Goal: Task Accomplishment & Management: Use online tool/utility

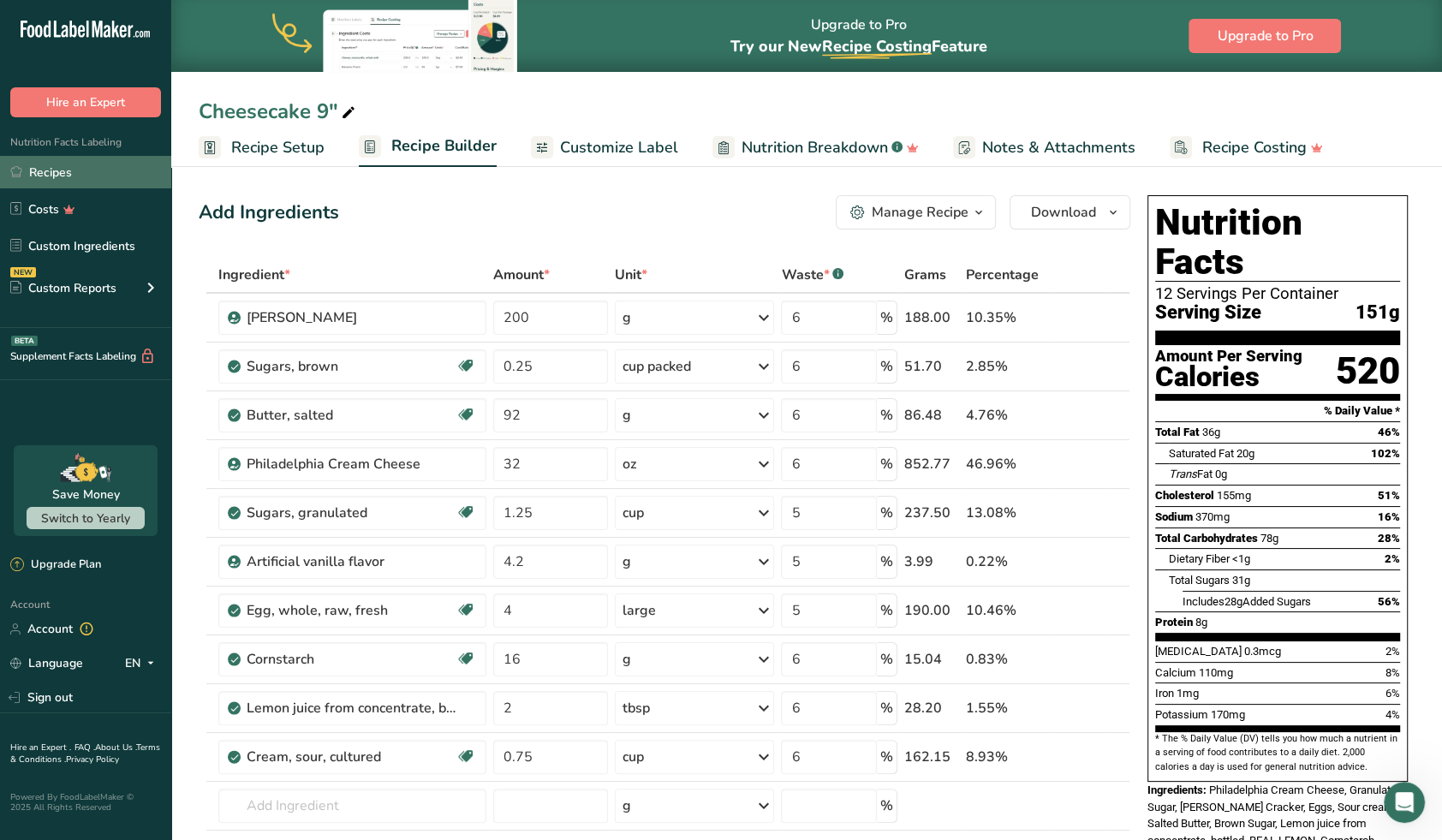
click at [98, 172] on link "Recipes" at bounding box center [86, 172] width 172 height 33
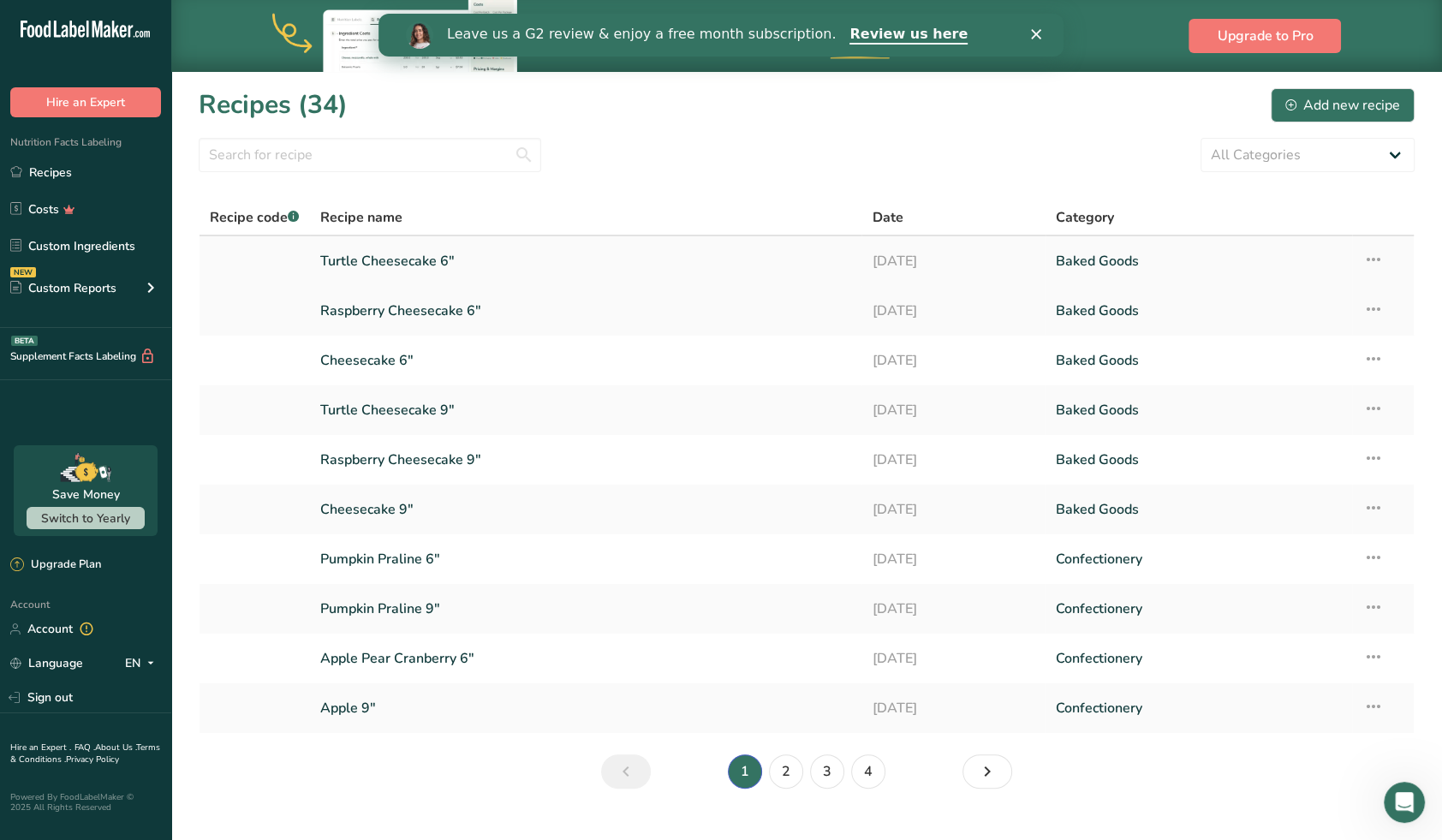
click at [416, 259] on link "Turtle Cheesecake 6"" at bounding box center [586, 261] width 532 height 36
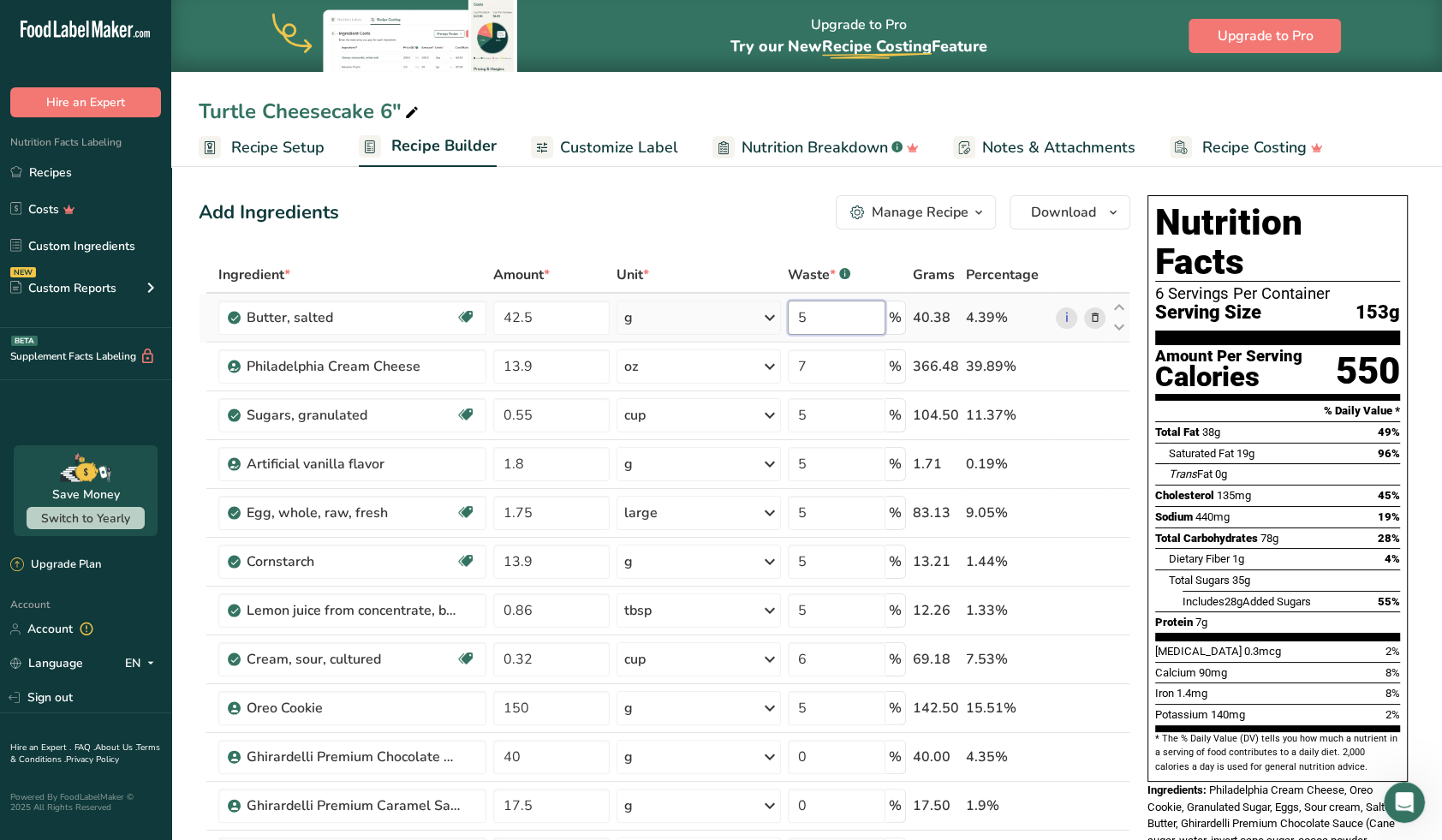
click at [818, 324] on input "5" at bounding box center [836, 317] width 98 height 34
type input "12"
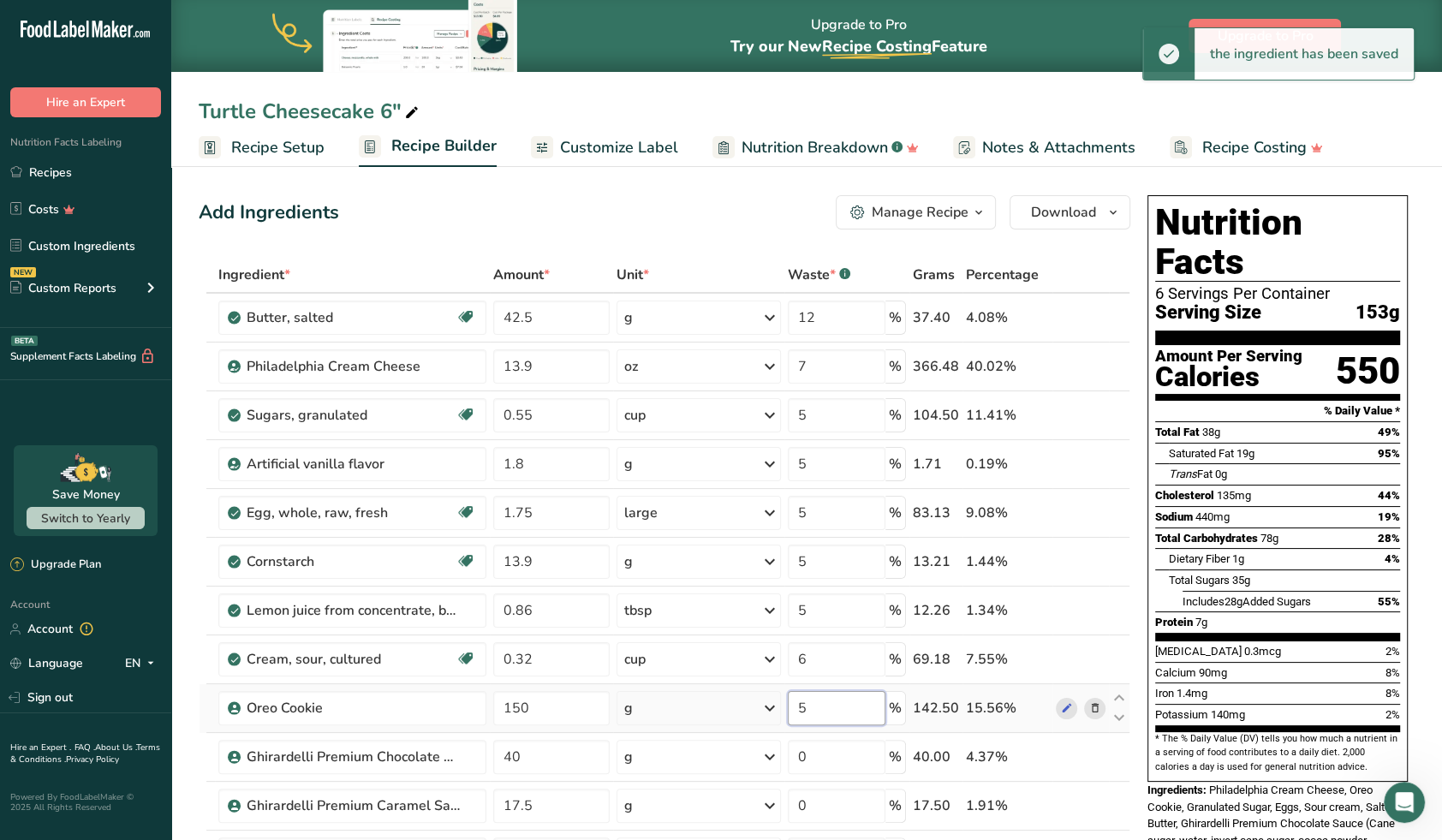
click at [828, 709] on input "5" at bounding box center [836, 708] width 98 height 34
type input "12"
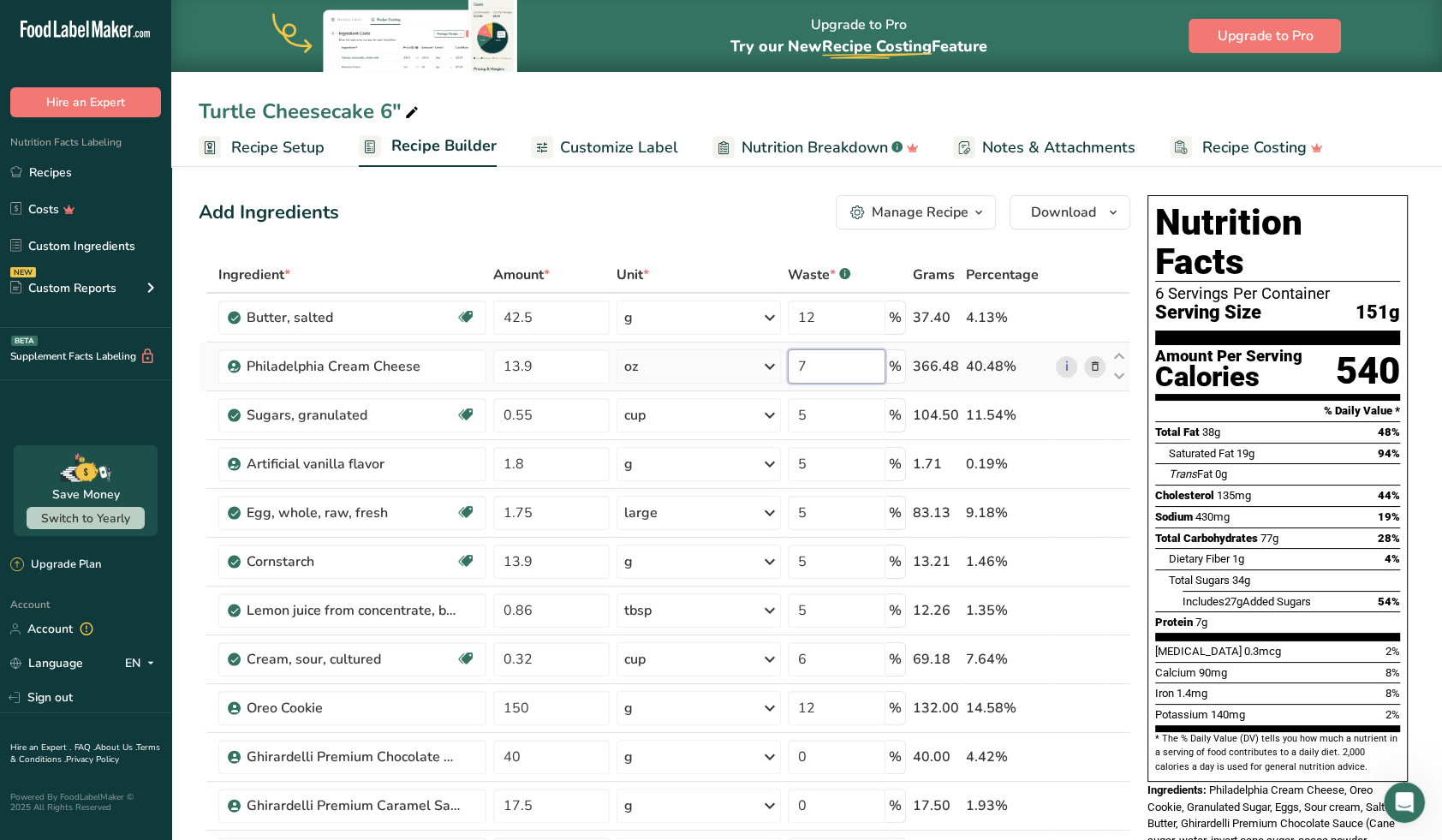
click at [825, 371] on input "7" at bounding box center [836, 366] width 98 height 34
click at [815, 418] on div "Ingredient * Amount * Unit * Waste * .a-a{fill:#347362;}.b-a{fill:#fff;} Grams …" at bounding box center [665, 669] width 932 height 827
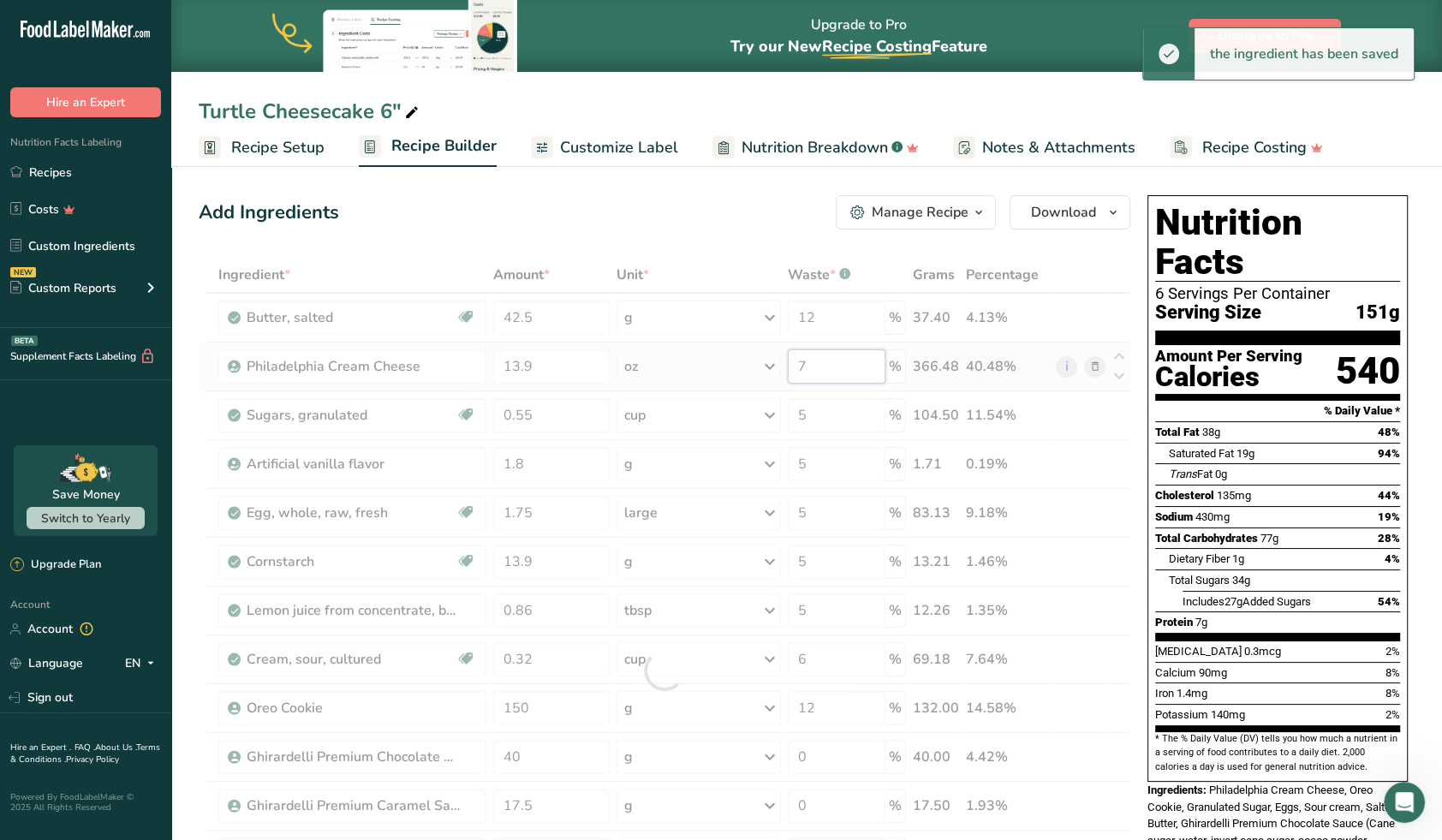
click at [838, 359] on div "Ingredient * Amount * Unit * Waste * .a-a{fill:#347362;}.b-a{fill:#fff;} Grams …" at bounding box center [665, 669] width 932 height 827
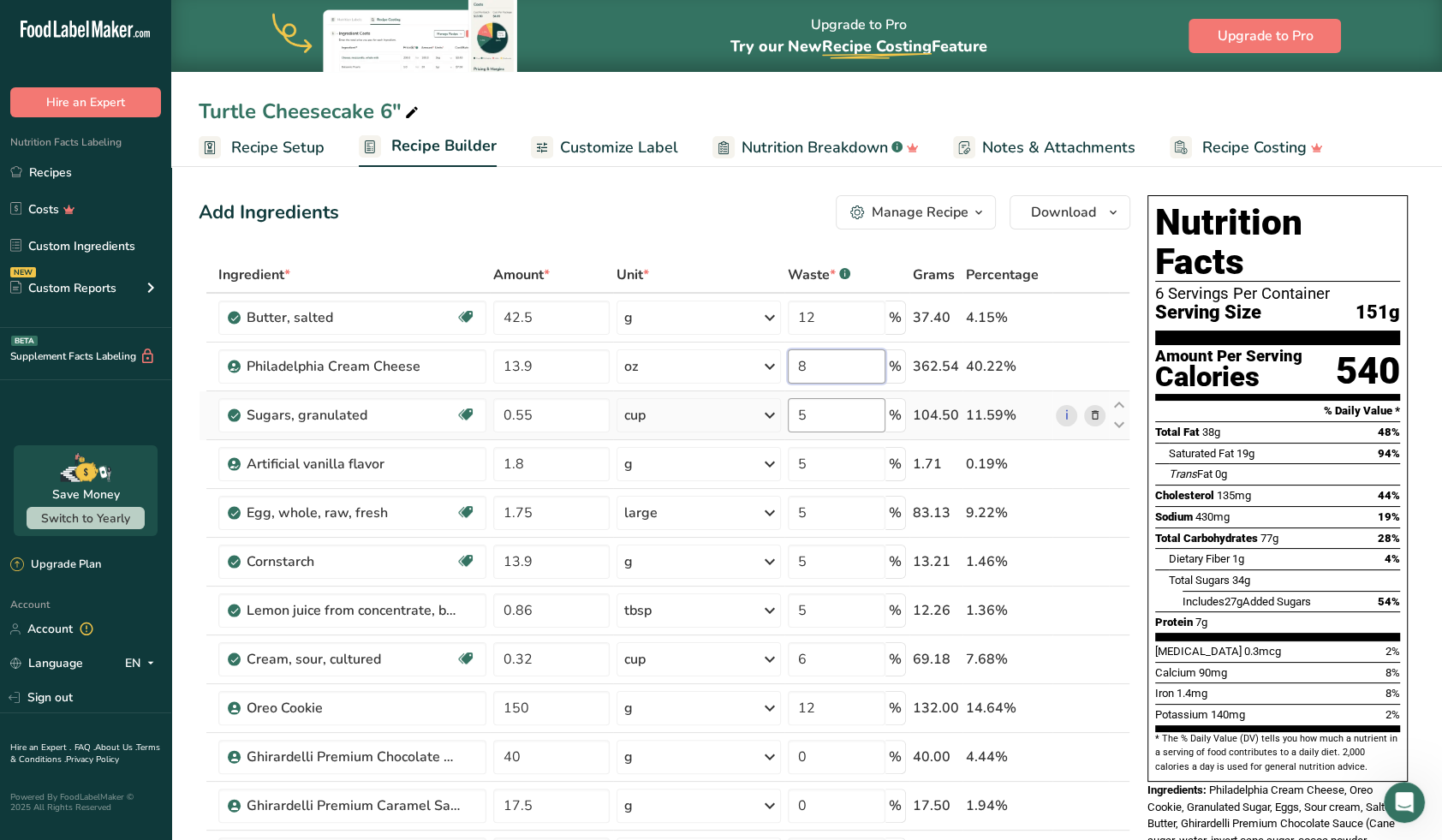
type input "8"
click at [837, 419] on div "Ingredient * Amount * Unit * Waste * .a-a{fill:#347362;}.b-a{fill:#fff;} Grams …" at bounding box center [665, 669] width 932 height 827
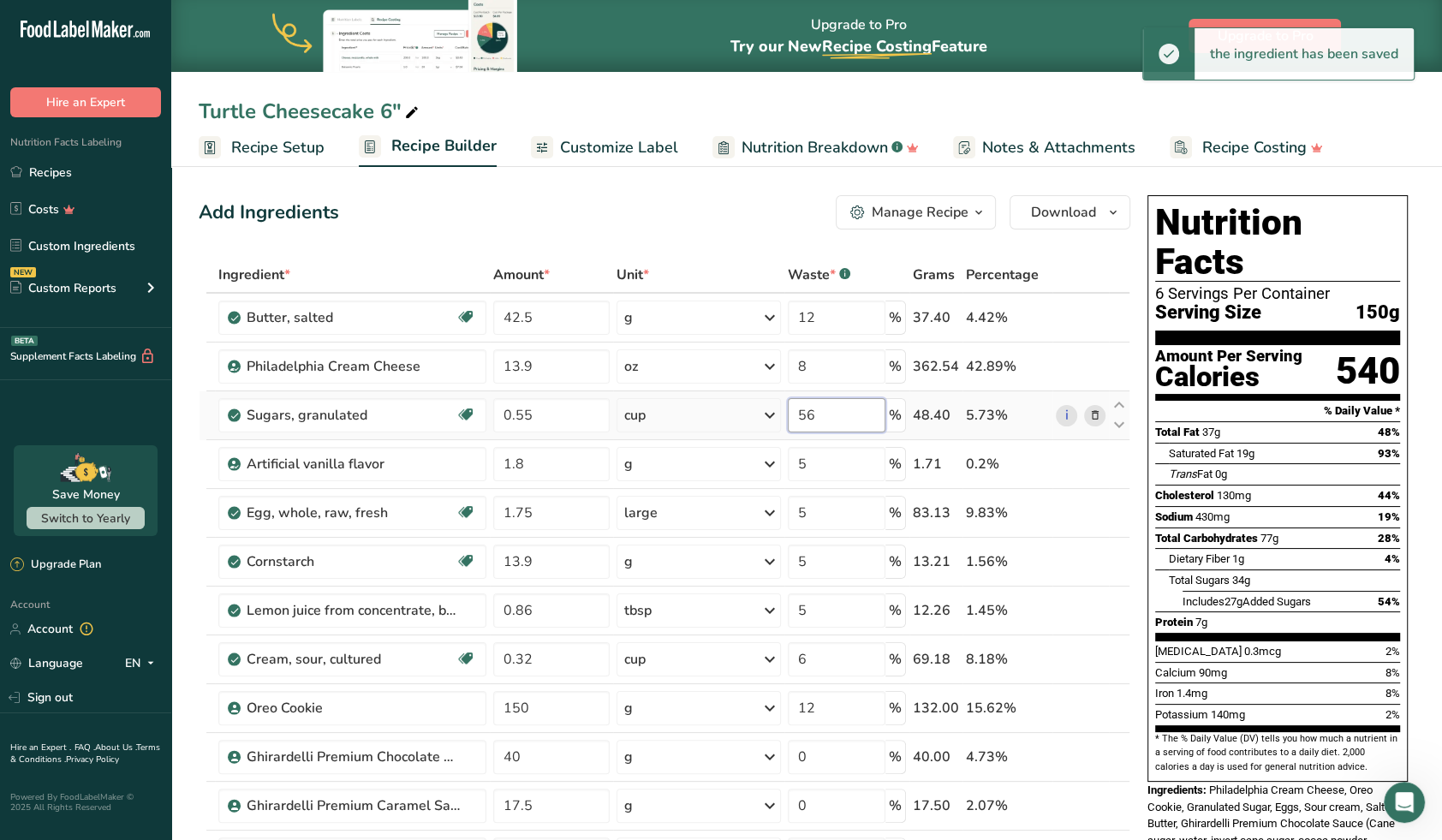
type input "5"
type input "6"
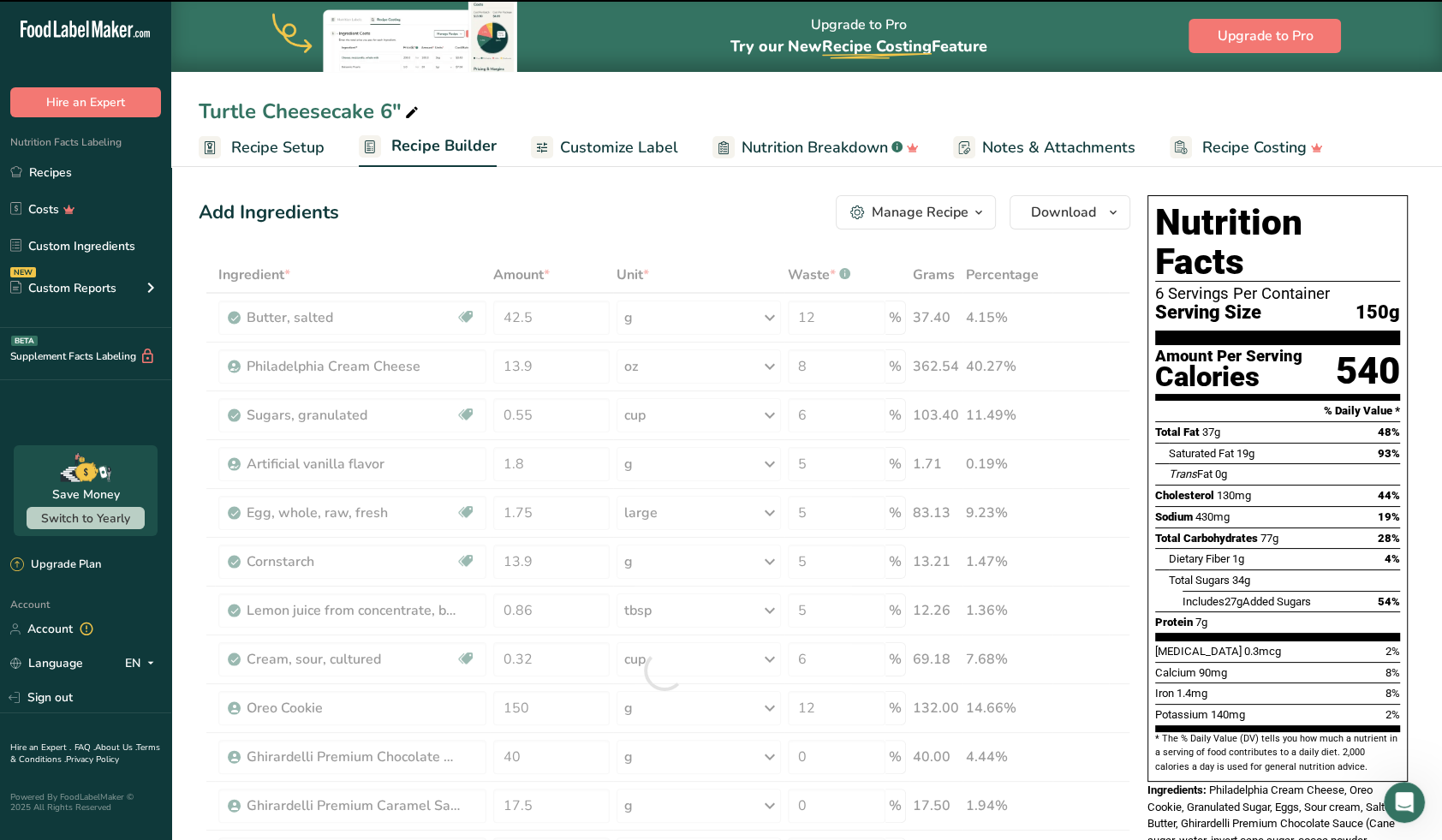
click at [823, 464] on div at bounding box center [665, 669] width 932 height 827
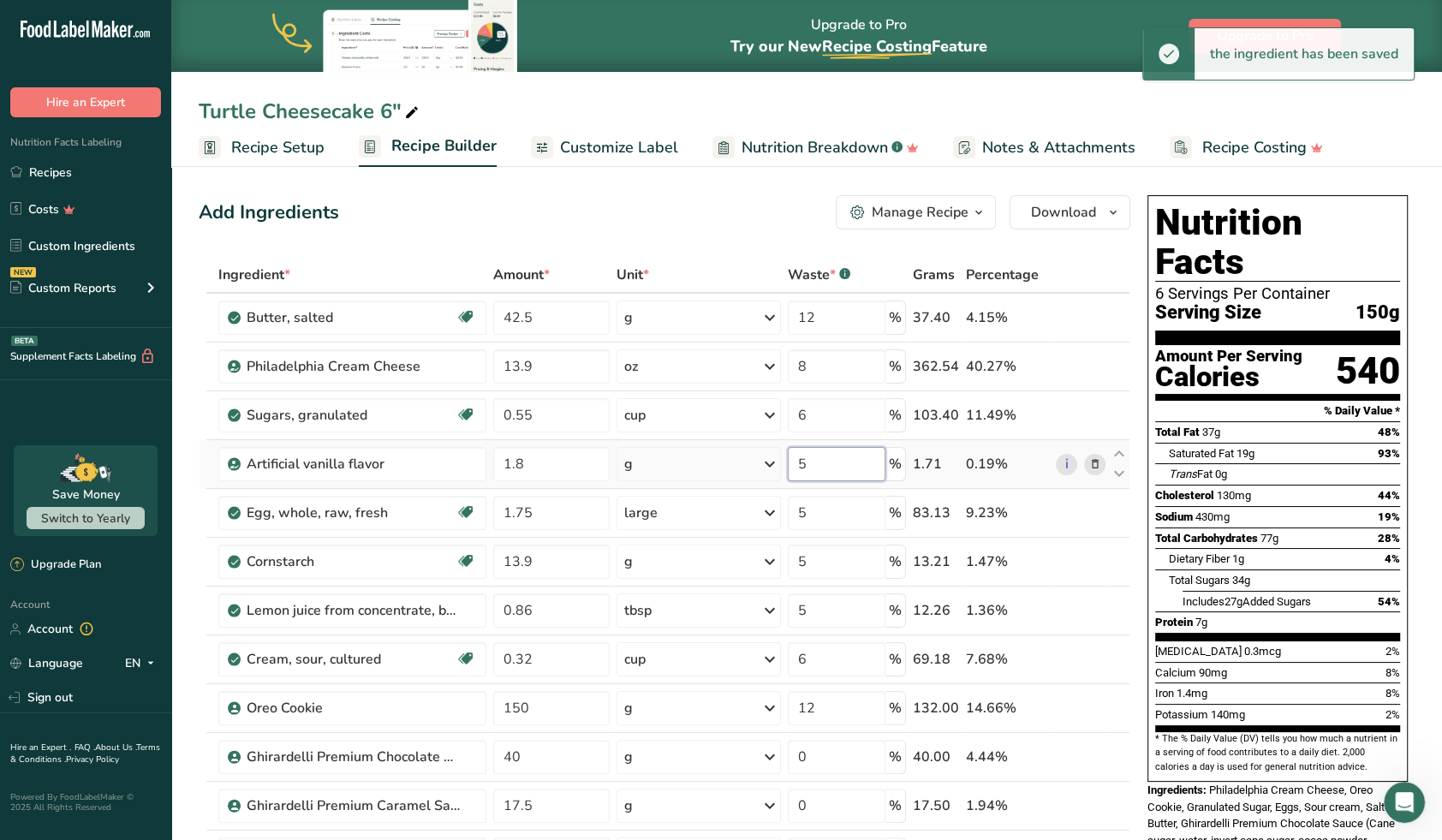
click at [816, 462] on input "5" at bounding box center [836, 464] width 98 height 34
type input "6"
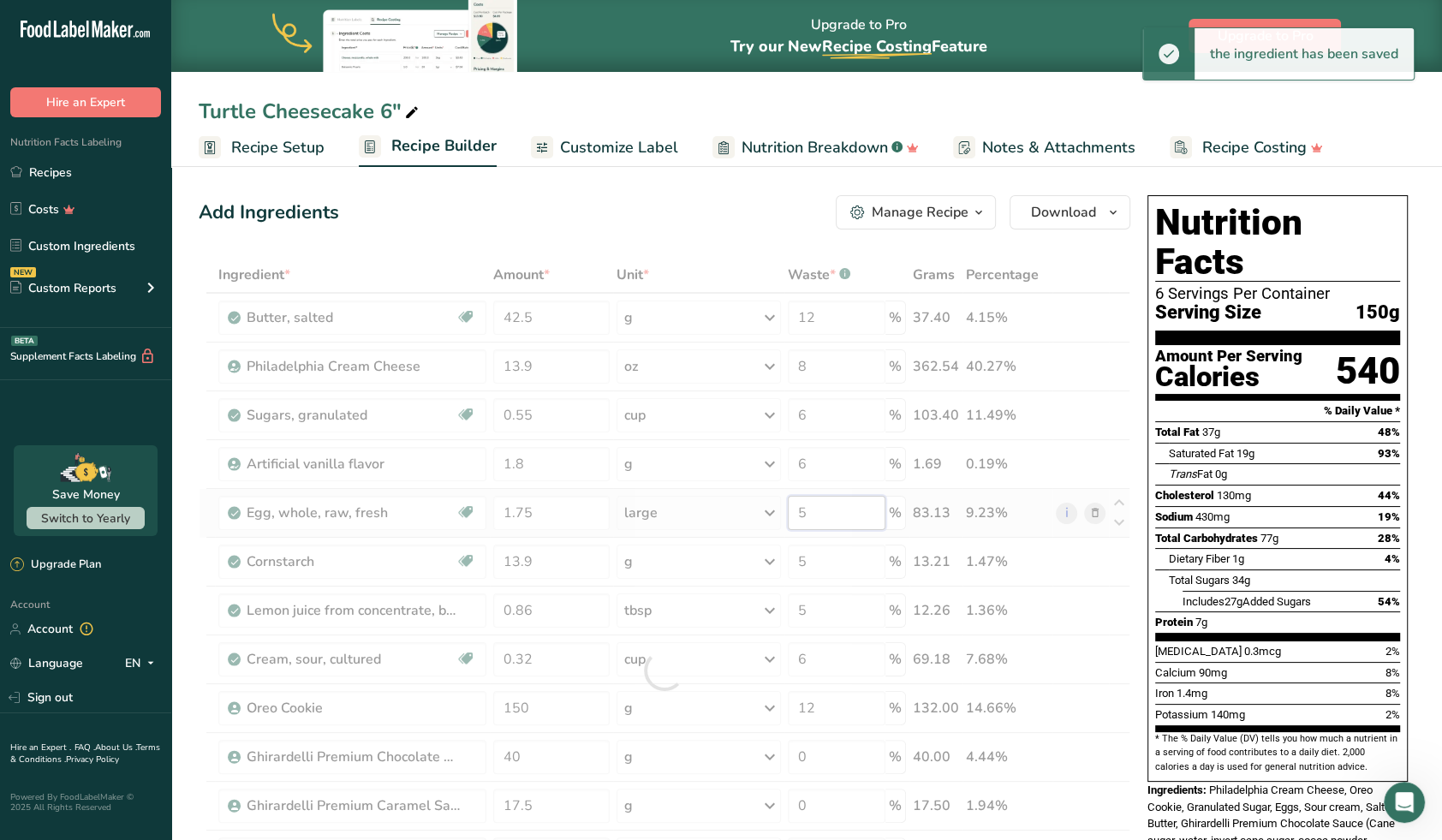
click at [820, 515] on div "Ingredient * Amount * Unit * Waste * .a-a{fill:#347362;}.b-a{fill:#fff;} Grams …" at bounding box center [665, 669] width 932 height 827
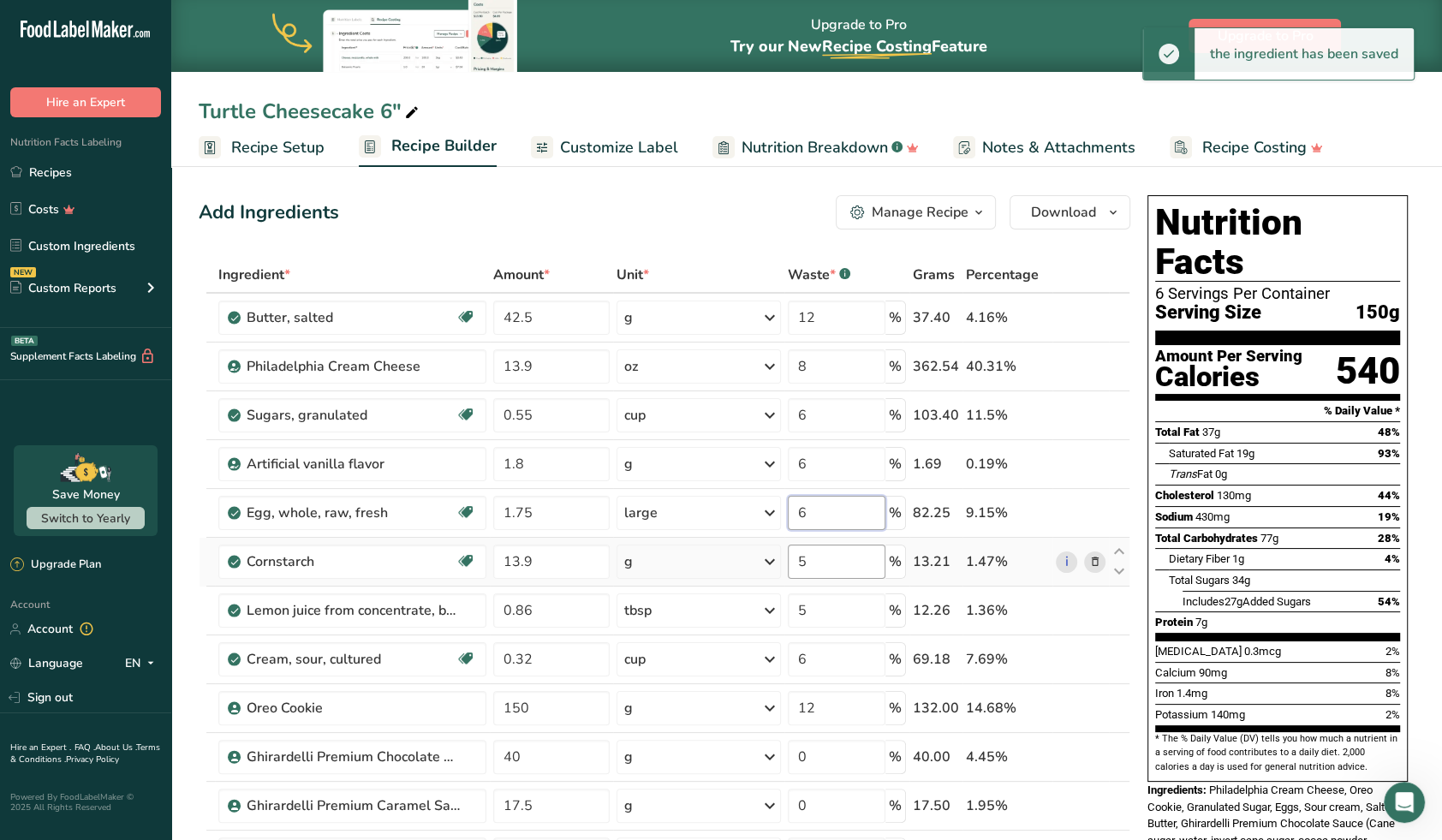
type input "6"
click at [805, 567] on div "Ingredient * Amount * Unit * Waste * .a-a{fill:#347362;}.b-a{fill:#fff;} Grams …" at bounding box center [665, 669] width 932 height 827
type input "5"
type input "6"
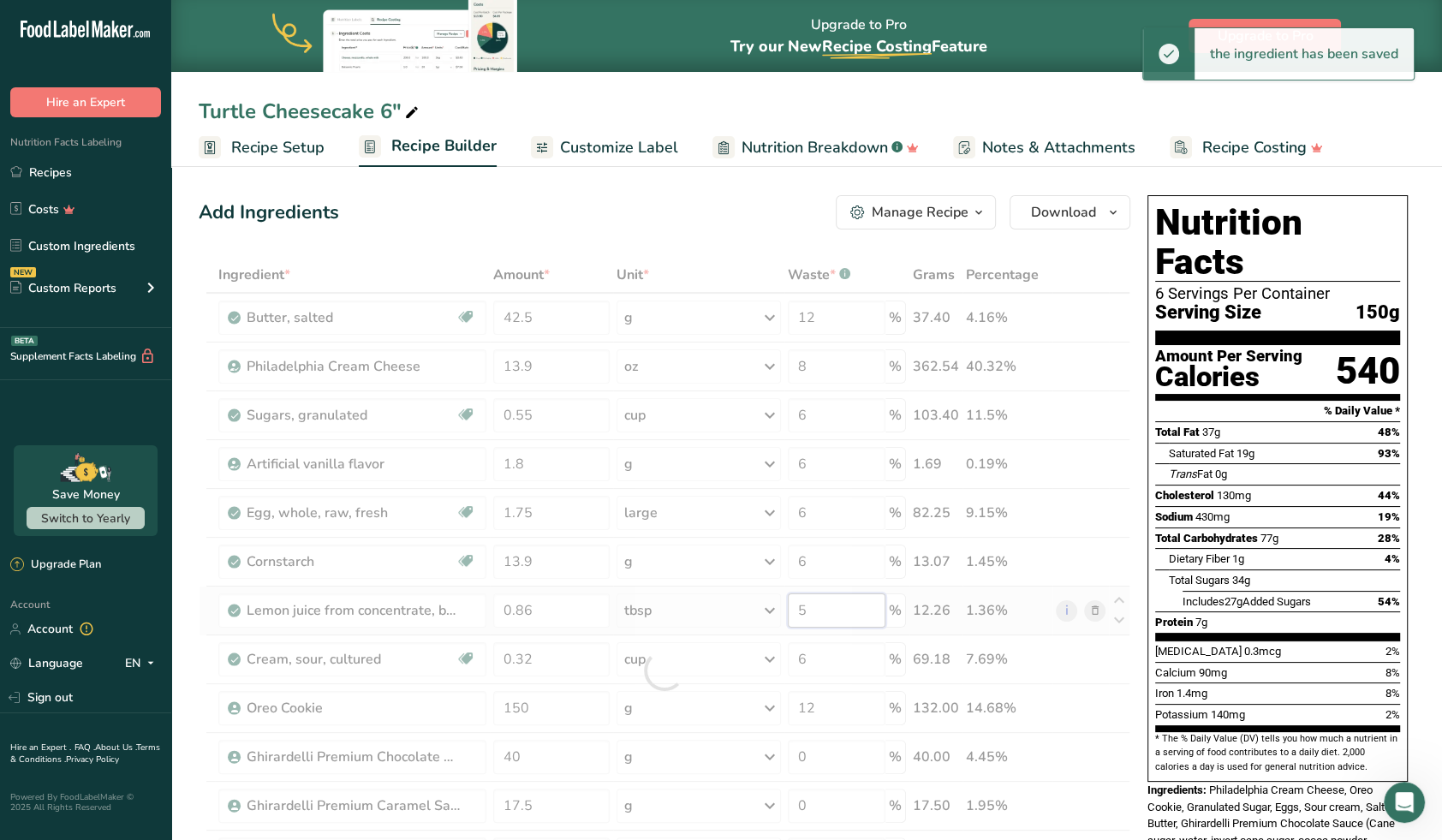
click at [814, 605] on div "Ingredient * Amount * Unit * Waste * .a-a{fill:#347362;}.b-a{fill:#fff;} Grams …" at bounding box center [665, 669] width 932 height 827
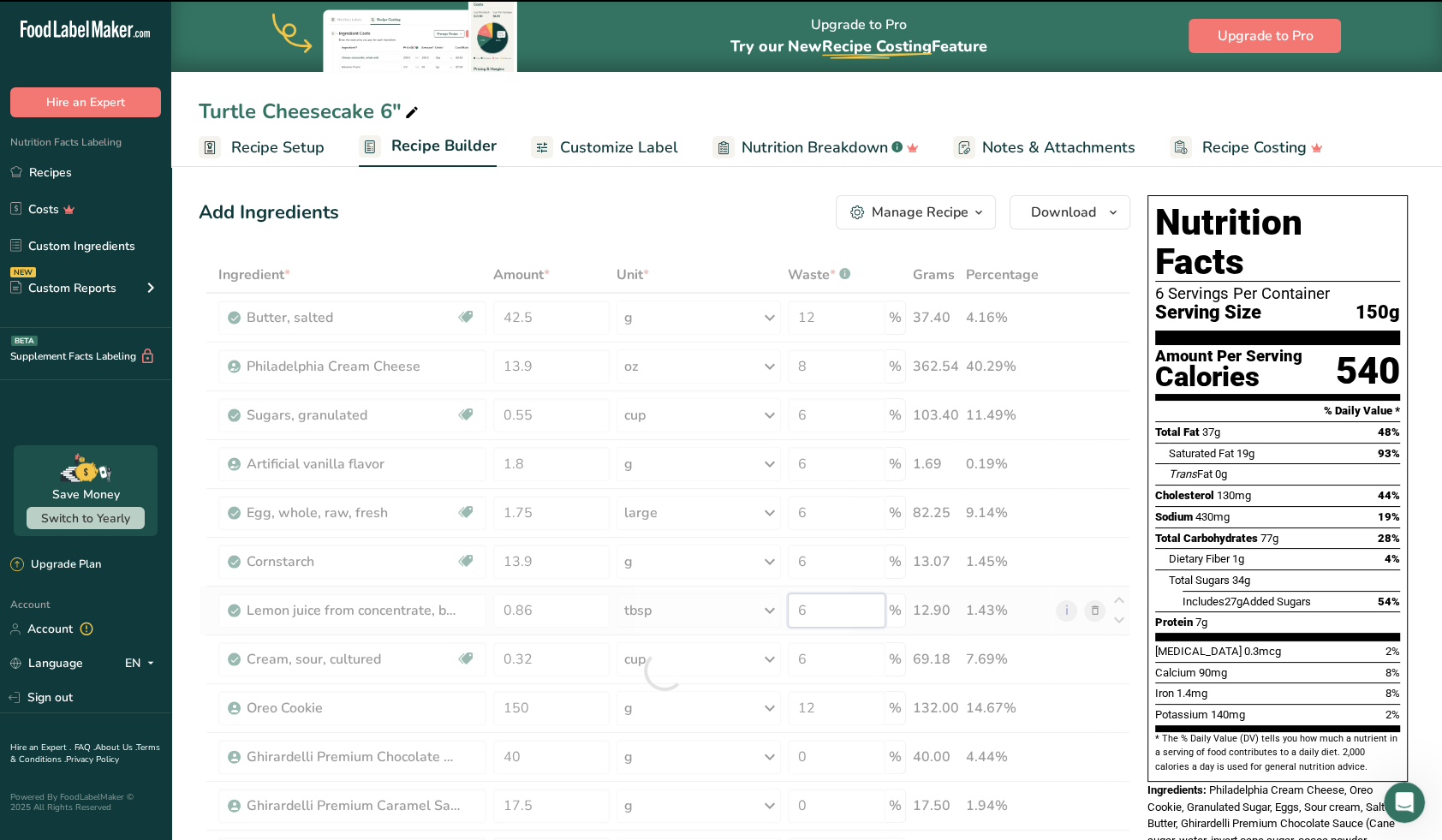
type input "5"
click at [816, 610] on div at bounding box center [665, 669] width 932 height 827
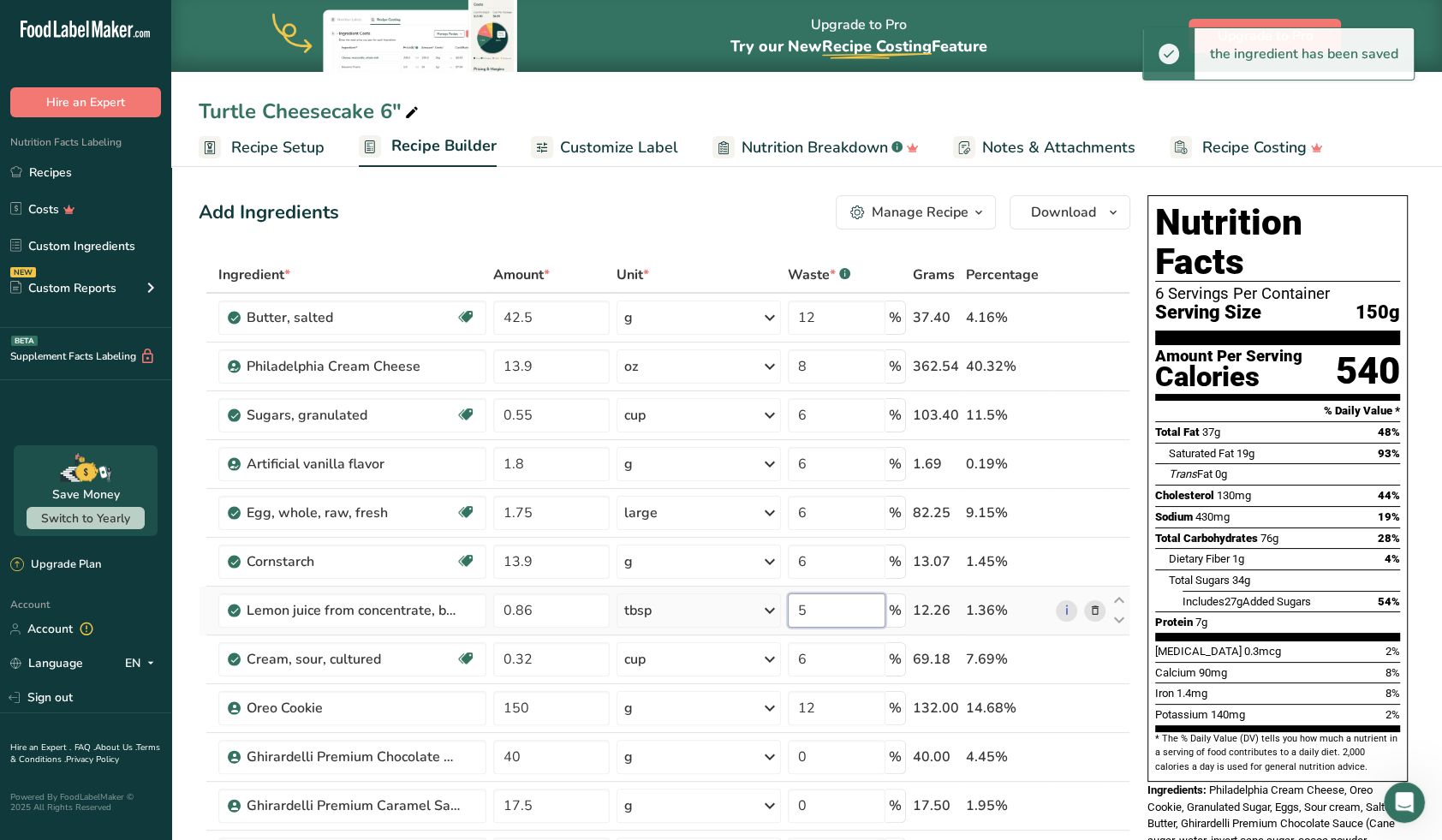
click at [809, 611] on input "5" at bounding box center [836, 611] width 98 height 34
type input "6"
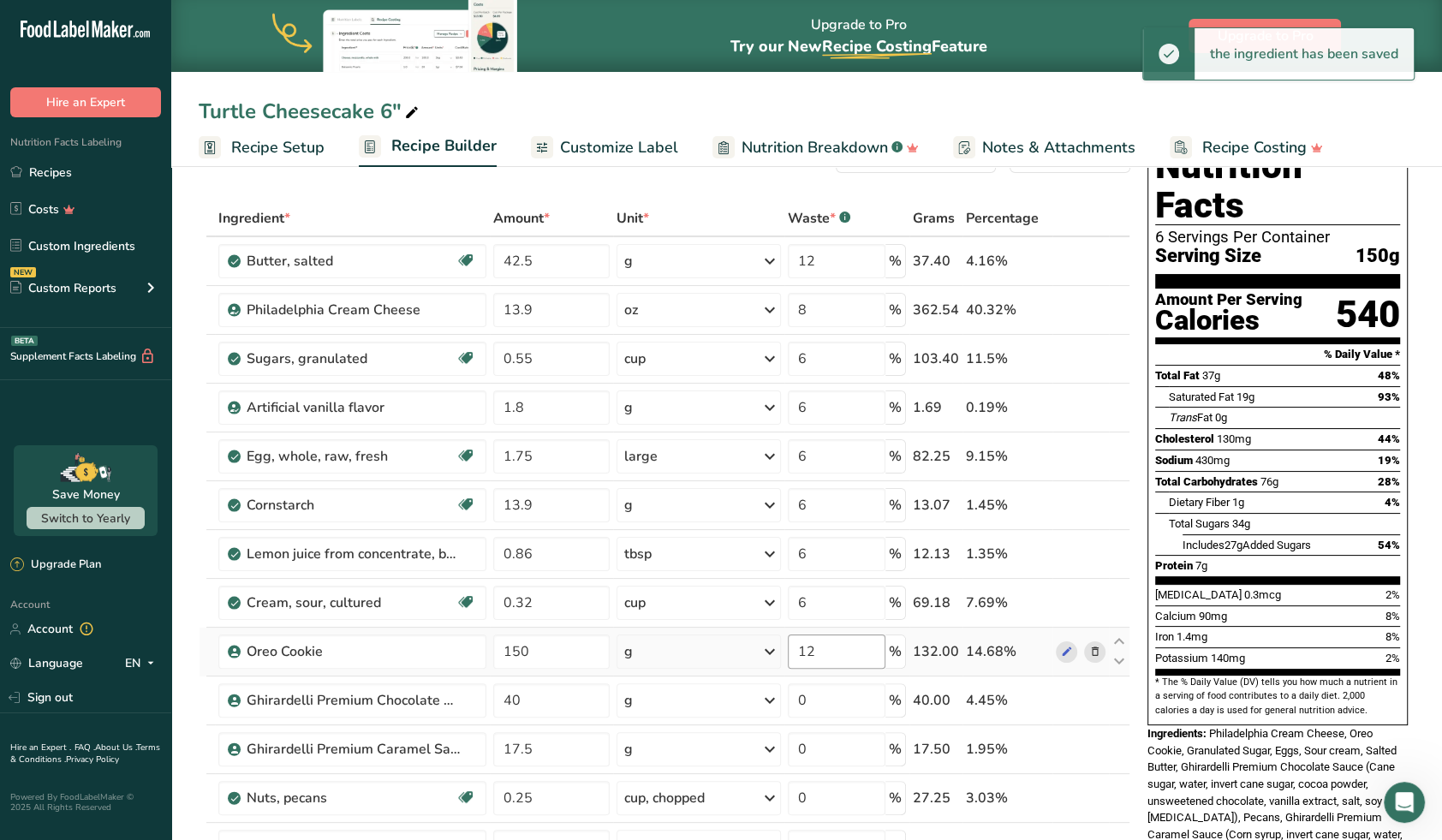
scroll to position [90, 0]
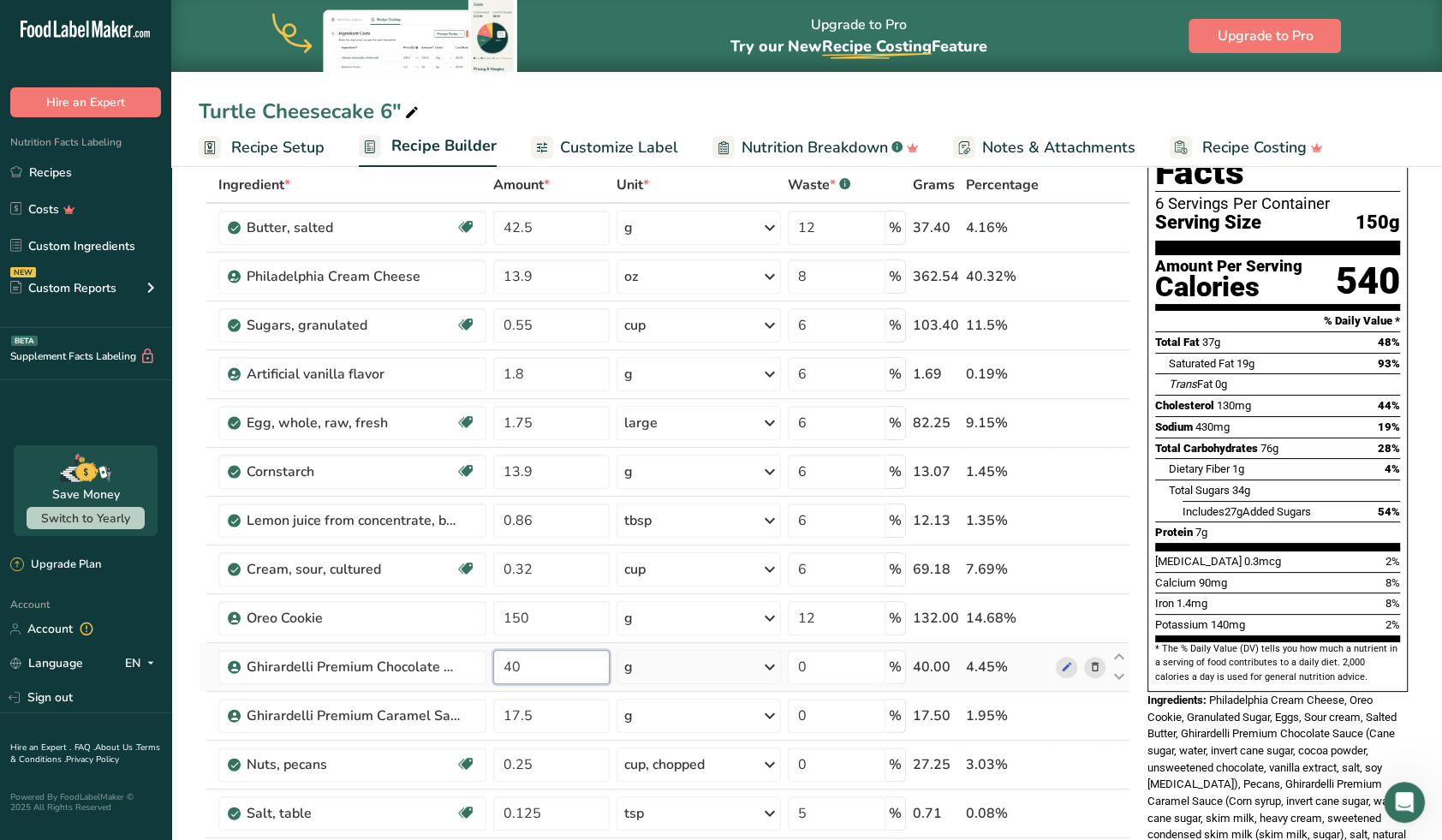
click at [545, 666] on input "40" at bounding box center [551, 666] width 117 height 34
type input "4"
type input "33"
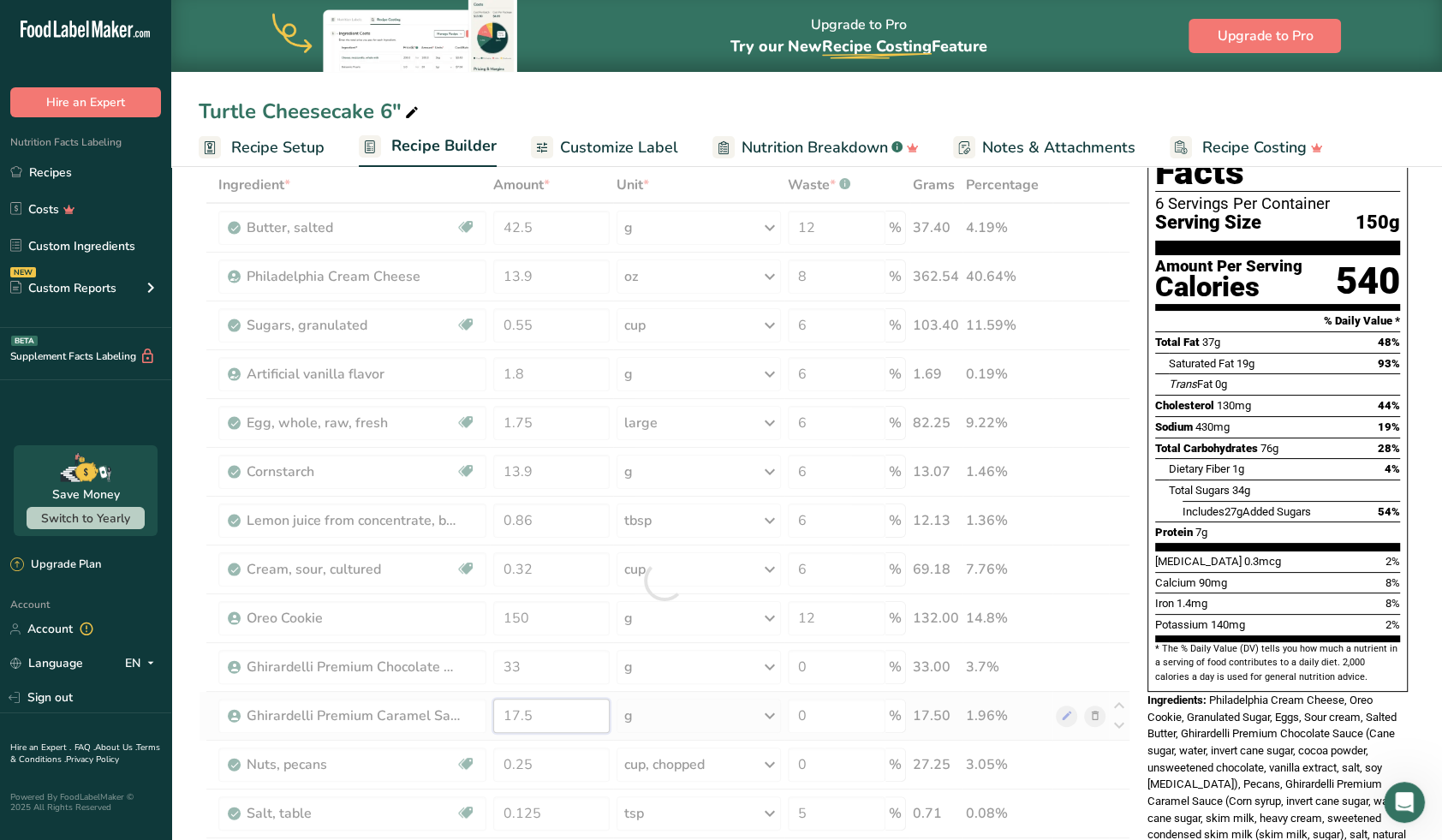
click at [533, 715] on div "Ingredient * Amount * Unit * Waste * .a-a{fill:#347362;}.b-a{fill:#fff;} Grams …" at bounding box center [665, 580] width 932 height 827
click at [521, 765] on div "Ingredient * Amount * Unit * Waste * .a-a{fill:#347362;}.b-a{fill:#fff;} Grams …" at bounding box center [665, 580] width 932 height 827
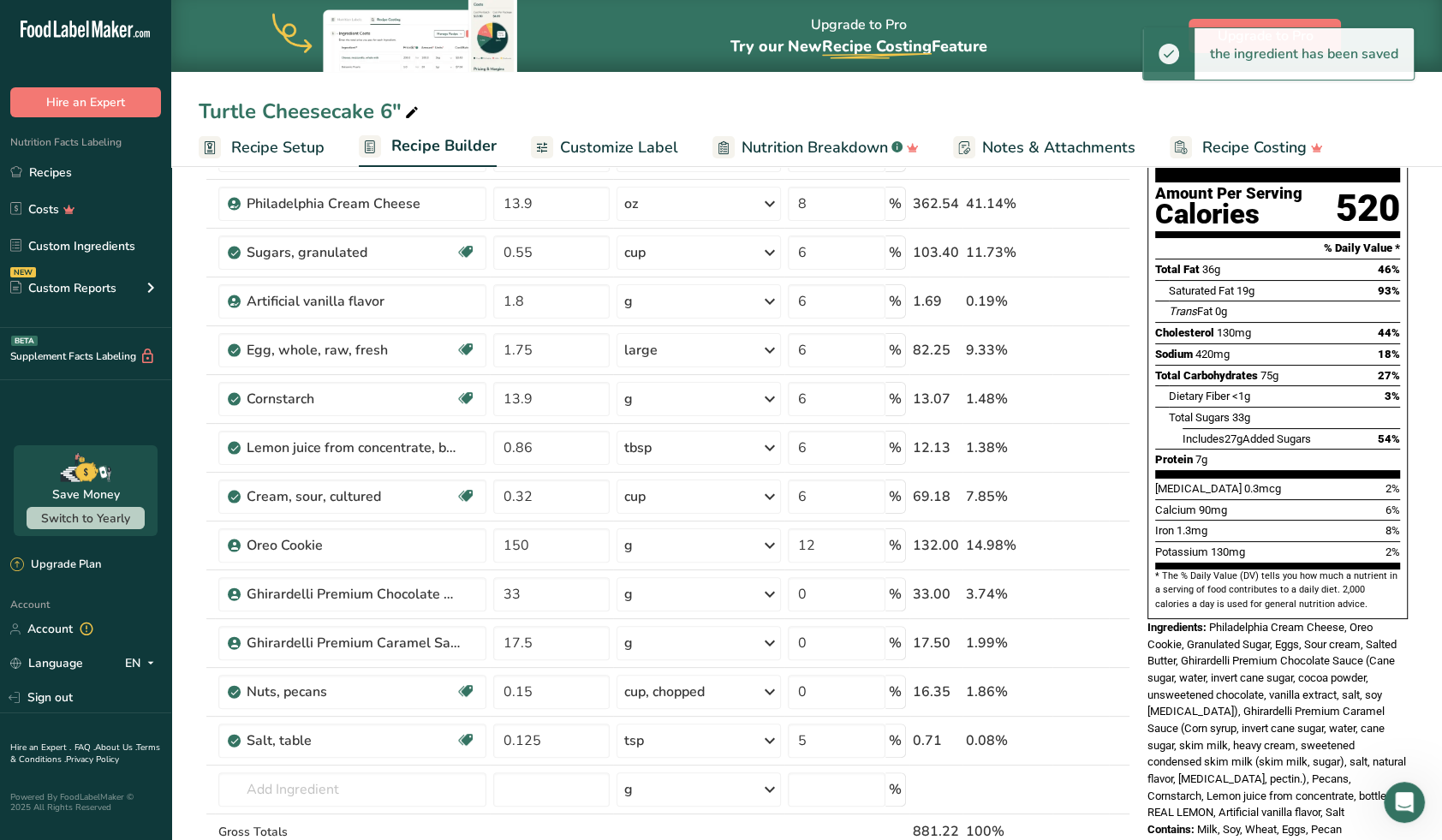
scroll to position [164, 0]
click at [520, 688] on input "0.15" at bounding box center [551, 690] width 117 height 34
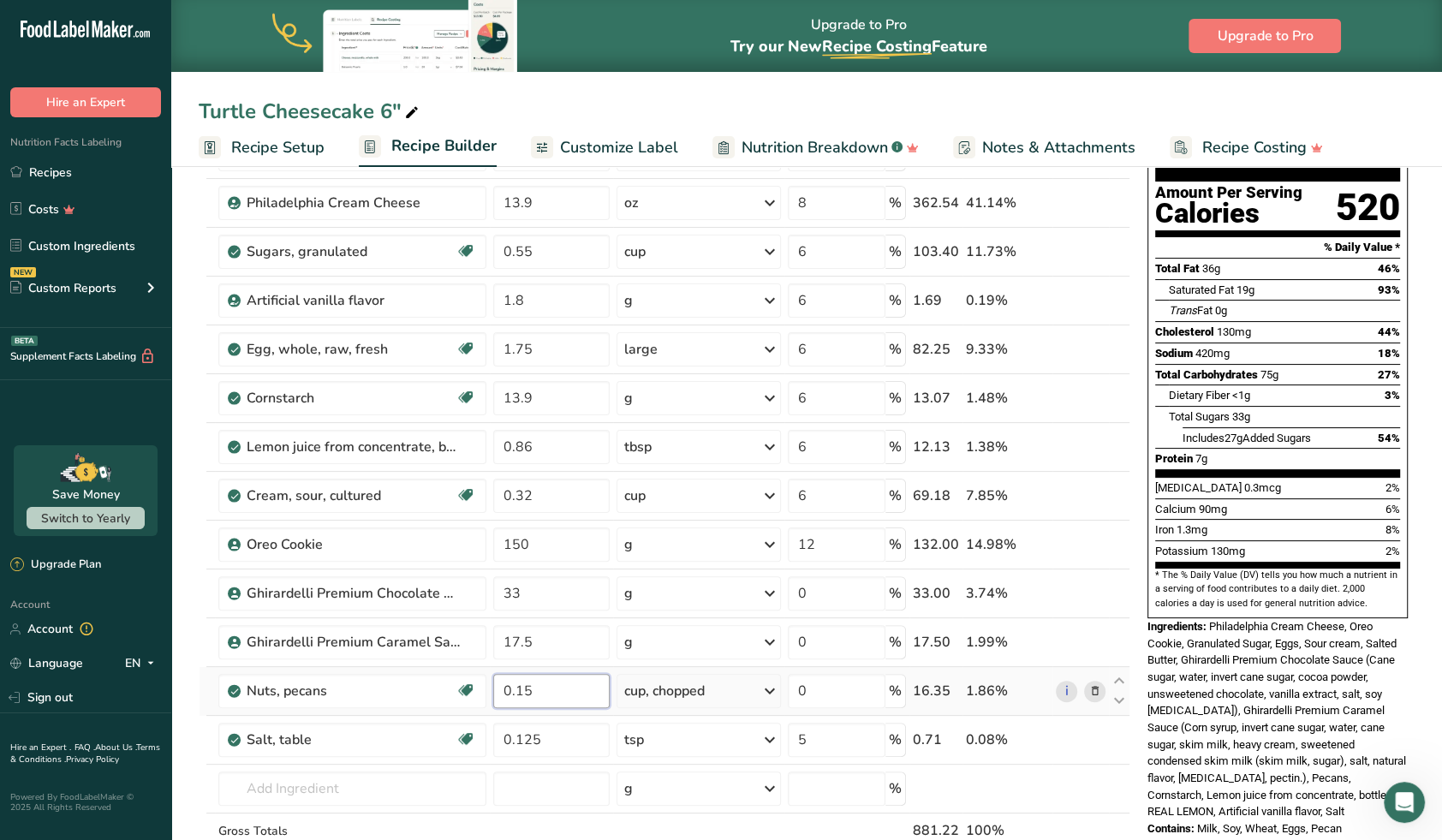
click at [537, 687] on input "0.15" at bounding box center [551, 690] width 117 height 34
type input "0.18"
click at [524, 631] on input "17.5" at bounding box center [551, 641] width 117 height 34
type input "12.5"
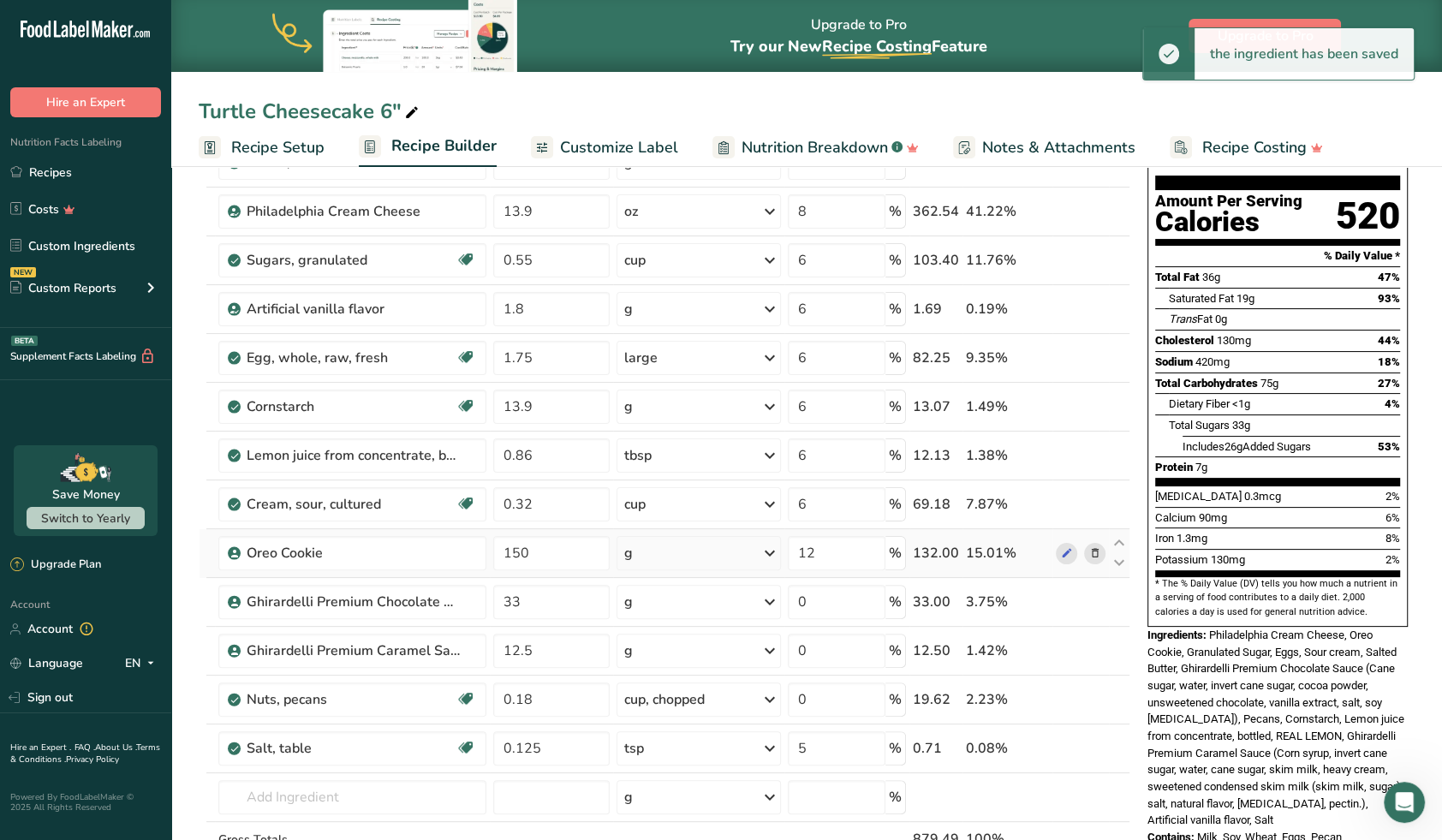
scroll to position [157, 0]
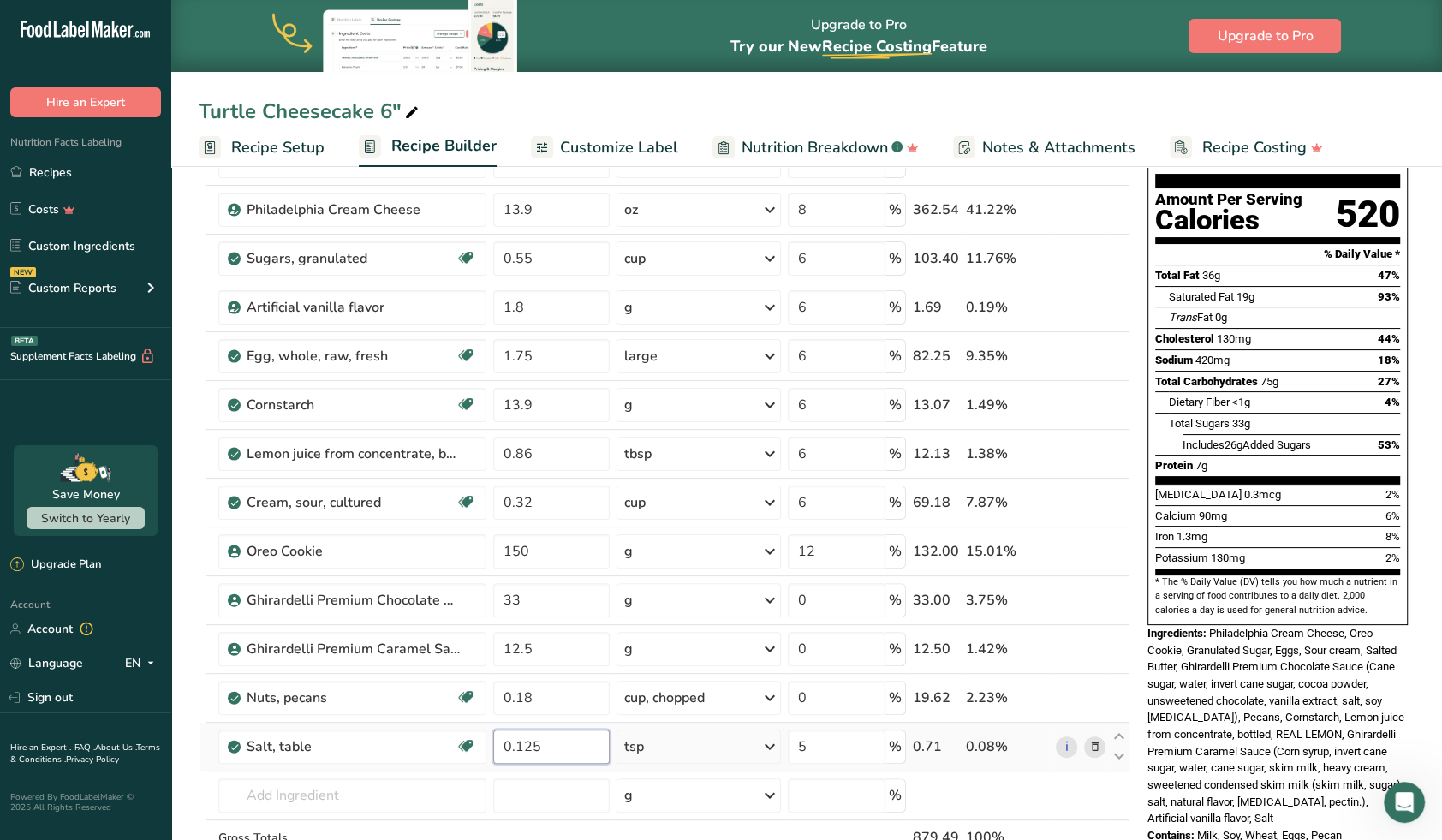
click at [552, 737] on input "0.125" at bounding box center [551, 746] width 117 height 34
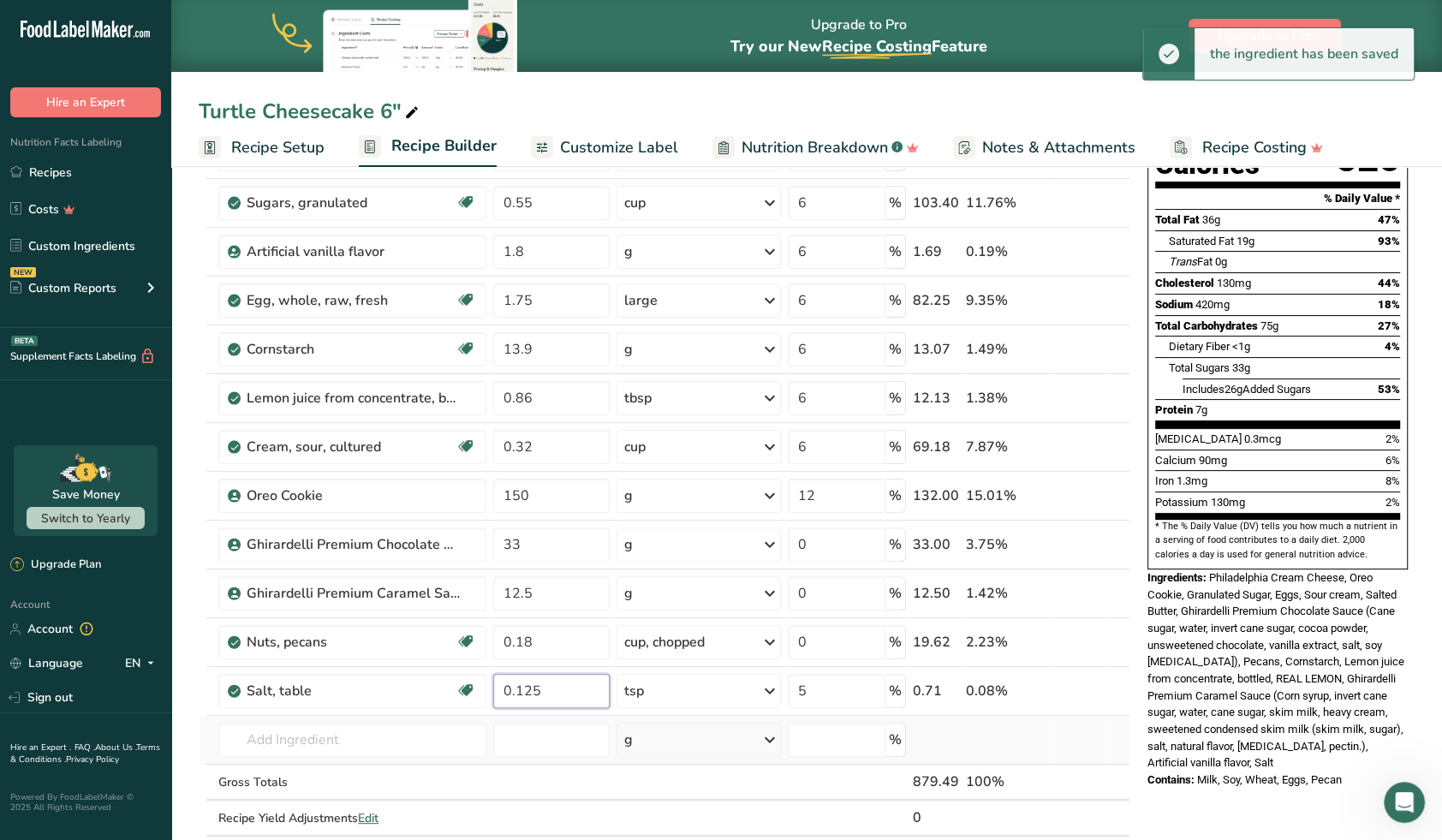
scroll to position [211, 0]
click at [154, 782] on div "Hire an Expert . FAQ . About Us . Terms & Conditions . Privacy Policy Powered B…" at bounding box center [86, 769] width 172 height 113
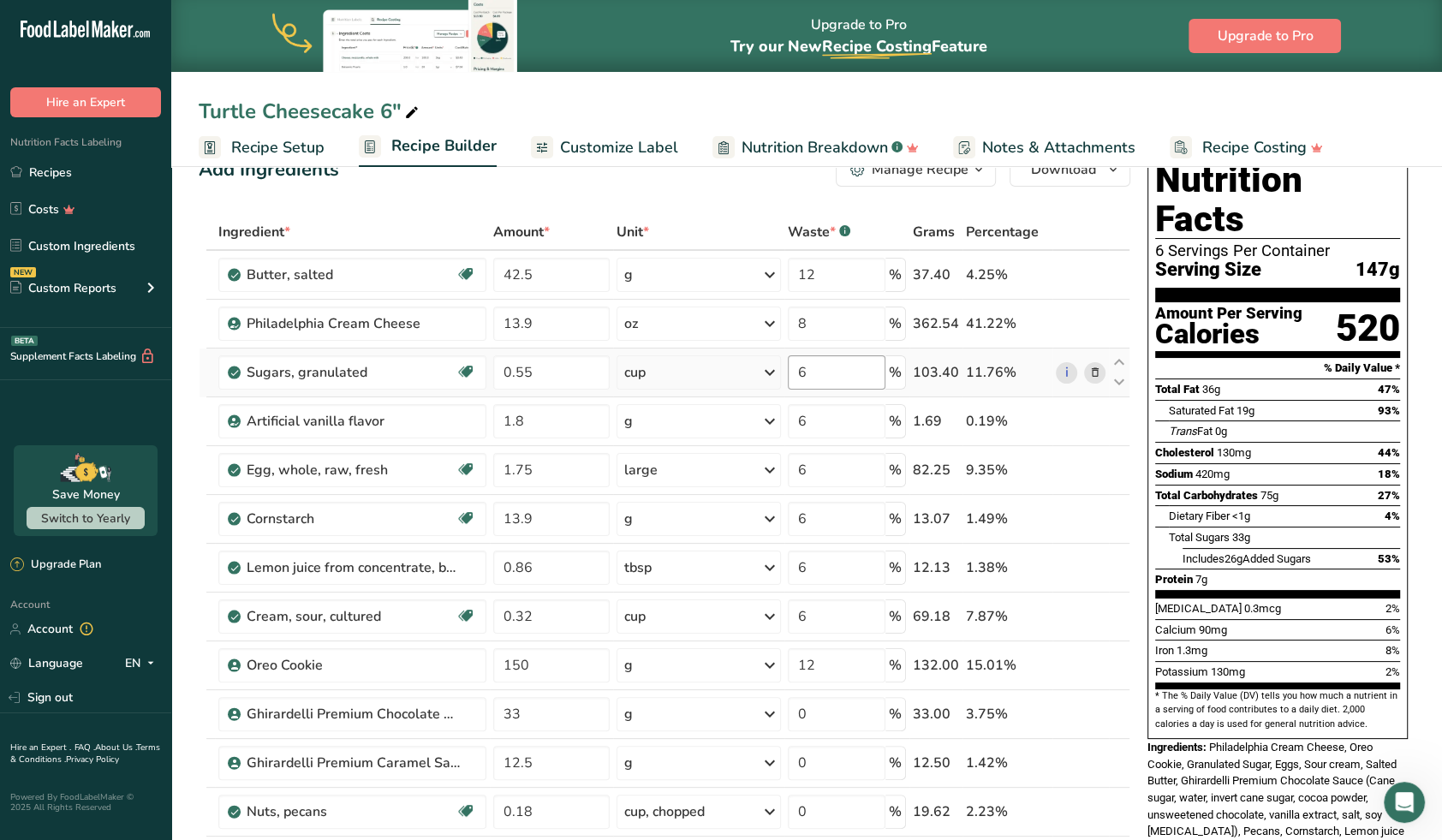
scroll to position [34, 0]
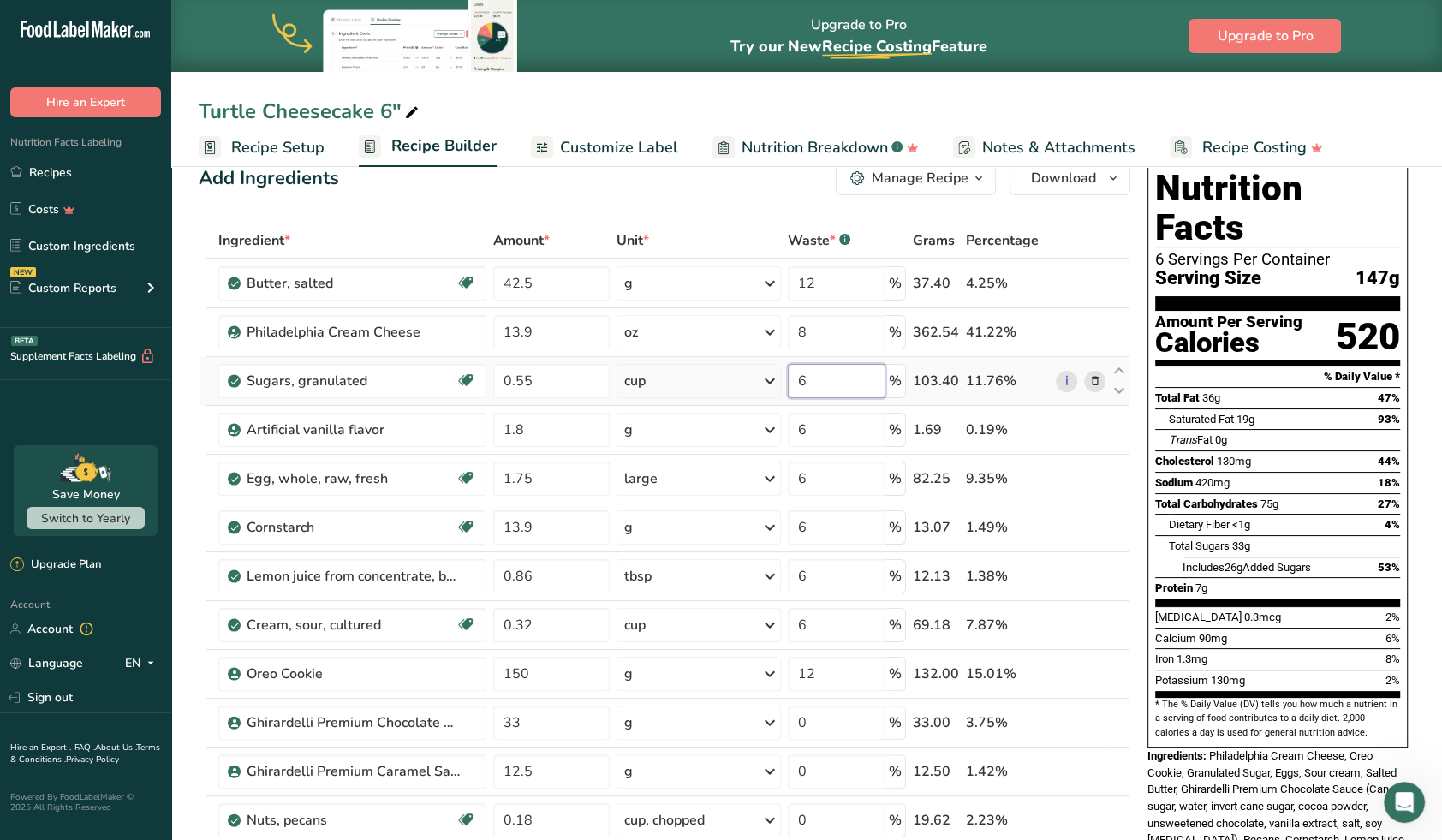
click at [813, 379] on input "6" at bounding box center [836, 381] width 98 height 34
type input "8"
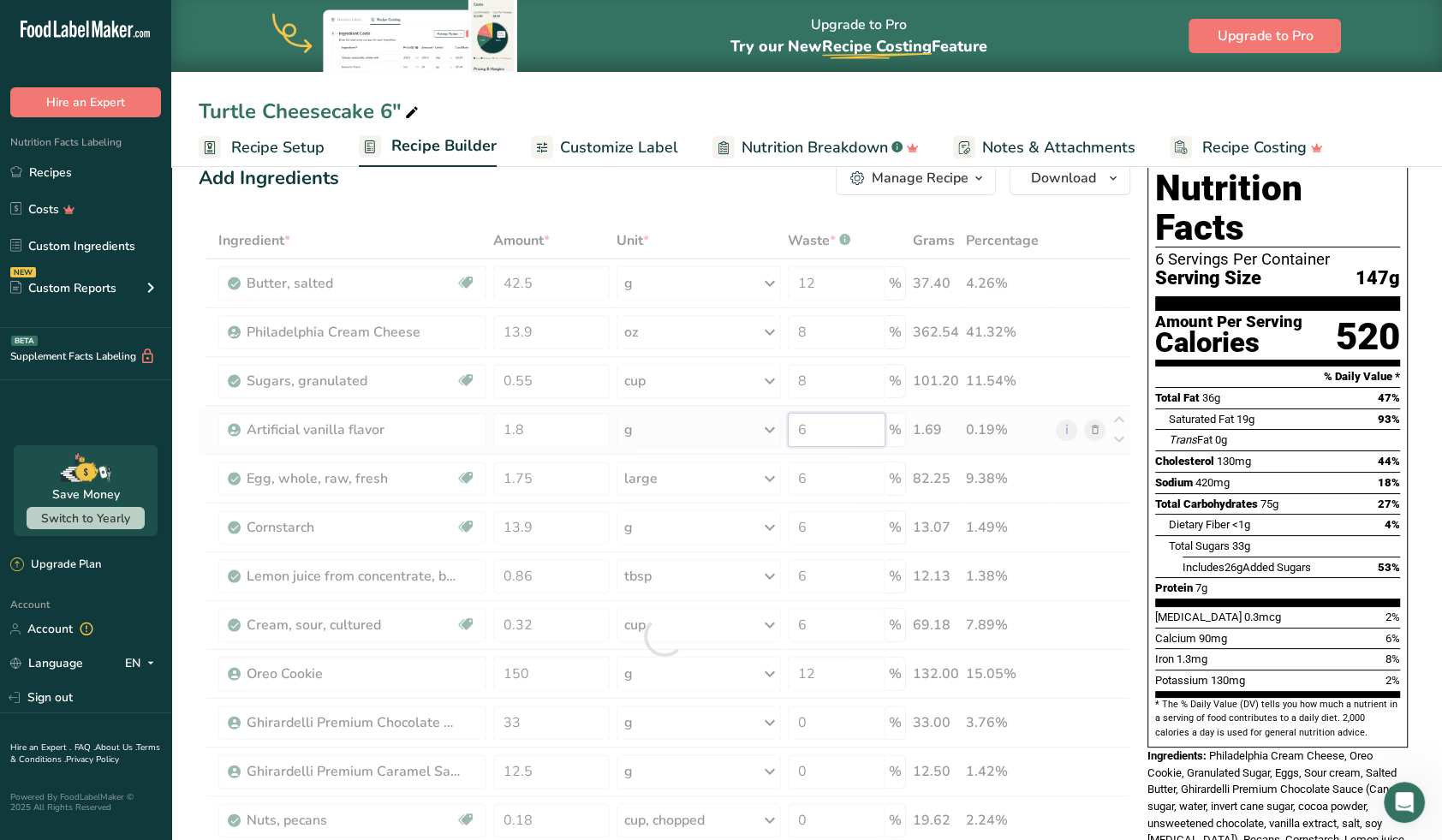
click at [830, 426] on div "Ingredient * Amount * Unit * Waste * .a-a{fill:#347362;}.b-a{fill:#fff;} Grams …" at bounding box center [665, 635] width 932 height 827
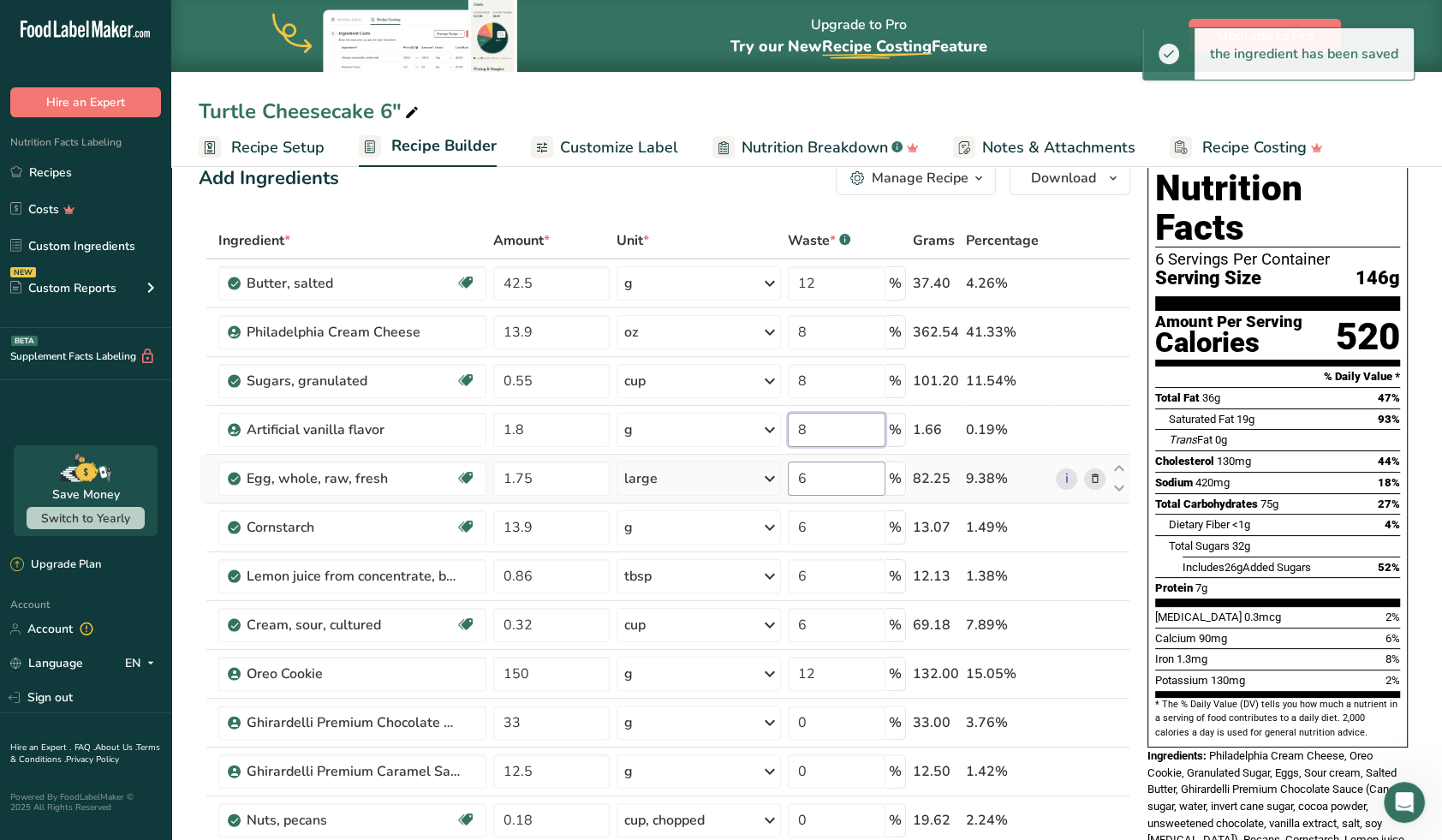
type input "8"
click at [830, 480] on div "Ingredient * Amount * Unit * Waste * .a-a{fill:#347362;}.b-a{fill:#fff;} Grams …" at bounding box center [665, 635] width 932 height 827
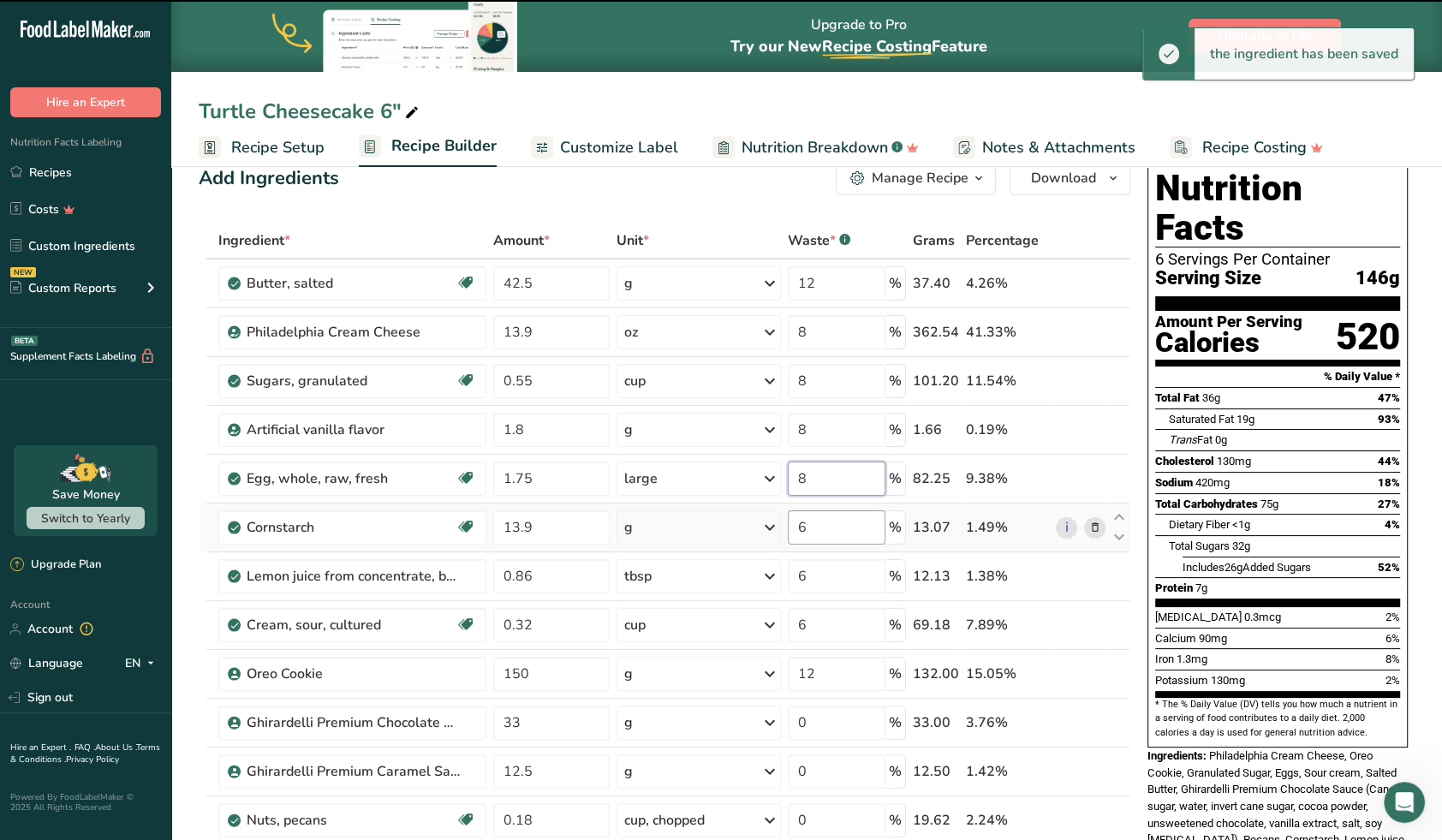
type input "6"
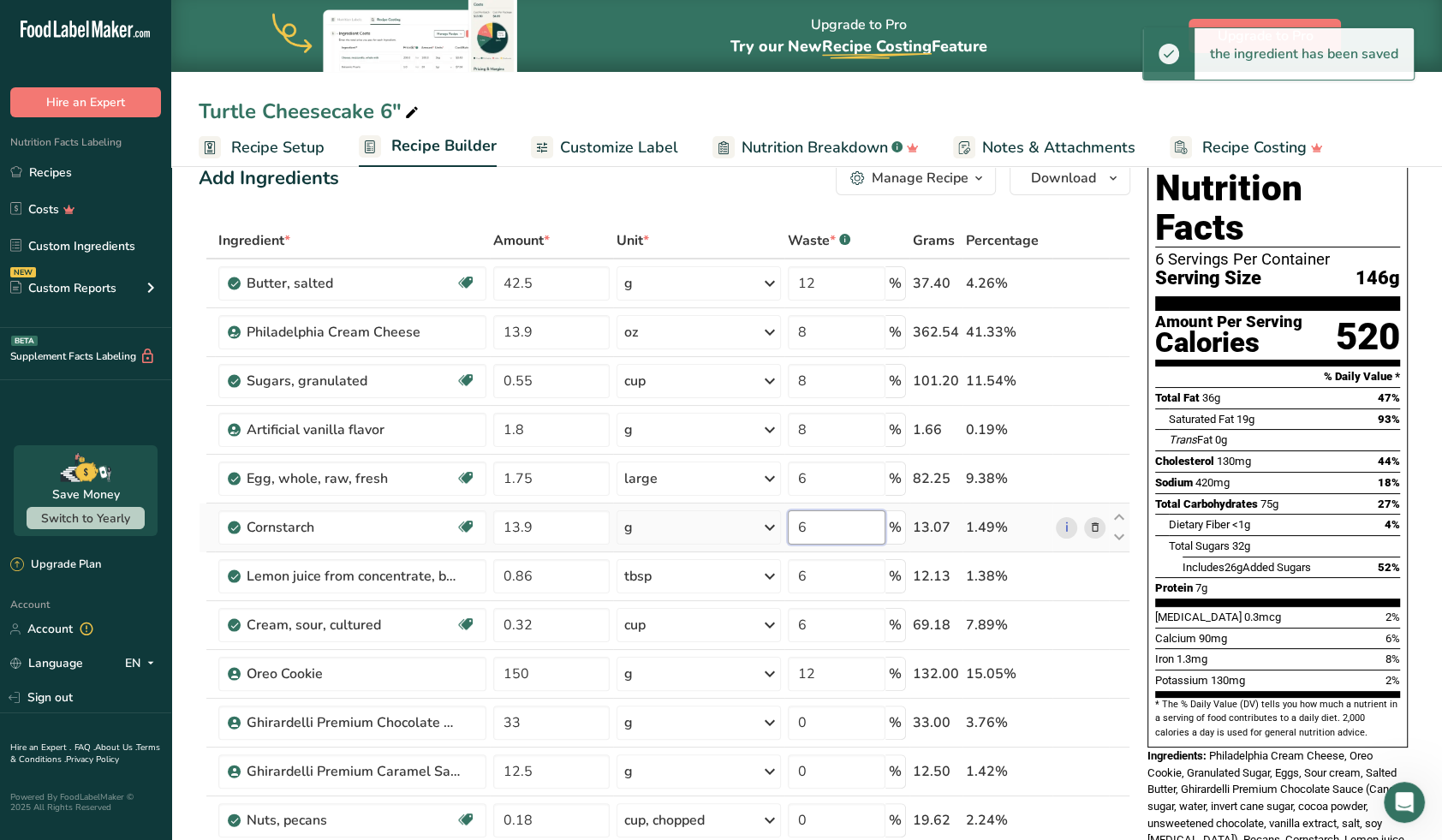
click at [824, 528] on div "Ingredient * Amount * Unit * Waste * .a-a{fill:#347362;}.b-a{fill:#fff;} Grams …" at bounding box center [665, 635] width 932 height 827
type input "8"
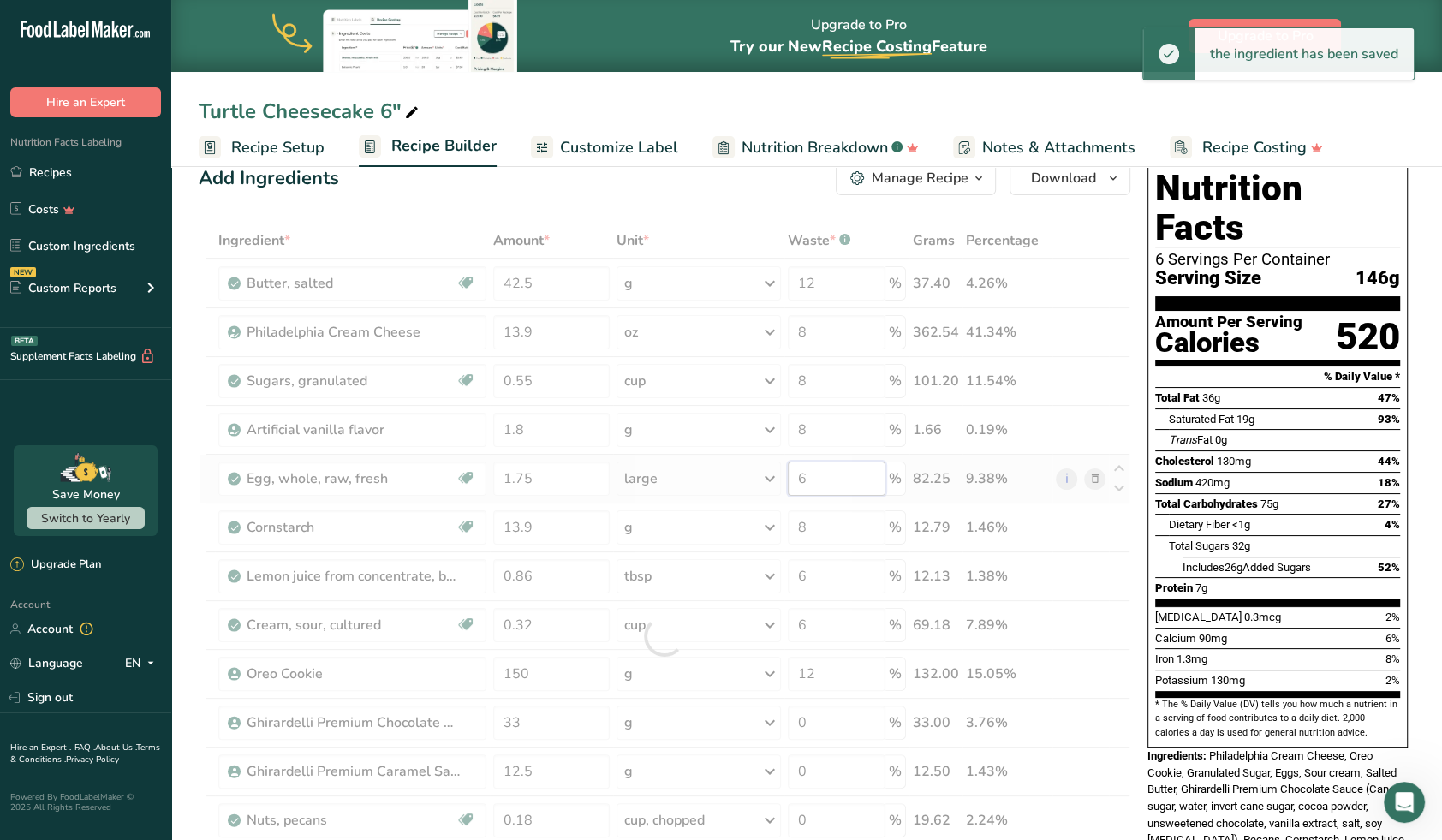
click at [851, 484] on div "Ingredient * Amount * Unit * Waste * .a-a{fill:#347362;}.b-a{fill:#fff;} Grams …" at bounding box center [665, 635] width 932 height 827
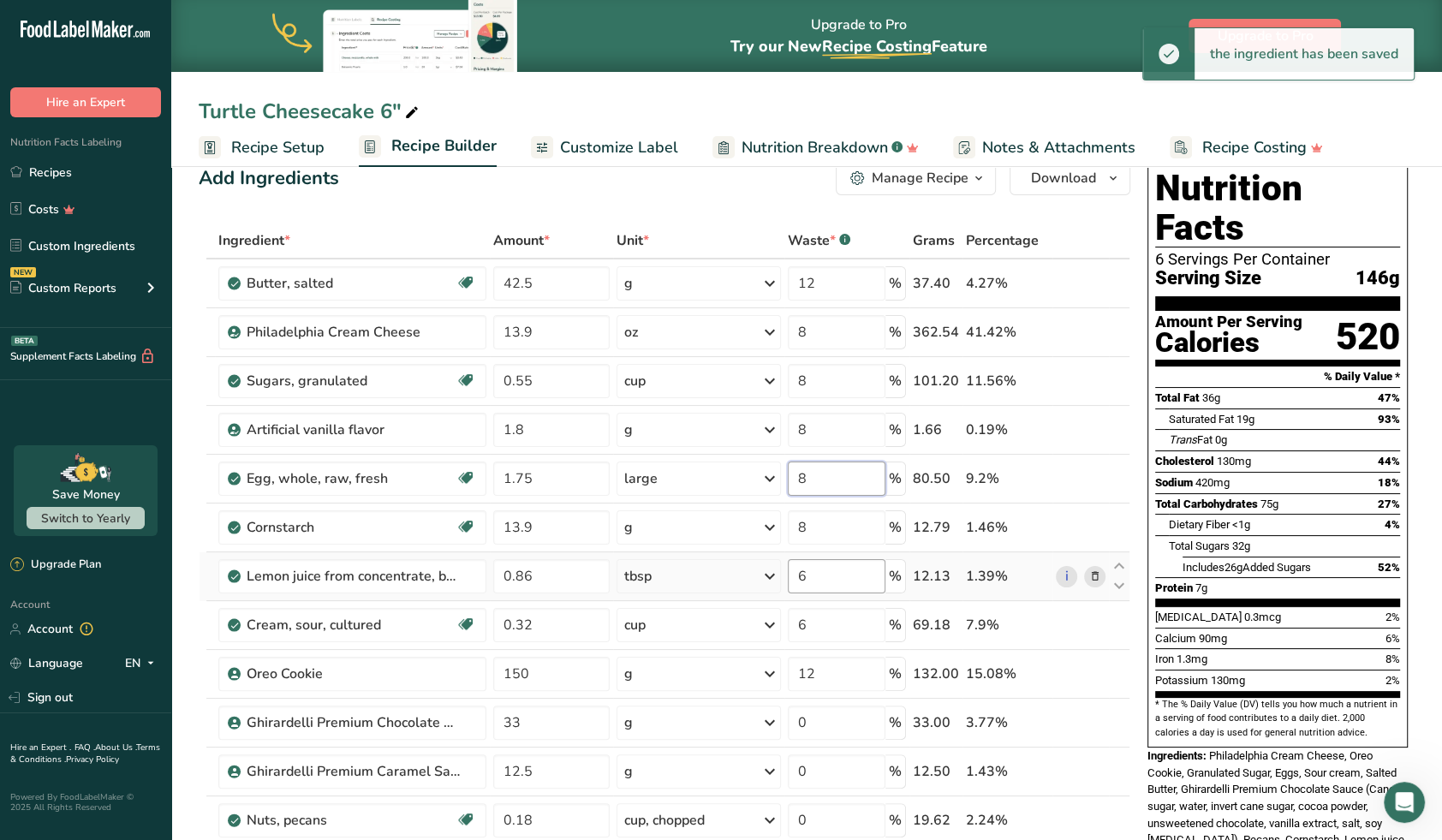
type input "8"
click at [825, 573] on div "Ingredient * Amount * Unit * Waste * .a-a{fill:#347362;}.b-a{fill:#fff;} Grams …" at bounding box center [665, 635] width 932 height 827
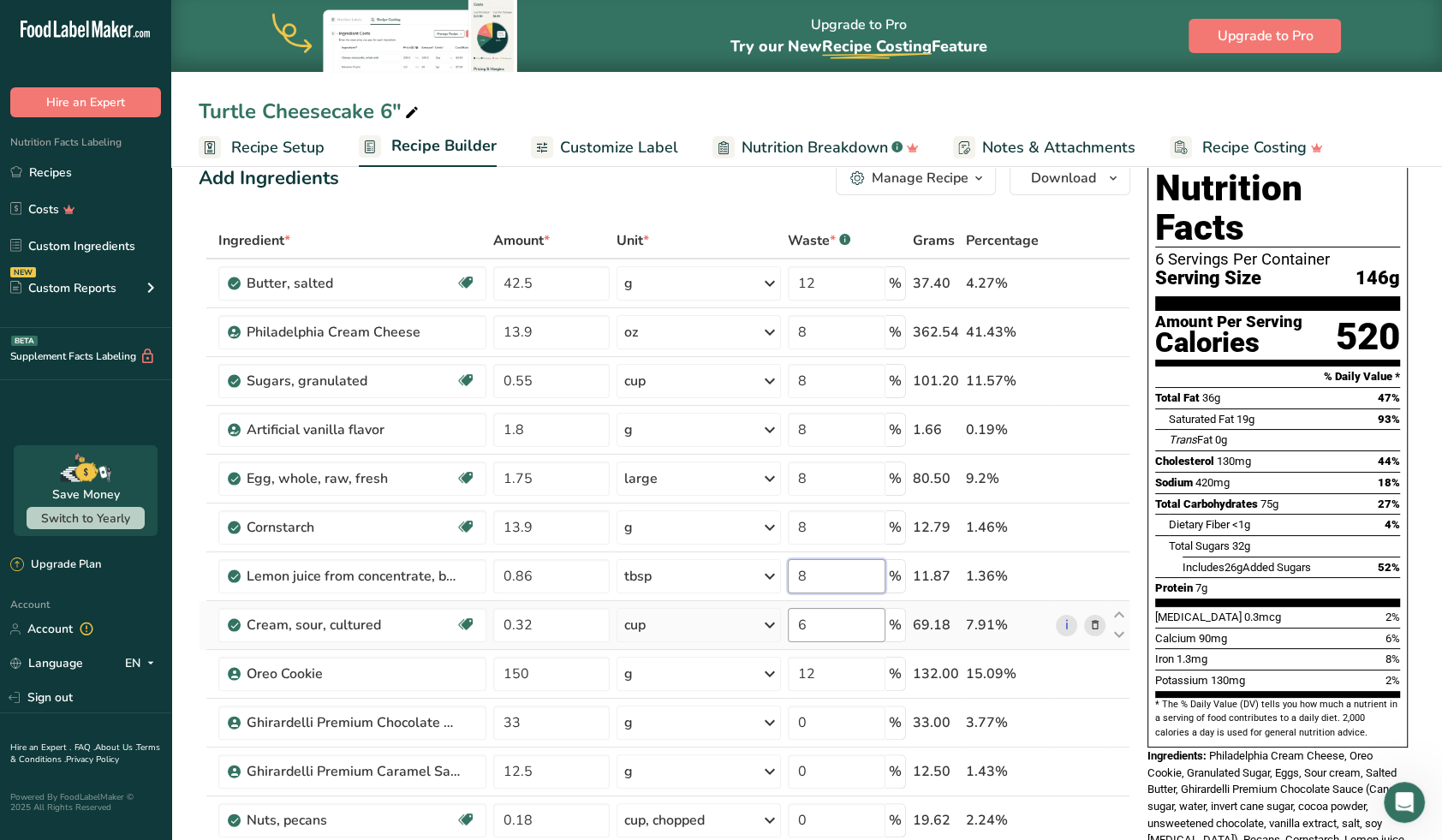
type input "8"
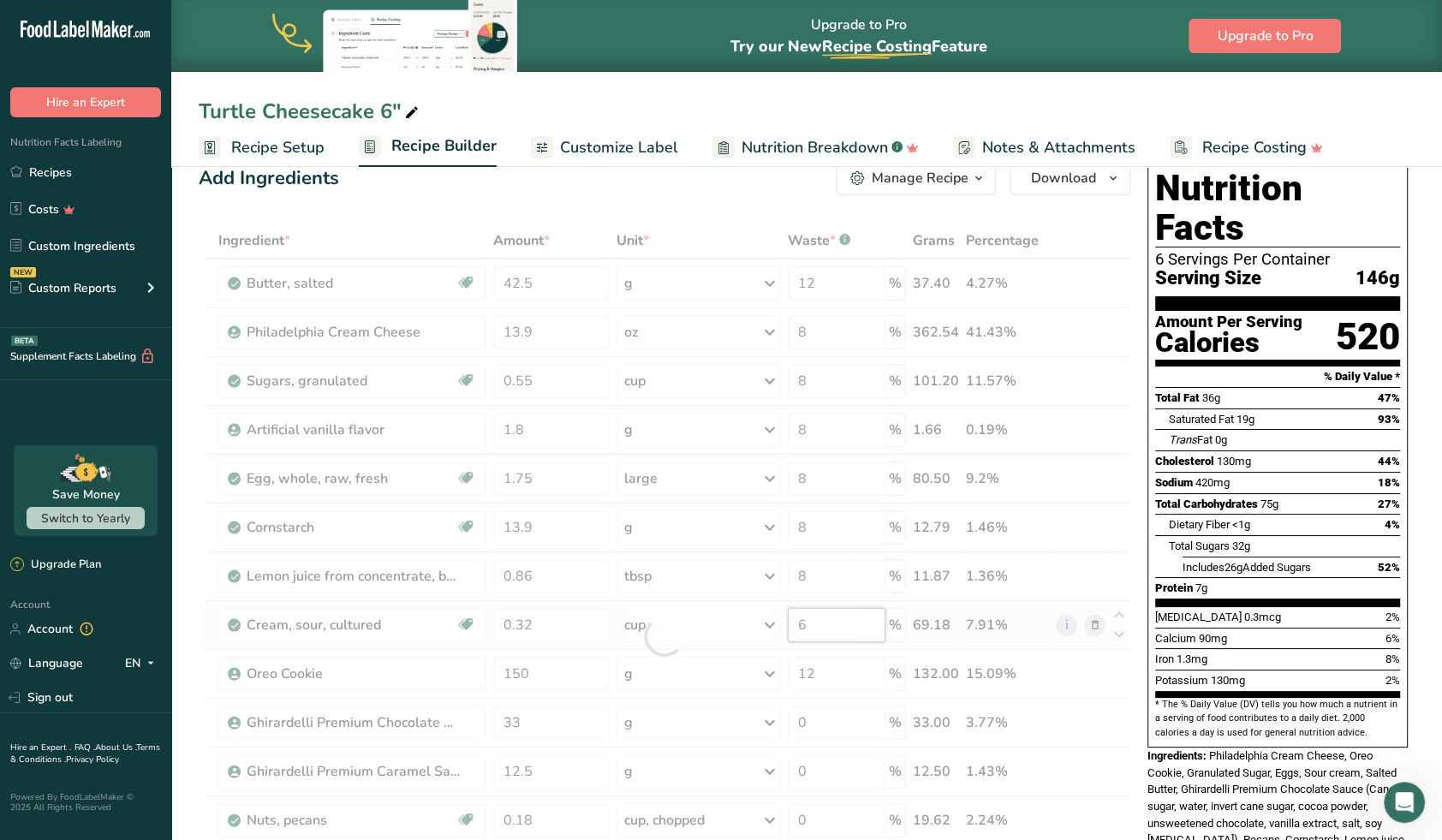
click at [842, 614] on div "Ingredient * Amount * Unit * Waste * .a-a{fill:#347362;}.b-a{fill:#fff;} Grams …" at bounding box center [665, 635] width 932 height 827
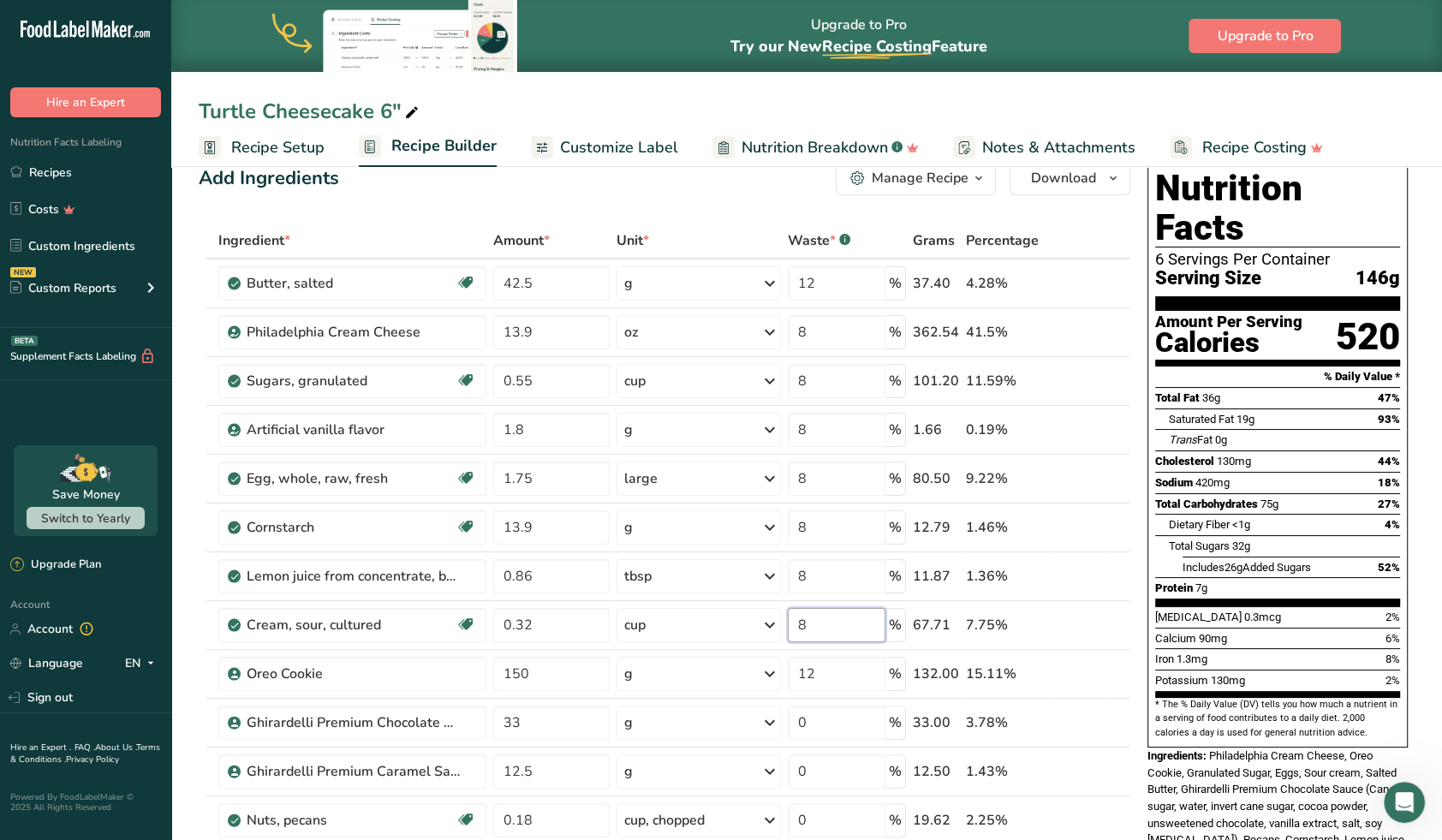
type input "8"
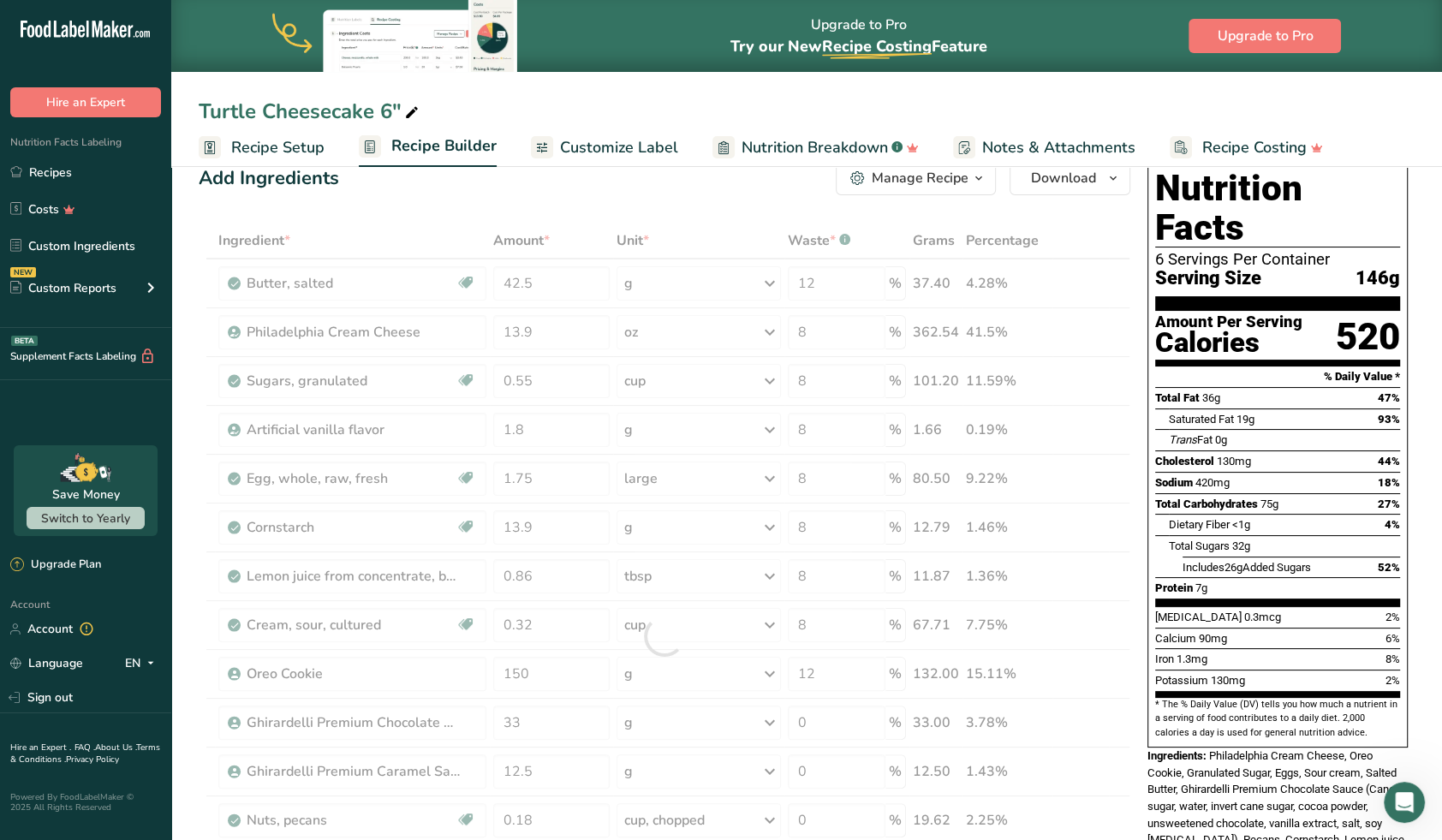
click at [1383, 118] on div "Turtle Cheesecake 6"" at bounding box center [806, 111] width 1270 height 31
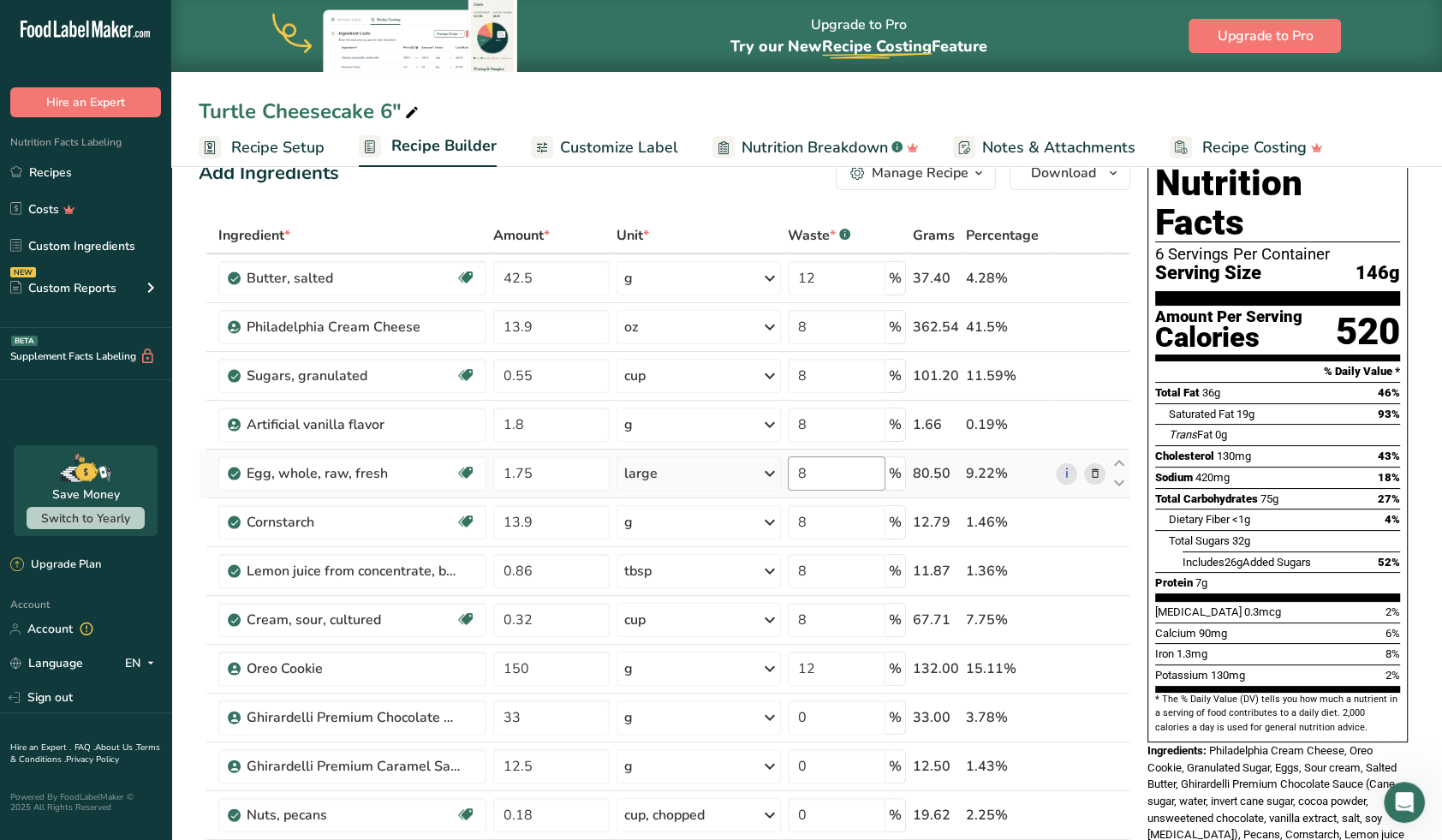
scroll to position [0, 0]
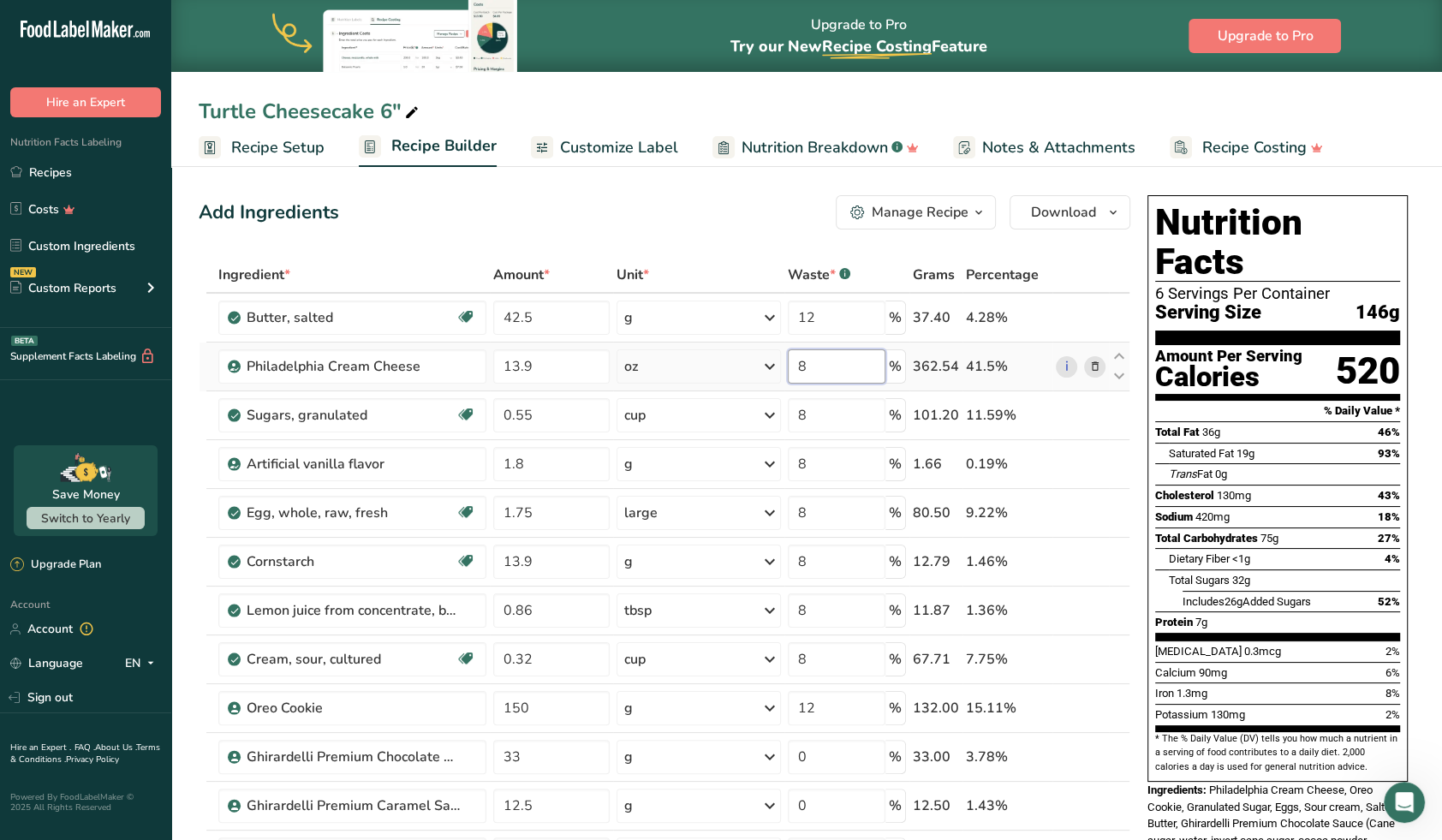
click at [827, 364] on input "8" at bounding box center [836, 366] width 98 height 34
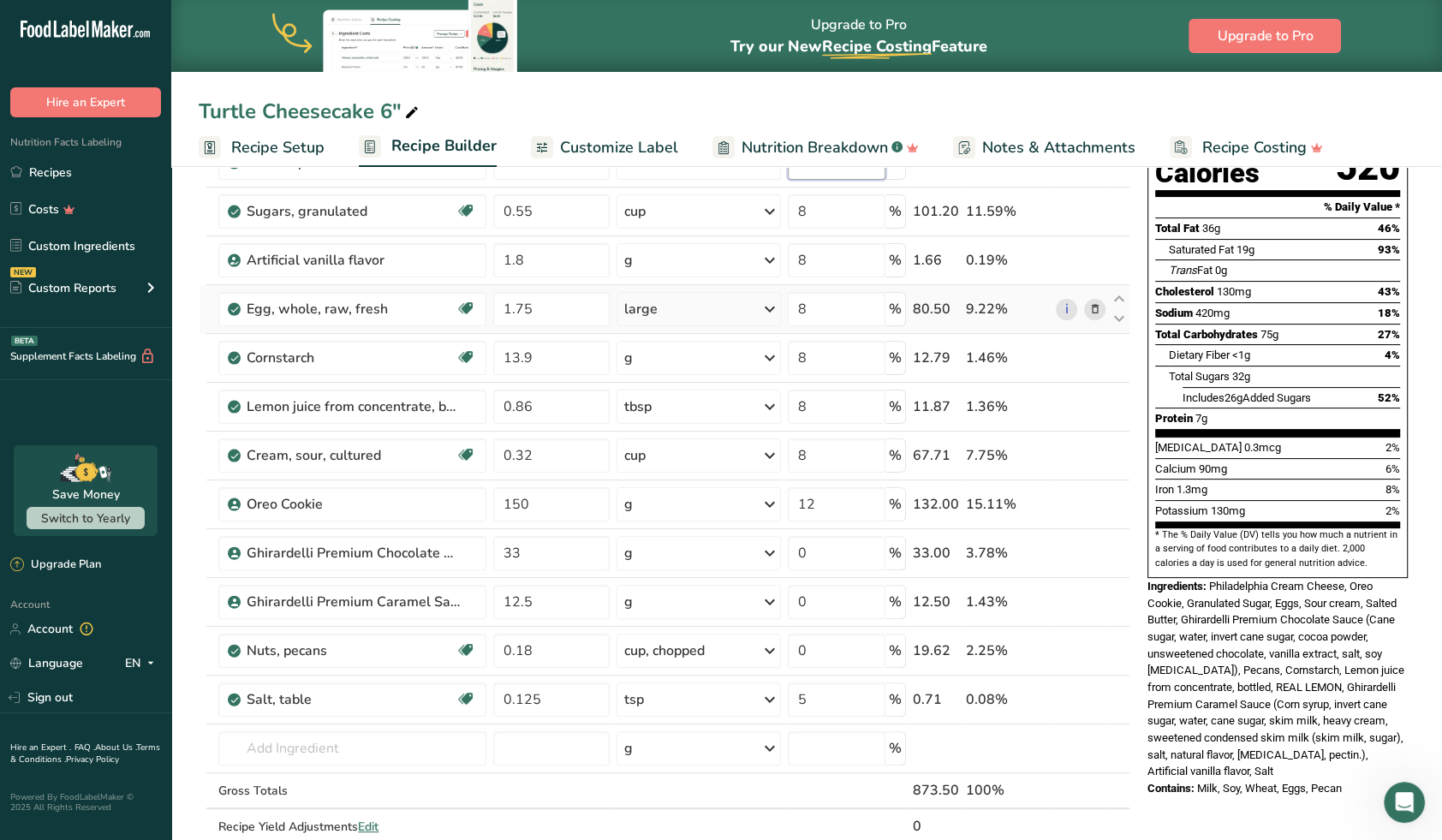
scroll to position [228, 0]
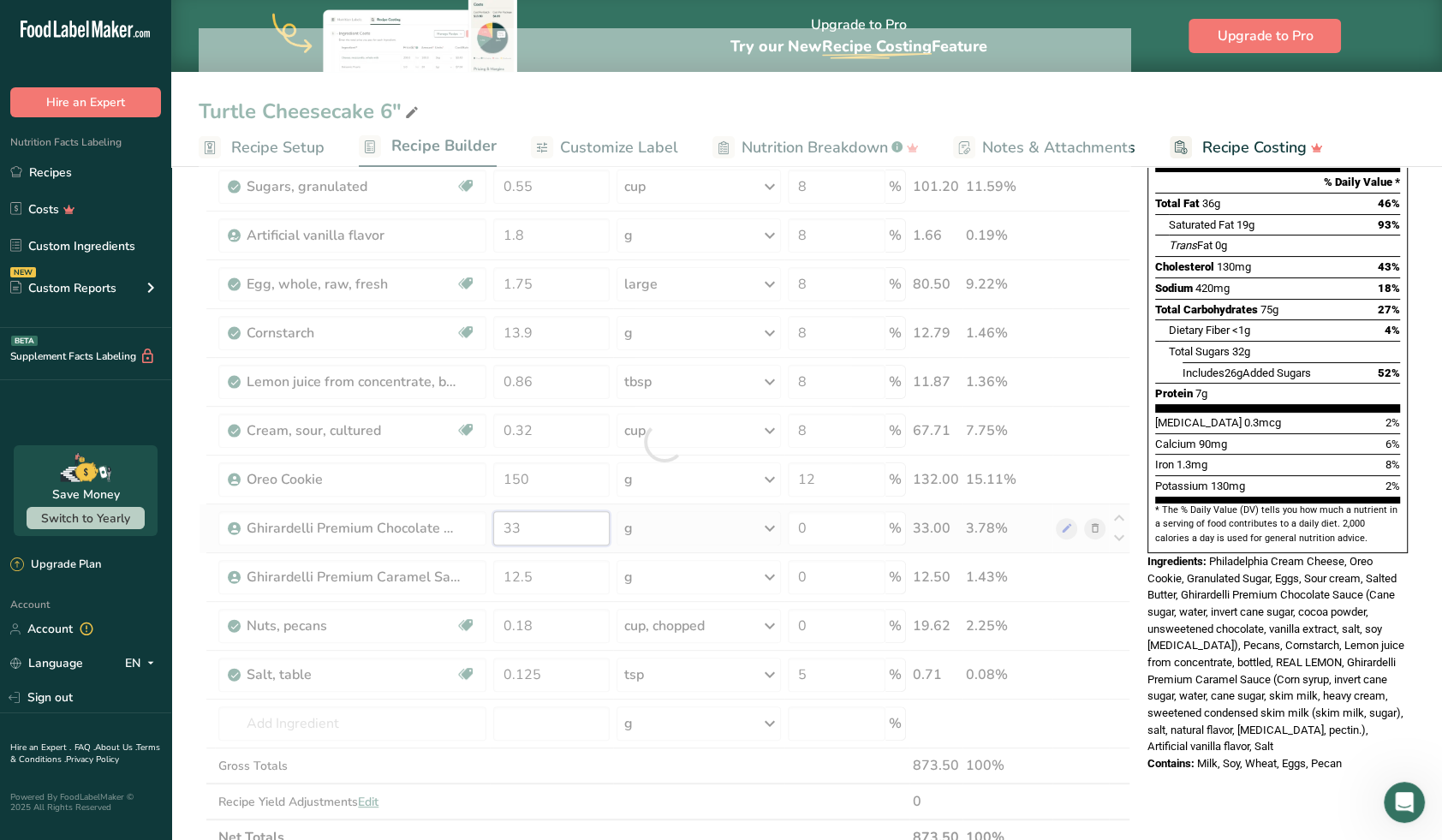
click at [540, 523] on div "Ingredient * Amount * Unit * Waste * .a-a{fill:#347362;}.b-a{fill:#fff;} Grams …" at bounding box center [665, 441] width 932 height 827
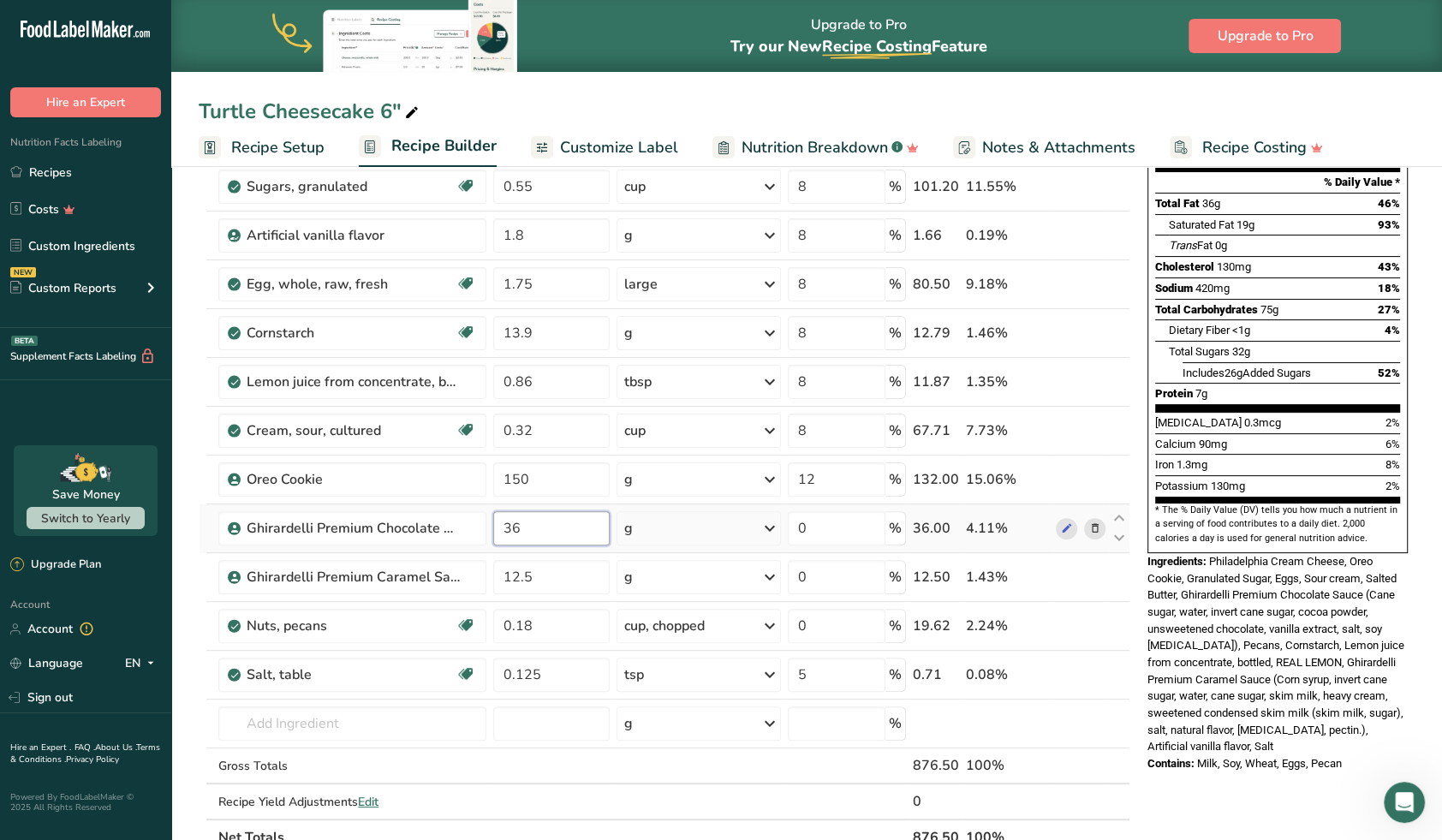
type input "36"
click at [635, 147] on span "Customize Label" at bounding box center [619, 147] width 118 height 23
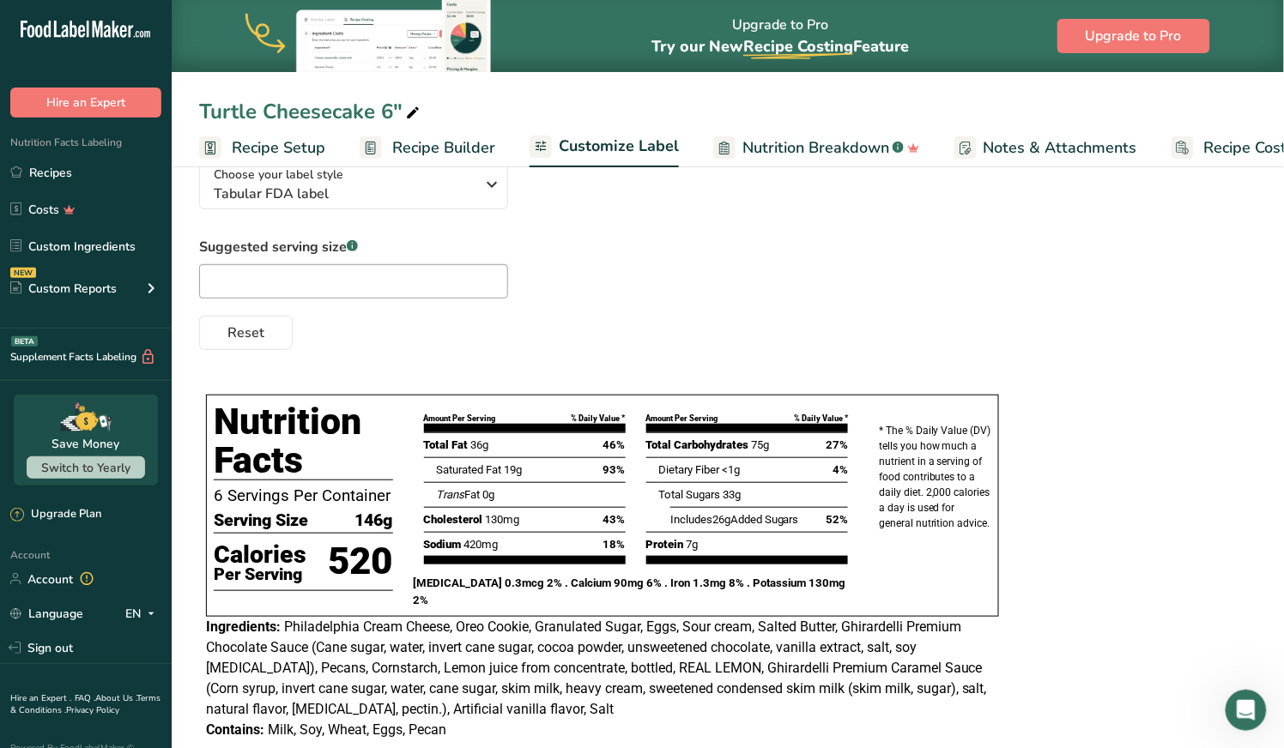
scroll to position [172, 0]
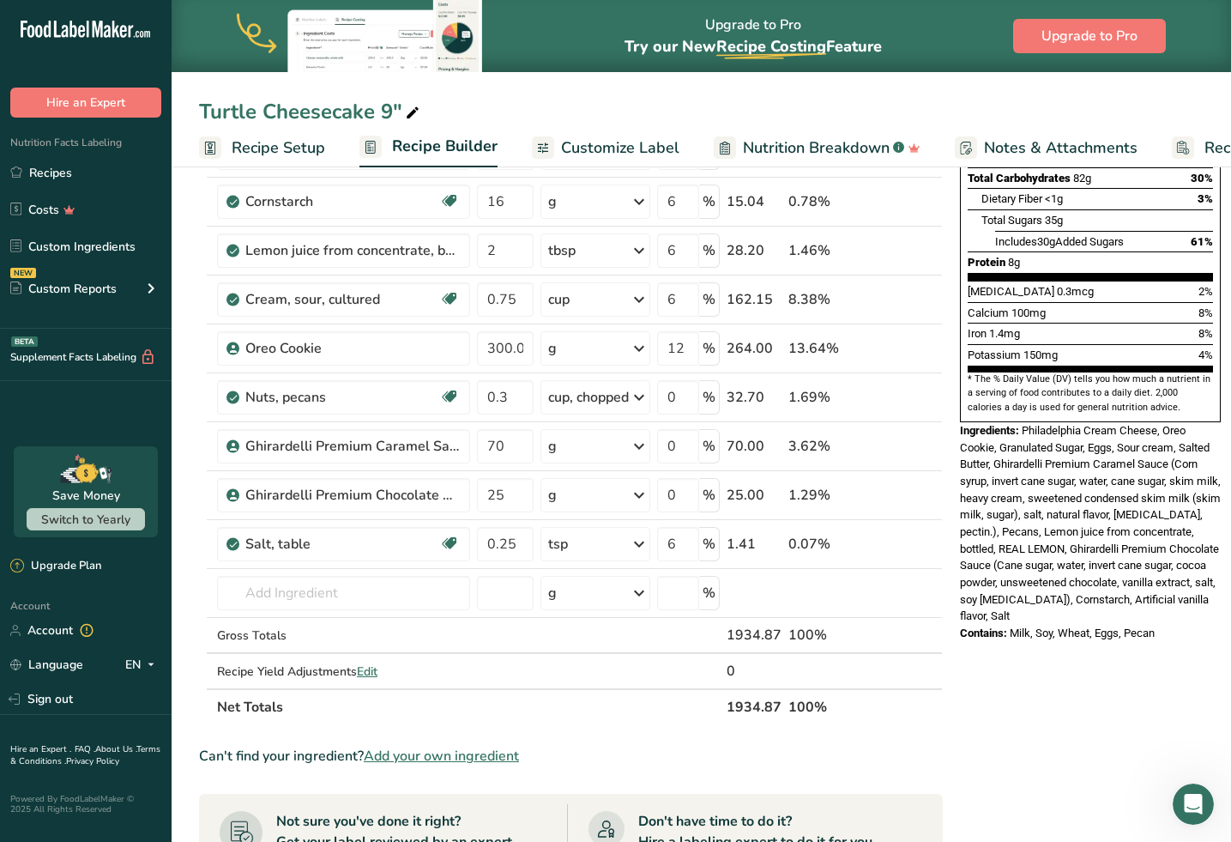
click at [871, 728] on section "Ingredient * Amount * Unit * Waste * .a-a{fill:#347362;}.b-a{fill:#fff;} Grams …" at bounding box center [571, 586] width 744 height 1381
click at [886, 769] on section "Ingredient * Amount * Unit * Waste * .a-a{fill:#347362;}.b-a{fill:#fff;} Grams …" at bounding box center [571, 586] width 744 height 1381
click at [520, 490] on input "25" at bounding box center [505, 495] width 57 height 34
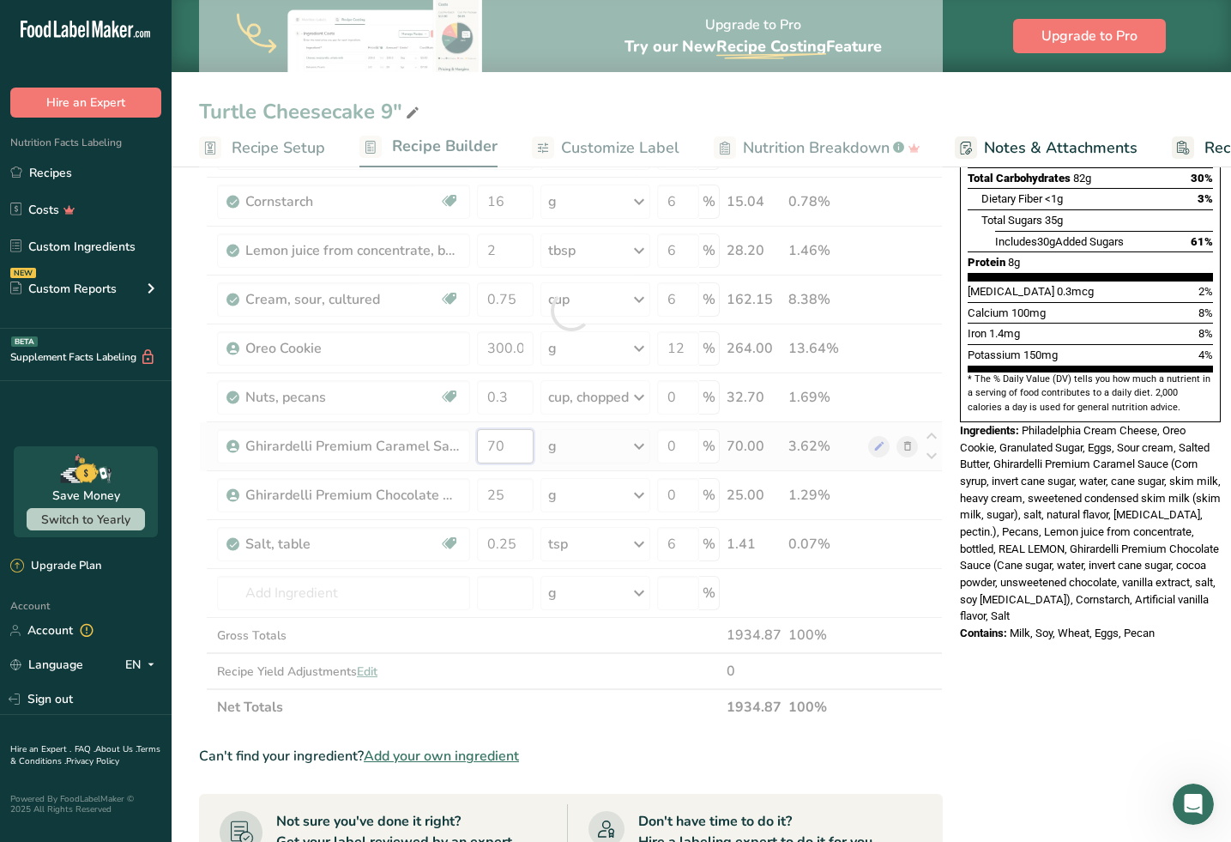
click at [505, 441] on div "Ingredient * Amount * Unit * Waste * .a-a{fill:#347362;}.b-a{fill:#fff;} Grams …" at bounding box center [571, 310] width 744 height 829
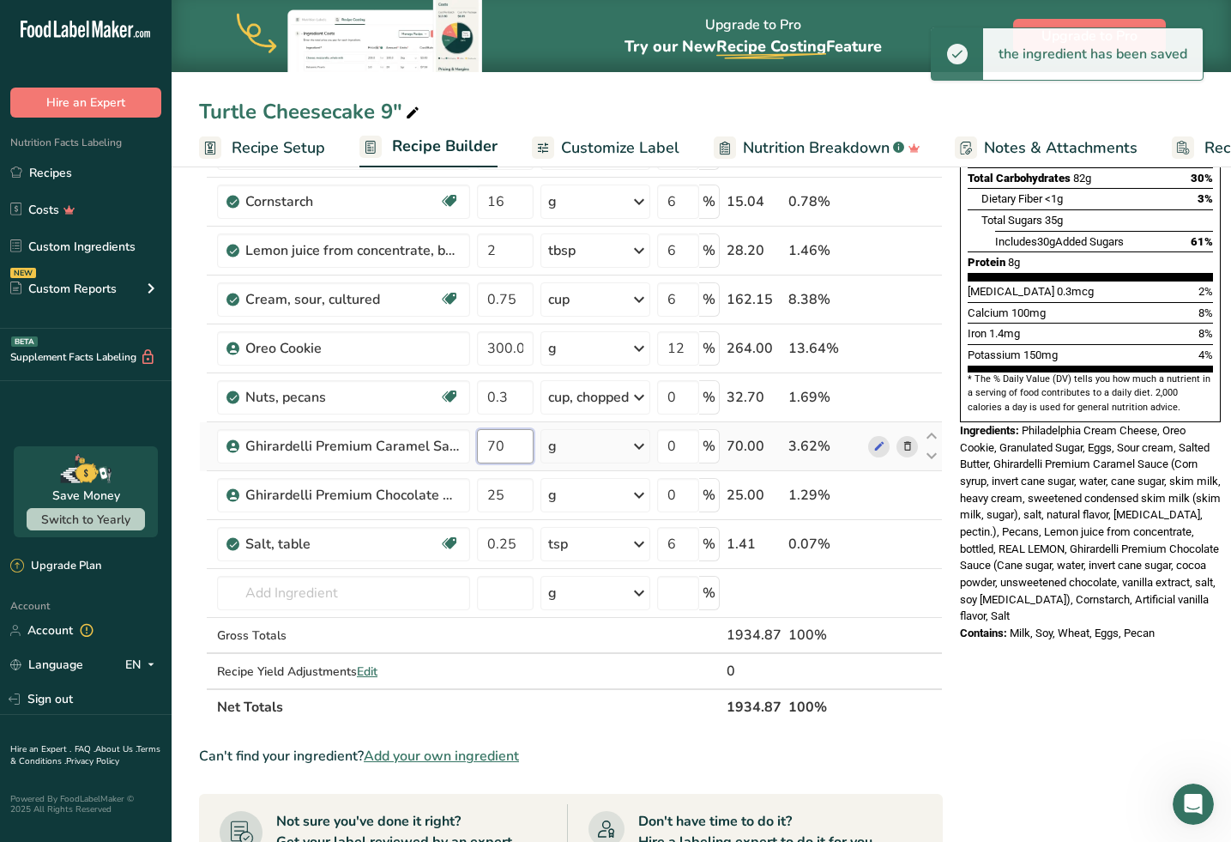
type input "7"
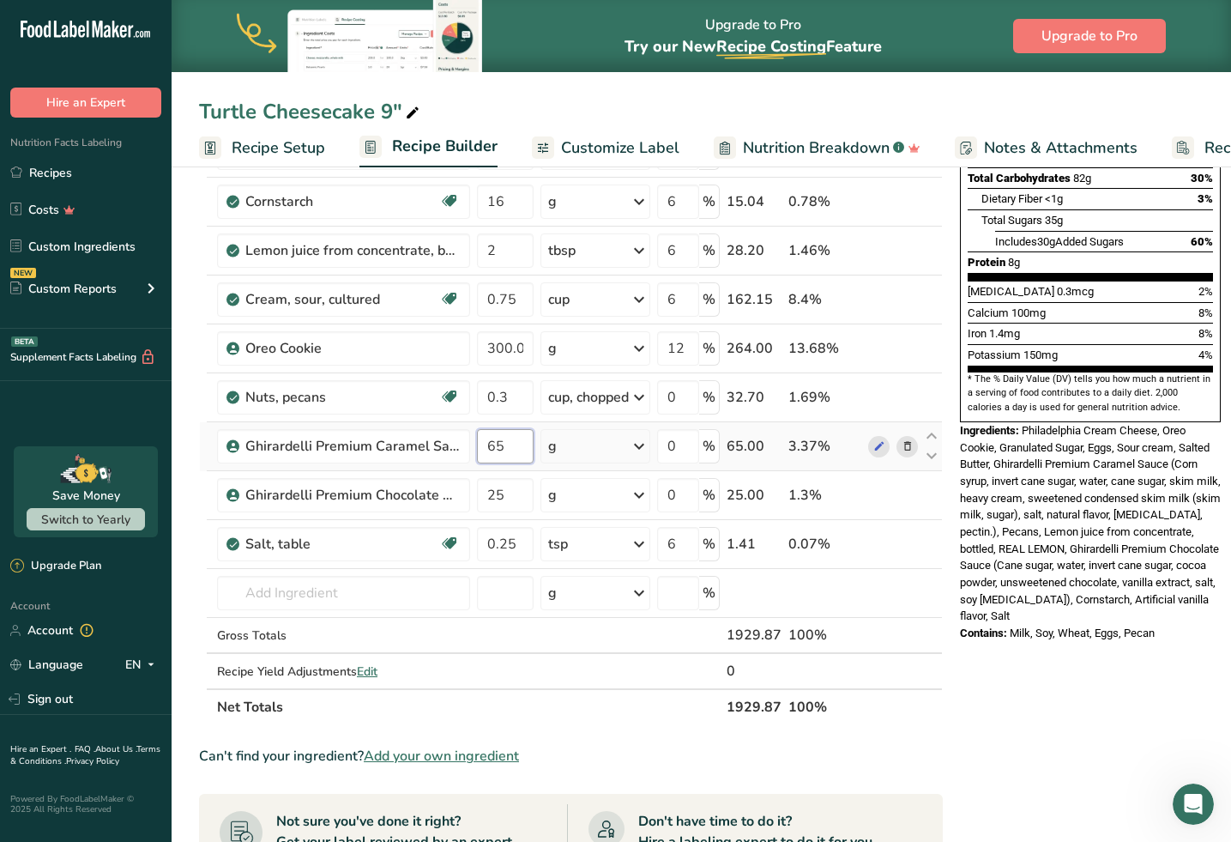
click at [523, 441] on input "65" at bounding box center [505, 446] width 57 height 34
type input "66"
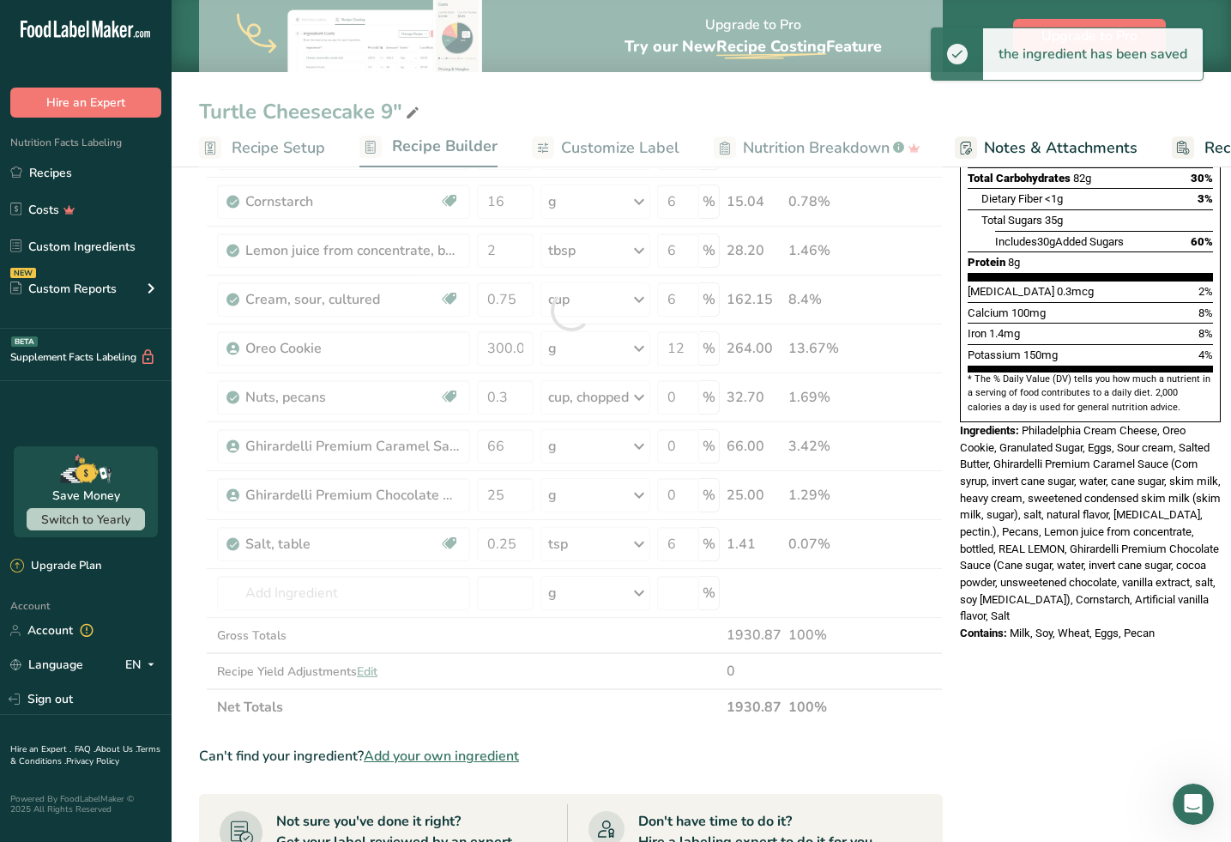
click at [602, 147] on div "Turtle Cheesecake 9" Recipe Setup Recipe Builder Customize Label Nutrition Brea…" at bounding box center [702, 566] width 1060 height 1532
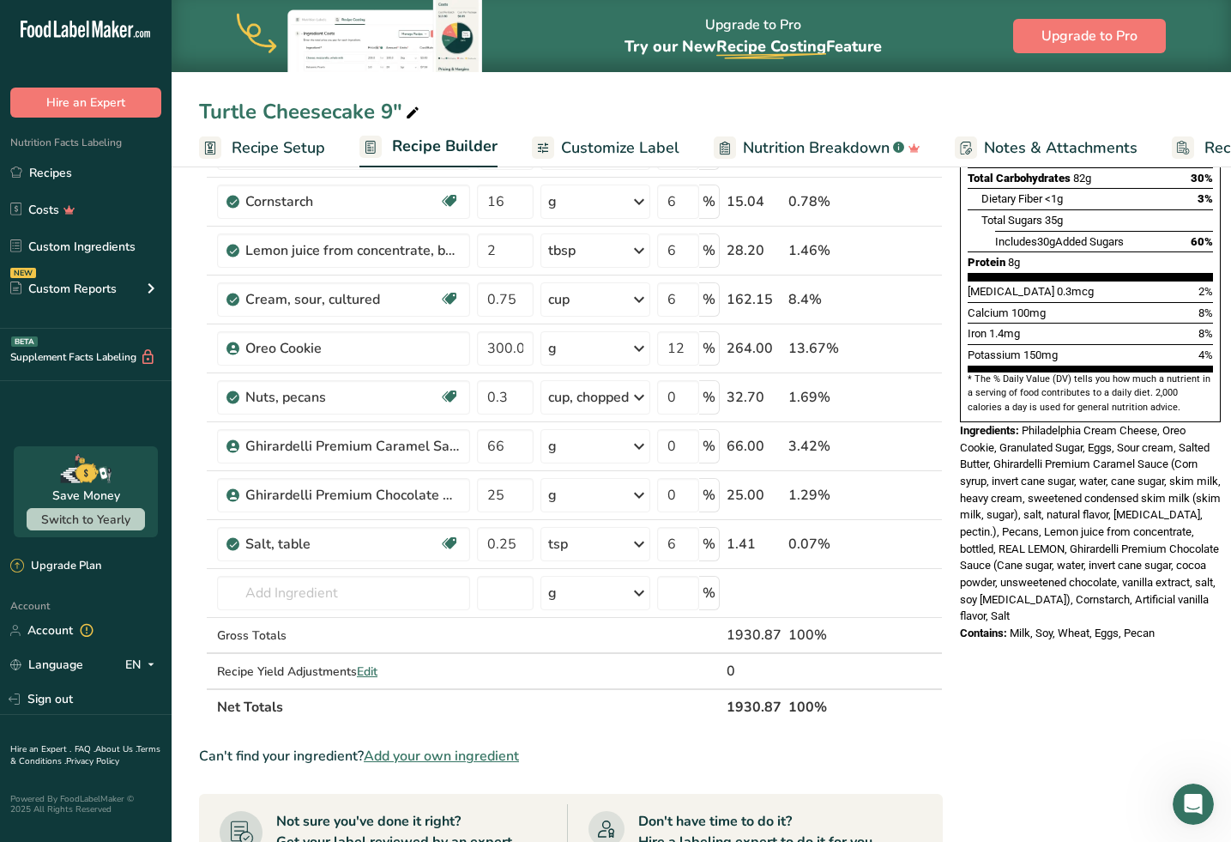
click at [828, 142] on span "Nutrition Breakdown" at bounding box center [816, 147] width 147 height 23
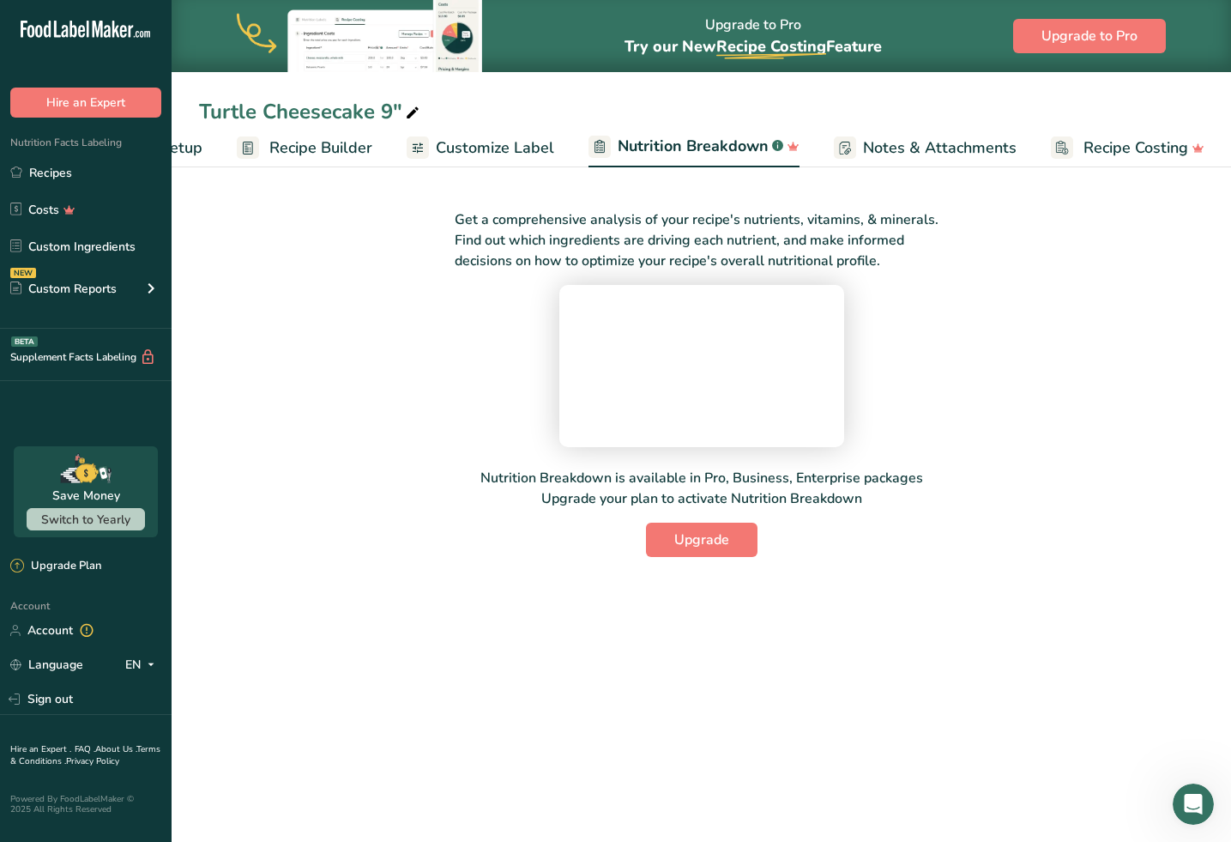
click at [535, 147] on span "Customize Label" at bounding box center [495, 147] width 118 height 23
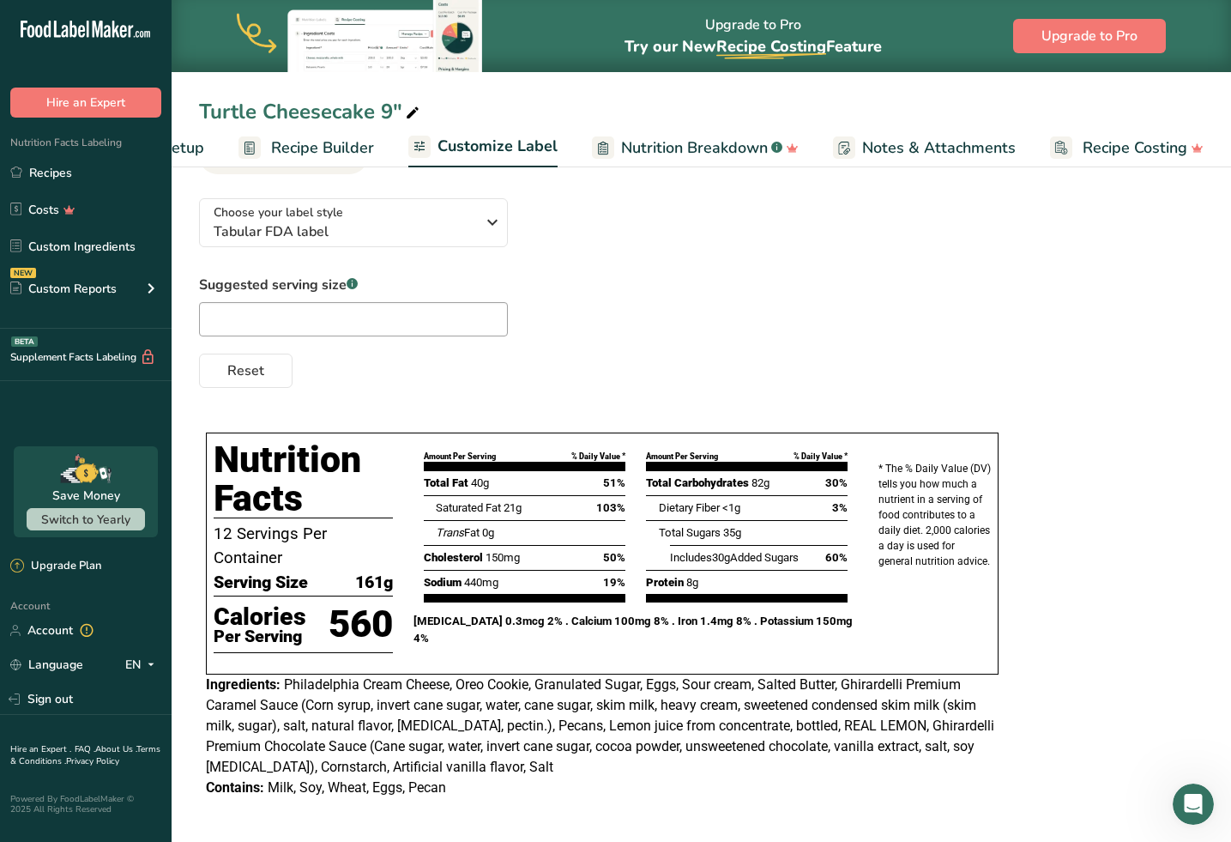
scroll to position [102, 0]
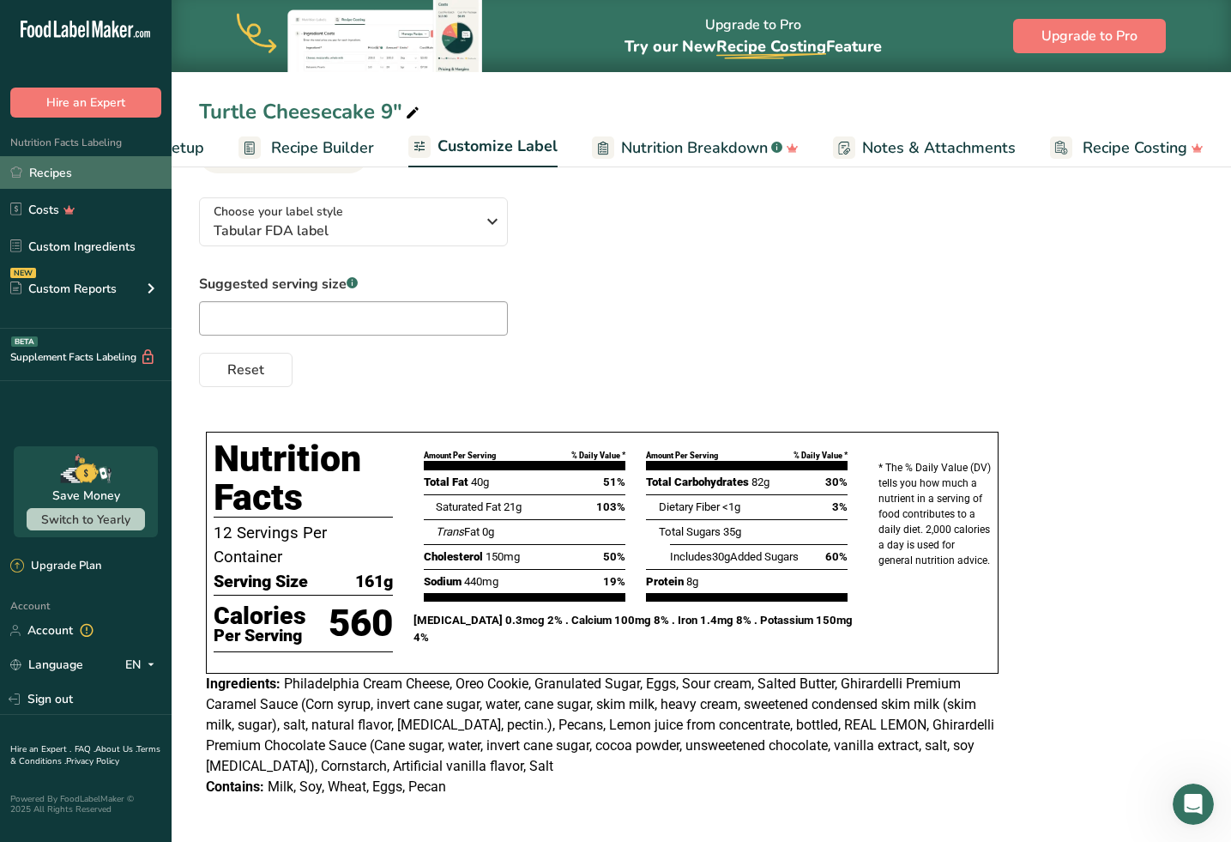
click at [51, 176] on link "Recipes" at bounding box center [86, 172] width 172 height 33
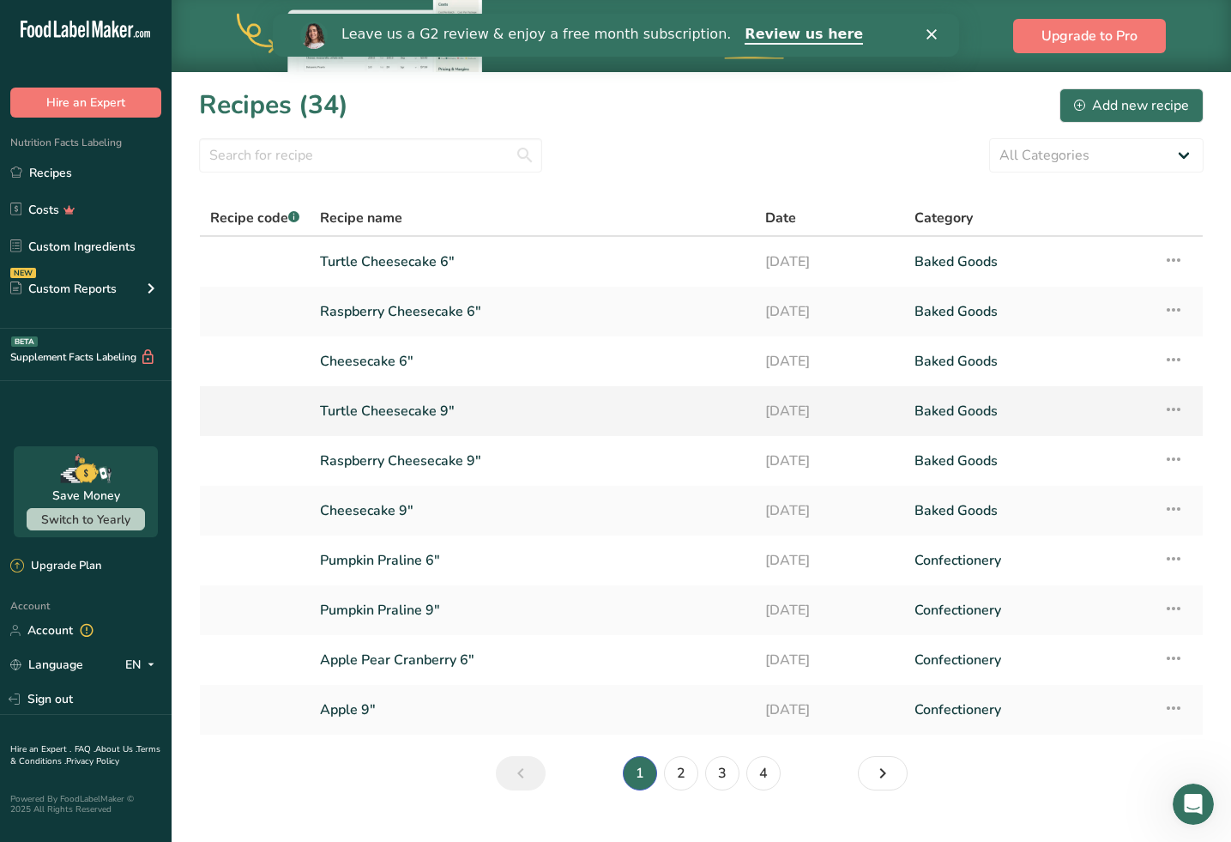
click at [420, 413] on link "Turtle Cheesecake 9"" at bounding box center [532, 411] width 425 height 36
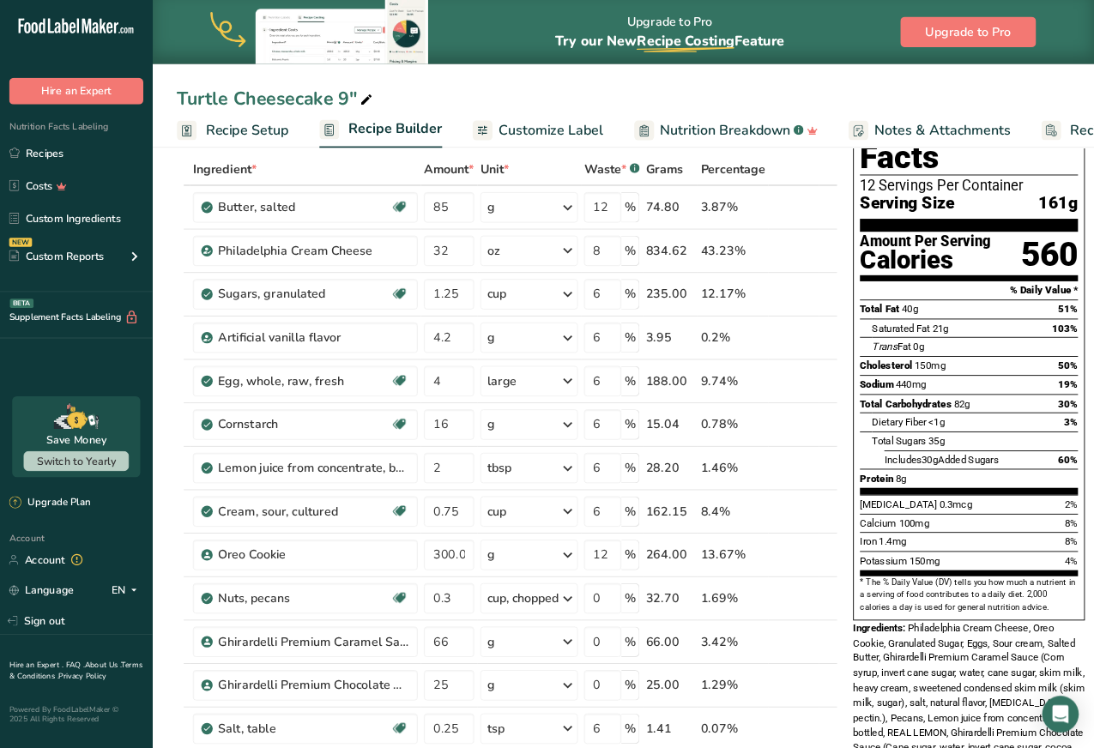
scroll to position [84, 0]
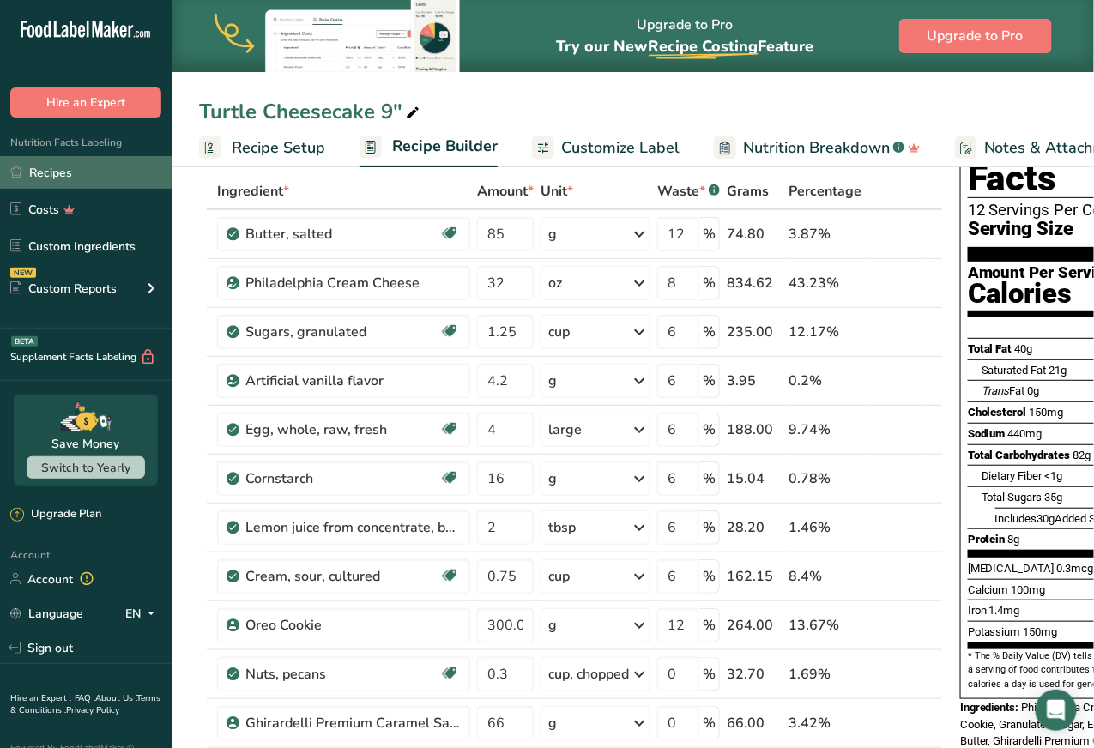
click at [69, 175] on link "Recipes" at bounding box center [86, 172] width 172 height 33
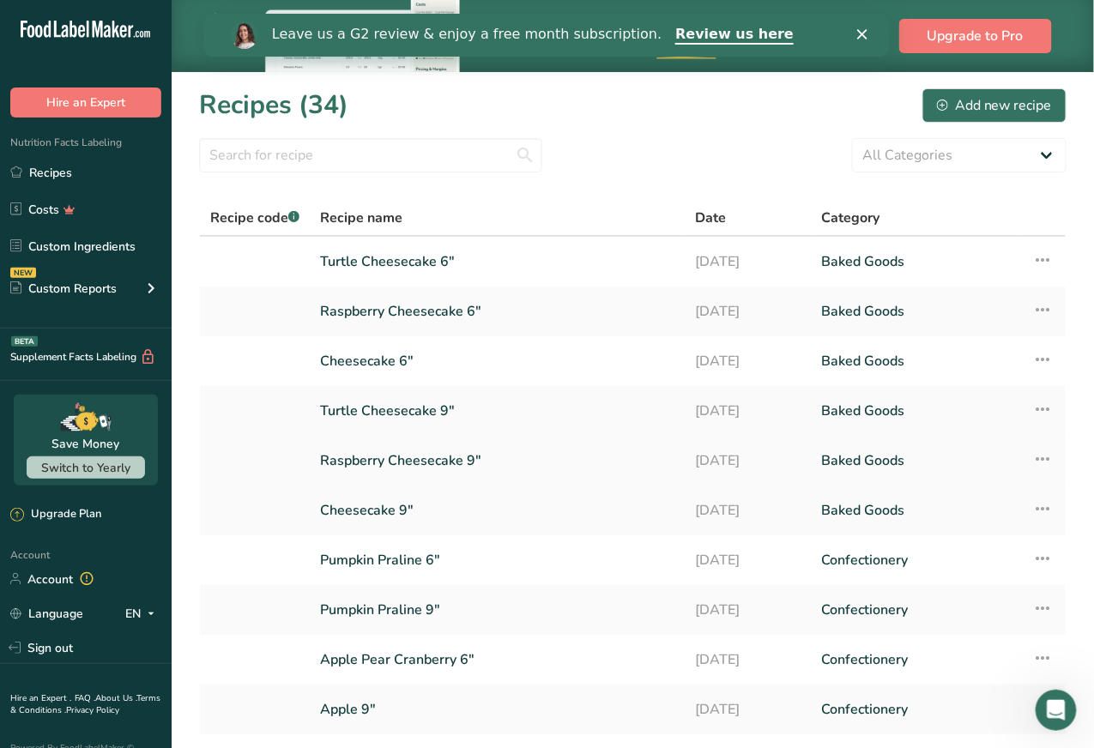
click at [392, 469] on link "Raspberry Cheesecake 9"" at bounding box center [497, 461] width 354 height 36
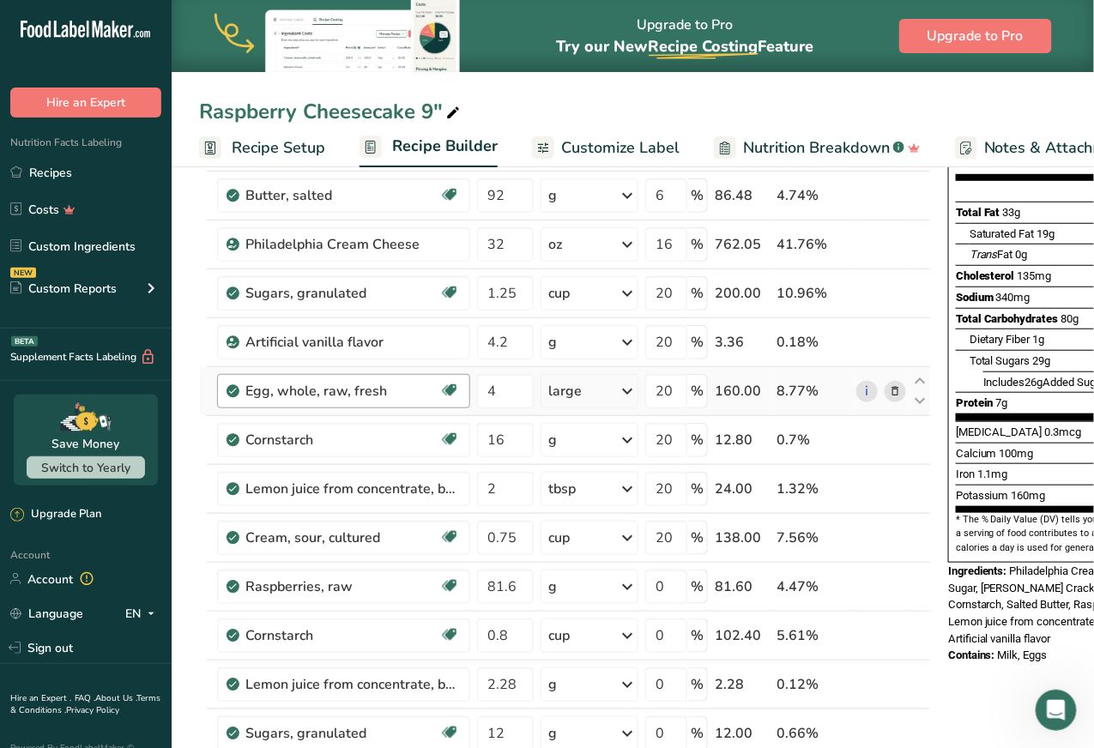
scroll to position [245, 0]
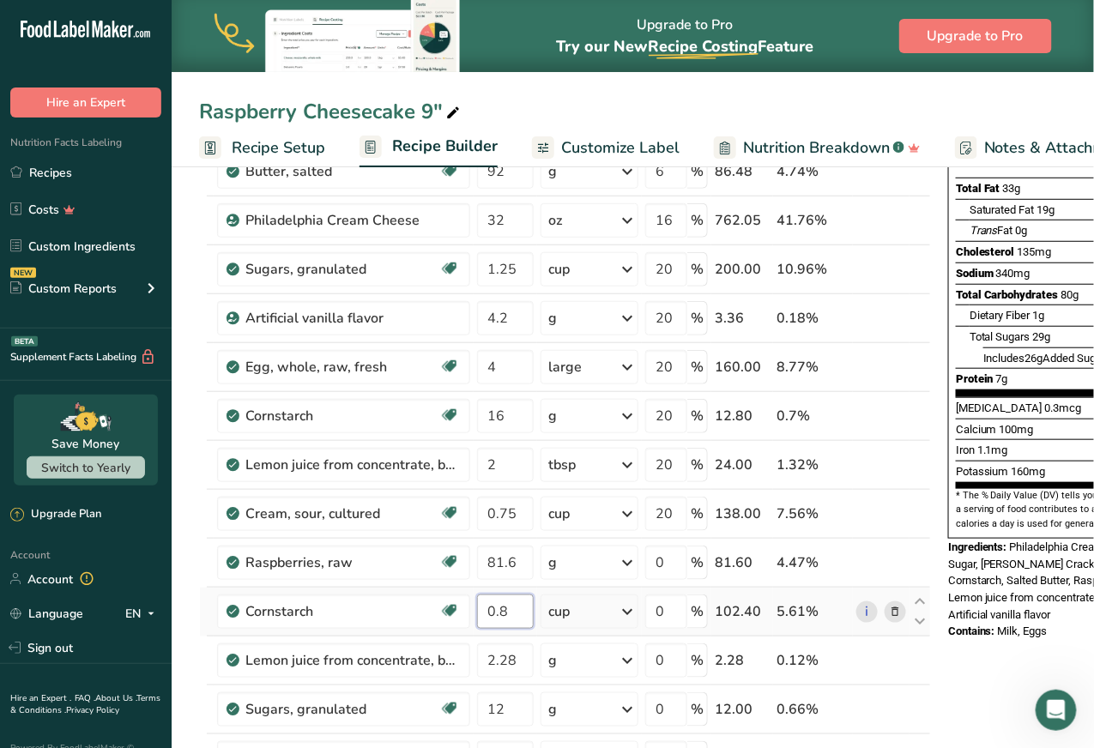
click at [506, 604] on input "0.8" at bounding box center [505, 612] width 57 height 34
click at [591, 614] on div "Ingredient * Amount * Unit * Waste * .a-a{fill:#347362;}.b-a{fill:#fff;} Grams …" at bounding box center [565, 452] width 732 height 878
click at [521, 613] on input "0.8" at bounding box center [505, 612] width 57 height 34
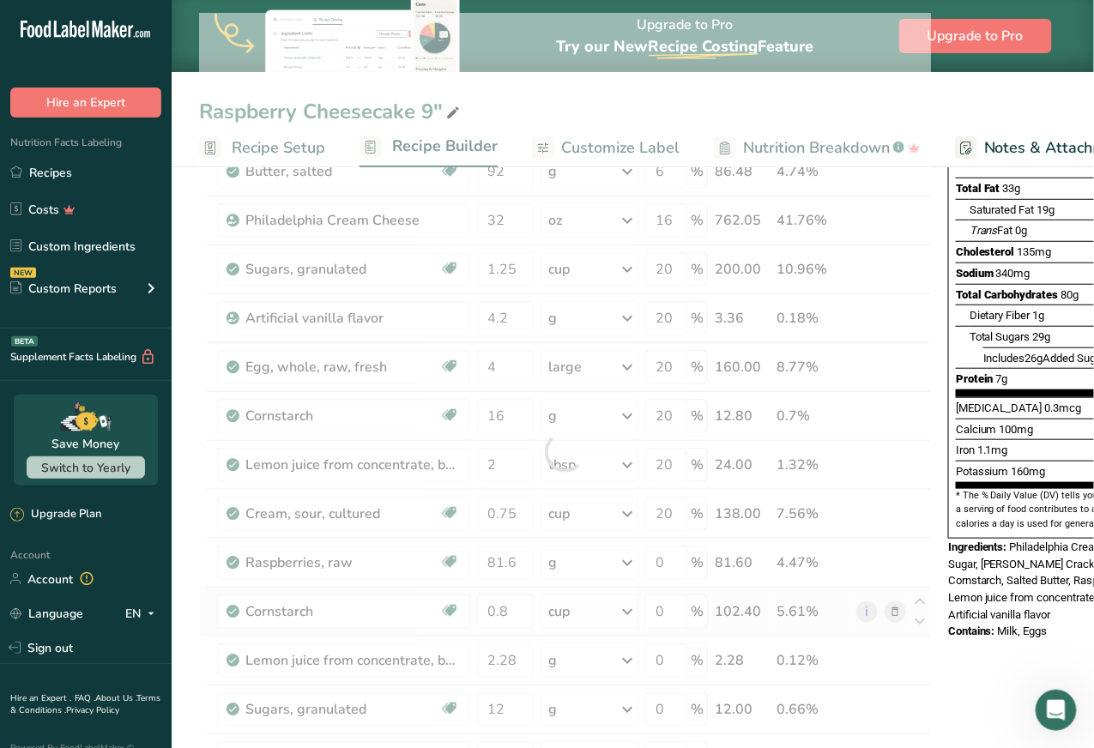
click at [612, 613] on div "Ingredient * Amount * Unit * Waste * .a-a{fill:#347362;}.b-a{fill:#fff;} Grams …" at bounding box center [565, 452] width 732 height 878
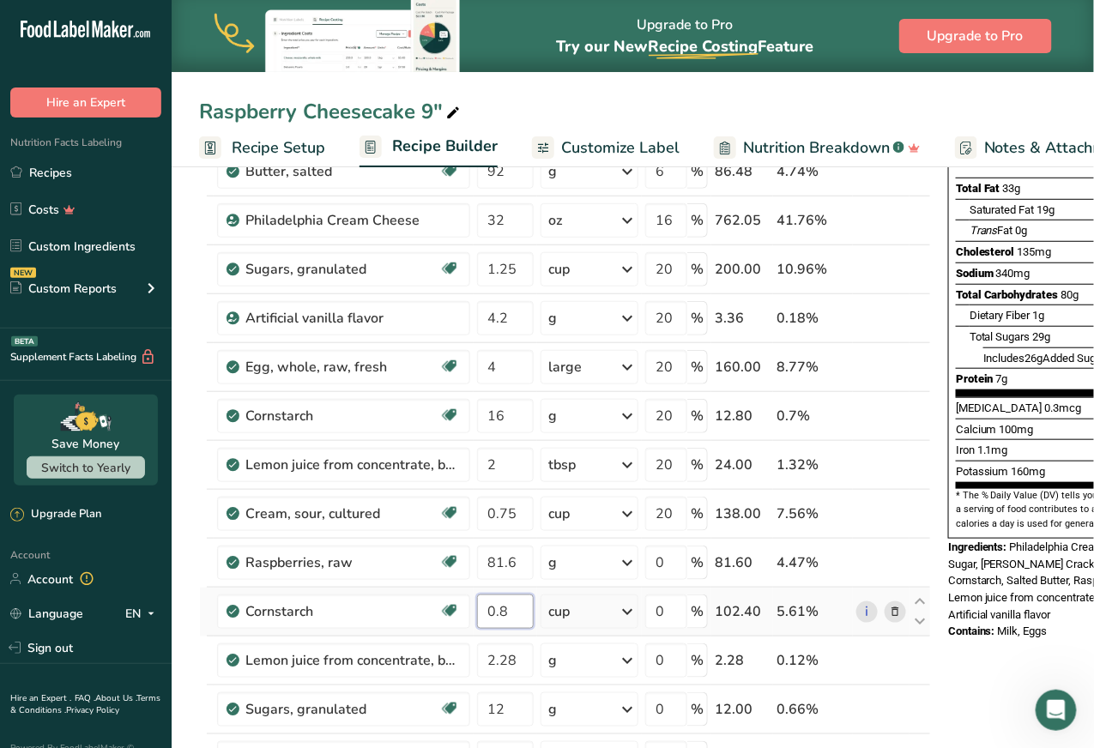
click at [499, 607] on input "0.8" at bounding box center [505, 612] width 57 height 34
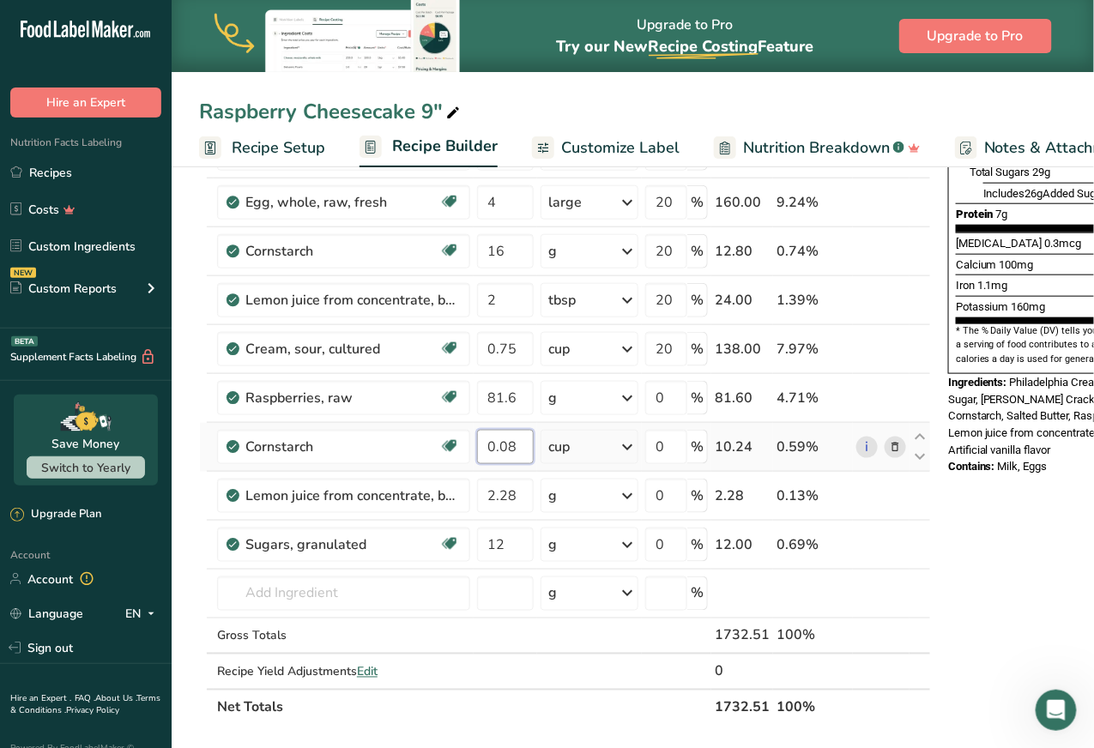
scroll to position [425, 0]
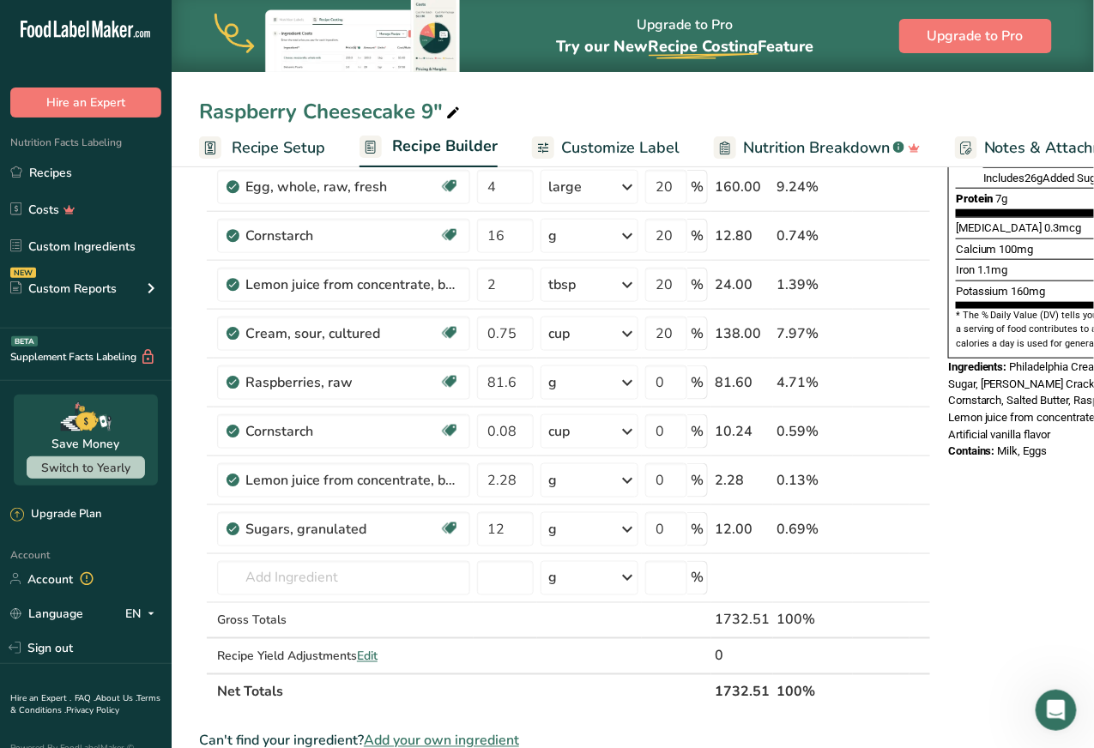
click at [629, 693] on div "Ingredient * Amount * Unit * Waste * .a-a{fill:#347362;}.b-a{fill:#fff;} Grams …" at bounding box center [565, 272] width 732 height 878
click at [602, 423] on div "cup" at bounding box center [590, 431] width 98 height 34
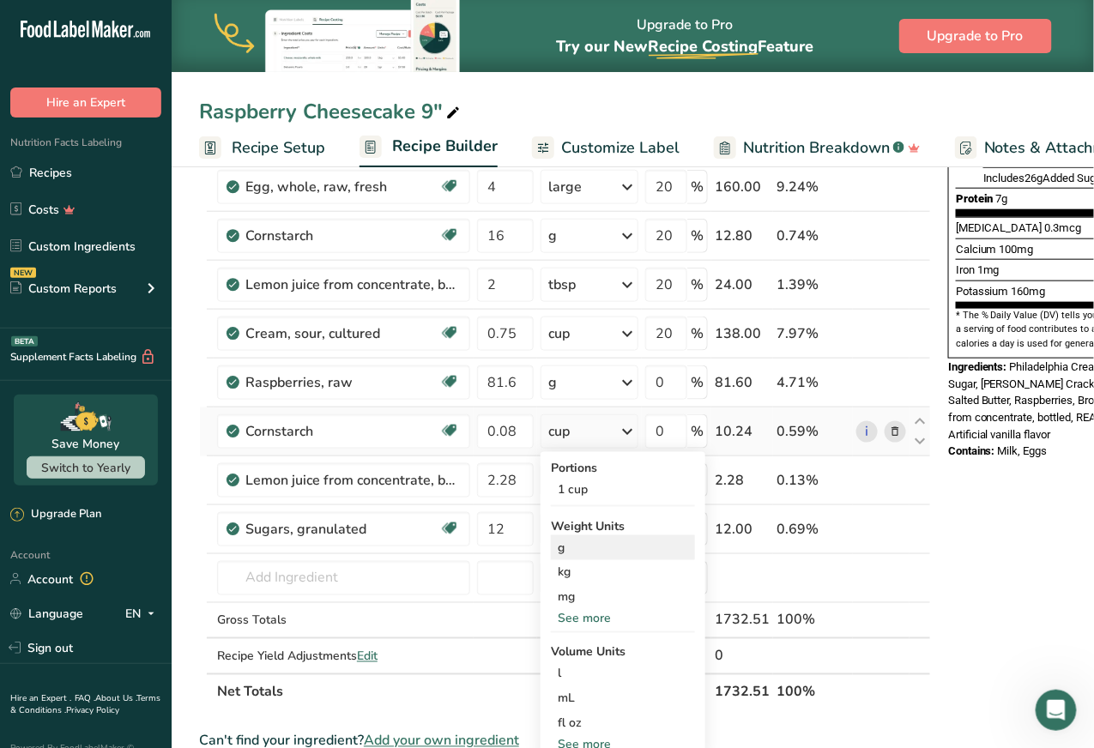
click at [583, 537] on div "g" at bounding box center [623, 547] width 144 height 25
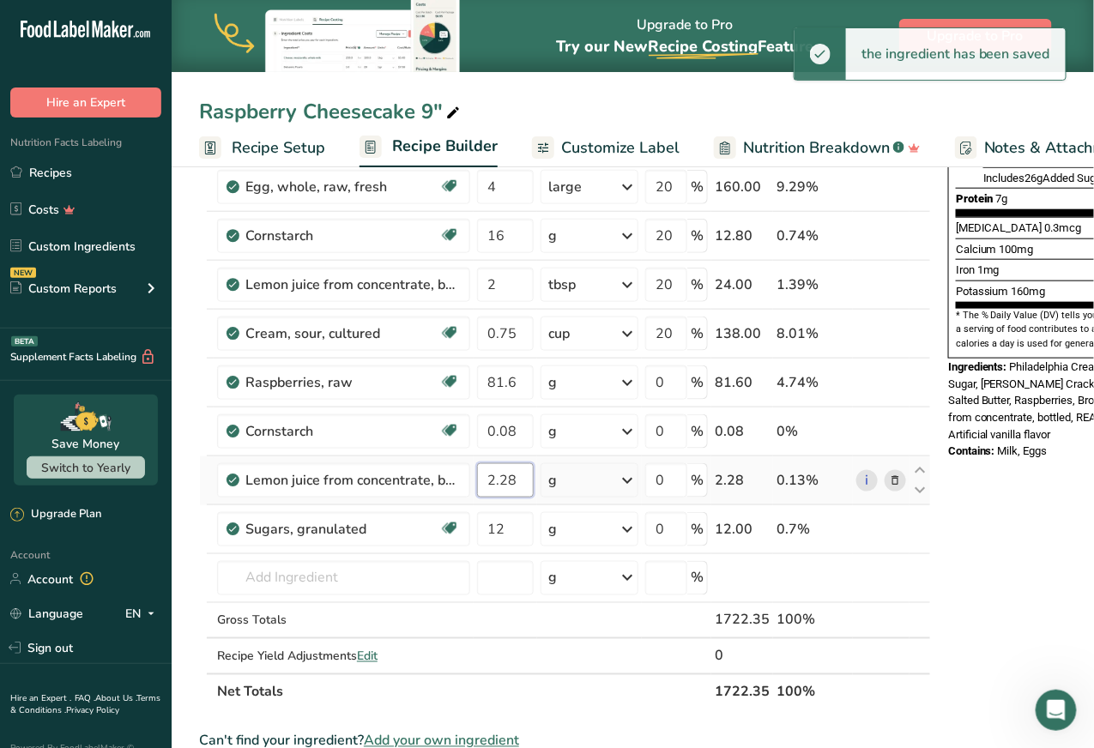
click at [516, 481] on input "2.28" at bounding box center [505, 480] width 57 height 34
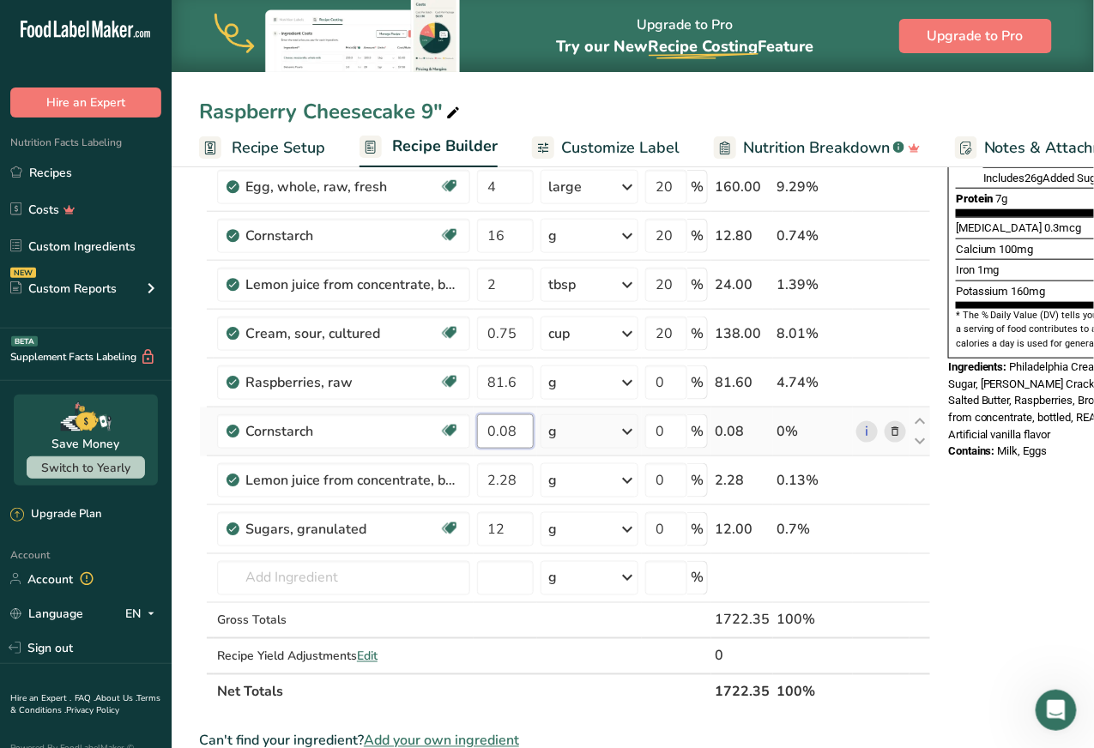
click at [510, 428] on div "Ingredient * Amount * Unit * Waste * .a-a{fill:#347362;}.b-a{fill:#fff;} Grams …" at bounding box center [565, 272] width 732 height 878
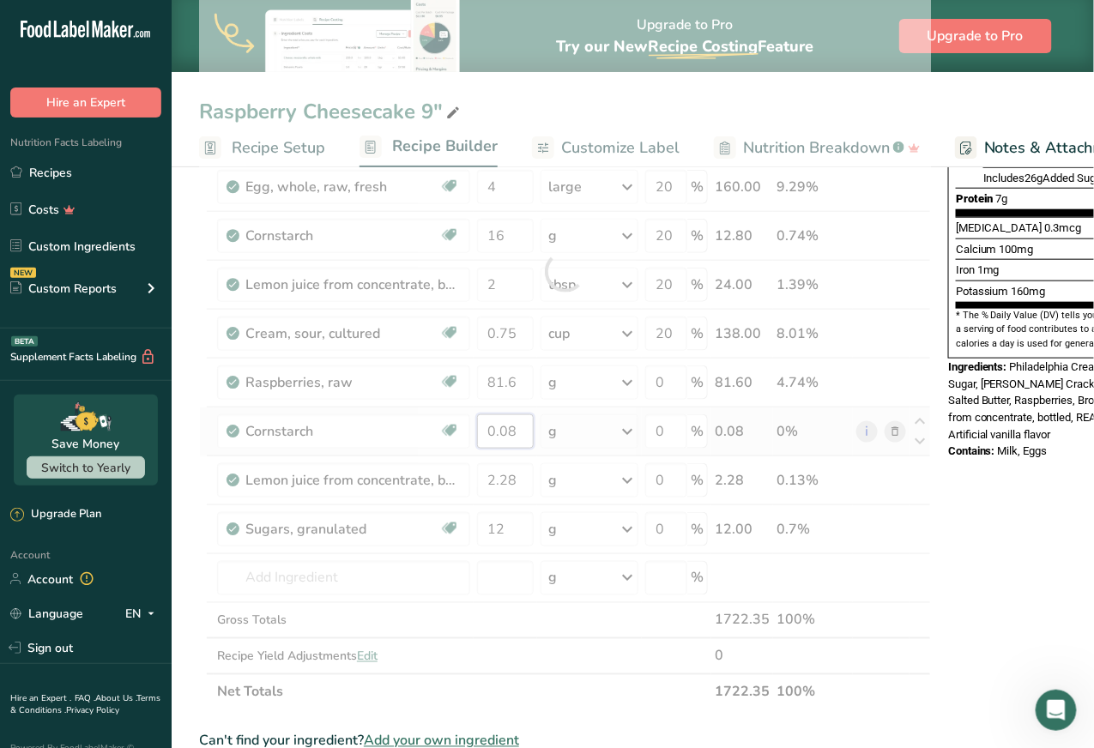
type input "0"
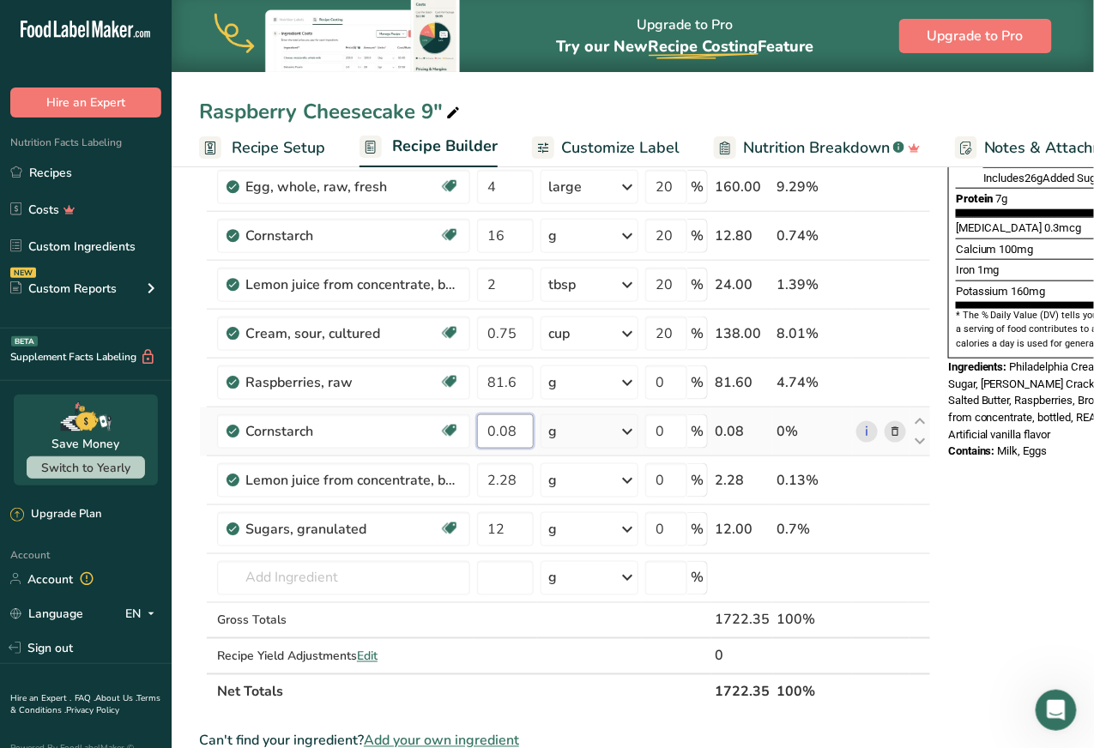
type input "0"
click at [515, 420] on input "0.67" at bounding box center [505, 431] width 57 height 34
type input "0.83"
click at [491, 381] on input "81.6" at bounding box center [505, 383] width 57 height 34
click at [501, 381] on input "81.6" at bounding box center [505, 383] width 57 height 34
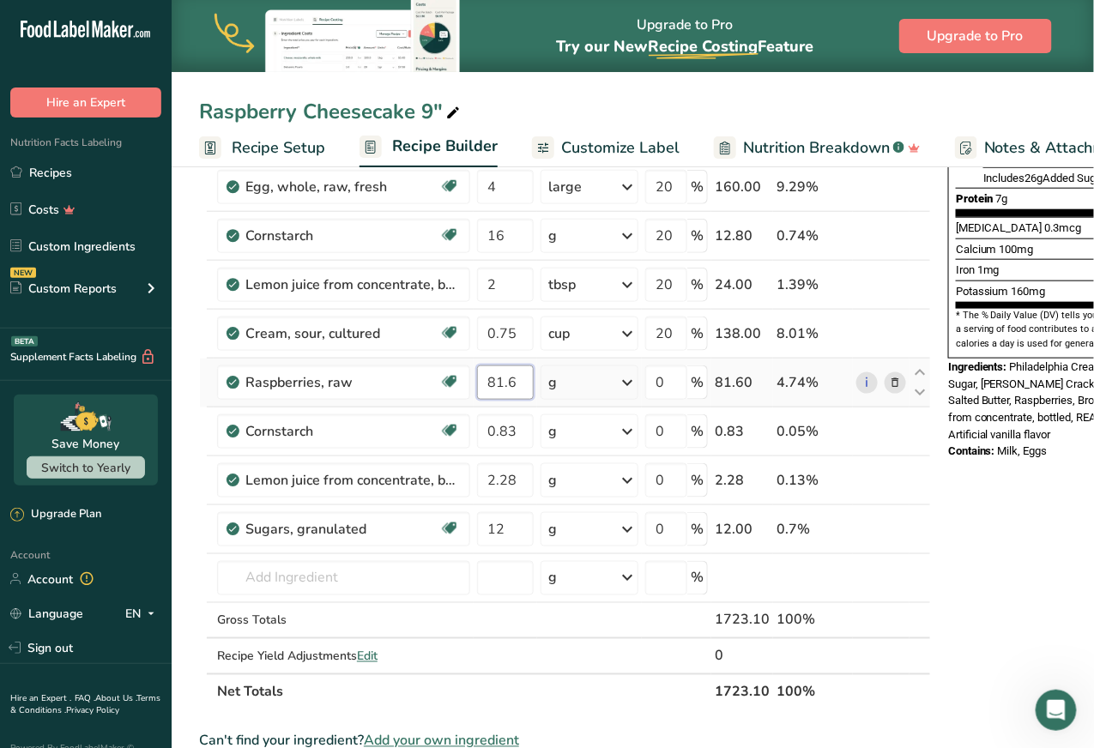
click at [501, 381] on input "81.6" at bounding box center [505, 383] width 57 height 34
type input "5"
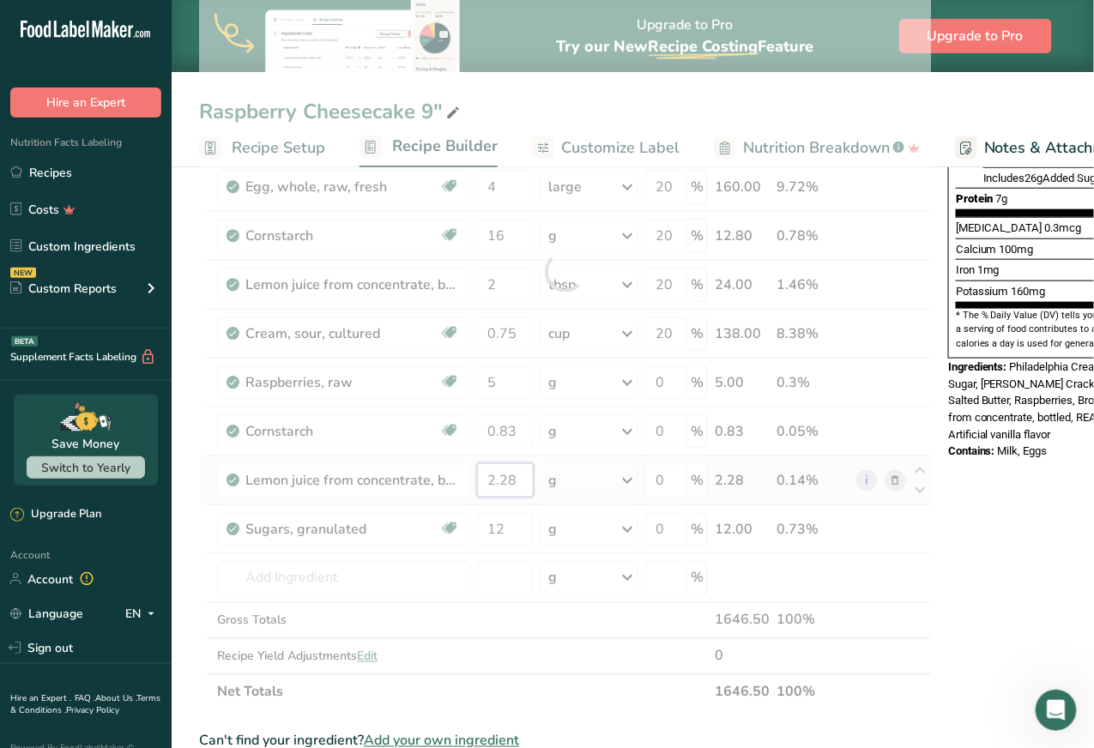
click at [515, 474] on div "Ingredient * Amount * Unit * Waste * .a-a{fill:#347362;}.b-a{fill:#fff;} Grams …" at bounding box center [565, 272] width 732 height 878
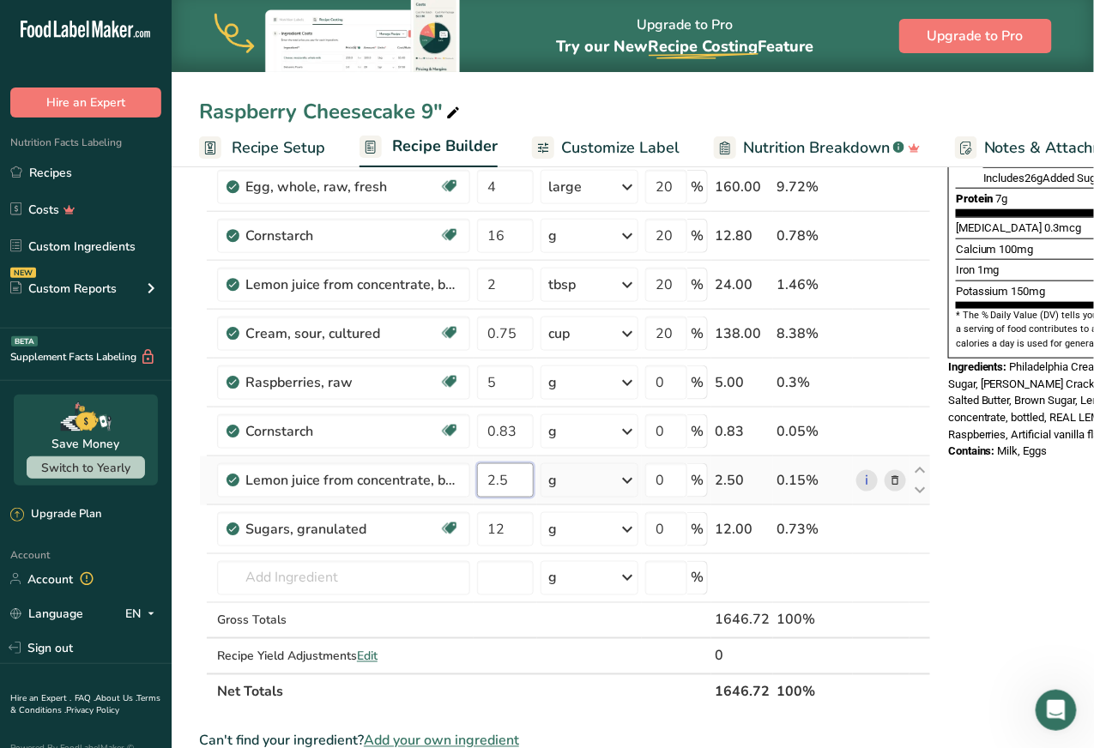
type input "2.5"
click at [515, 525] on input "12" at bounding box center [505, 529] width 57 height 34
type input "12.5"
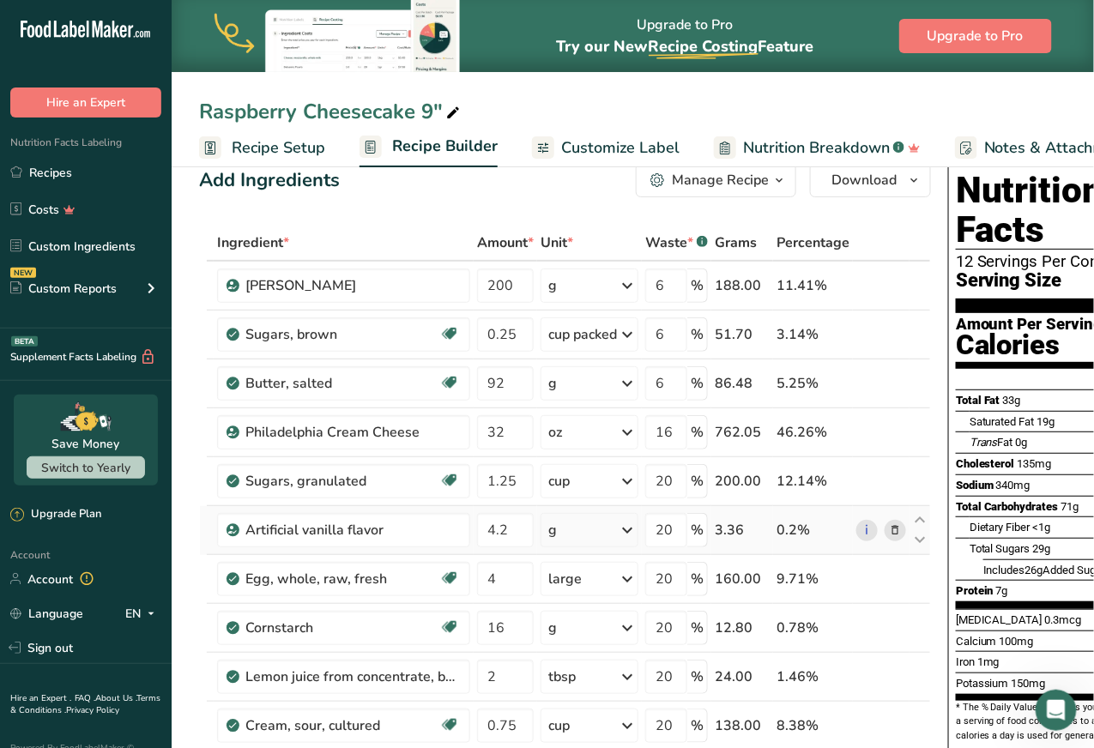
scroll to position [14, 0]
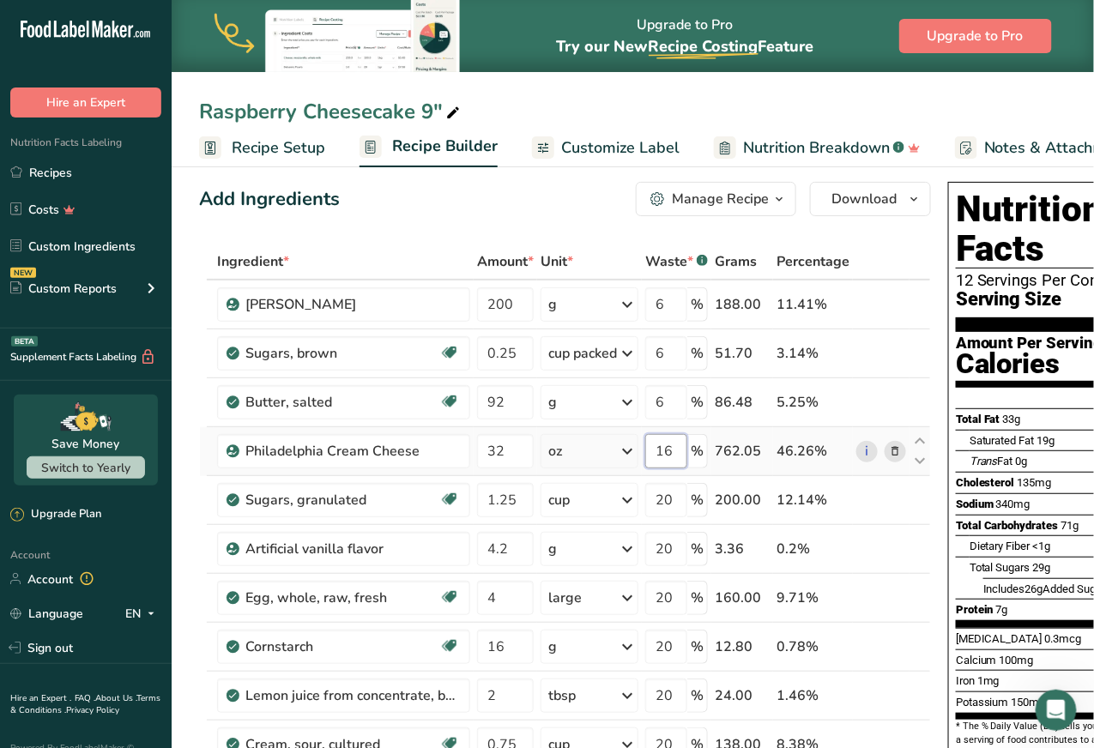
click at [671, 441] on input "16" at bounding box center [666, 451] width 42 height 34
click at [663, 458] on input "16" at bounding box center [666, 451] width 42 height 34
drag, startPoint x: 674, startPoint y: 451, endPoint x: 636, endPoint y: 439, distance: 40.4
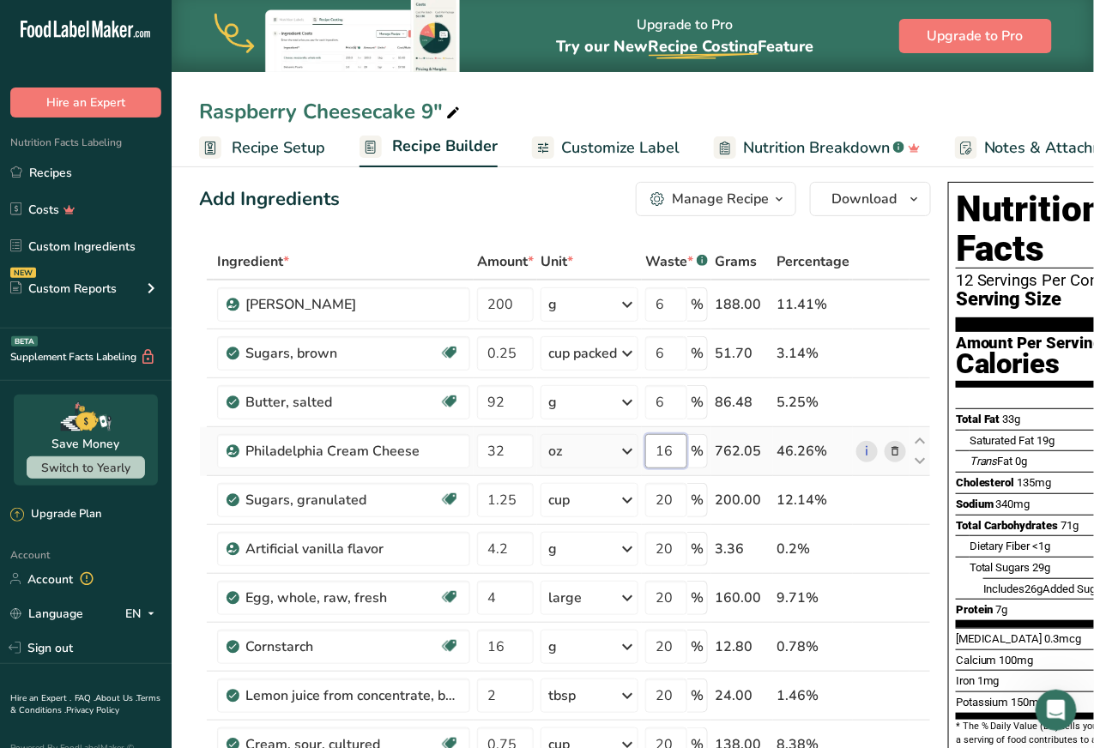
click at [636, 439] on tr "Philadelphia Cream Cheese 32 oz Weight Units g kg mg See more Volume Units l Vo…" at bounding box center [565, 451] width 730 height 49
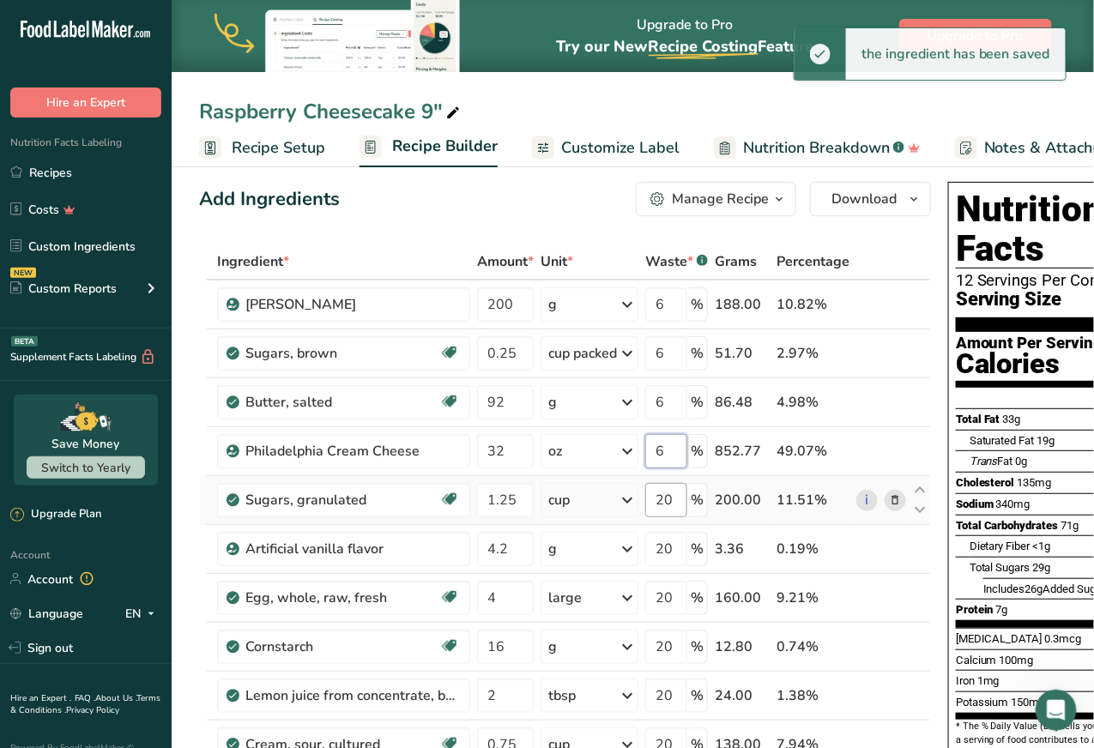
type input "6"
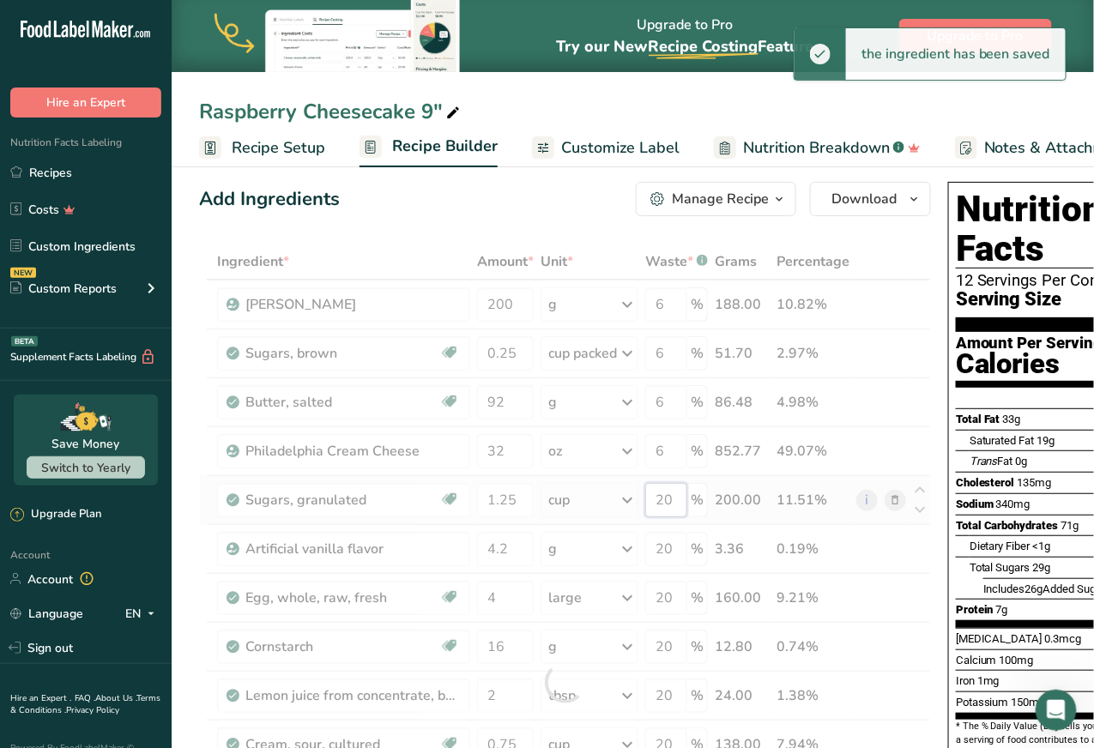
click at [667, 492] on div "Ingredient * Amount * Unit * Waste * .a-a{fill:#347362;}.b-a{fill:#fff;} Grams …" at bounding box center [565, 683] width 732 height 878
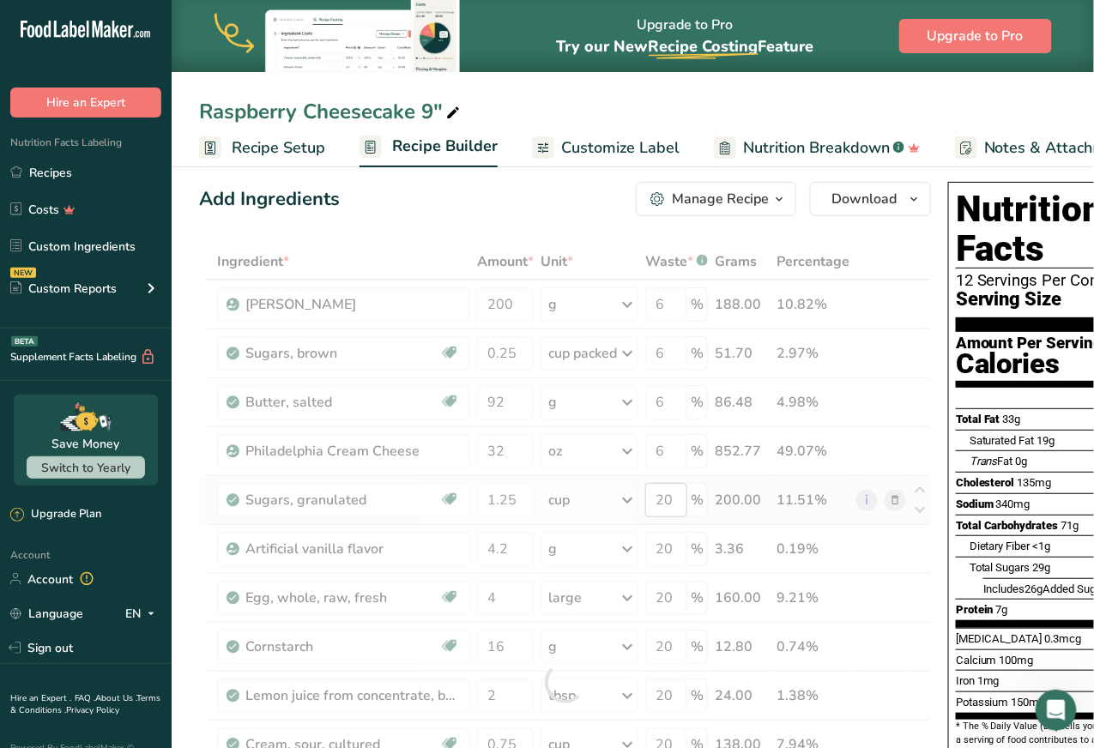
click at [667, 492] on div at bounding box center [565, 683] width 732 height 878
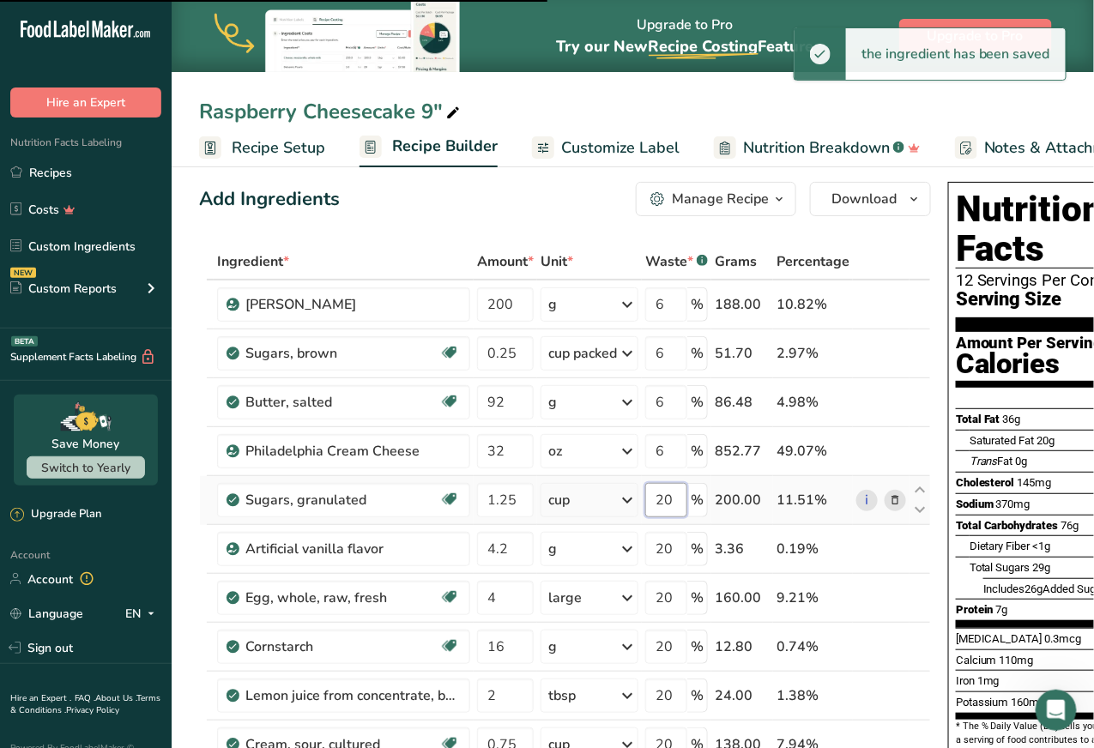
click at [666, 501] on input "20" at bounding box center [666, 500] width 42 height 34
type input "6"
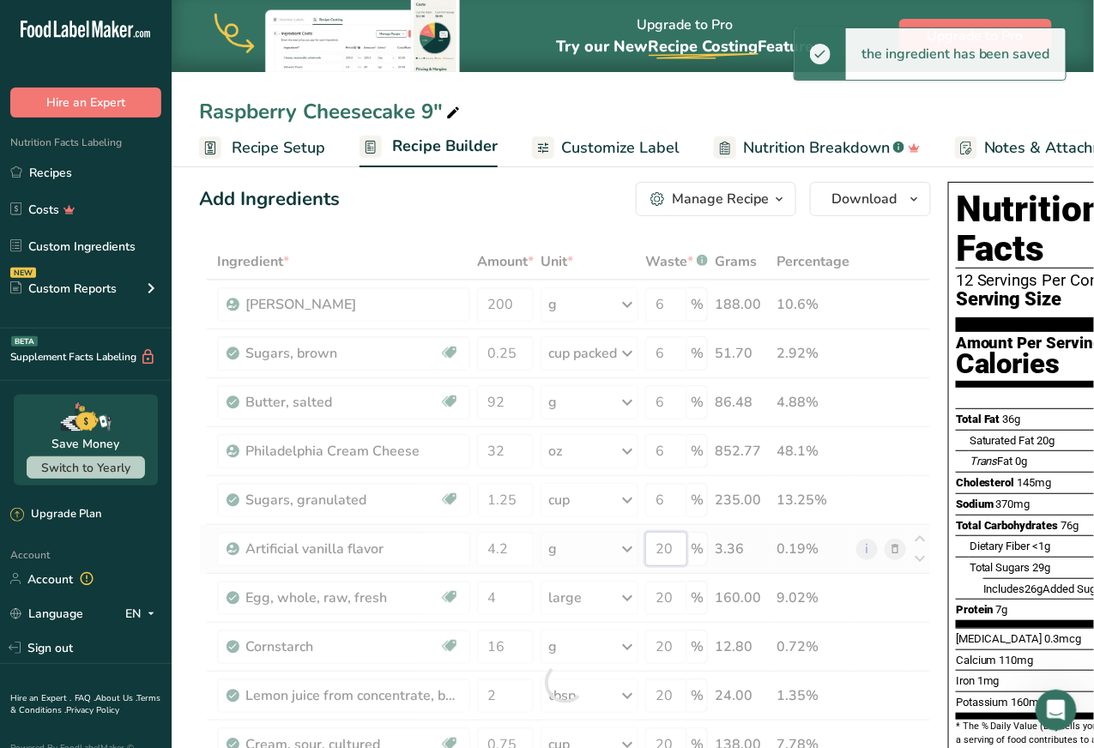
click at [665, 538] on div "Ingredient * Amount * Unit * Waste * .a-a{fill:#347362;}.b-a{fill:#fff;} Grams …" at bounding box center [565, 683] width 732 height 878
click at [665, 538] on div at bounding box center [565, 683] width 732 height 878
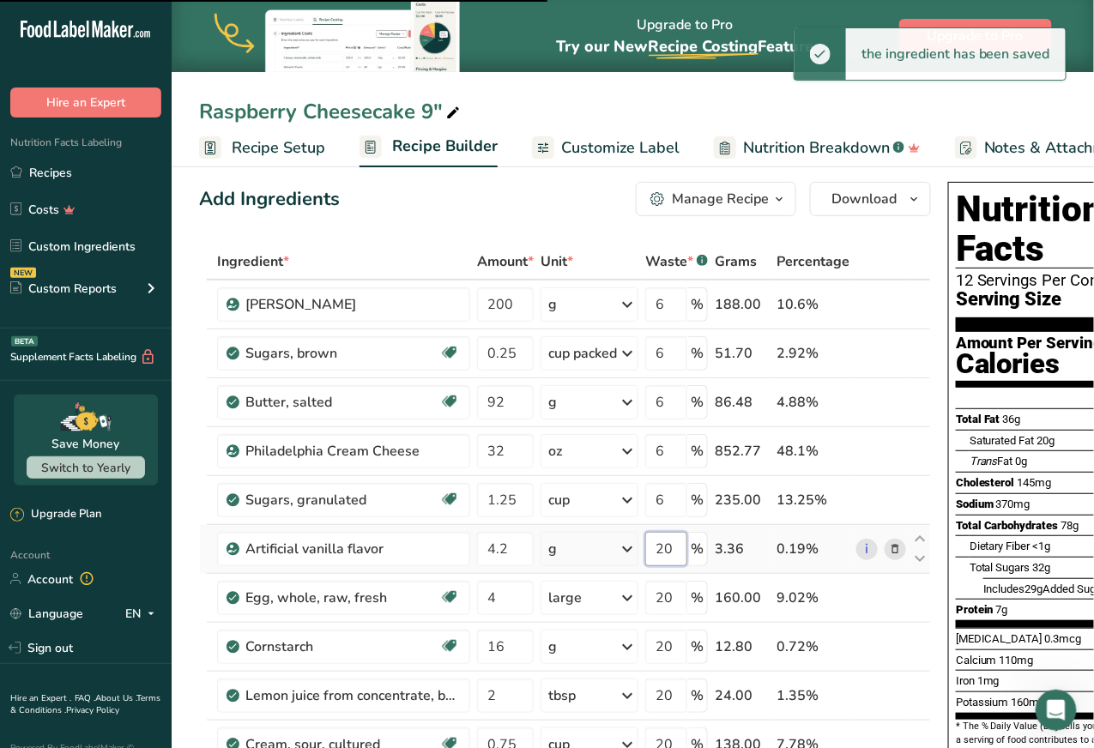
click at [664, 547] on input "20" at bounding box center [666, 549] width 42 height 34
type input "6"
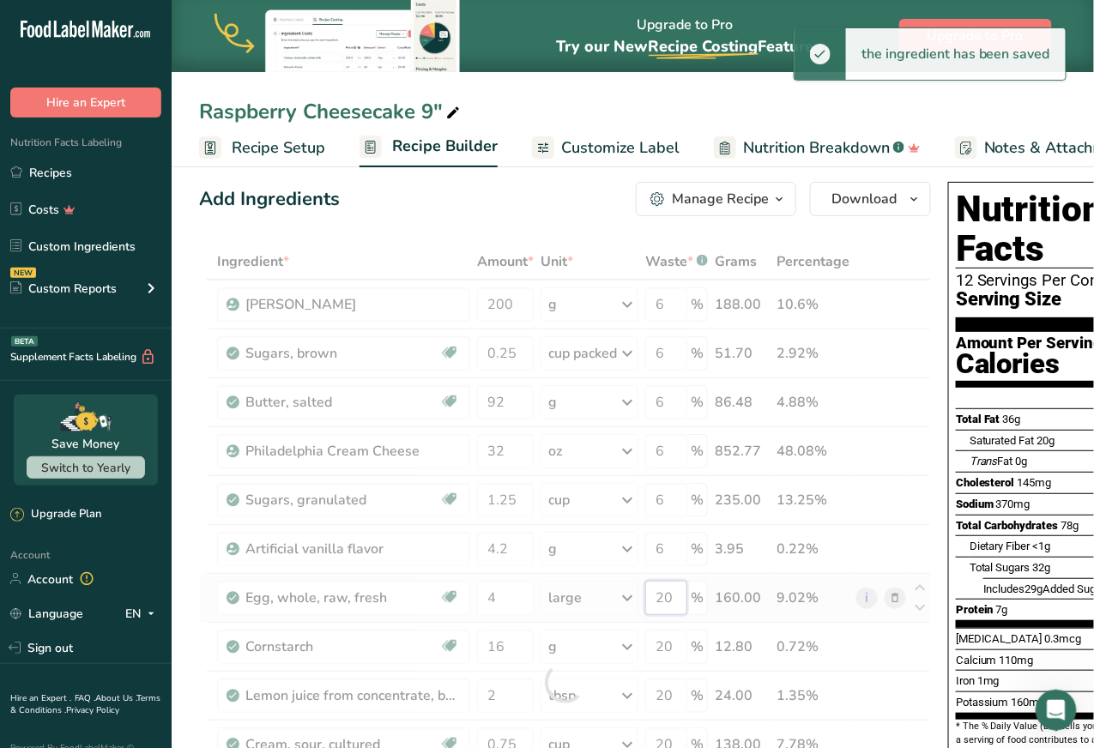
click at [663, 592] on div "Ingredient * Amount * Unit * Waste * .a-a{fill:#347362;}.b-a{fill:#fff;} Grams …" at bounding box center [565, 683] width 732 height 878
click at [663, 592] on div at bounding box center [565, 683] width 732 height 878
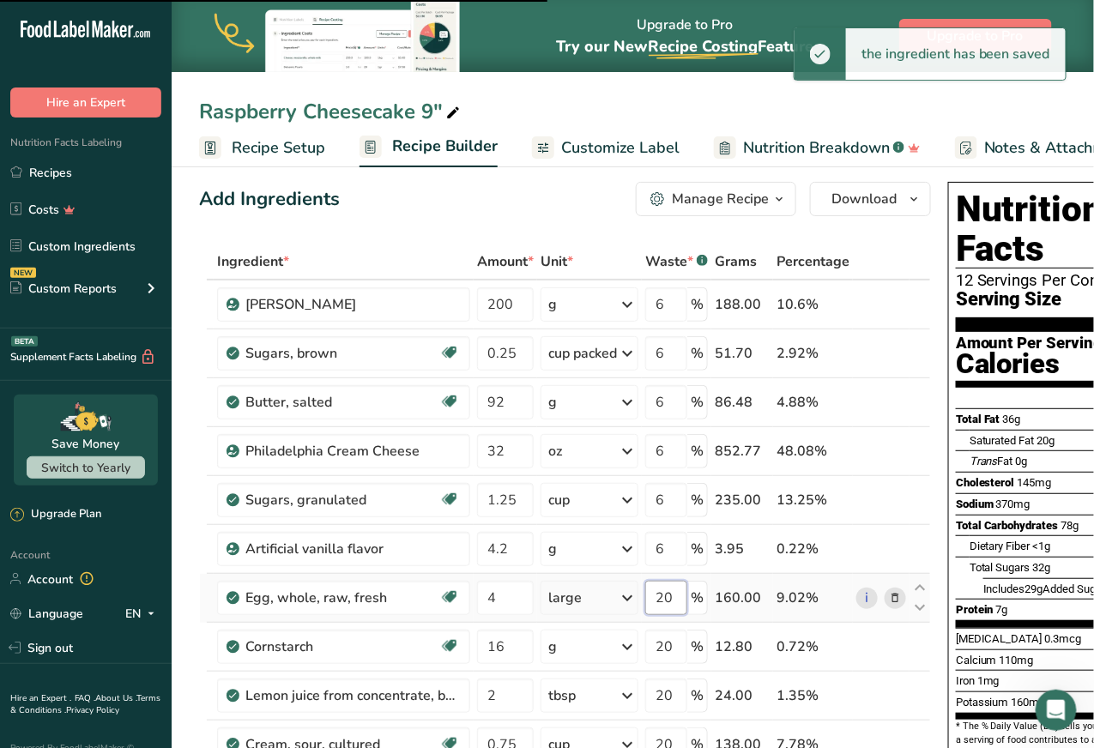
click at [663, 592] on input "20" at bounding box center [666, 598] width 42 height 34
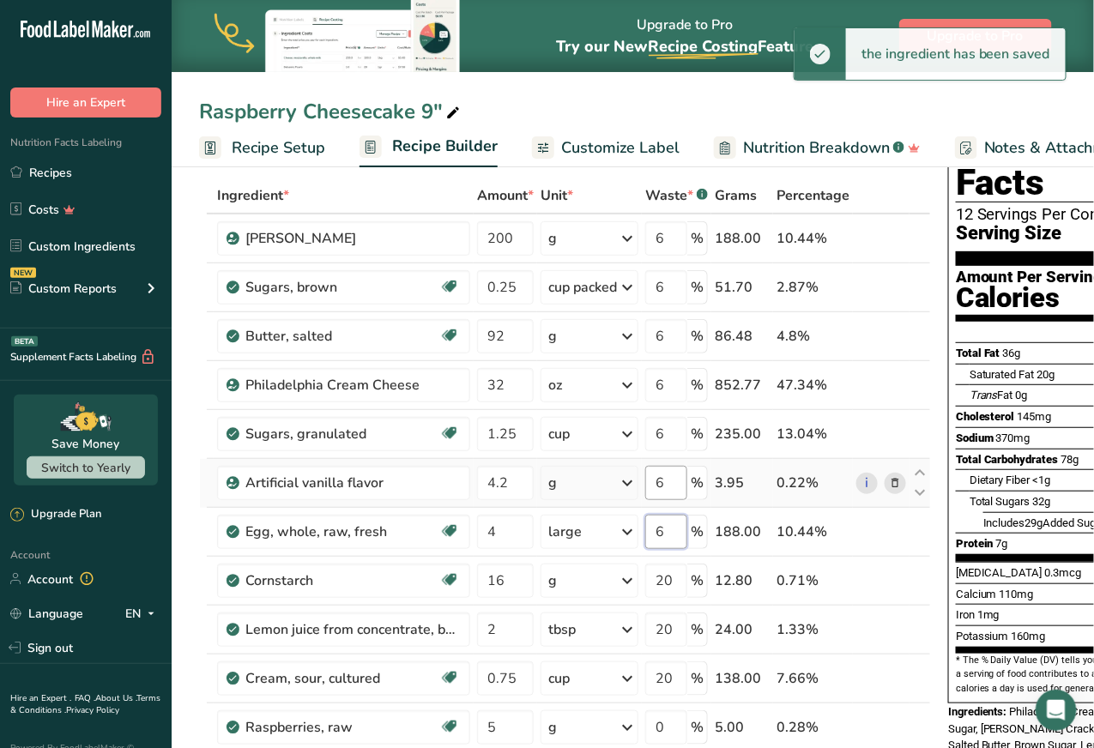
scroll to position [112, 0]
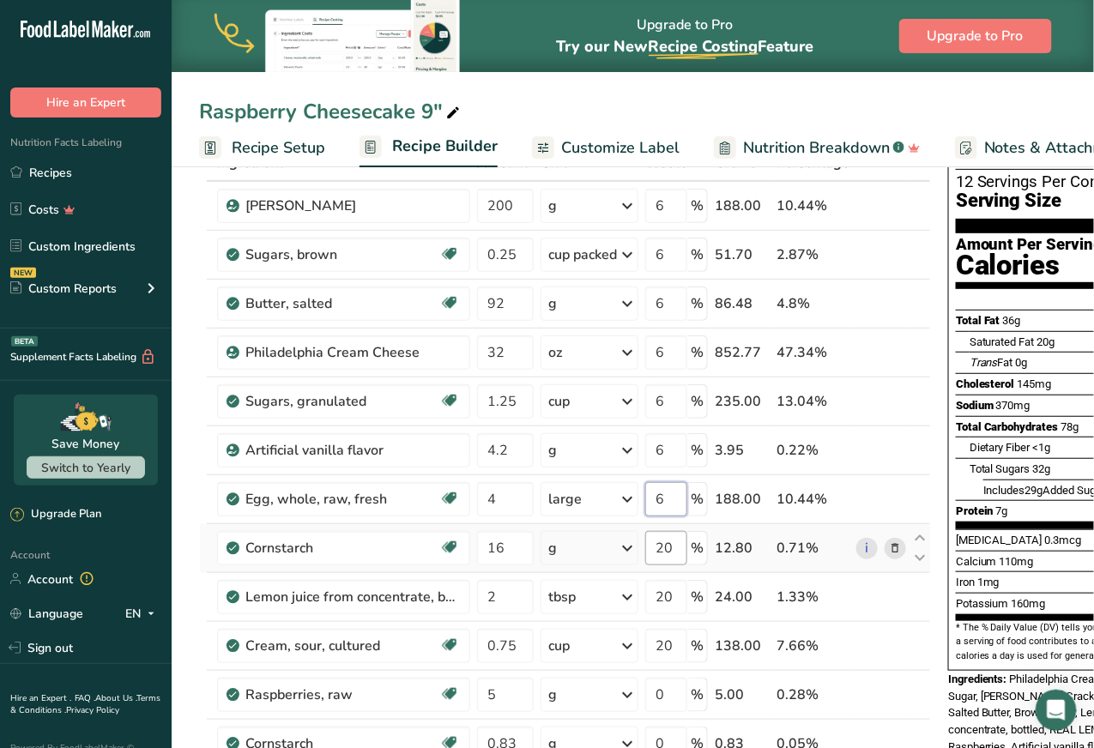
type input "6"
click at [670, 547] on div "Ingredient * Amount * Unit * Waste * .a-a{fill:#347362;}.b-a{fill:#fff;} Grams …" at bounding box center [565, 584] width 732 height 878
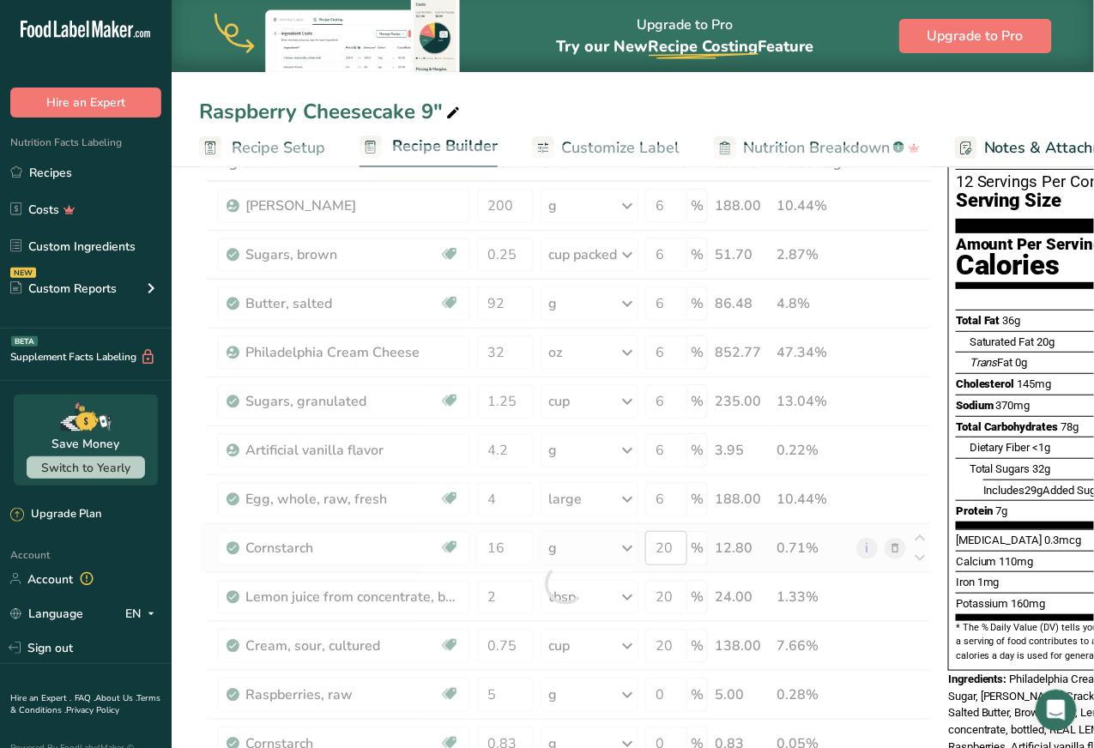
click at [670, 547] on div at bounding box center [565, 584] width 732 height 878
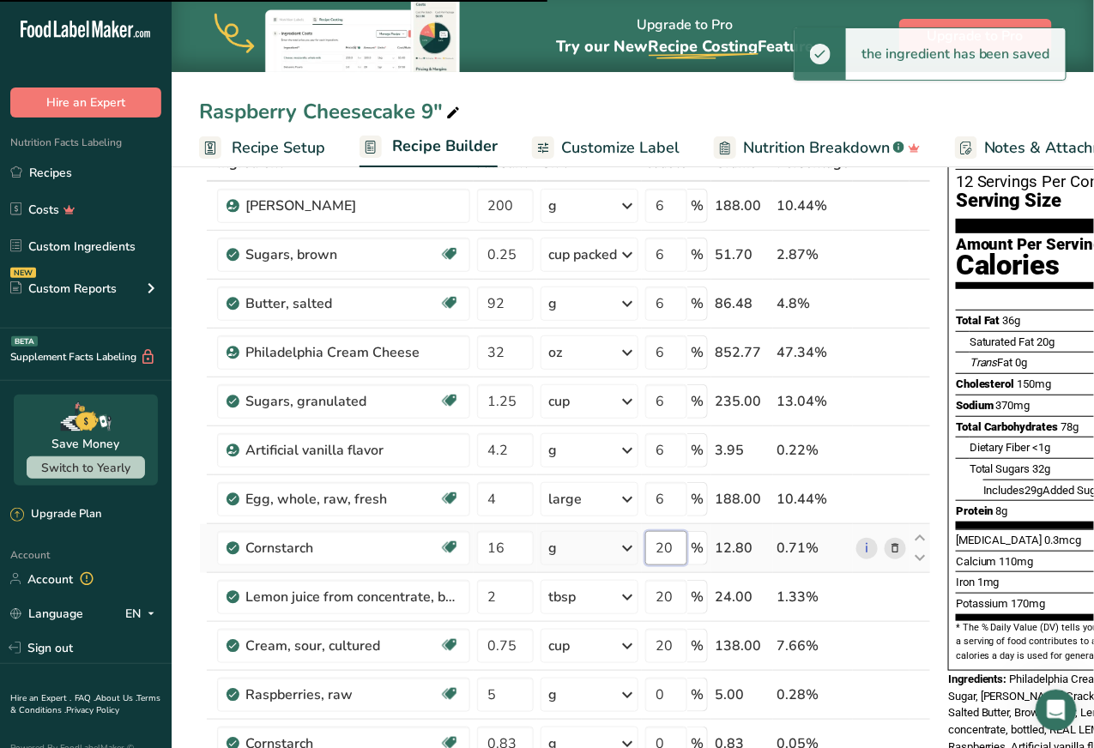
click at [668, 546] on input "20" at bounding box center [666, 548] width 42 height 34
type input "6"
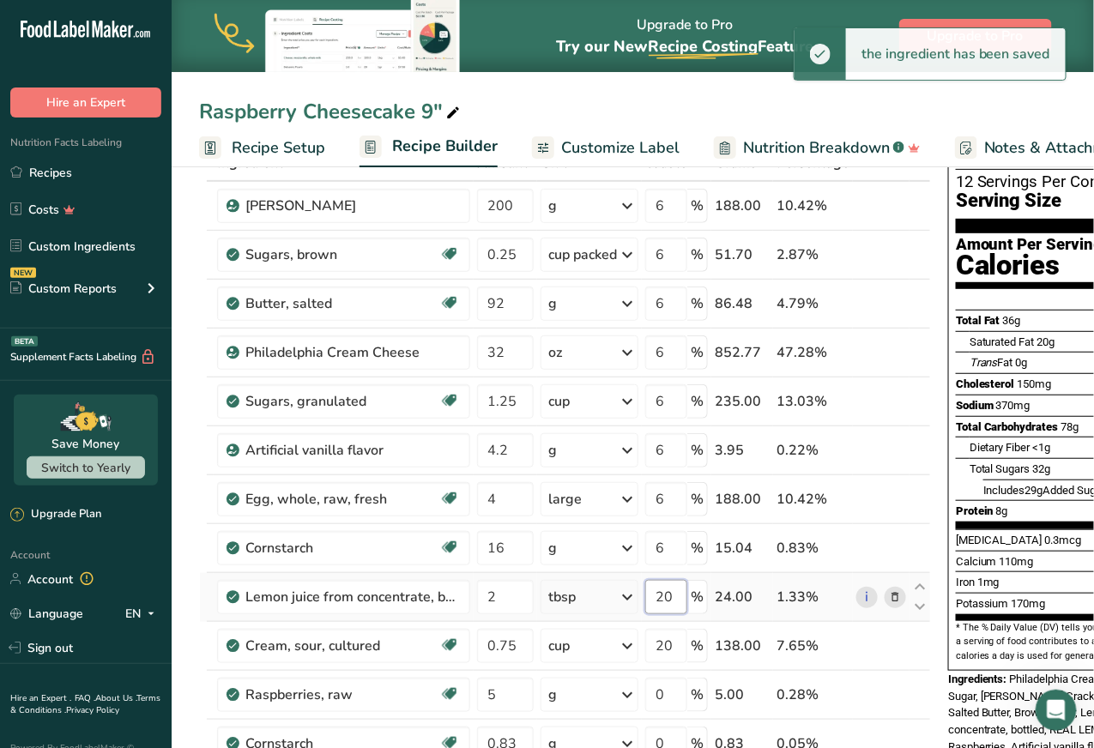
click at [670, 588] on div "Ingredient * Amount * Unit * Waste * .a-a{fill:#347362;}.b-a{fill:#fff;} Grams …" at bounding box center [565, 584] width 732 height 878
click at [670, 594] on input "20" at bounding box center [666, 597] width 42 height 34
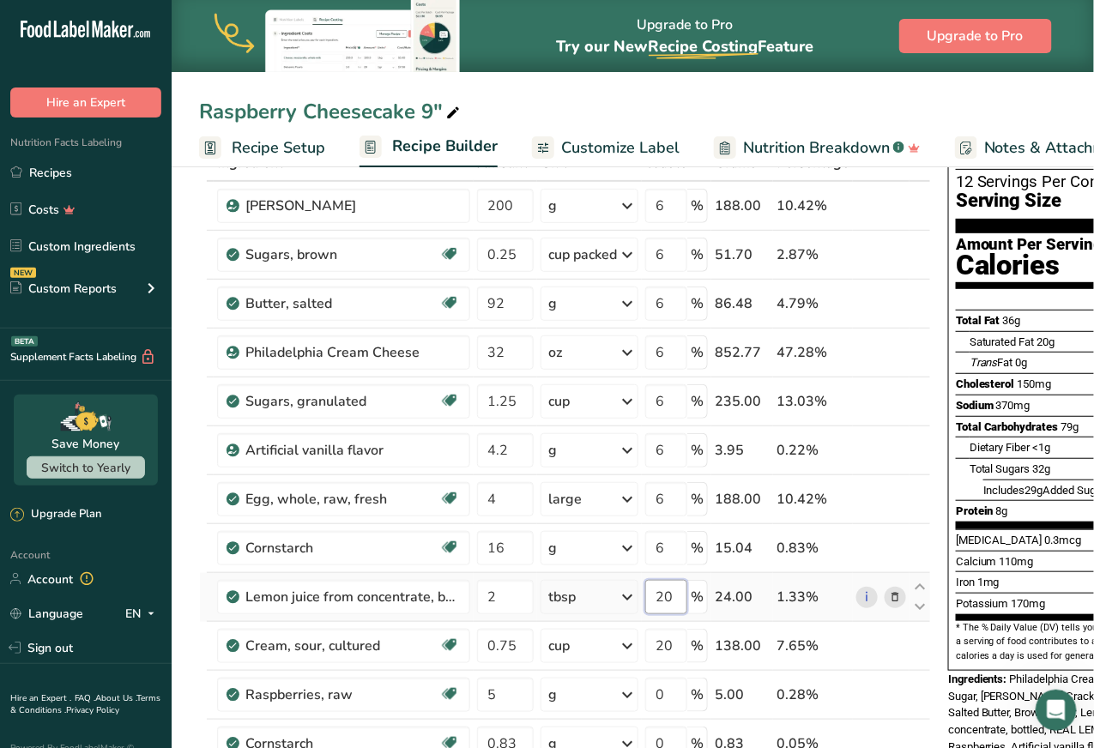
type input "2"
type input "6"
click at [665, 645] on div "Ingredient * Amount * Unit * Waste * .a-a{fill:#347362;}.b-a{fill:#fff;} Grams …" at bounding box center [565, 584] width 732 height 878
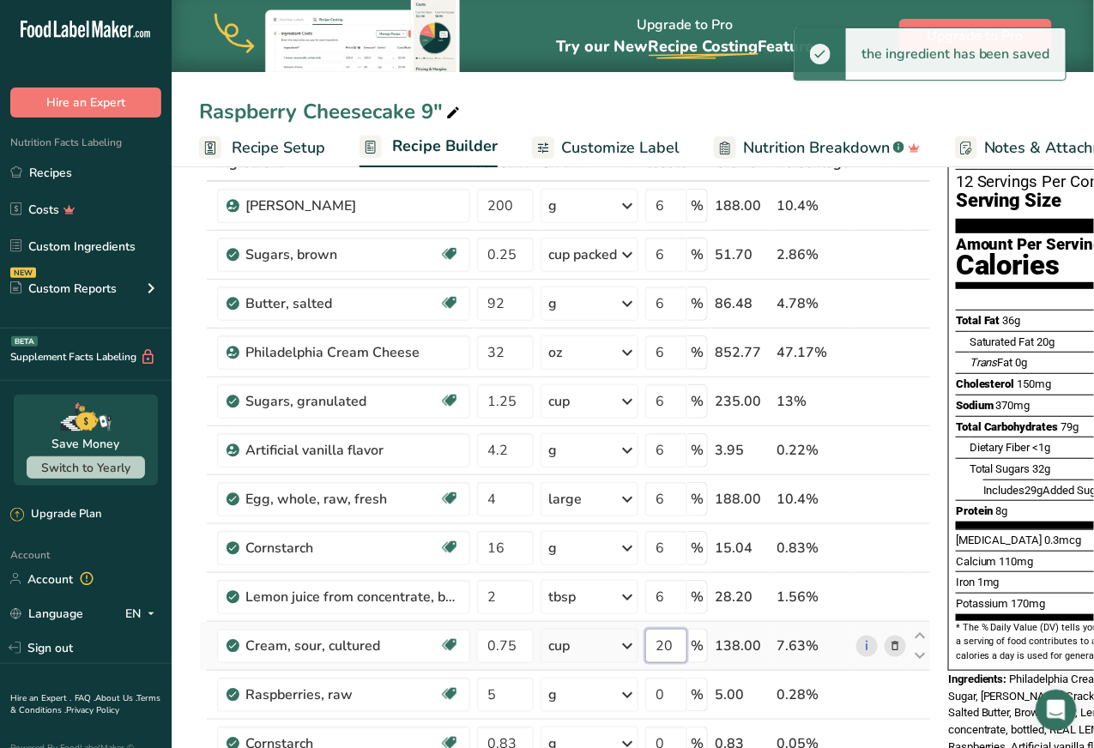
type input "0"
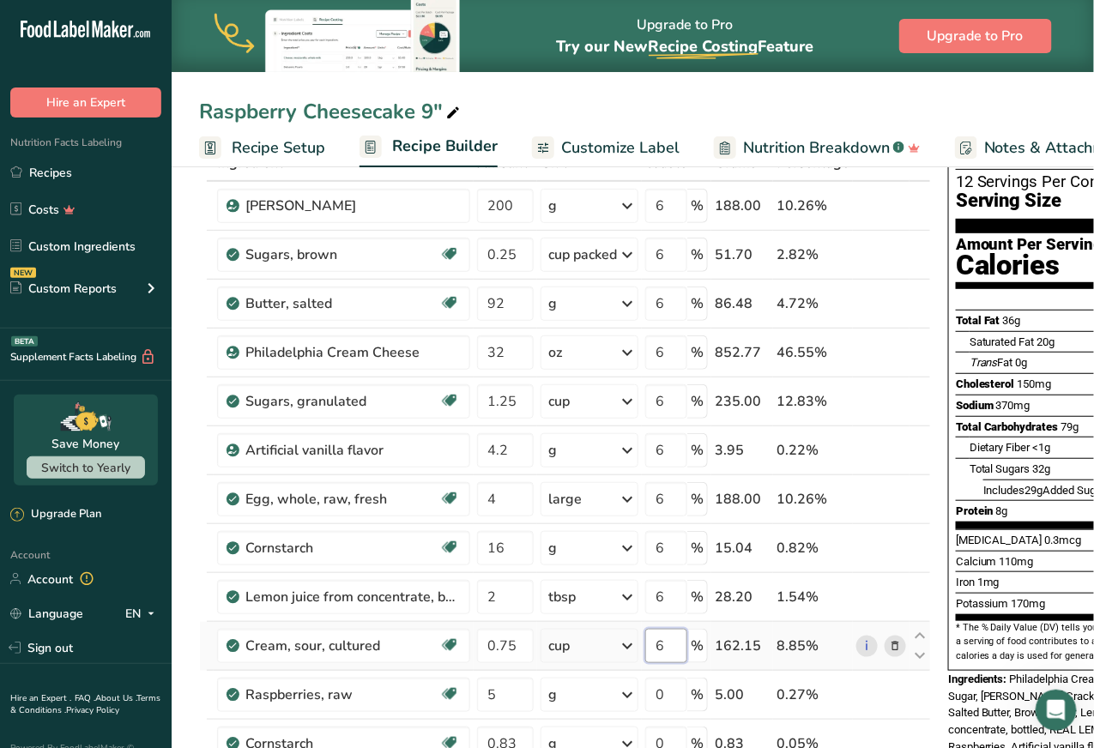
type input "6"
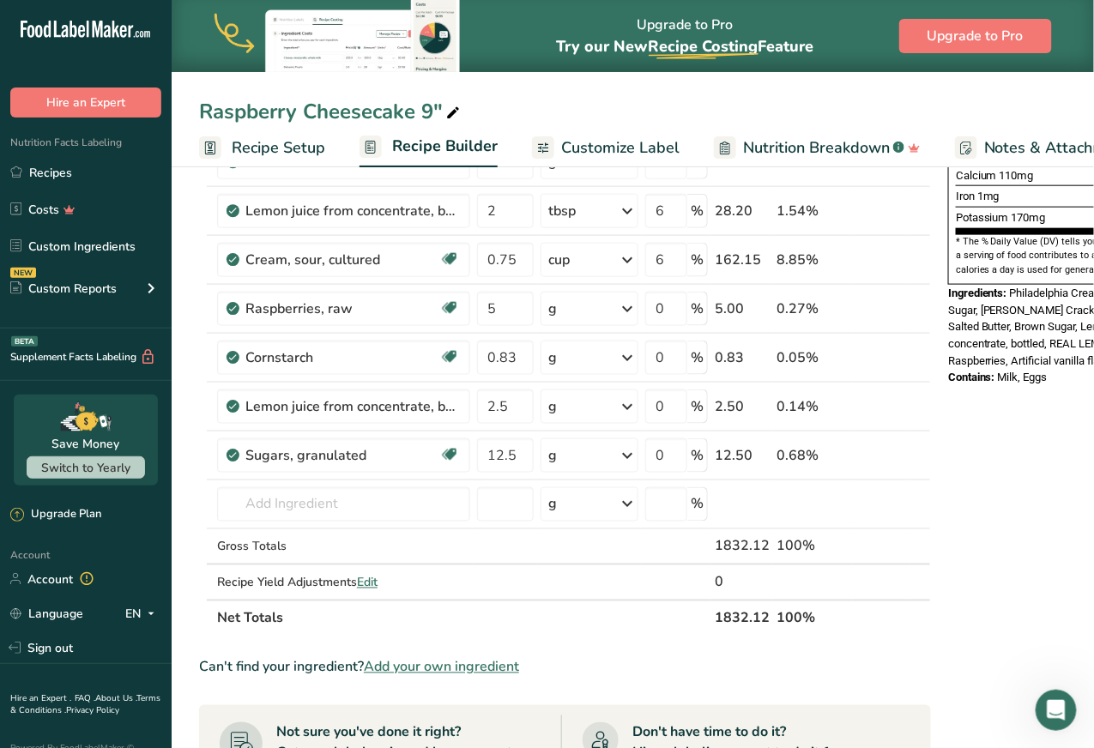
scroll to position [490, 0]
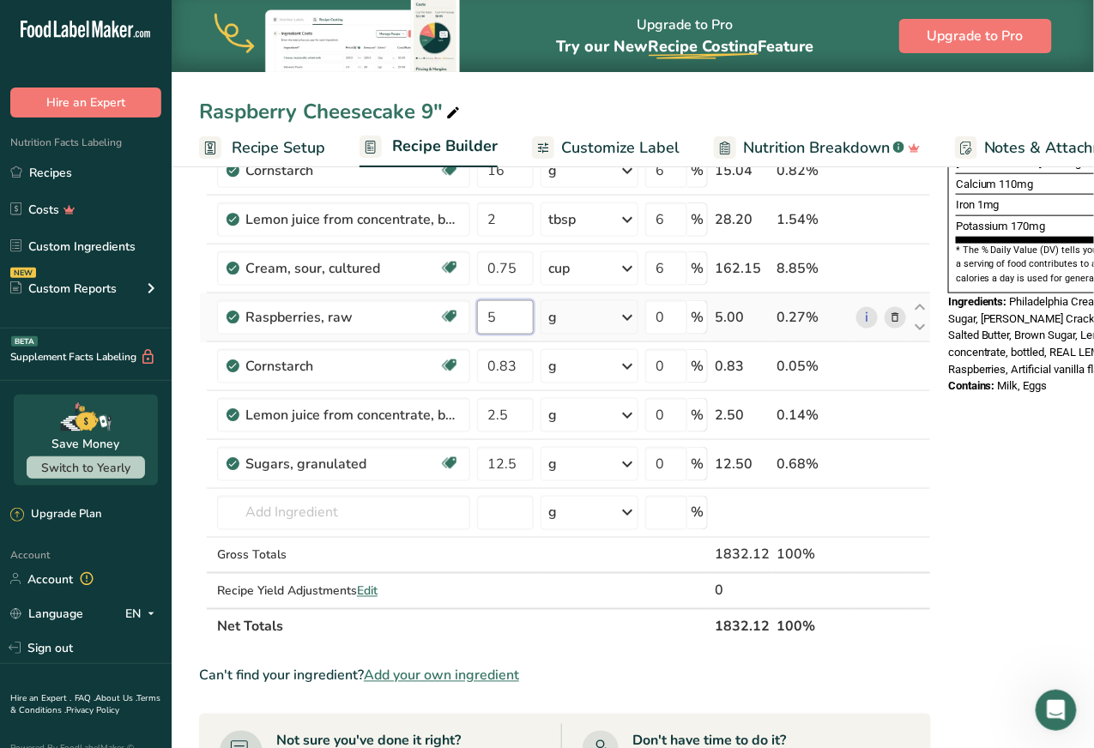
click at [505, 320] on input "5" at bounding box center [505, 317] width 57 height 34
type input "85"
click at [537, 593] on div "Ingredient * Amount * Unit * Waste * .a-a{fill:#347362;}.b-a{fill:#fff;} Grams …" at bounding box center [565, 206] width 732 height 878
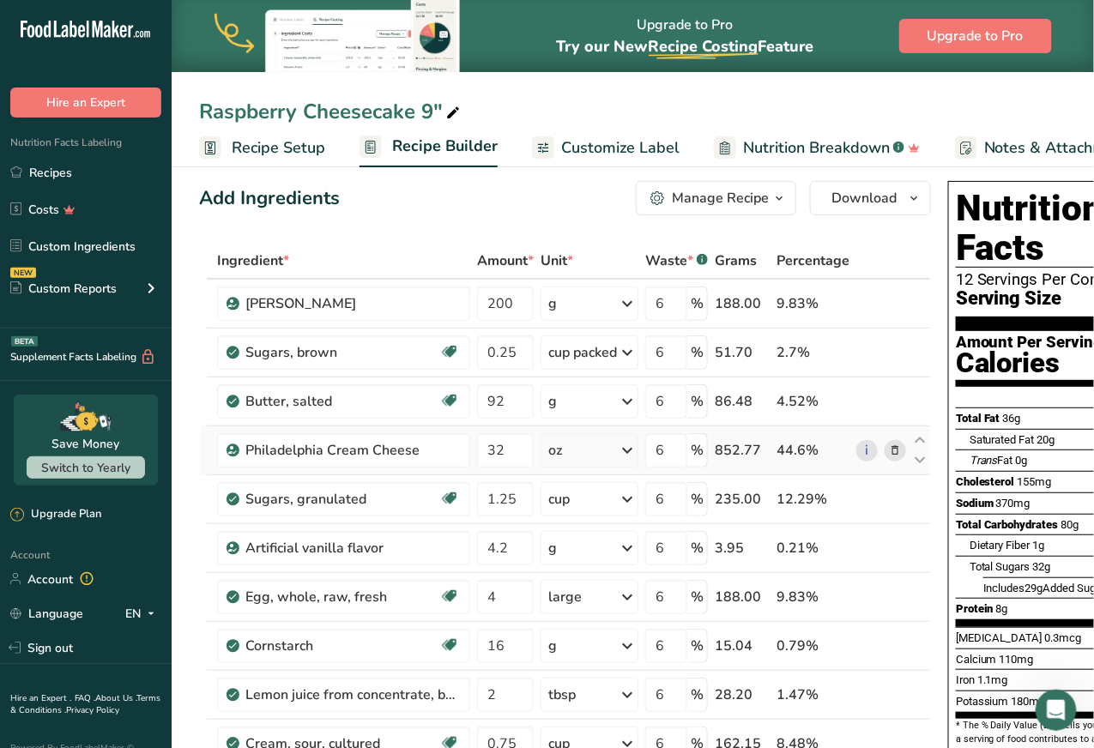
scroll to position [22, 0]
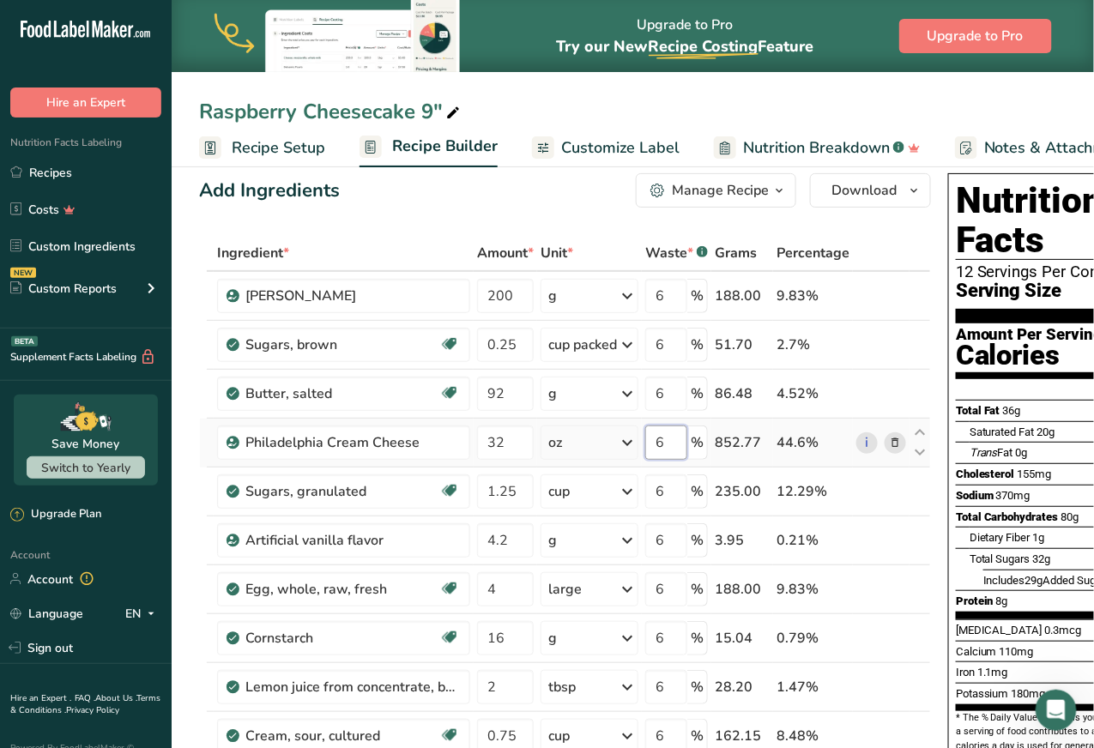
click at [677, 438] on input "6" at bounding box center [666, 443] width 42 height 34
type input "8"
click at [667, 489] on div "Ingredient * Amount * Unit * Waste * .a-a{fill:#347362;}.b-a{fill:#fff;} Grams …" at bounding box center [565, 674] width 732 height 878
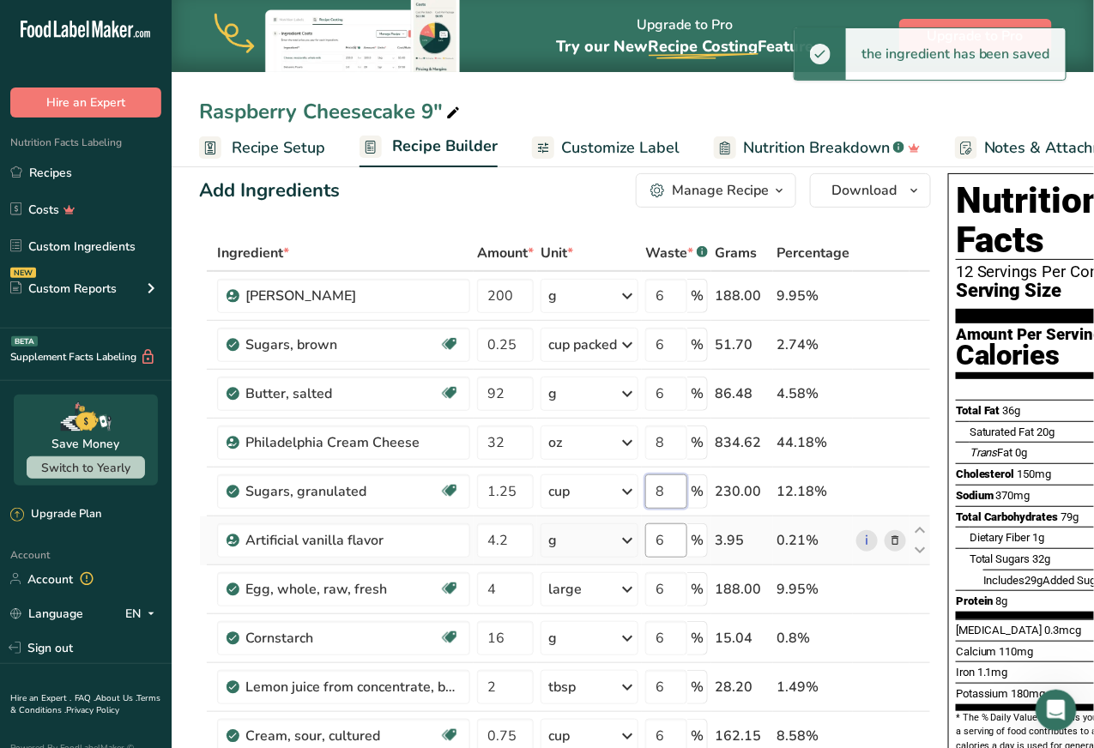
type input "8"
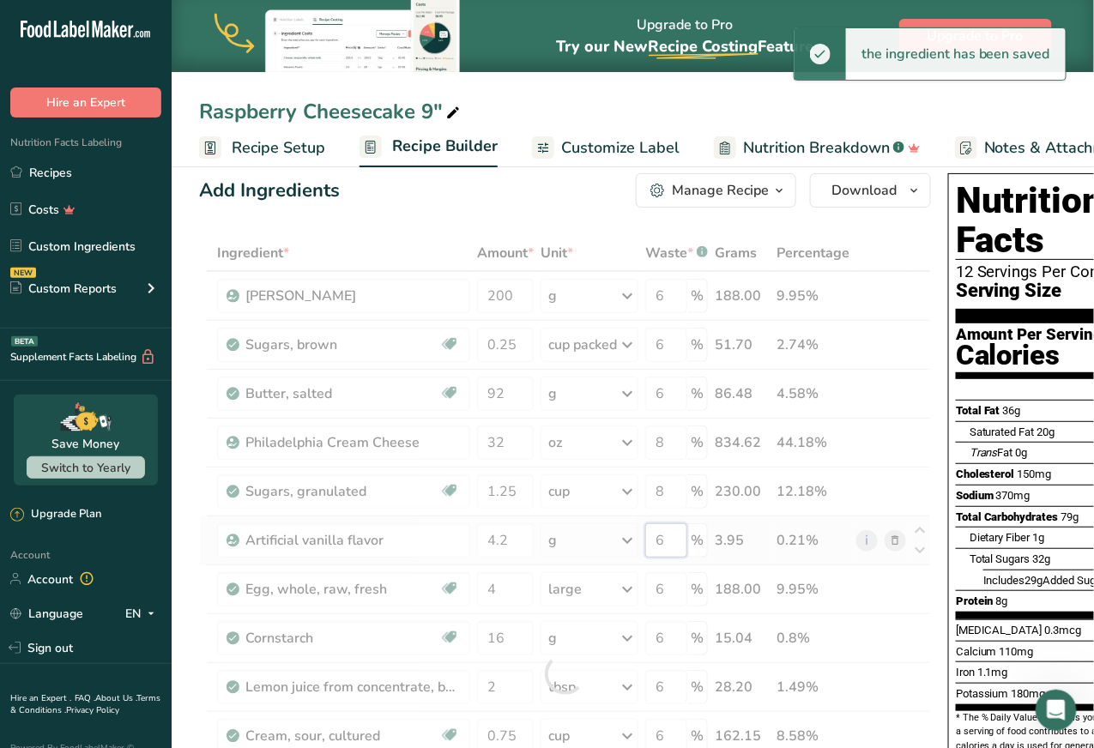
click at [668, 539] on div "Ingredient * Amount * Unit * Waste * .a-a{fill:#347362;}.b-a{fill:#fff;} Grams …" at bounding box center [565, 674] width 732 height 878
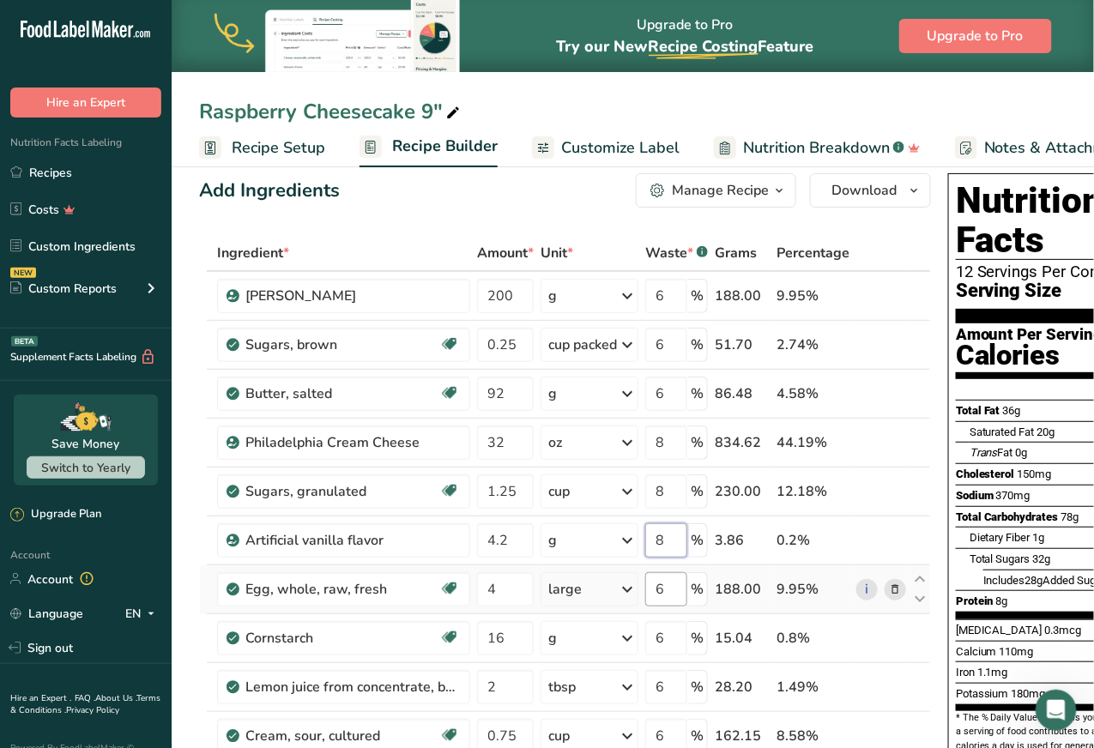
type input "8"
click at [677, 590] on div "Ingredient * Amount * Unit * Waste * .a-a{fill:#347362;}.b-a{fill:#fff;} Grams …" at bounding box center [565, 674] width 732 height 878
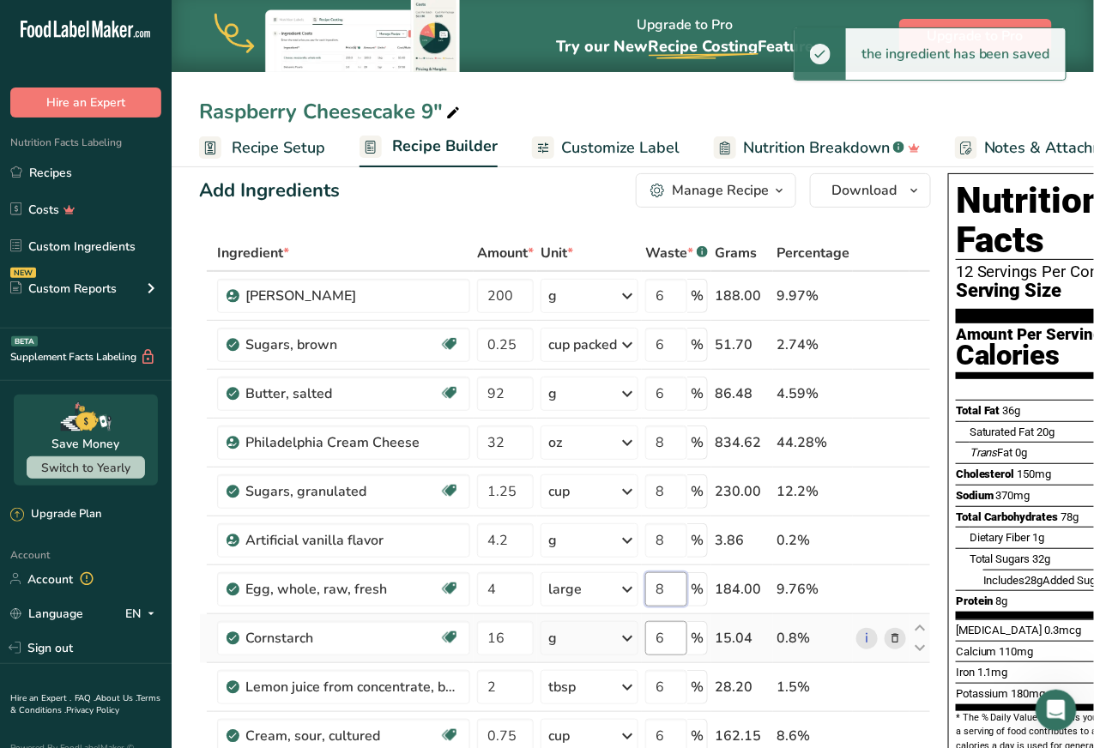
type input "8"
click at [666, 641] on div "Ingredient * Amount * Unit * Waste * .a-a{fill:#347362;}.b-a{fill:#fff;} Grams …" at bounding box center [565, 674] width 732 height 878
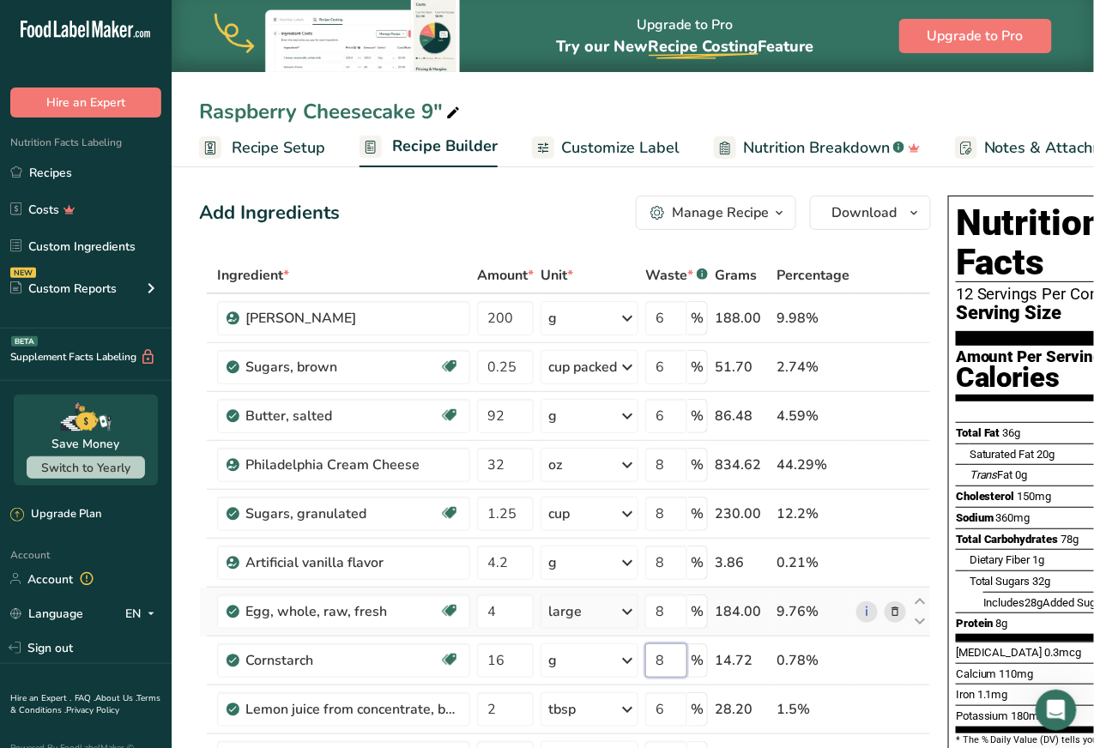
type input "8"
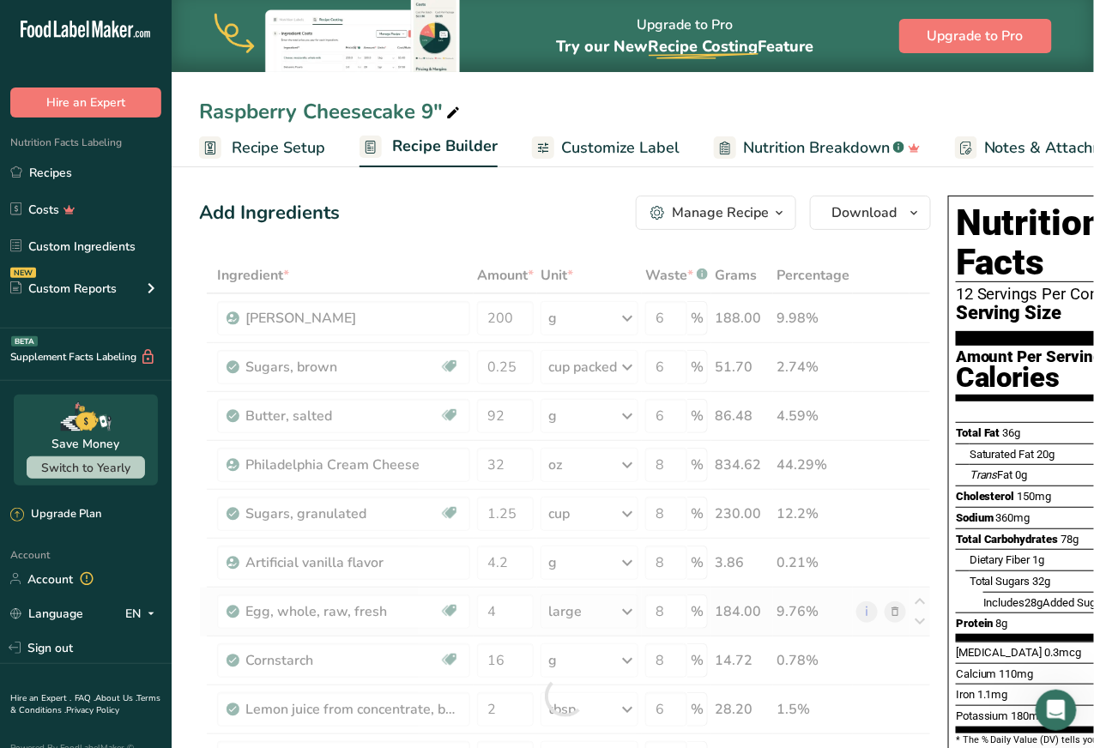
click at [750, 620] on div "Ingredient * Amount * Unit * Waste * .a-a{fill:#347362;}.b-a{fill:#fff;} Grams …" at bounding box center [565, 696] width 732 height 878
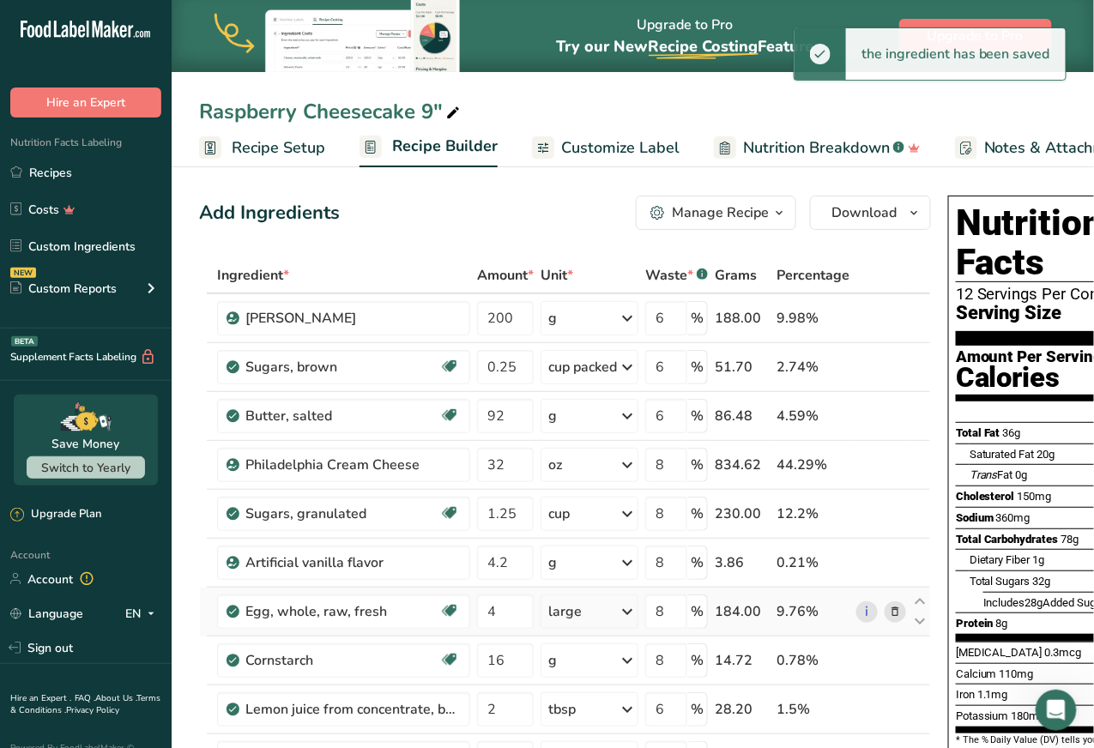
scroll to position [161, 0]
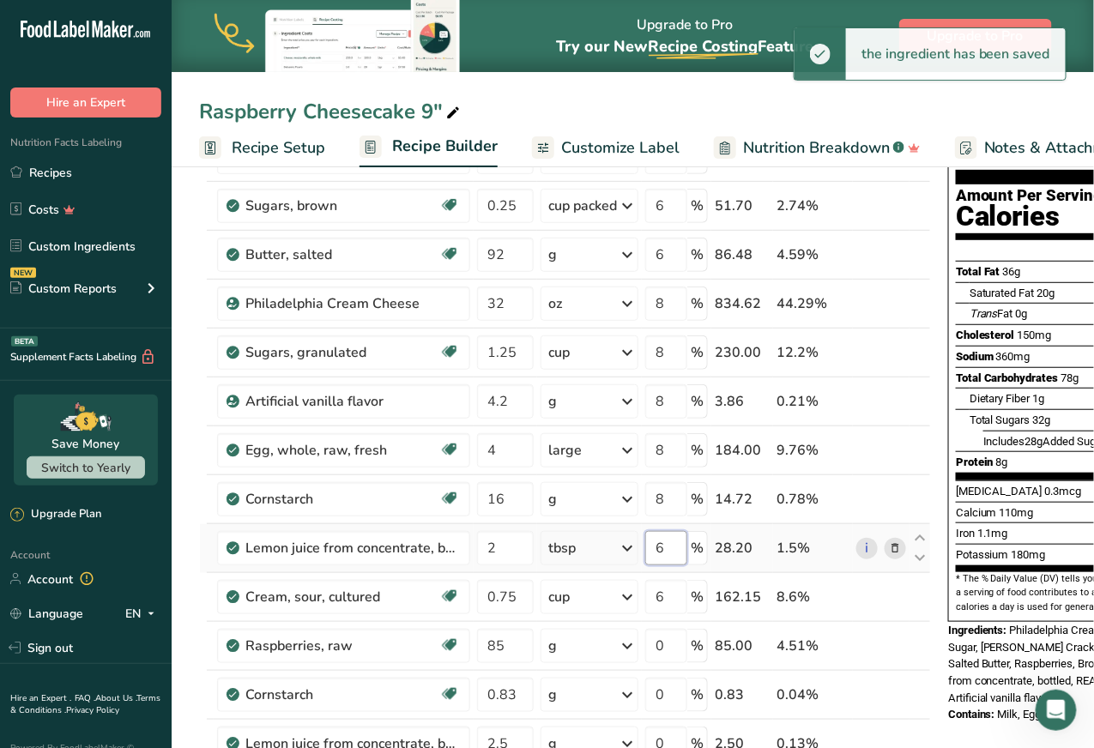
click at [663, 537] on input "6" at bounding box center [666, 548] width 42 height 34
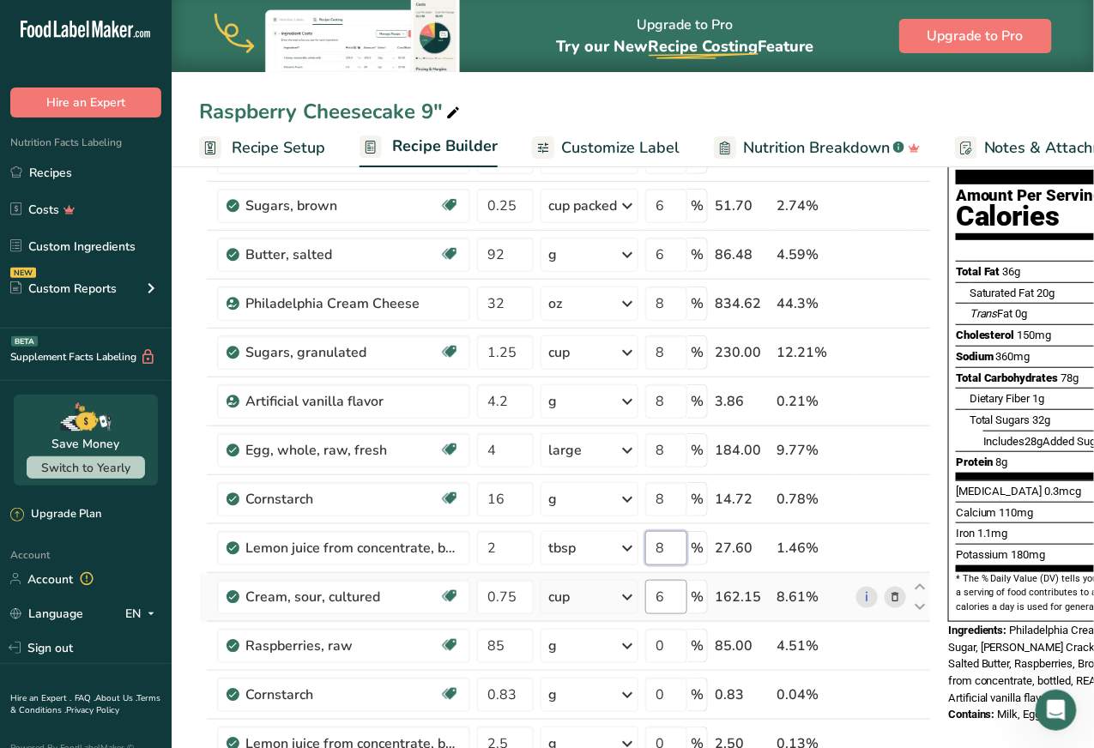
type input "8"
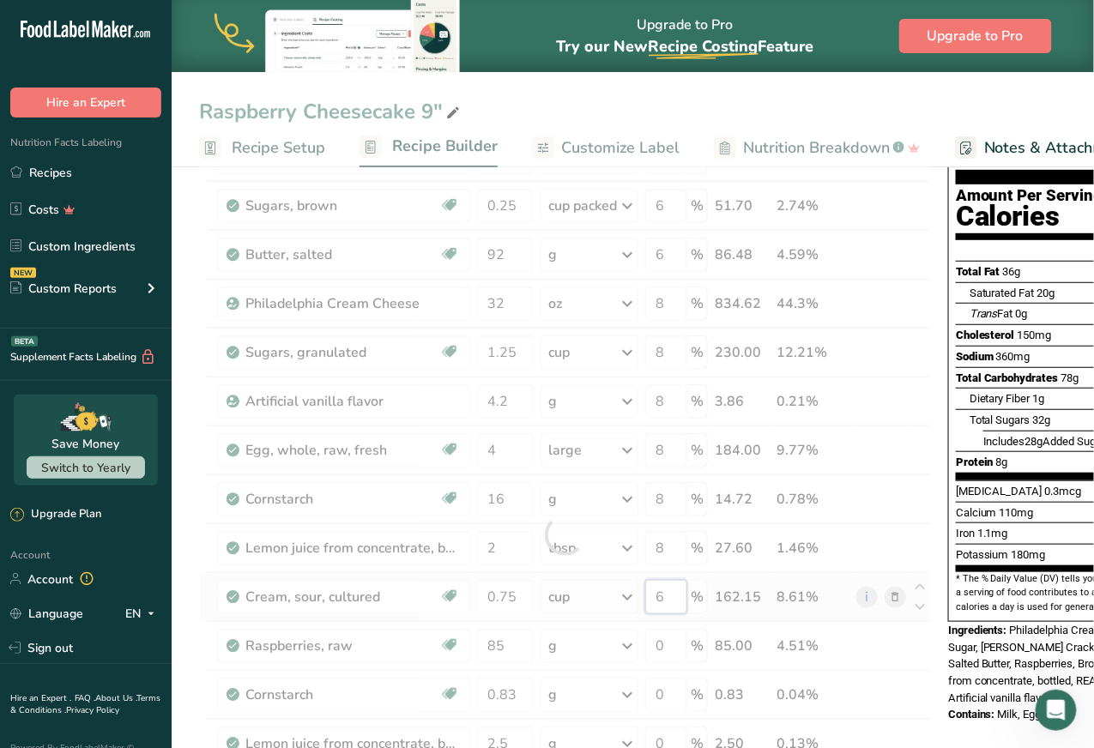
click at [680, 596] on div "Ingredient * Amount * Unit * Waste * .a-a{fill:#347362;}.b-a{fill:#fff;} Grams …" at bounding box center [565, 535] width 732 height 878
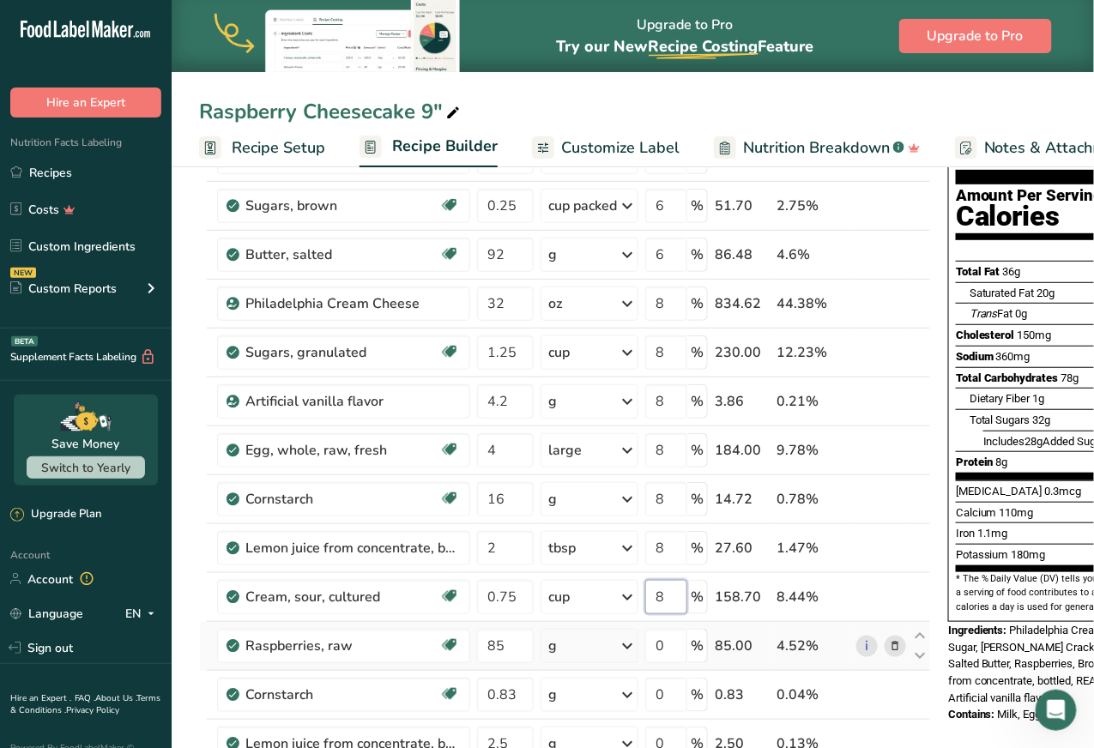
type input "8"
click at [749, 632] on div "Ingredient * Amount * Unit * Waste * .a-a{fill:#347362;}.b-a{fill:#fff;} Grams …" at bounding box center [565, 535] width 732 height 878
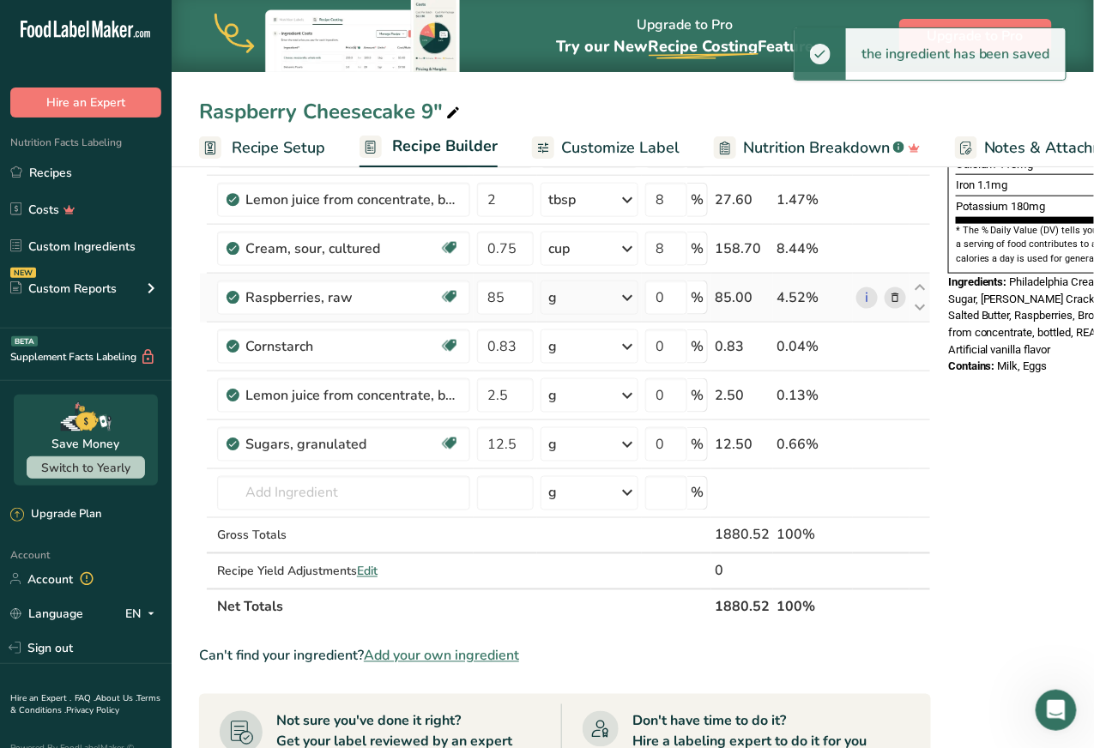
scroll to position [527, 0]
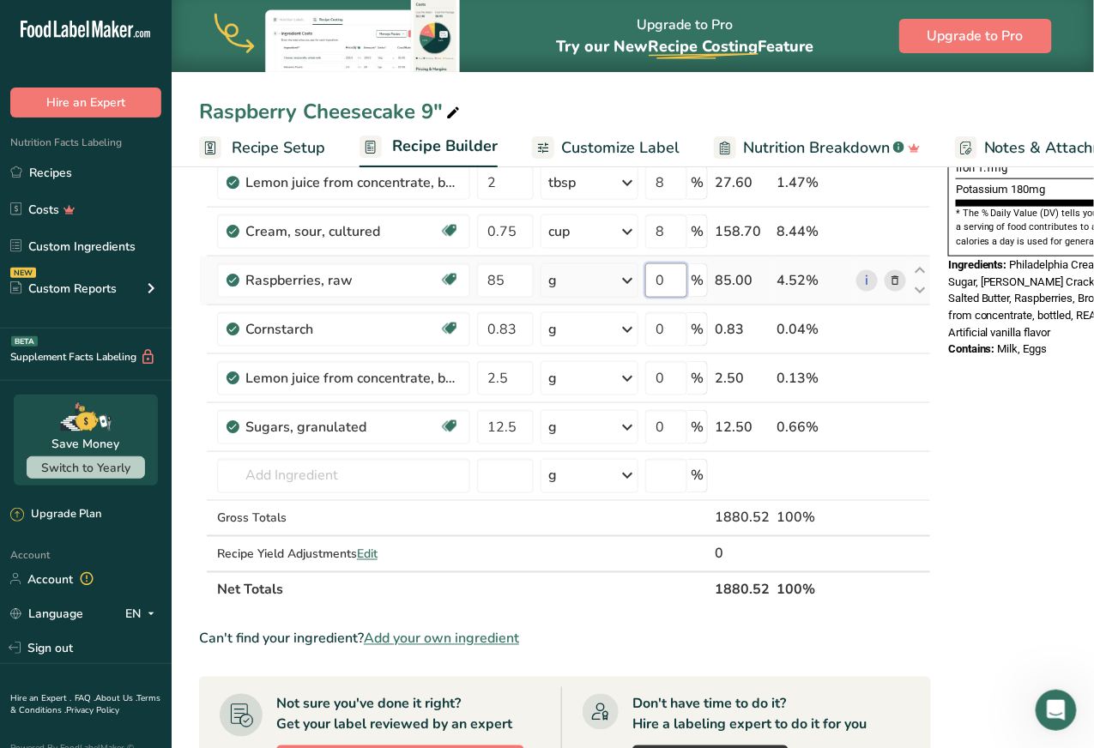
click at [667, 274] on input "0" at bounding box center [666, 280] width 42 height 34
type input "5"
click at [662, 328] on div "Ingredient * Amount * Unit * Waste * .a-a{fill:#347362;}.b-a{fill:#fff;} Grams …" at bounding box center [565, 170] width 732 height 878
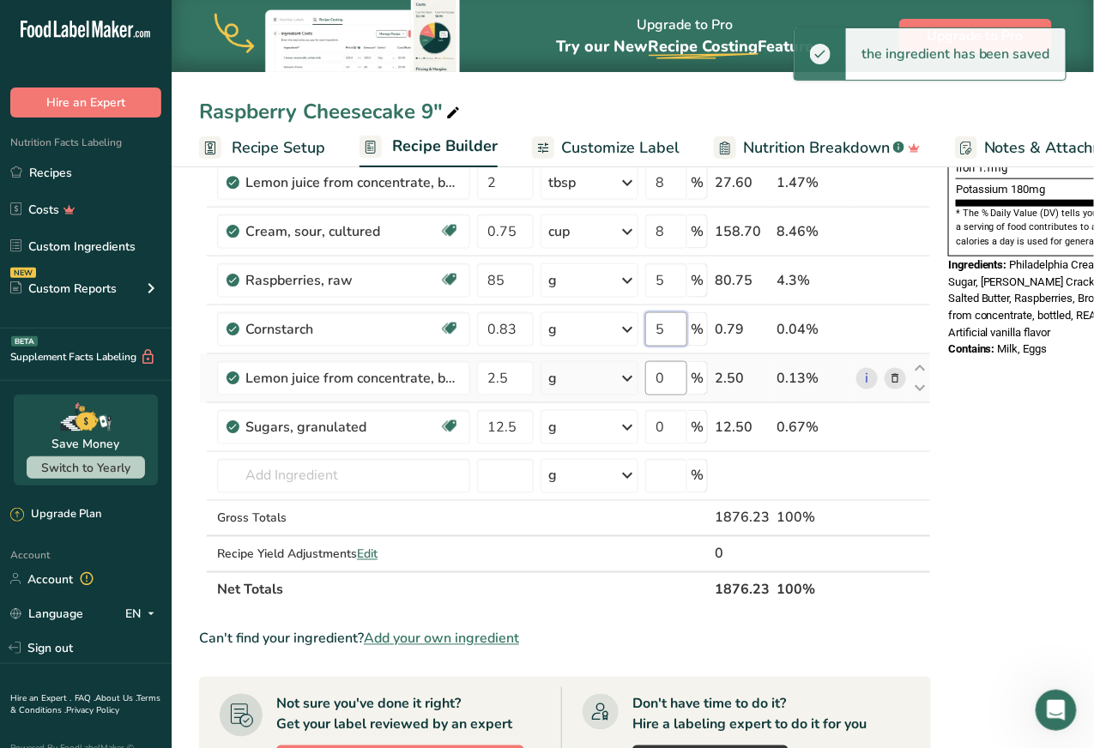
type input "5"
click at [670, 366] on div "Ingredient * Amount * Unit * Waste * .a-a{fill:#347362;}.b-a{fill:#fff;} Grams …" at bounding box center [565, 170] width 732 height 878
type input "5"
click at [672, 422] on div "Ingredient * Amount * Unit * Waste * .a-a{fill:#347362;}.b-a{fill:#fff;} Grams …" at bounding box center [565, 170] width 732 height 878
type input "5"
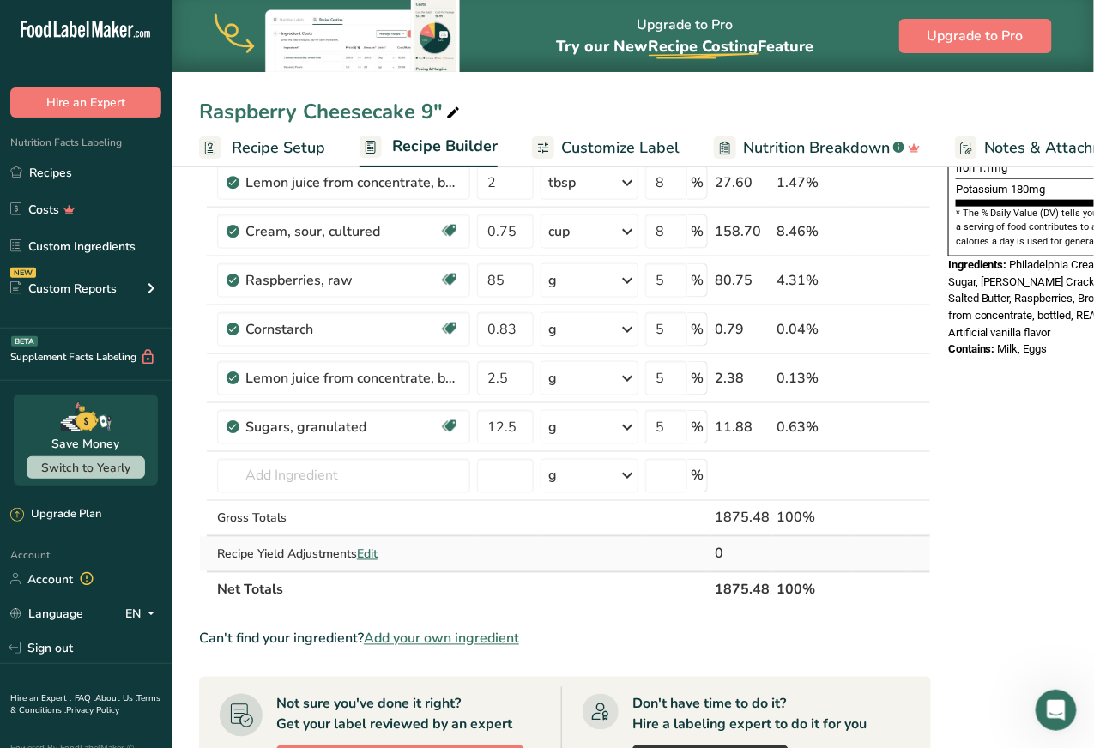
click at [632, 538] on td at bounding box center [589, 554] width 105 height 34
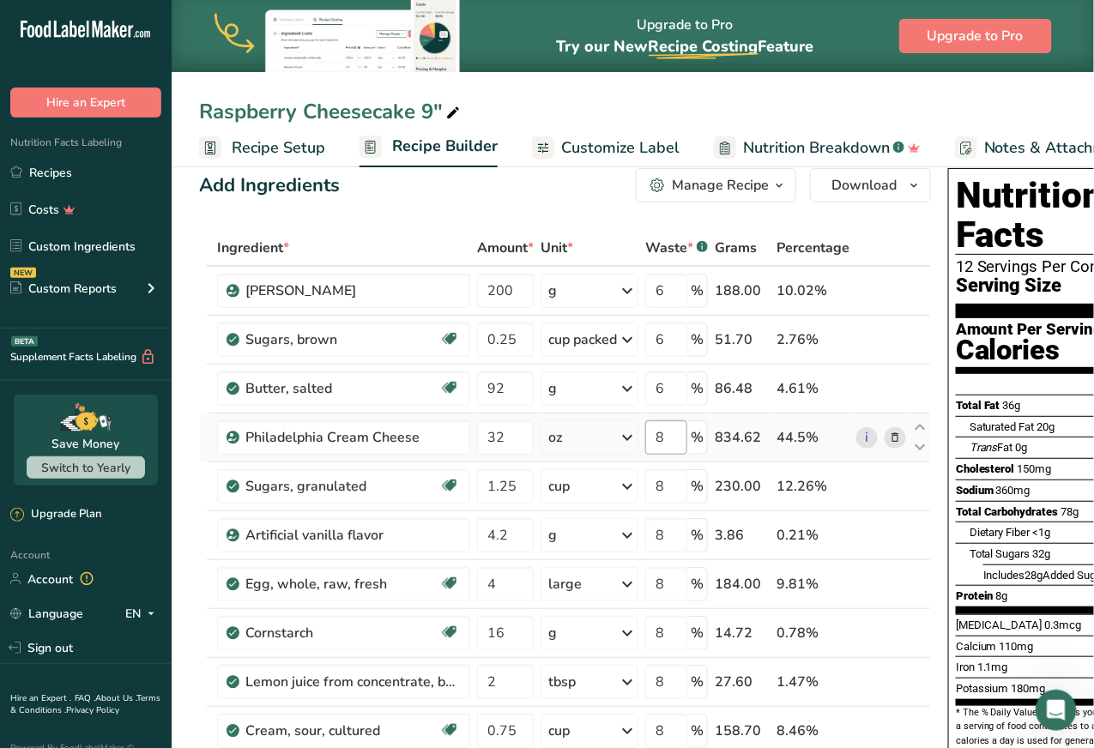
scroll to position [0, 0]
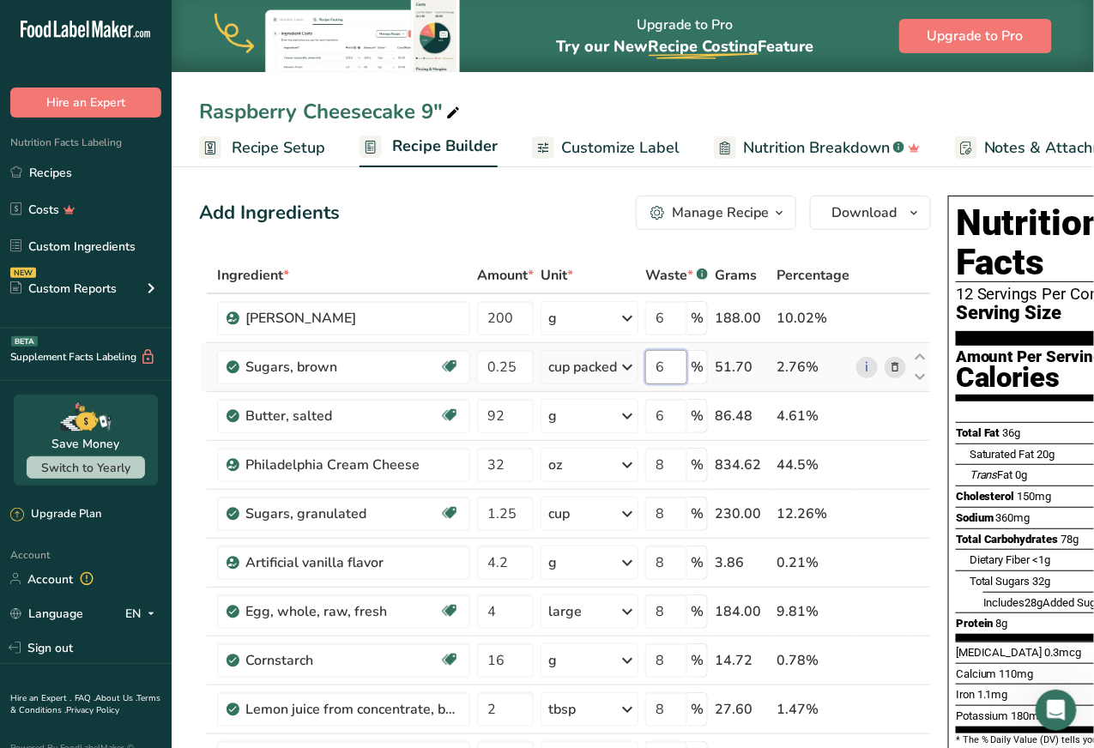
click at [668, 370] on input "6" at bounding box center [666, 367] width 42 height 34
click at [664, 420] on div "Ingredient * Amount * Unit * Waste * .a-a{fill:#347362;}.b-a{fill:#fff;} Grams …" at bounding box center [565, 696] width 732 height 878
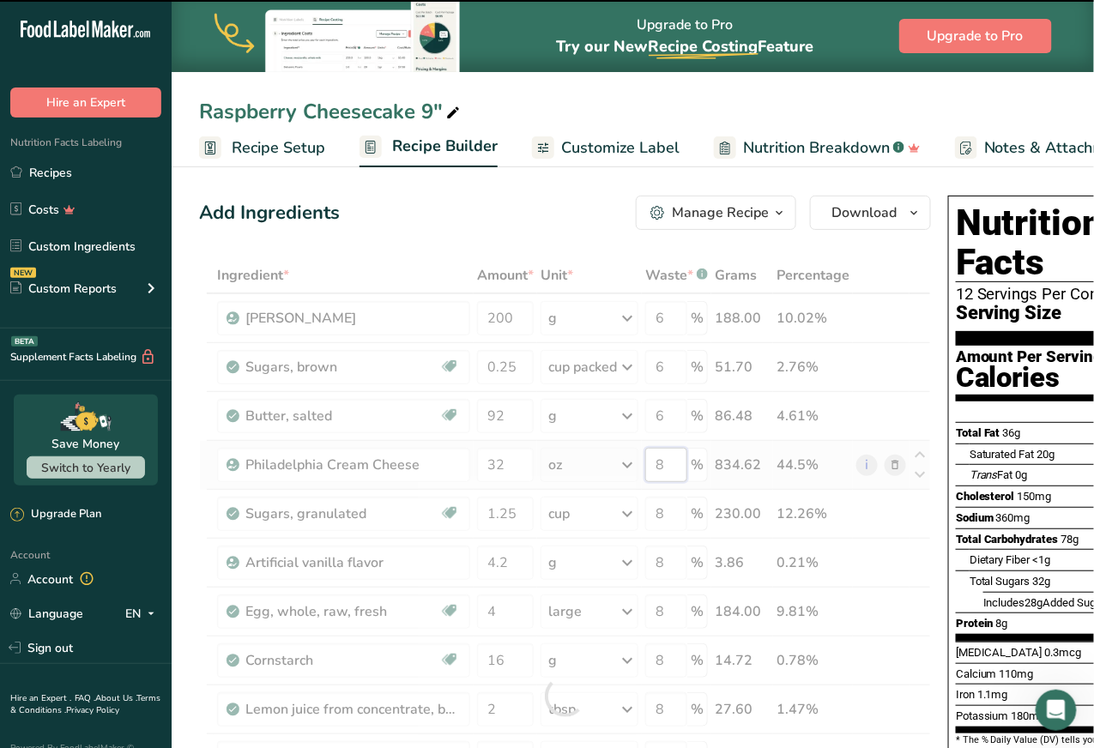
click at [662, 469] on div "Ingredient * Amount * Unit * Waste * .a-a{fill:#347362;}.b-a{fill:#fff;} Grams …" at bounding box center [565, 696] width 732 height 878
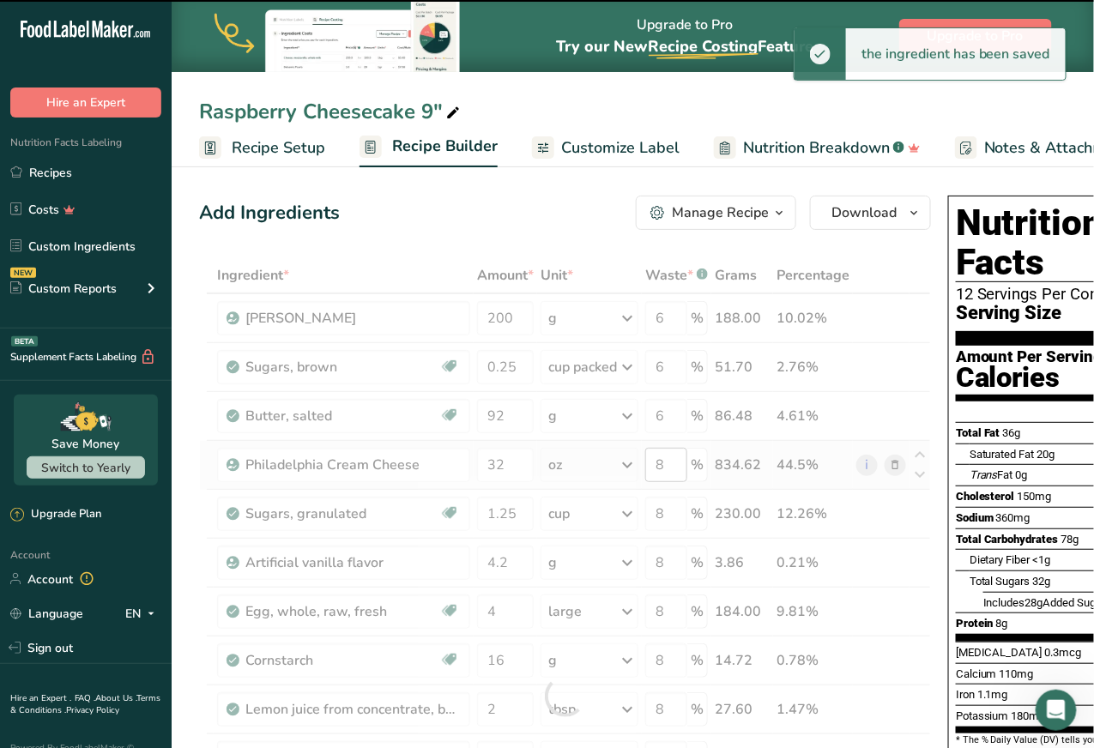
click at [666, 464] on div at bounding box center [565, 696] width 732 height 878
click at [663, 460] on input "8" at bounding box center [666, 465] width 42 height 34
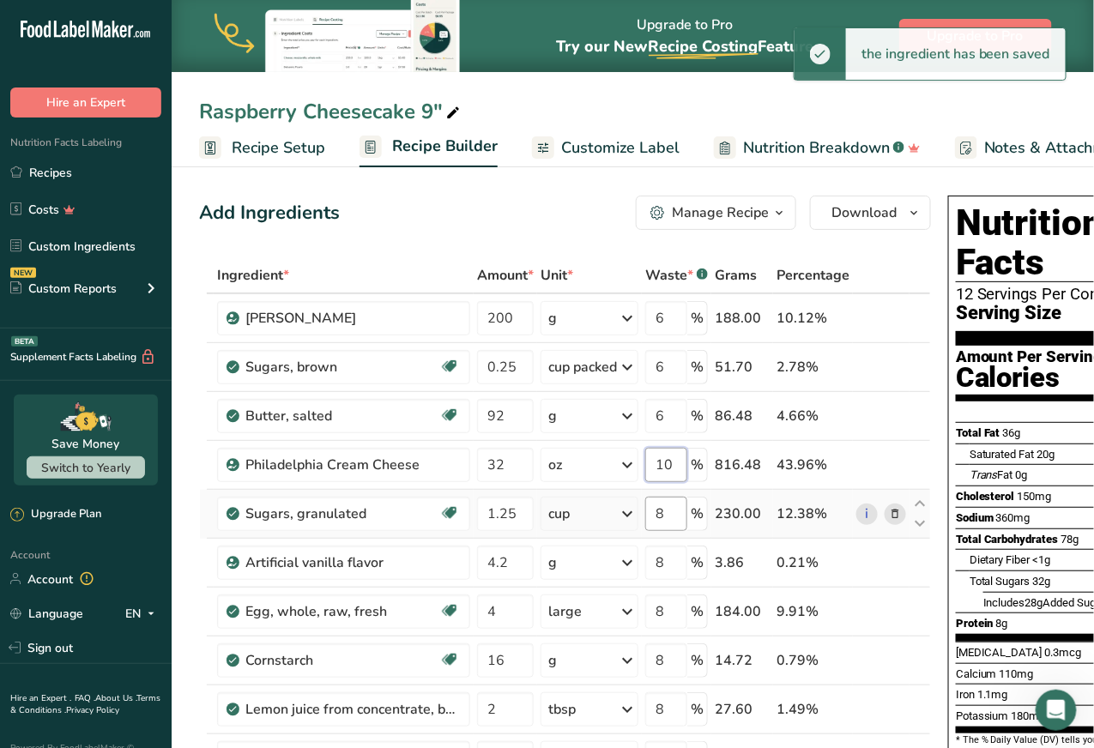
type input "10"
click at [668, 505] on div "Ingredient * Amount * Unit * Waste * .a-a{fill:#347362;}.b-a{fill:#fff;} Grams …" at bounding box center [565, 696] width 732 height 878
type input "8"
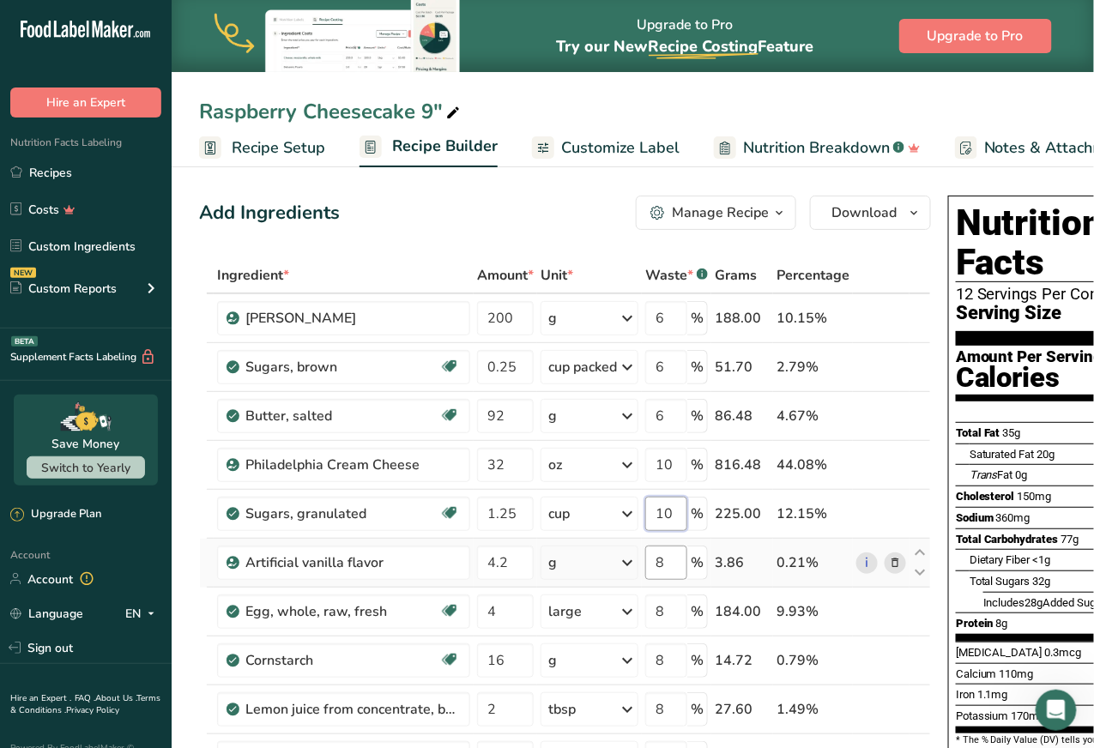
type input "10"
click at [666, 565] on div "Ingredient * Amount * Unit * Waste * .a-a{fill:#347362;}.b-a{fill:#fff;} Grams …" at bounding box center [565, 696] width 732 height 878
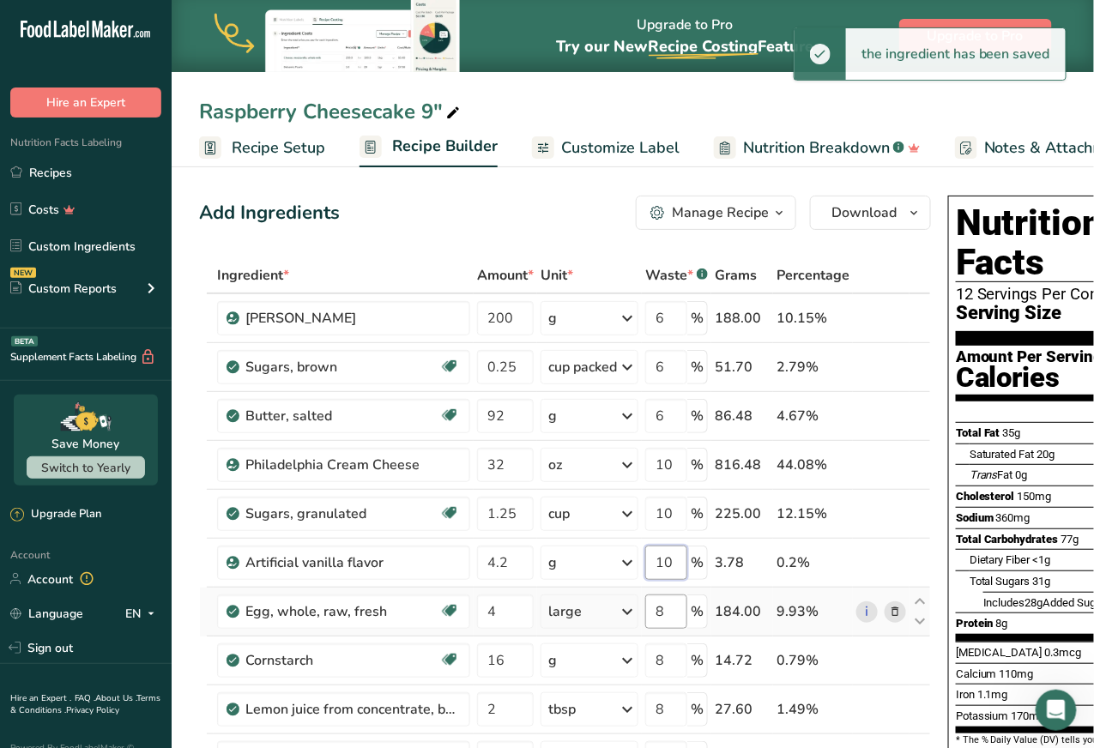
type input "10"
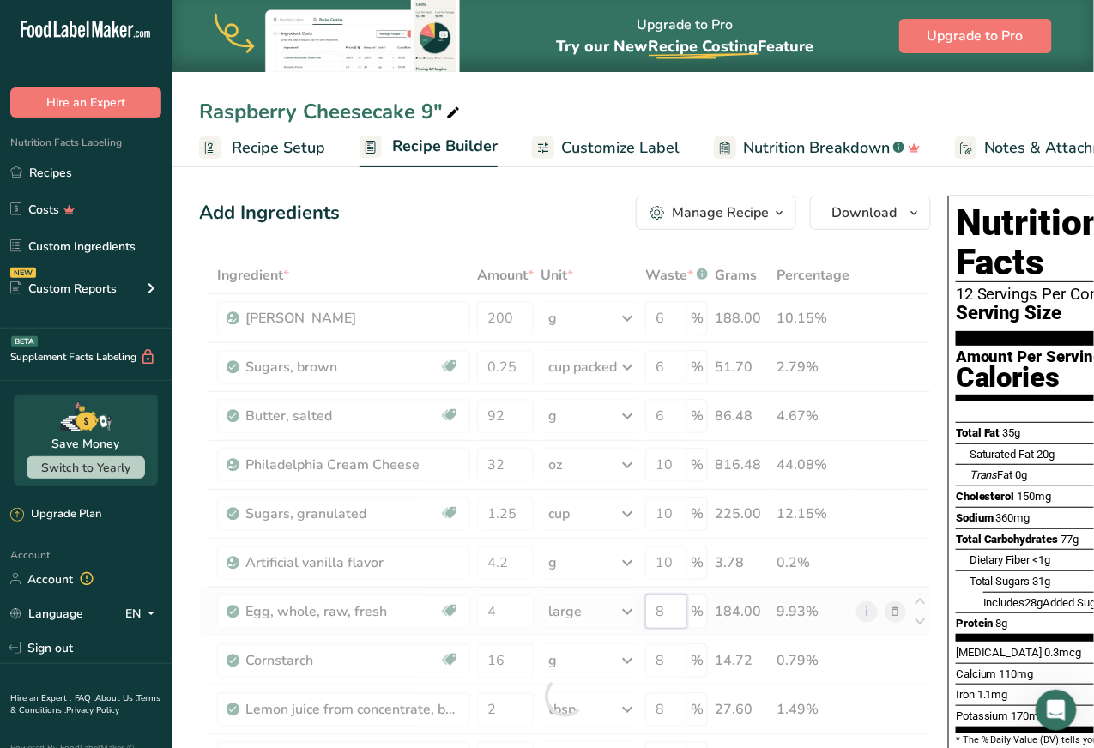
click at [671, 610] on div "Ingredient * Amount * Unit * Waste * .a-a{fill:#347362;}.b-a{fill:#fff;} Grams …" at bounding box center [565, 696] width 732 height 878
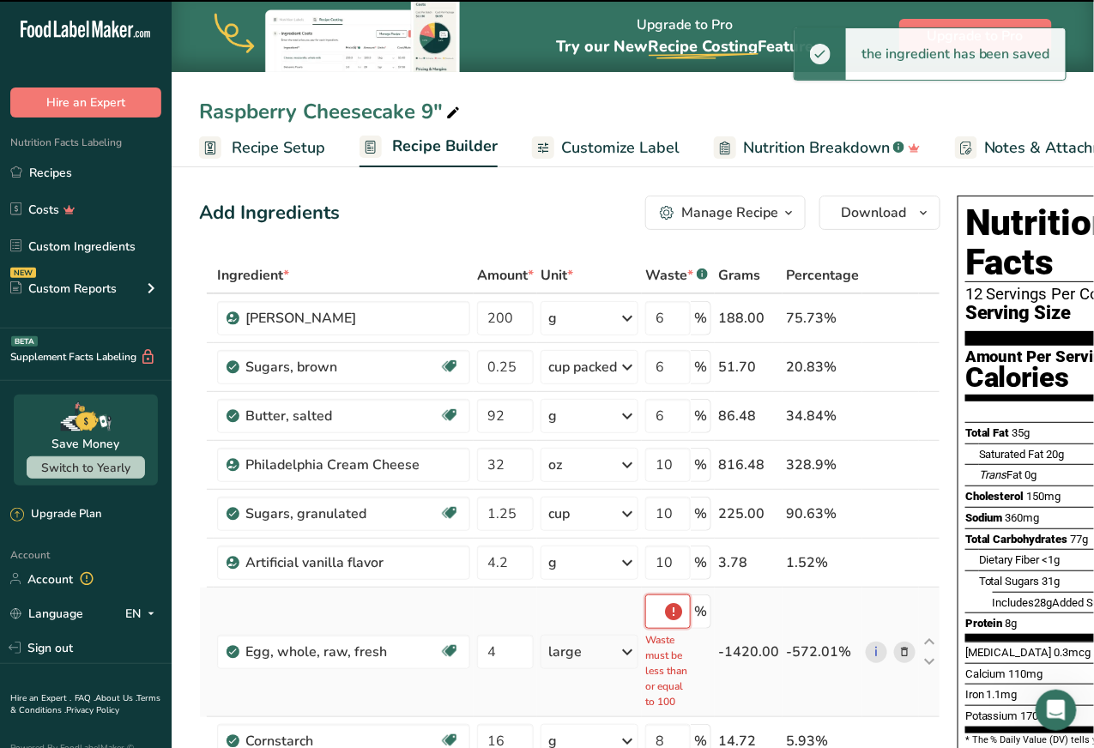
scroll to position [0, 23]
click at [658, 611] on input "810" at bounding box center [667, 612] width 45 height 34
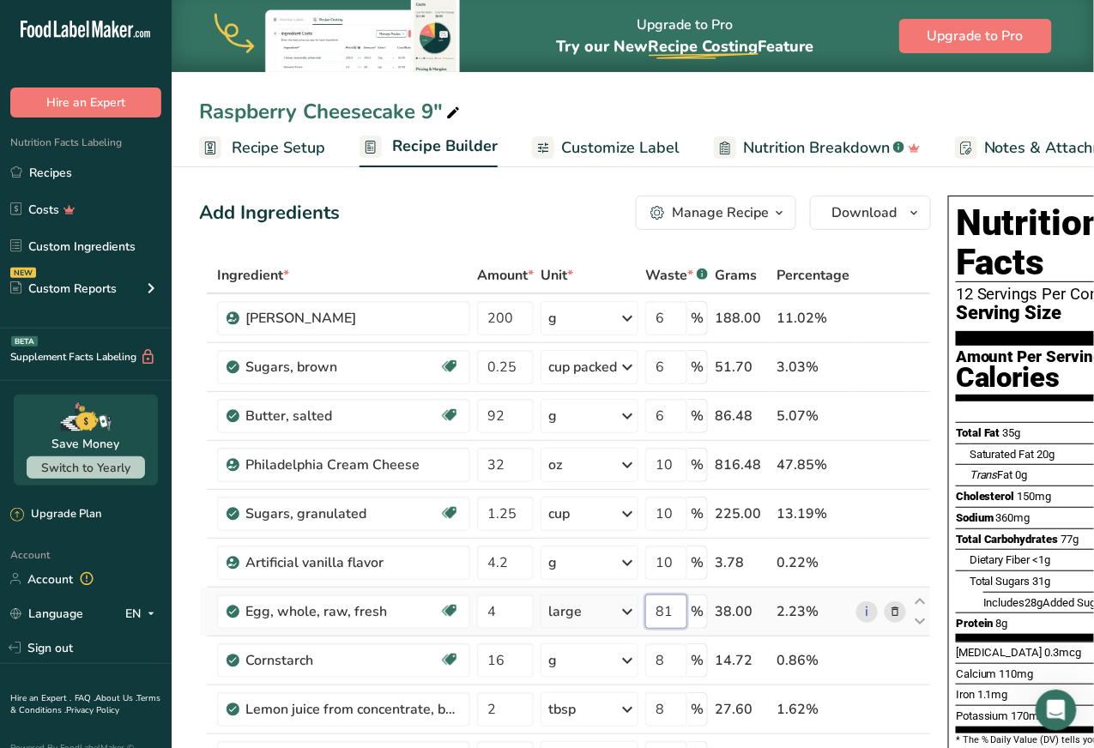
scroll to position [0, 0]
type input "8"
type input "10"
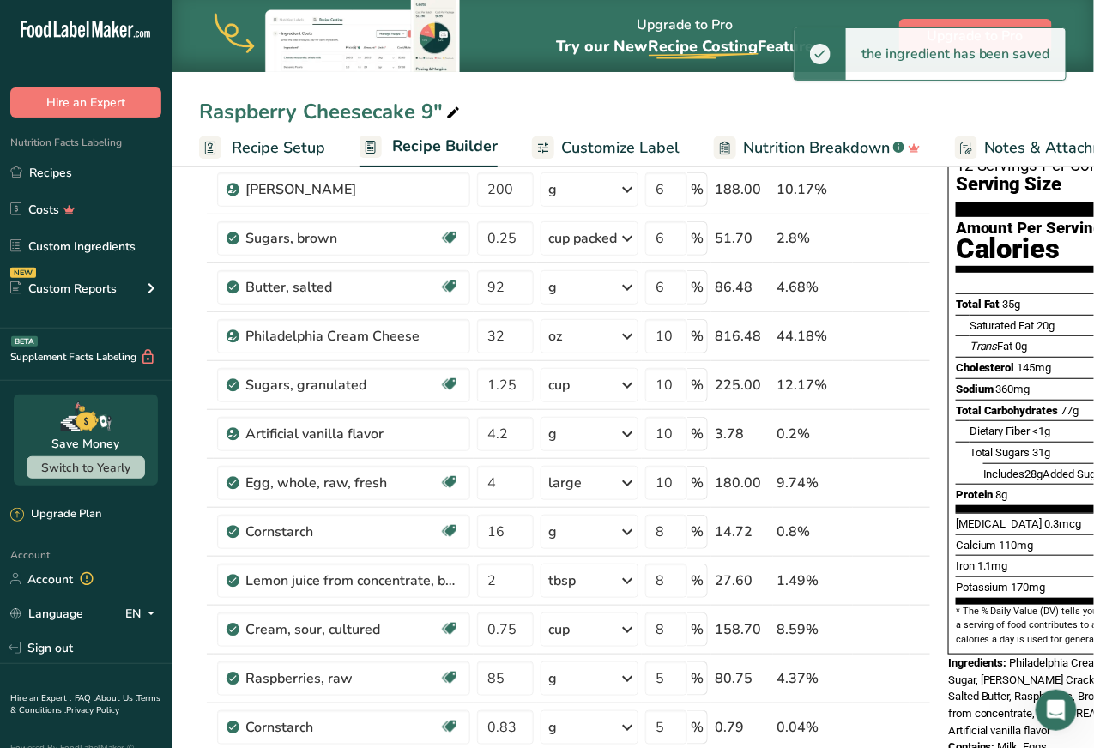
scroll to position [177, 0]
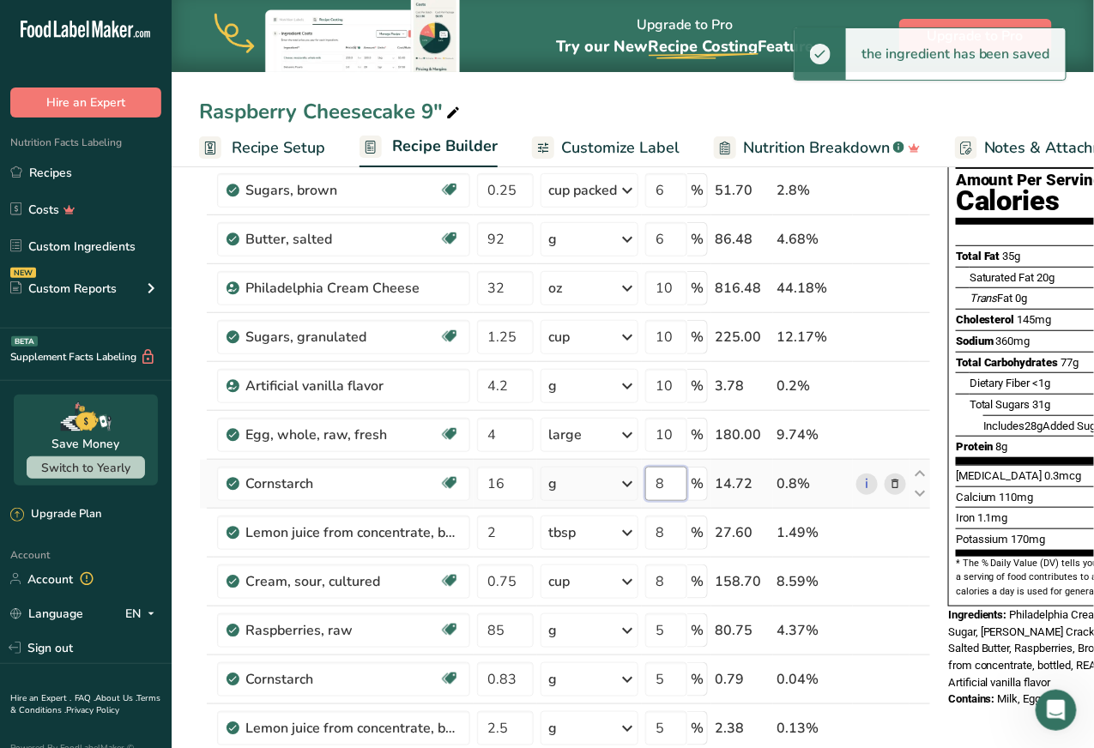
click at [663, 473] on input "8" at bounding box center [666, 484] width 42 height 34
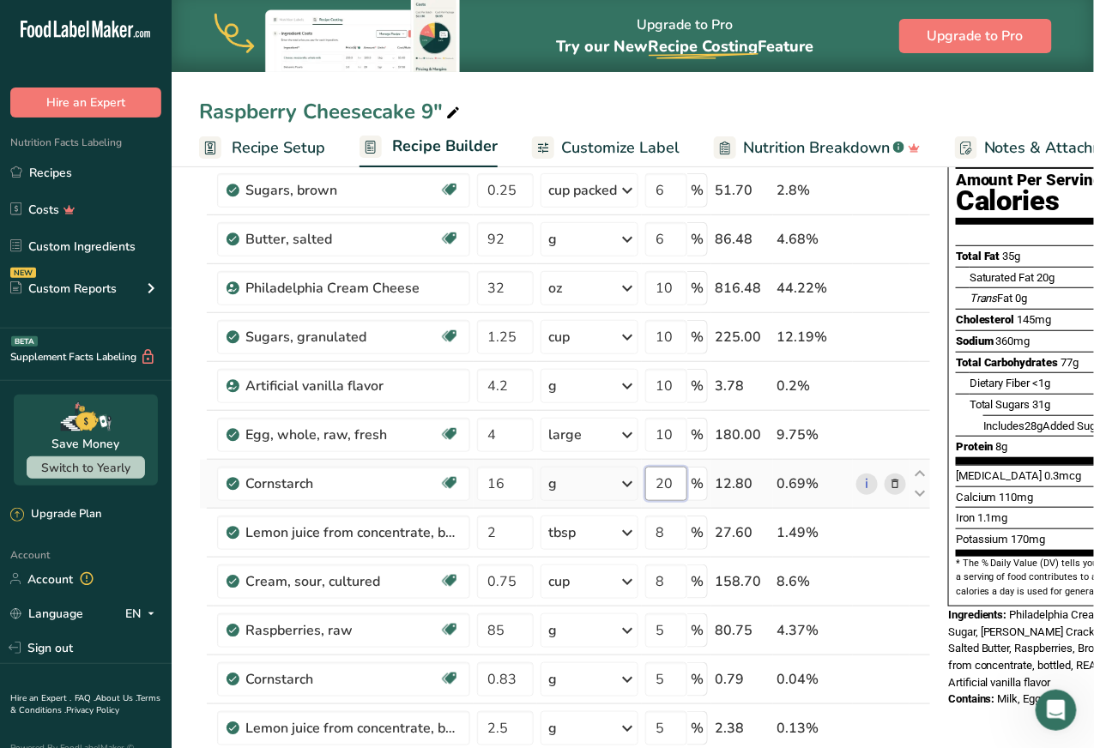
type input "2"
type input "10"
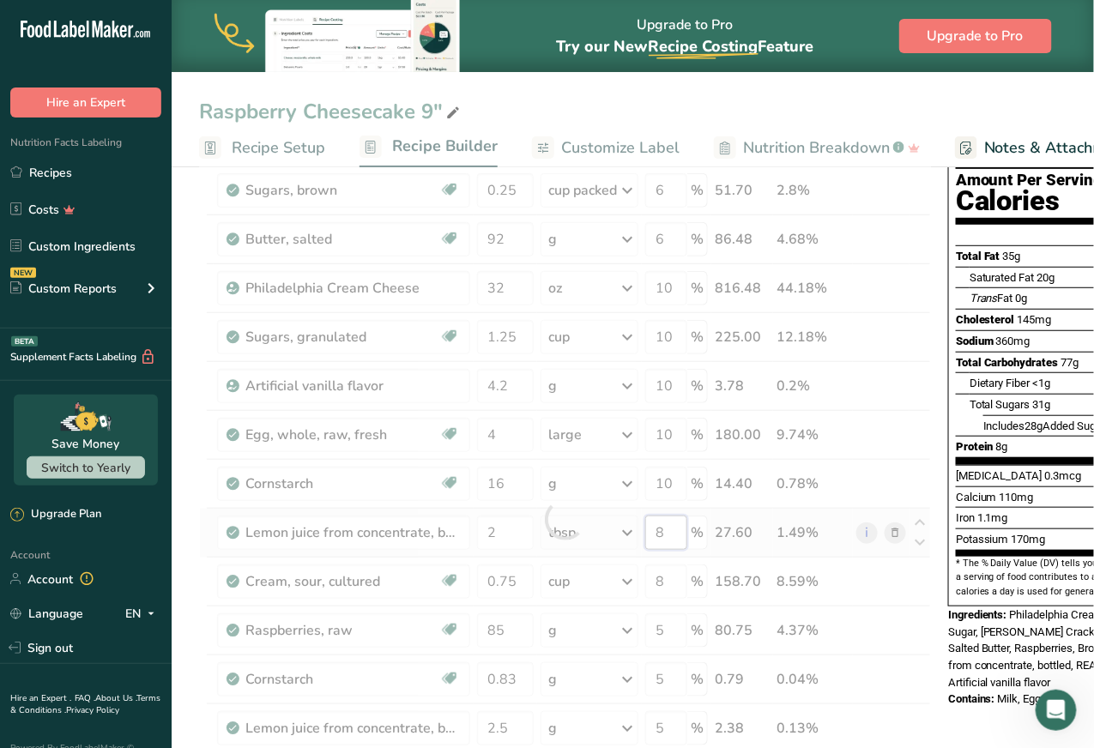
click at [672, 533] on div "Ingredient * Amount * Unit * Waste * .a-a{fill:#347362;}.b-a{fill:#fff;} Grams …" at bounding box center [565, 520] width 732 height 878
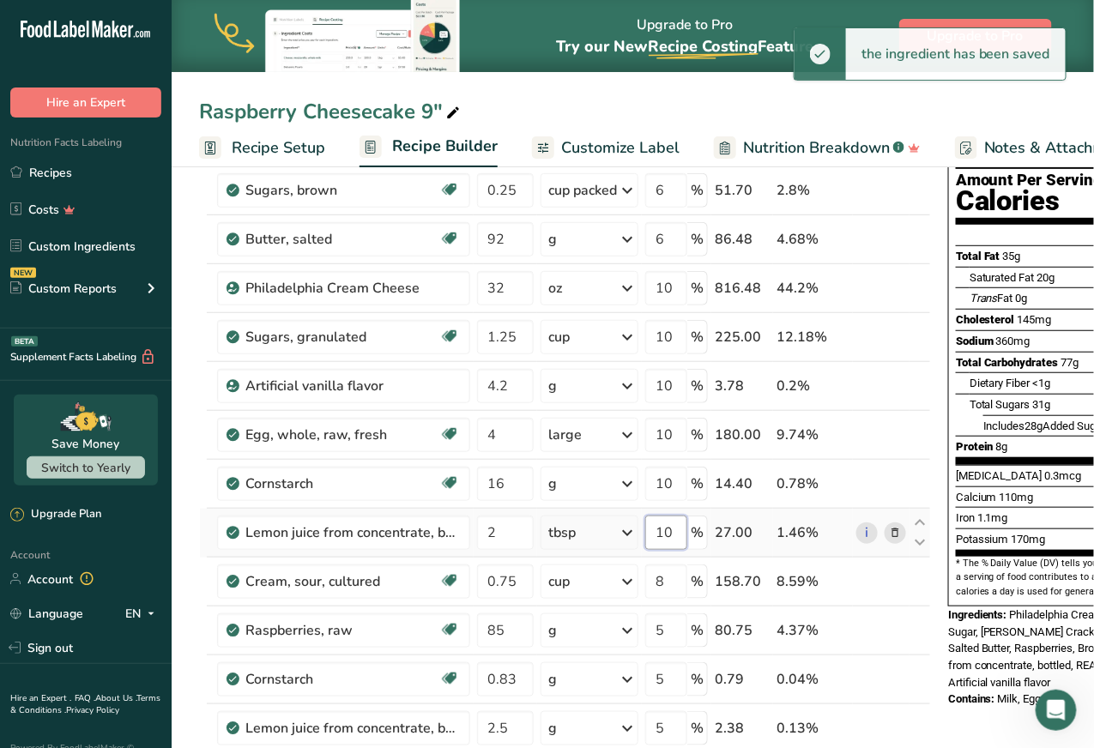
type input "10"
click at [671, 578] on input "8" at bounding box center [666, 582] width 42 height 34
type input "10"
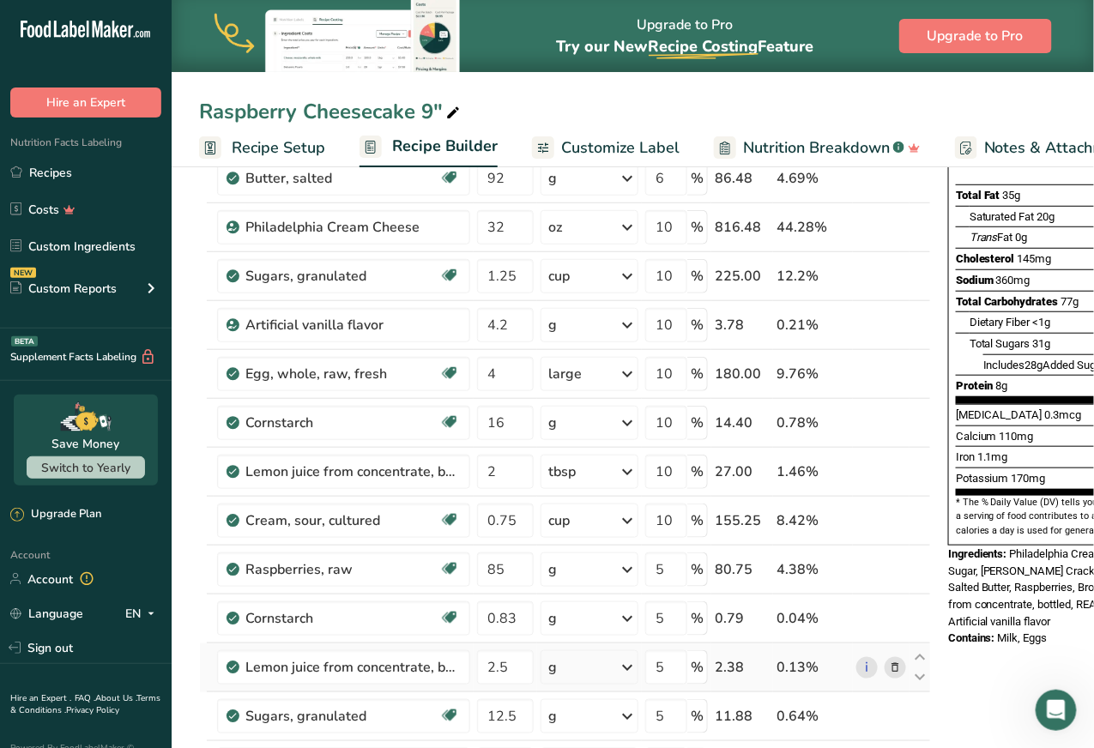
scroll to position [235, 0]
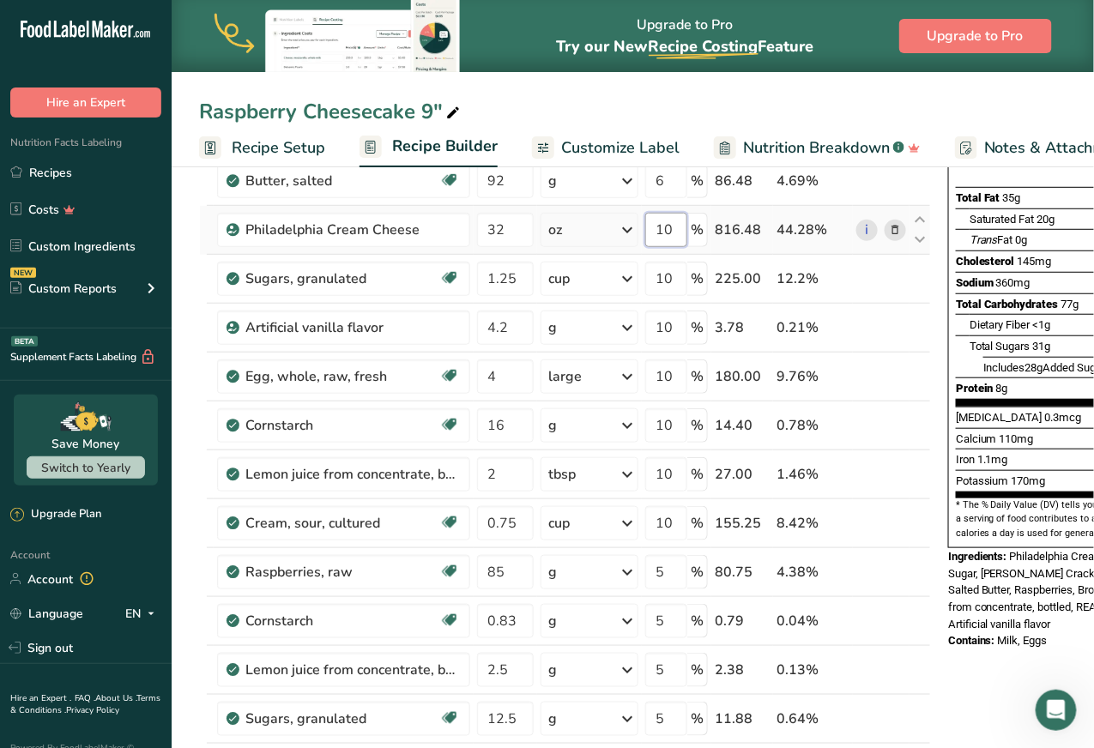
click at [676, 234] on input "10" at bounding box center [666, 230] width 42 height 34
type input "12"
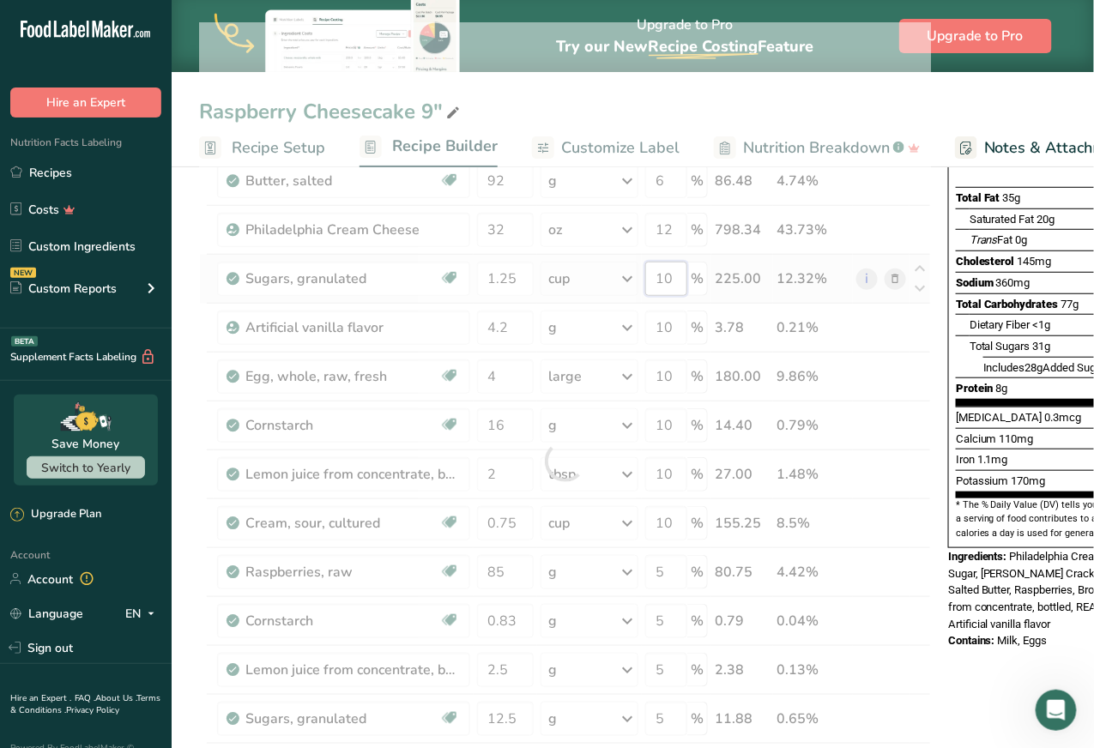
click at [675, 275] on div "Ingredient * Amount * Unit * Waste * .a-a{fill:#347362;}.b-a{fill:#fff;} Grams …" at bounding box center [565, 461] width 732 height 878
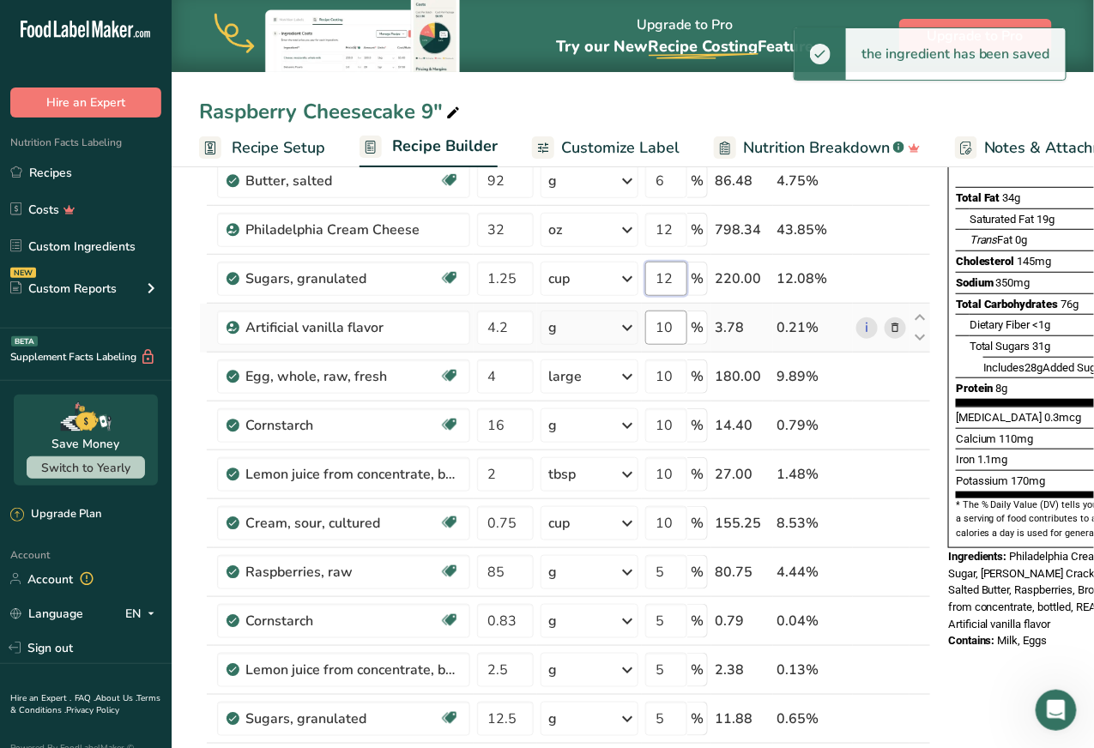
type input "12"
click at [671, 324] on div "Ingredient * Amount * Unit * Waste * .a-a{fill:#347362;}.b-a{fill:#fff;} Grams …" at bounding box center [565, 461] width 732 height 878
type input "12"
click at [674, 377] on div "Ingredient * Amount * Unit * Waste * .a-a{fill:#347362;}.b-a{fill:#fff;} Grams …" at bounding box center [565, 461] width 732 height 878
type input "12"
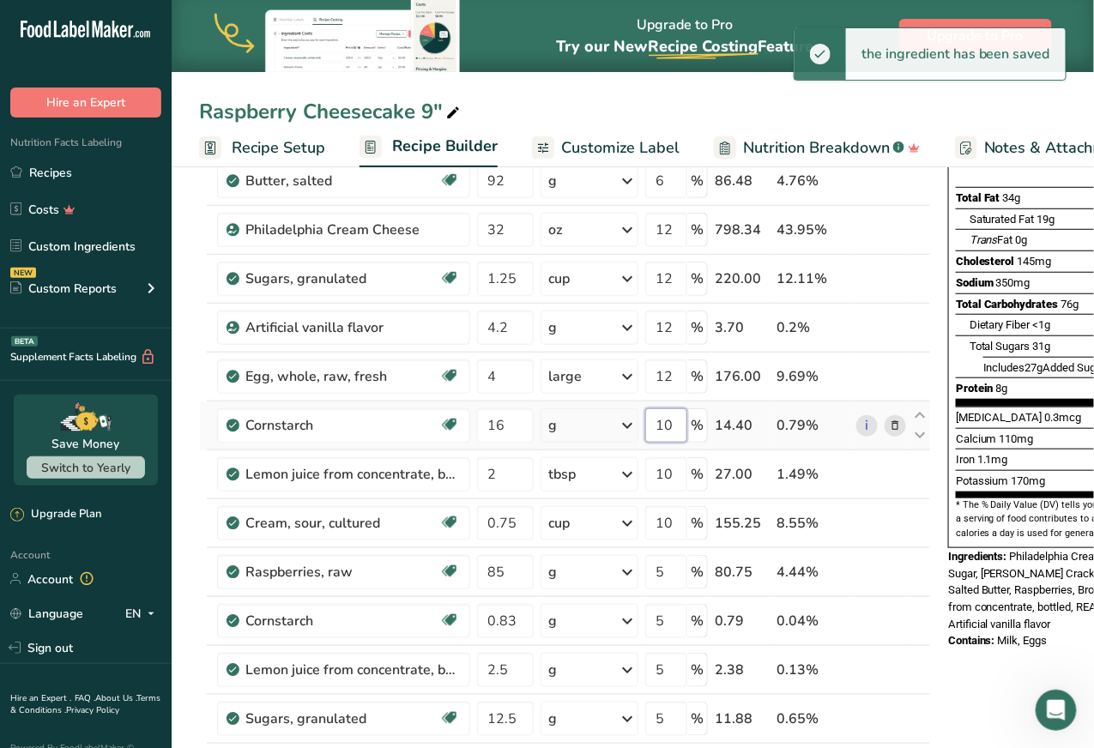
click at [669, 419] on div "Ingredient * Amount * Unit * Waste * .a-a{fill:#347362;}.b-a{fill:#fff;} Grams …" at bounding box center [565, 461] width 732 height 878
type input "12"
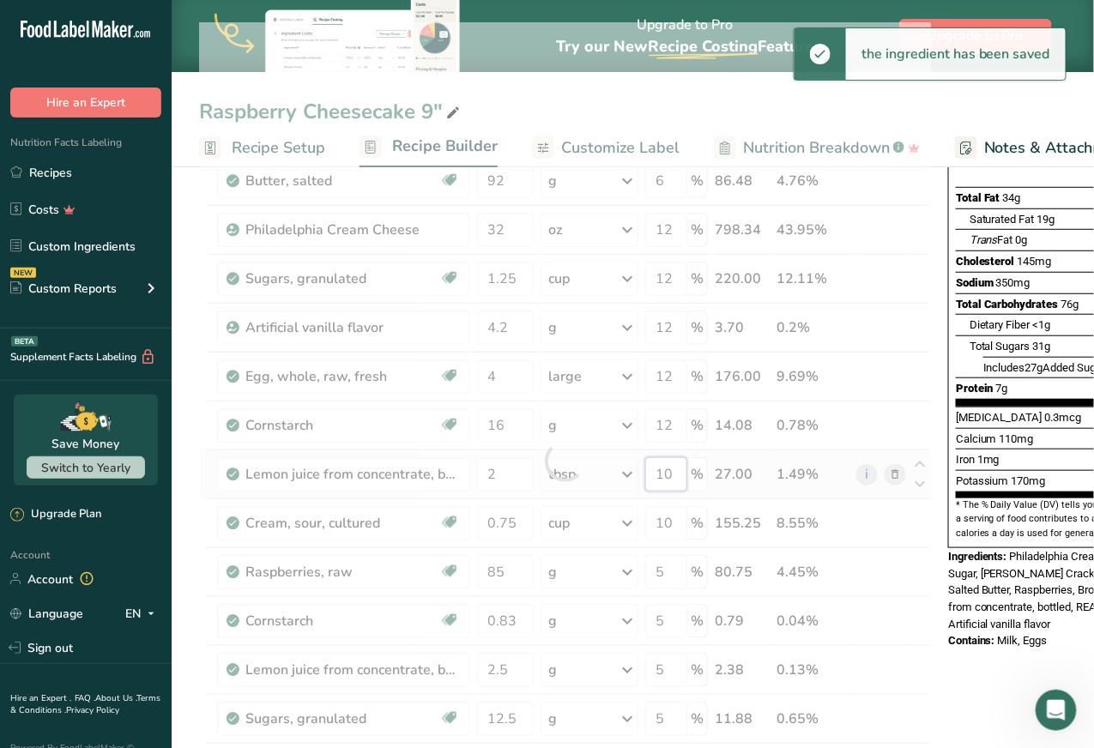
click at [676, 469] on div "Ingredient * Amount * Unit * Waste * .a-a{fill:#347362;}.b-a{fill:#fff;} Grams …" at bounding box center [565, 461] width 732 height 878
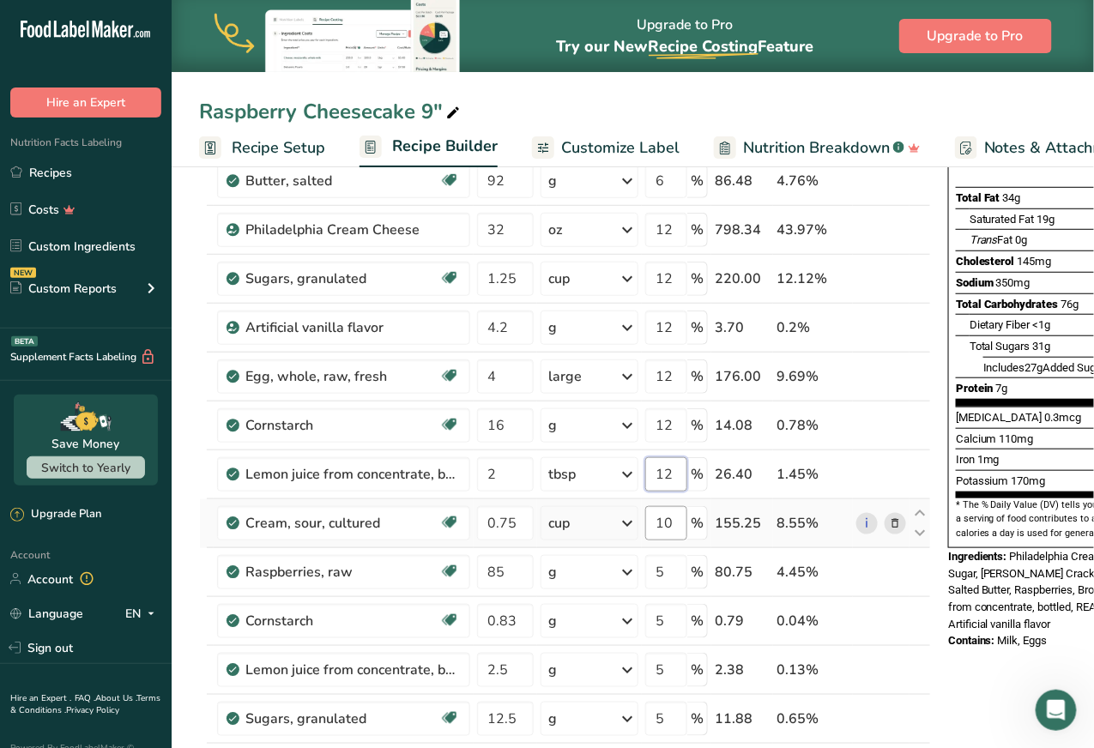
type input "12"
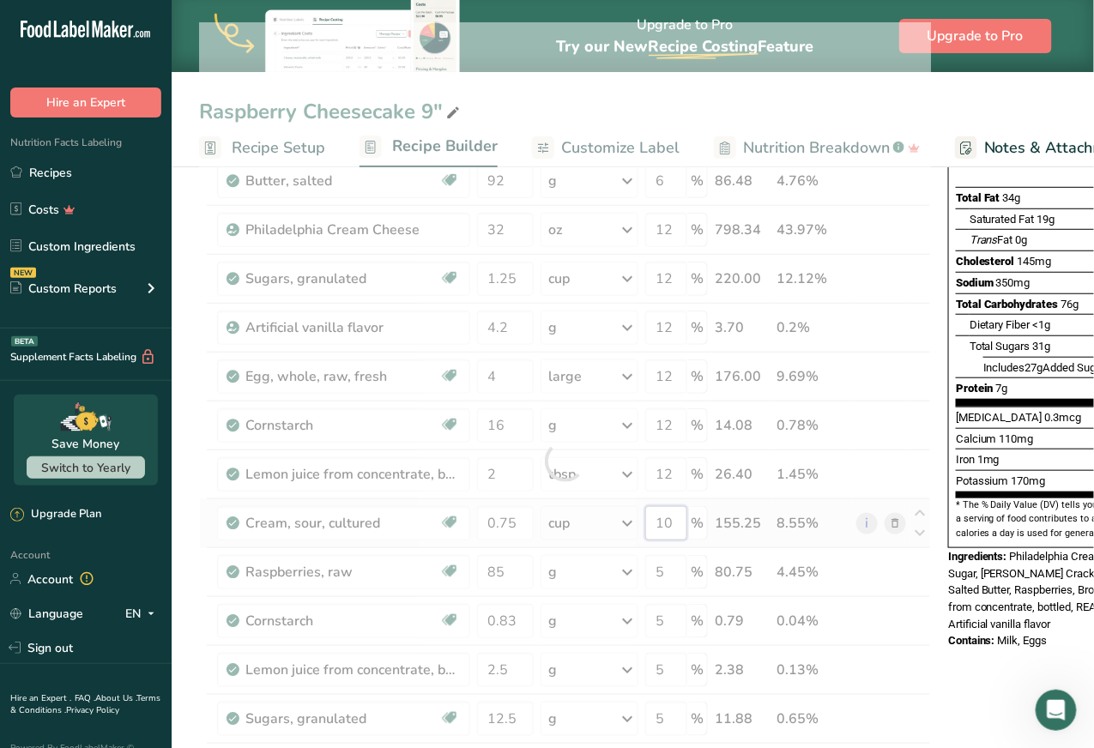
click at [679, 517] on div "Ingredient * Amount * Unit * Waste * .a-a{fill:#347362;}.b-a{fill:#fff;} Grams …" at bounding box center [565, 461] width 732 height 878
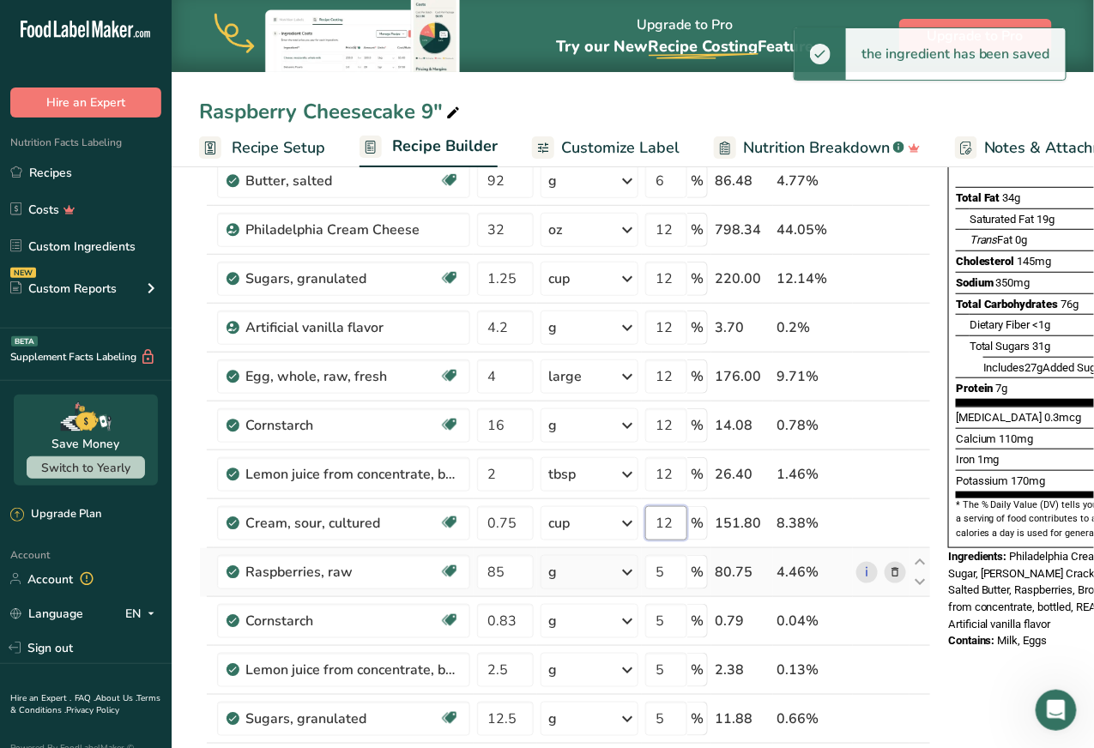
type input "12"
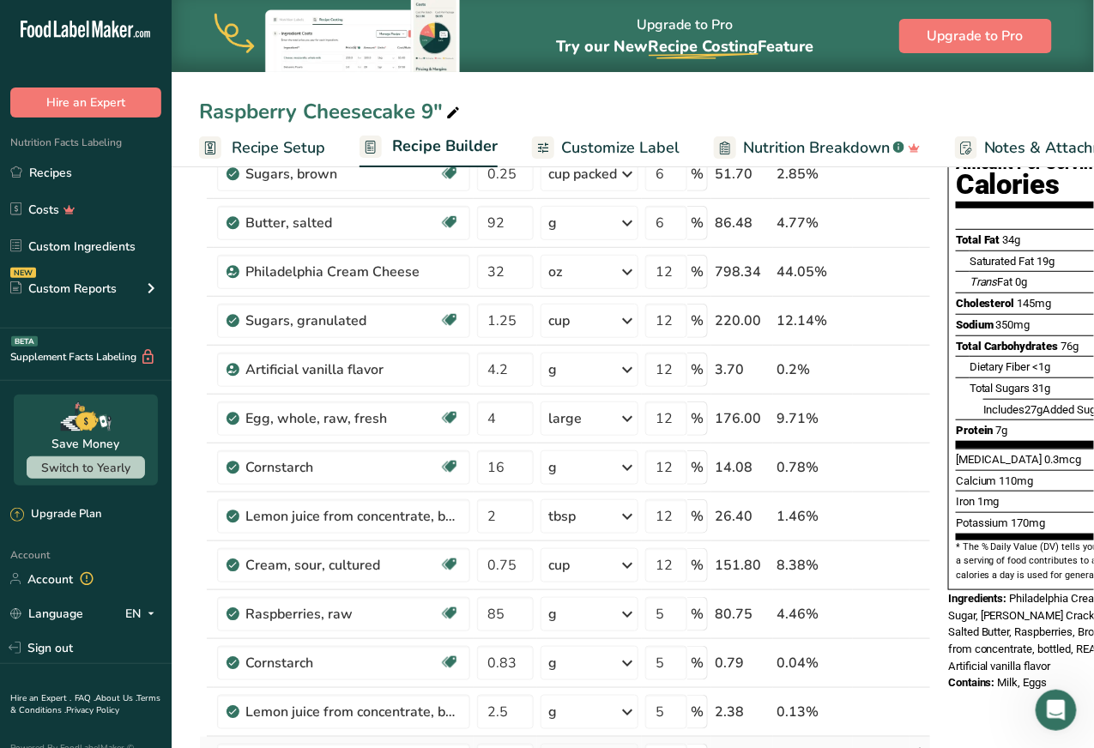
scroll to position [191, 0]
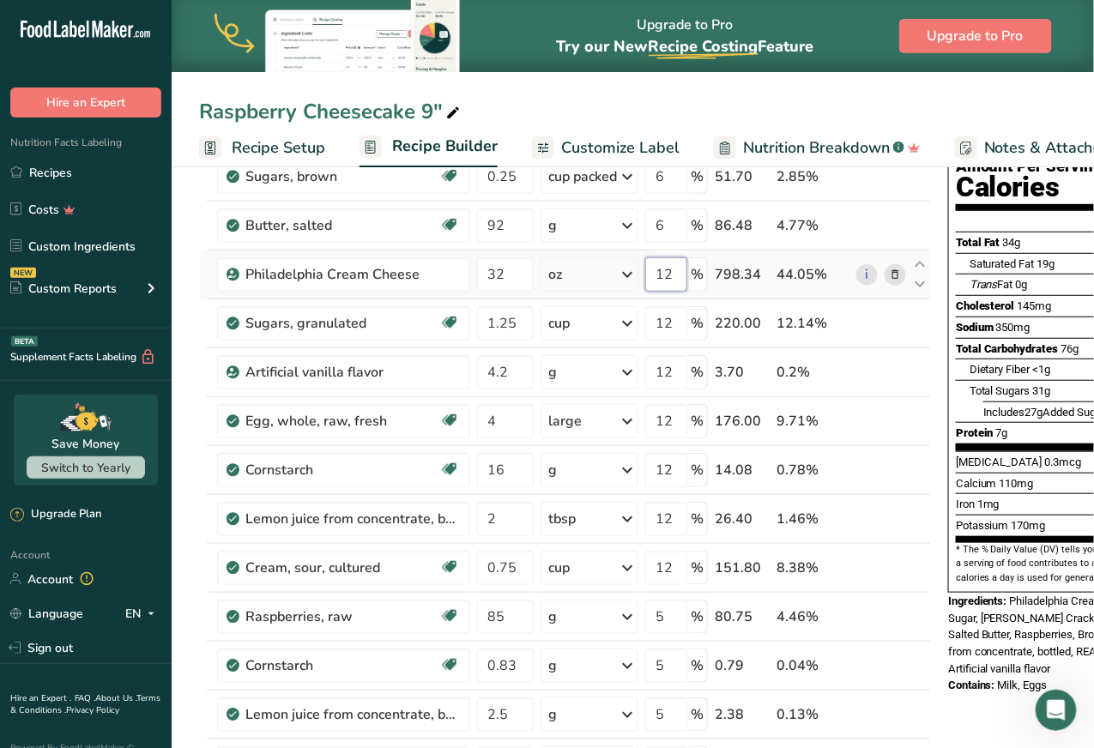
click at [675, 273] on input "12" at bounding box center [666, 274] width 42 height 34
type input "1"
type input "11"
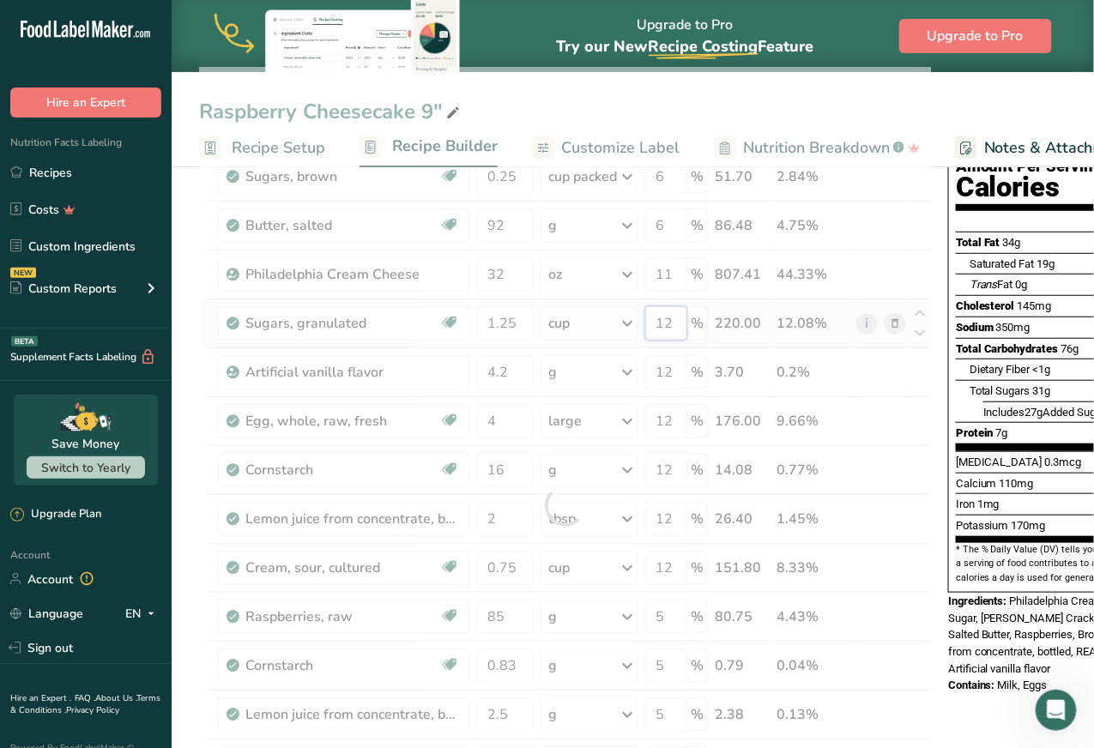
click at [674, 327] on div "Ingredient * Amount * Unit * Waste * .a-a{fill:#347362;}.b-a{fill:#fff;} Grams …" at bounding box center [565, 506] width 732 height 878
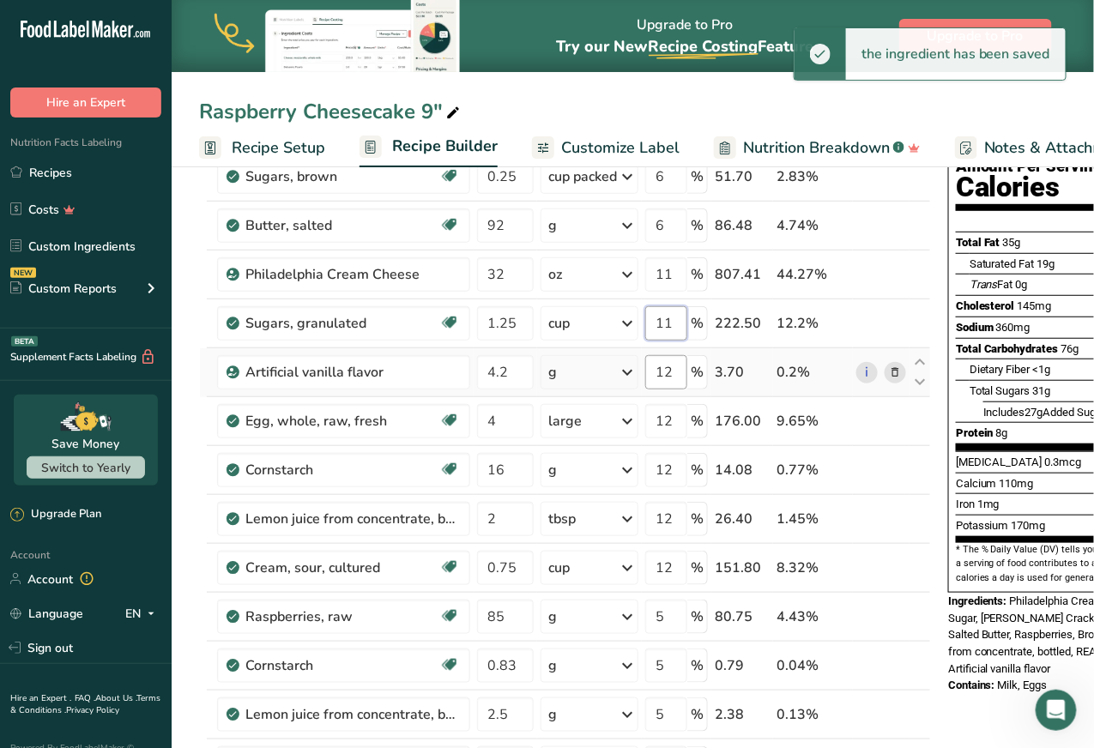
type input "11"
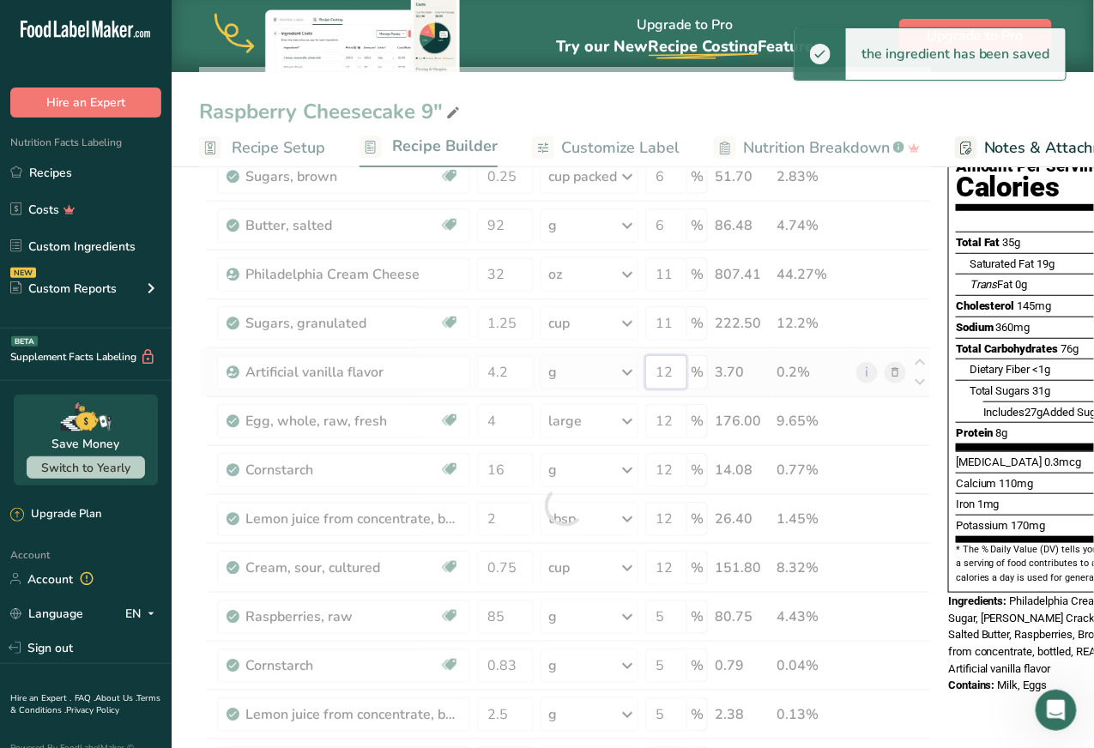
click at [674, 369] on div "Ingredient * Amount * Unit * Waste * .a-a{fill:#347362;}.b-a{fill:#fff;} Grams …" at bounding box center [565, 506] width 732 height 878
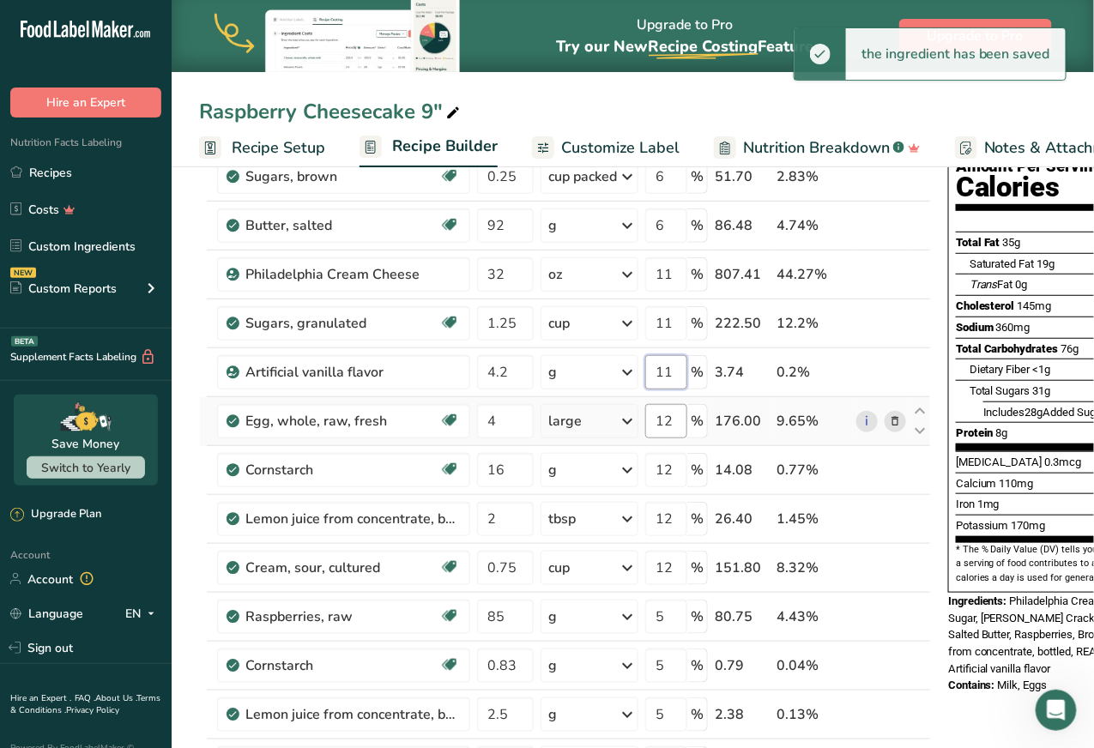
type input "11"
click at [670, 421] on div "Ingredient * Amount * Unit * Waste * .a-a{fill:#347362;}.b-a{fill:#fff;} Grams …" at bounding box center [565, 506] width 732 height 878
type input "11"
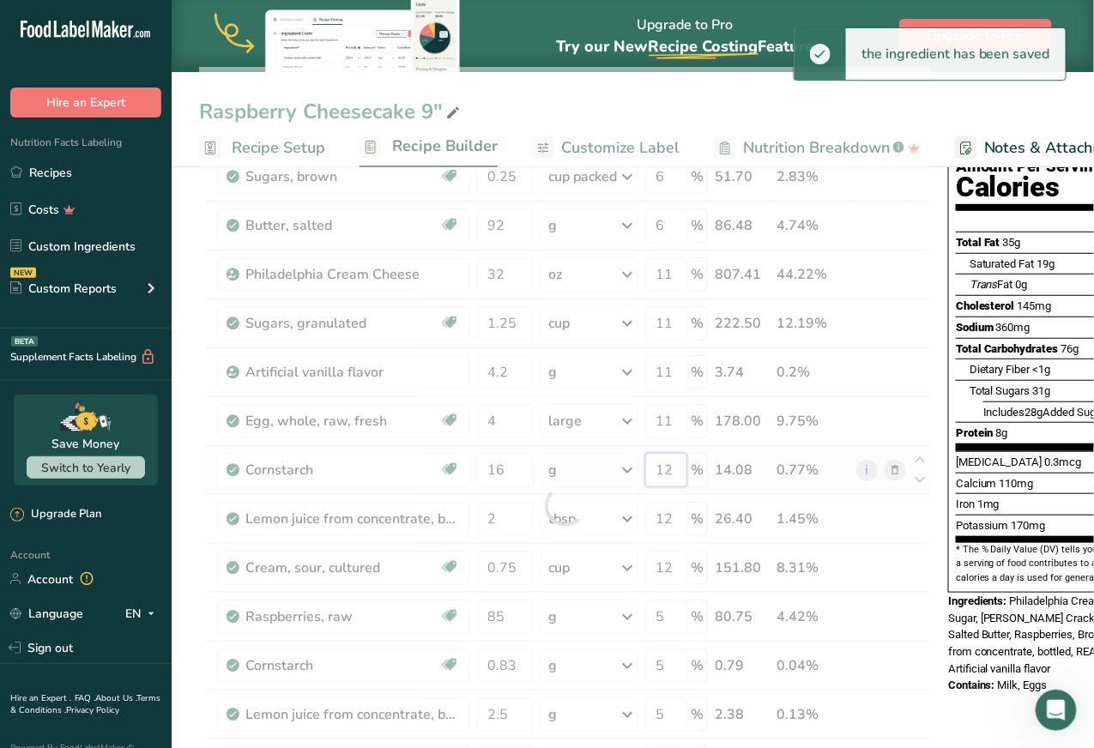
click at [666, 464] on div "Ingredient * Amount * Unit * Waste * .a-a{fill:#347362;}.b-a{fill:#fff;} Grams …" at bounding box center [565, 506] width 732 height 878
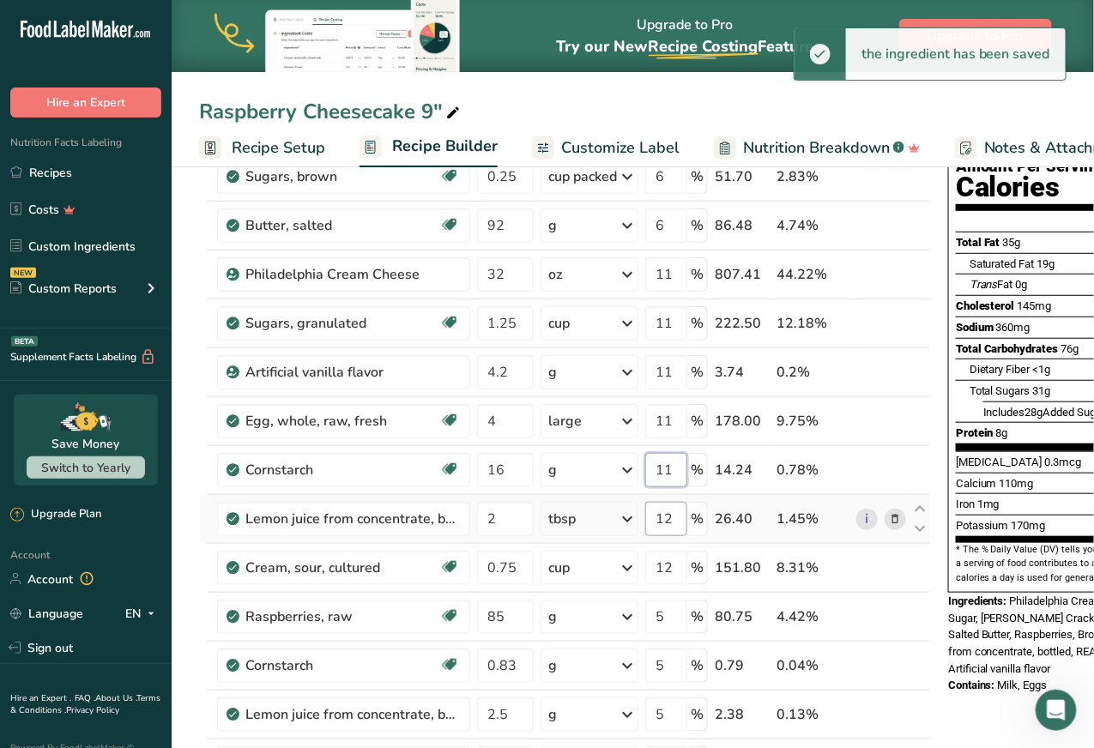
type input "11"
click at [673, 518] on div "Ingredient * Amount * Unit * Waste * .a-a{fill:#347362;}.b-a{fill:#fff;} Grams …" at bounding box center [565, 506] width 732 height 878
type input "11"
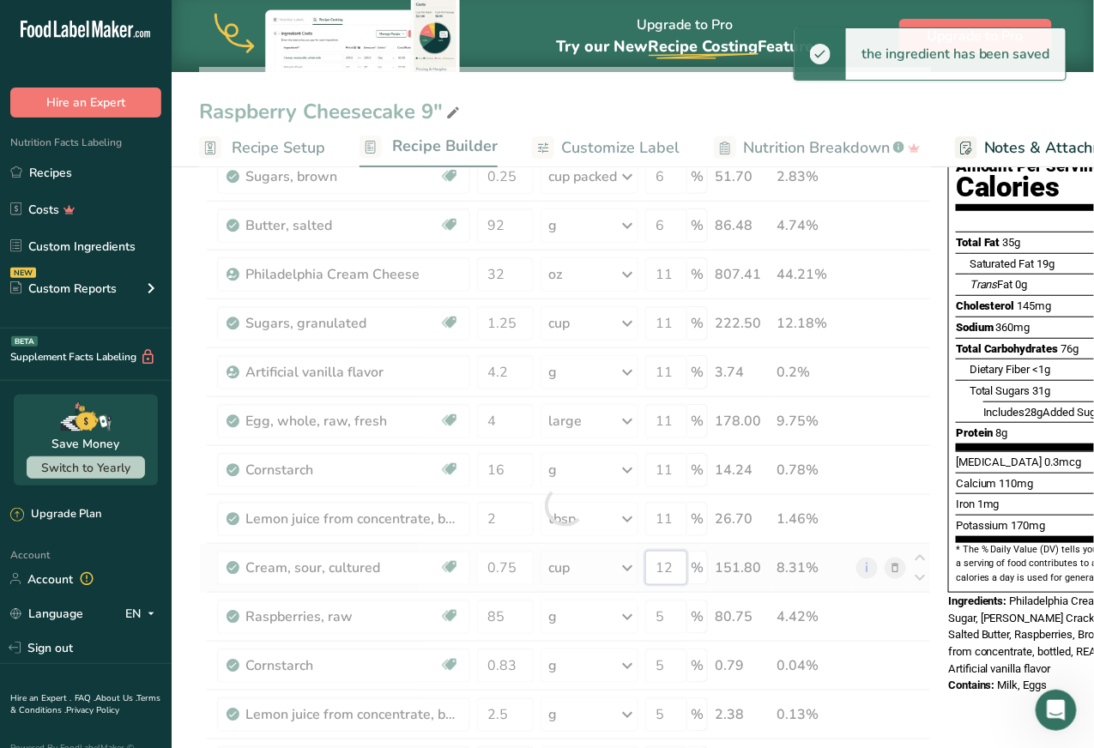
click at [668, 567] on div "Ingredient * Amount * Unit * Waste * .a-a{fill:#347362;}.b-a{fill:#fff;} Grams …" at bounding box center [565, 506] width 732 height 878
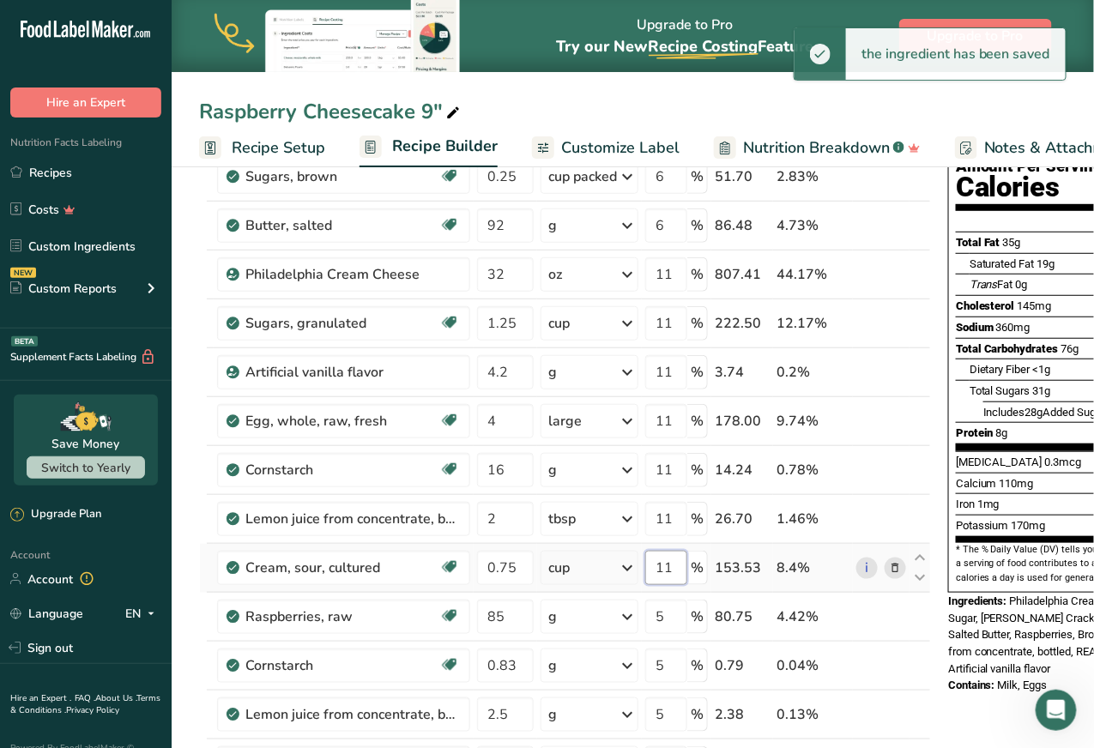
type input "11"
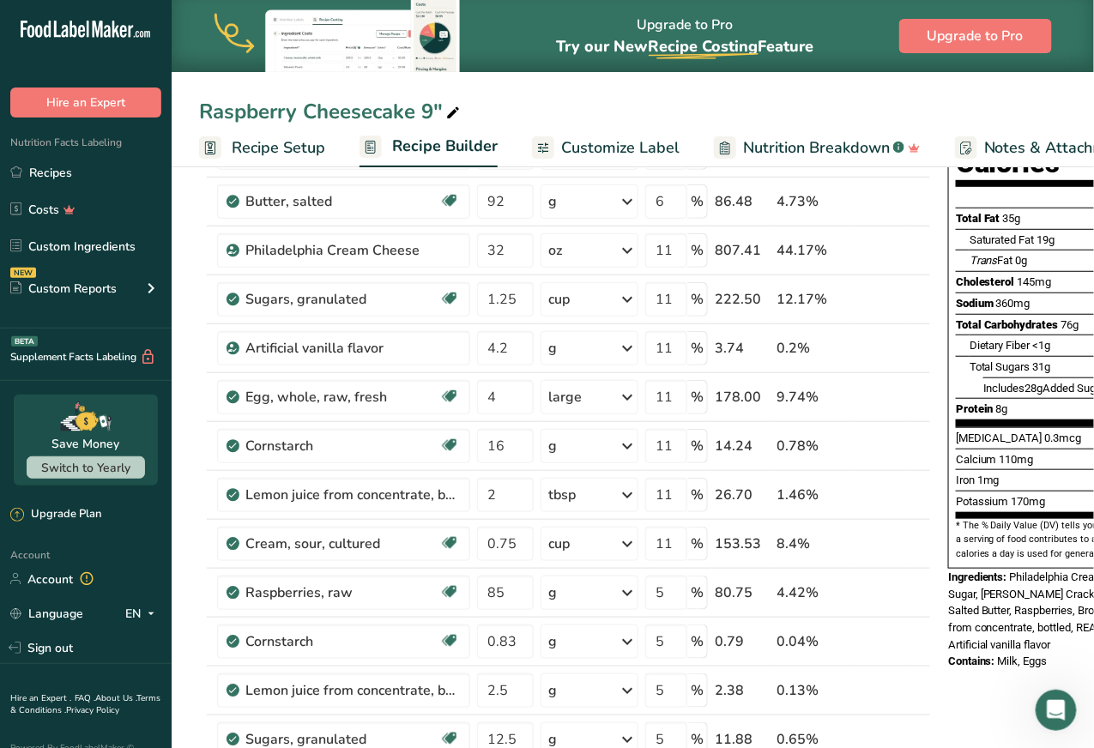
scroll to position [212, 0]
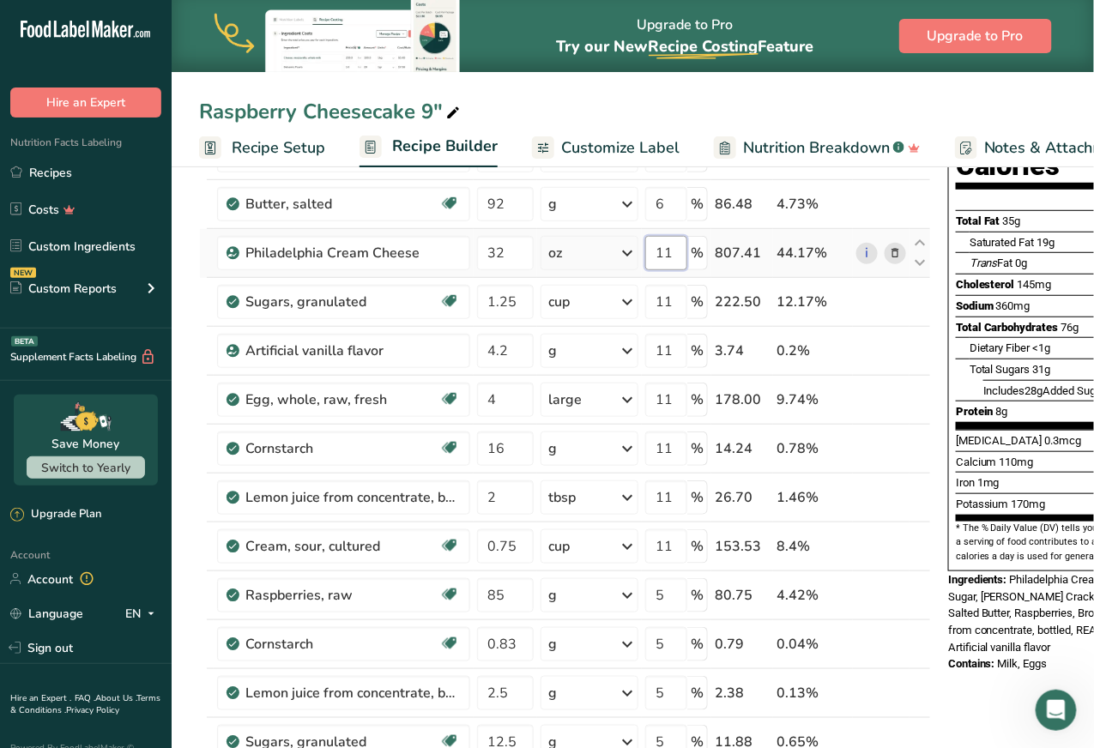
click at [675, 253] on input "11" at bounding box center [666, 253] width 42 height 34
type input "12"
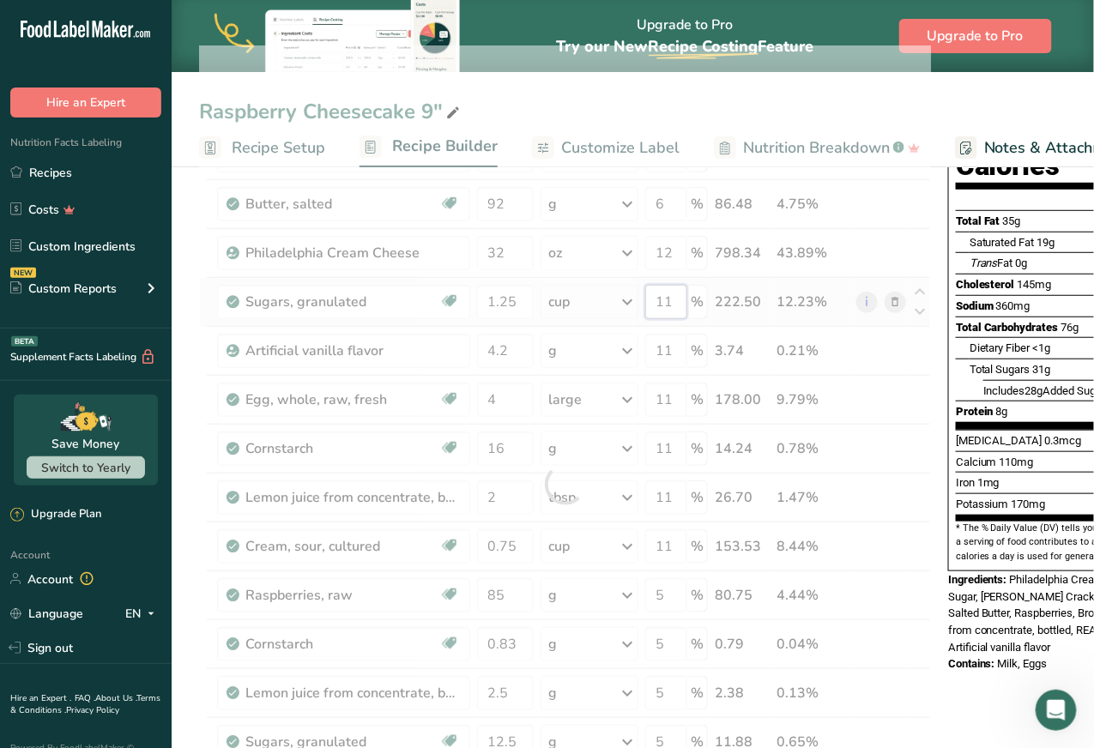
click at [671, 299] on div "Ingredient * Amount * Unit * Waste * .a-a{fill:#347362;}.b-a{fill:#fff;} Grams …" at bounding box center [565, 484] width 732 height 878
click at [680, 348] on div at bounding box center [565, 484] width 732 height 878
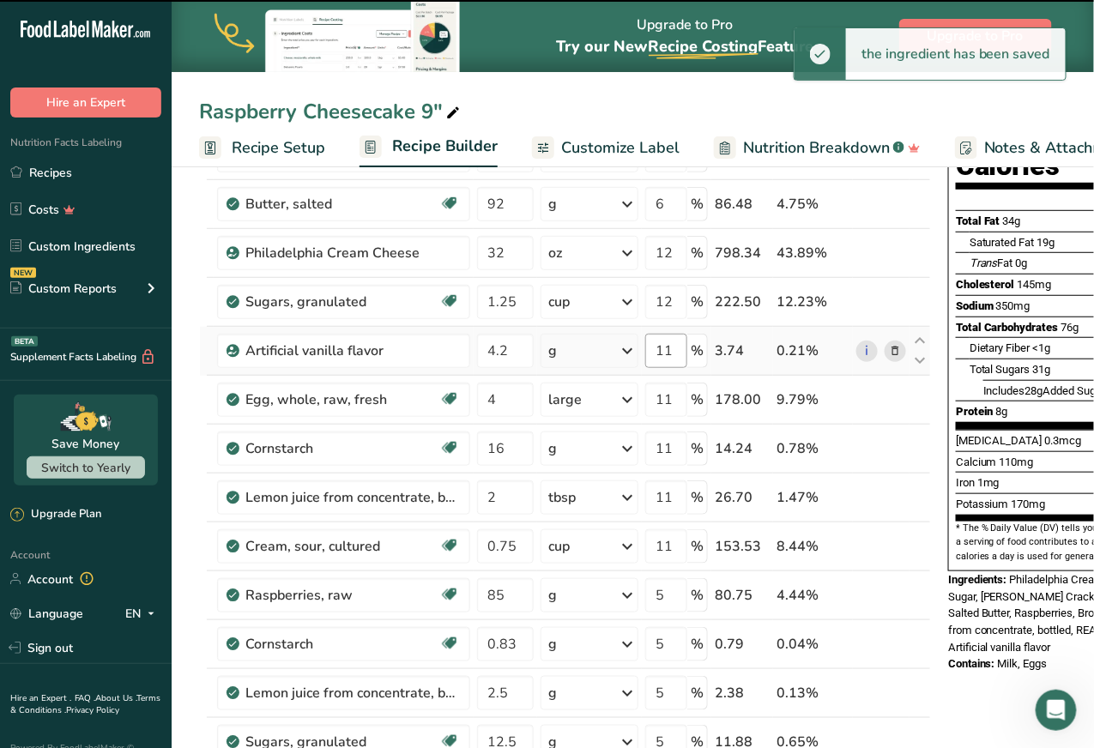
type input "11"
click at [671, 348] on input "11" at bounding box center [666, 351] width 42 height 34
type input "1"
type input "12"
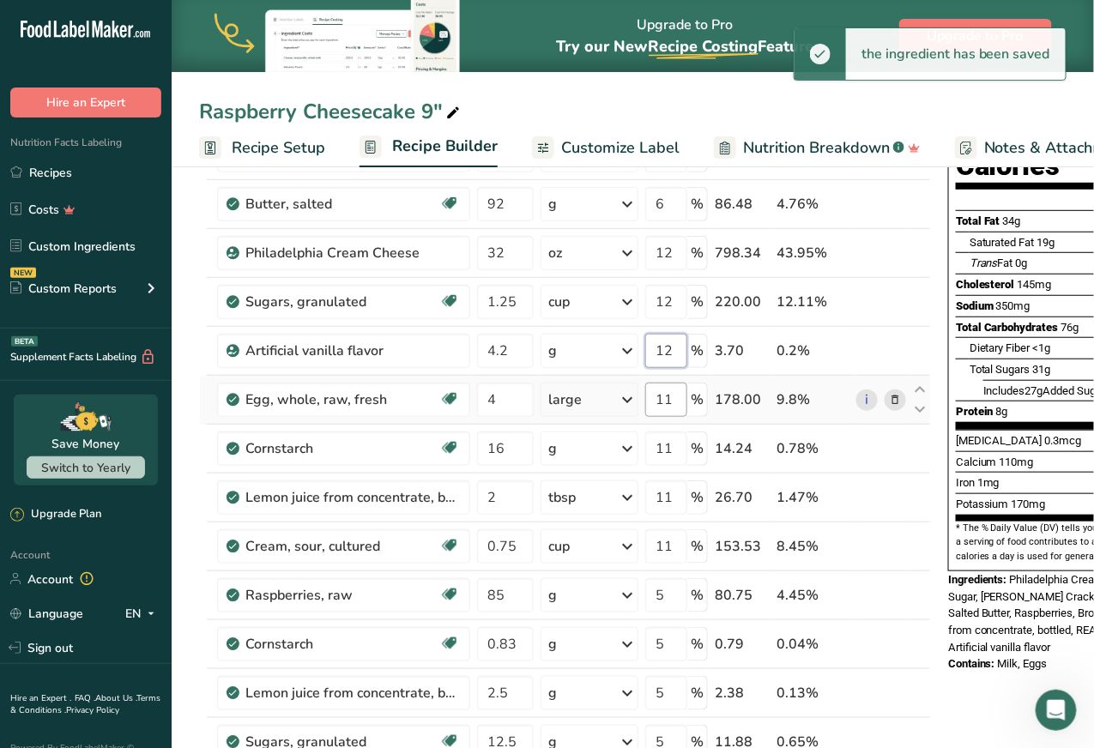
type input "12"
click at [679, 394] on div "Ingredient * Amount * Unit * Waste * .a-a{fill:#347362;}.b-a{fill:#fff;} Grams …" at bounding box center [565, 484] width 732 height 878
type input "12"
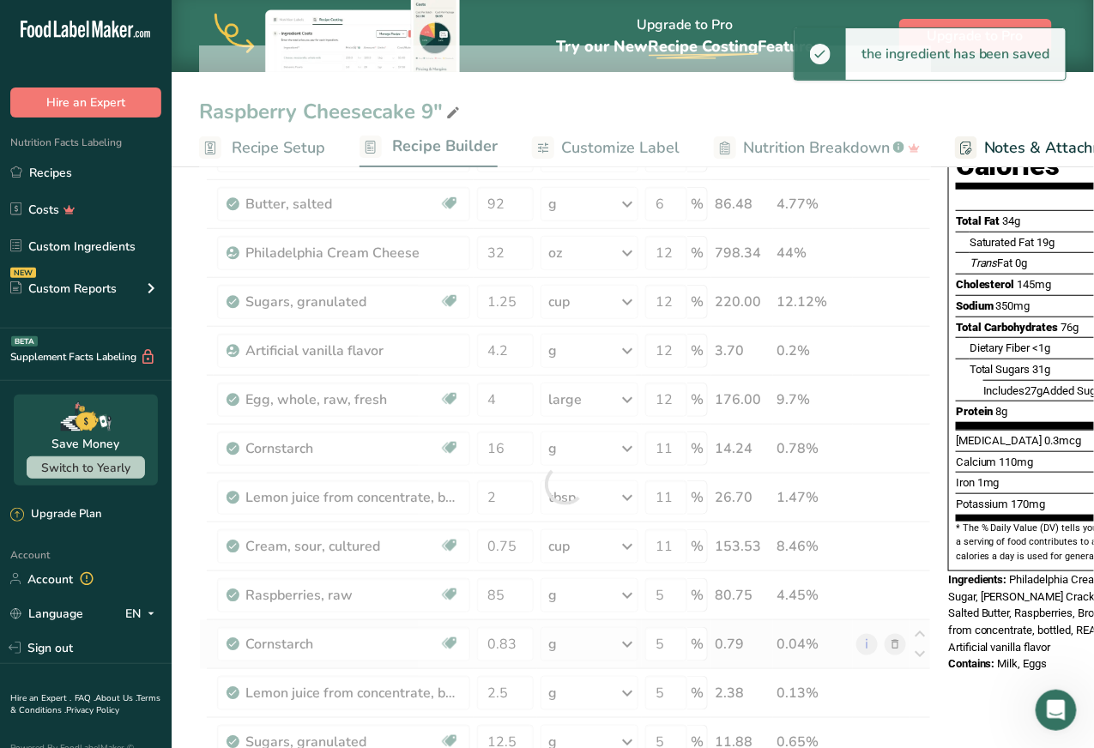
click at [787, 656] on div "Ingredient * Amount * Unit * Waste * .a-a{fill:#347362;}.b-a{fill:#fff;} Grams …" at bounding box center [565, 484] width 732 height 878
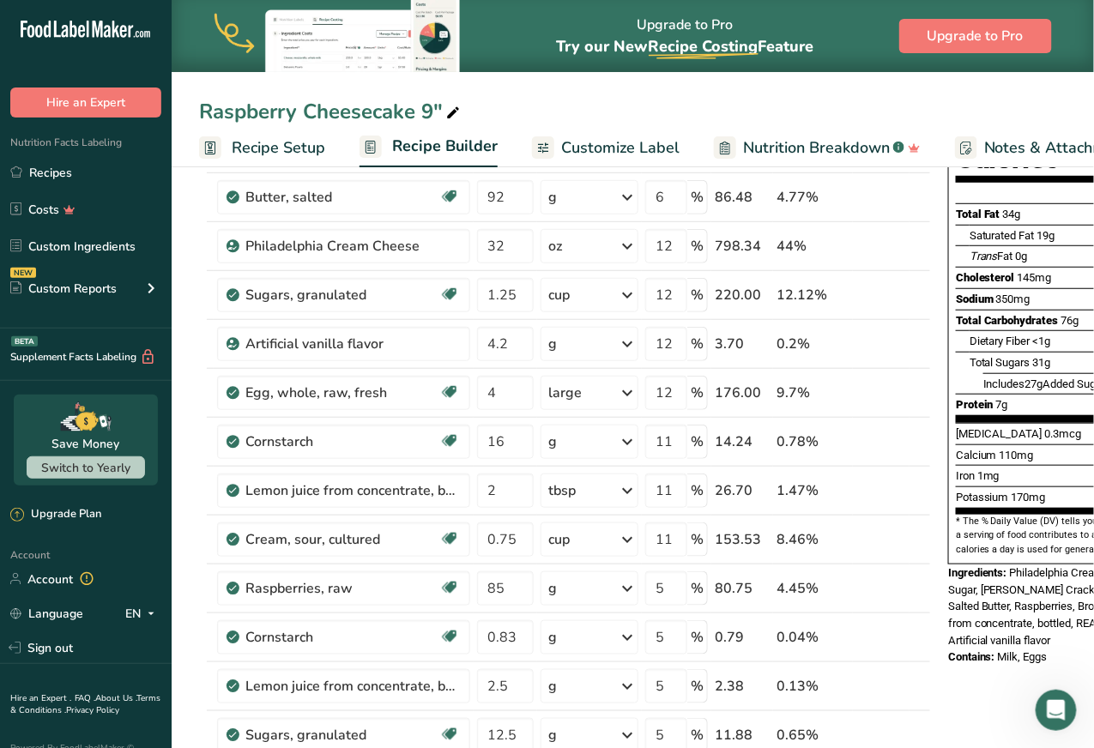
scroll to position [213, 0]
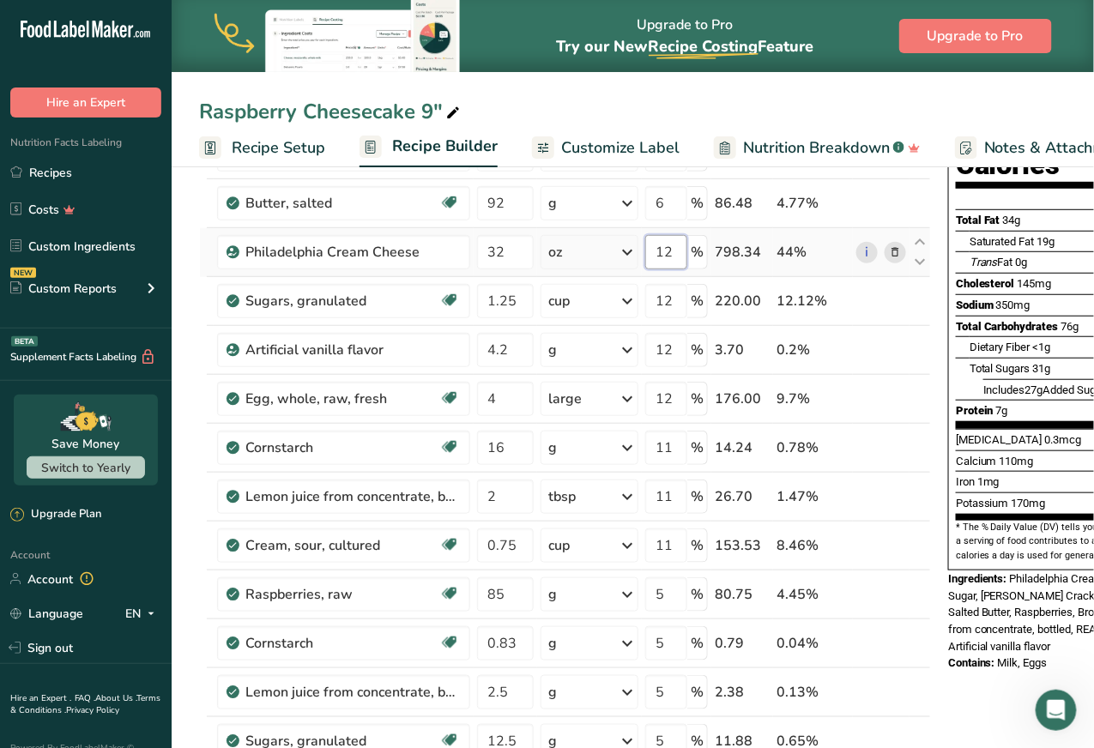
click at [668, 255] on input "12" at bounding box center [666, 252] width 42 height 34
type input "11.6"
click at [666, 303] on div "Ingredient * Amount * Unit * Waste * .a-a{fill:#347362;}.b-a{fill:#fff;} Grams …" at bounding box center [565, 484] width 732 height 878
type input "11.6"
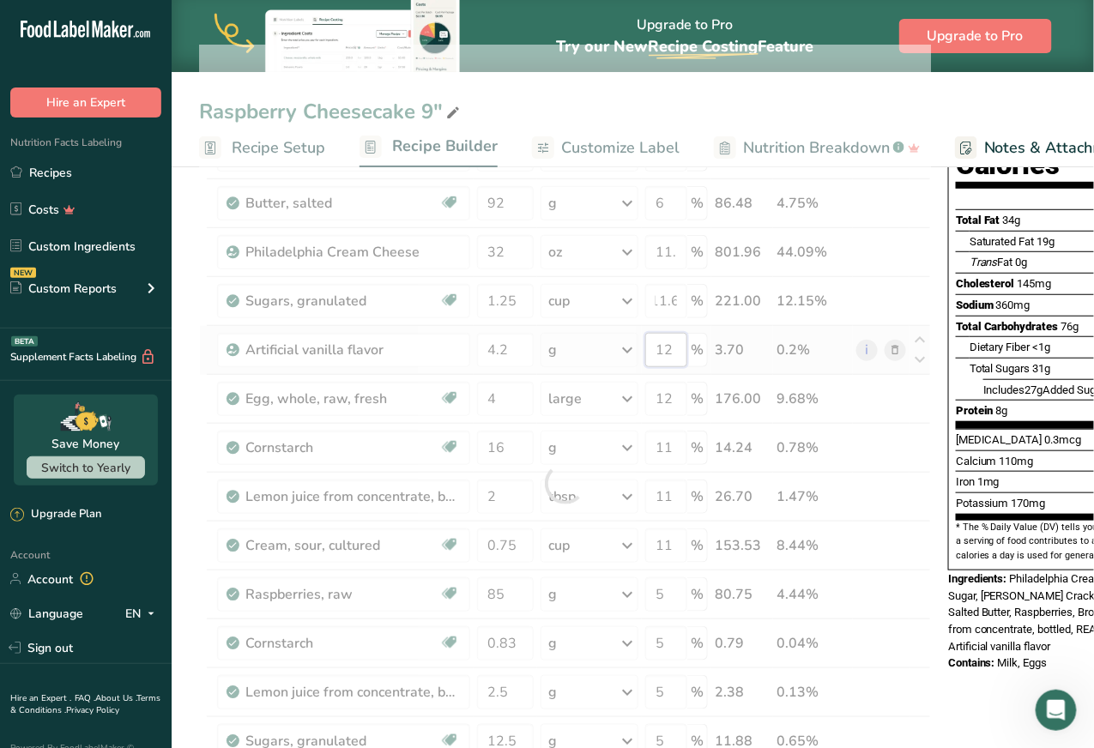
click at [673, 346] on div "Ingredient * Amount * Unit * Waste * .a-a{fill:#347362;}.b-a{fill:#fff;} Grams …" at bounding box center [565, 484] width 732 height 878
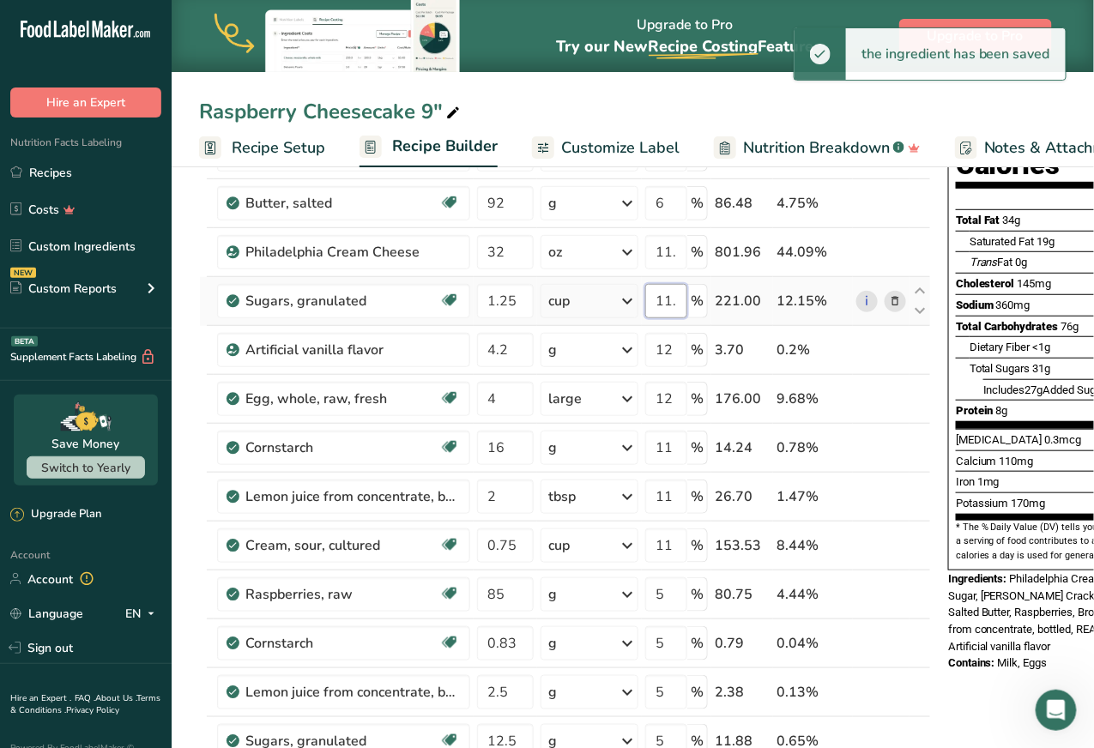
click at [668, 299] on div "Ingredient * Amount * Unit * Waste * .a-a{fill:#347362;}.b-a{fill:#fff;} Grams …" at bounding box center [565, 484] width 732 height 878
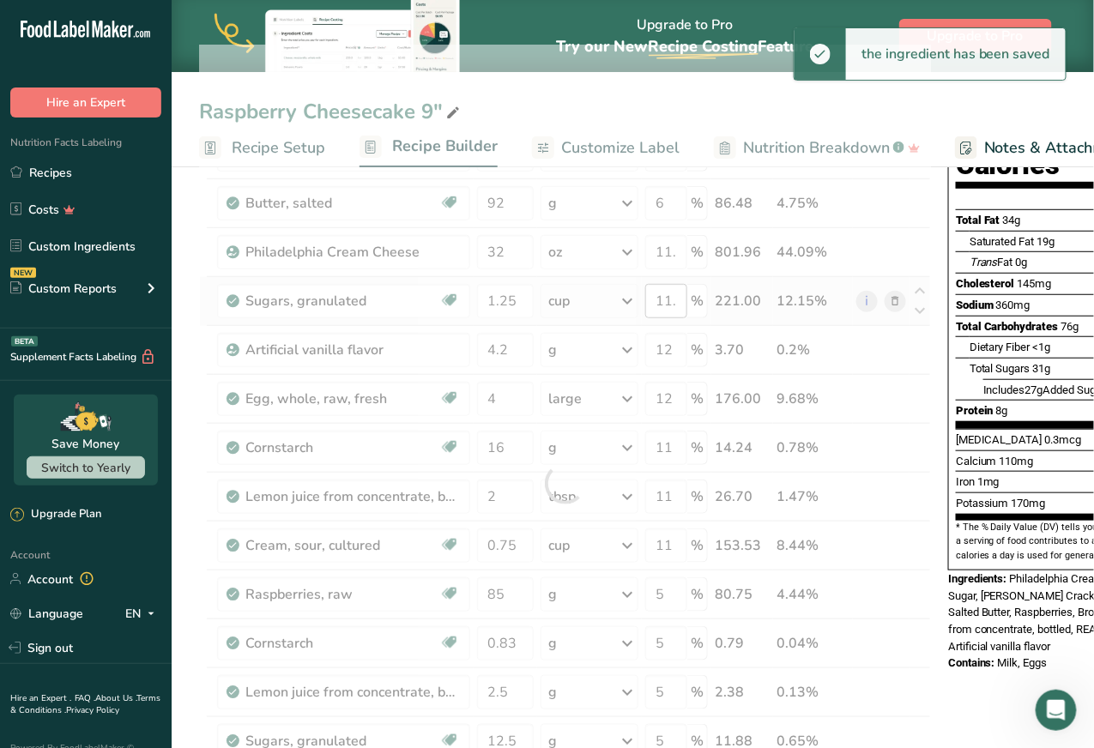
click at [668, 299] on div at bounding box center [565, 484] width 732 height 878
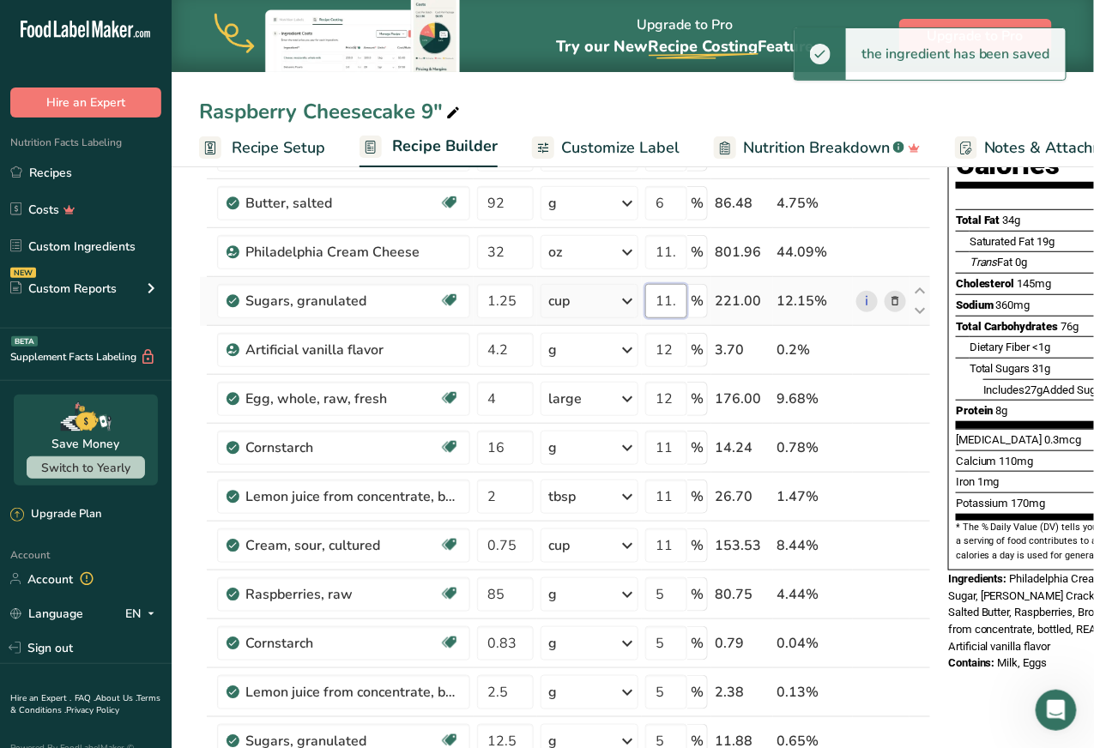
click at [667, 295] on input "11.6" at bounding box center [666, 301] width 42 height 34
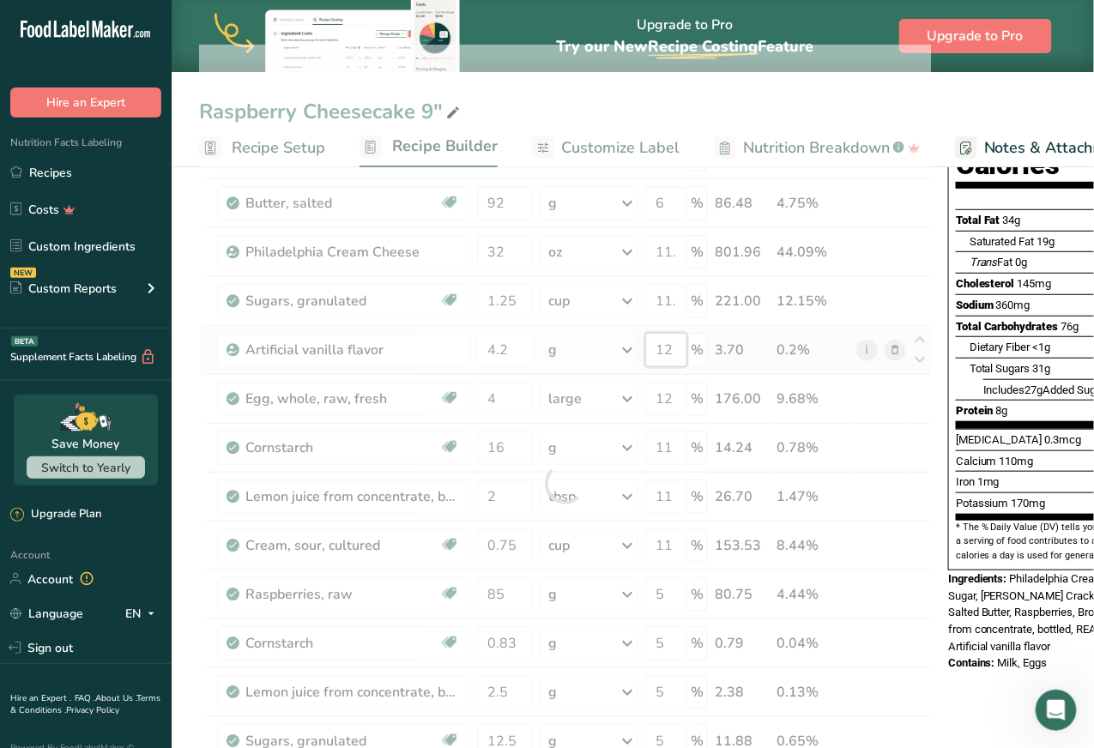
click at [676, 347] on div "Ingredient * Amount * Unit * Waste * .a-a{fill:#347362;}.b-a{fill:#fff;} Grams …" at bounding box center [565, 484] width 732 height 878
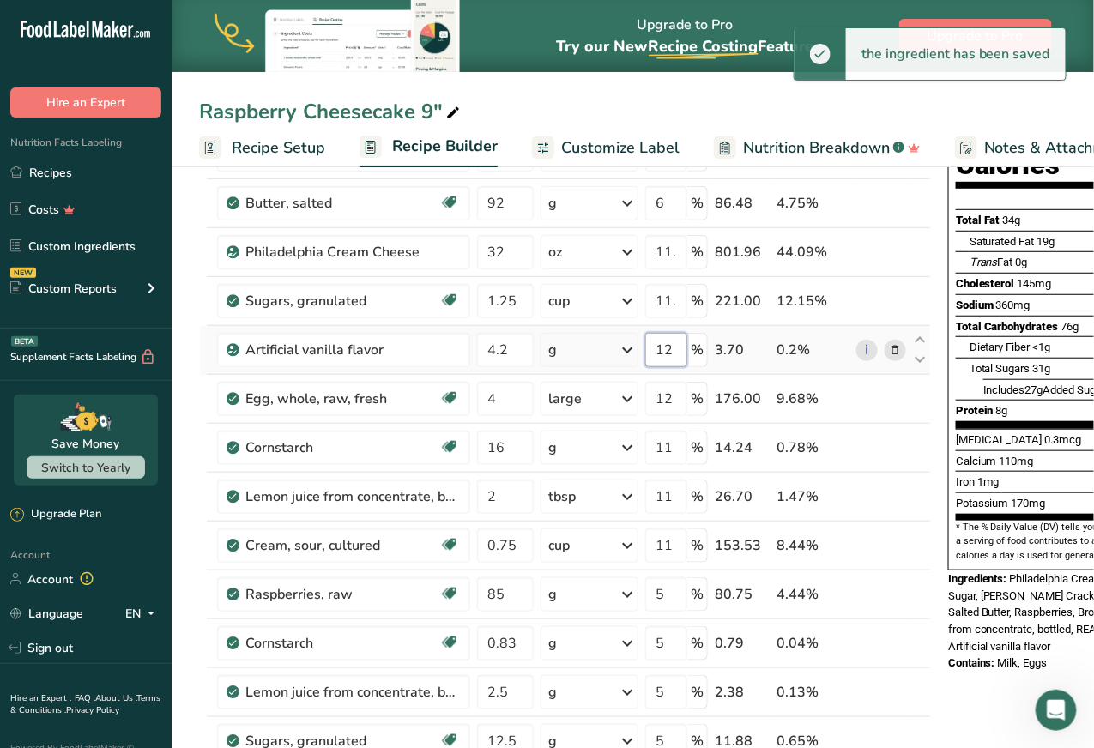
click at [668, 348] on input "12" at bounding box center [666, 350] width 42 height 34
type input "1"
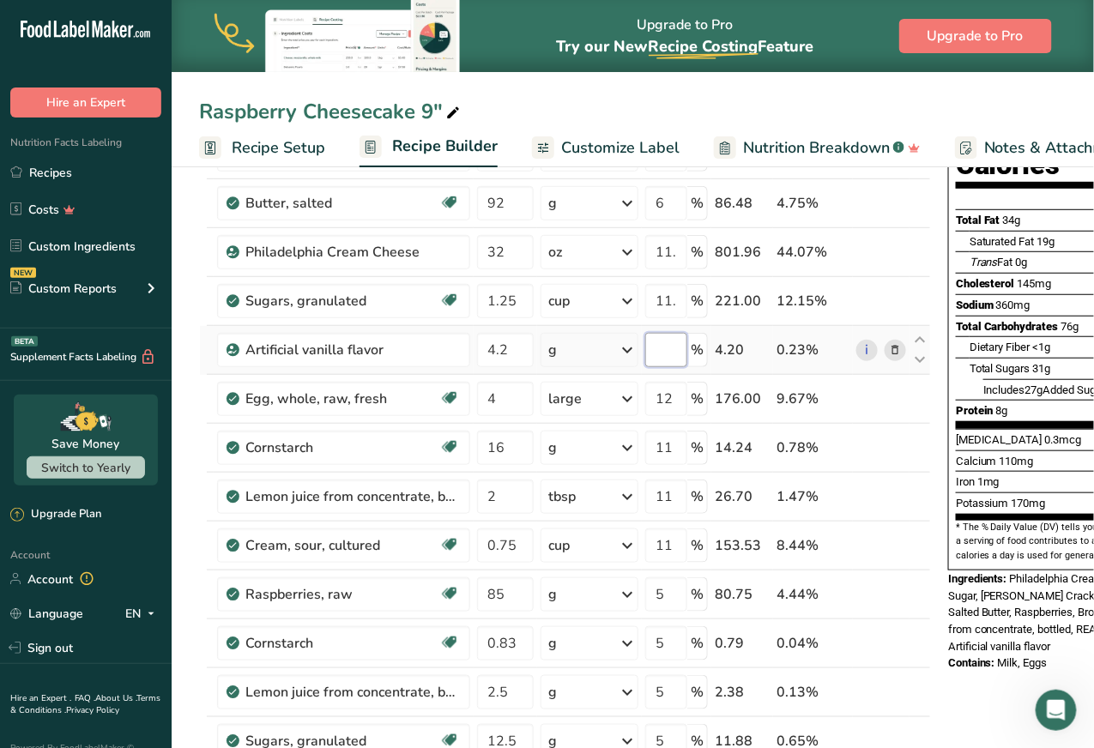
paste input "11.6"
type input "11.6"
click at [662, 397] on div "Ingredient * Amount * Unit * Waste * .a-a{fill:#347362;}.b-a{fill:#fff;} Grams …" at bounding box center [565, 484] width 732 height 878
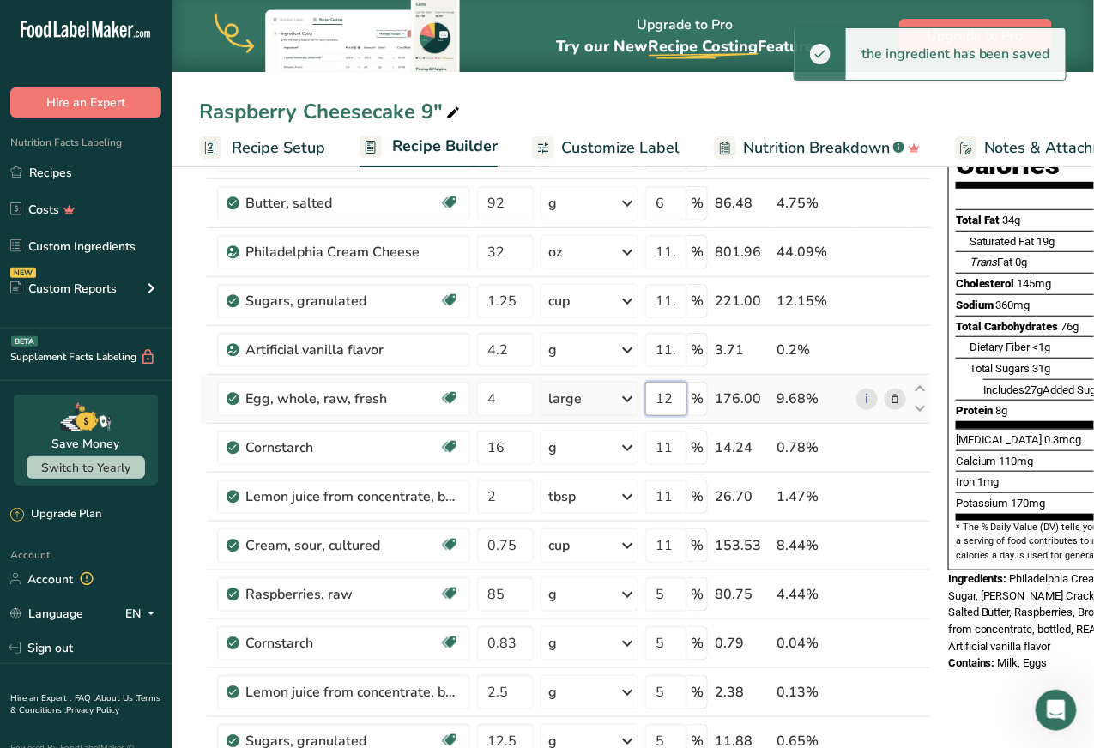
click at [668, 398] on input "12" at bounding box center [666, 399] width 42 height 34
type input "1"
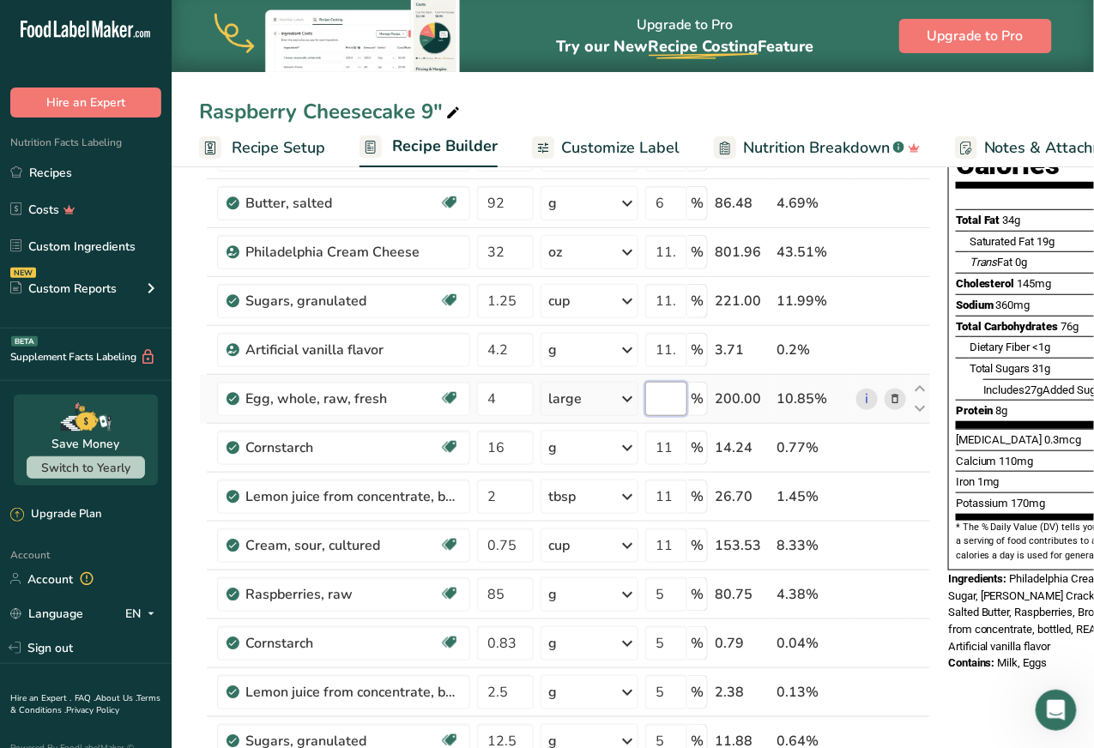
paste input "11.6"
type input "11.6"
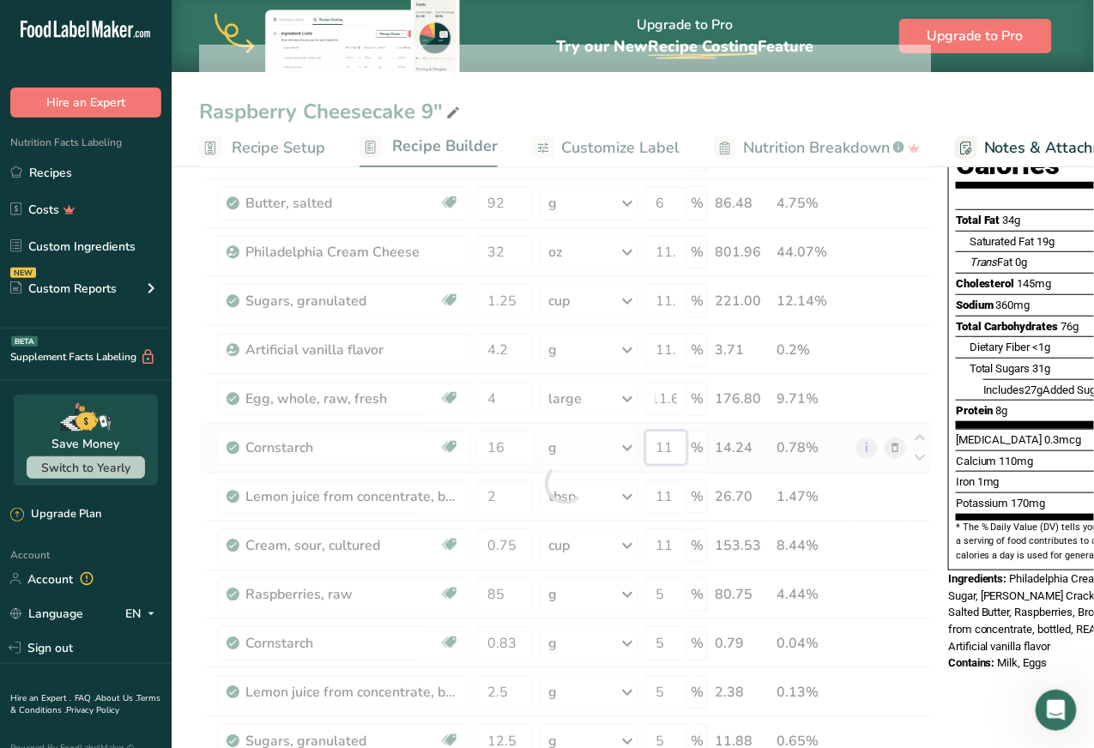
click at [663, 447] on div "Ingredient * Amount * Unit * Waste * .a-a{fill:#347362;}.b-a{fill:#fff;} Grams …" at bounding box center [565, 484] width 732 height 878
click at [663, 447] on div at bounding box center [565, 484] width 732 height 878
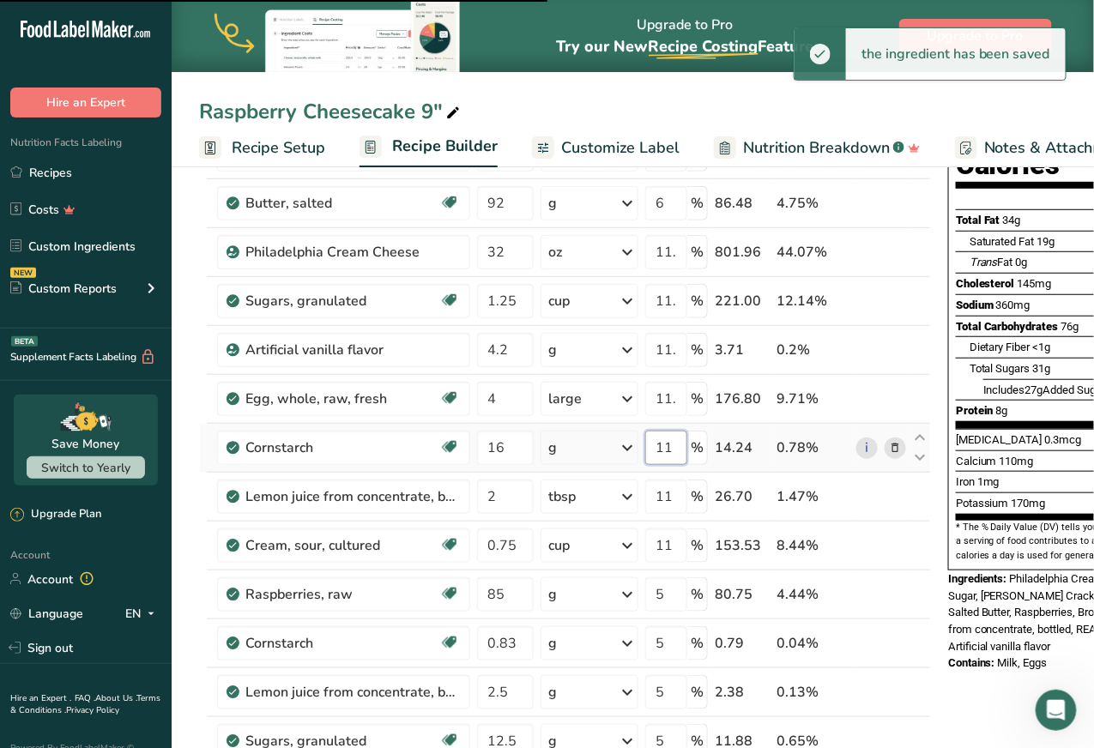
click at [663, 444] on input "11" at bounding box center [666, 448] width 42 height 34
paste input ".6"
type input "11.6"
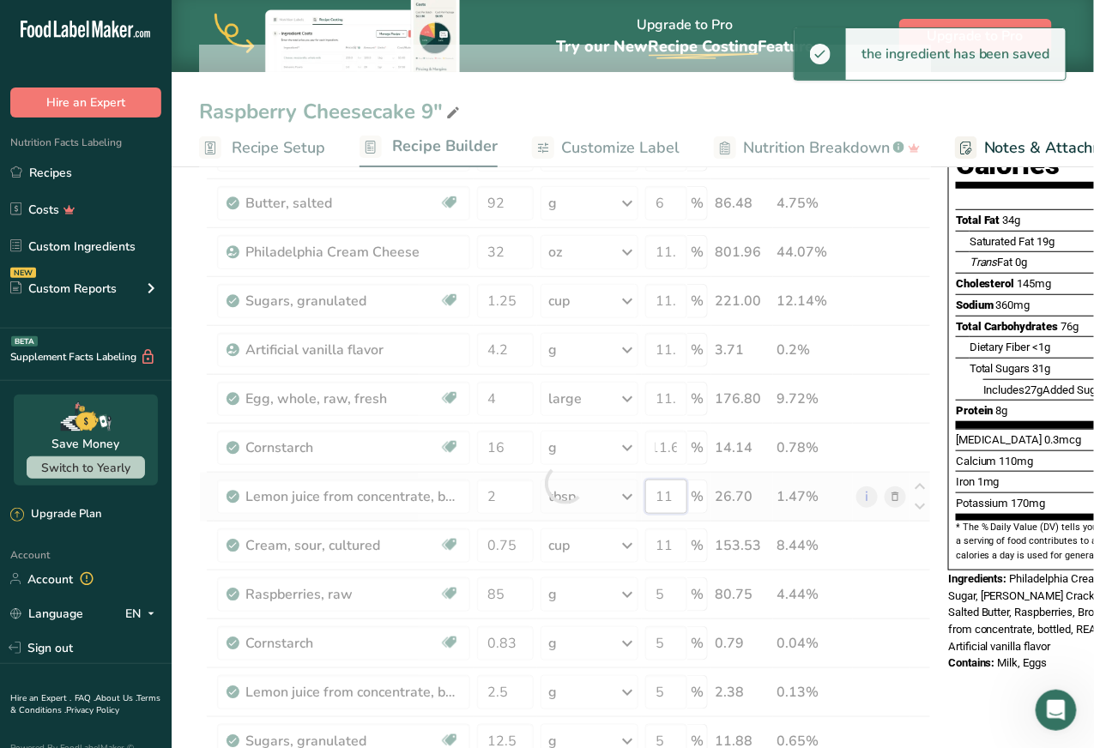
click at [665, 494] on div "Ingredient * Amount * Unit * Waste * .a-a{fill:#347362;}.b-a{fill:#fff;} Grams …" at bounding box center [565, 484] width 732 height 878
click at [665, 494] on div at bounding box center [565, 484] width 732 height 878
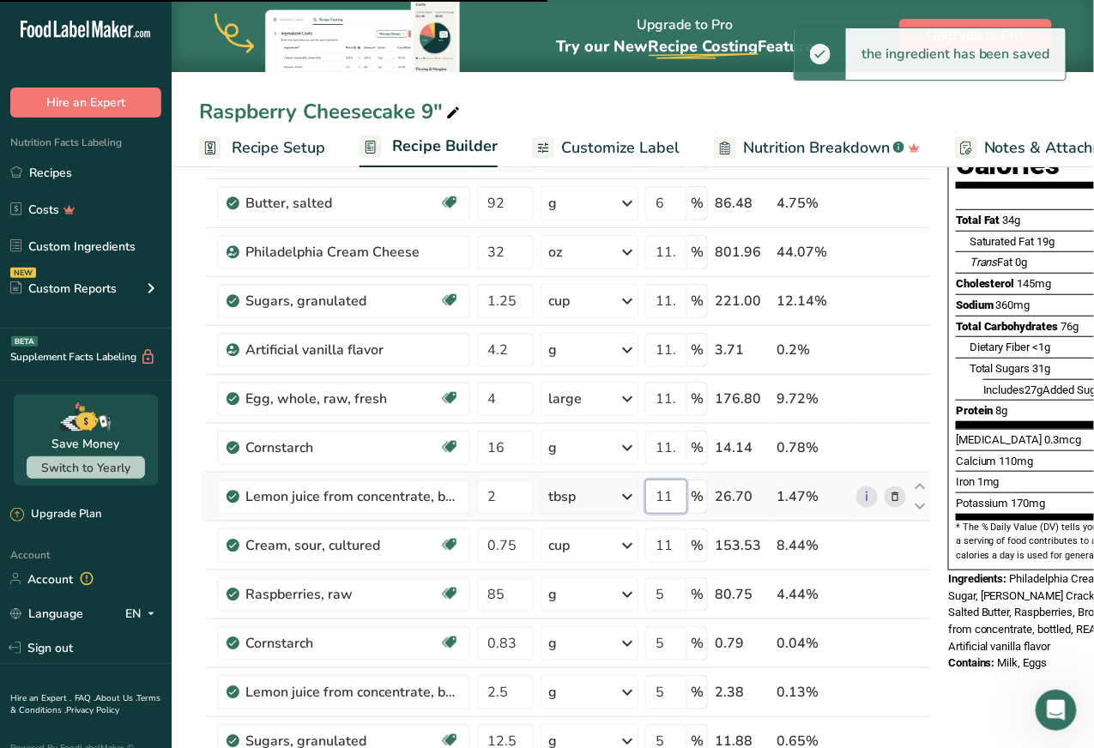
click at [667, 490] on input "11" at bounding box center [666, 497] width 42 height 34
paste input ".6"
type input "11.6"
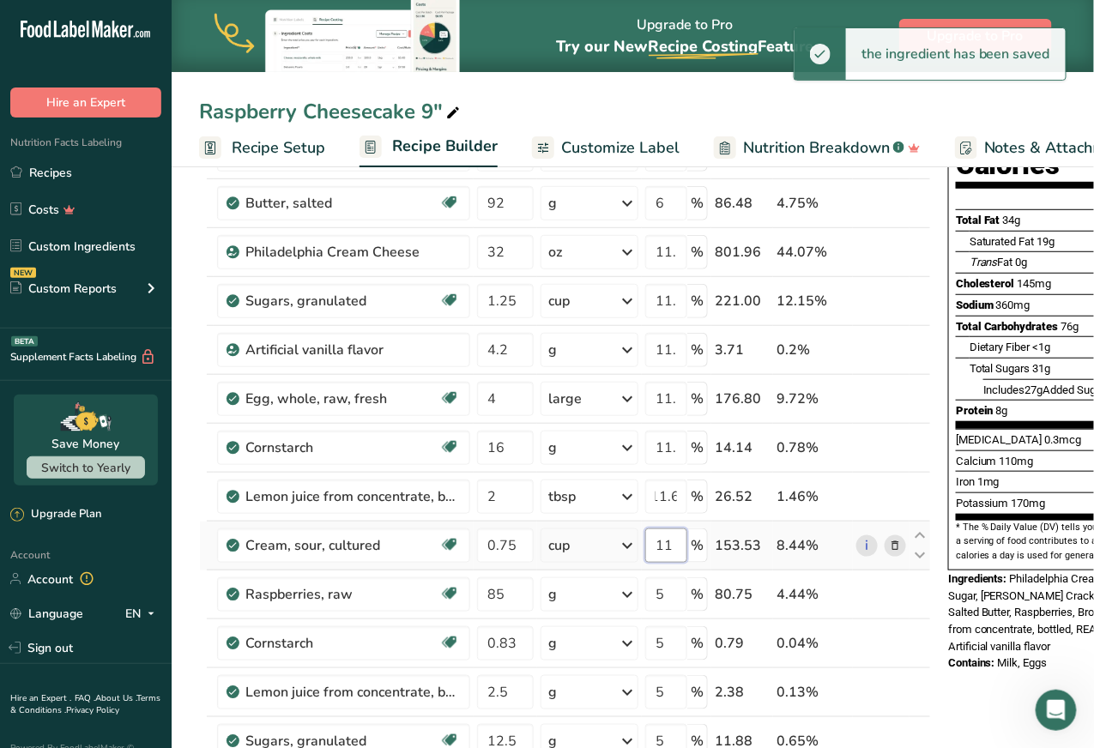
click at [663, 547] on div "Ingredient * Amount * Unit * Waste * .a-a{fill:#347362;}.b-a{fill:#fff;} Grams …" at bounding box center [565, 484] width 732 height 878
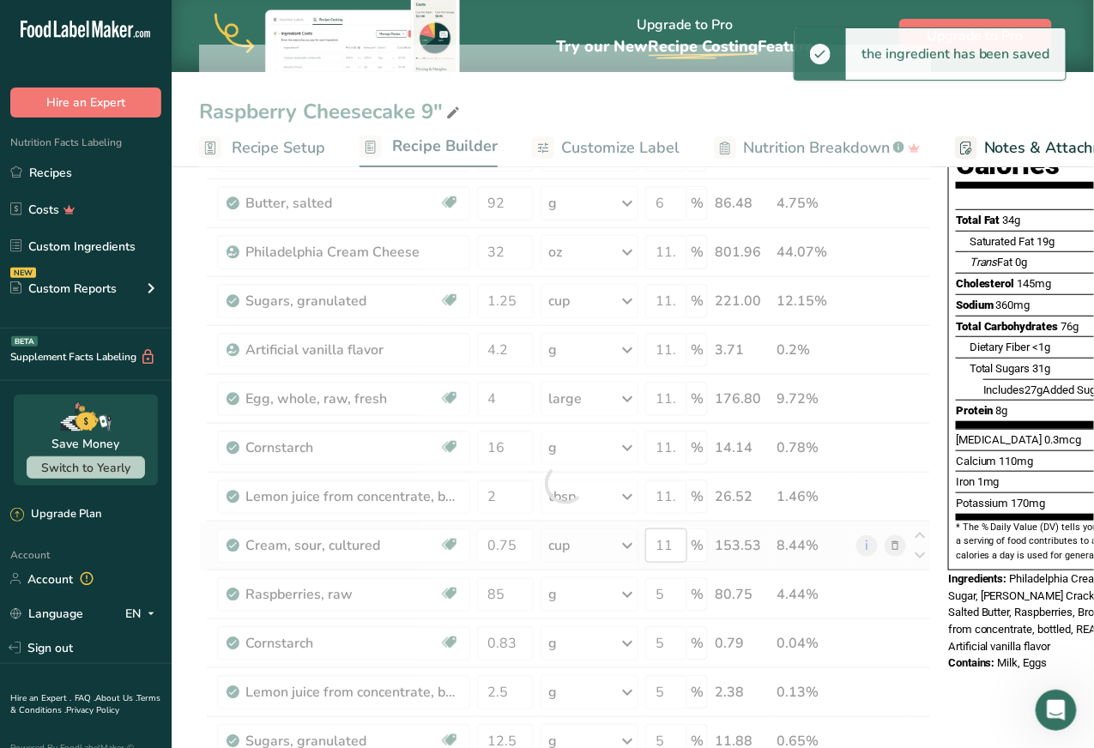
click at [663, 547] on div at bounding box center [565, 484] width 732 height 878
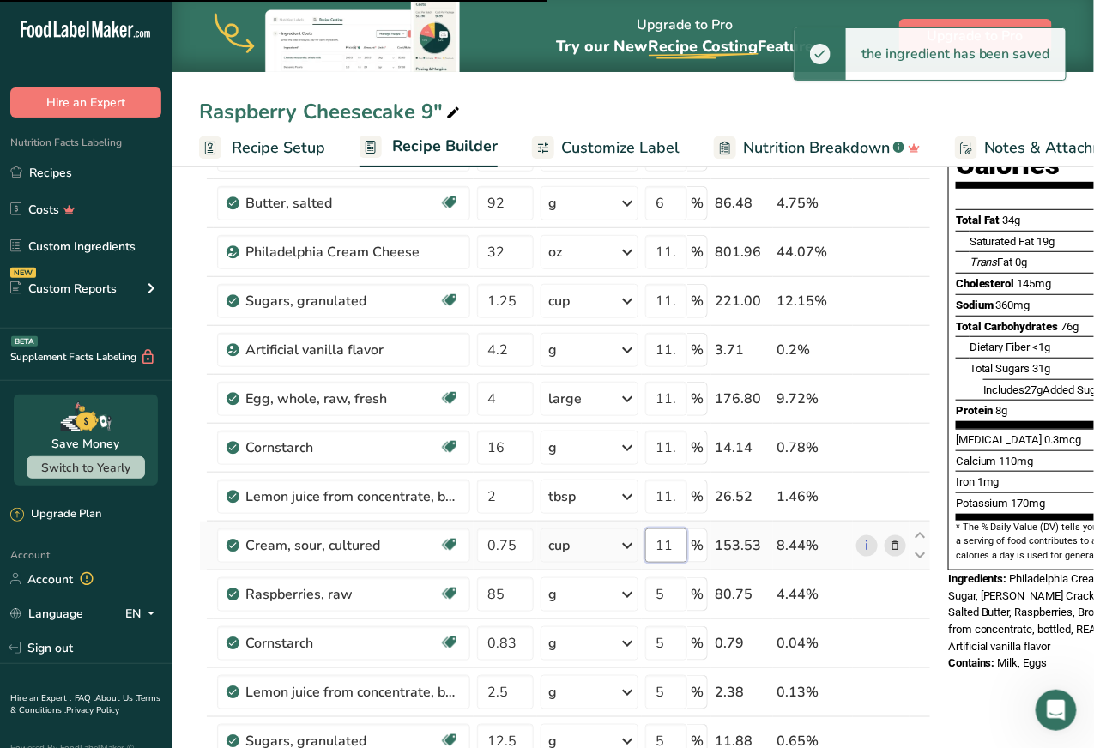
click at [664, 541] on input "11" at bounding box center [666, 546] width 42 height 34
paste input ".6"
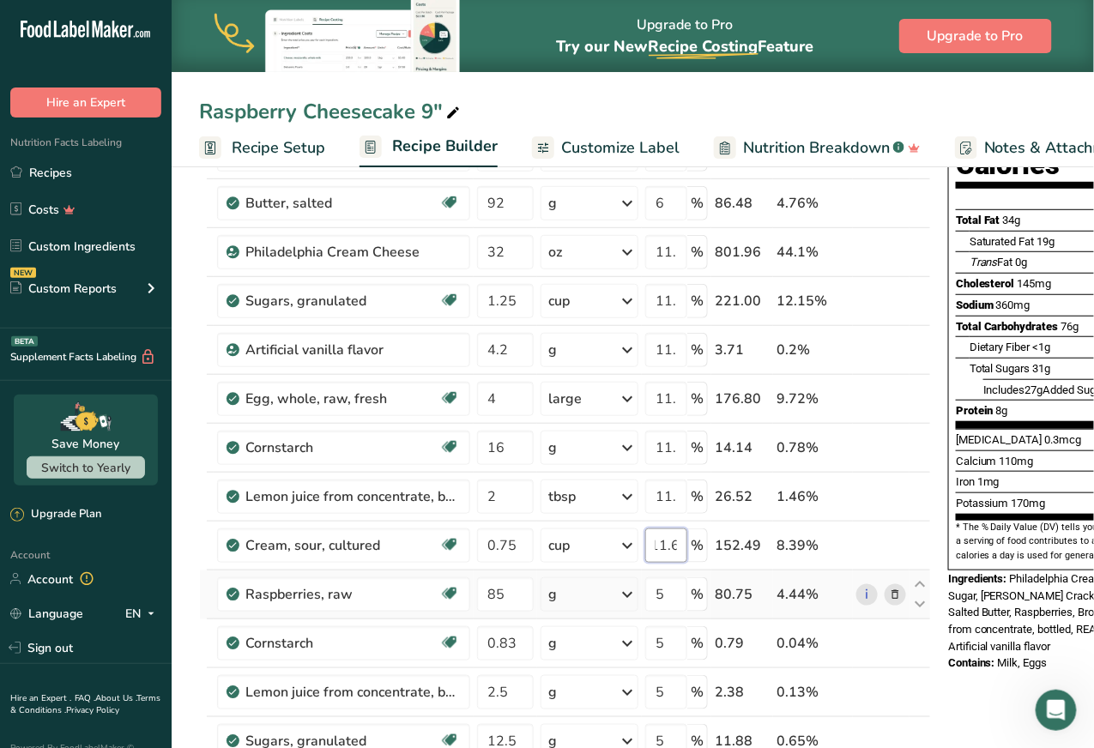
type input "11.6"
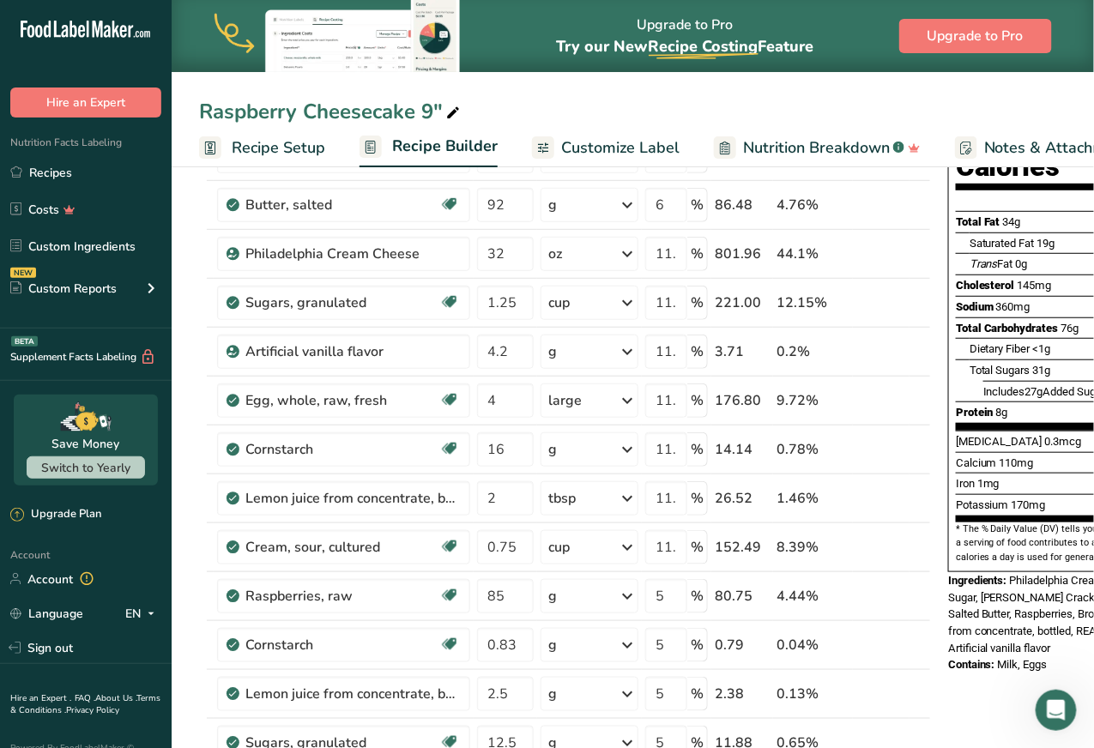
scroll to position [208, 0]
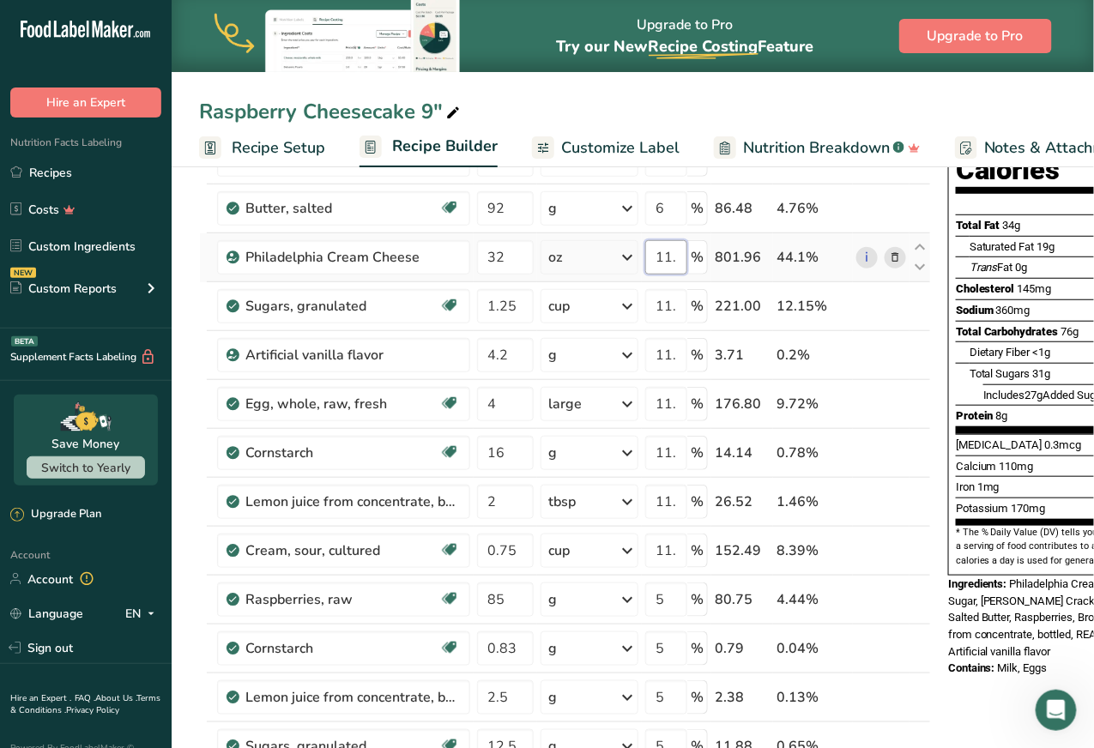
click at [674, 257] on input "11.6" at bounding box center [666, 257] width 42 height 34
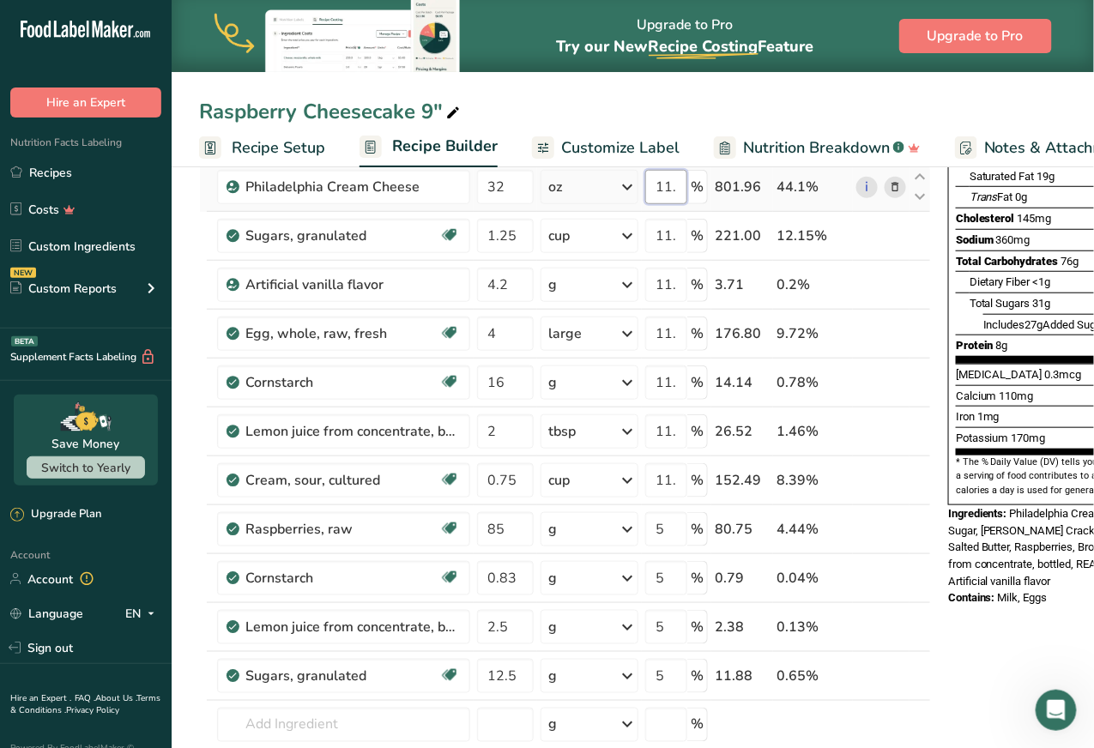
scroll to position [275, 0]
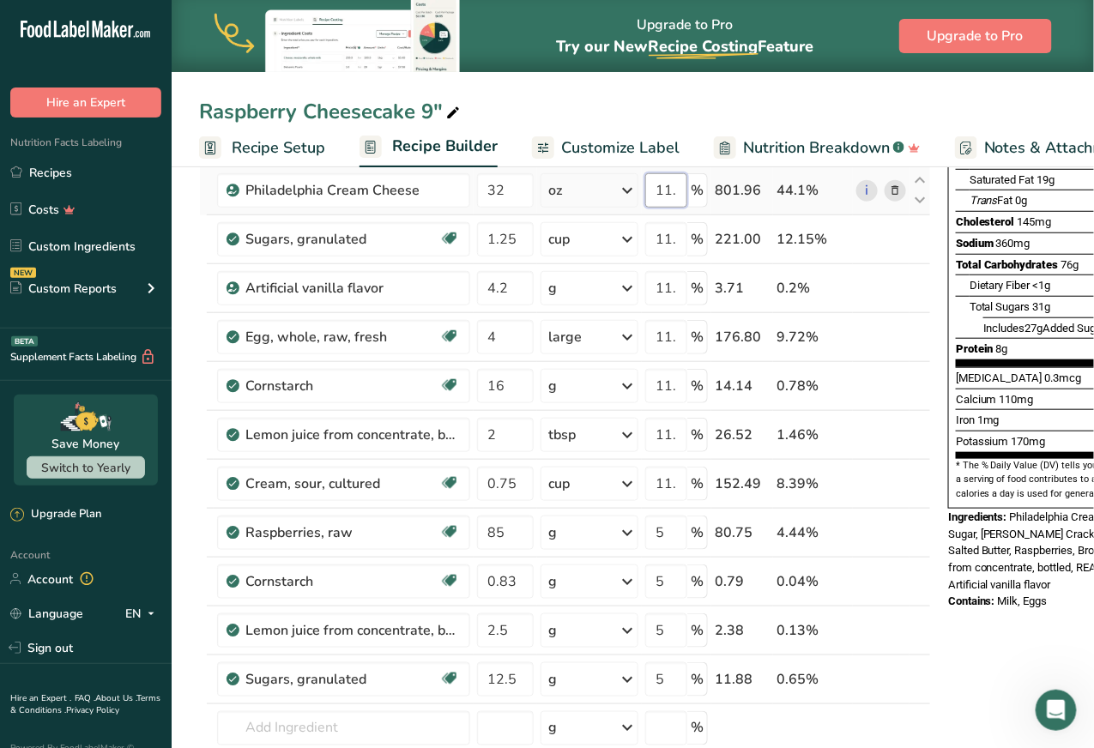
click at [673, 191] on input "11.599996" at bounding box center [666, 190] width 42 height 34
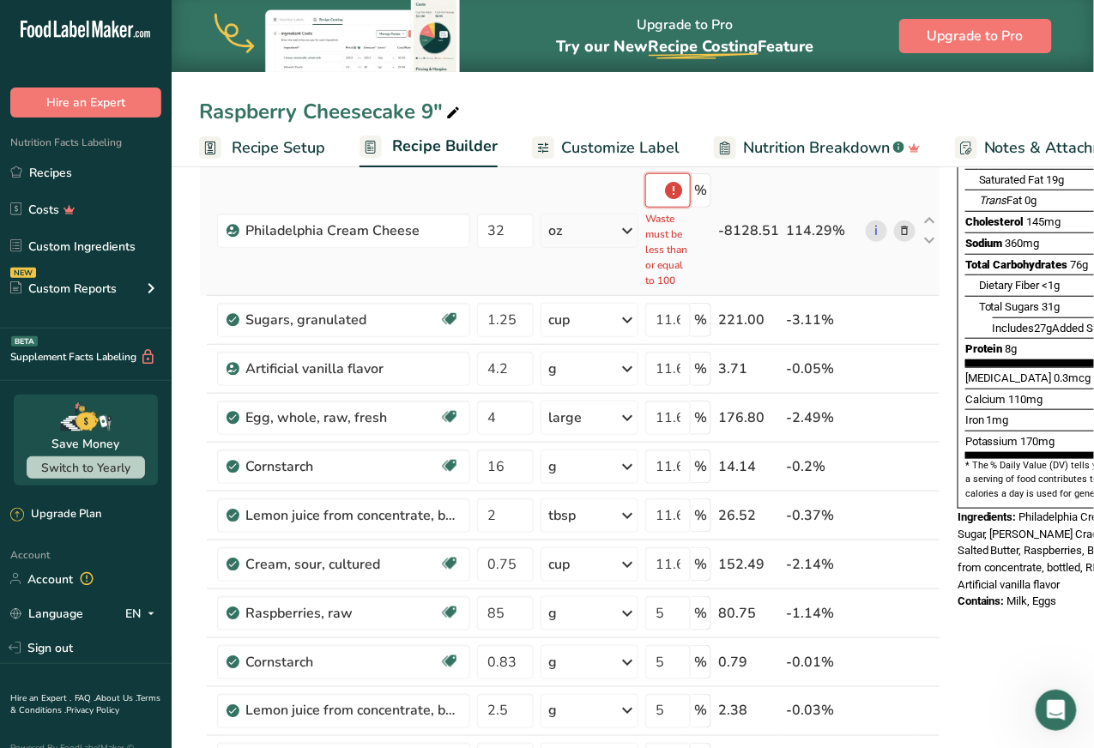
scroll to position [0, 0]
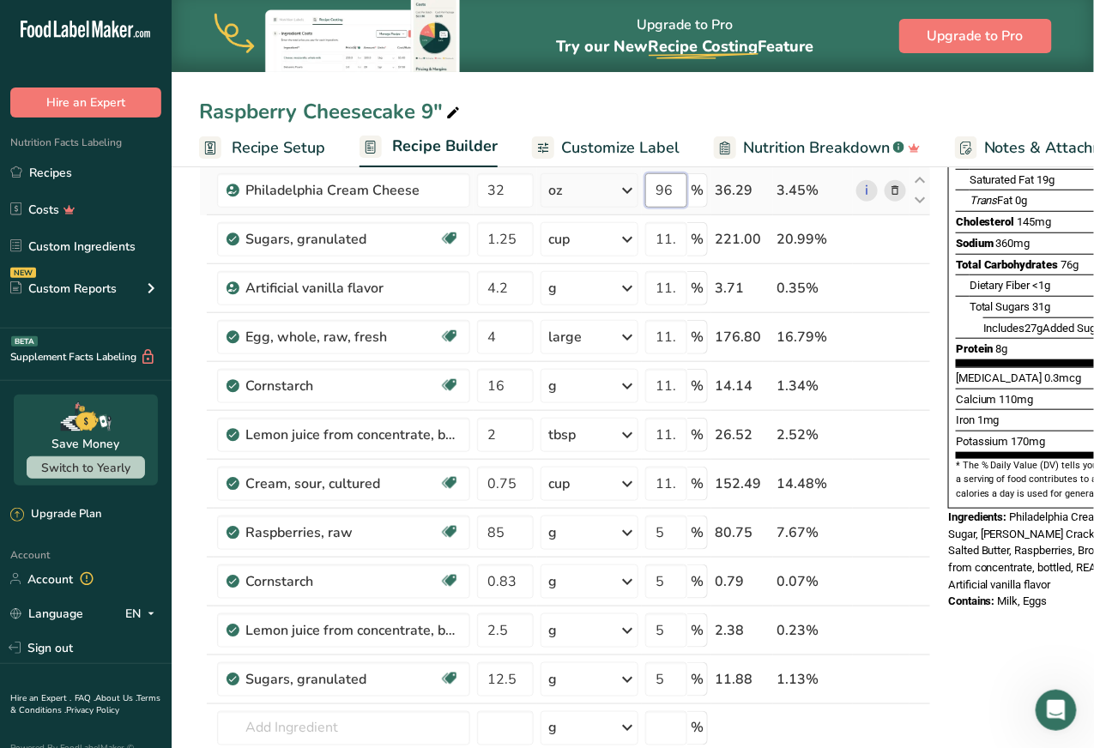
type input "6"
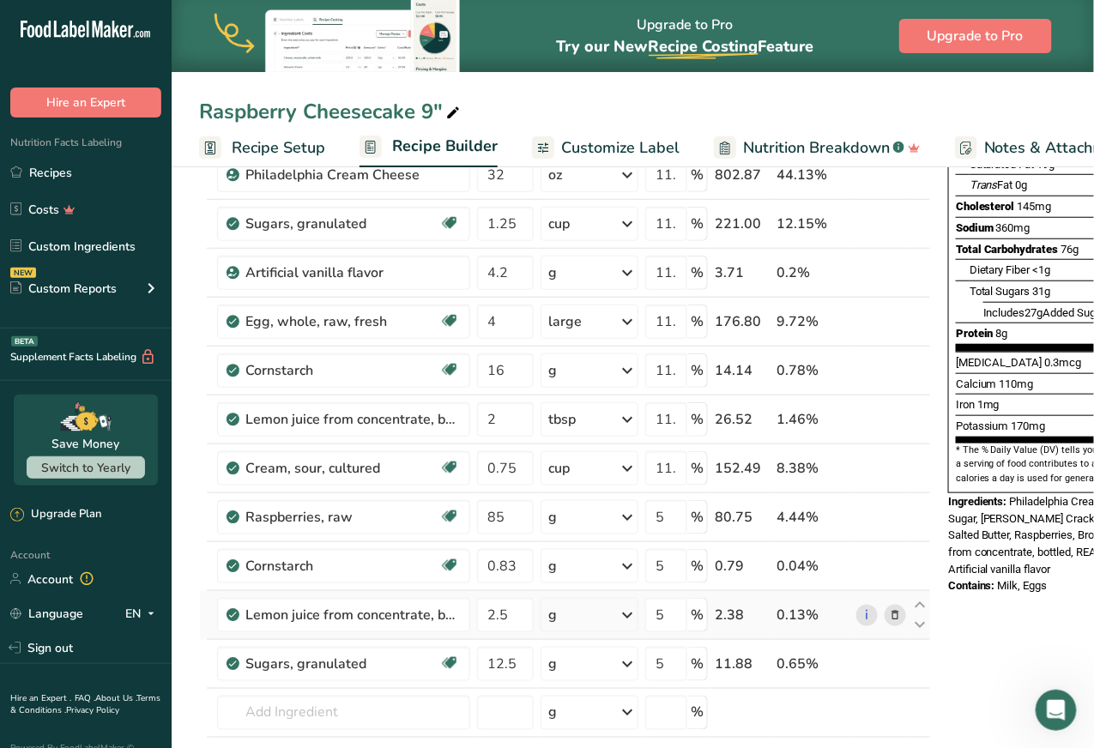
scroll to position [272, 0]
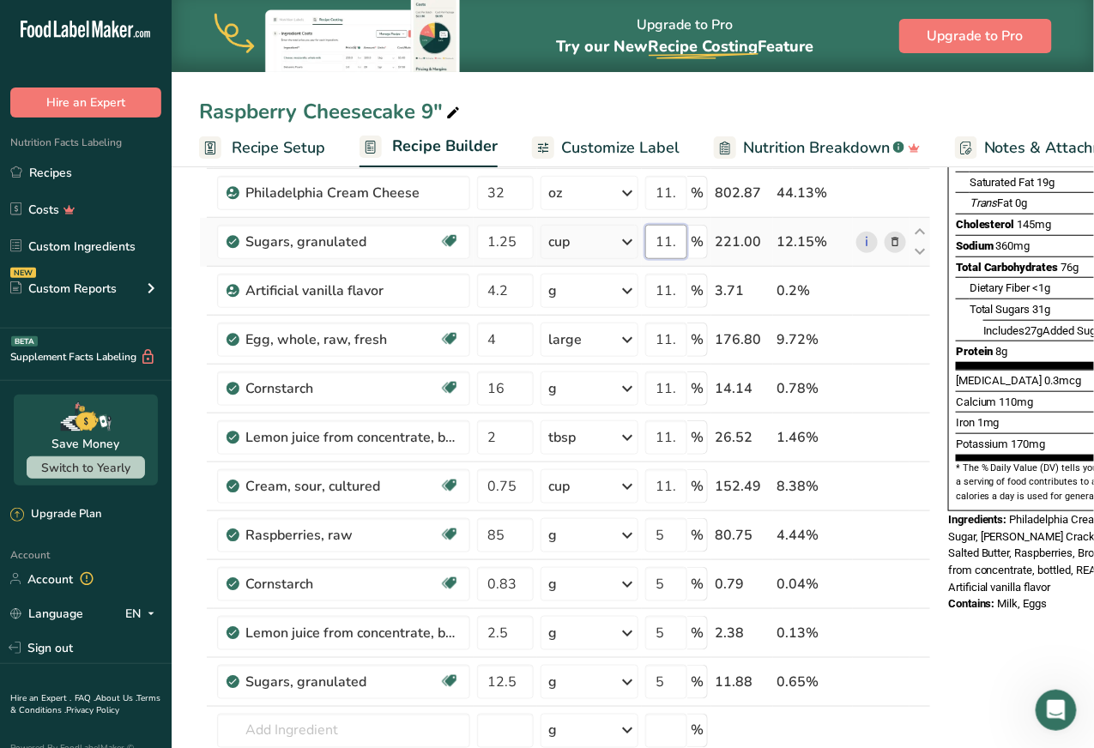
click at [668, 244] on input "11.6" at bounding box center [666, 242] width 42 height 34
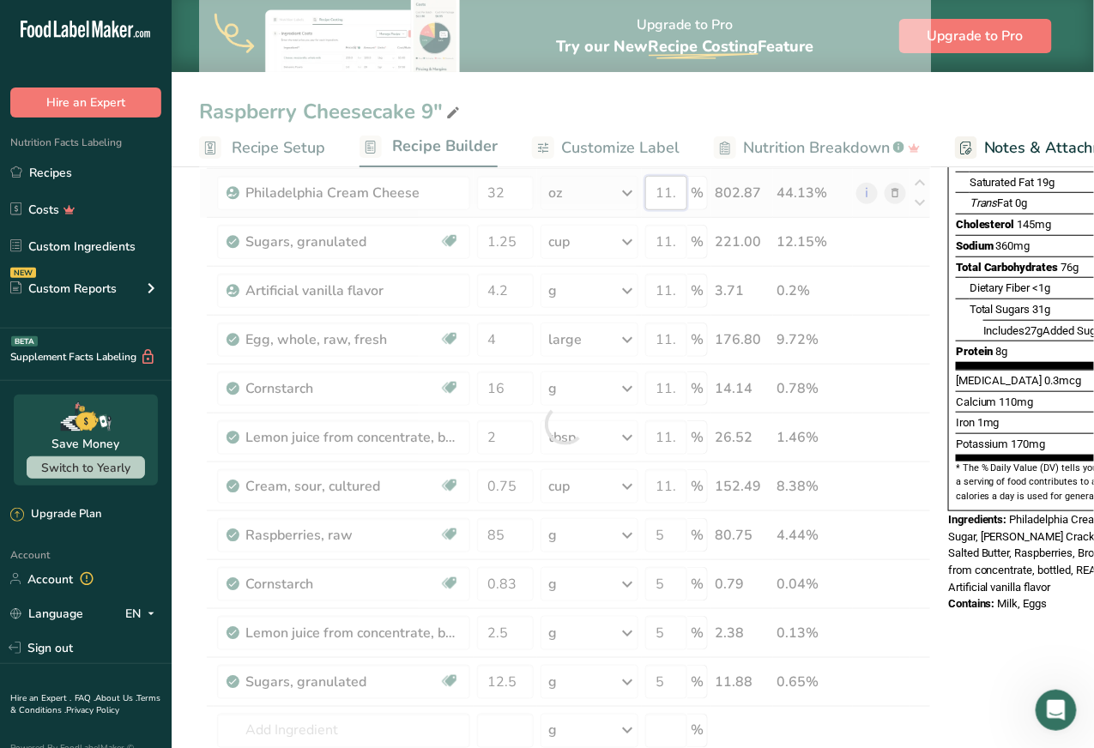
click at [672, 195] on div "Ingredient * Amount * Unit * Waste * .a-a{fill:#347362;}.b-a{fill:#fff;} Grams …" at bounding box center [565, 424] width 732 height 878
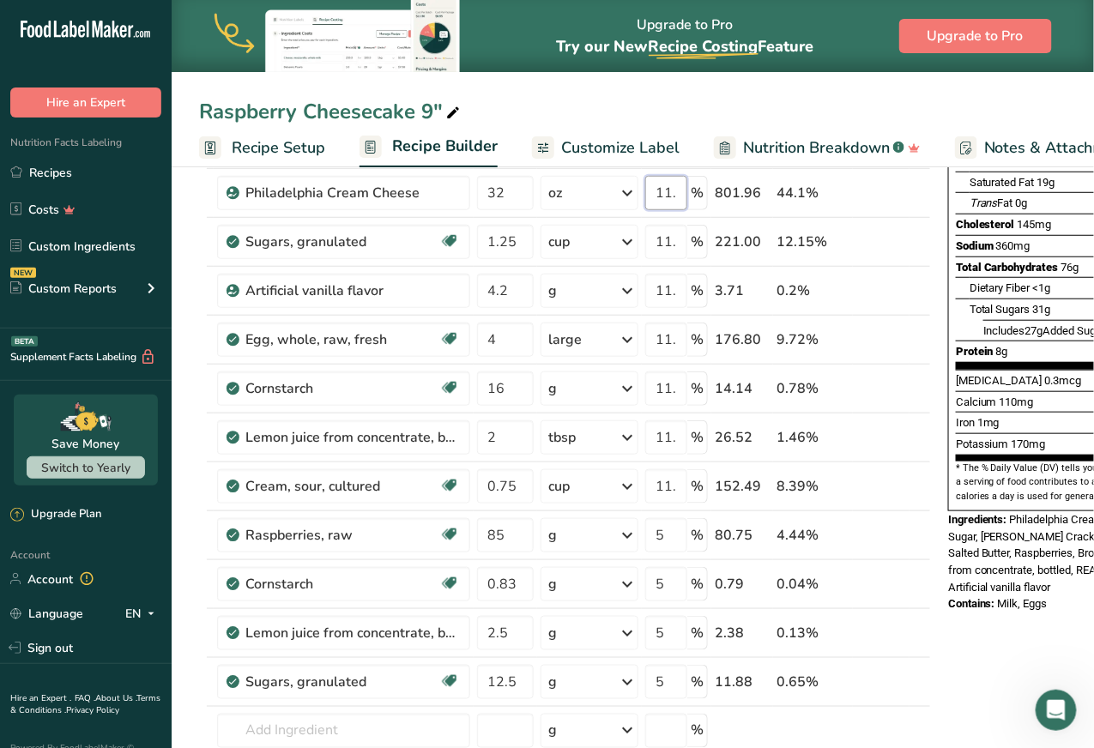
scroll to position [0, 5]
type input "11.6"
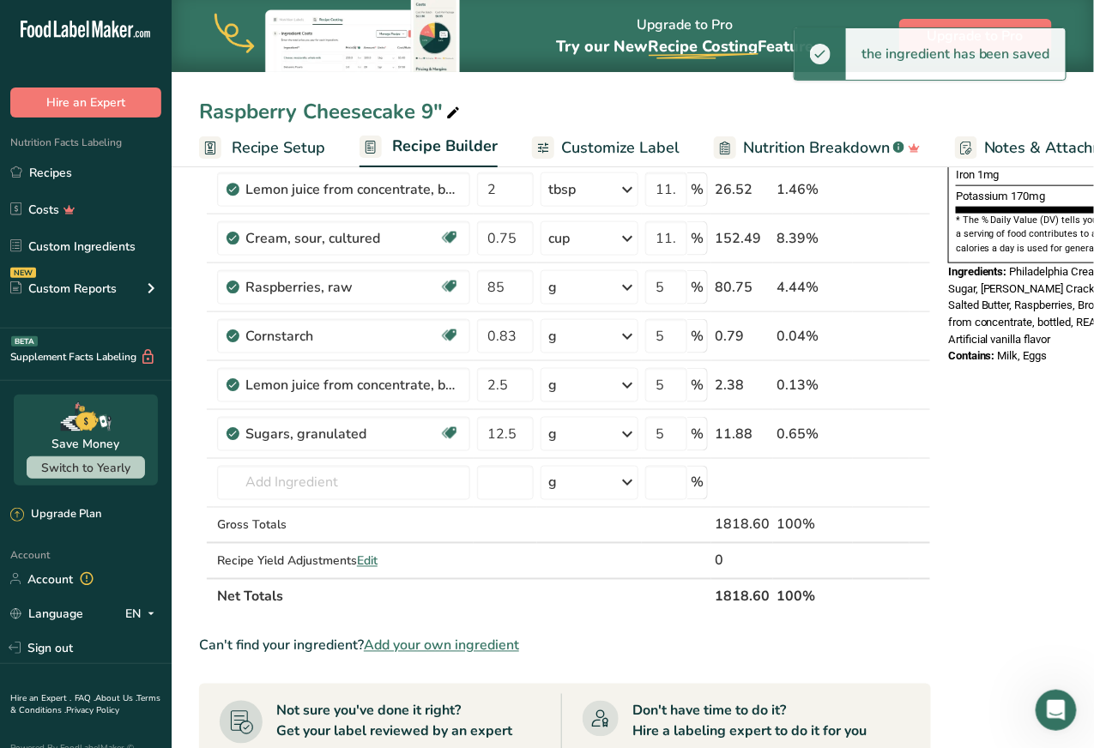
scroll to position [495, 0]
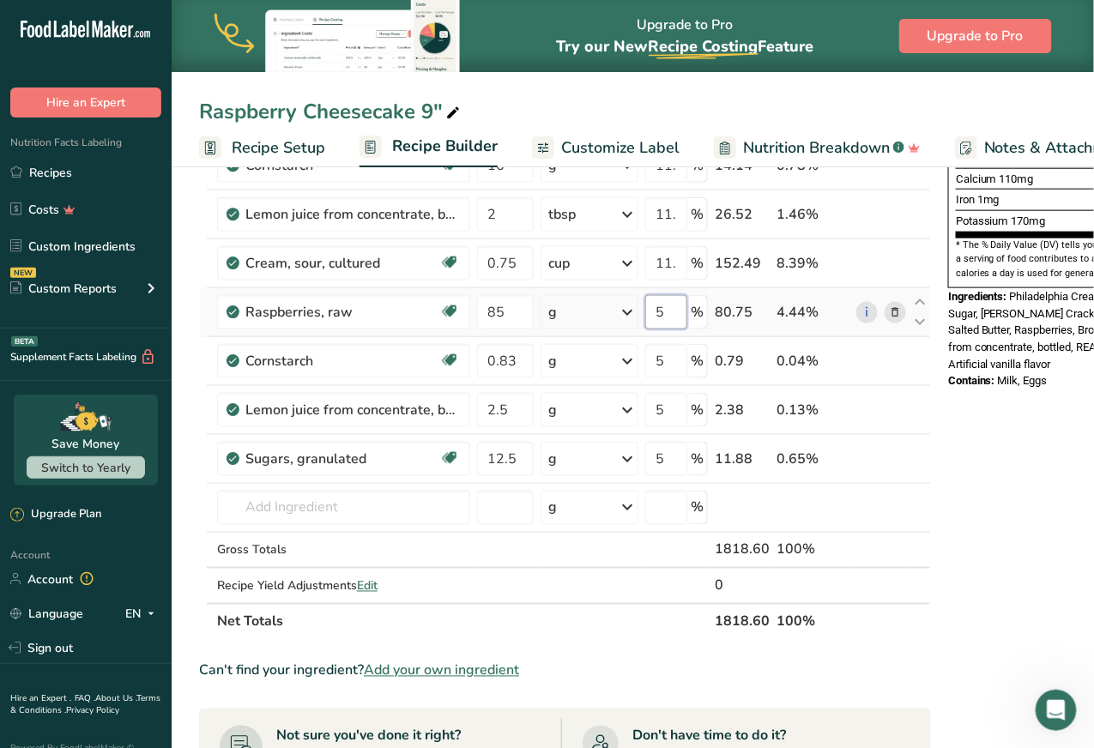
click at [669, 307] on input "5" at bounding box center [666, 312] width 42 height 34
type input "6"
click at [671, 362] on div "Ingredient * Amount * Unit * Waste * .a-a{fill:#347362;}.b-a{fill:#fff;} Grams …" at bounding box center [565, 201] width 732 height 878
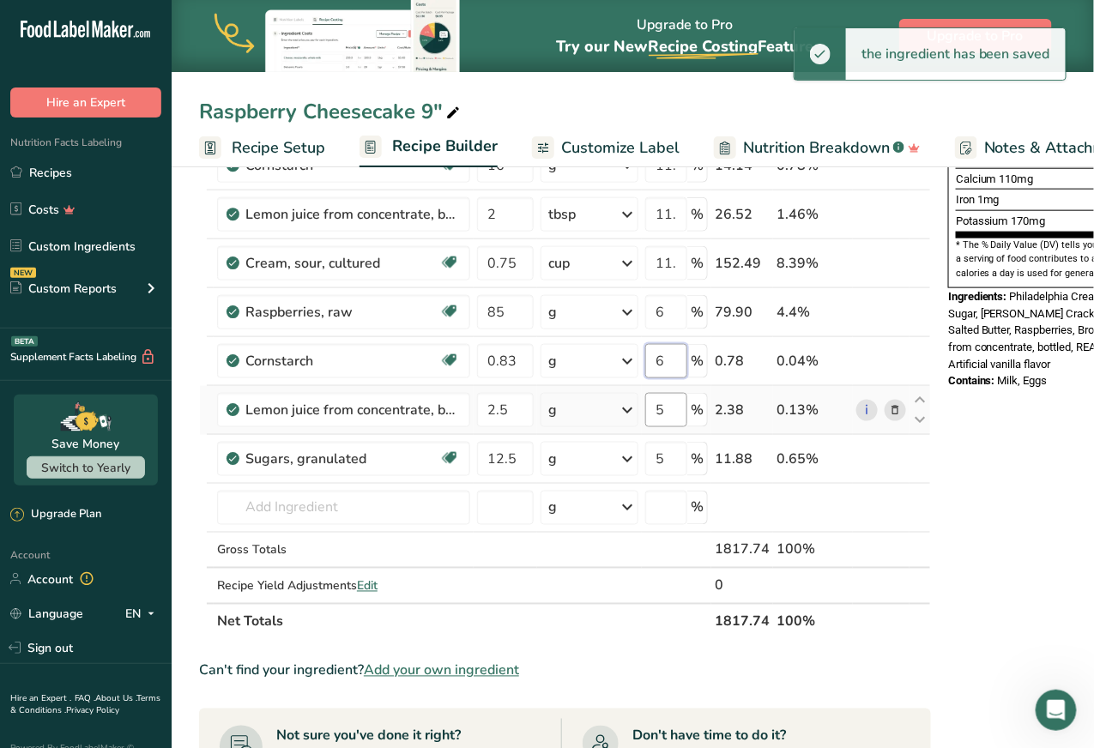
type input "6"
click at [668, 398] on div "Ingredient * Amount * Unit * Waste * .a-a{fill:#347362;}.b-a{fill:#fff;} Grams …" at bounding box center [565, 201] width 732 height 878
type input "6"
click at [666, 462] on div "Ingredient * Amount * Unit * Waste * .a-a{fill:#347362;}.b-a{fill:#fff;} Grams …" at bounding box center [565, 201] width 732 height 878
type input "6"
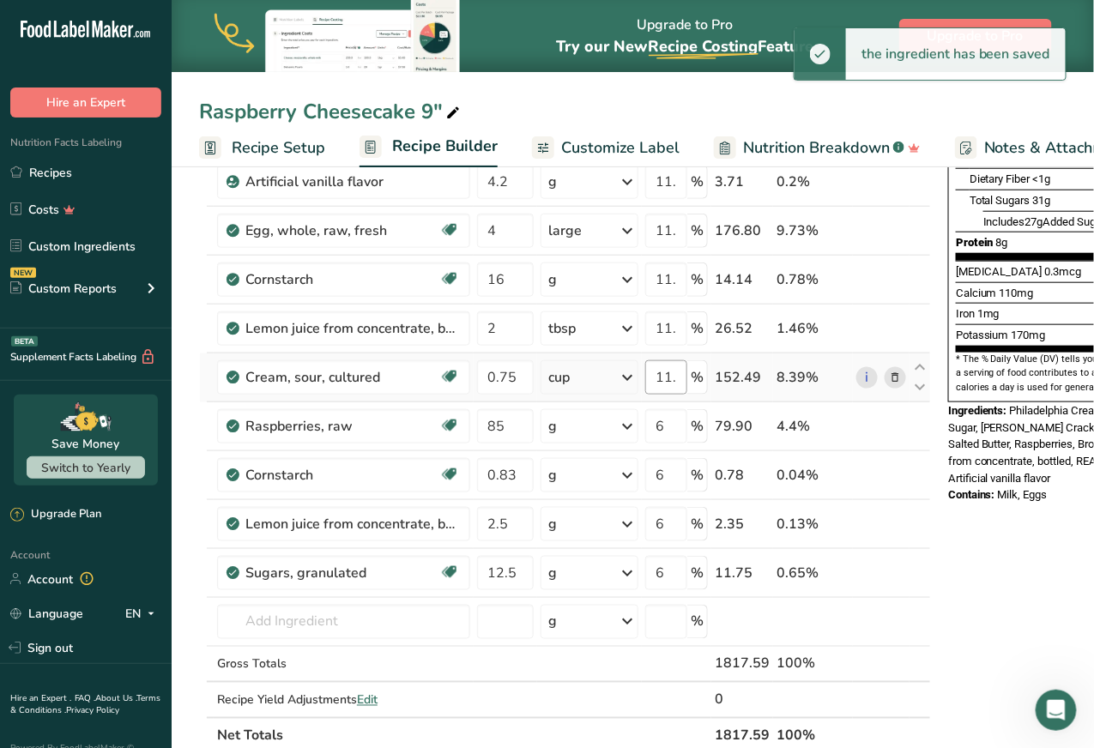
scroll to position [367, 0]
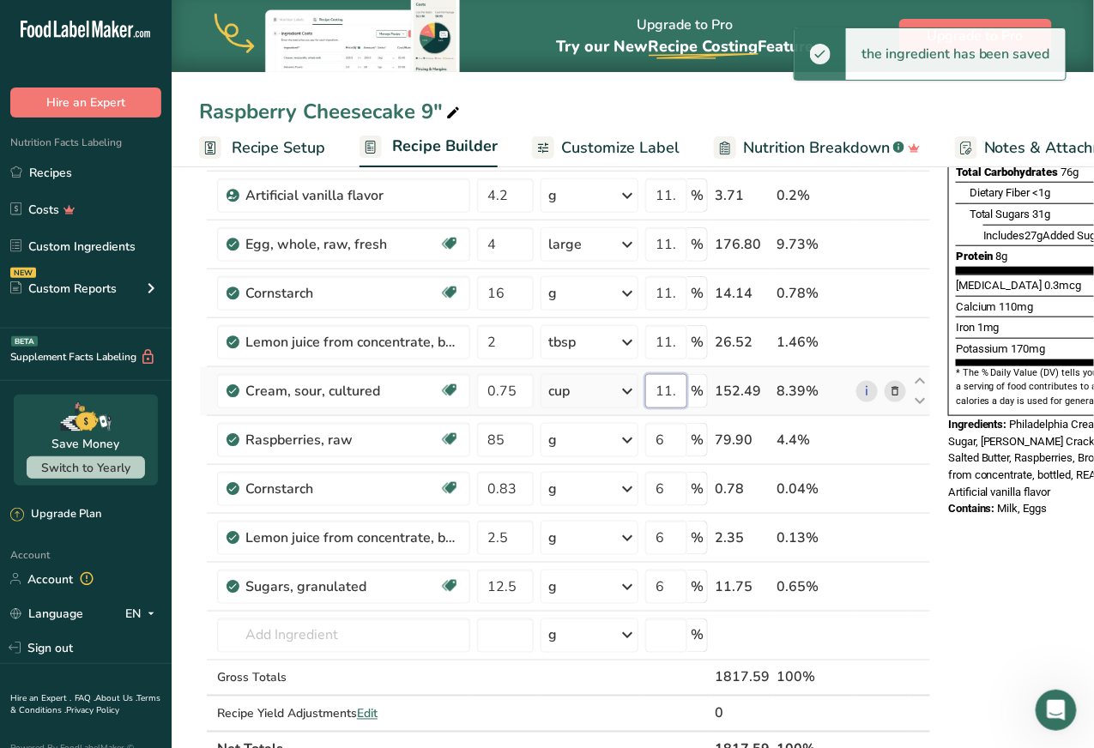
click at [673, 390] on input "11.6" at bounding box center [666, 391] width 42 height 34
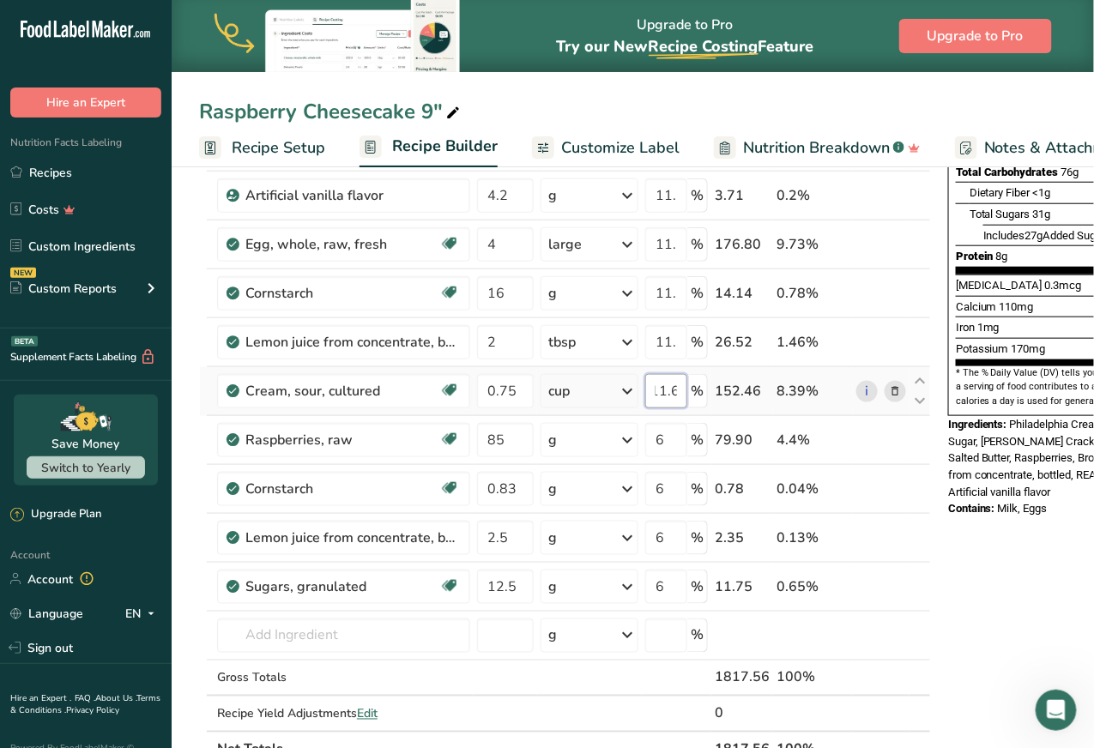
scroll to position [0, 14]
type input "11.62"
click at [665, 337] on div "Ingredient * Amount * Unit * Waste * .a-a{fill:#347362;}.b-a{fill:#fff;} Grams …" at bounding box center [565, 329] width 732 height 878
type input "11.62"
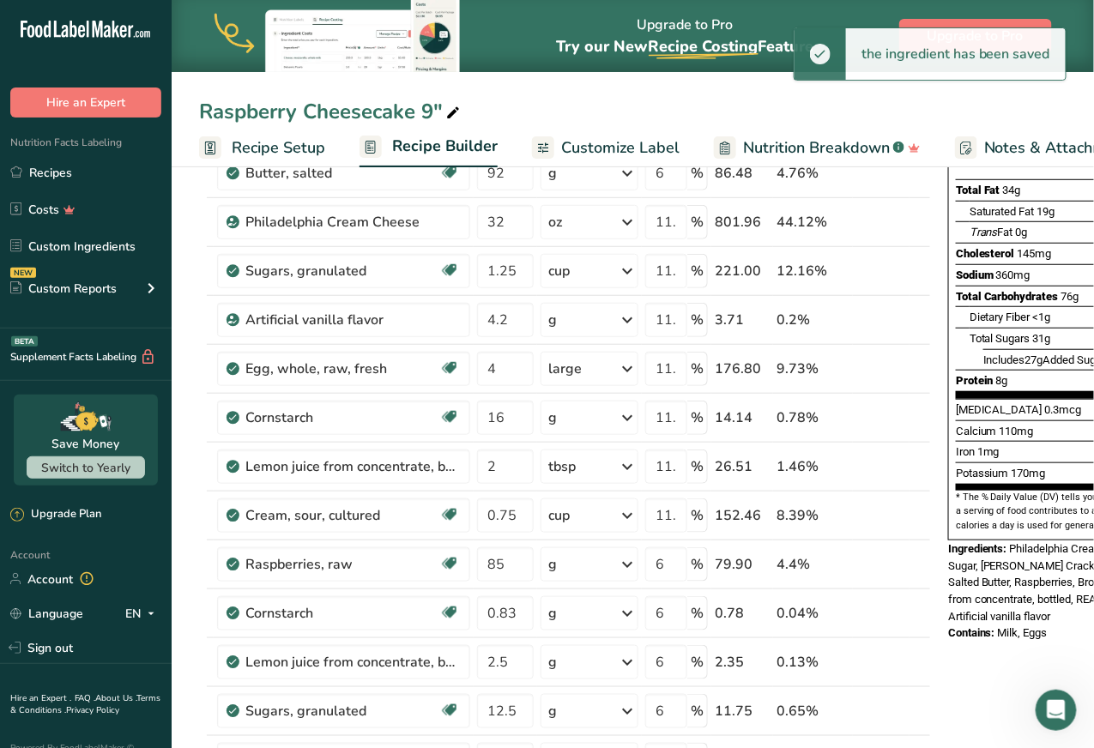
scroll to position [242, 0]
click at [673, 226] on input "11.6" at bounding box center [666, 223] width 42 height 34
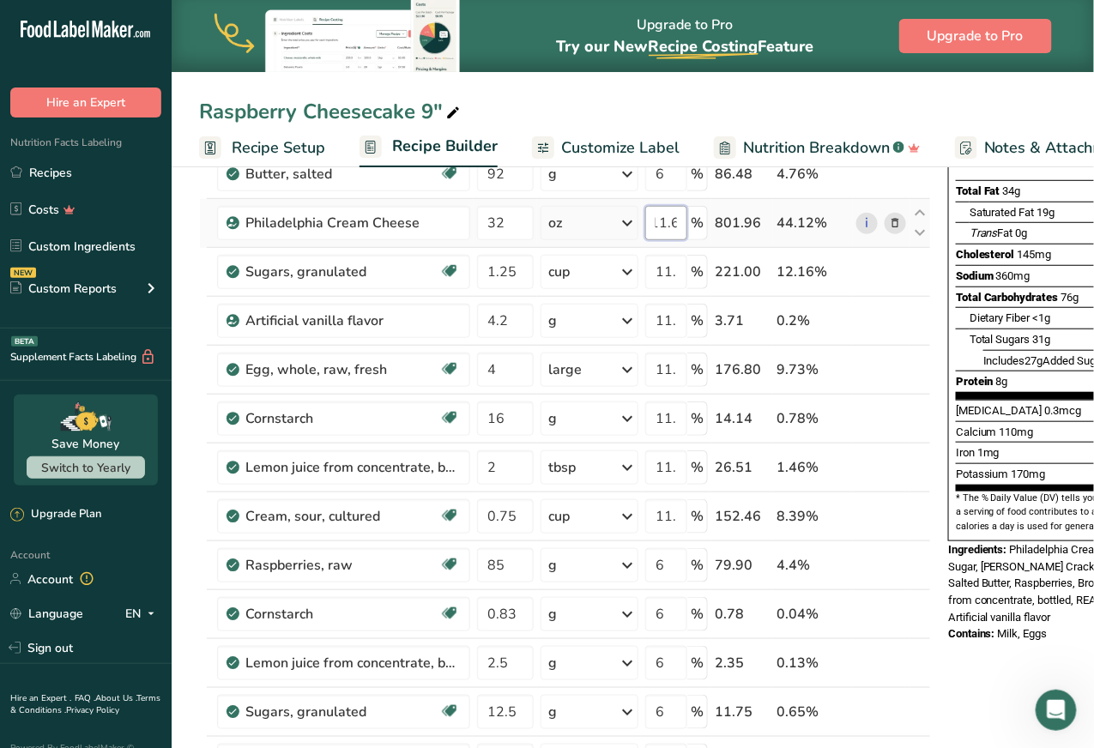
scroll to position [0, 14]
type input "11.62"
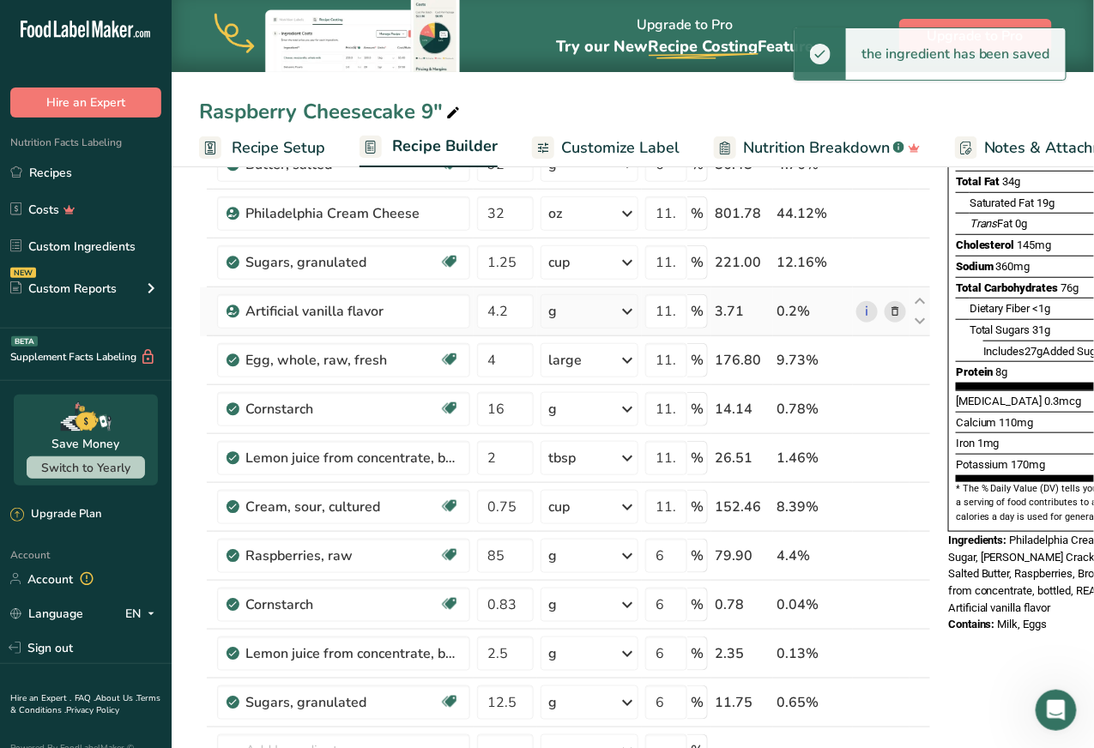
scroll to position [252, 0]
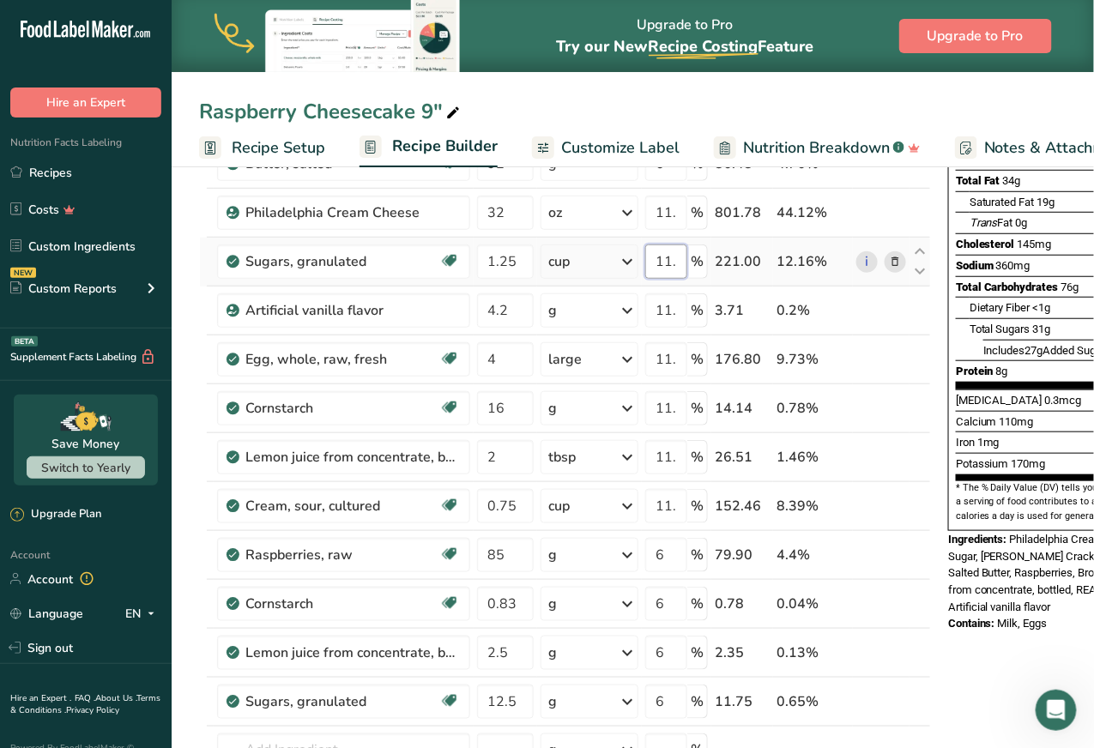
click at [676, 255] on input "11.6" at bounding box center [666, 262] width 42 height 34
type input "11.62"
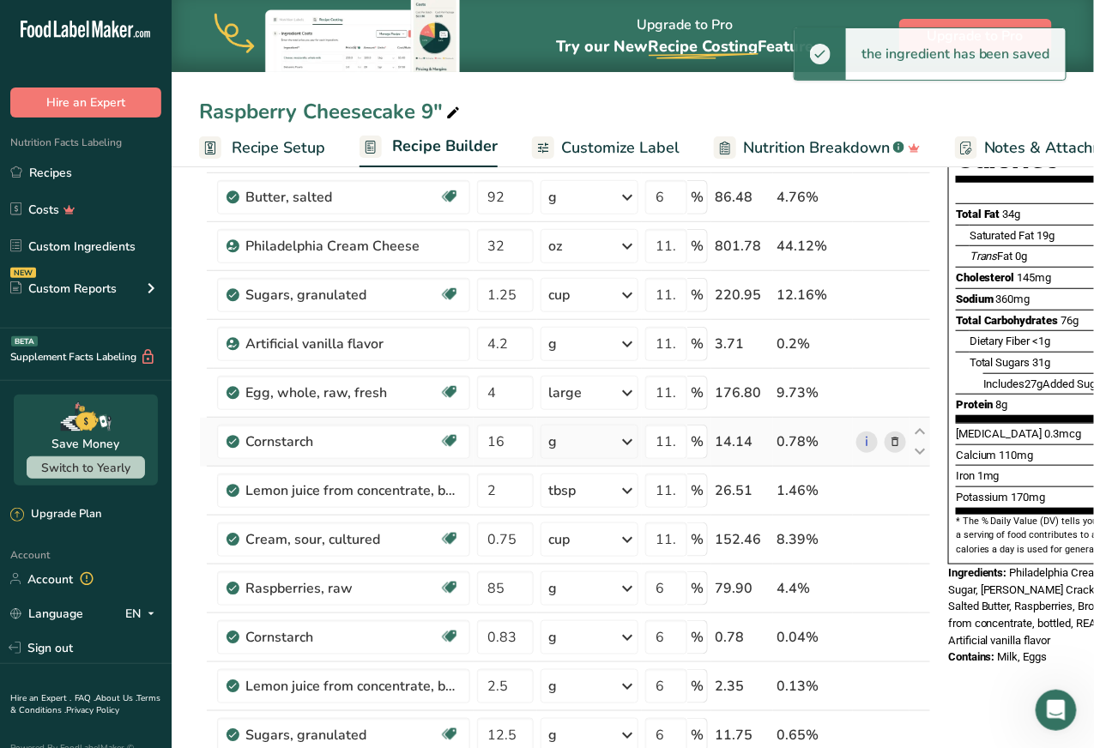
scroll to position [212, 0]
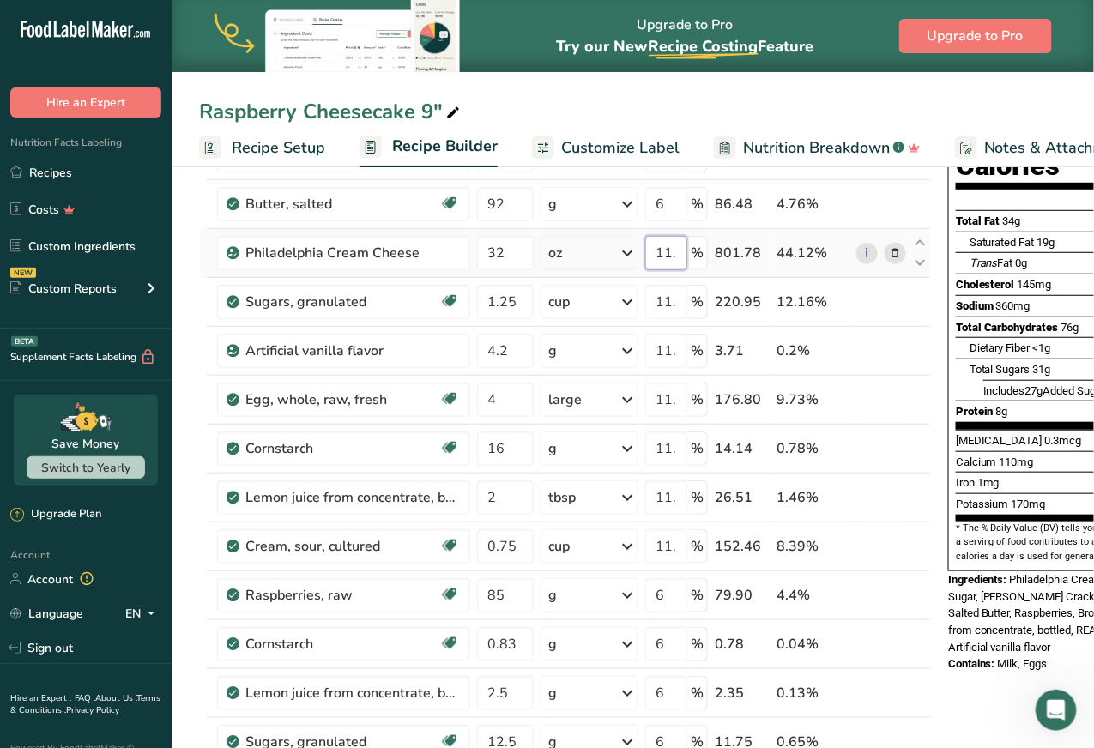
click at [667, 247] on input "11.62" at bounding box center [666, 253] width 42 height 34
type input "11.7"
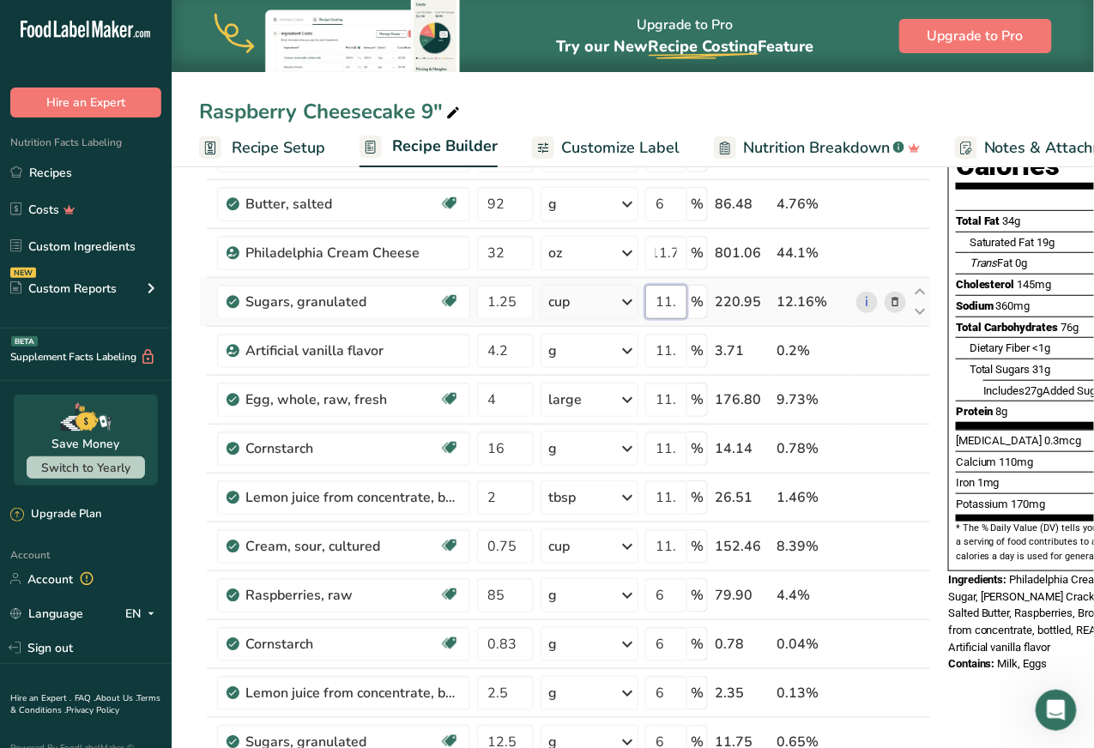
click at [676, 299] on div "Ingredient * Amount * Unit * Waste * .a-a{fill:#347362;}.b-a{fill:#fff;} Grams …" at bounding box center [565, 484] width 732 height 878
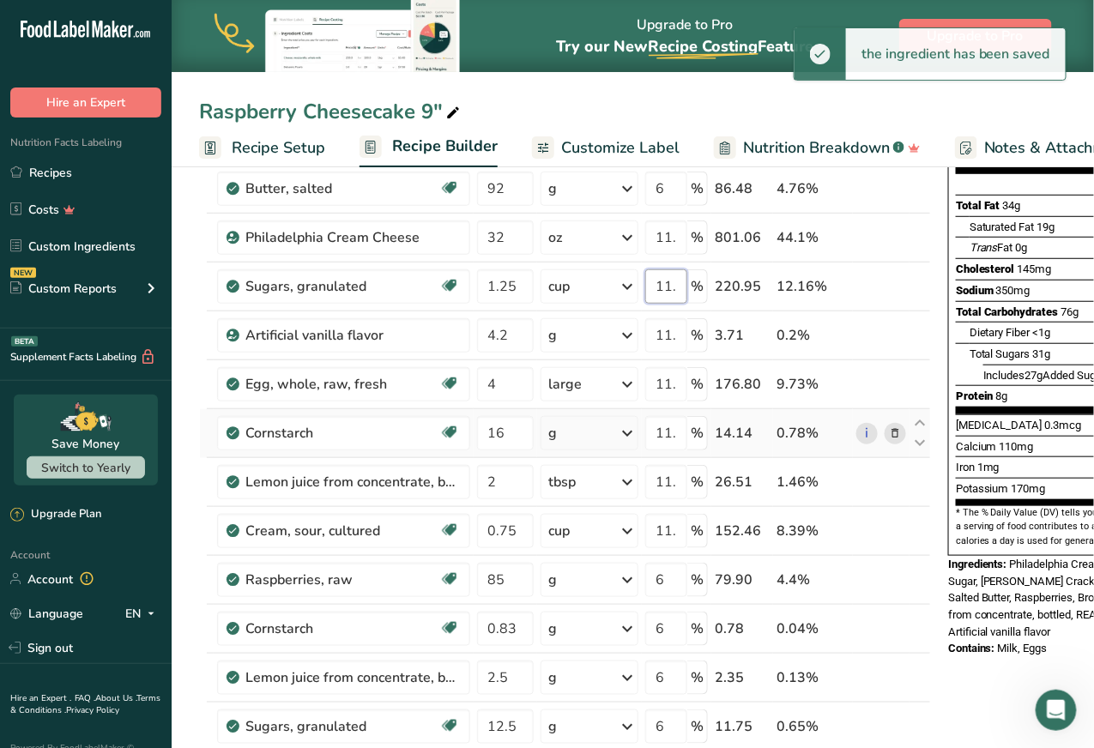
scroll to position [219, 0]
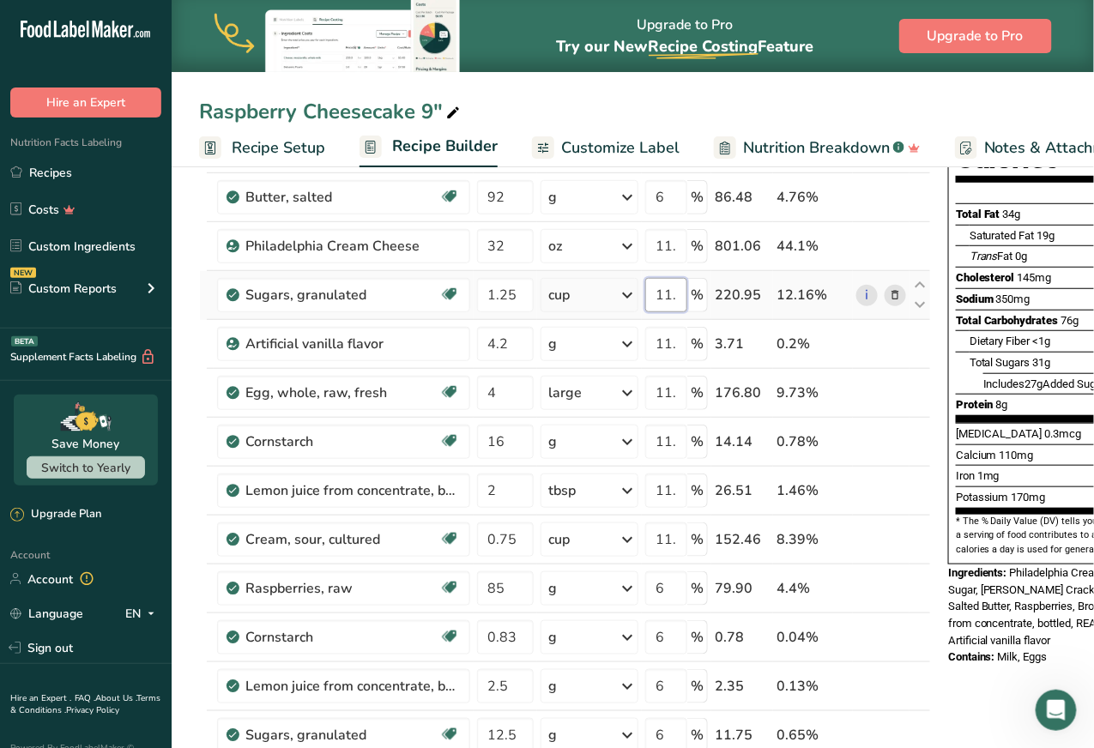
click at [656, 299] on input "11.619998" at bounding box center [666, 295] width 42 height 34
type input "11.7"
click at [671, 333] on div "Ingredient * Amount * Unit * Waste * .a-a{fill:#347362;}.b-a{fill:#fff;} Grams …" at bounding box center [565, 478] width 732 height 878
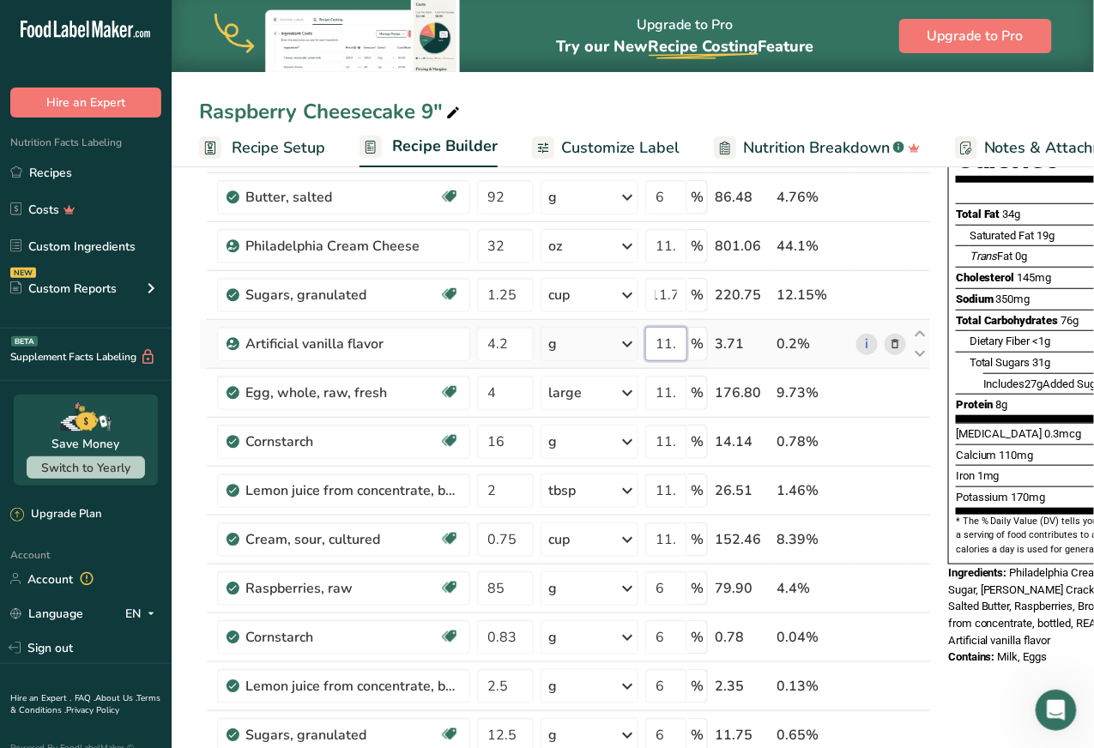
scroll to position [0, 0]
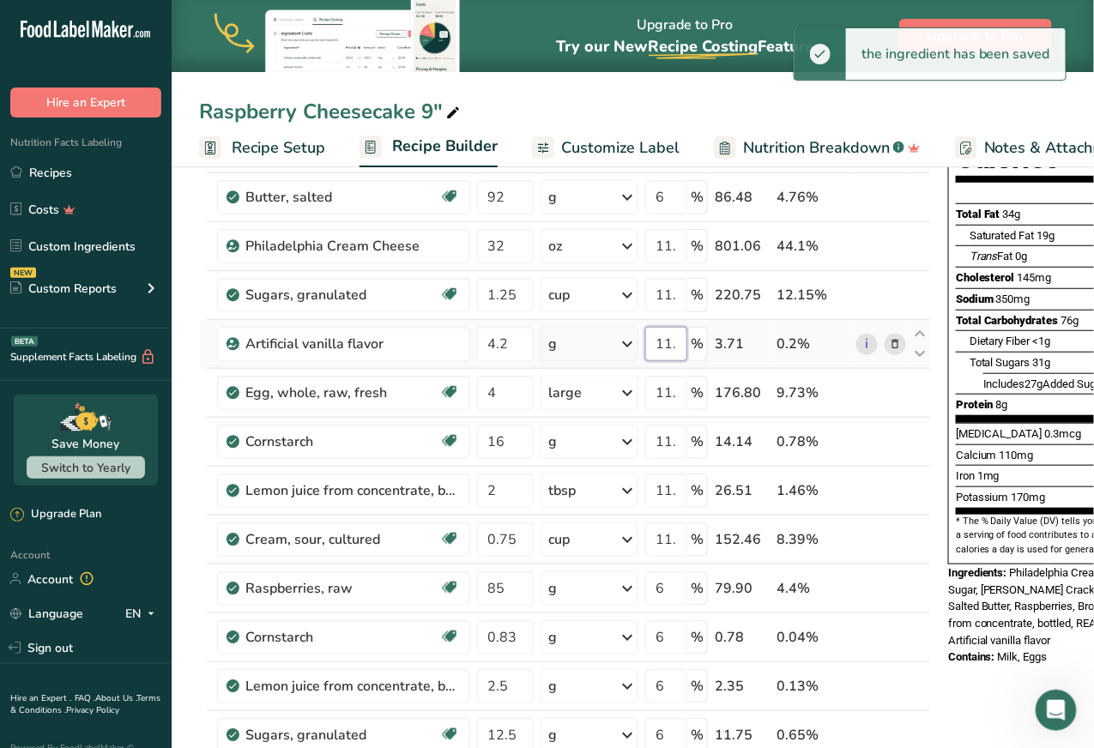
click at [668, 341] on input "11.6" at bounding box center [666, 344] width 42 height 34
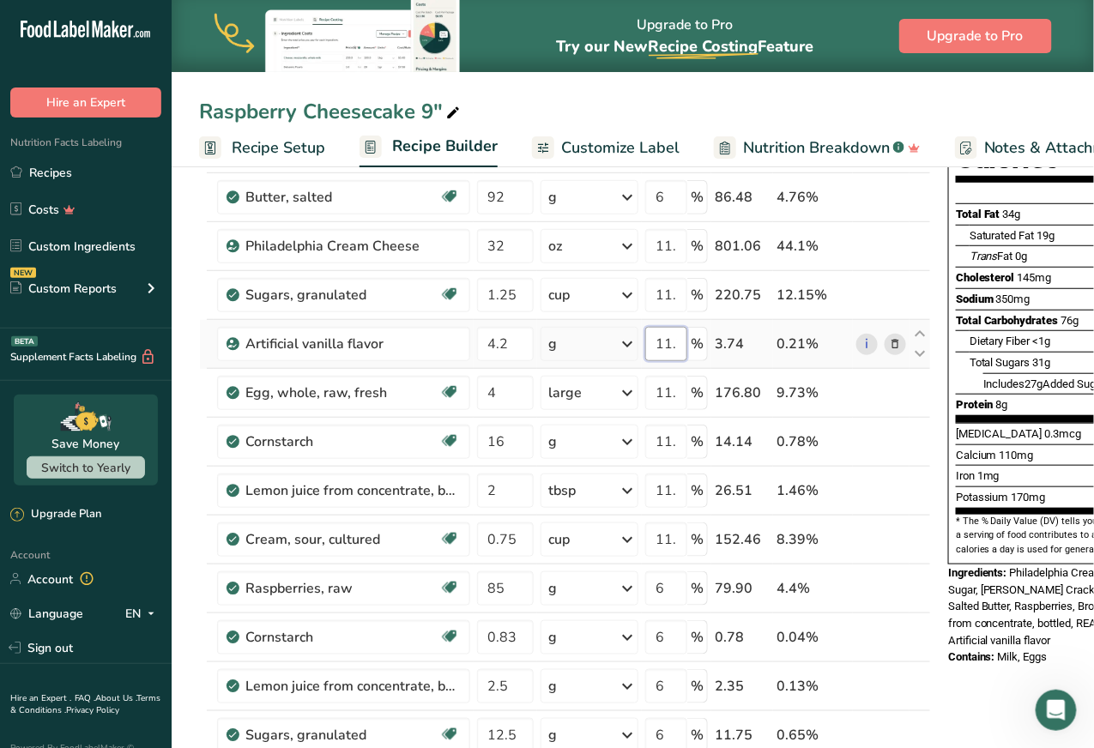
scroll to position [0, 5]
type input "11.7"
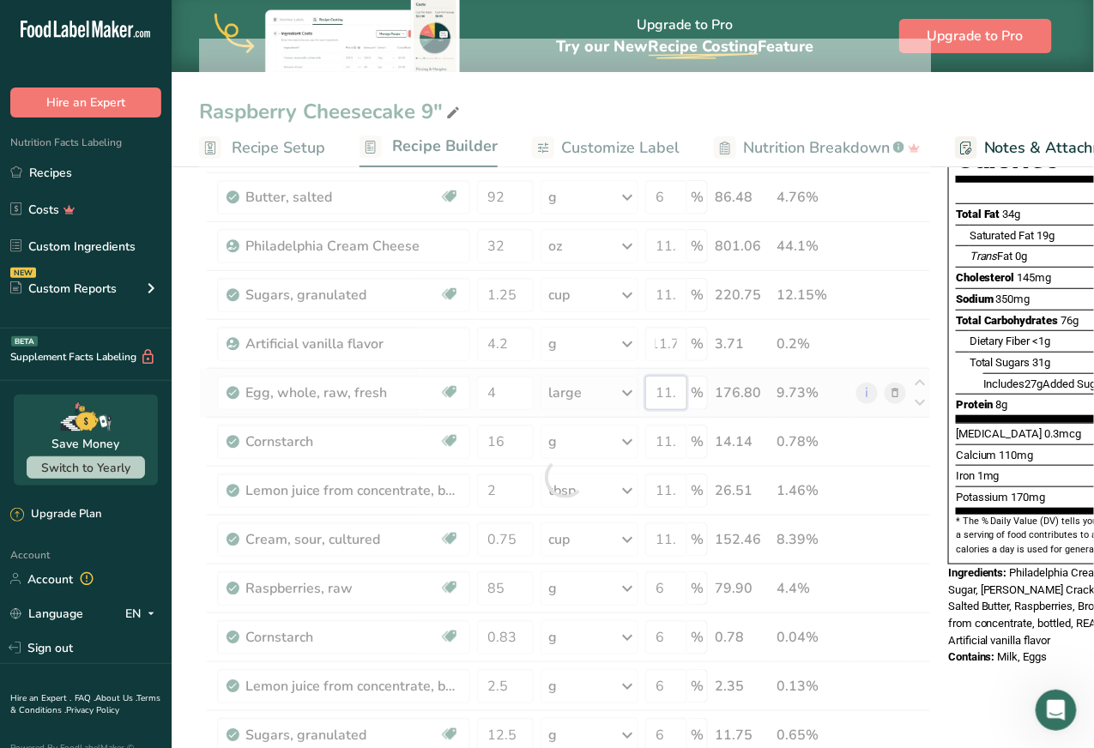
click at [656, 386] on div "Ingredient * Amount * Unit * Waste * .a-a{fill:#347362;}.b-a{fill:#fff;} Grams …" at bounding box center [565, 478] width 732 height 878
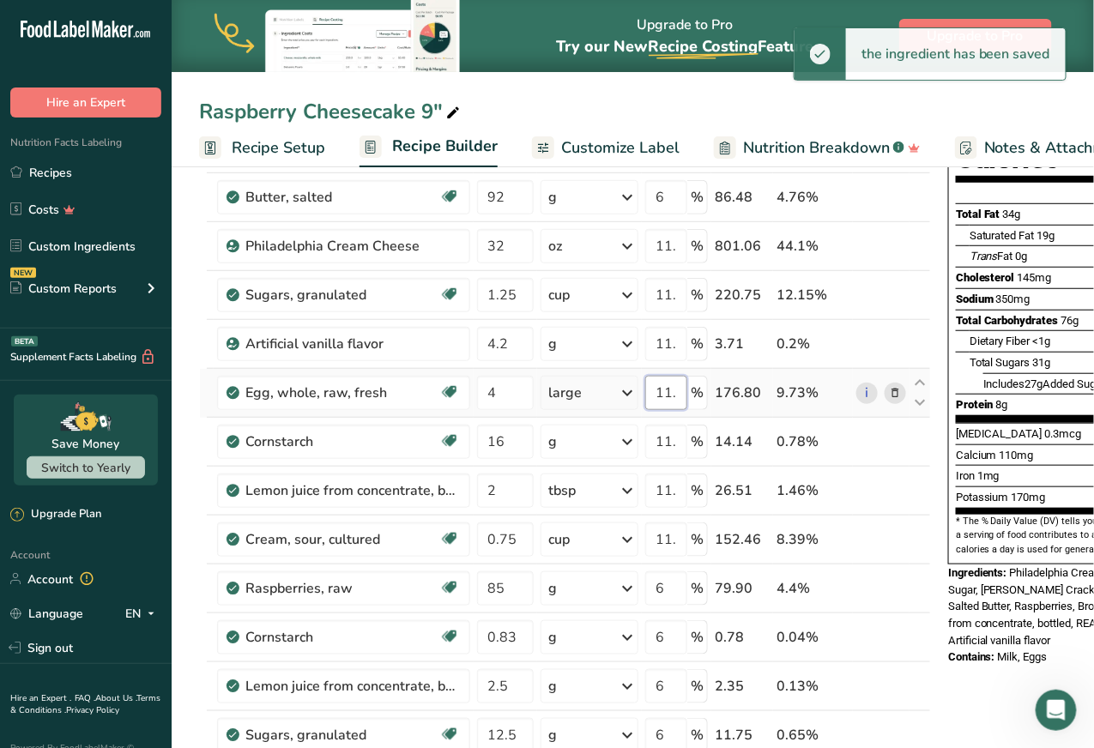
click at [662, 390] on input "11.6" at bounding box center [666, 393] width 42 height 34
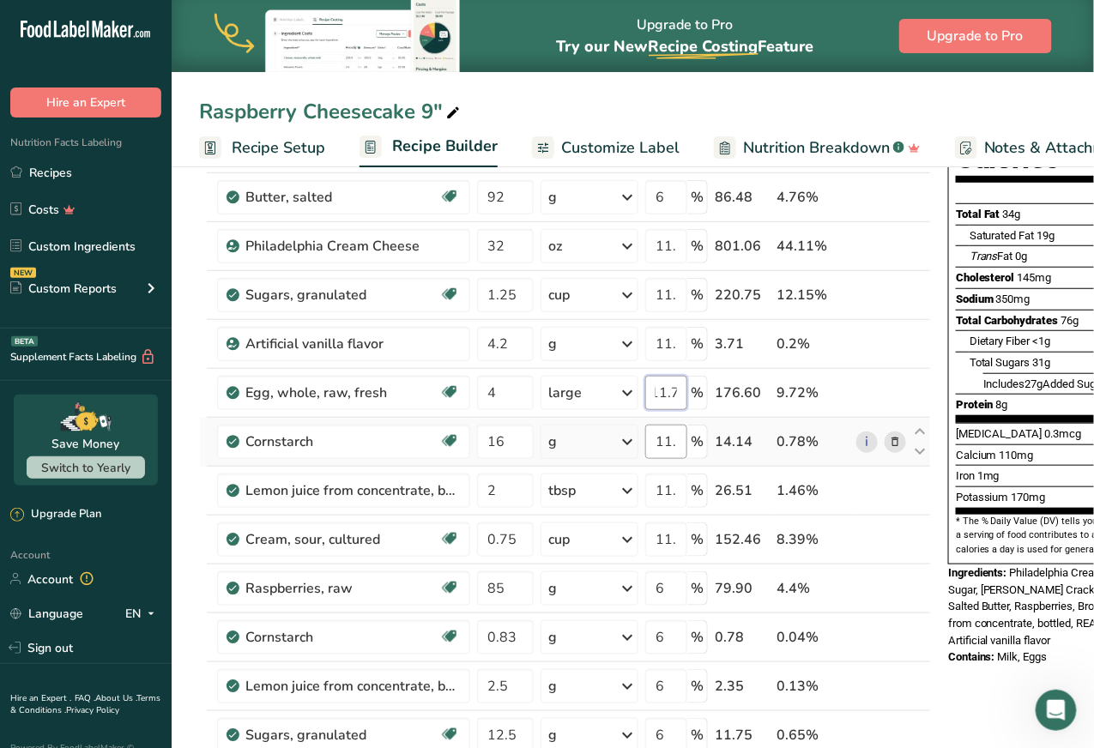
type input "11.7"
click at [666, 437] on div "Ingredient * Amount * Unit * Waste * .a-a{fill:#347362;}.b-a{fill:#fff;} Grams …" at bounding box center [565, 478] width 732 height 878
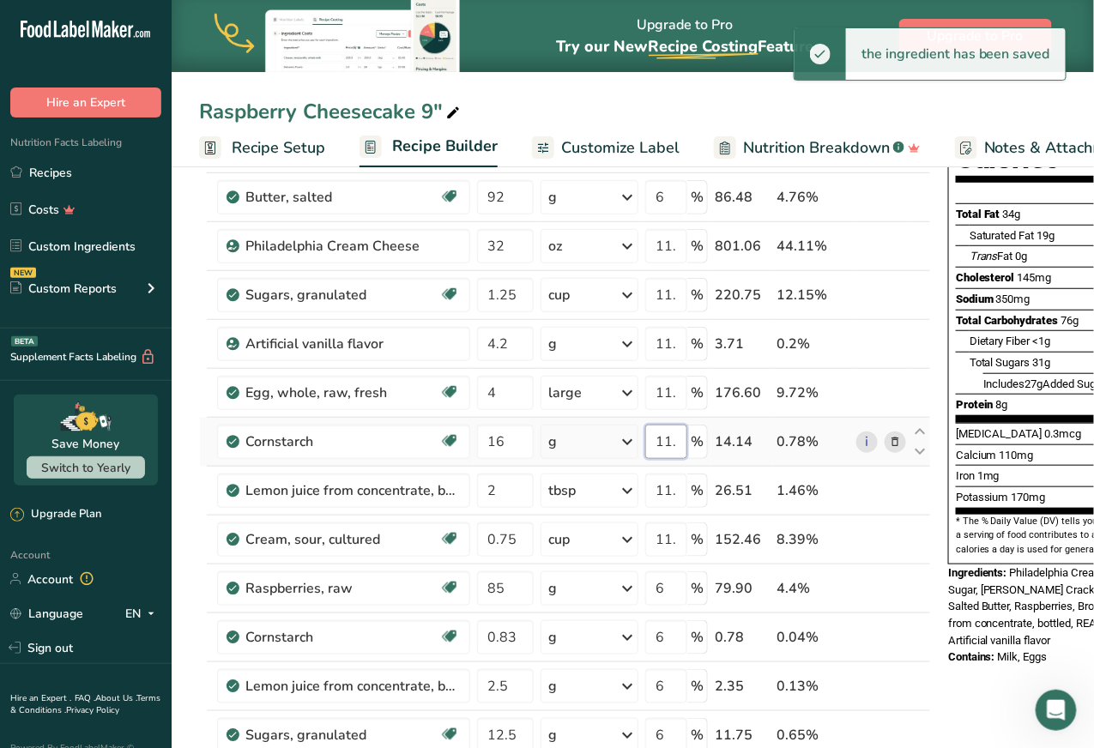
click at [666, 437] on input "11.6" at bounding box center [666, 442] width 42 height 34
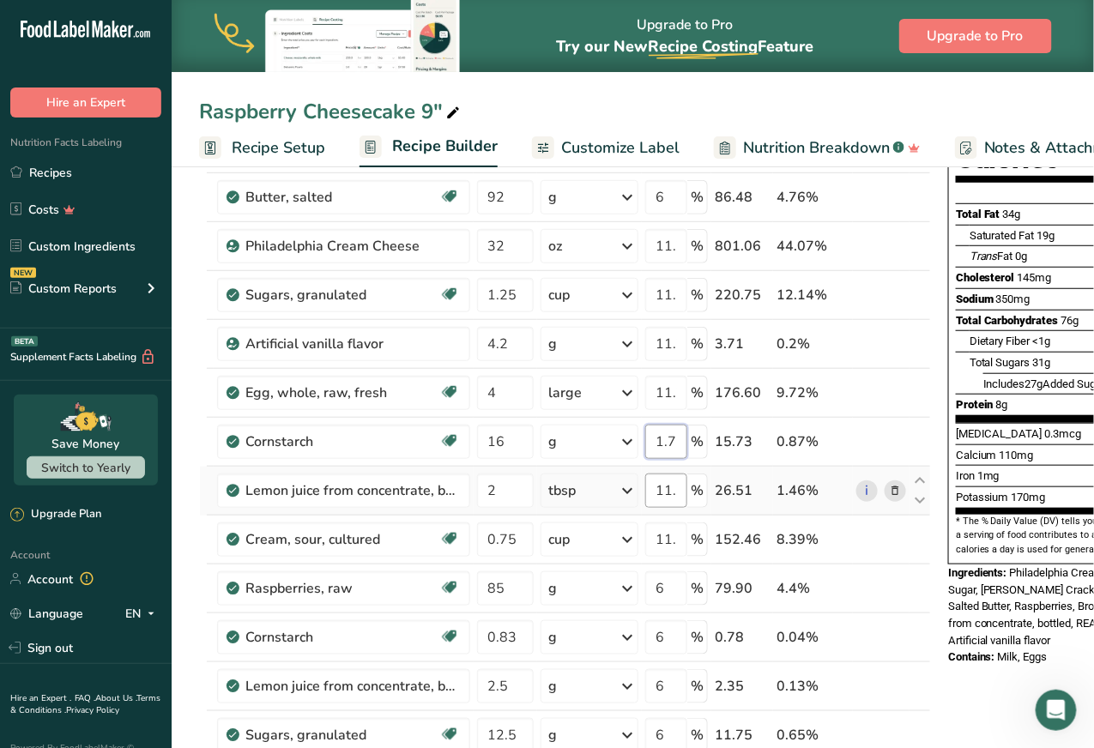
type input "1.7"
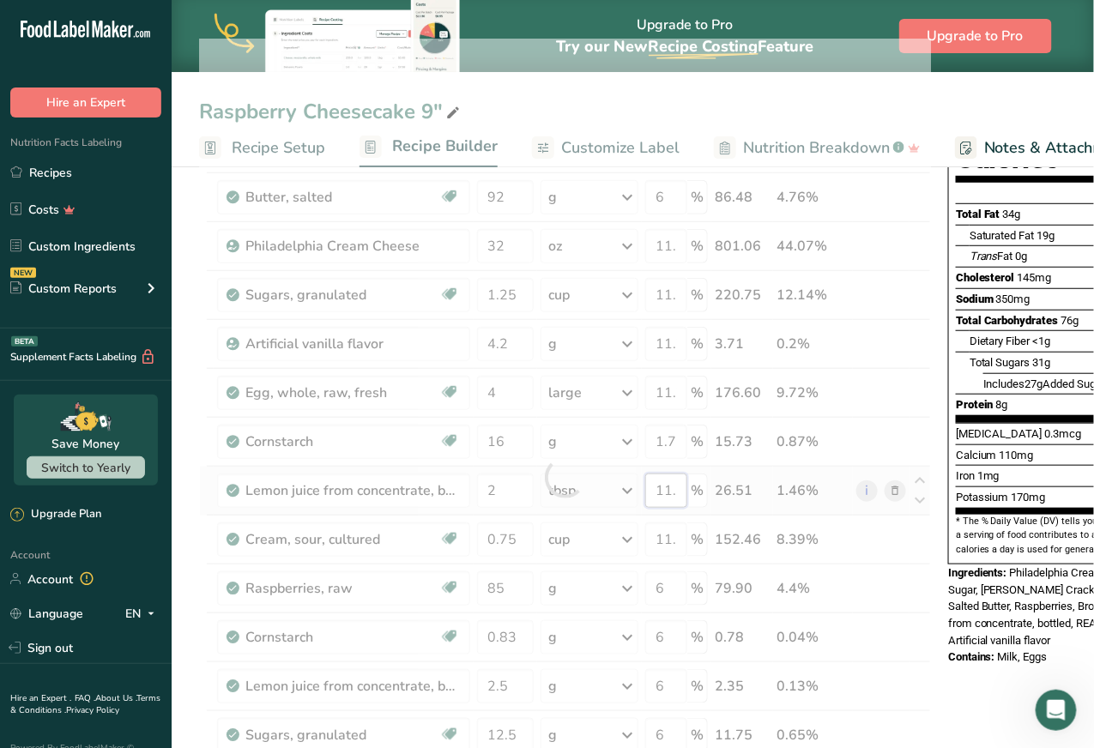
click at [673, 487] on div "Ingredient * Amount * Unit * Waste * .a-a{fill:#347362;}.b-a{fill:#fff;} Grams …" at bounding box center [565, 478] width 732 height 878
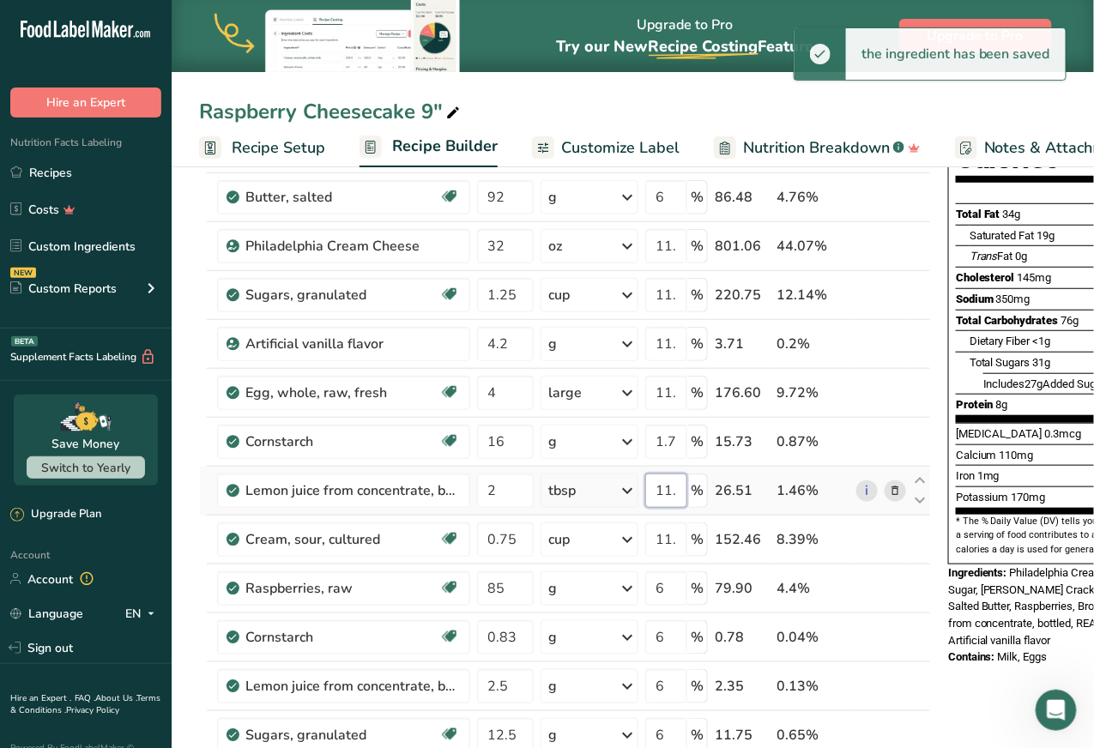
click at [673, 487] on input "11.62" at bounding box center [666, 491] width 42 height 34
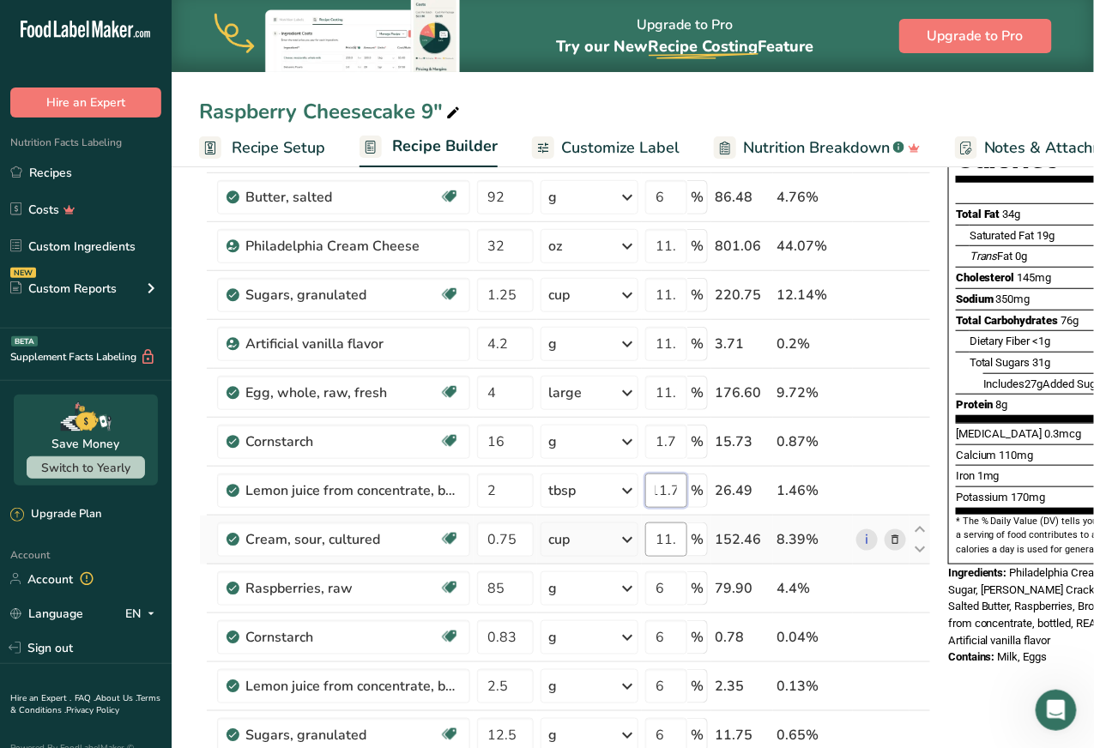
type input "11.7"
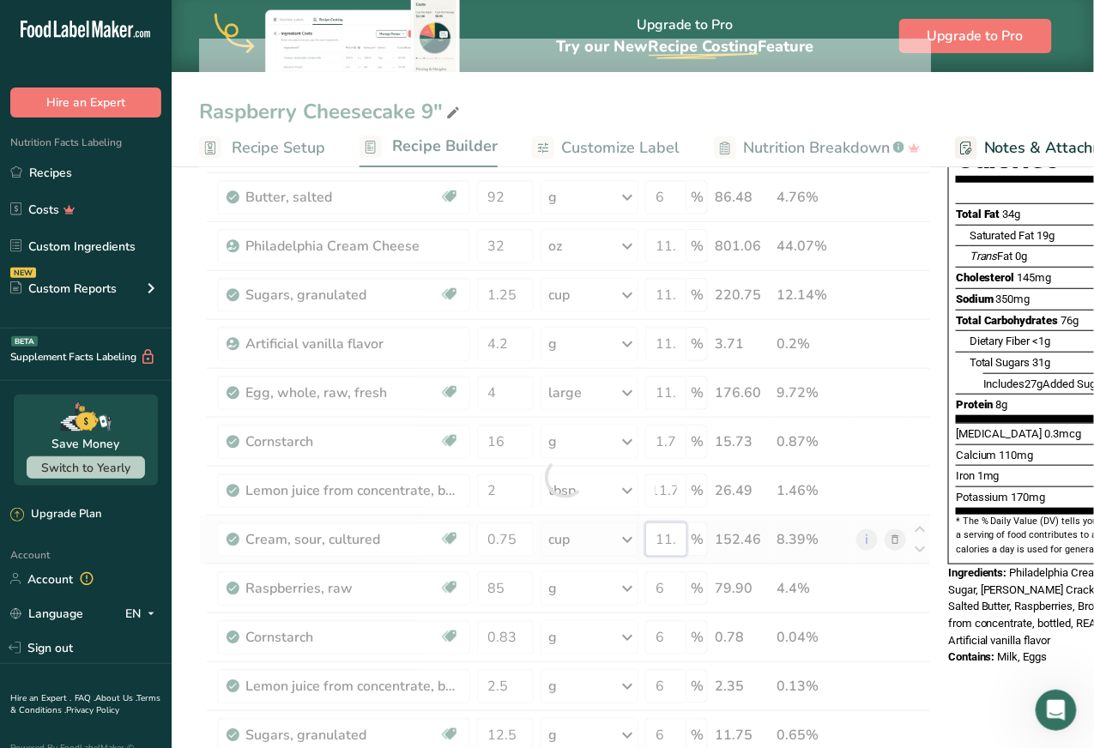
click at [677, 529] on div "Ingredient * Amount * Unit * Waste * .a-a{fill:#347362;}.b-a{fill:#fff;} Grams …" at bounding box center [565, 478] width 732 height 878
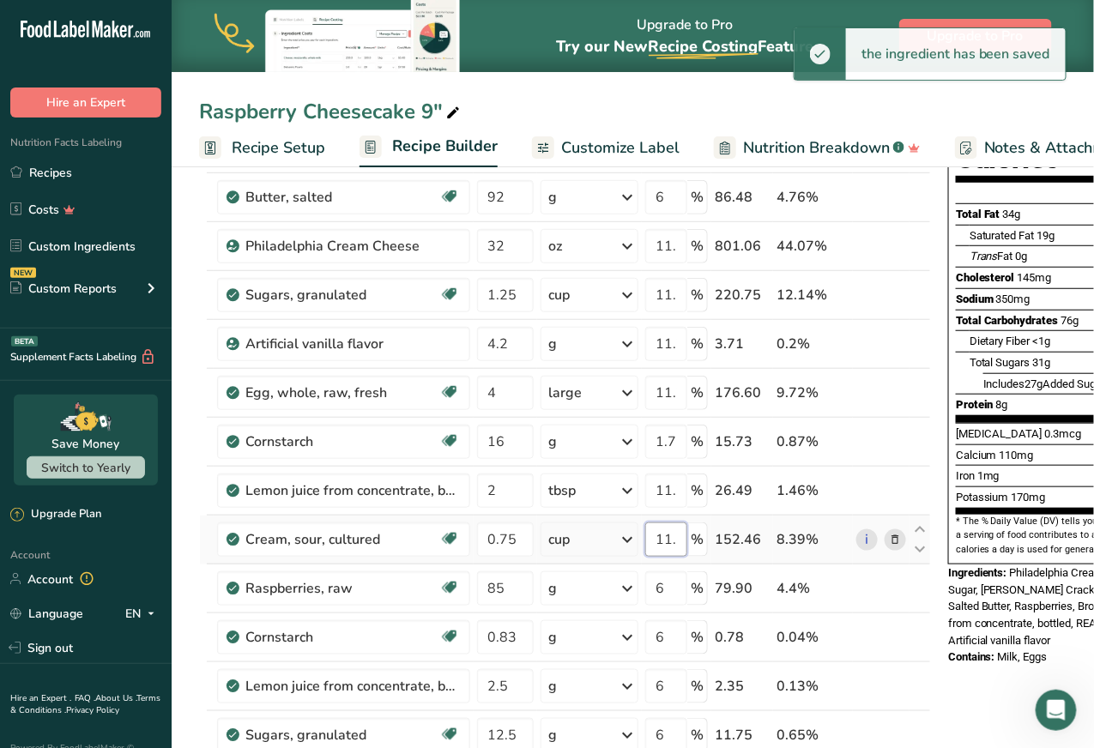
click at [670, 534] on input "11.62" at bounding box center [666, 540] width 42 height 34
type input "11.7"
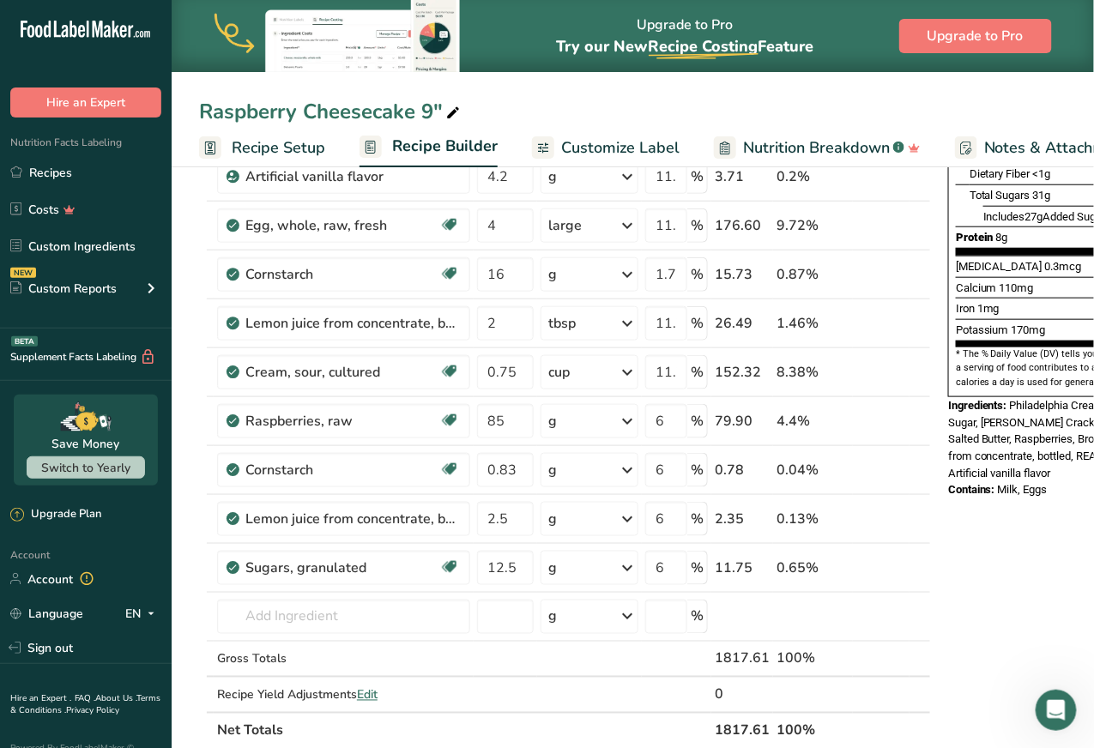
scroll to position [168, 0]
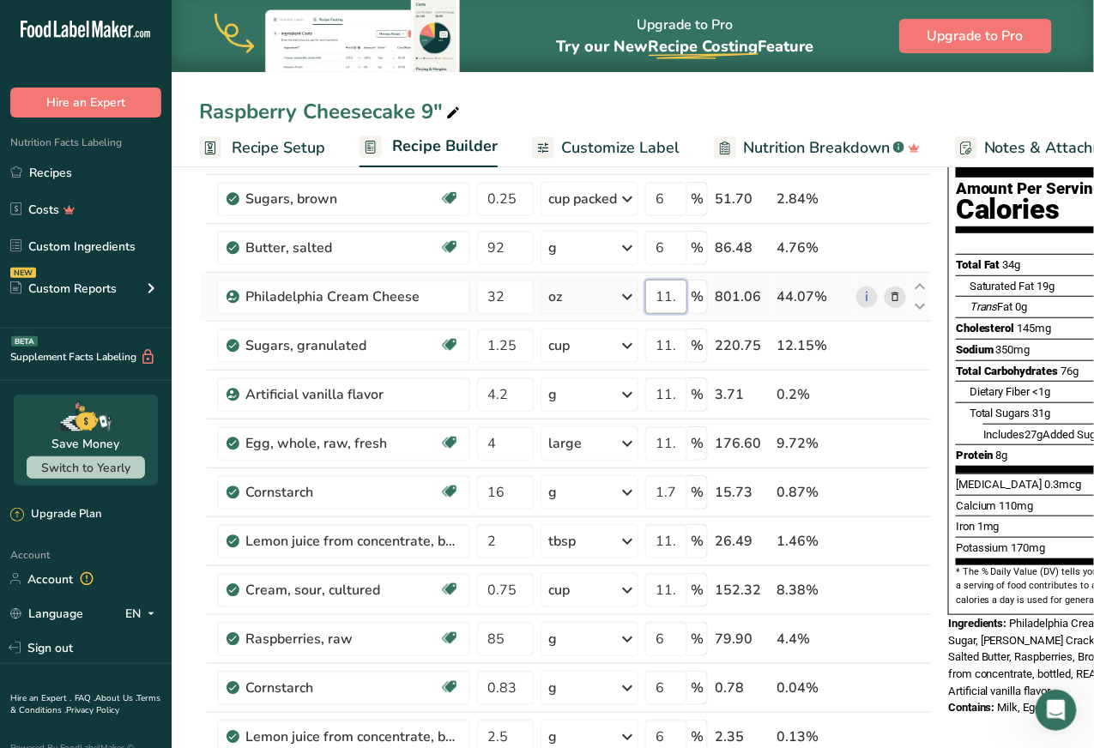
click at [663, 292] on input "11.7" at bounding box center [666, 297] width 42 height 34
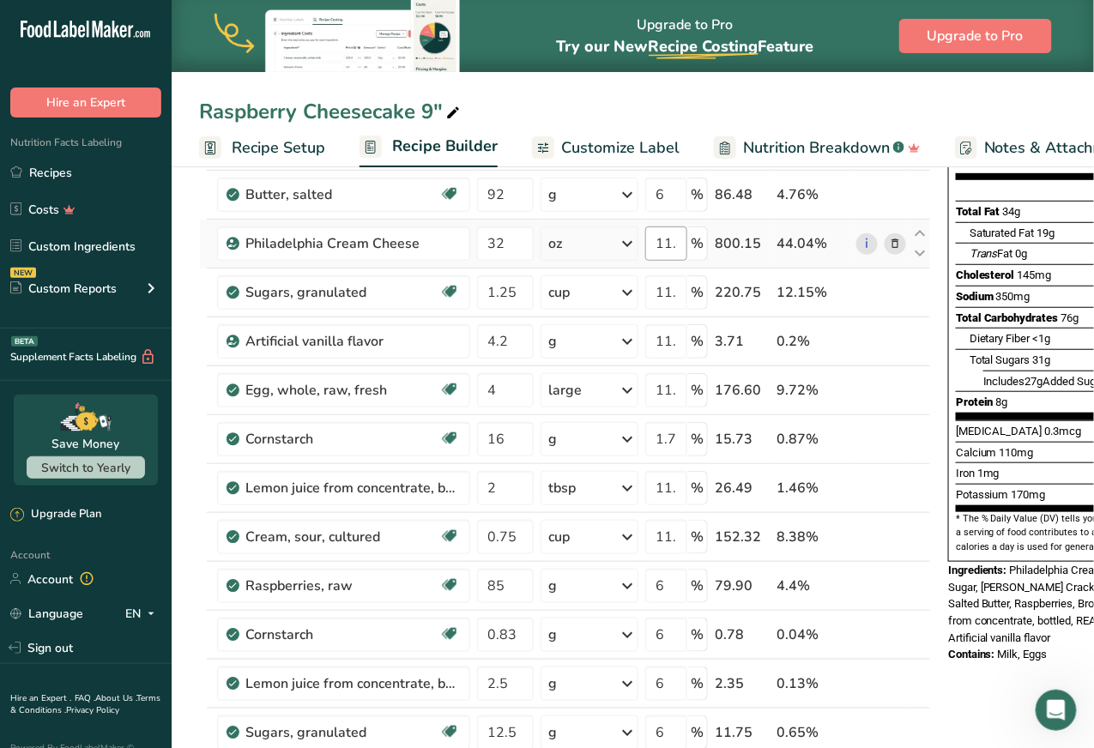
scroll to position [219, 0]
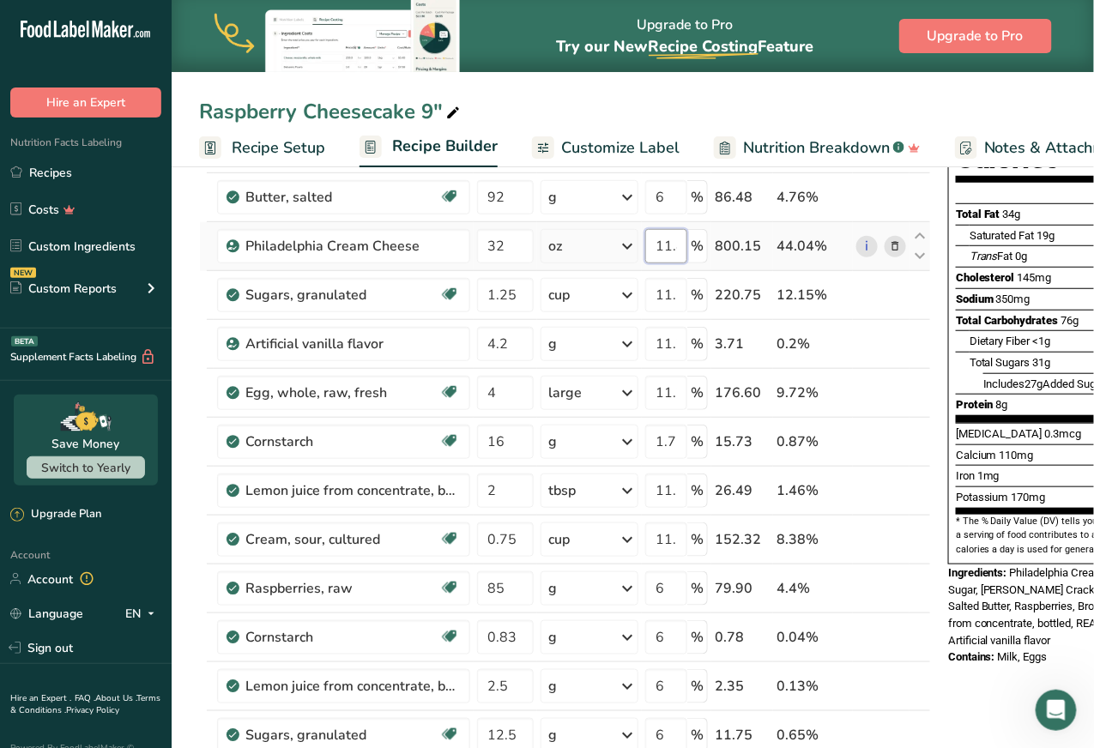
click at [666, 245] on input "11.8" at bounding box center [666, 246] width 42 height 34
type input "11.82"
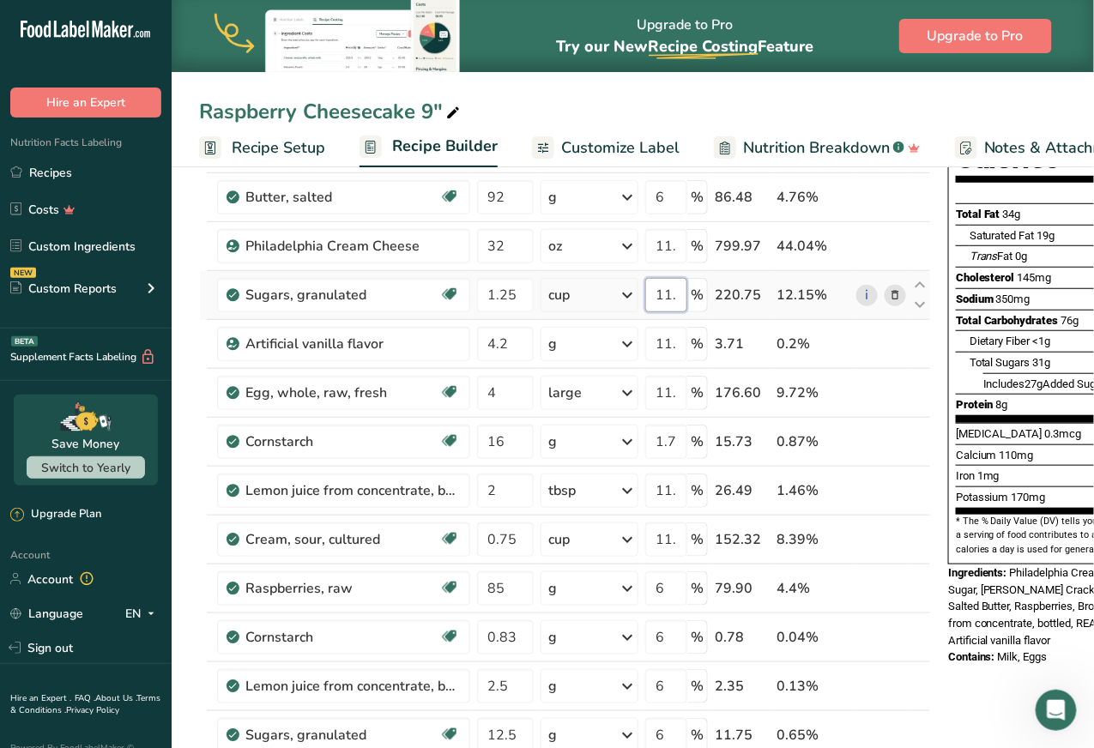
click at [672, 291] on div "Ingredient * Amount * Unit * Waste * .a-a{fill:#347362;}.b-a{fill:#fff;} Grams …" at bounding box center [565, 478] width 732 height 878
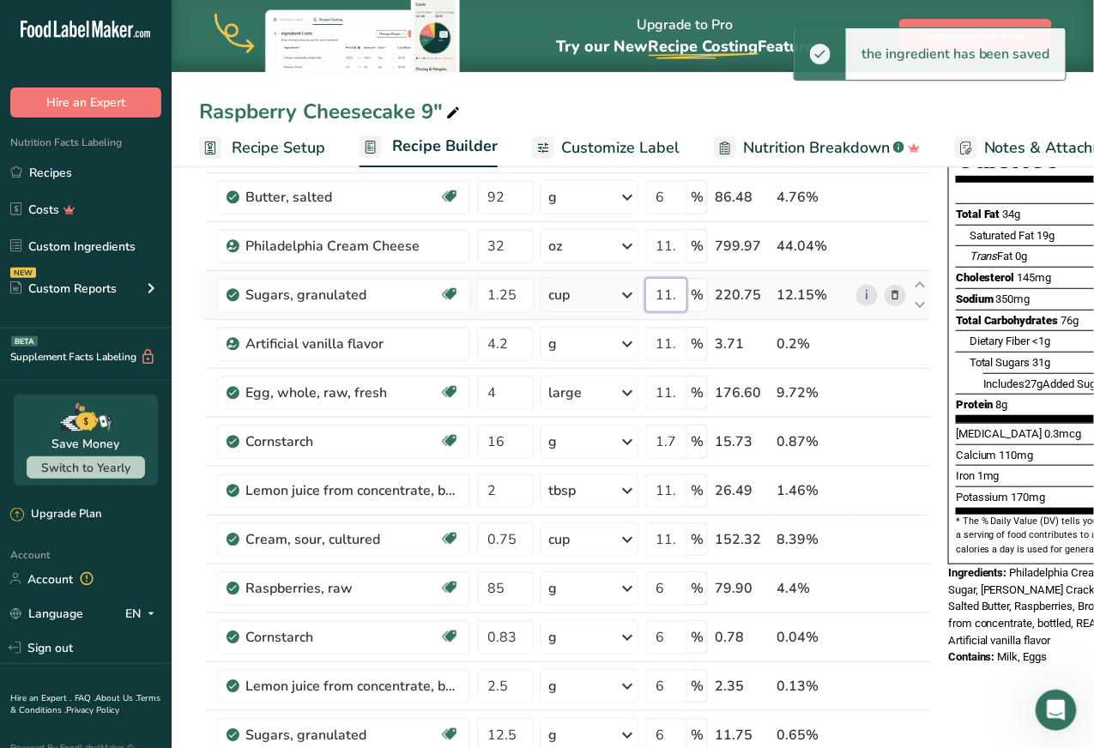
click at [668, 292] on input "11.7" at bounding box center [666, 295] width 42 height 34
paste input "82"
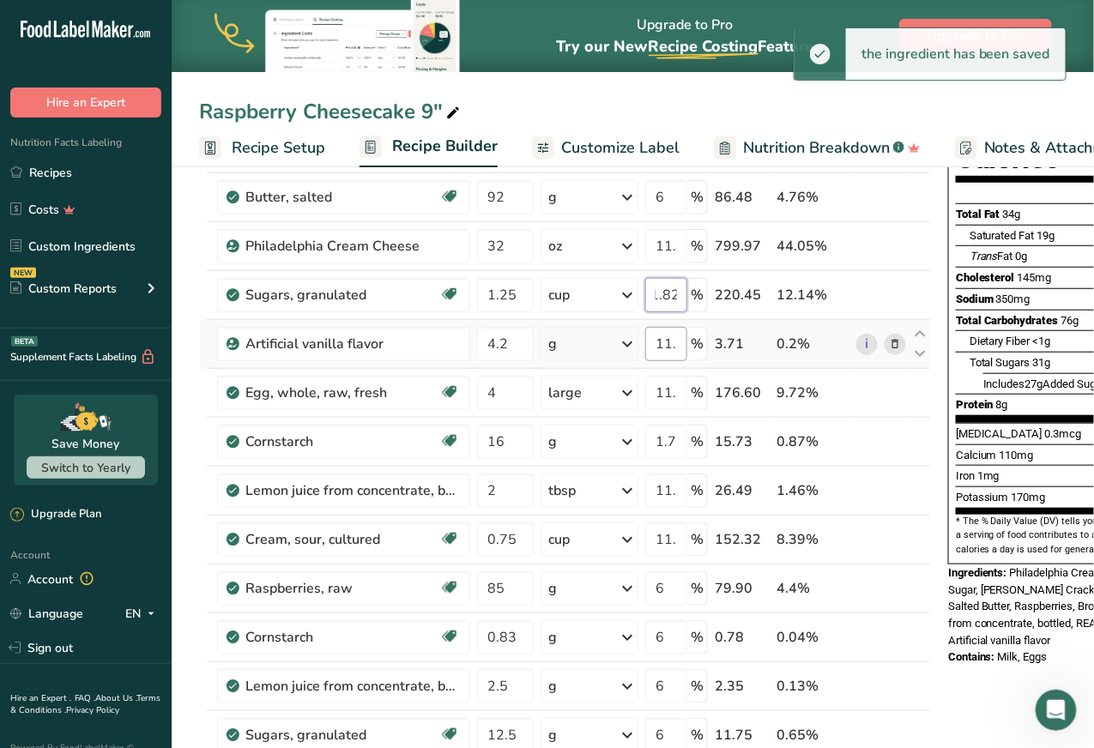
type input "11.82"
click at [667, 338] on div "Ingredient * Amount * Unit * Waste * .a-a{fill:#347362;}.b-a{fill:#fff;} Grams …" at bounding box center [565, 478] width 732 height 878
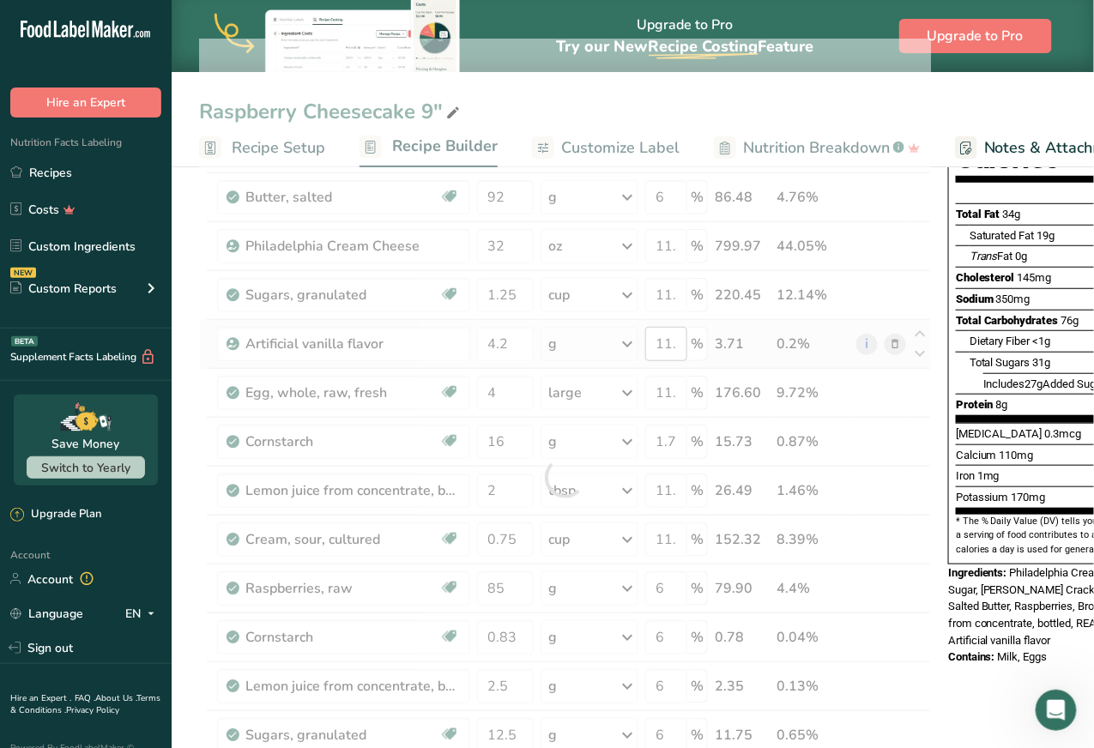
click at [667, 338] on div at bounding box center [565, 478] width 732 height 878
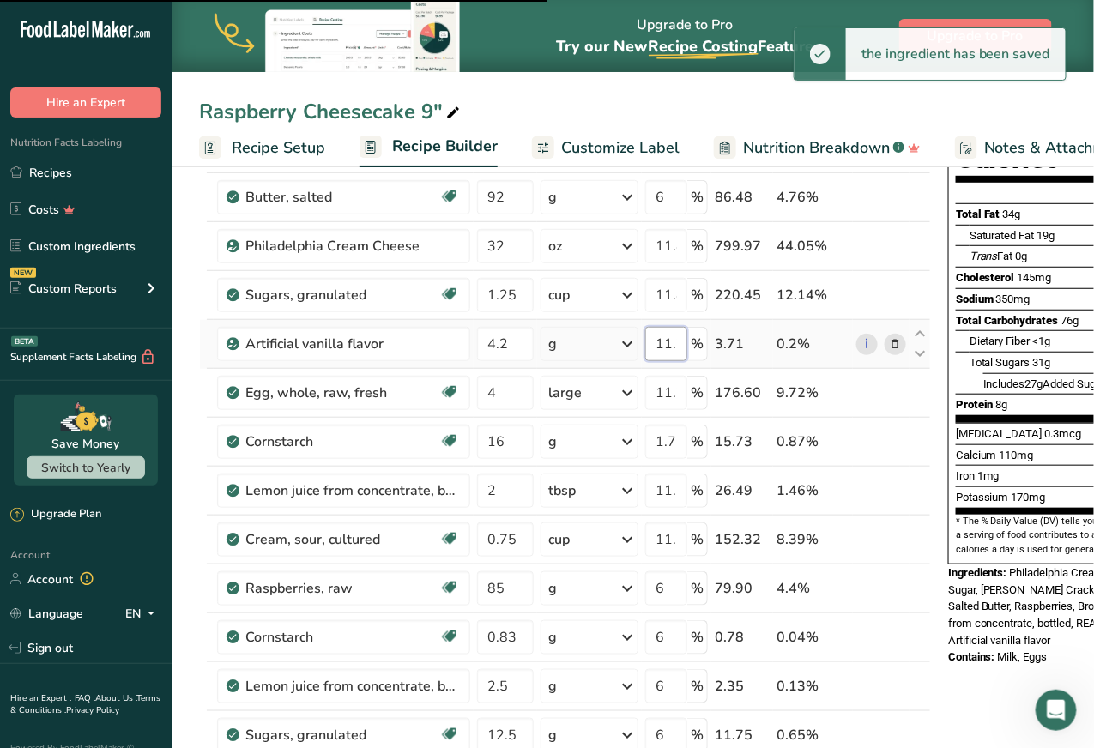
click at [668, 342] on input "11.7" at bounding box center [666, 344] width 42 height 34
paste input "82"
type input "11.82"
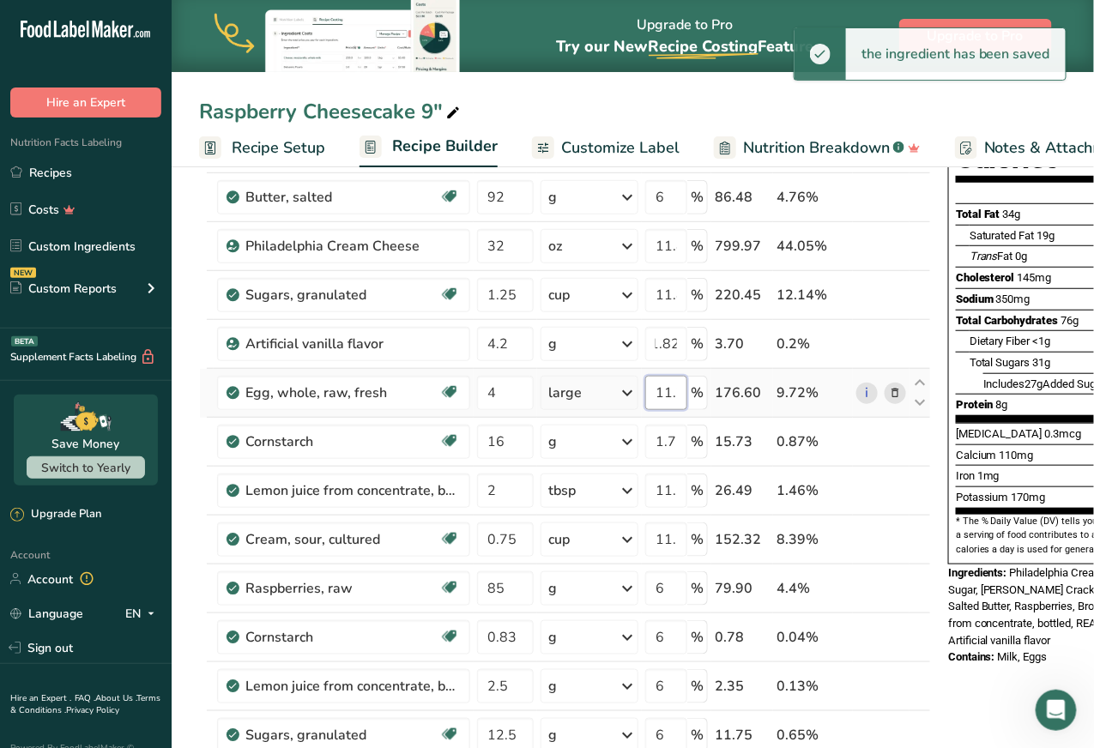
click at [665, 394] on div "Ingredient * Amount * Unit * Waste * .a-a{fill:#347362;}.b-a{fill:#fff;} Grams …" at bounding box center [565, 478] width 732 height 878
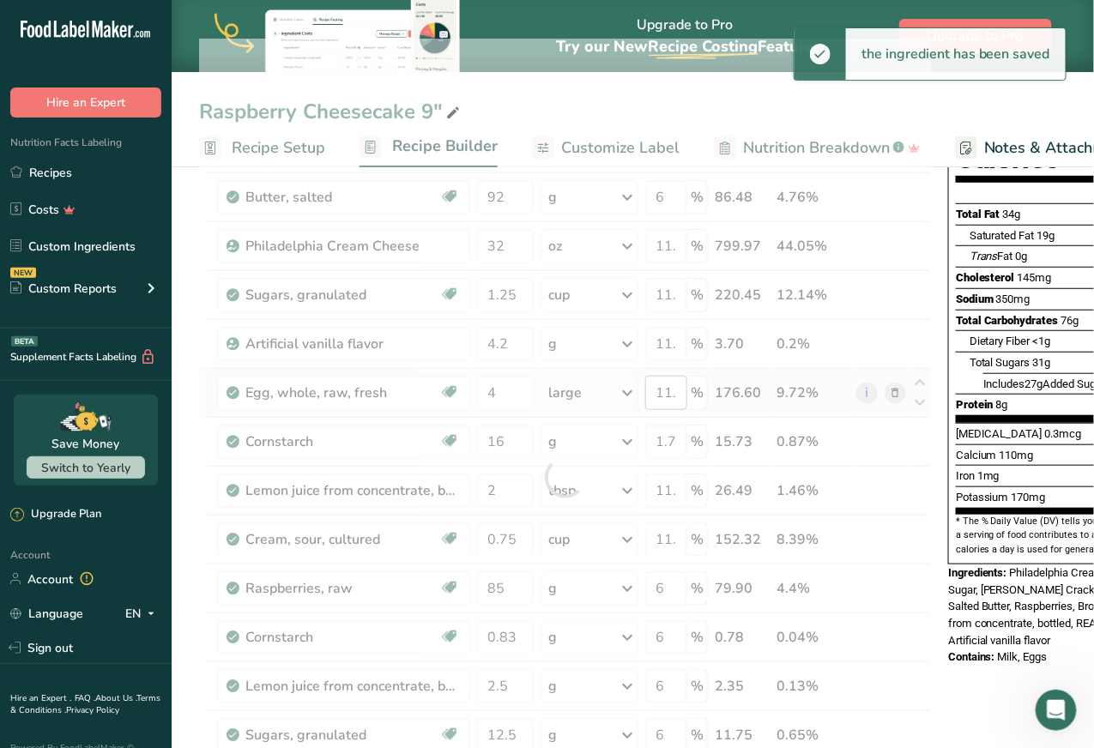
click at [665, 394] on div at bounding box center [565, 478] width 732 height 878
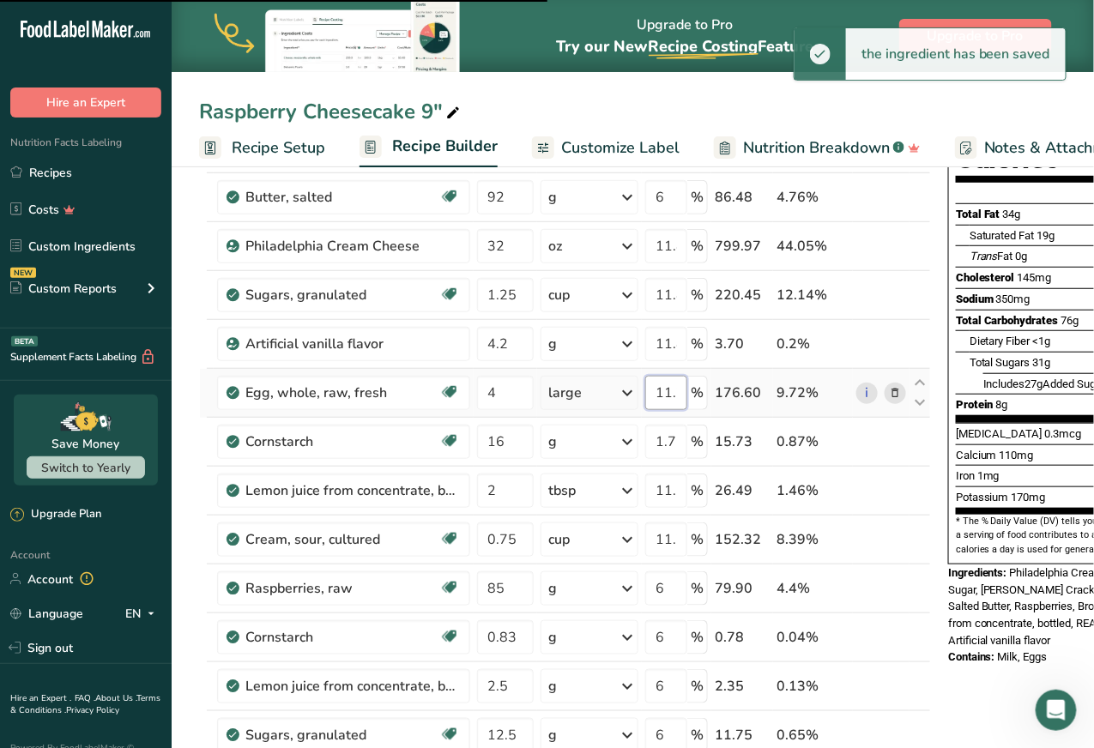
click at [668, 390] on input "11.7" at bounding box center [666, 393] width 42 height 34
paste input "82"
type input "11.82"
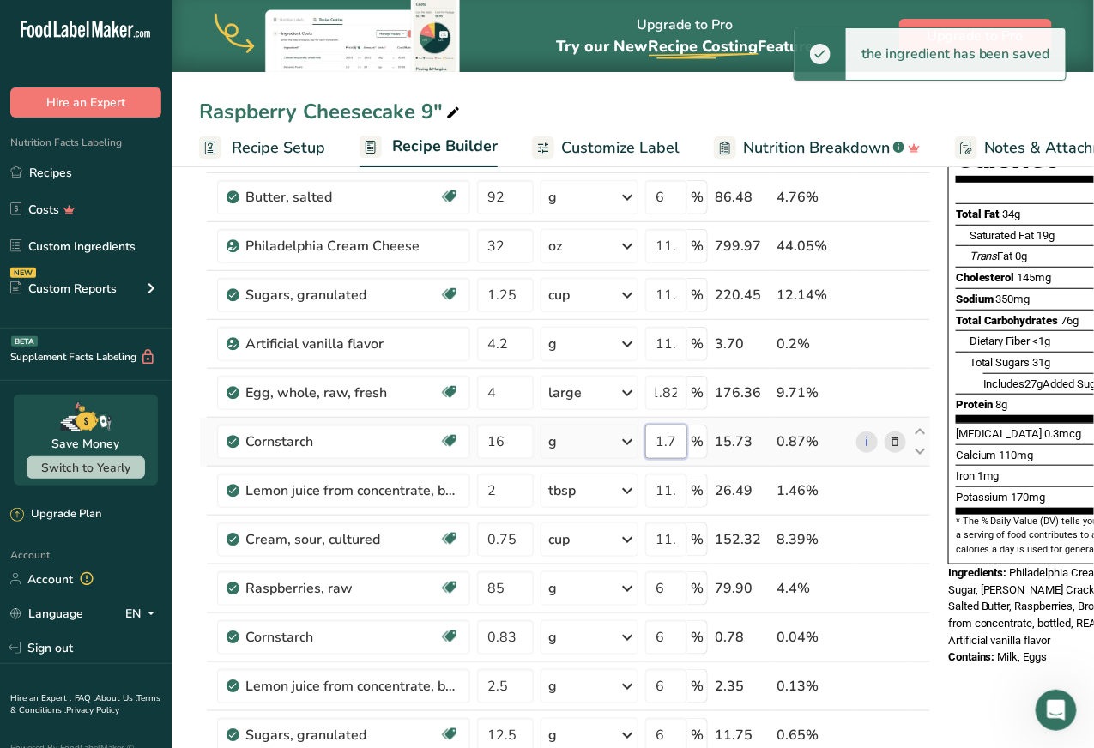
click at [664, 438] on div "Ingredient * Amount * Unit * Waste * .a-a{fill:#347362;}.b-a{fill:#fff;} Grams …" at bounding box center [565, 478] width 732 height 878
click at [664, 438] on input "1.7" at bounding box center [666, 442] width 42 height 34
paste input "1.82"
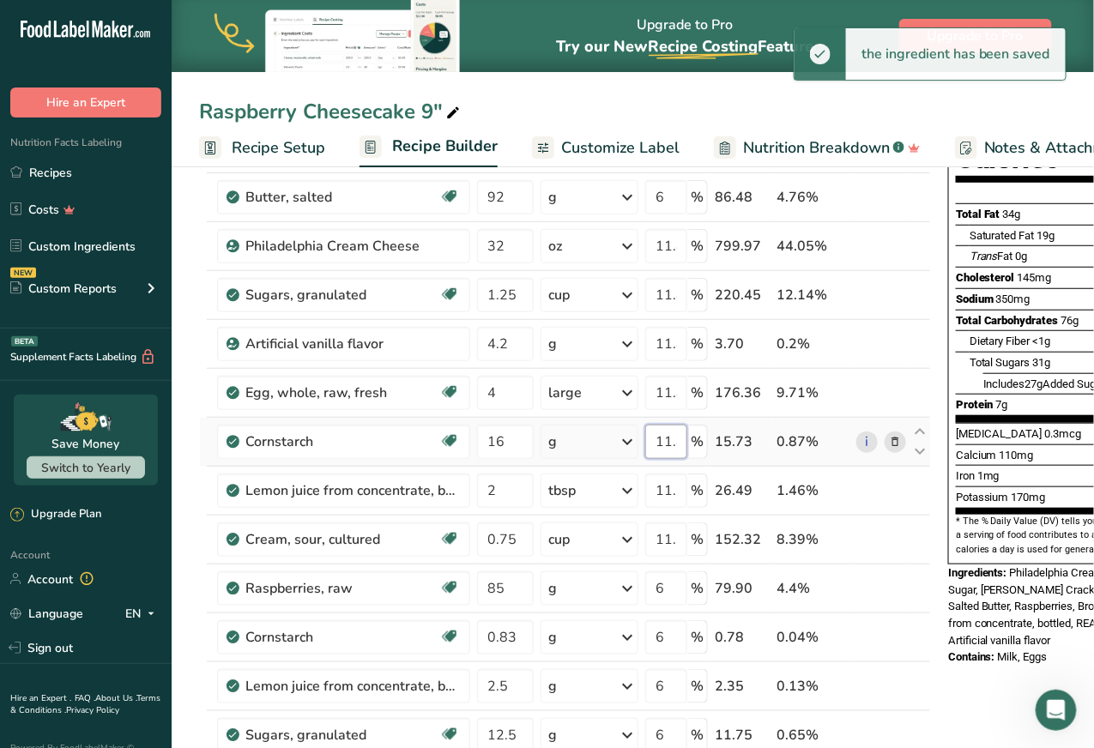
scroll to position [0, 14]
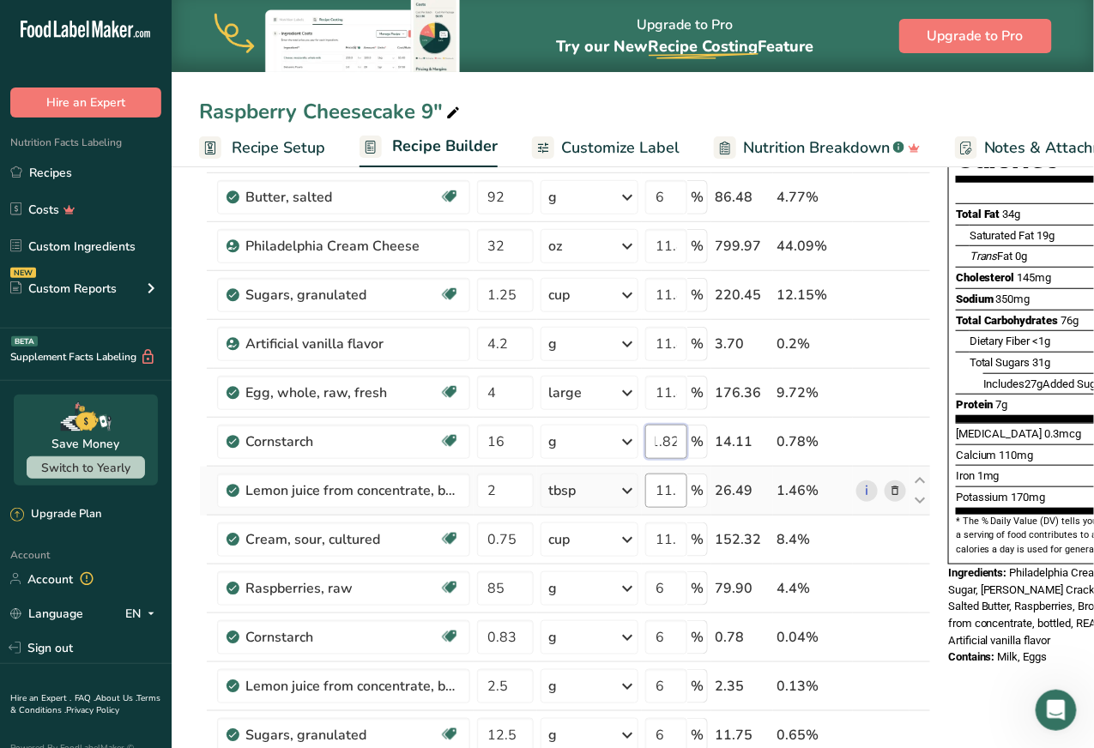
type input "11.82"
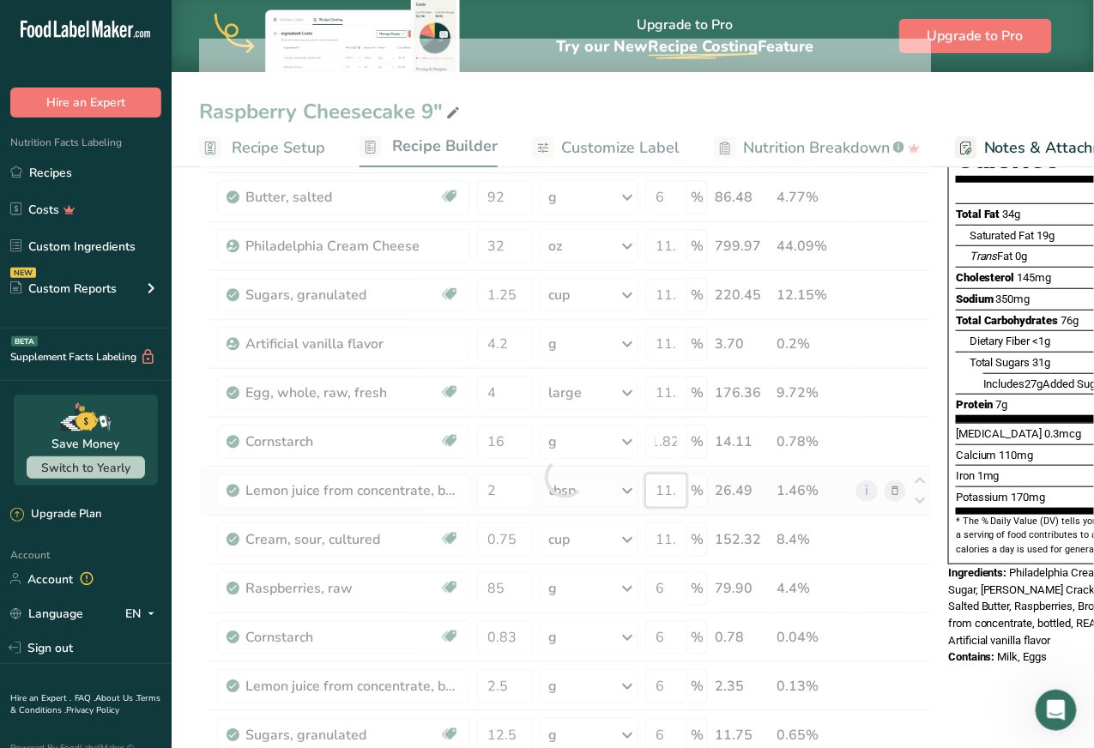
click at [669, 486] on div "Ingredient * Amount * Unit * Waste * .a-a{fill:#347362;}.b-a{fill:#fff;} Grams …" at bounding box center [565, 478] width 732 height 878
click at [669, 486] on div at bounding box center [565, 478] width 732 height 878
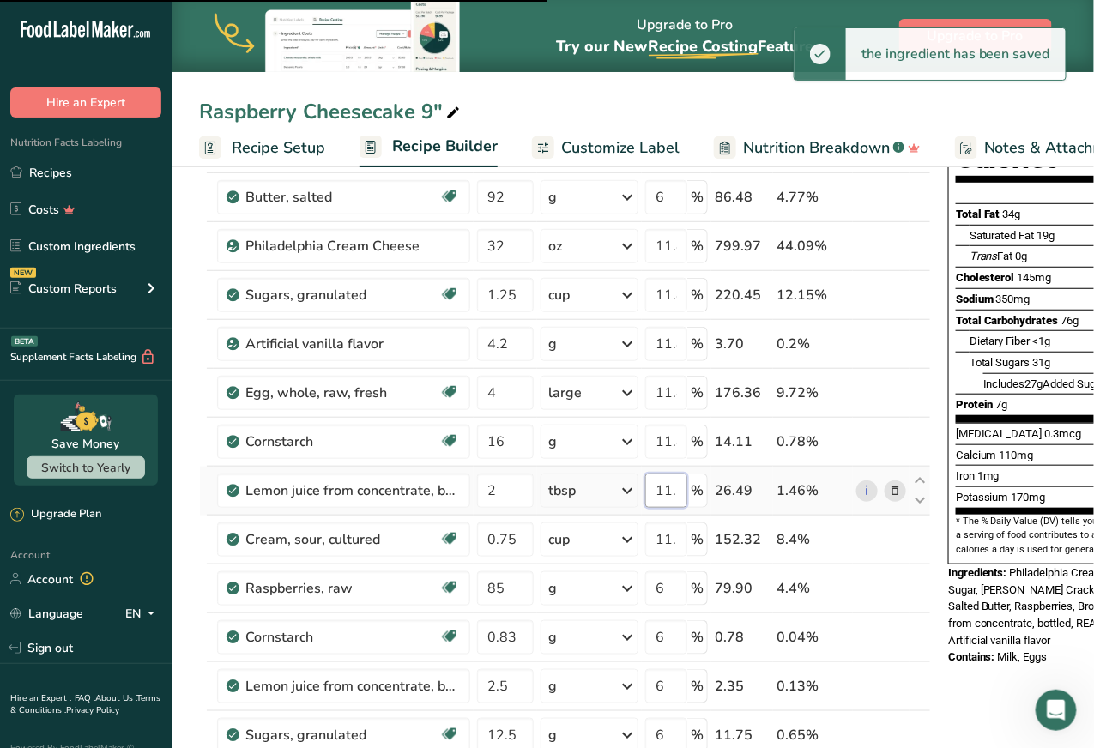
click at [669, 486] on input "11.7" at bounding box center [666, 491] width 42 height 34
paste input "82"
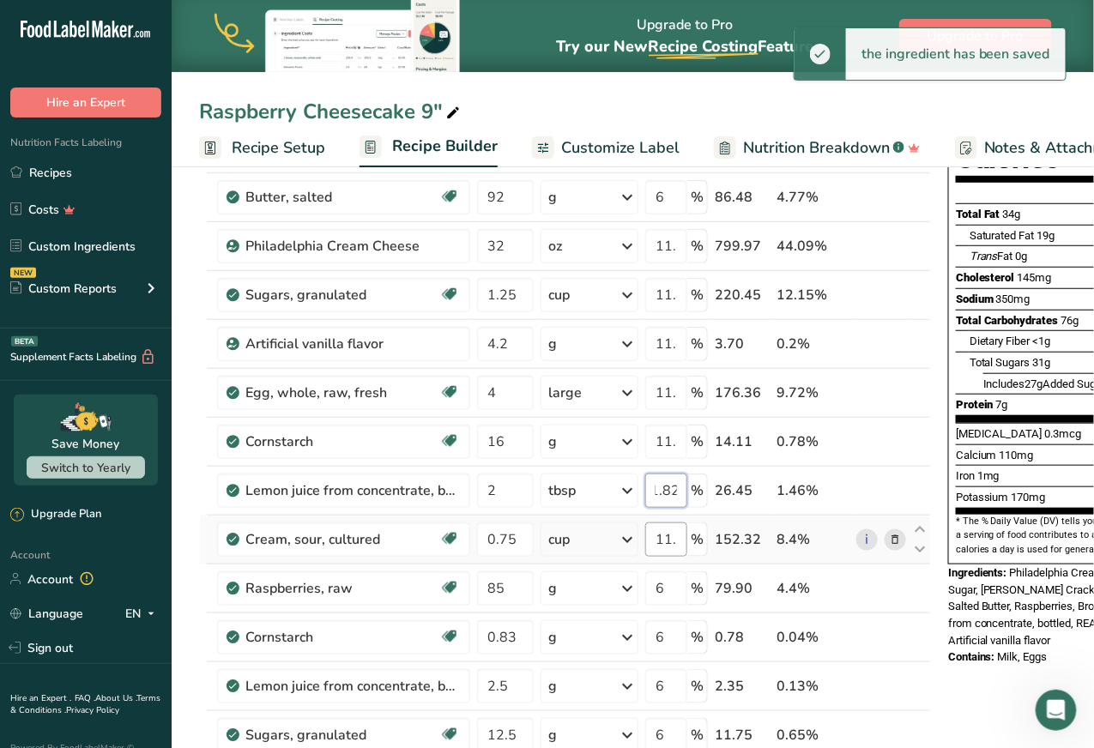
type input "11.82"
click at [673, 542] on div "Ingredient * Amount * Unit * Waste * .a-a{fill:#347362;}.b-a{fill:#fff;} Grams …" at bounding box center [565, 478] width 732 height 878
click at [671, 535] on input "11.7" at bounding box center [666, 540] width 42 height 34
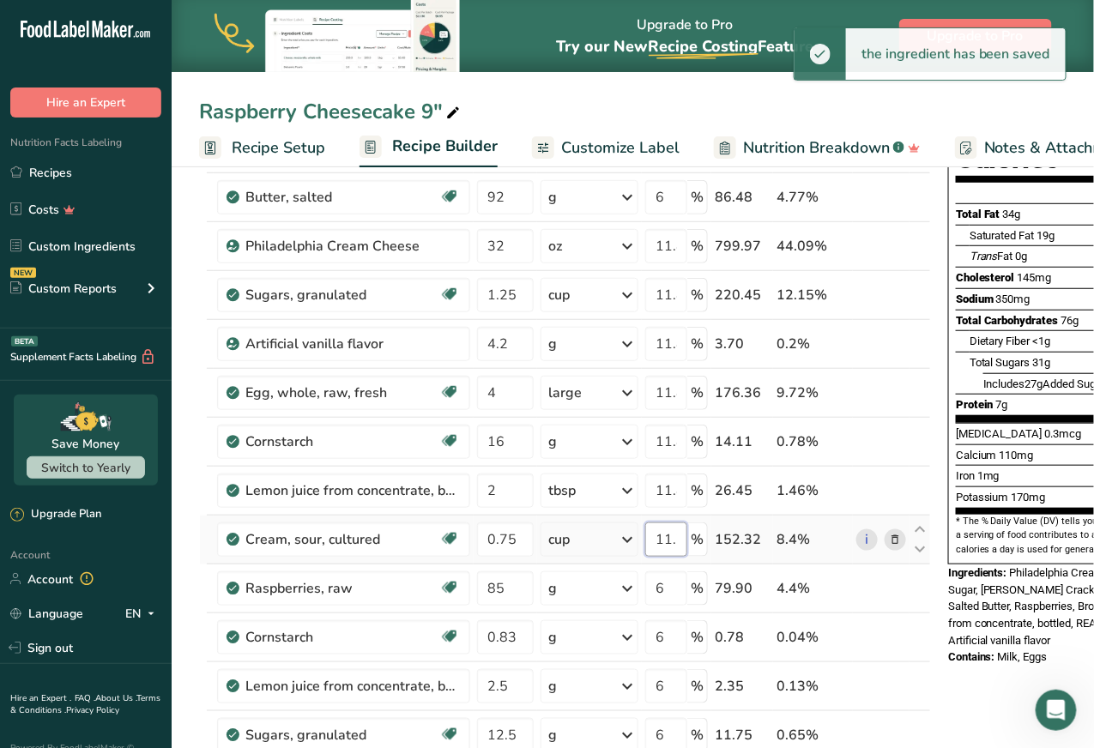
click at [671, 535] on input "11.7" at bounding box center [666, 540] width 42 height 34
paste input "82"
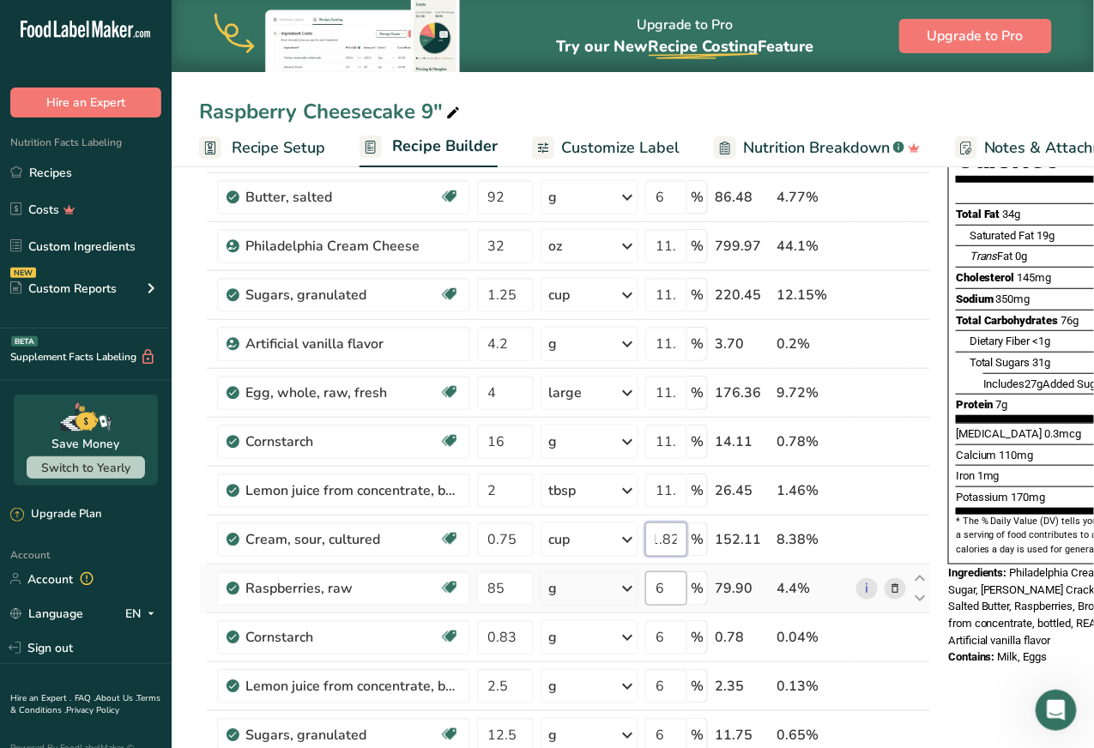
type input "11.82"
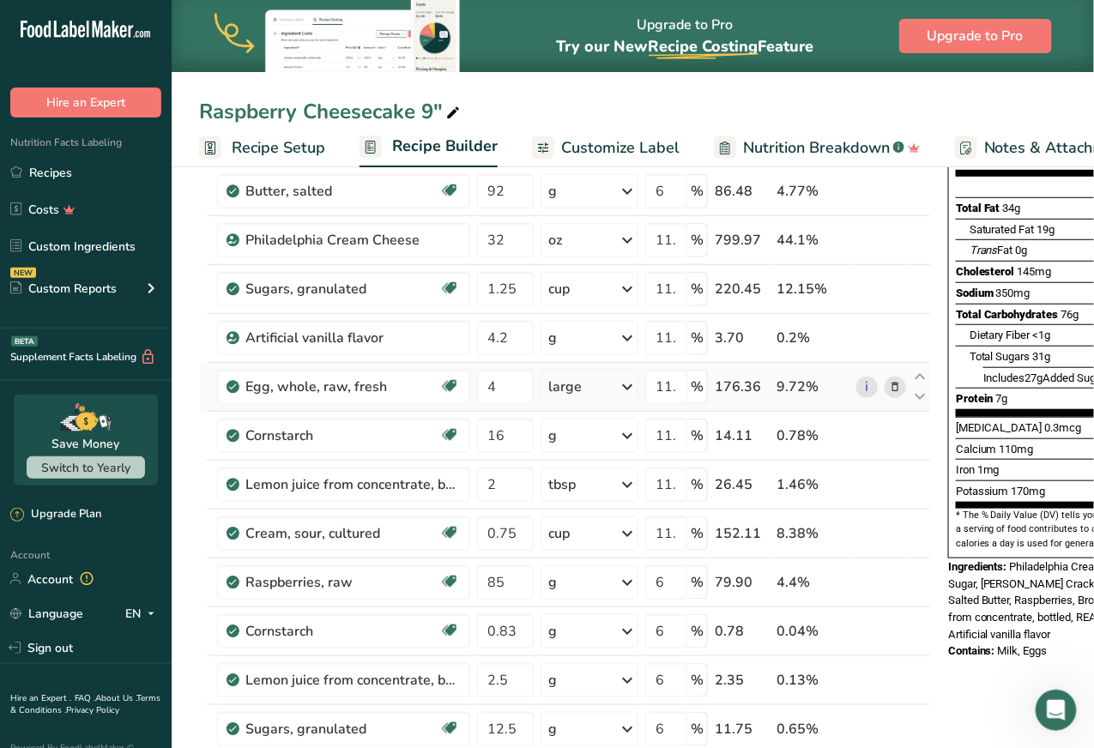
scroll to position [223, 0]
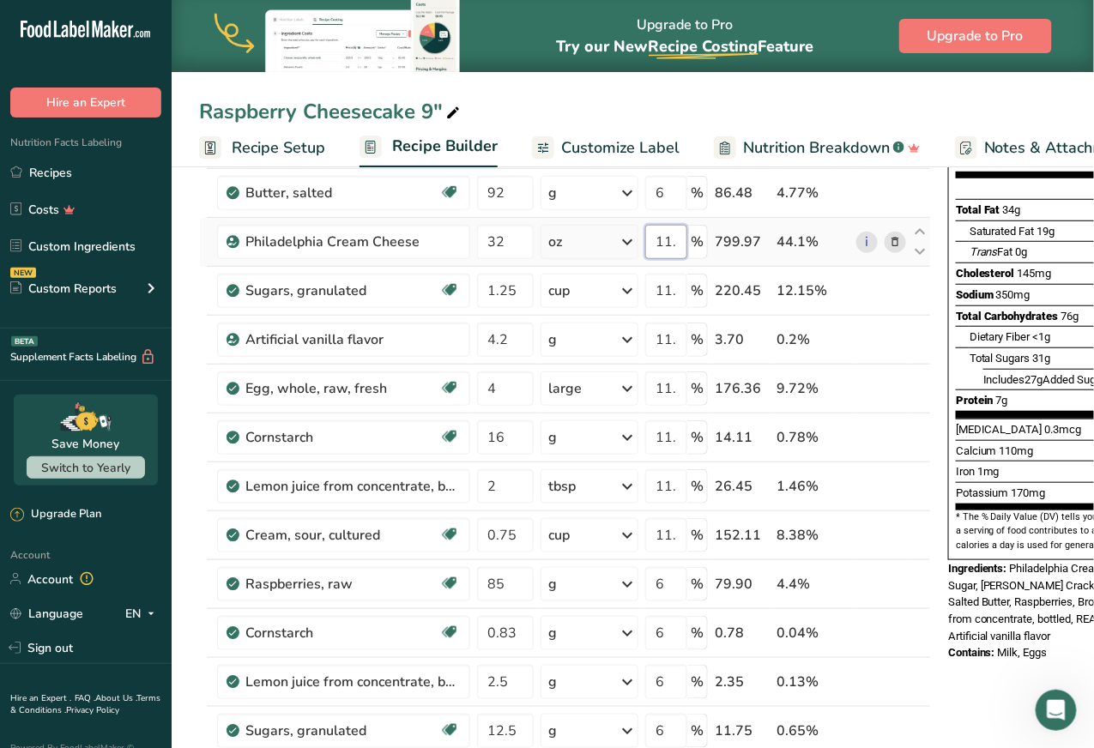
click at [678, 233] on input "11.82" at bounding box center [666, 242] width 42 height 34
type input "11.8"
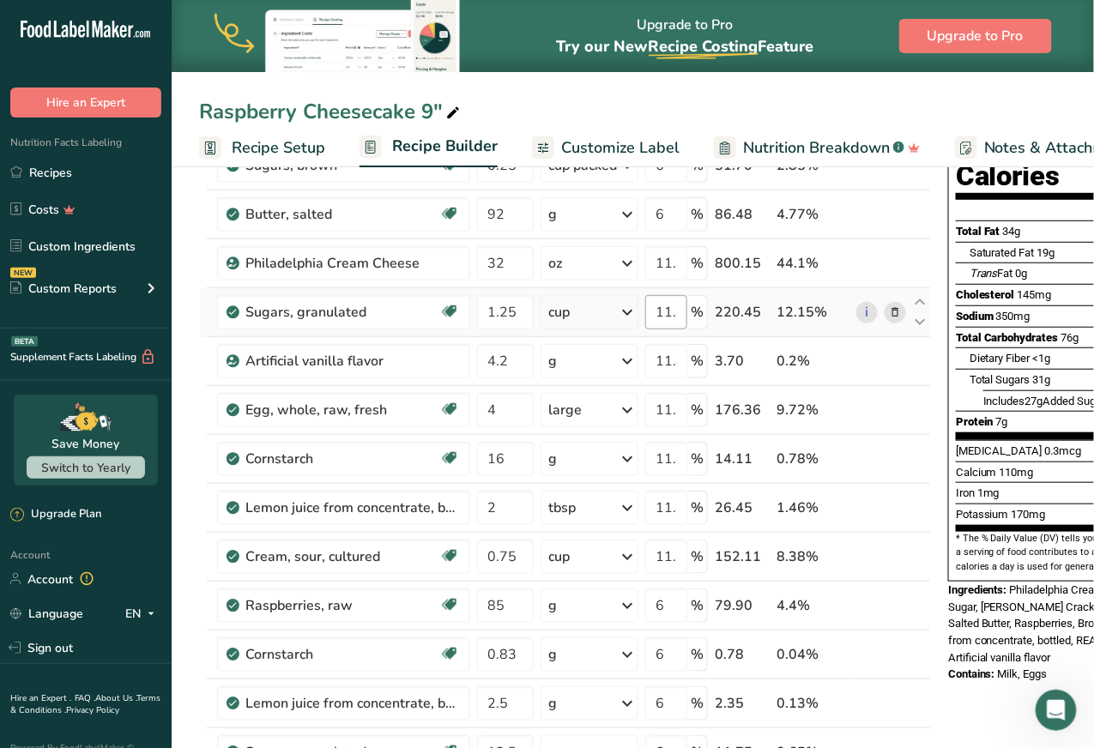
scroll to position [194, 0]
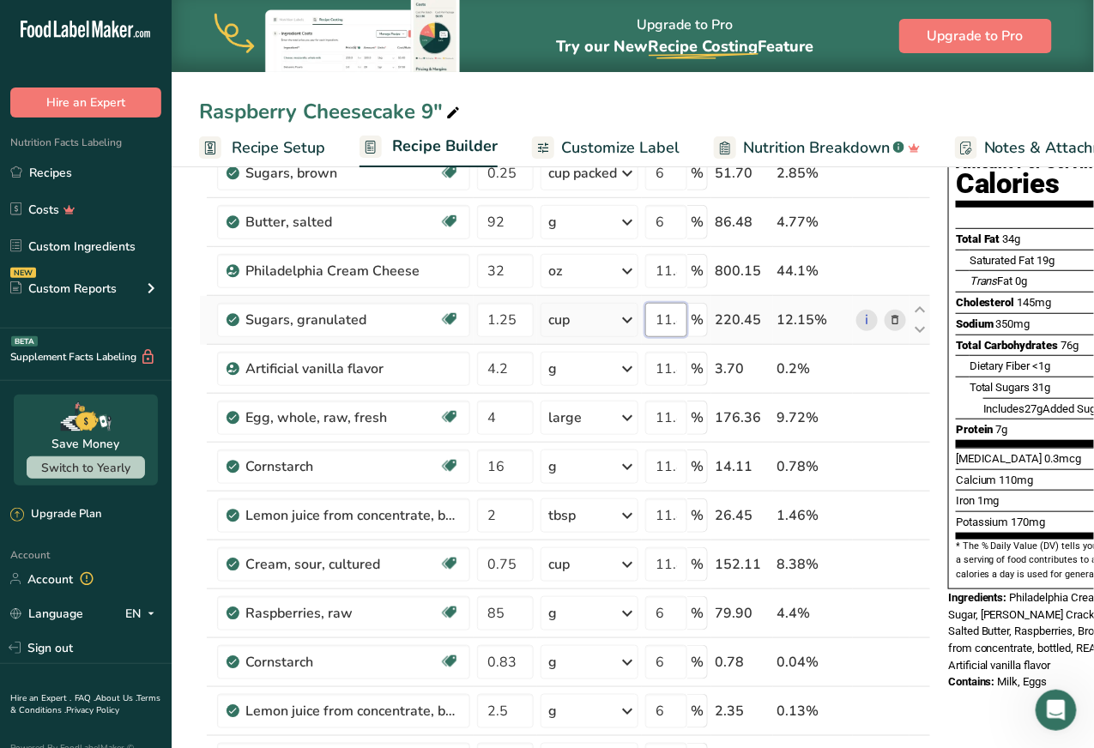
click at [664, 311] on input "11.82" at bounding box center [666, 320] width 42 height 34
type input "11.8"
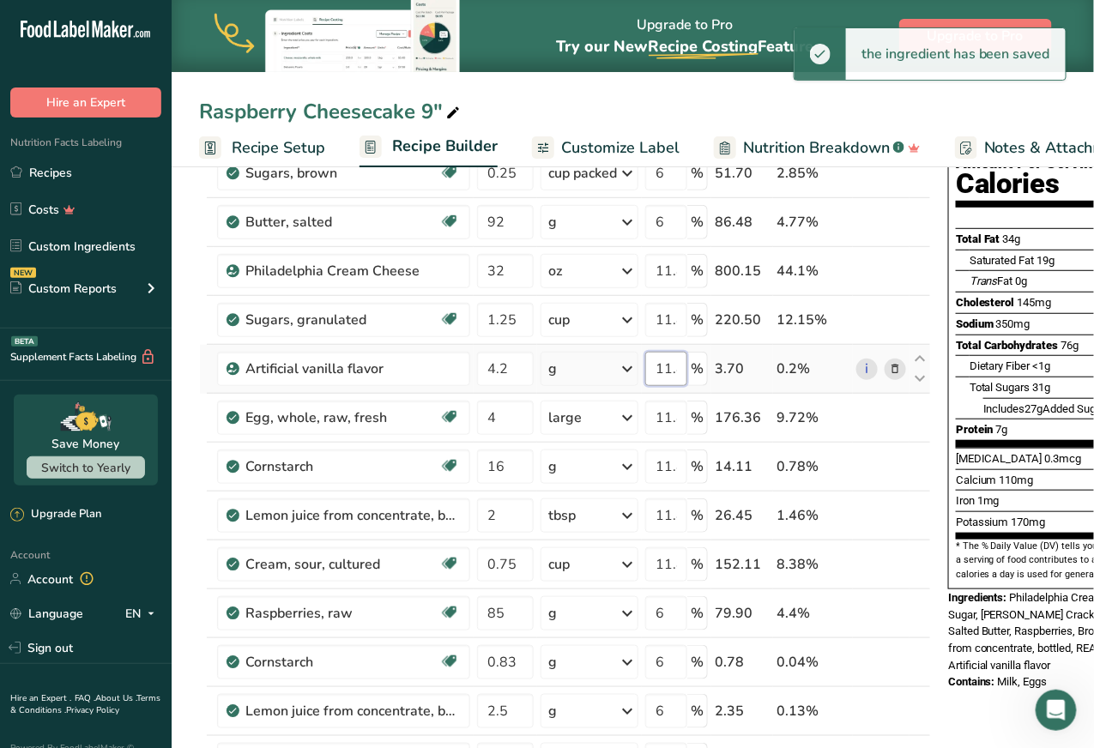
click at [665, 366] on input "11.82" at bounding box center [666, 369] width 42 height 34
type input "11.8"
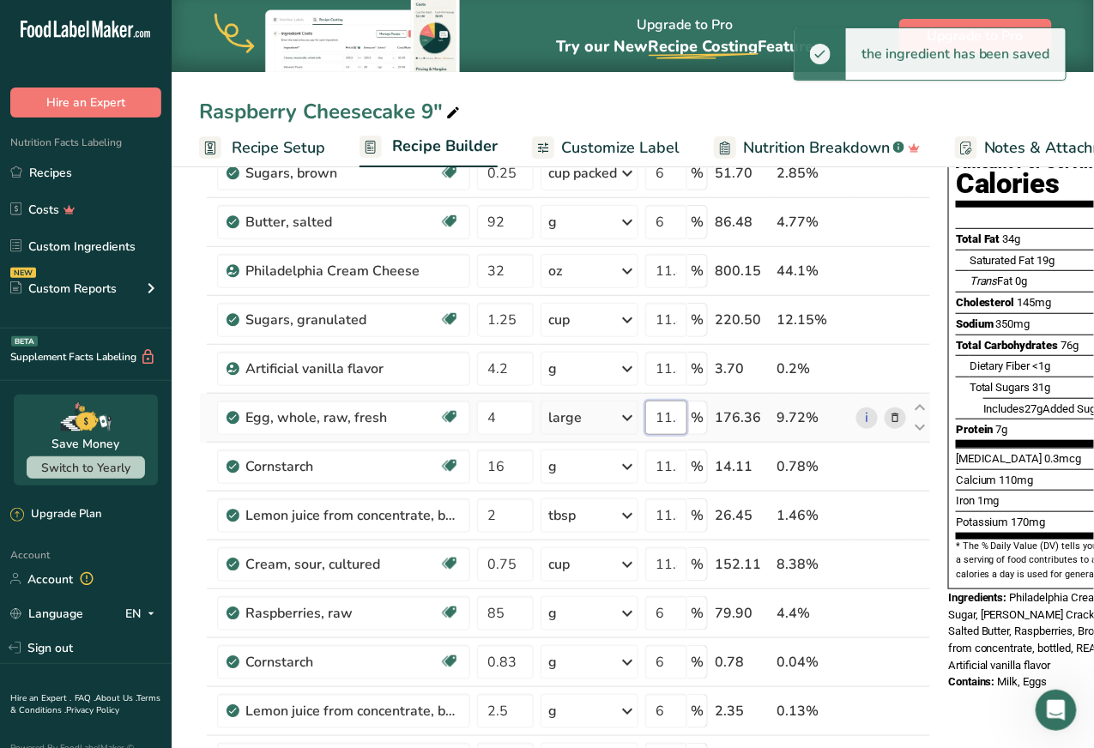
click at [672, 415] on input "11.82" at bounding box center [666, 418] width 42 height 34
type input "11.8"
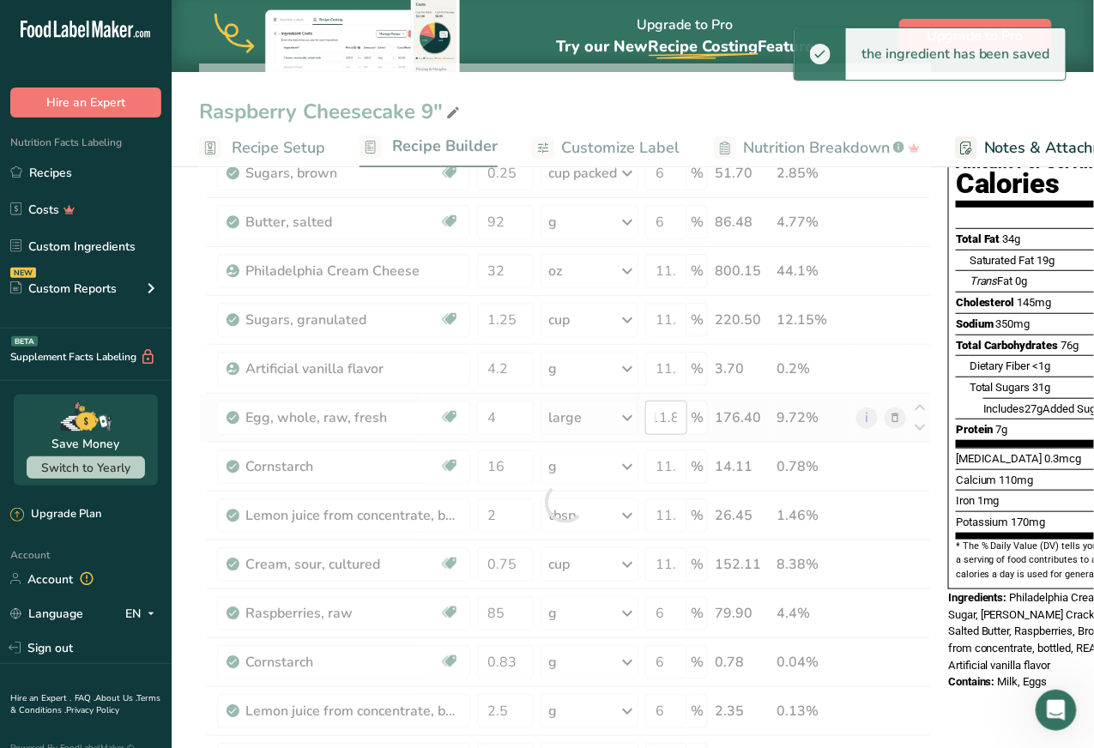
scroll to position [0, 0]
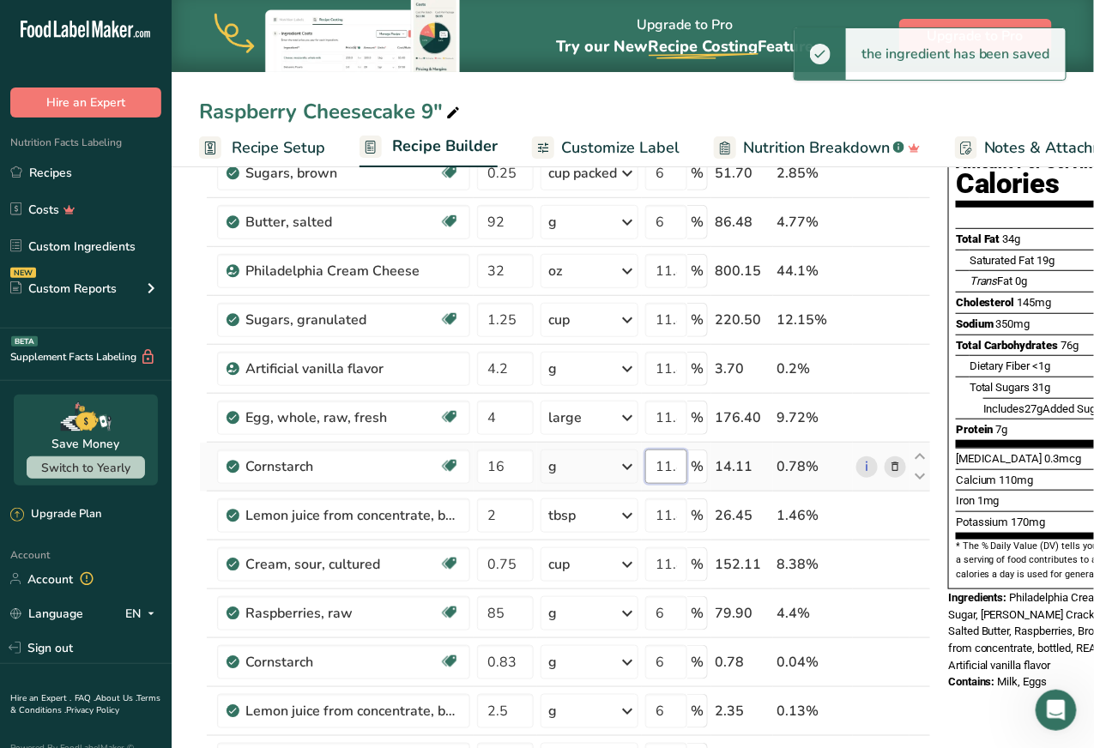
click at [662, 463] on input "11.82" at bounding box center [666, 467] width 42 height 34
type input "11.8"
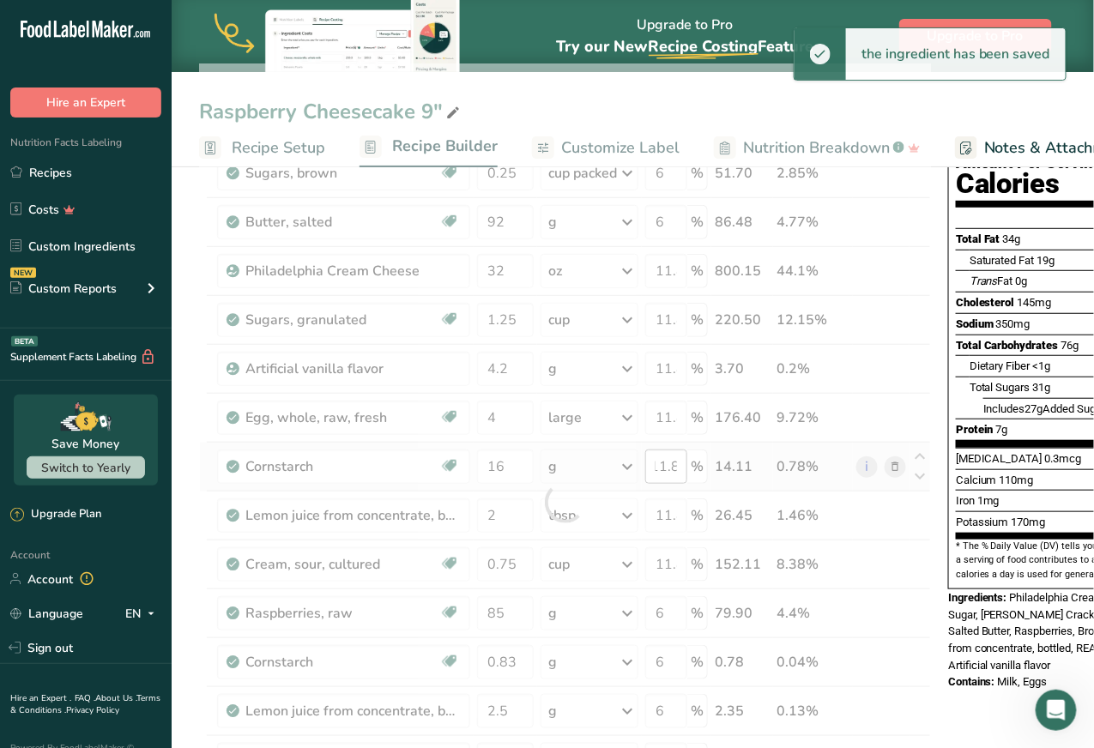
scroll to position [0, 0]
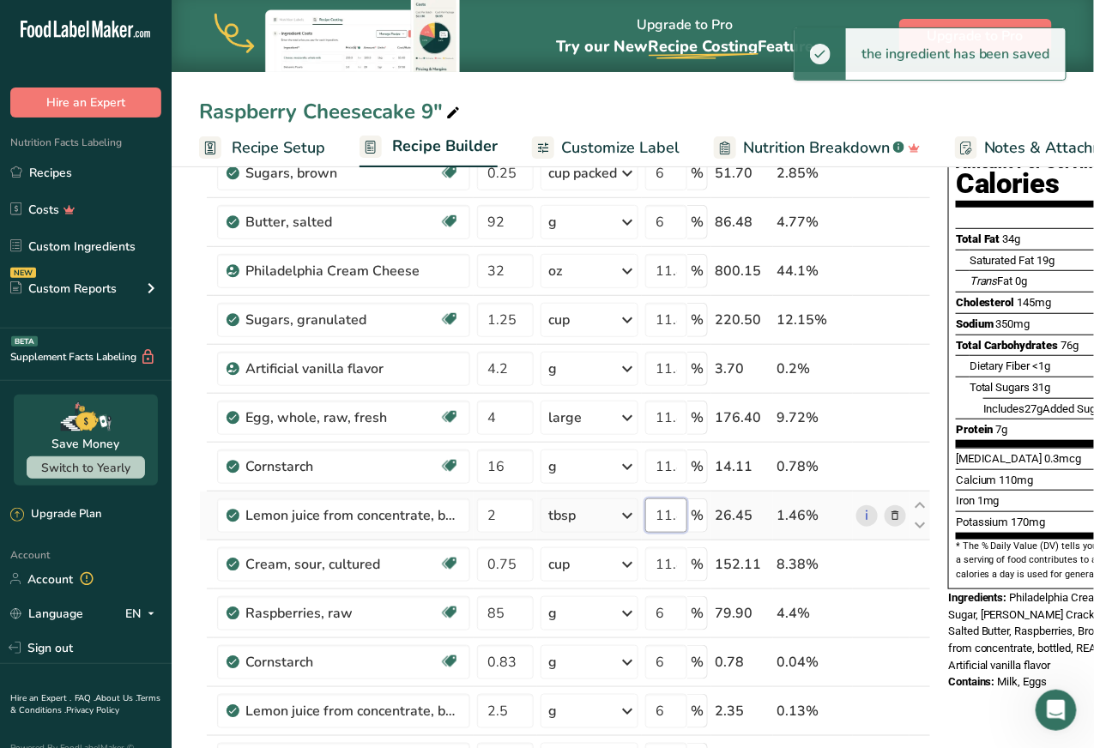
click at [667, 516] on input "11.82" at bounding box center [666, 516] width 42 height 34
type input "11.8"
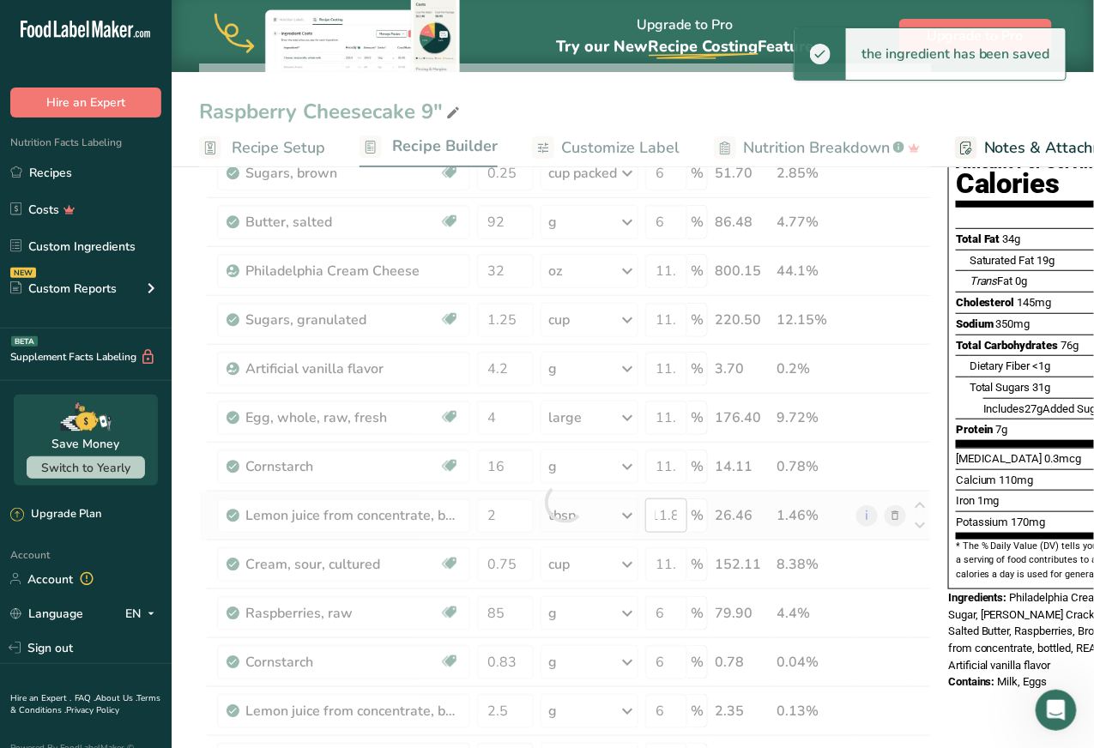
scroll to position [0, 0]
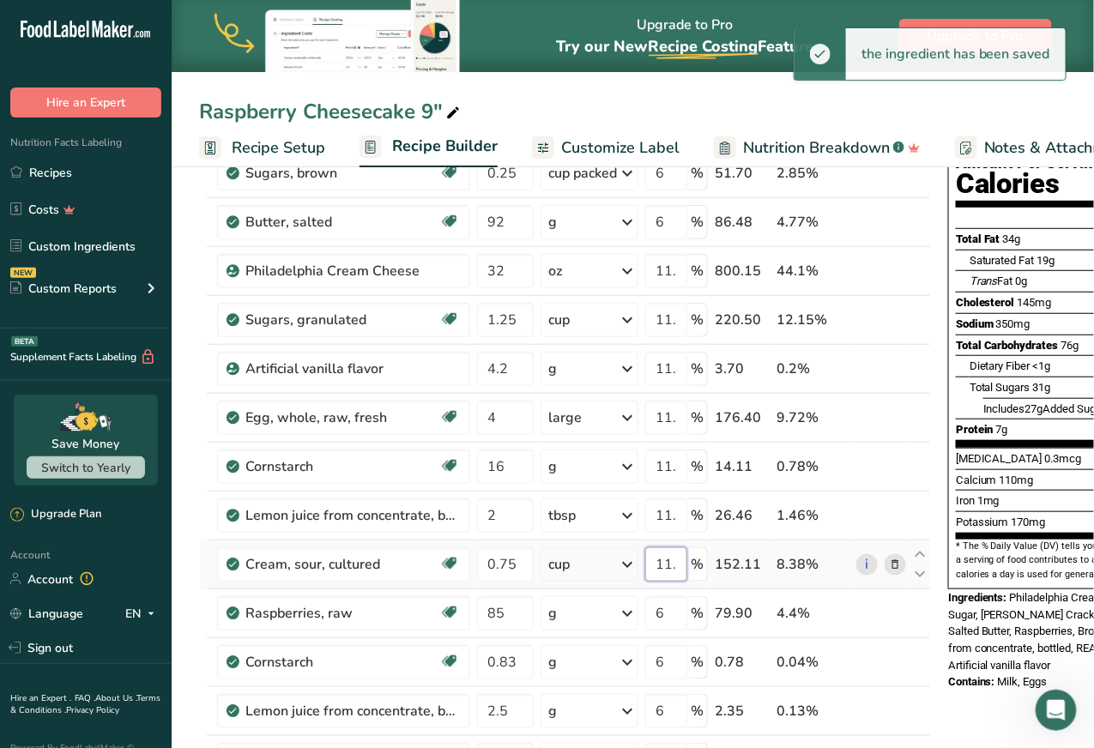
click at [668, 560] on input "11.82" at bounding box center [666, 564] width 42 height 34
type input "11.8"
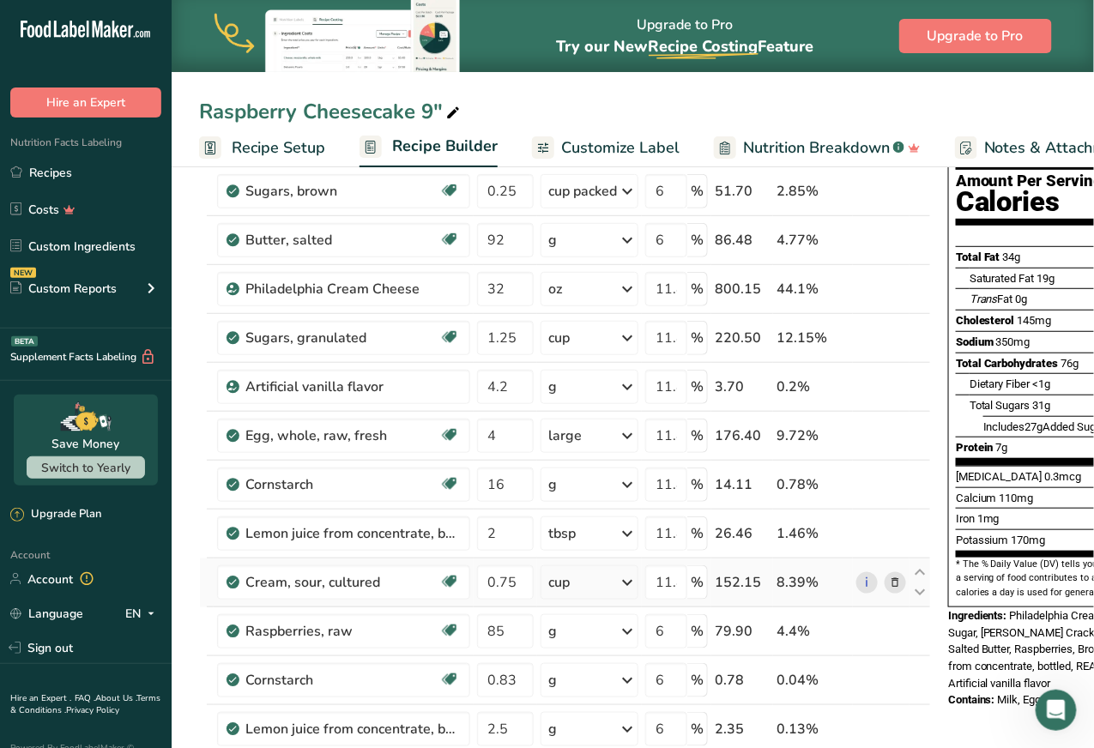
scroll to position [174, 0]
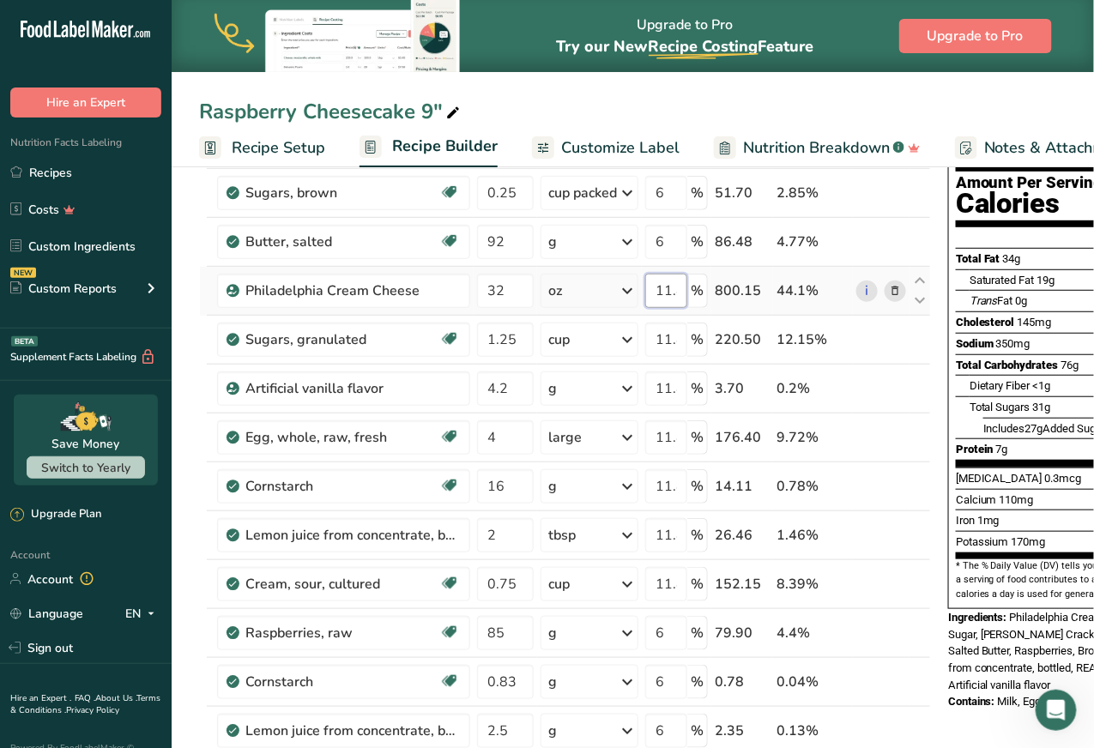
click at [663, 289] on input "11.8" at bounding box center [666, 291] width 42 height 34
click at [671, 289] on input "11.8" at bounding box center [666, 291] width 42 height 34
type input "11.78"
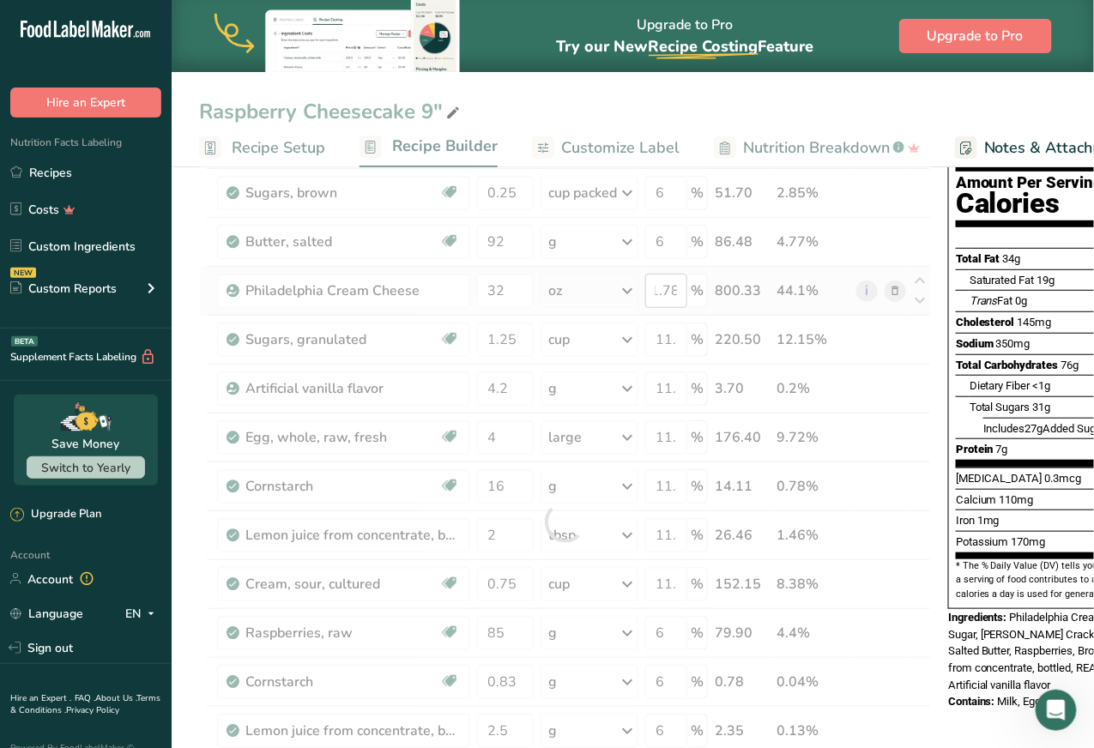
scroll to position [0, 0]
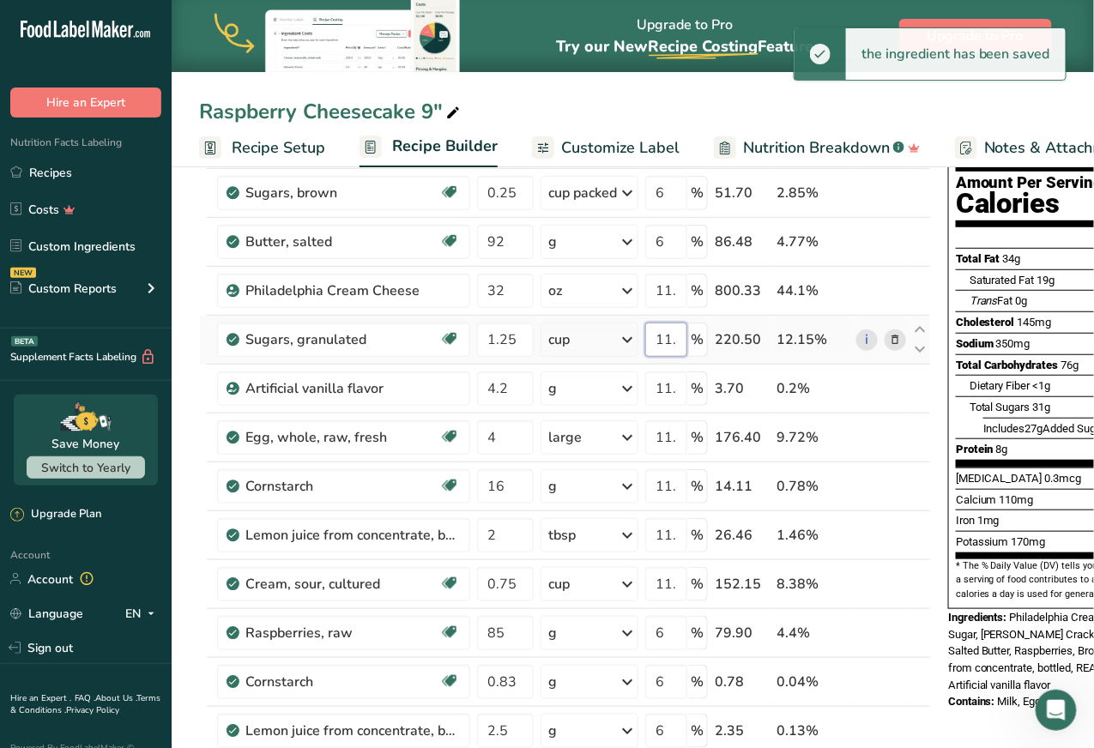
click at [670, 336] on input "11.8" at bounding box center [666, 340] width 42 height 34
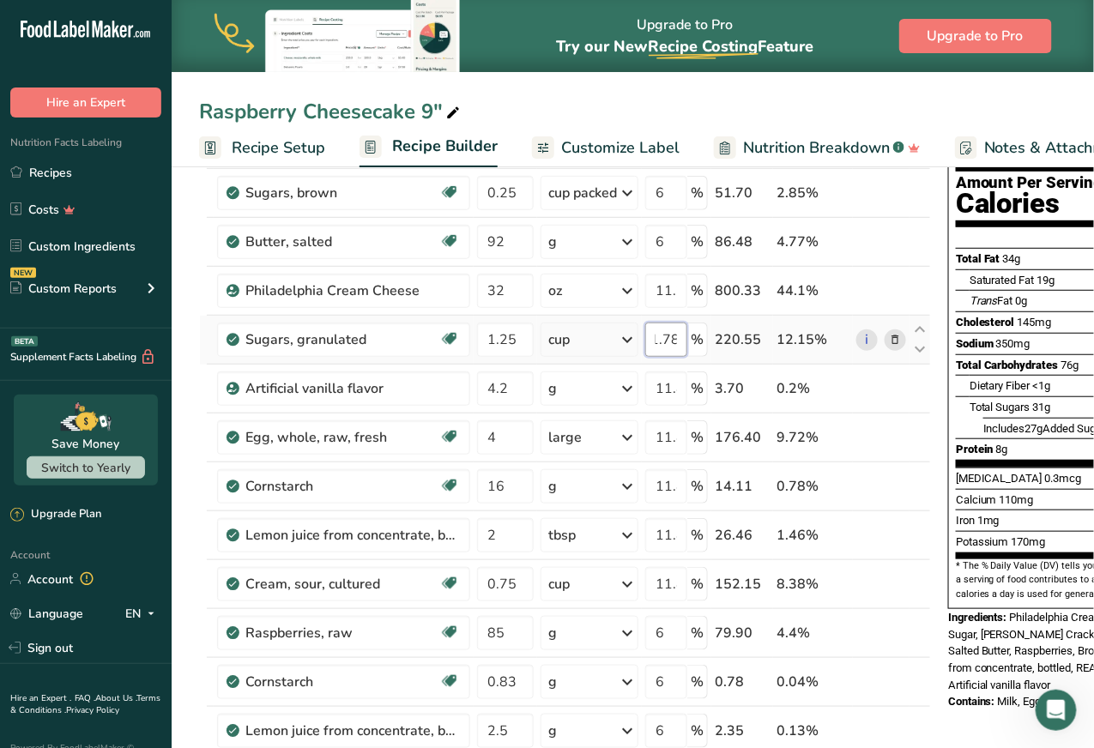
type input "11.78"
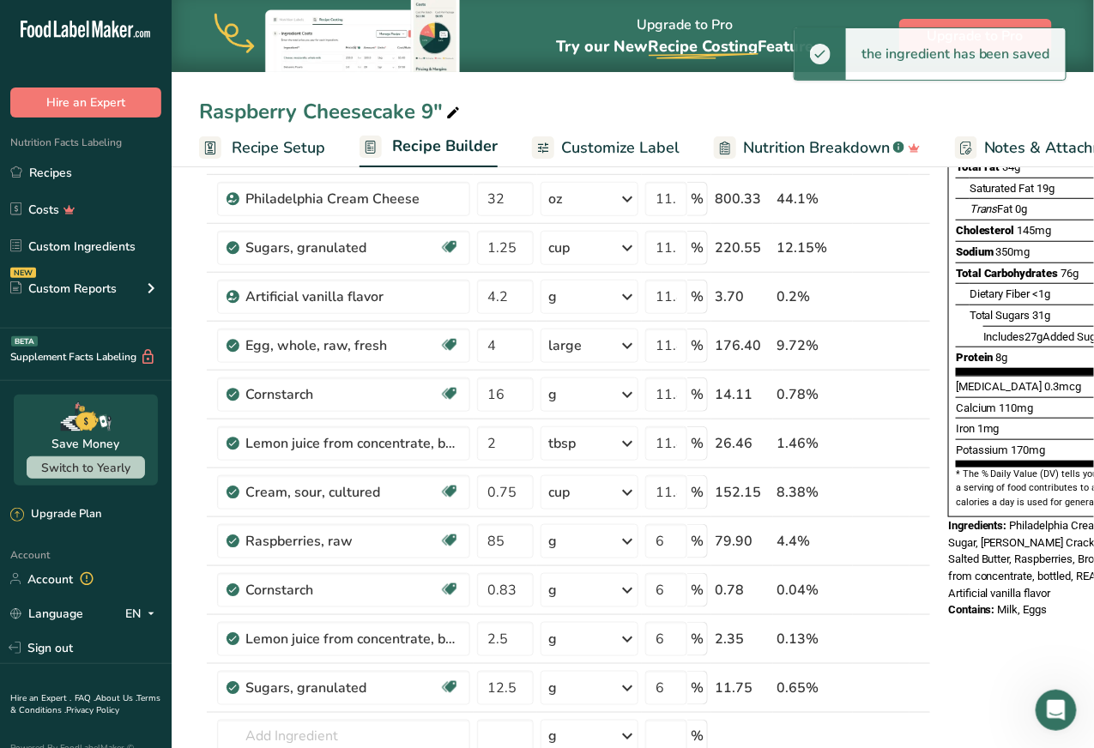
scroll to position [255, 0]
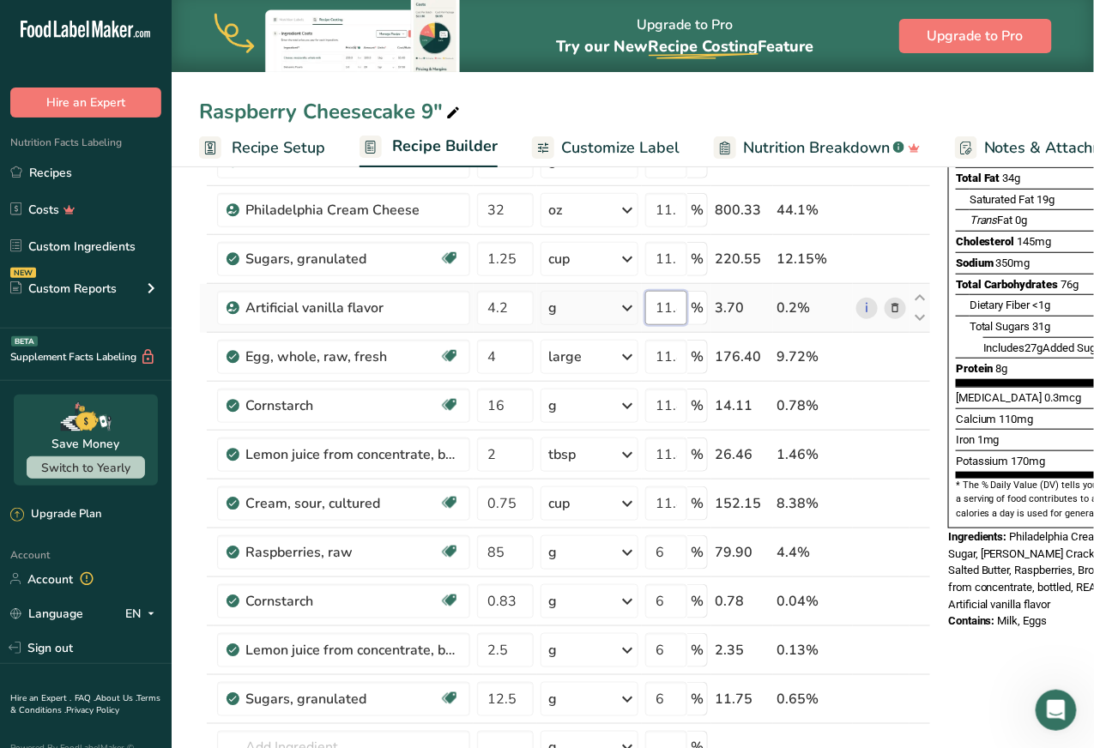
click at [668, 305] on input "11.8" at bounding box center [666, 308] width 42 height 34
type input "11.78"
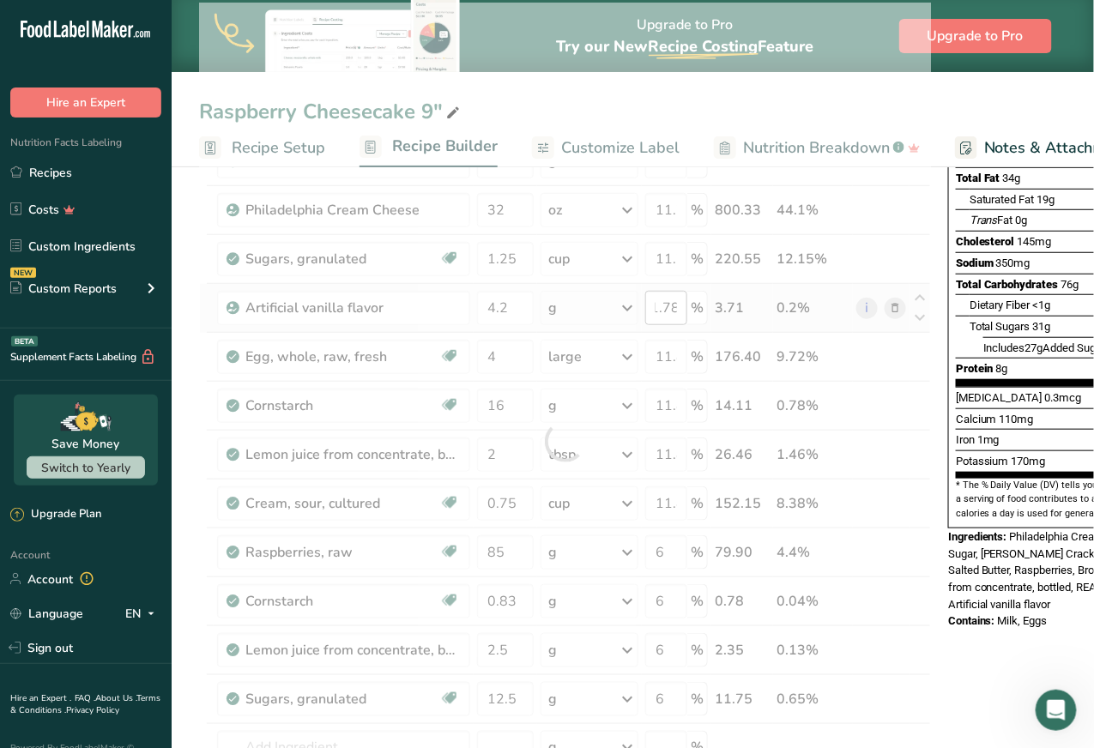
scroll to position [0, 0]
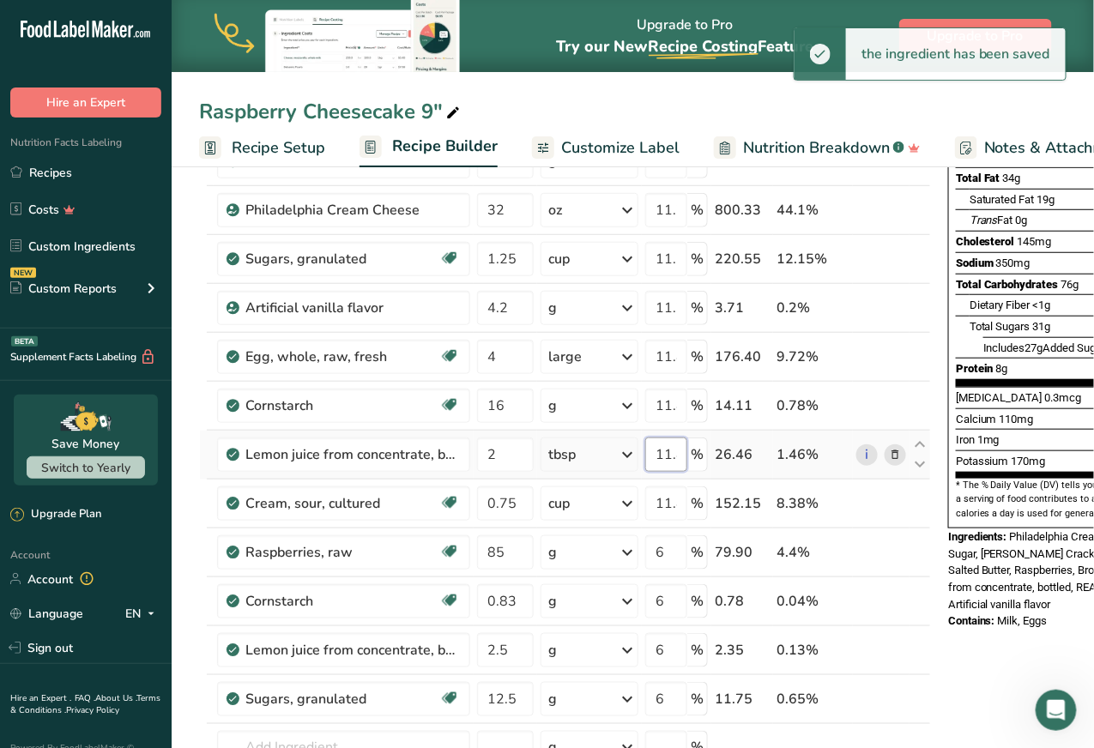
click at [672, 456] on input "11.8" at bounding box center [666, 455] width 42 height 34
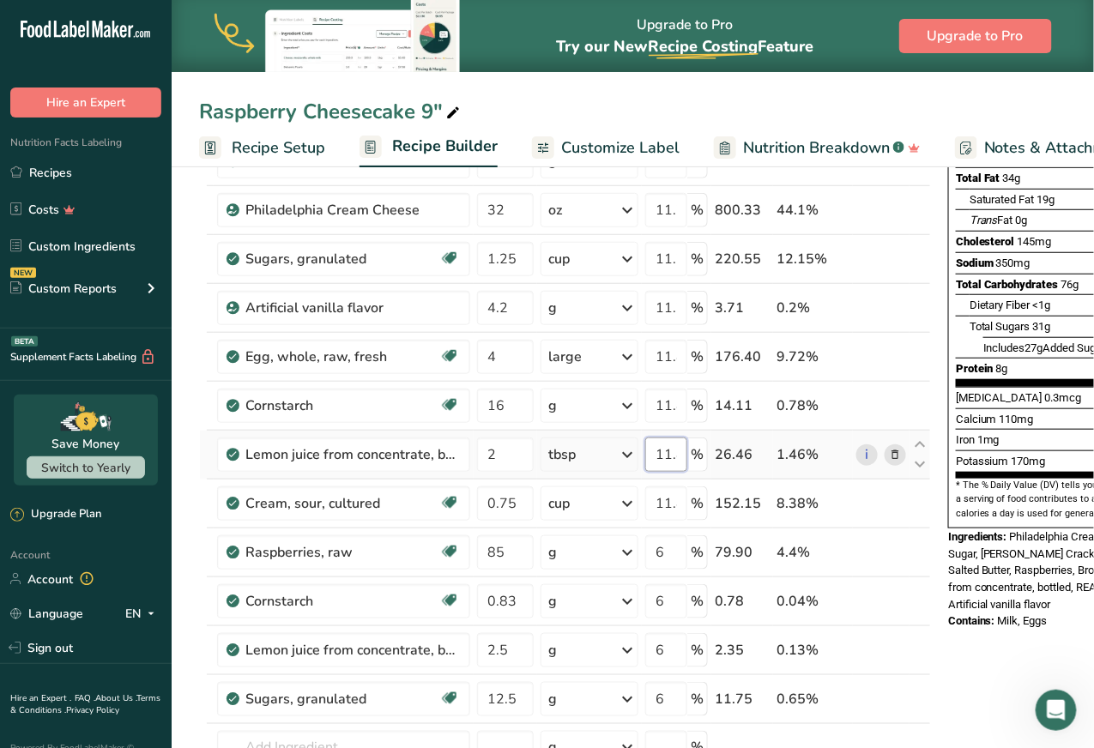
click at [672, 456] on input "11.8" at bounding box center [666, 455] width 42 height 34
click at [674, 502] on div "Ingredient * Amount * Unit * Waste * .a-a{fill:#347362;}.b-a{fill:#fff;} Grams …" at bounding box center [565, 442] width 732 height 878
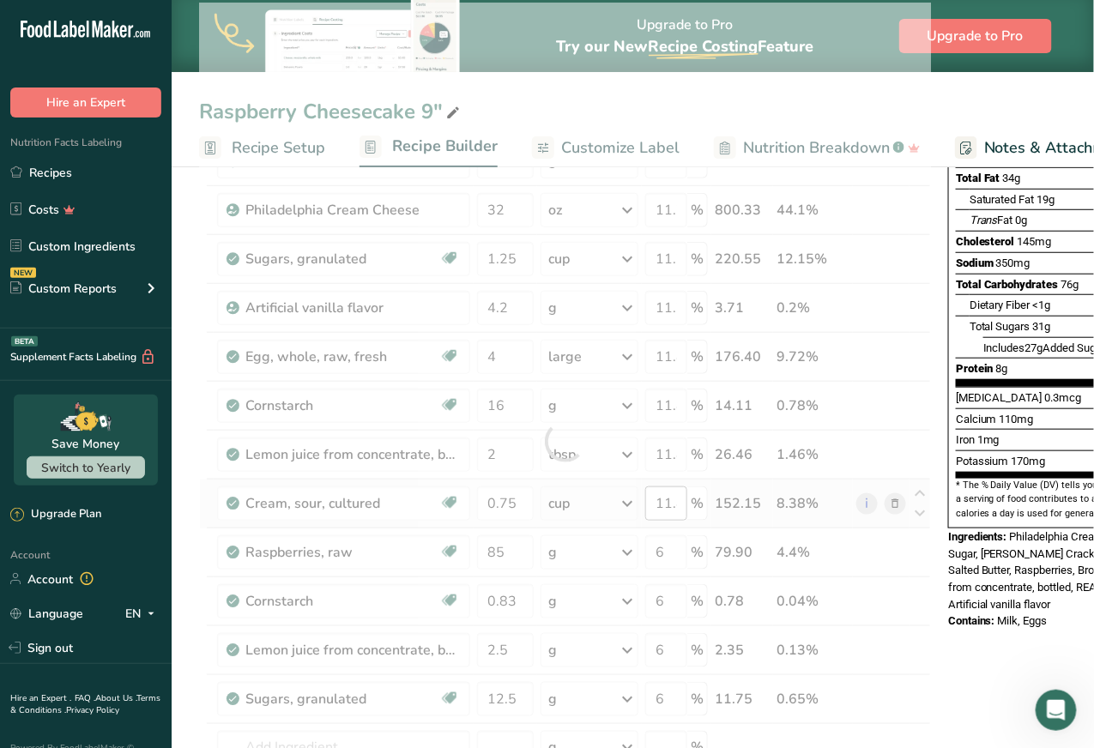
click at [674, 502] on div at bounding box center [565, 442] width 732 height 878
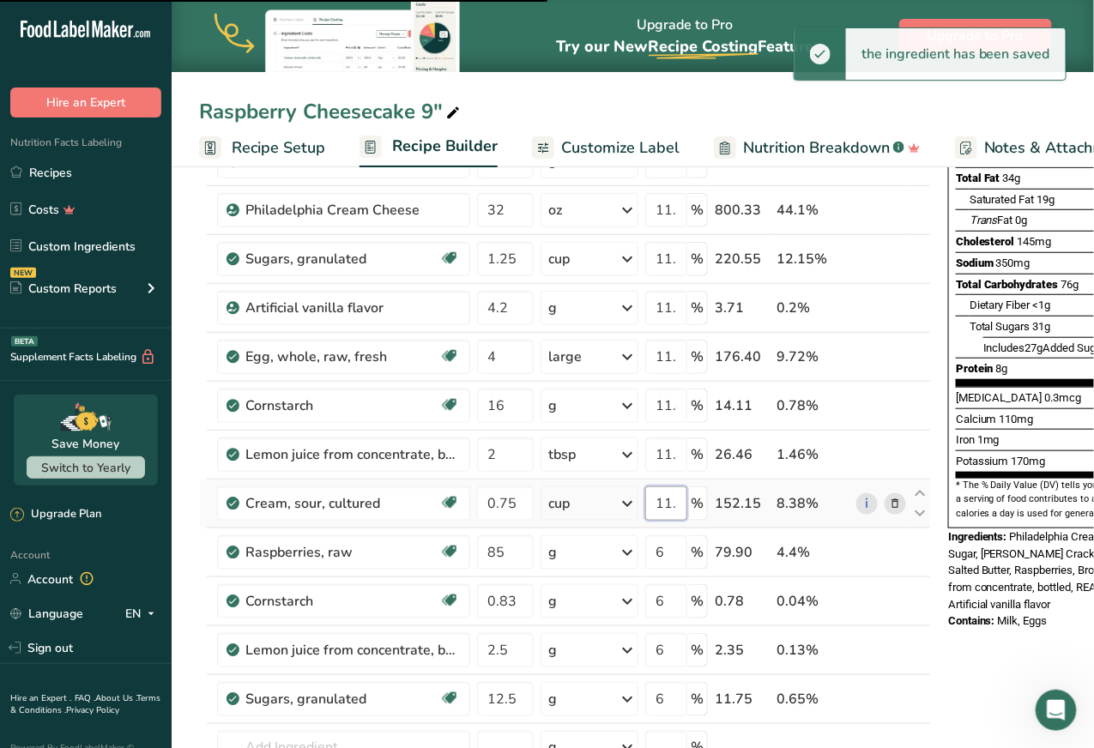
click at [669, 499] on input "11.8" at bounding box center [666, 504] width 42 height 34
type input "11.78"
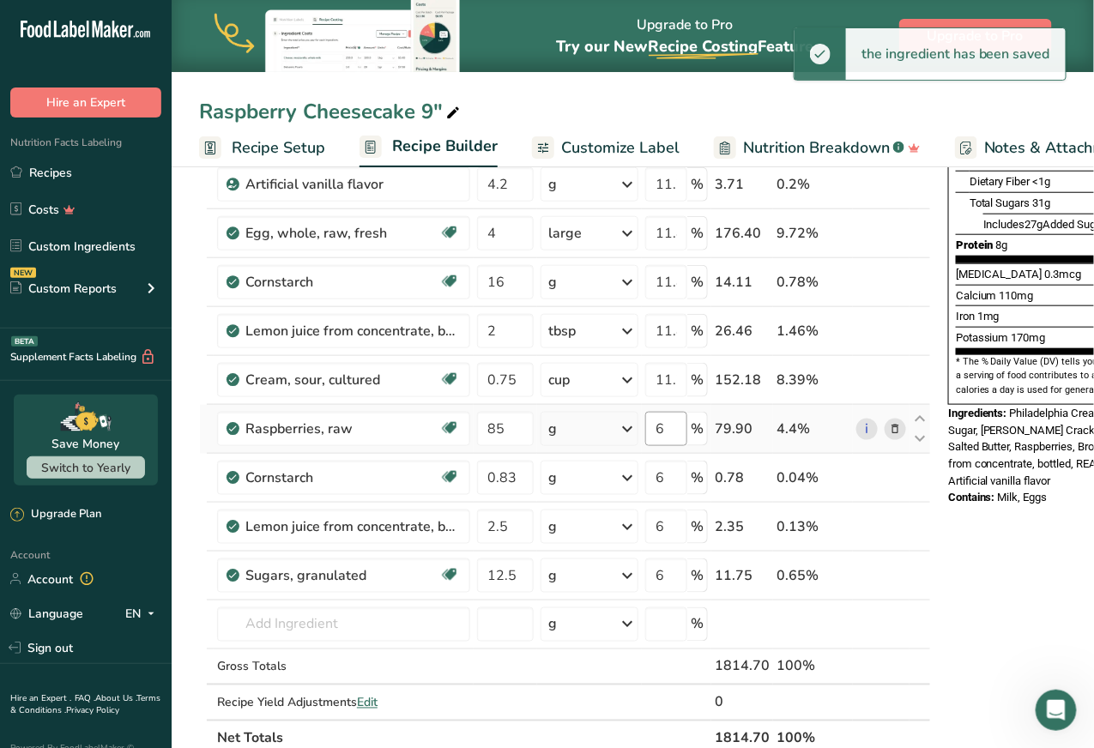
scroll to position [375, 0]
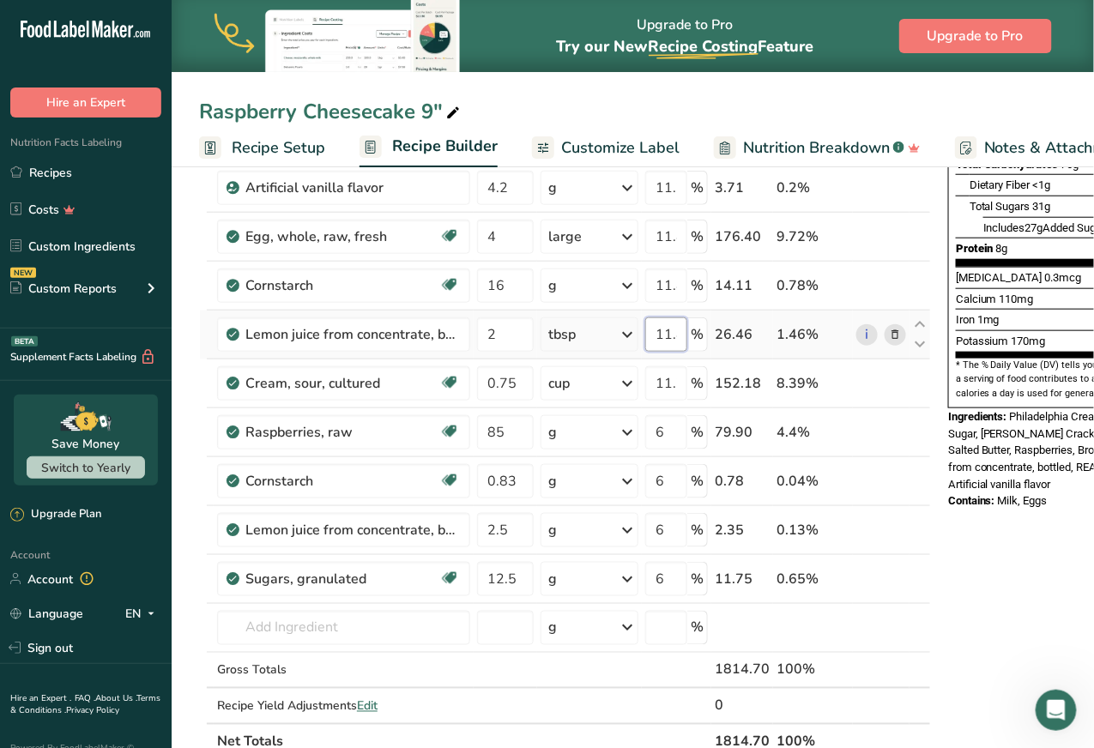
click at [664, 336] on input "11.8" at bounding box center [666, 335] width 42 height 34
type input "11.78"
click at [666, 274] on div "Ingredient * Amount * Unit * Waste * .a-a{fill:#347362;}.b-a{fill:#fff;} Grams …" at bounding box center [565, 321] width 732 height 878
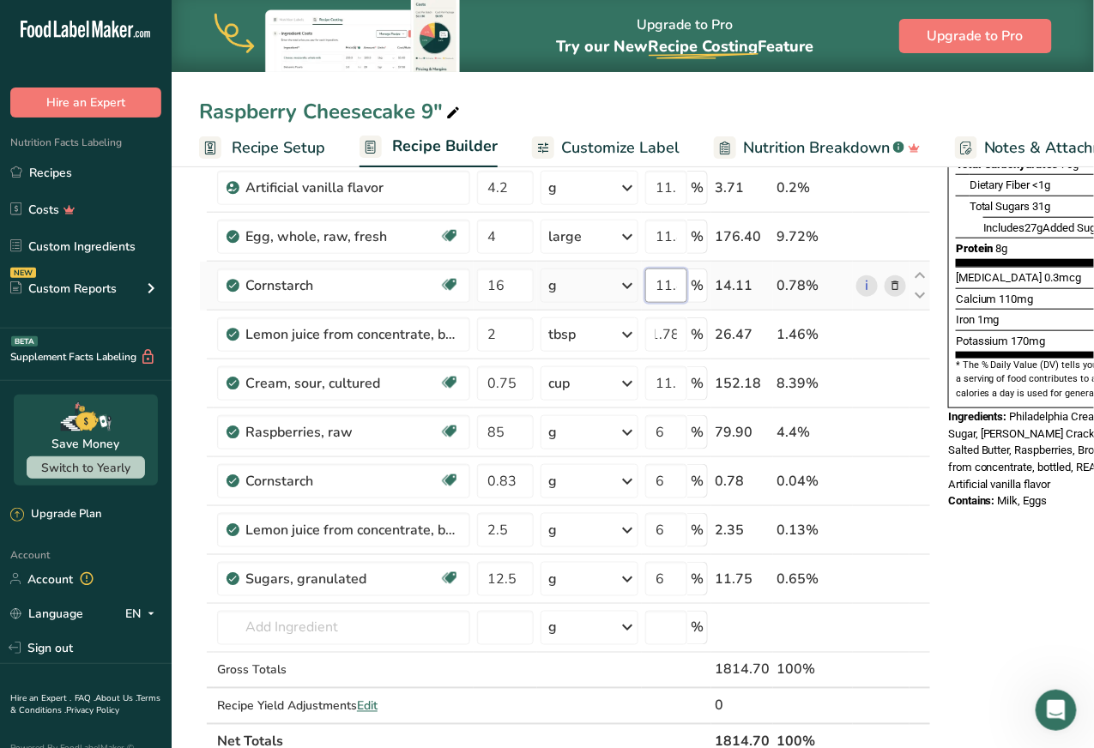
scroll to position [0, 0]
click at [666, 279] on input "11.8" at bounding box center [666, 286] width 42 height 34
type input "11.78"
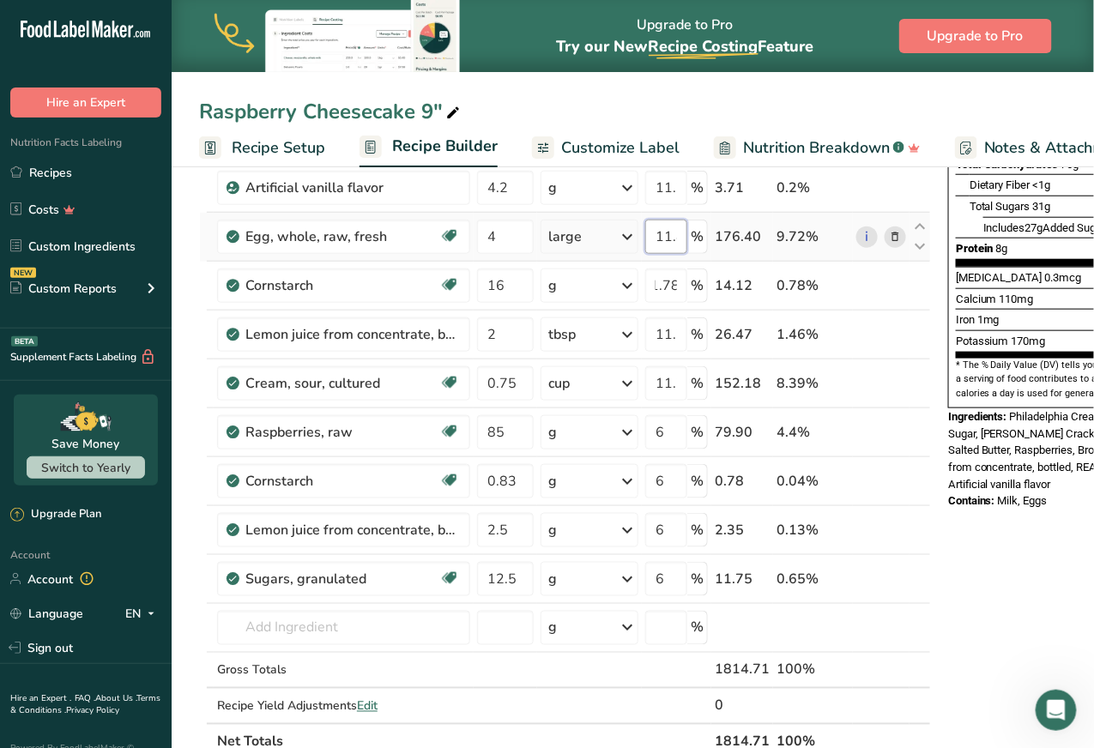
click at [663, 238] on div "Ingredient * Amount * Unit * Waste * .a-a{fill:#347362;}.b-a{fill:#fff;} Grams …" at bounding box center [565, 321] width 732 height 878
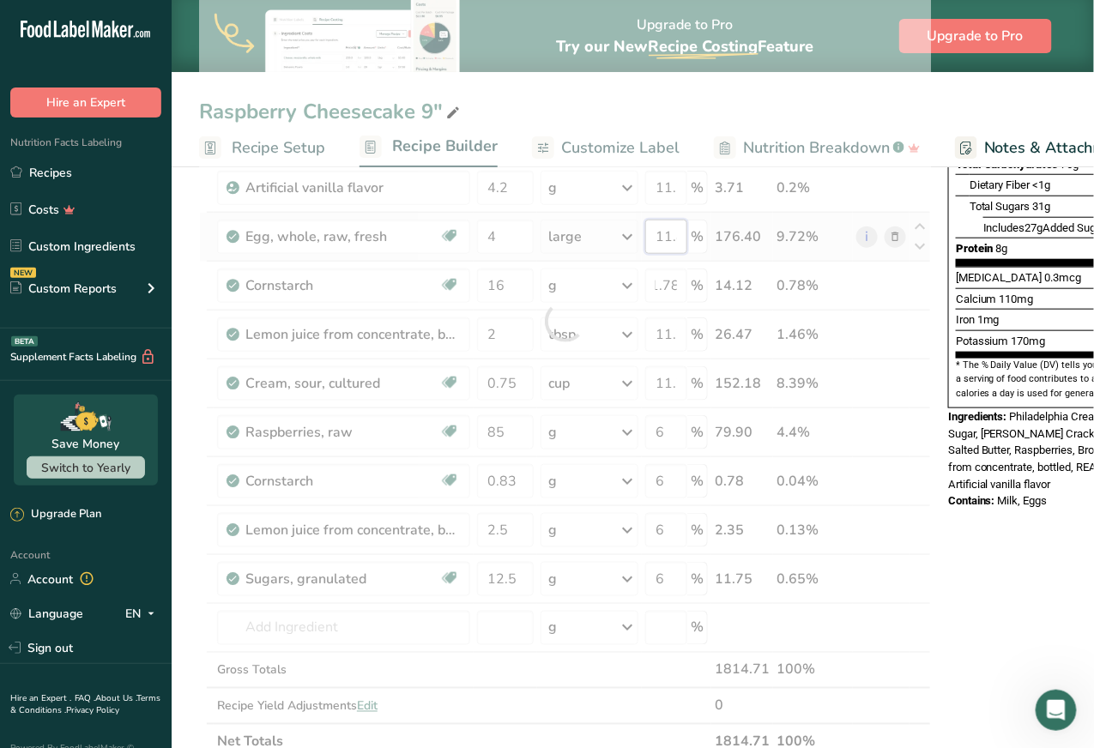
scroll to position [0, 0]
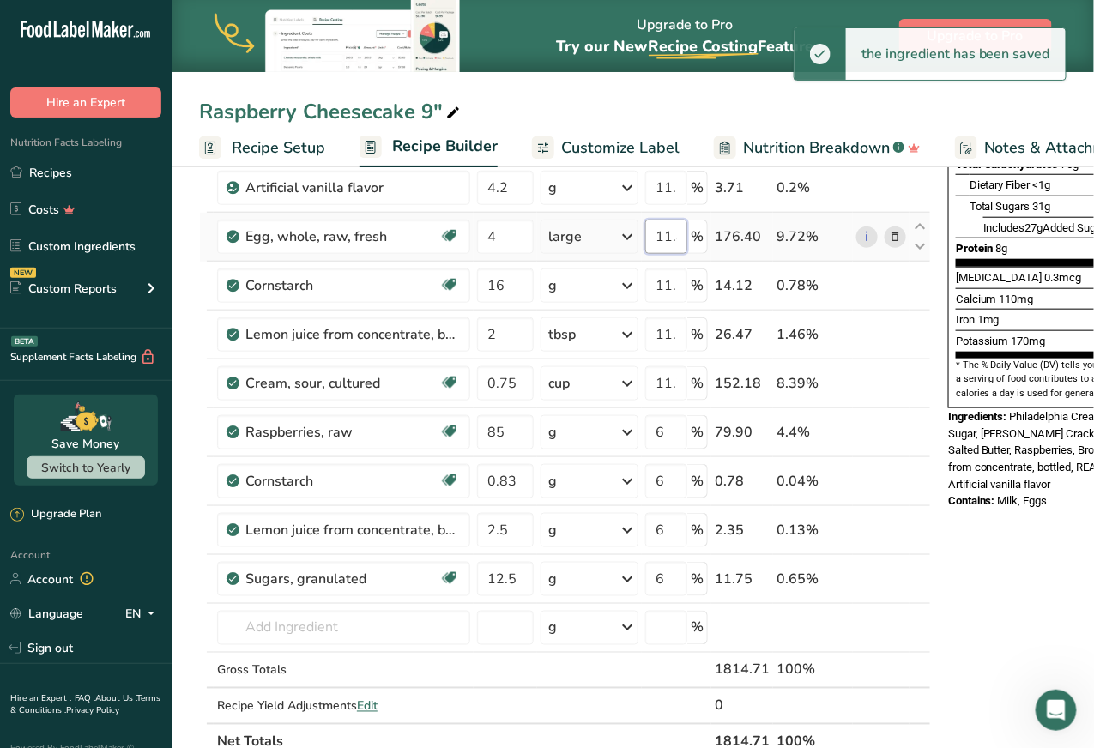
click at [664, 235] on input "11.8" at bounding box center [666, 237] width 42 height 34
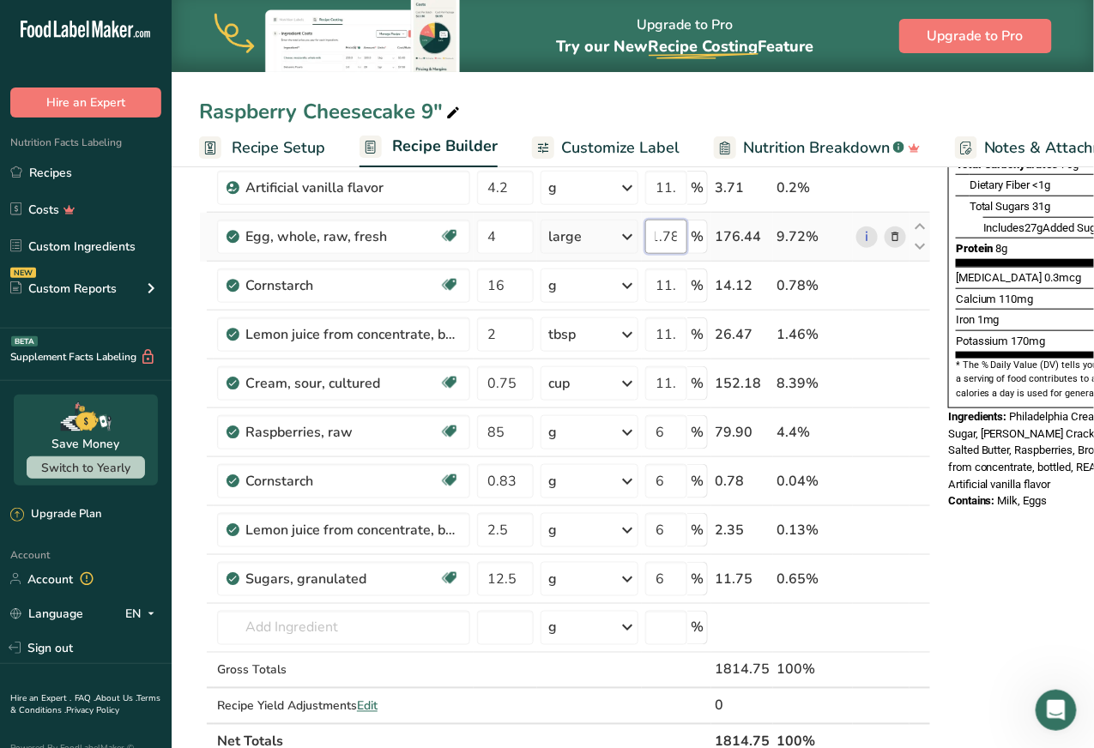
type input "11.78"
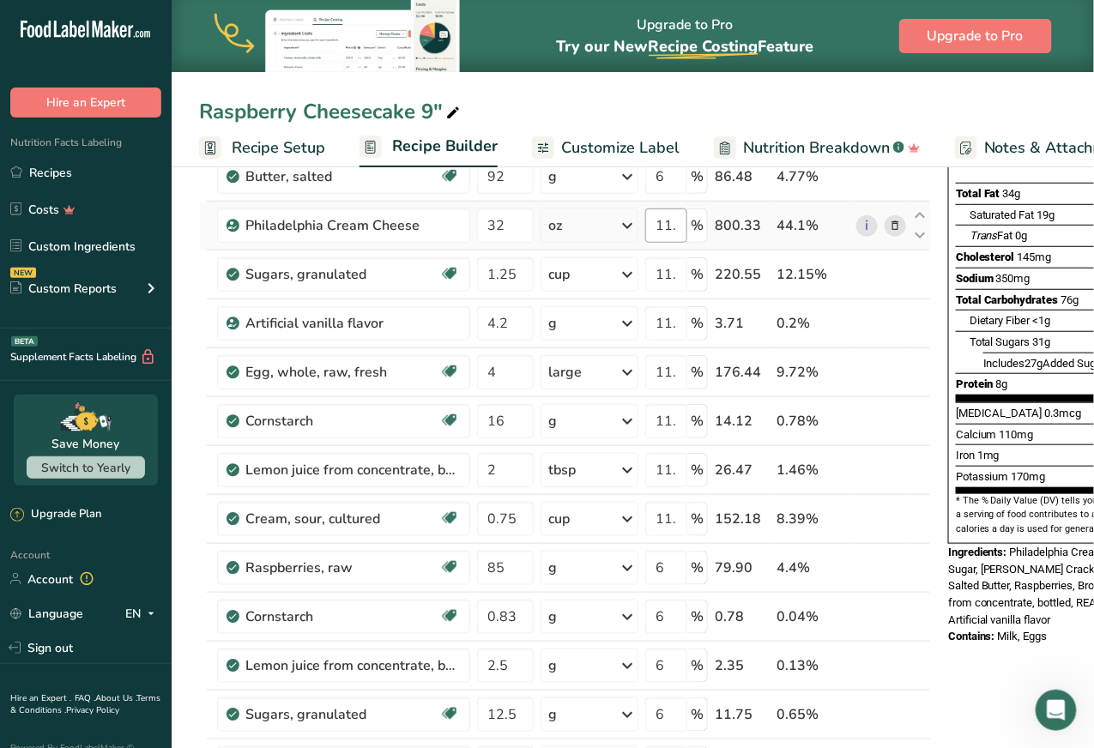
scroll to position [233, 0]
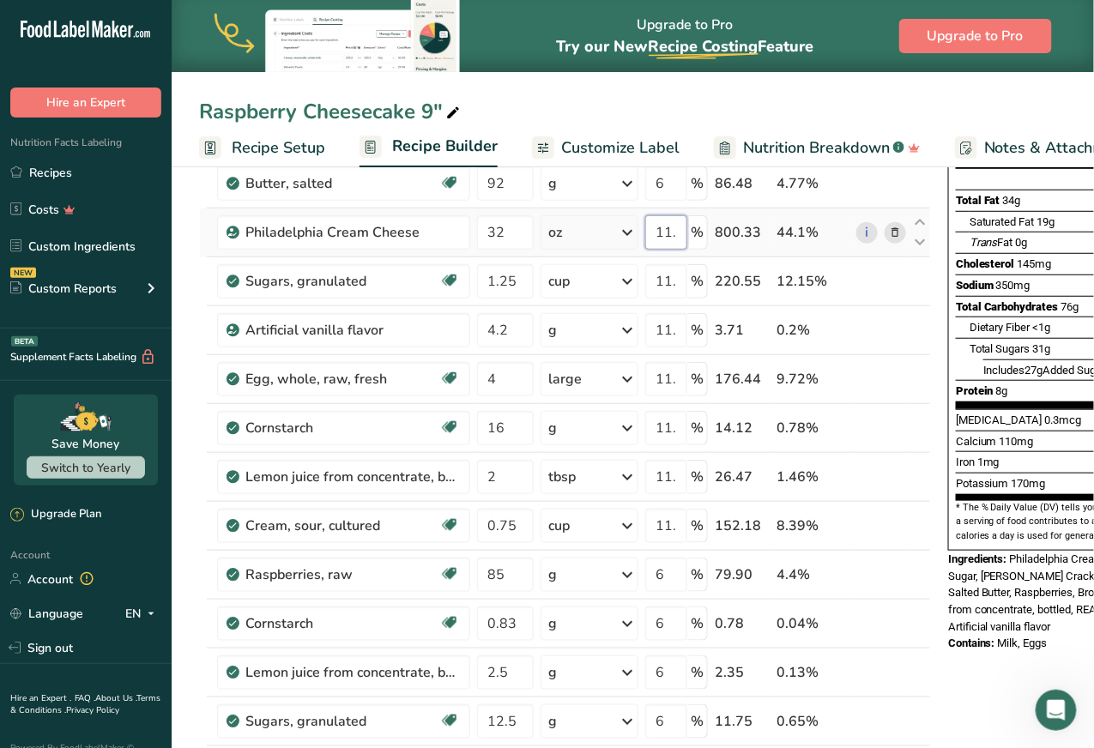
click at [664, 232] on input "11.78" at bounding box center [666, 232] width 42 height 34
type input "11.76"
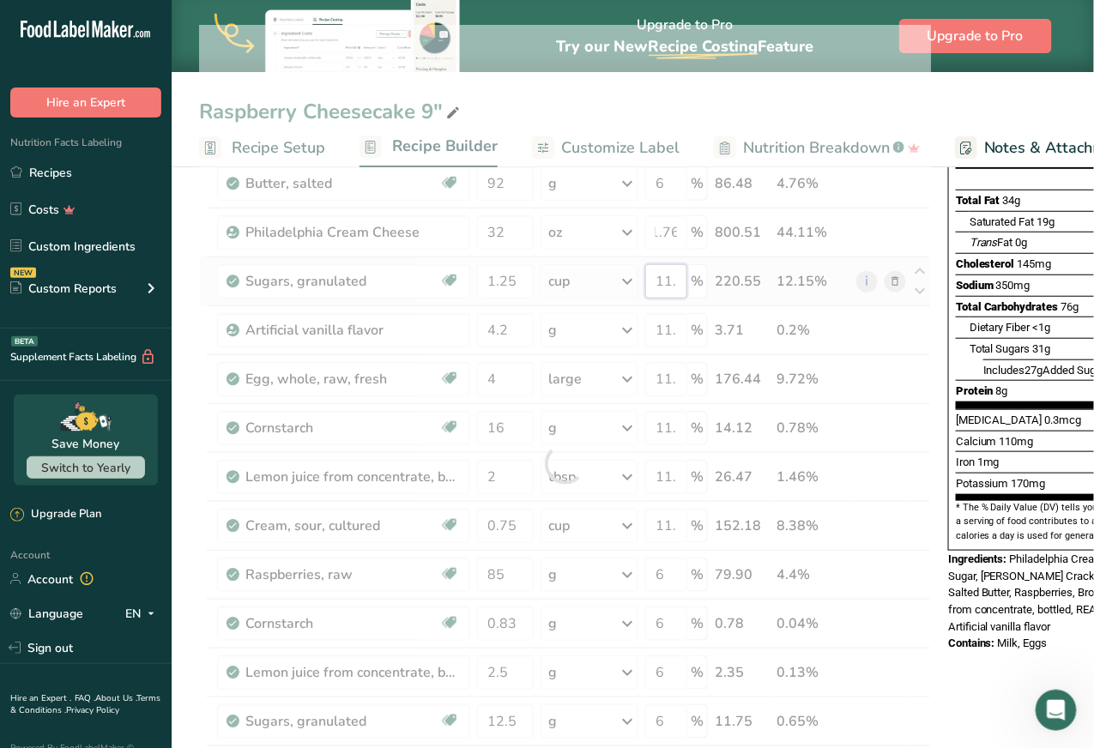
click at [668, 276] on div "Ingredient * Amount * Unit * Waste * .a-a{fill:#347362;}.b-a{fill:#fff;} Grams …" at bounding box center [565, 464] width 732 height 878
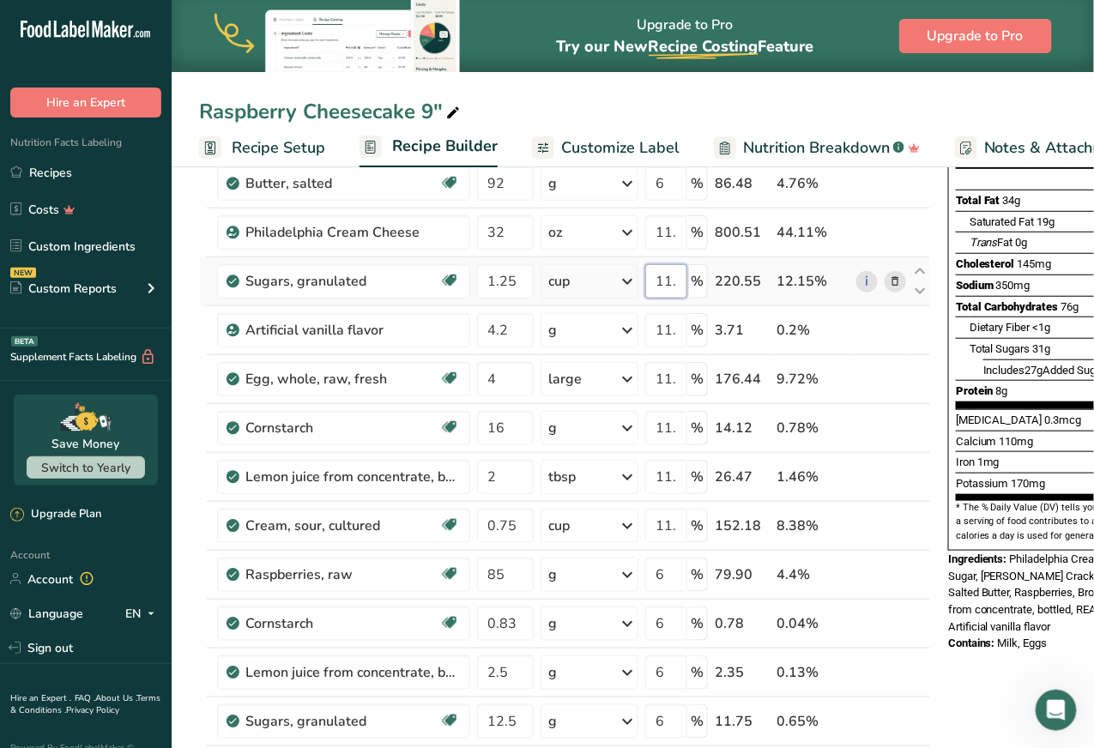
click at [671, 276] on input "11.78" at bounding box center [666, 281] width 42 height 34
type input "11.76"
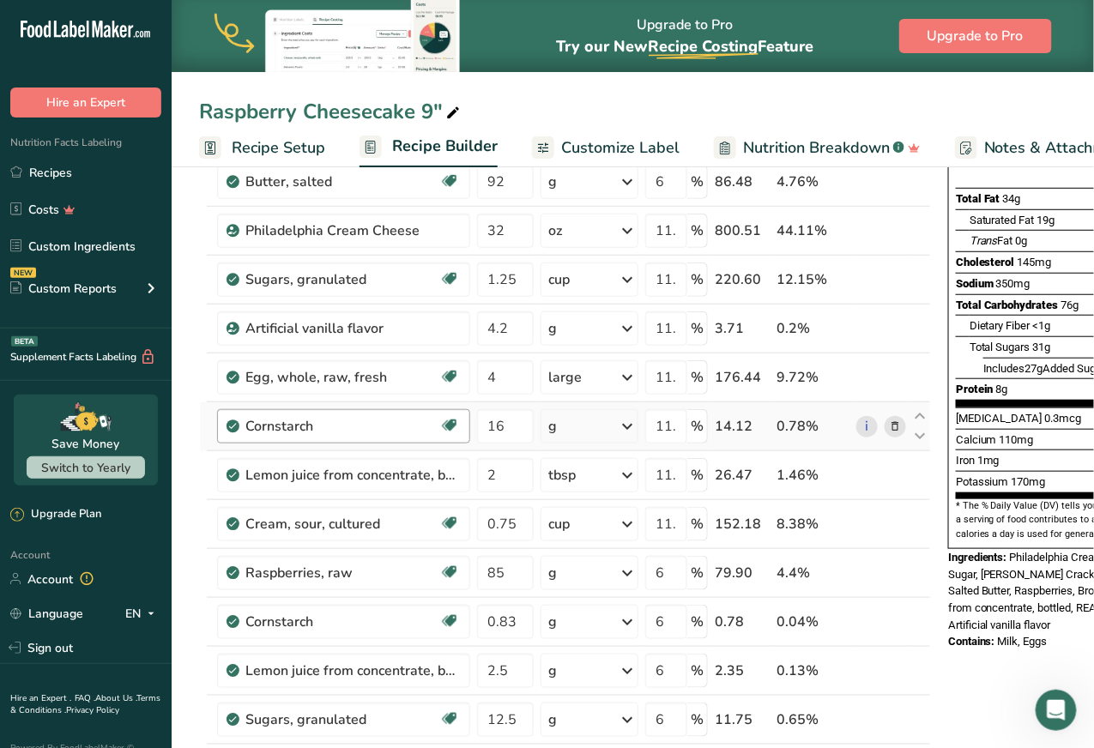
scroll to position [214, 0]
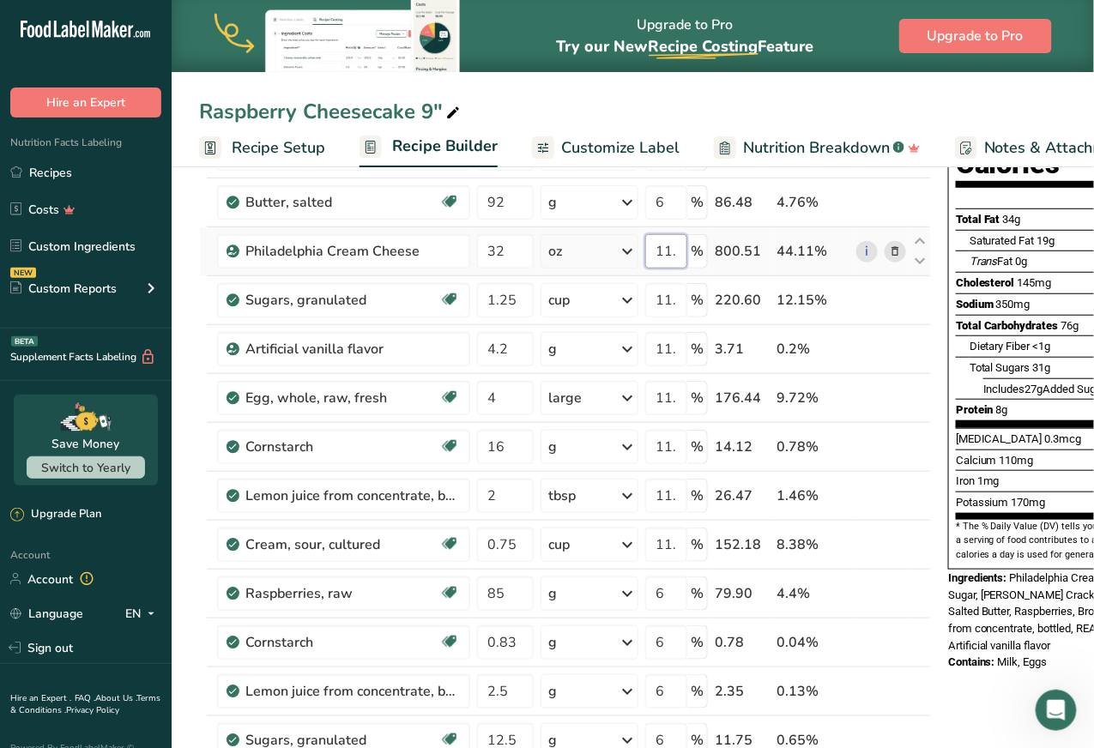
click at [671, 248] on input "11.76" at bounding box center [666, 251] width 42 height 34
type input "11.75"
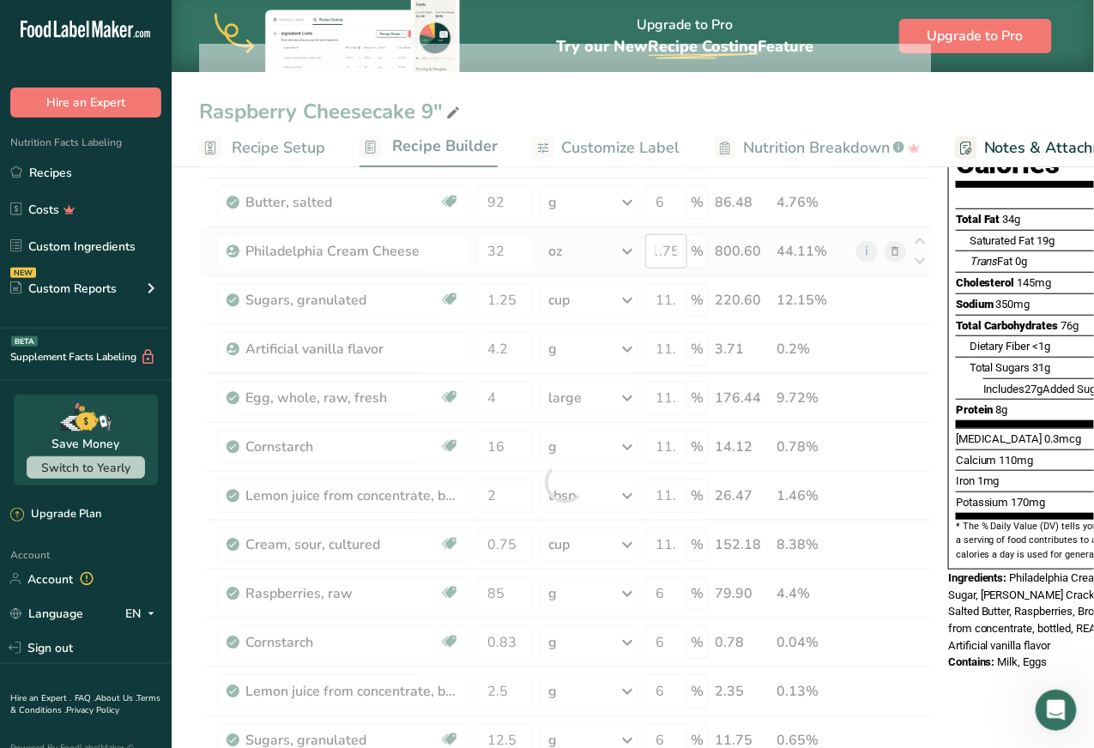
scroll to position [0, 0]
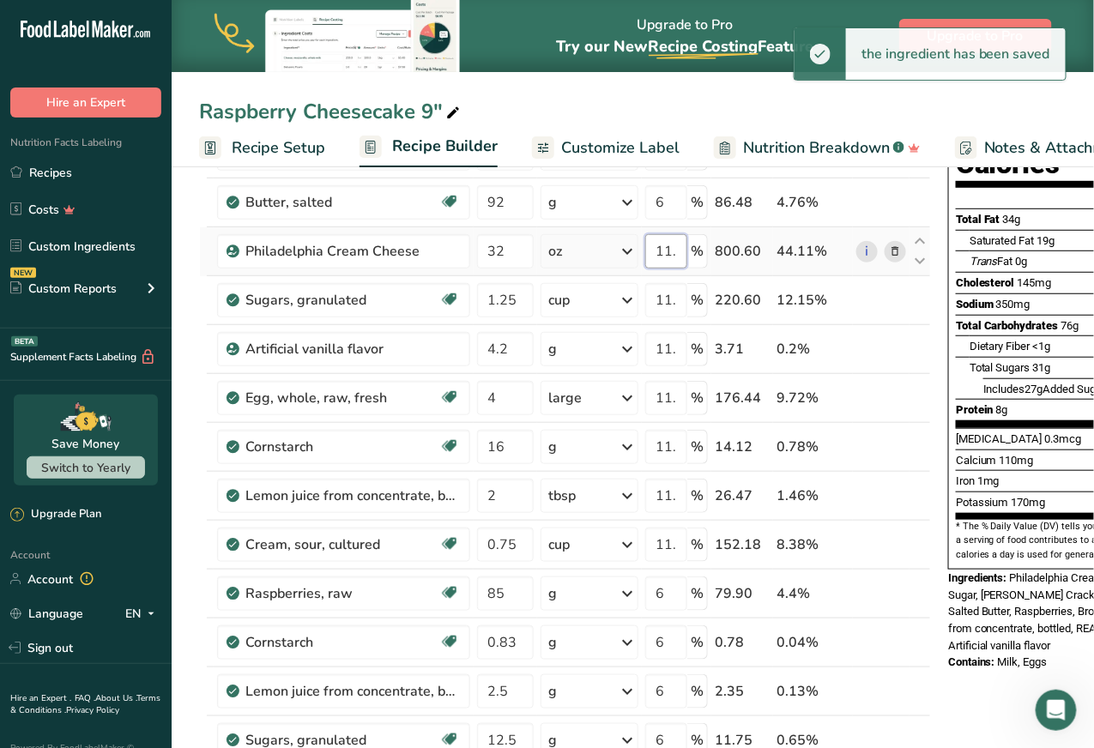
click at [669, 247] on input "11.75" at bounding box center [666, 251] width 42 height 34
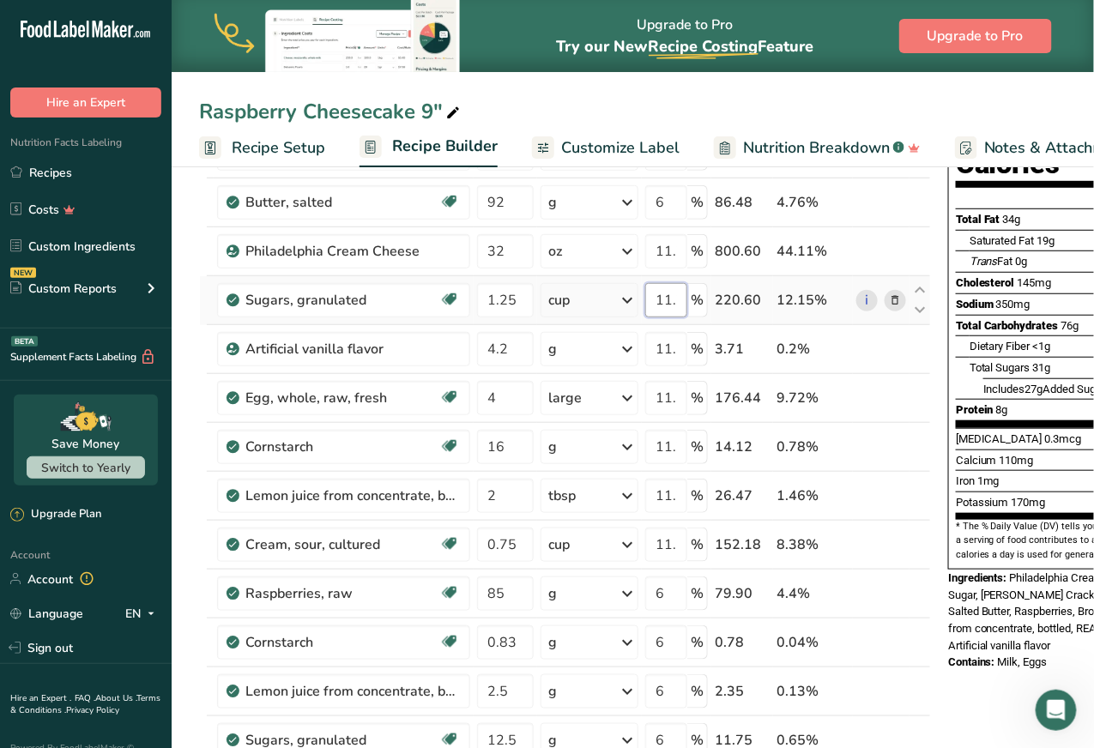
click at [666, 294] on div "Ingredient * Amount * Unit * Waste * .a-a{fill:#347362;}.b-a{fill:#fff;} Grams …" at bounding box center [565, 483] width 732 height 878
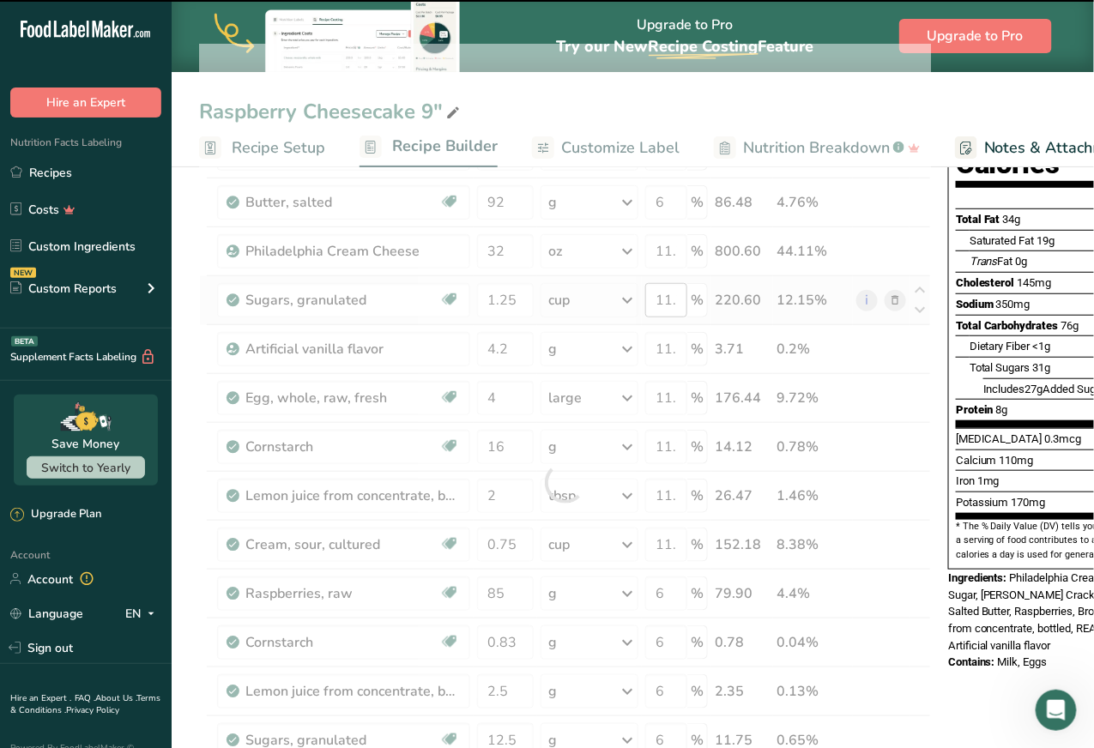
click at [666, 294] on div at bounding box center [565, 483] width 732 height 878
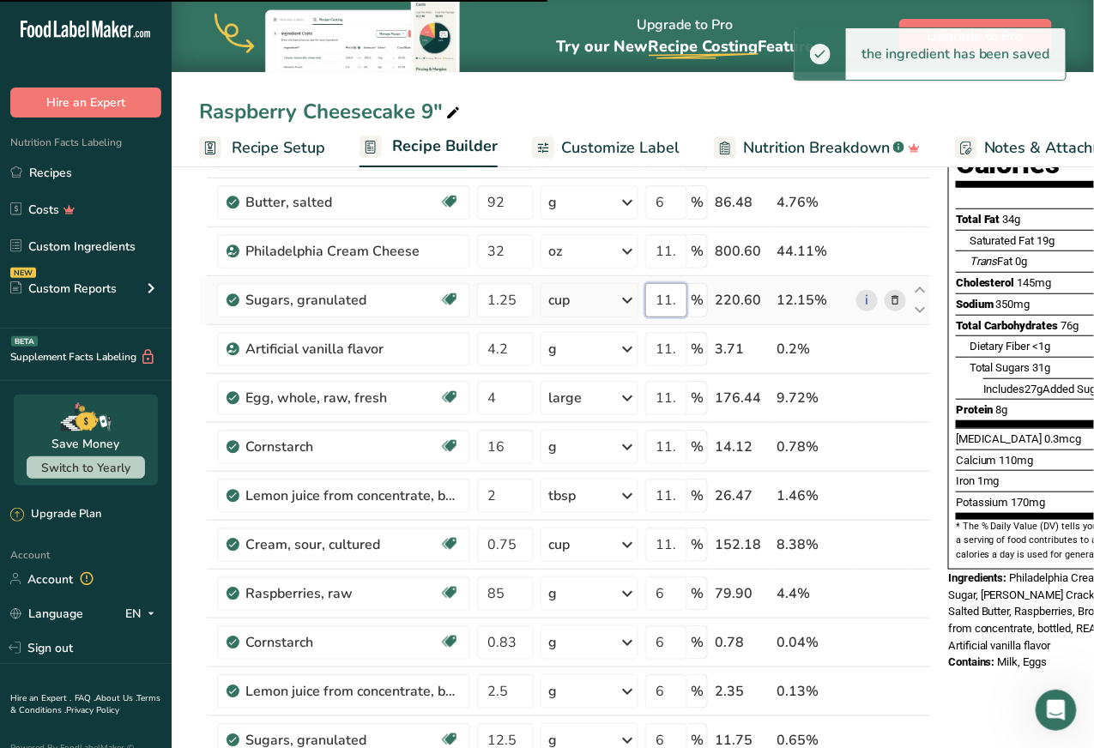
click at [674, 296] on input "11.76" at bounding box center [666, 300] width 42 height 34
paste input "5"
type input "11.75"
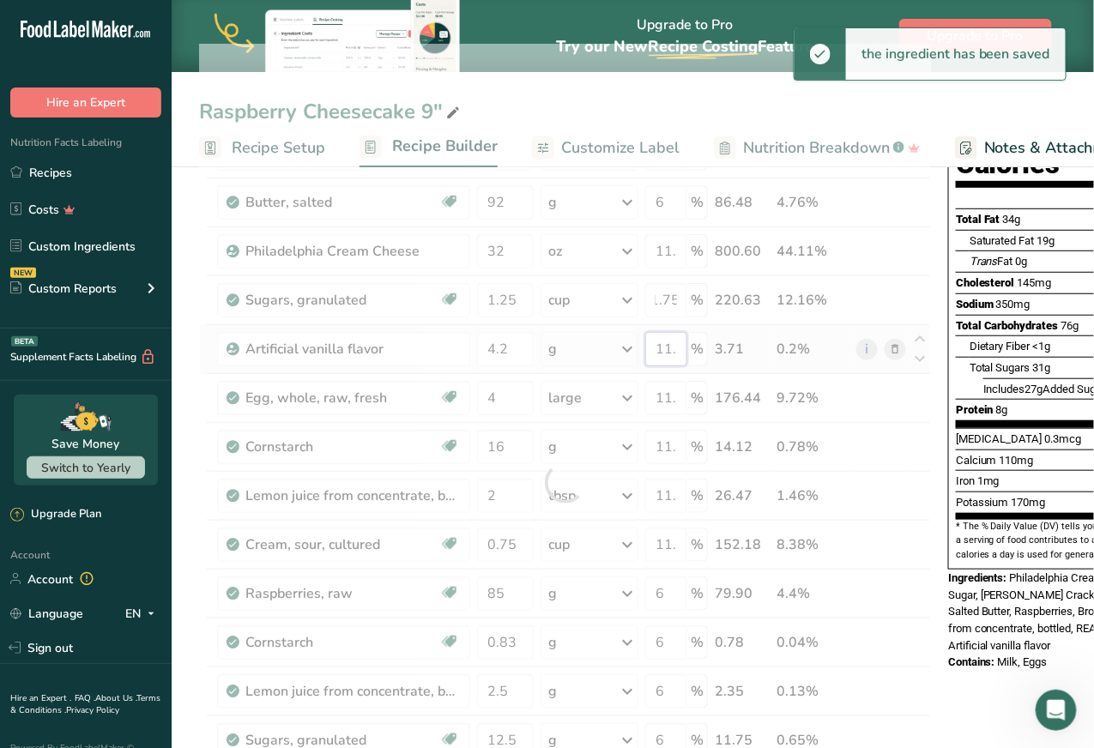
click at [663, 347] on div "Ingredient * Amount * Unit * Waste * .a-a{fill:#347362;}.b-a{fill:#fff;} Grams …" at bounding box center [565, 483] width 732 height 878
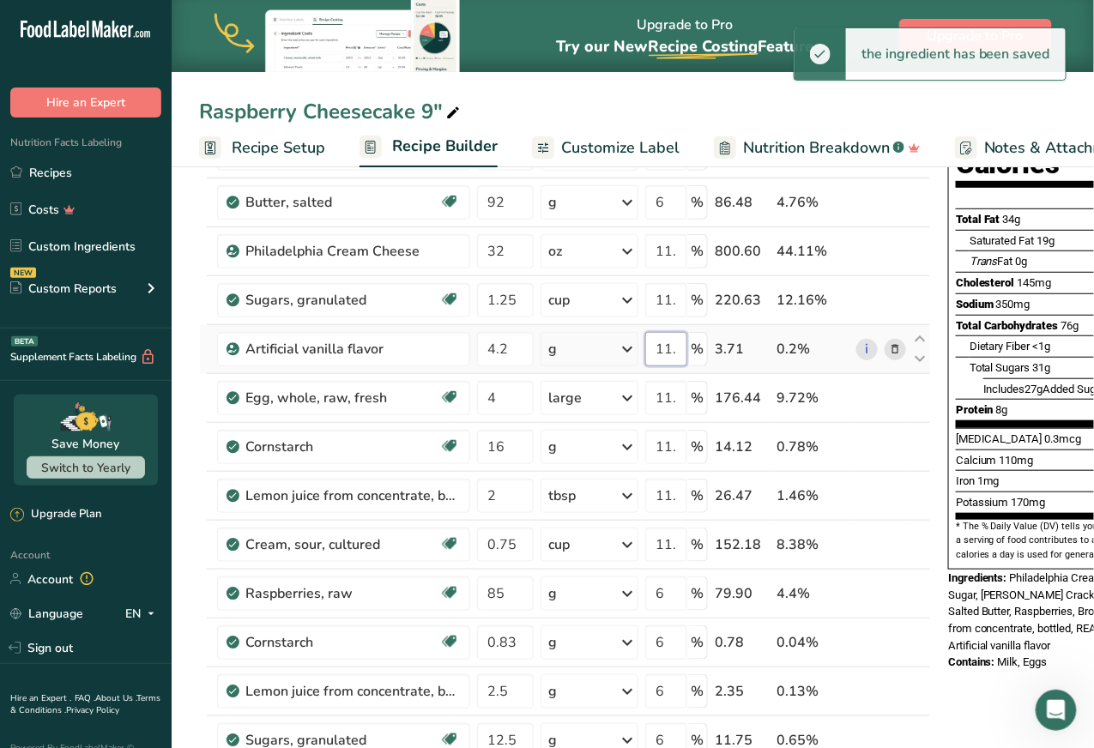
click at [663, 346] on input "11.78" at bounding box center [666, 349] width 42 height 34
paste input "5"
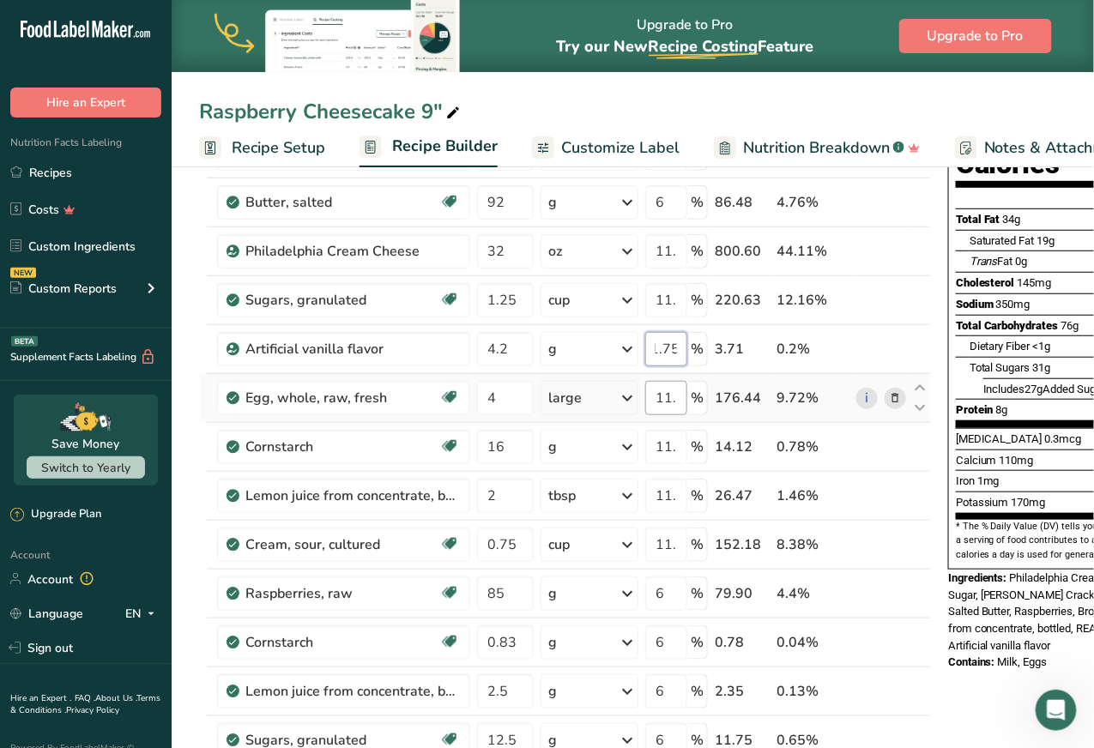
type input "11.75"
click at [662, 398] on div "Ingredient * Amount * Unit * Waste * .a-a{fill:#347362;}.b-a{fill:#fff;} Grams …" at bounding box center [565, 483] width 732 height 878
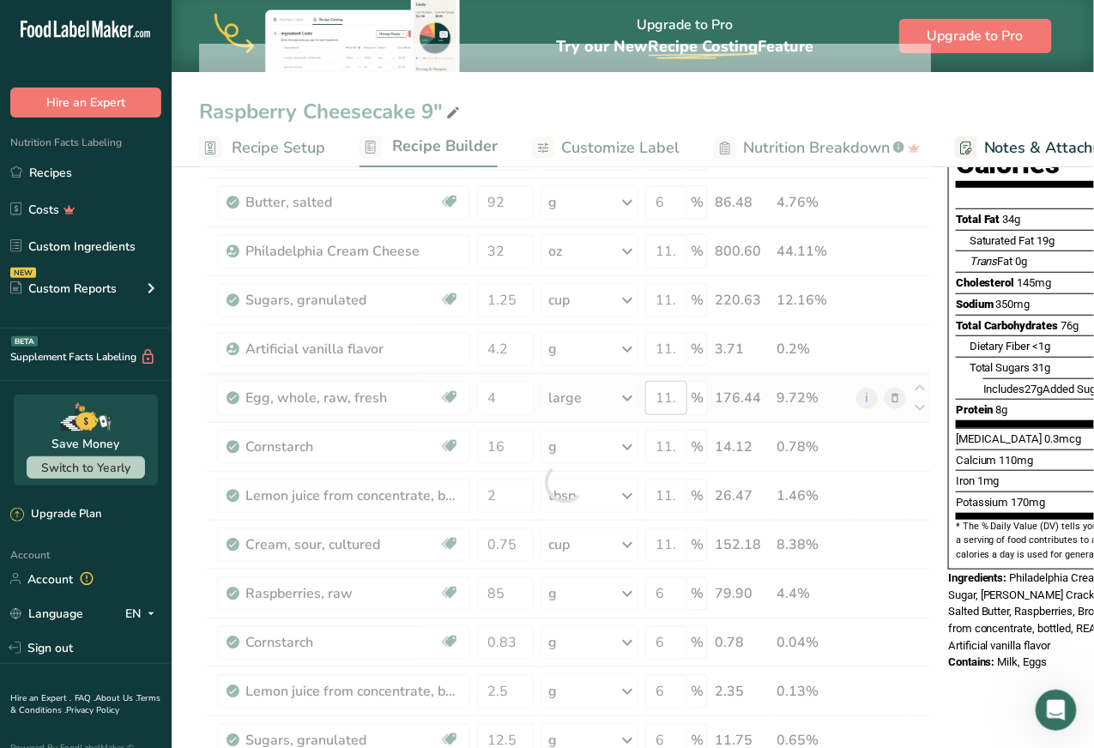
click at [662, 398] on div at bounding box center [565, 483] width 732 height 878
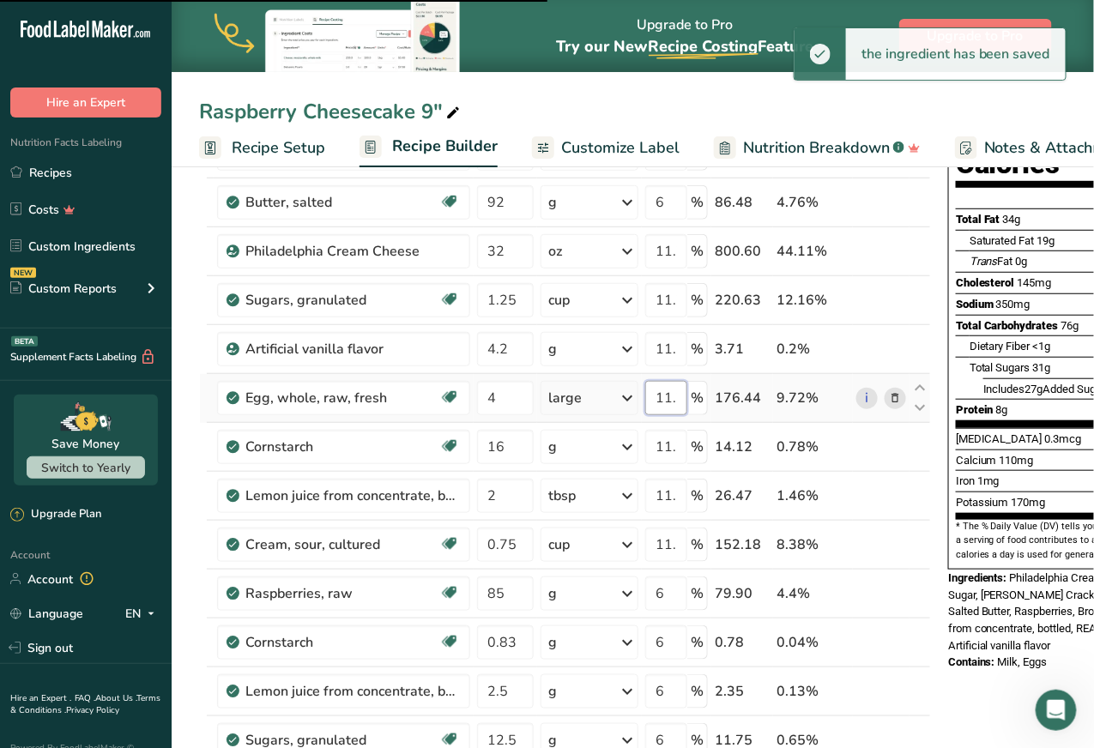
click at [663, 396] on input "11.78" at bounding box center [666, 398] width 42 height 34
paste input "5"
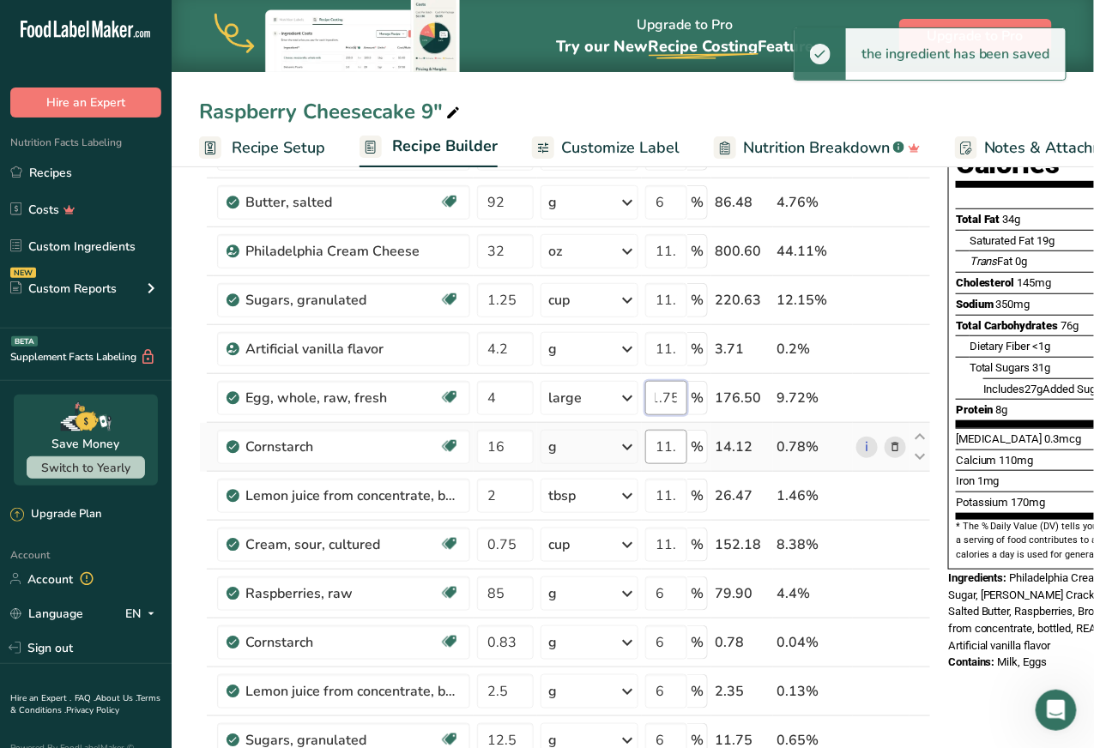
type input "11.75"
click at [665, 436] on div "Ingredient * Amount * Unit * Waste * .a-a{fill:#347362;}.b-a{fill:#fff;} Grams …" at bounding box center [565, 483] width 732 height 878
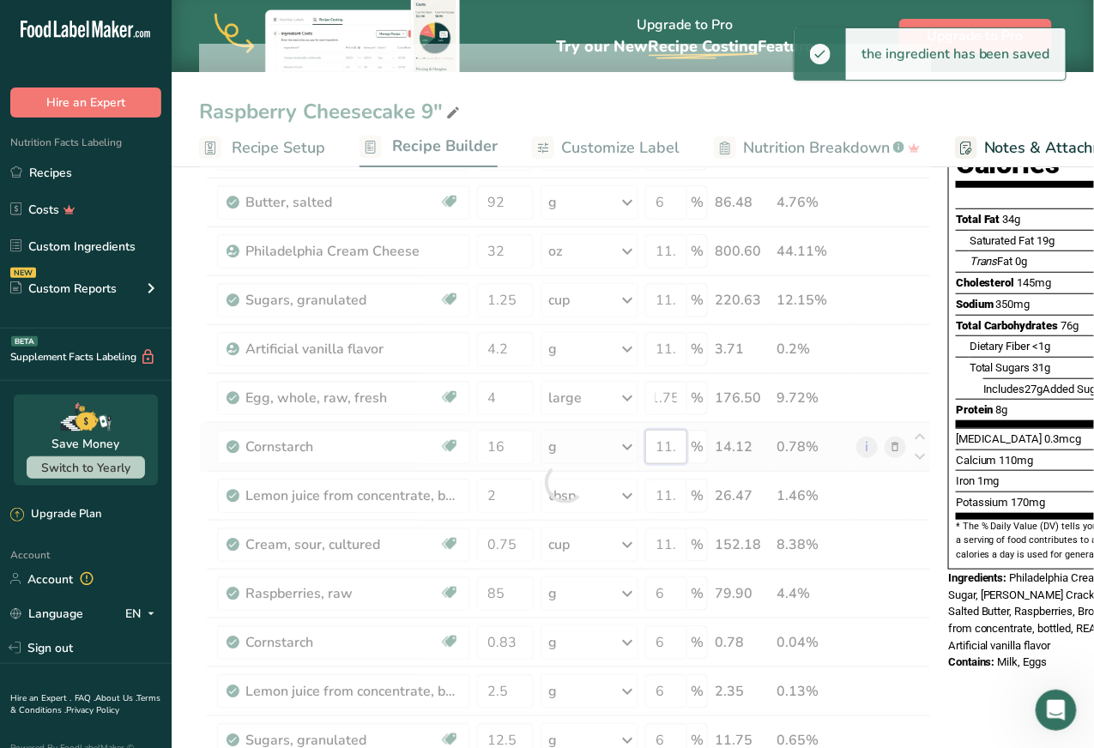
scroll to position [0, 0]
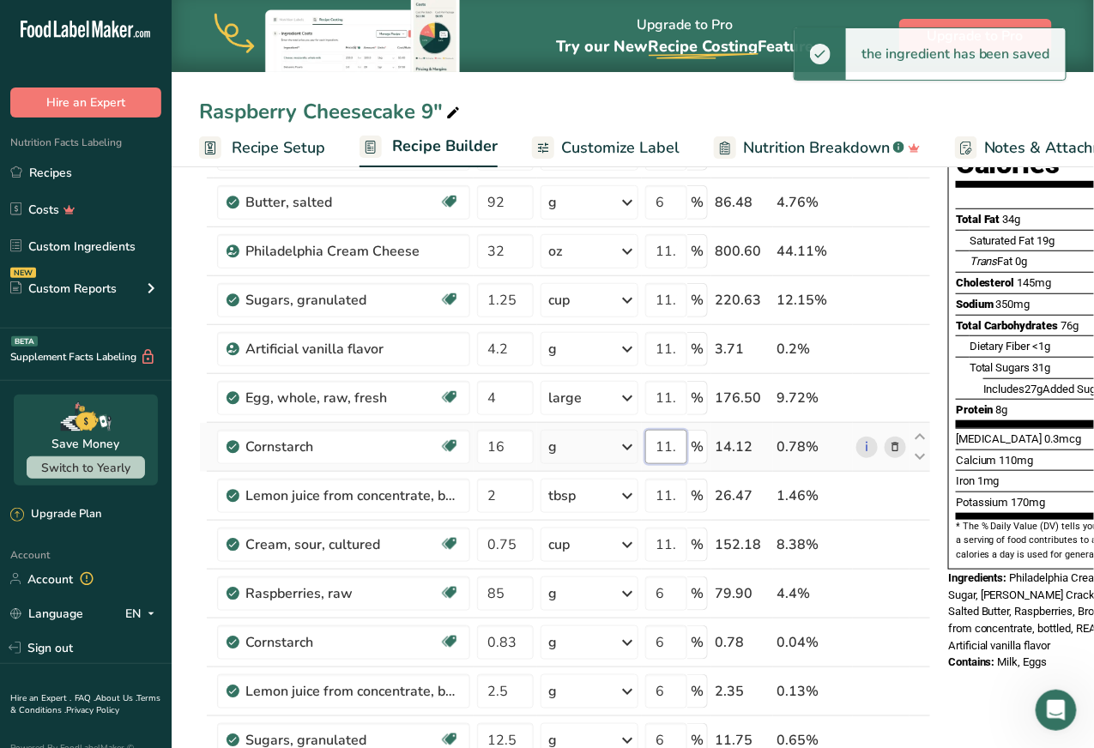
click at [665, 443] on input "11.78" at bounding box center [666, 447] width 42 height 34
paste input "5"
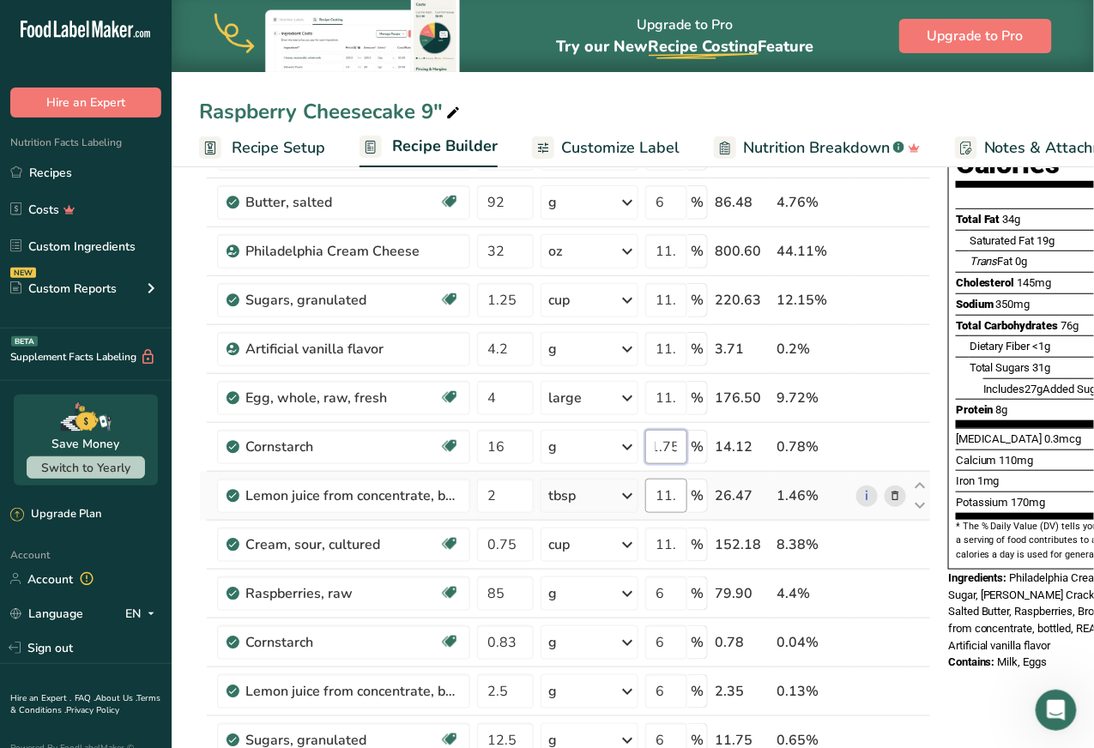
type input "11.75"
click at [665, 500] on div "Ingredient * Amount * Unit * Waste * .a-a{fill:#347362;}.b-a{fill:#fff;} Grams …" at bounding box center [565, 483] width 732 height 878
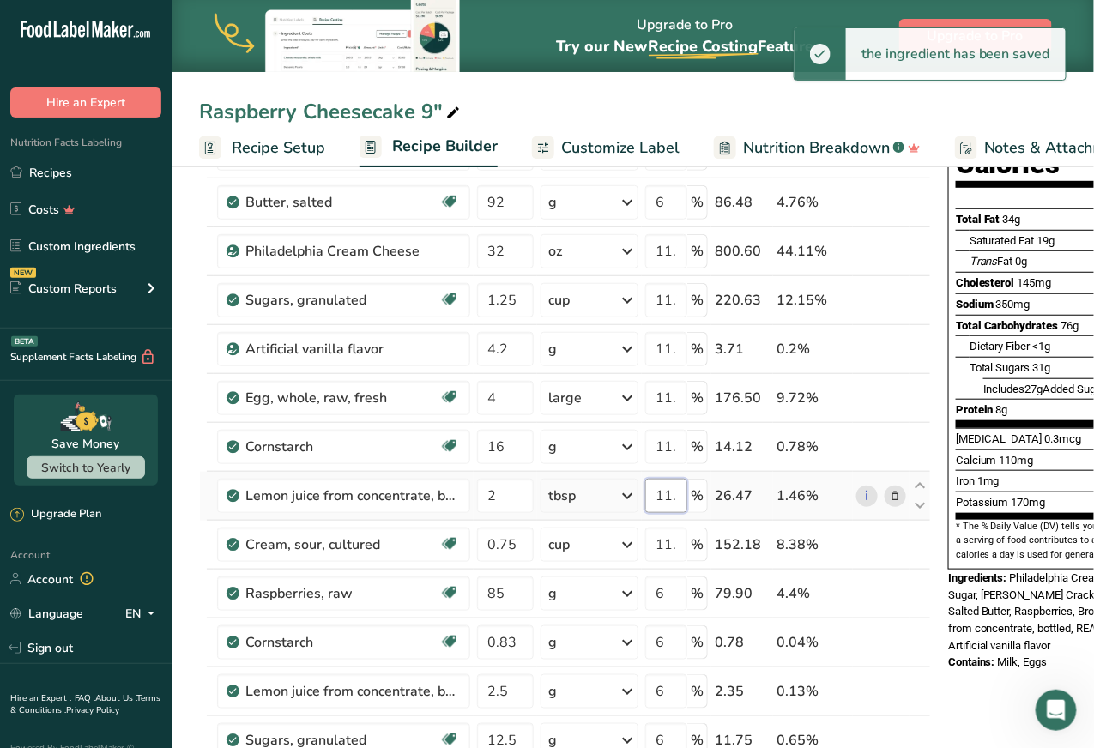
click at [665, 491] on input "11.78" at bounding box center [666, 496] width 42 height 34
paste input "5"
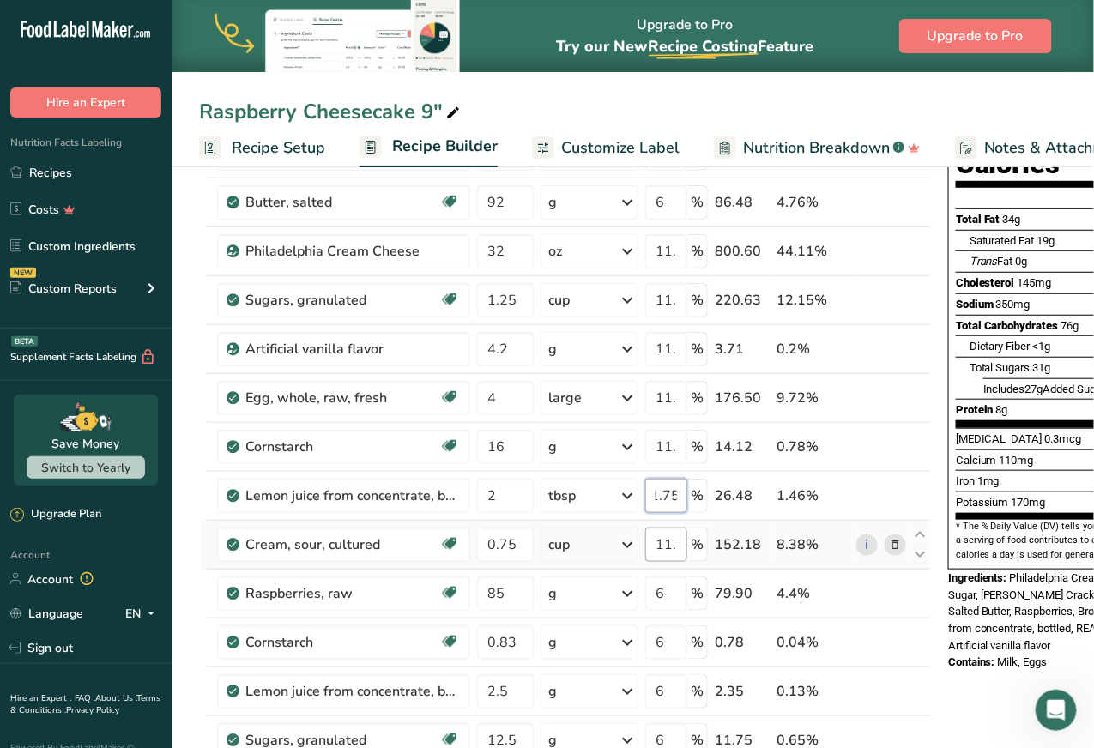
type input "11.75"
click at [666, 536] on div "Ingredient * Amount * Unit * Waste * .a-a{fill:#347362;}.b-a{fill:#fff;} Grams …" at bounding box center [565, 483] width 732 height 878
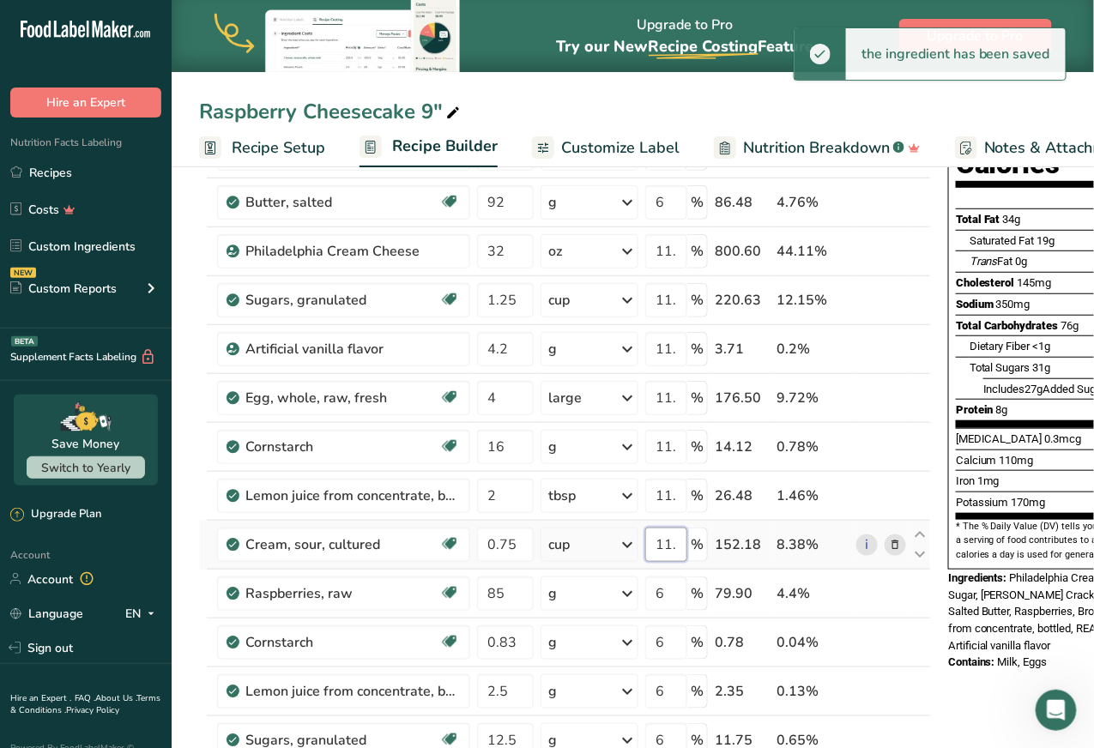
click at [666, 542] on input "11.78" at bounding box center [666, 545] width 42 height 34
paste input "5"
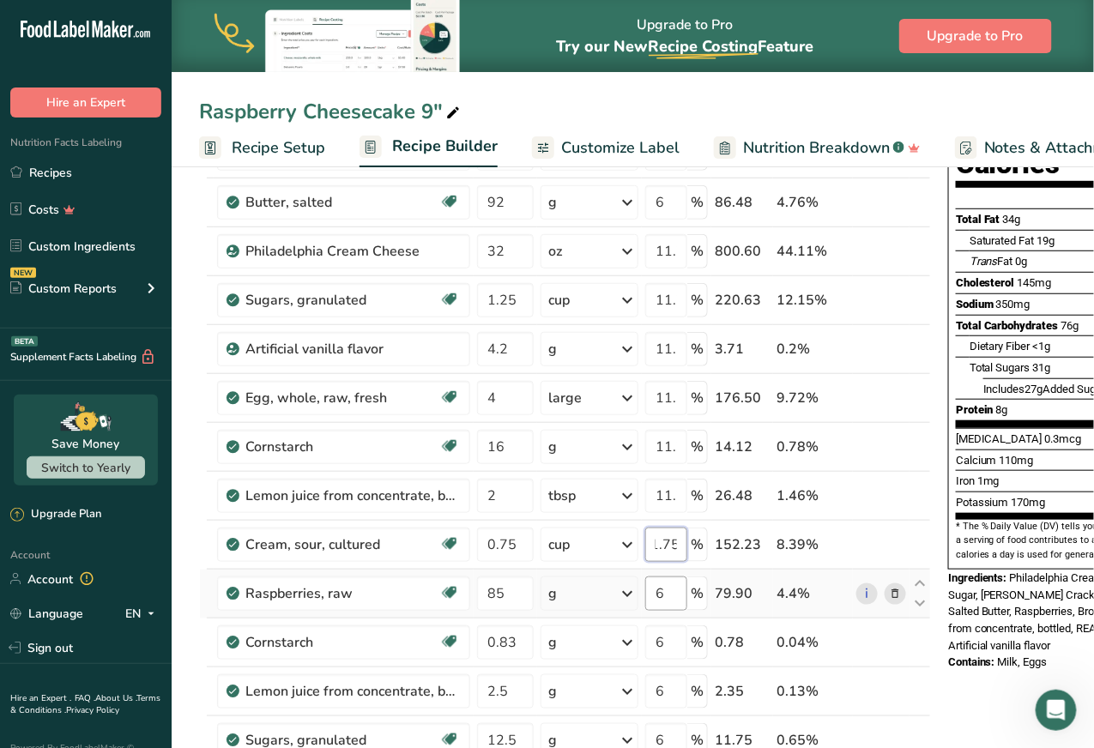
type input "11.75"
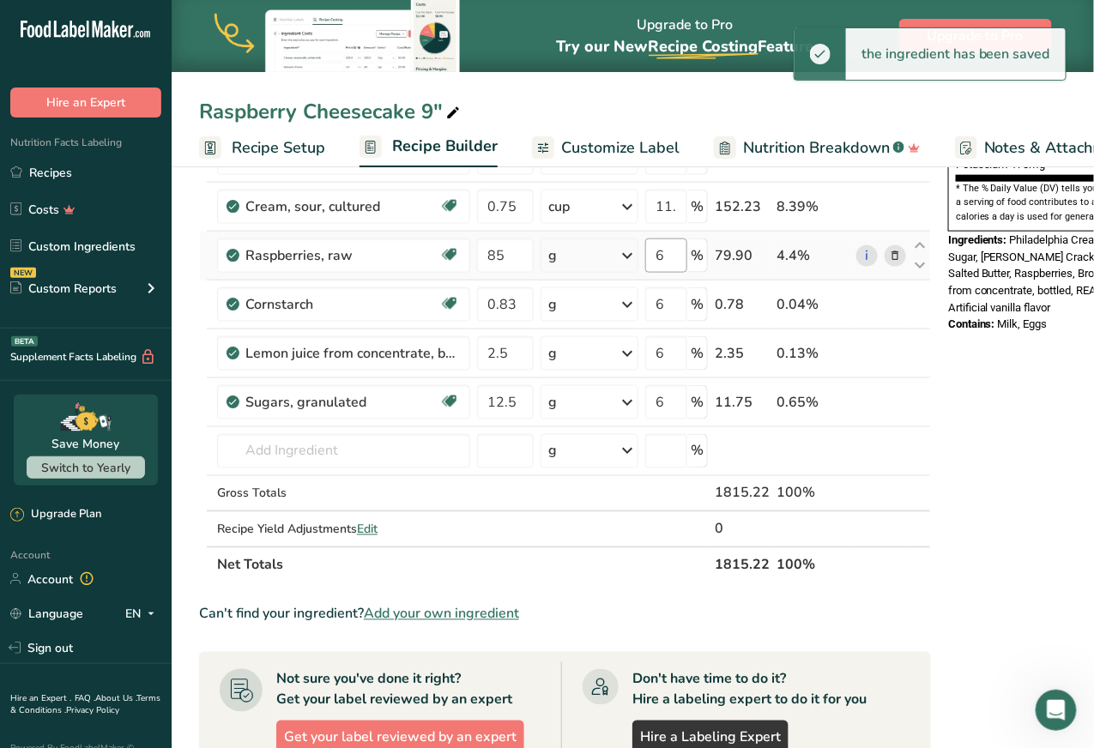
scroll to position [553, 0]
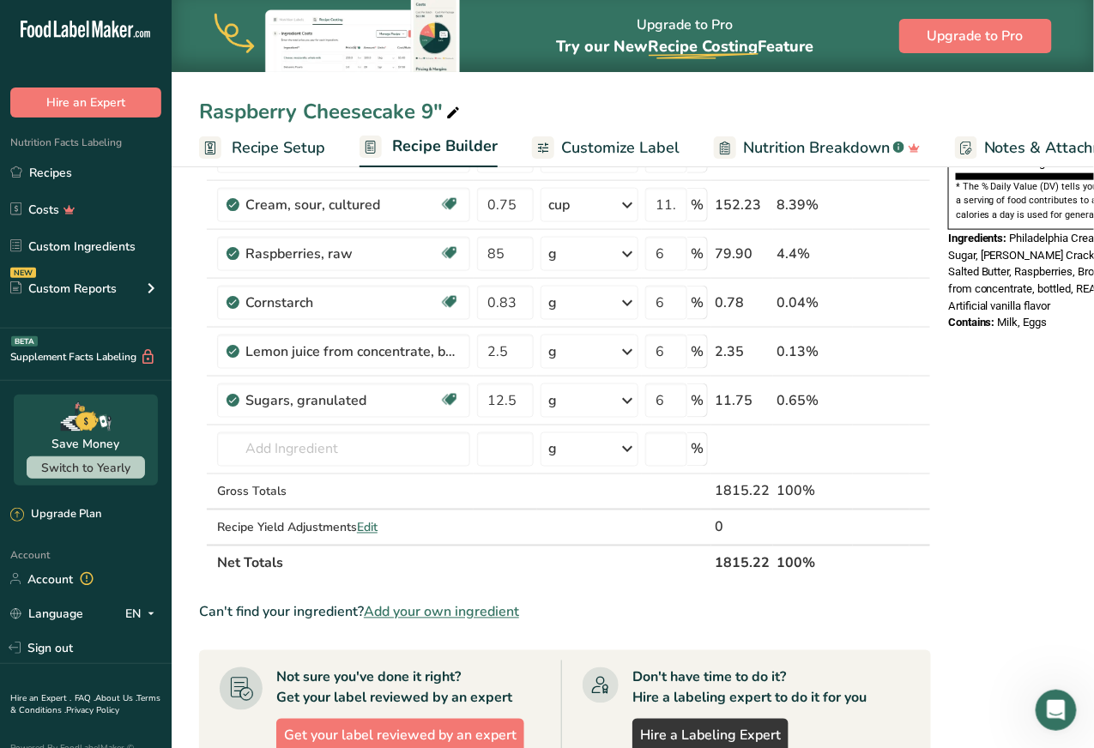
click at [594, 151] on span "Customize Label" at bounding box center [620, 147] width 118 height 23
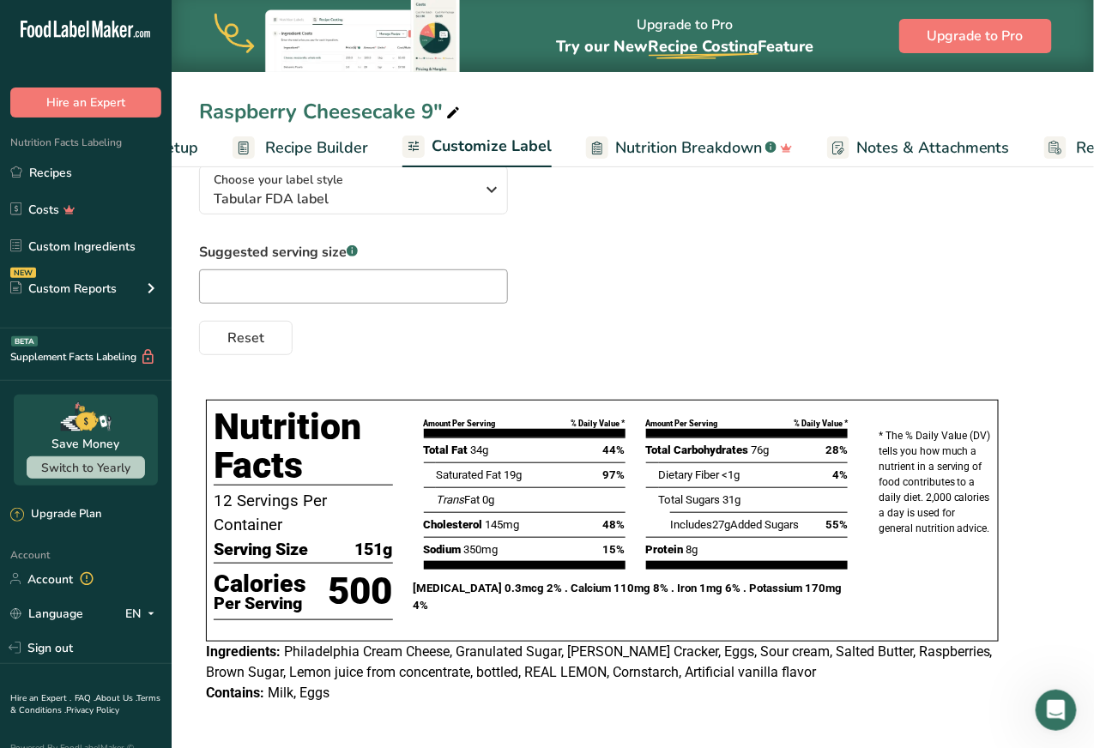
scroll to position [0, 19]
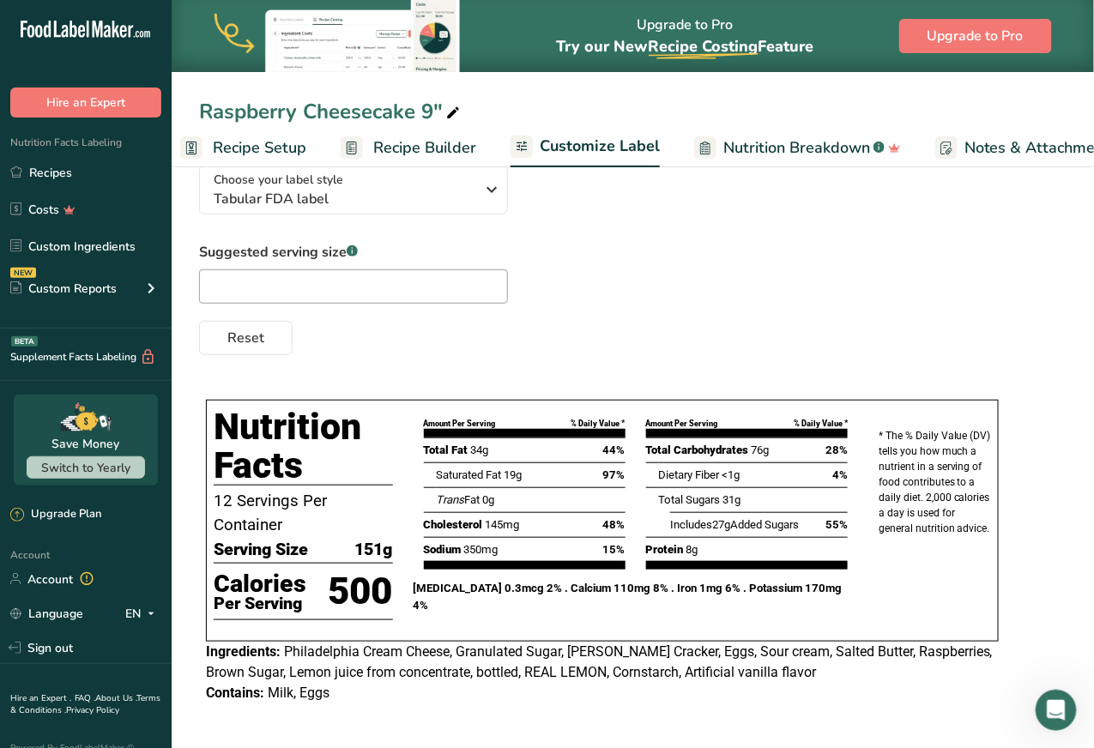
click at [384, 144] on span "Recipe Builder" at bounding box center [424, 147] width 103 height 23
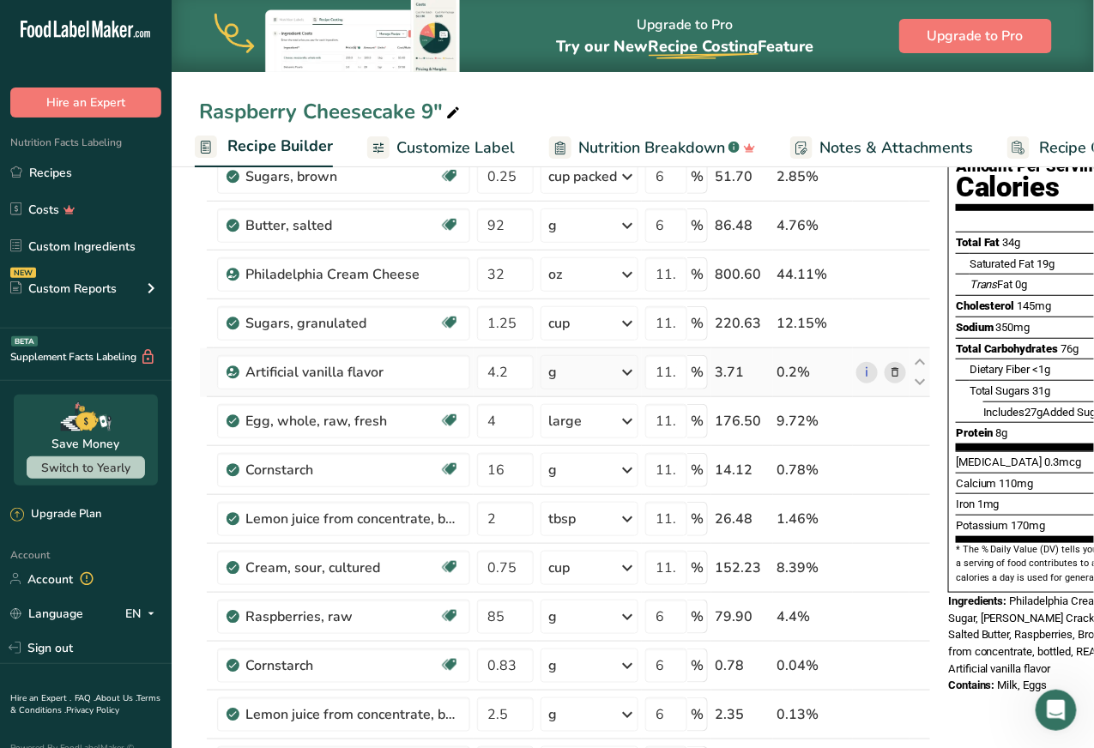
scroll to position [191, 0]
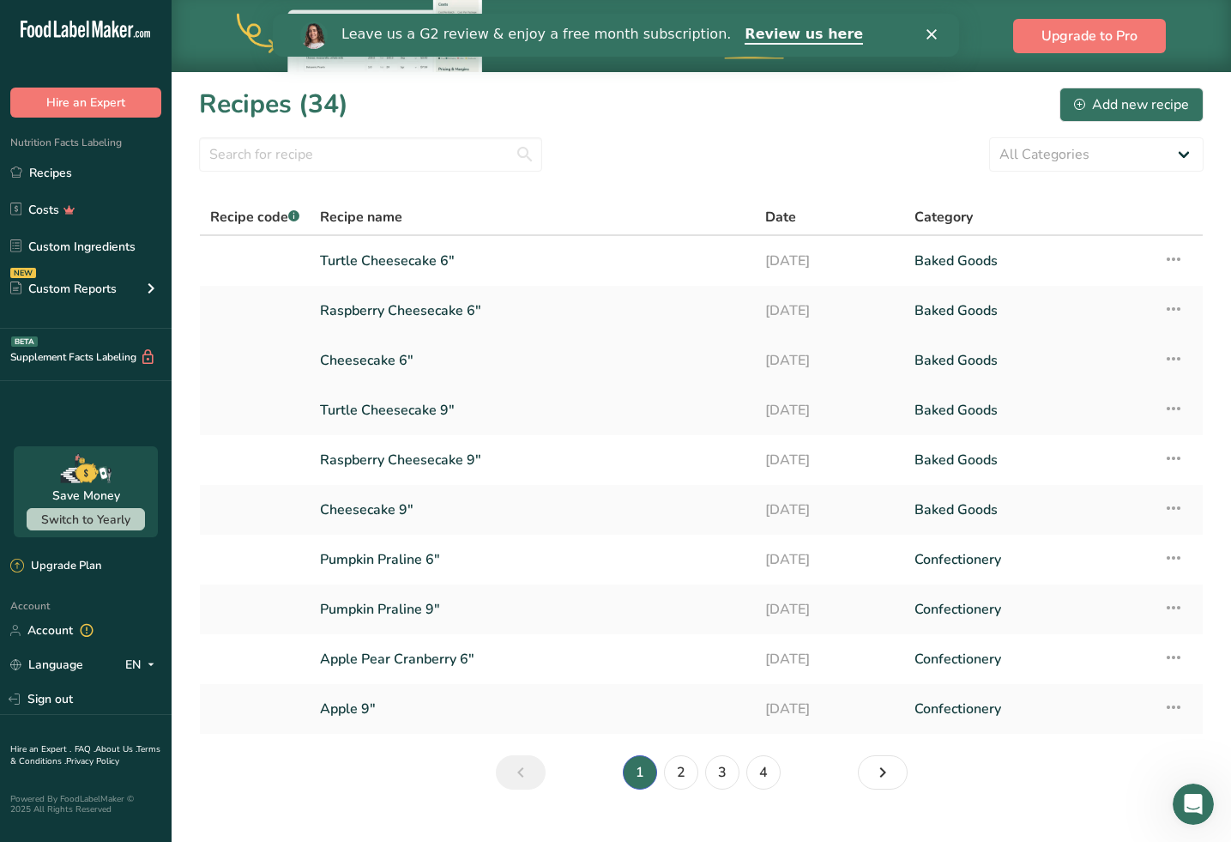
click at [547, 377] on link "Cheesecake 6"" at bounding box center [532, 360] width 425 height 36
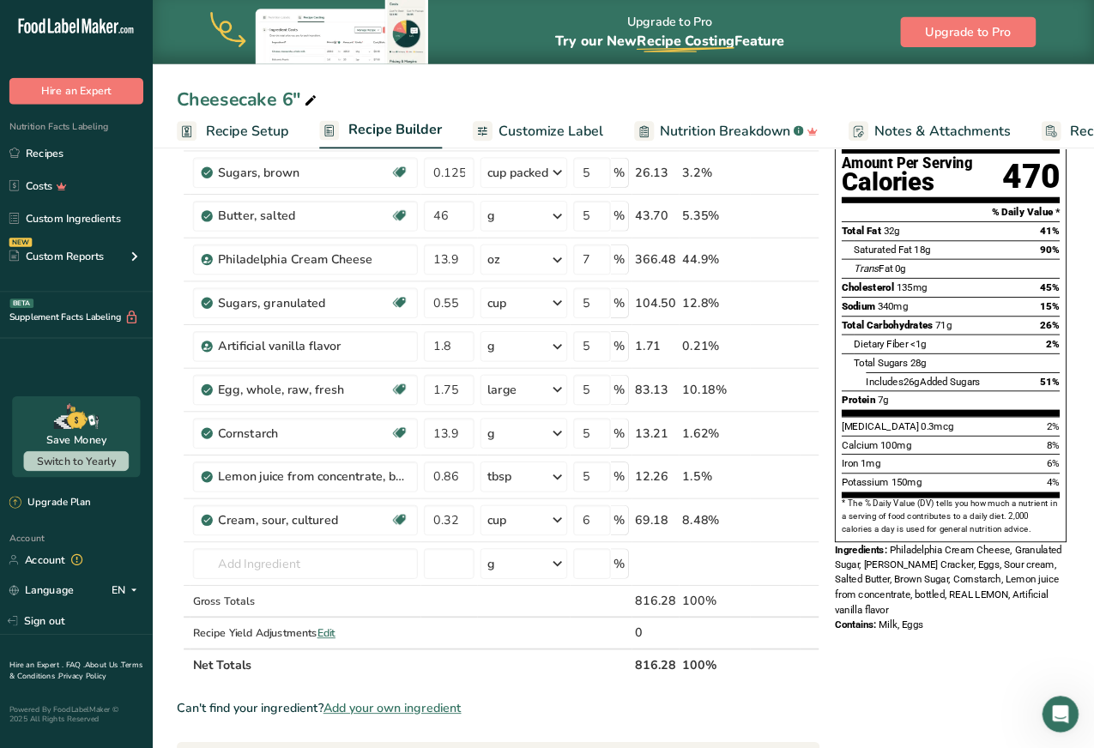
scroll to position [172, 0]
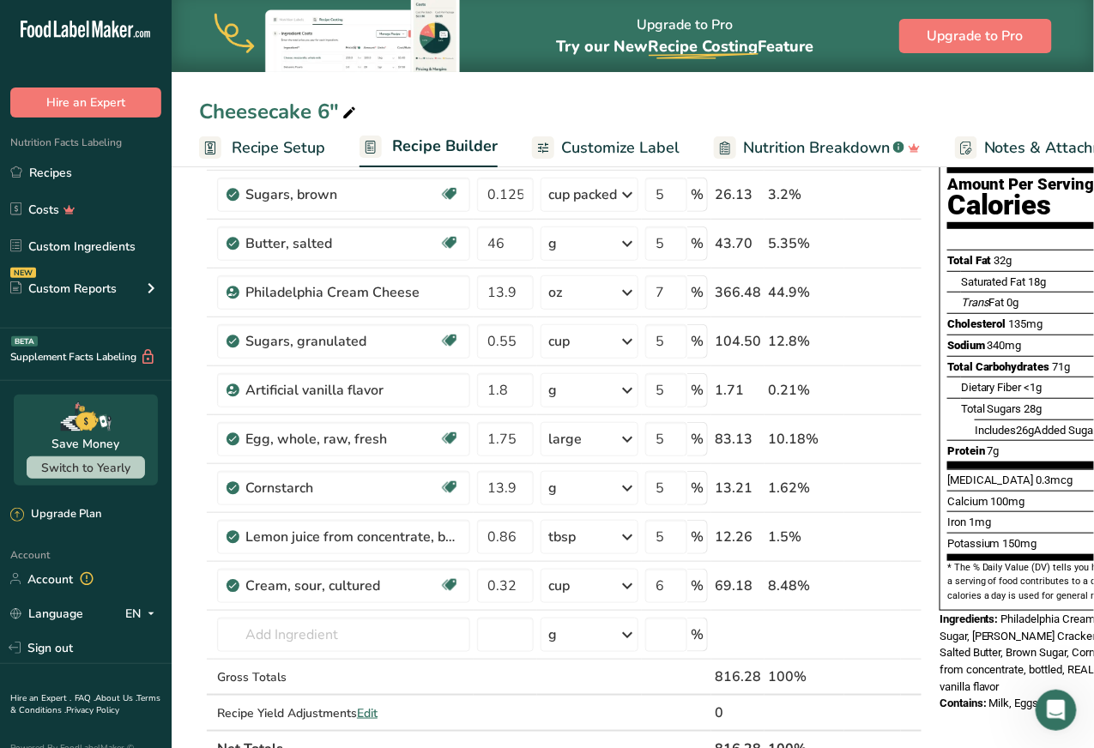
click at [608, 142] on span "Customize Label" at bounding box center [620, 147] width 118 height 23
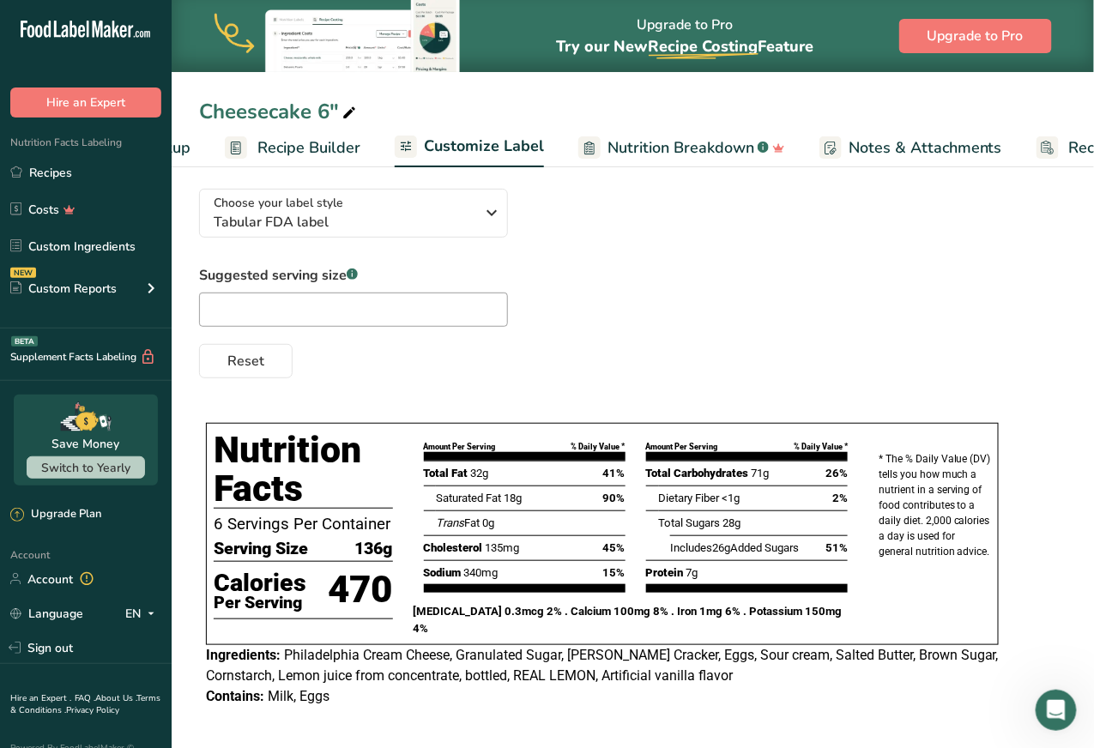
scroll to position [0, 257]
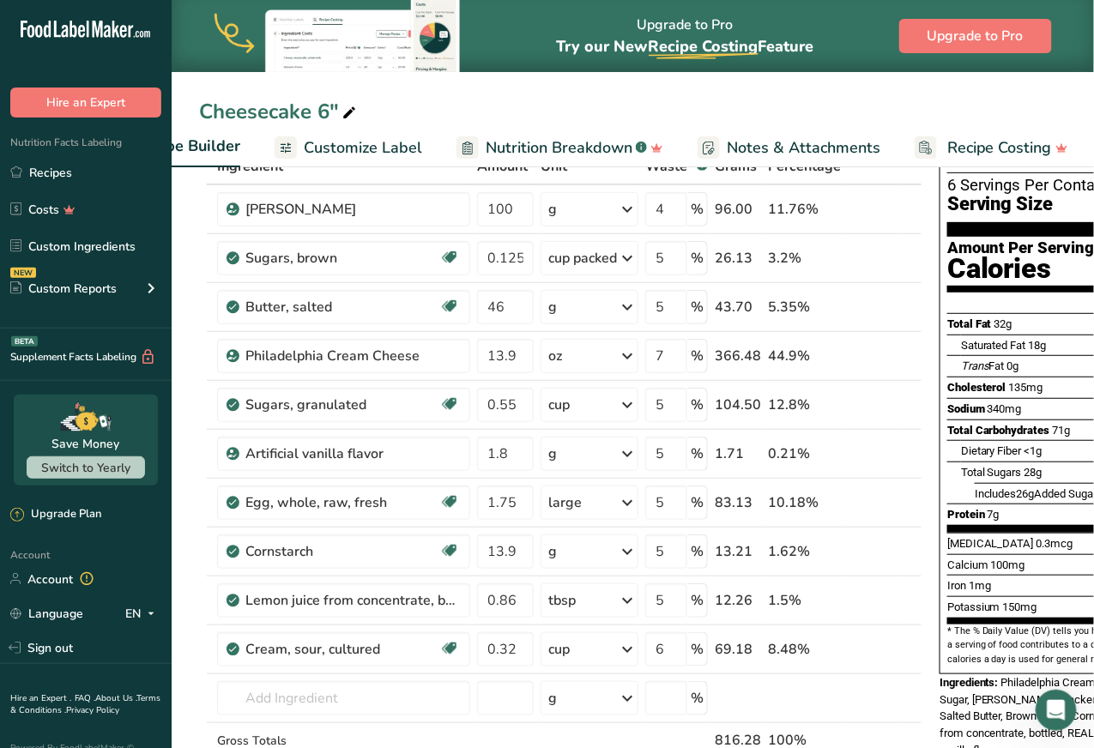
scroll to position [172, 0]
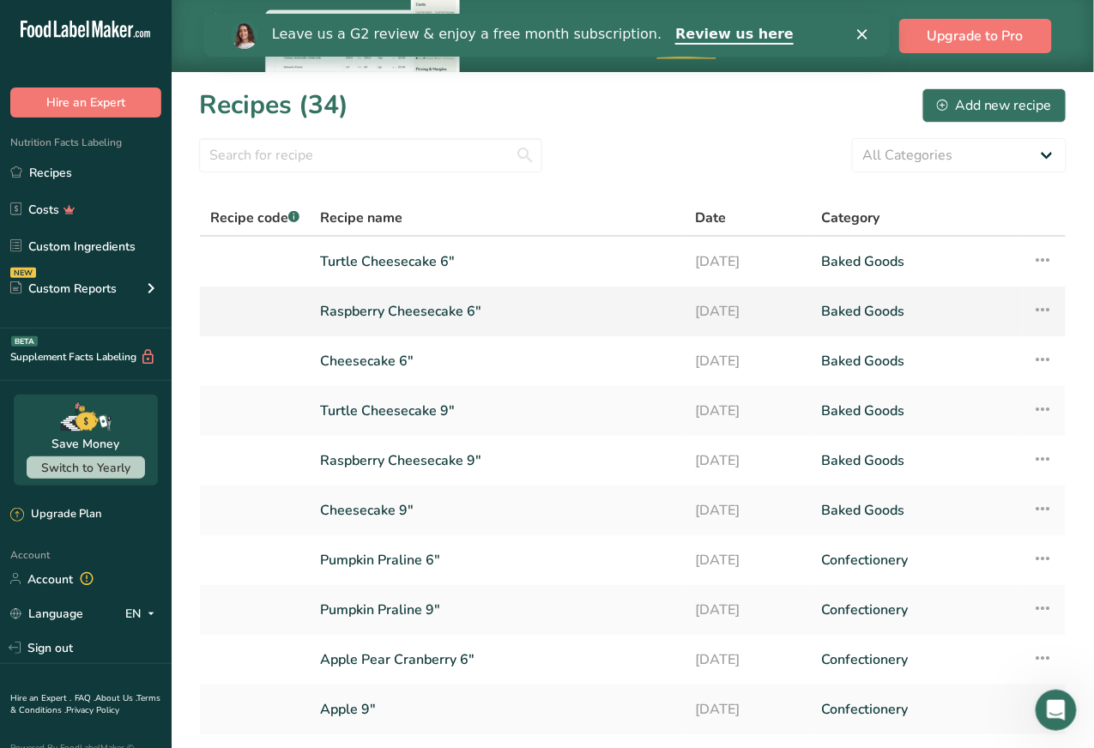
click at [439, 316] on link "Raspberry Cheesecake 6"" at bounding box center [497, 311] width 354 height 36
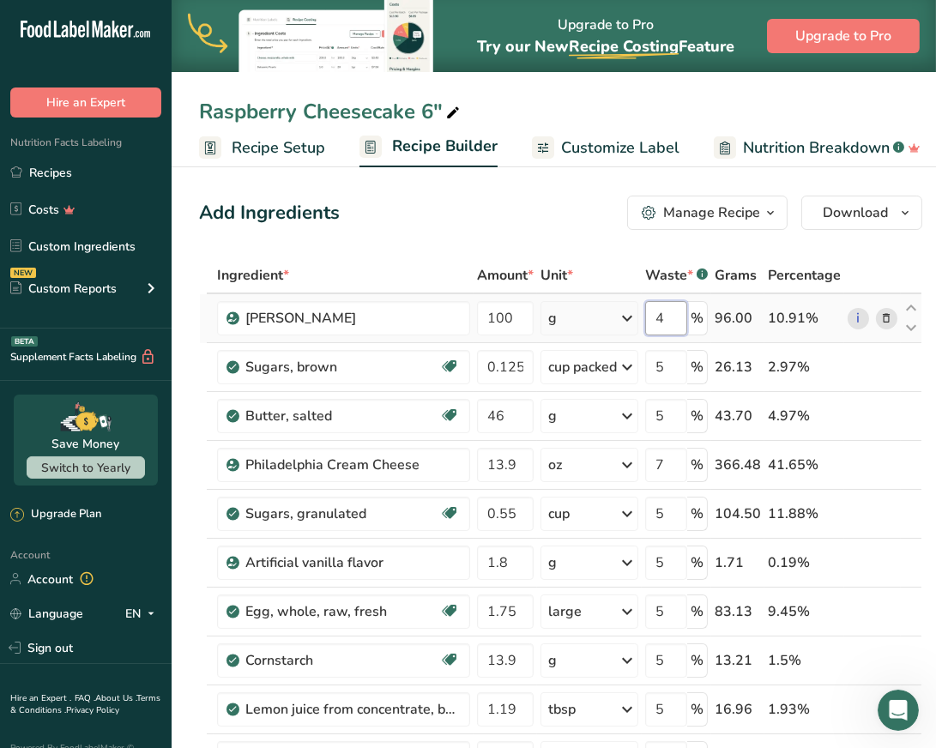
click at [663, 323] on input "4" at bounding box center [666, 318] width 42 height 34
type input "6"
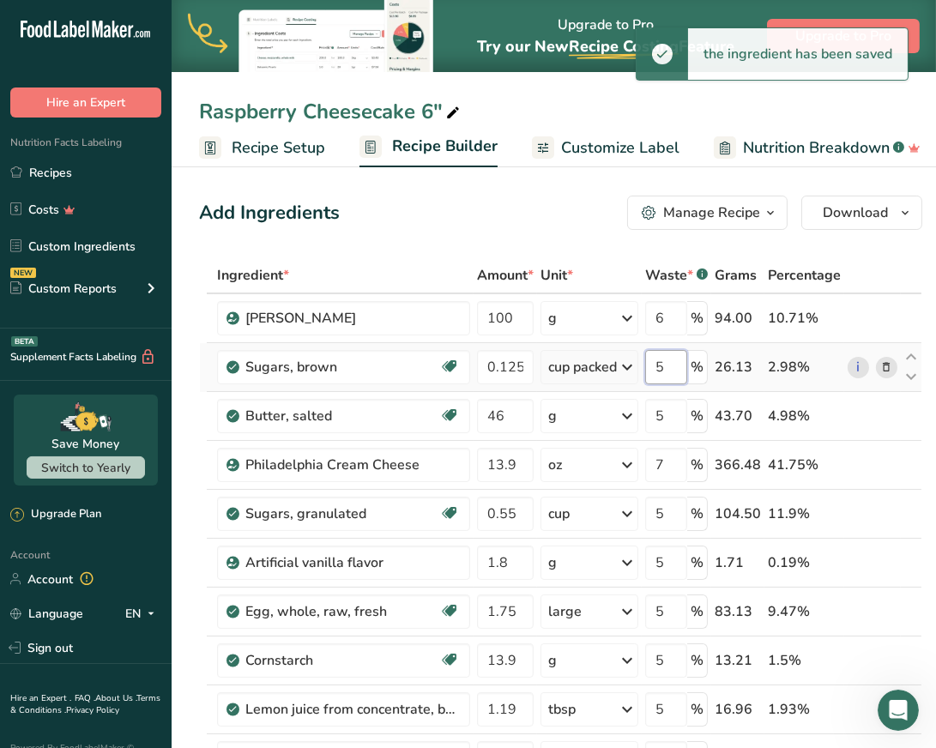
click at [664, 366] on input "5" at bounding box center [666, 367] width 42 height 34
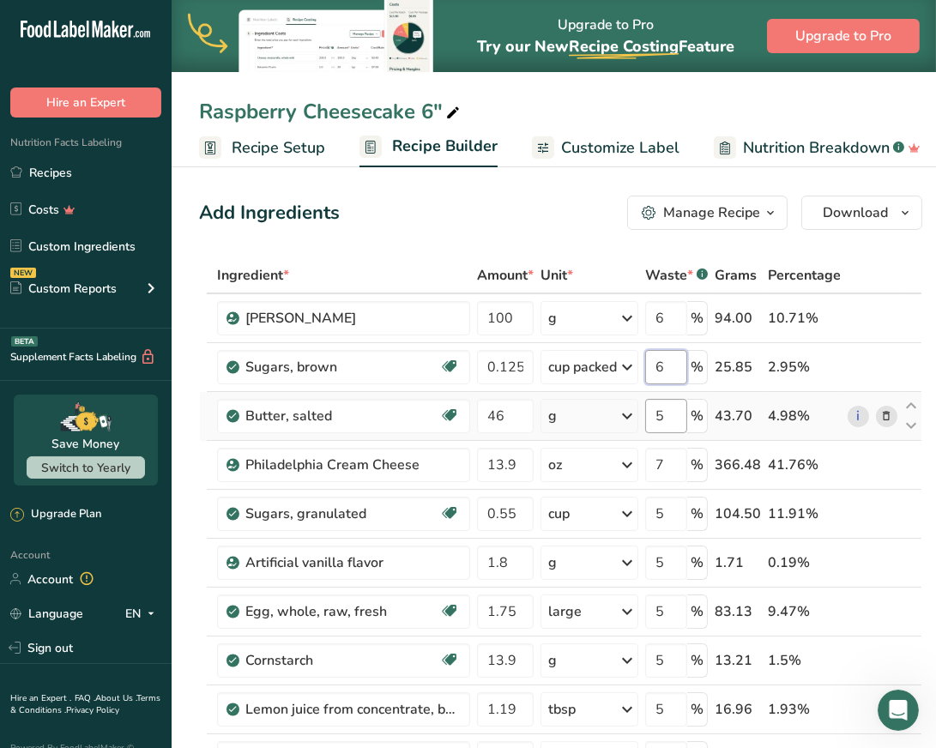
type input "6"
click at [664, 420] on div "Ingredient * Amount * Unit * Waste * .a-a{fill:#347362;}.b-a{fill:#fff;} Grams …" at bounding box center [560, 647] width 723 height 780
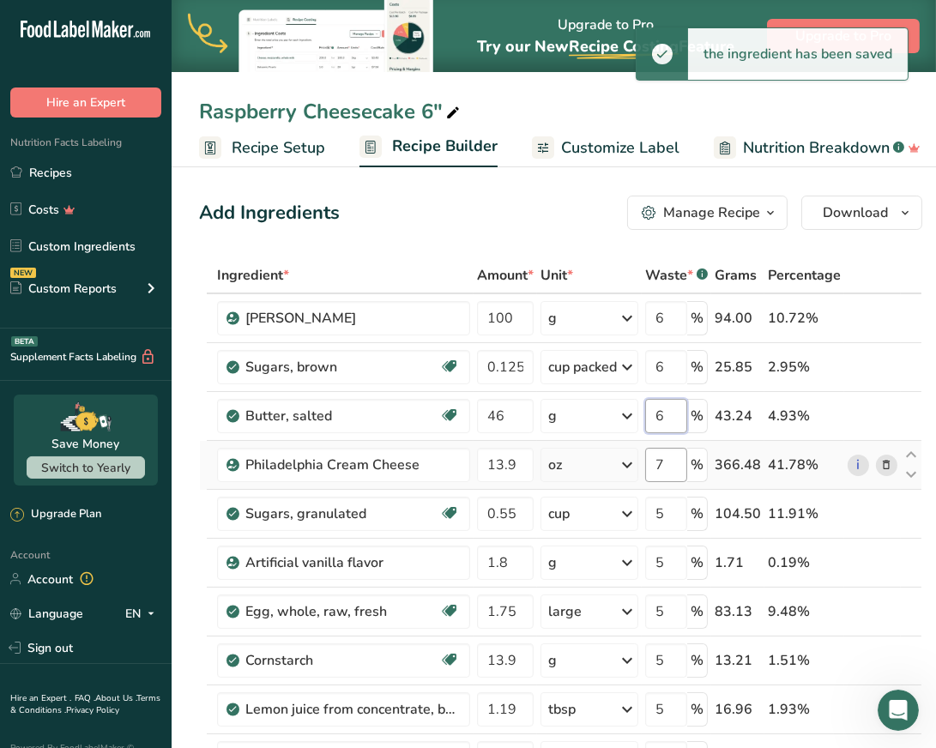
type input "6"
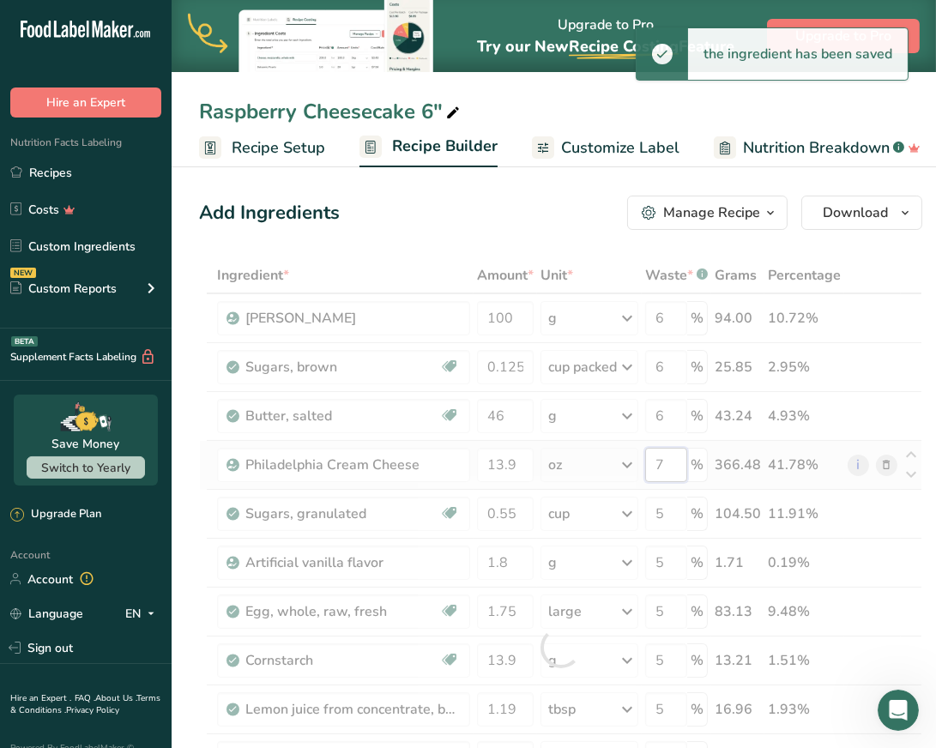
click at [673, 470] on div "Ingredient * Amount * Unit * Waste * .a-a{fill:#347362;}.b-a{fill:#fff;} Grams …" at bounding box center [560, 647] width 723 height 780
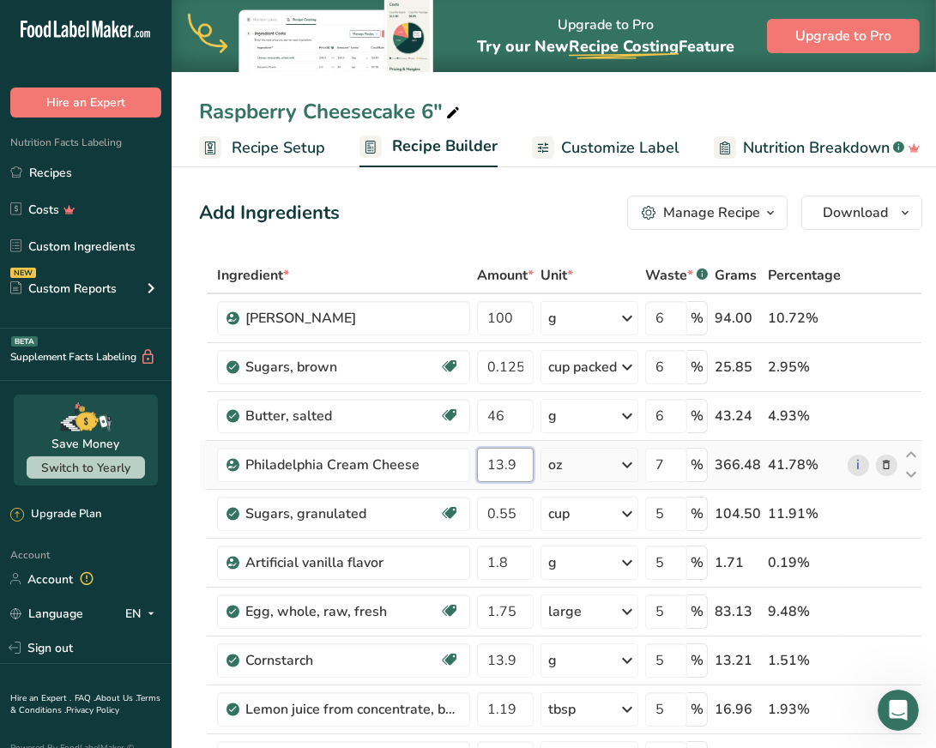
click at [502, 461] on div "Ingredient * Amount * Unit * Waste * .a-a{fill:#347362;}.b-a{fill:#fff;} Grams …" at bounding box center [560, 647] width 723 height 780
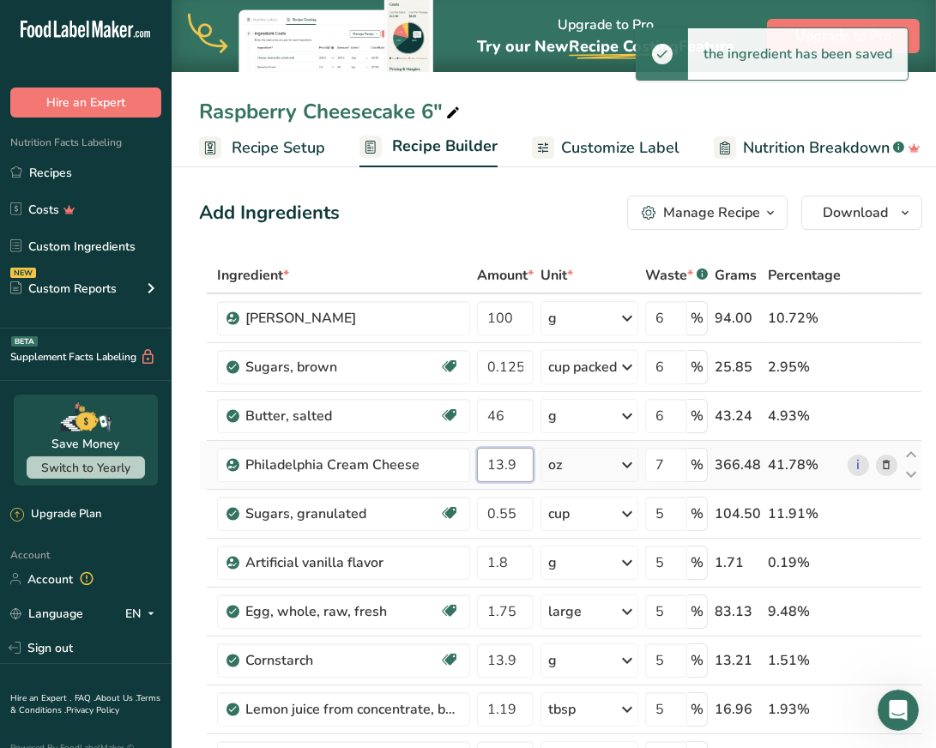
click at [499, 463] on input "13.9" at bounding box center [505, 465] width 57 height 34
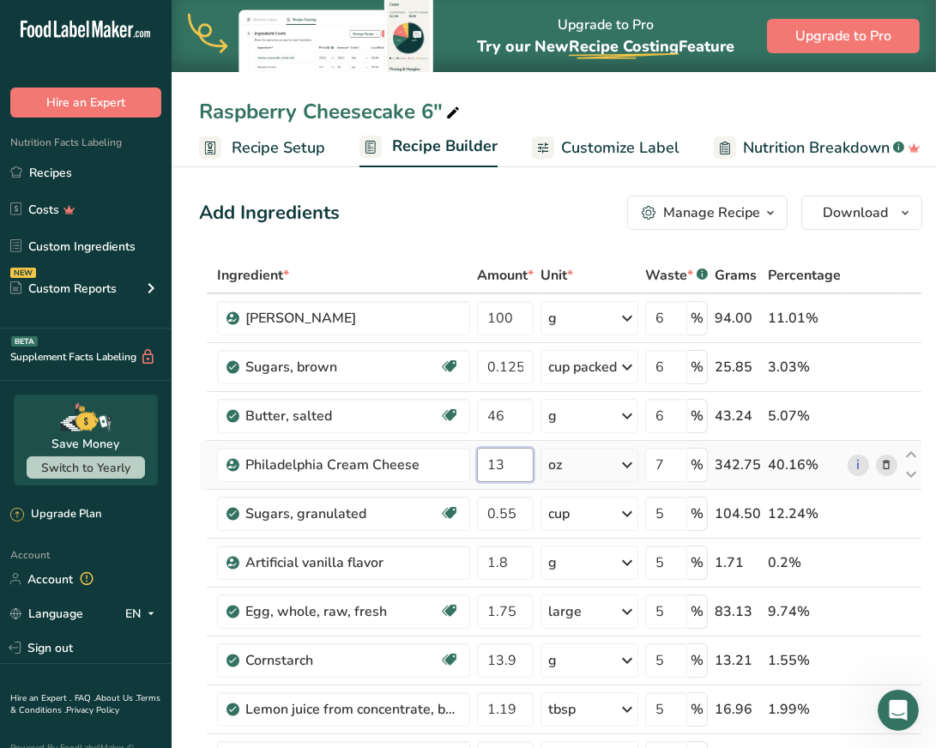
type input "13"
click at [518, 511] on input "0.55" at bounding box center [505, 514] width 57 height 34
click at [678, 513] on div "Ingredient * Amount * Unit * Waste * .a-a{fill:#347362;}.b-a{fill:#fff;} Grams …" at bounding box center [560, 647] width 723 height 780
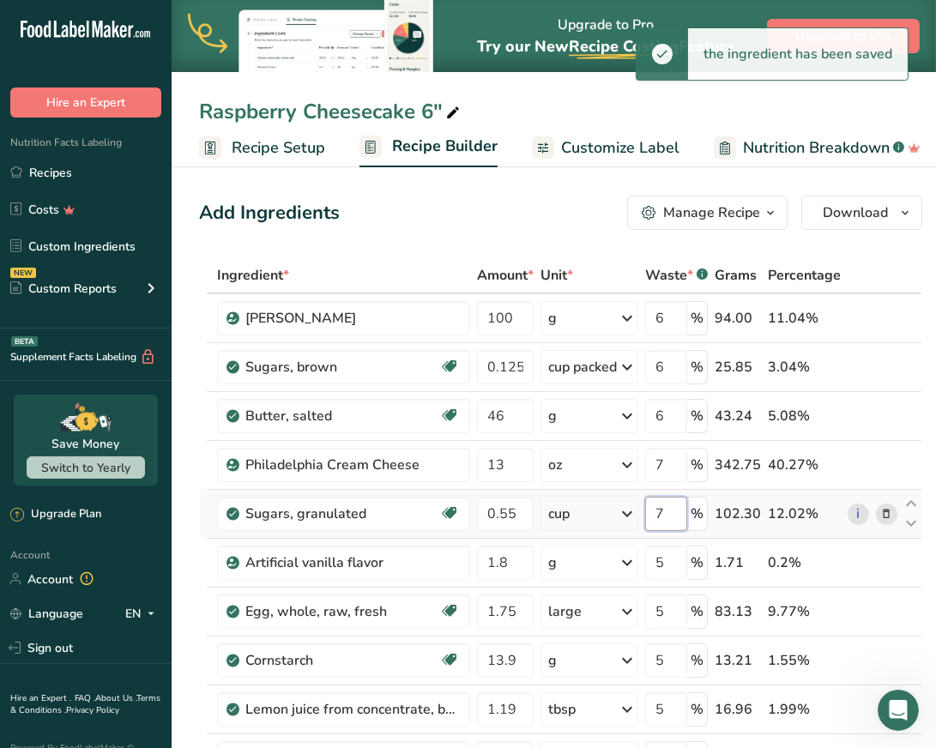
type input "7"
click at [522, 508] on input "0.55" at bounding box center [505, 514] width 57 height 34
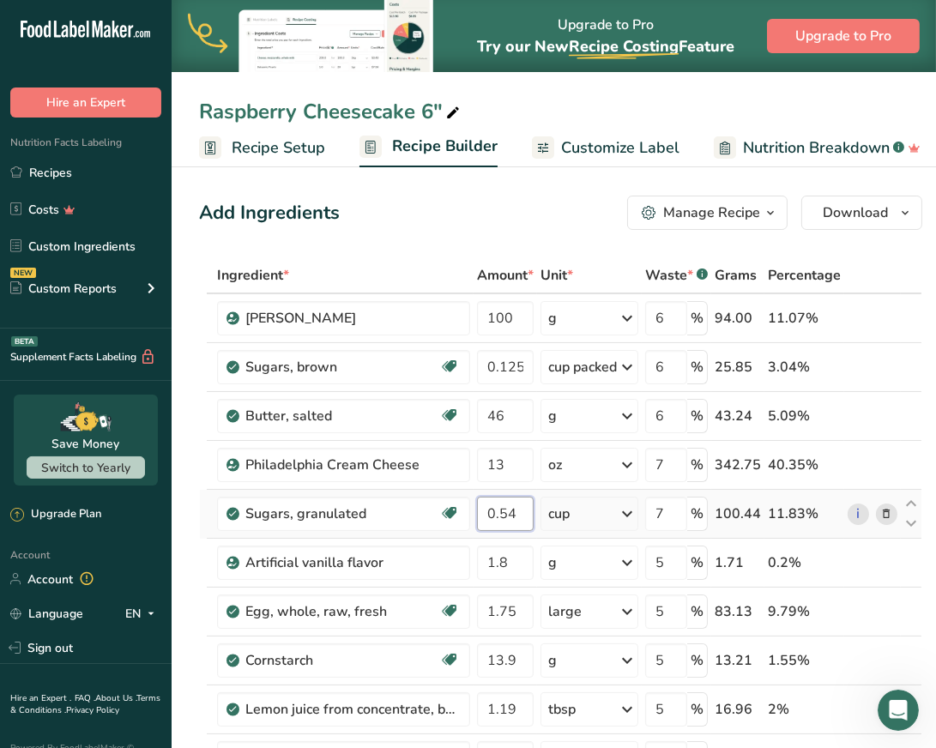
click at [506, 510] on input "0.54" at bounding box center [505, 514] width 57 height 34
click at [668, 505] on input "7" at bounding box center [666, 514] width 42 height 34
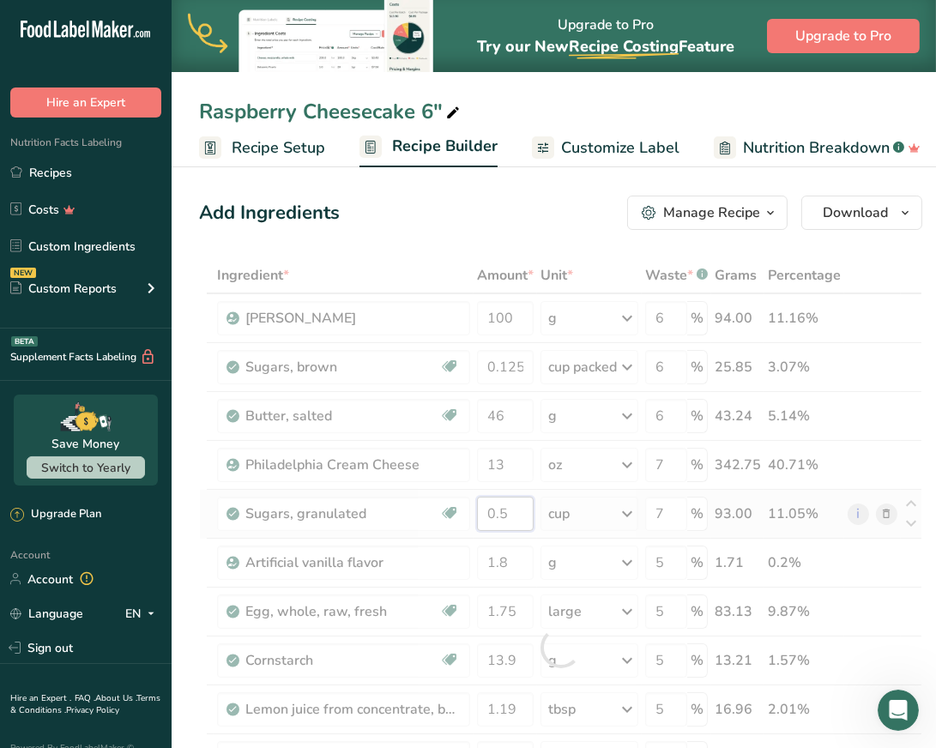
click at [518, 508] on div "Ingredient * Amount * Unit * Waste * .a-a{fill:#347362;}.b-a{fill:#fff;} Grams …" at bounding box center [560, 647] width 723 height 780
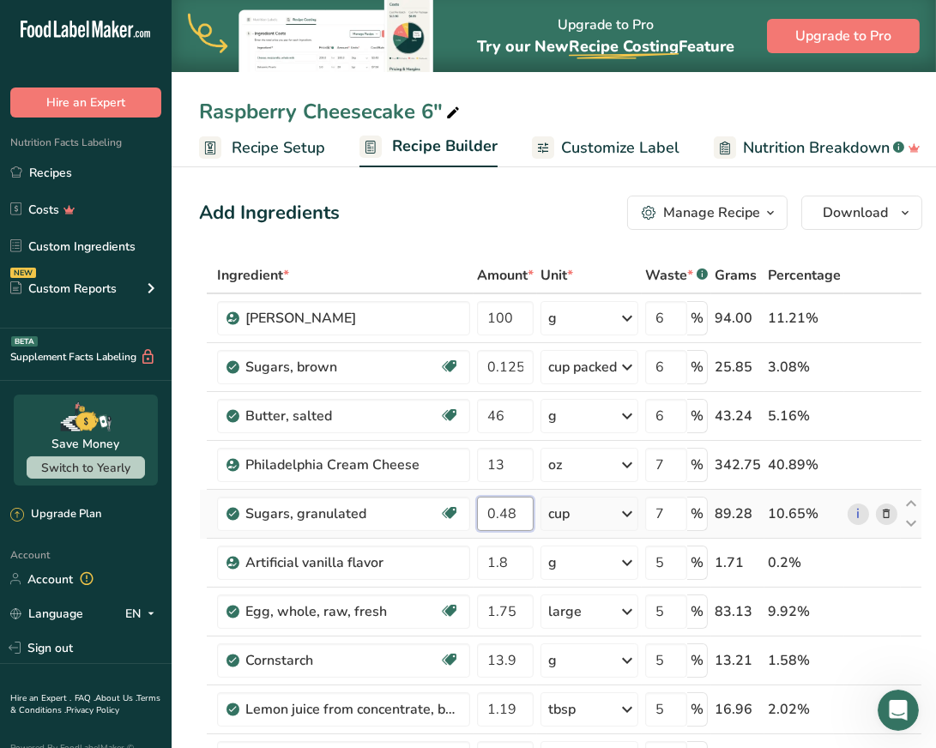
click at [521, 512] on input "0.48" at bounding box center [505, 514] width 57 height 34
type input "0.47"
click at [506, 560] on input "1.8" at bounding box center [505, 563] width 57 height 34
type input "1.6"
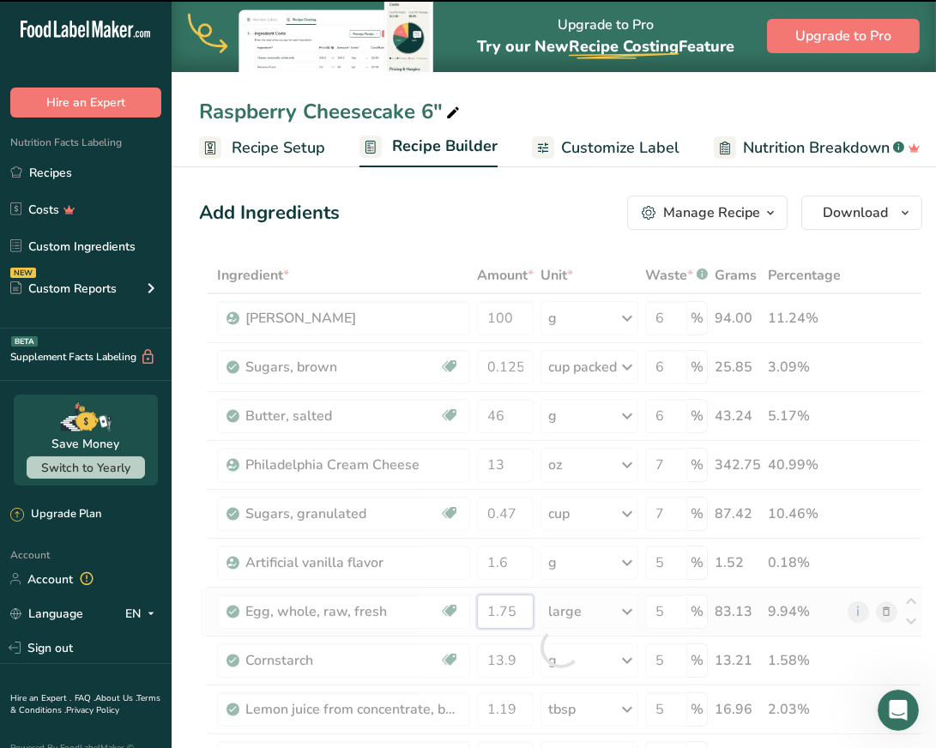
click at [527, 602] on input "1.75" at bounding box center [505, 612] width 57 height 34
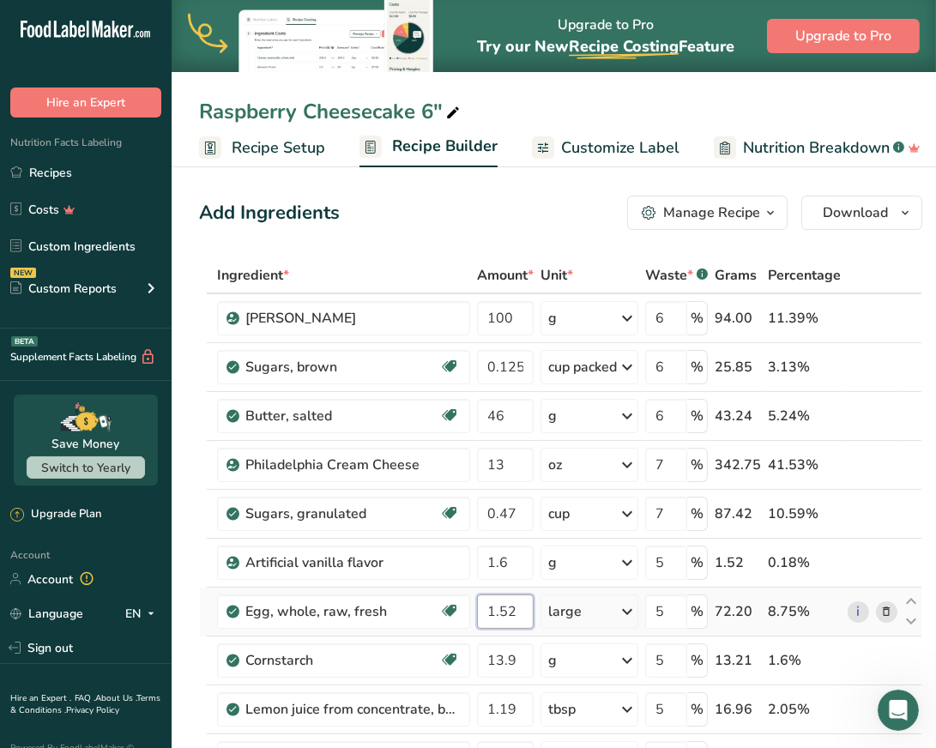
type input "1.52"
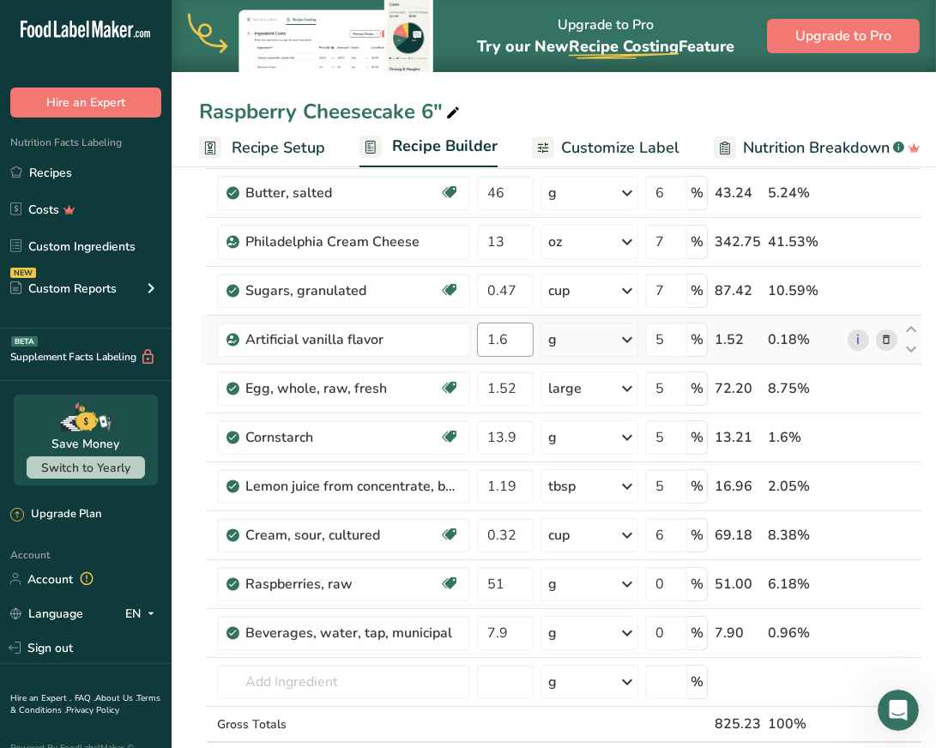
scroll to position [228, 0]
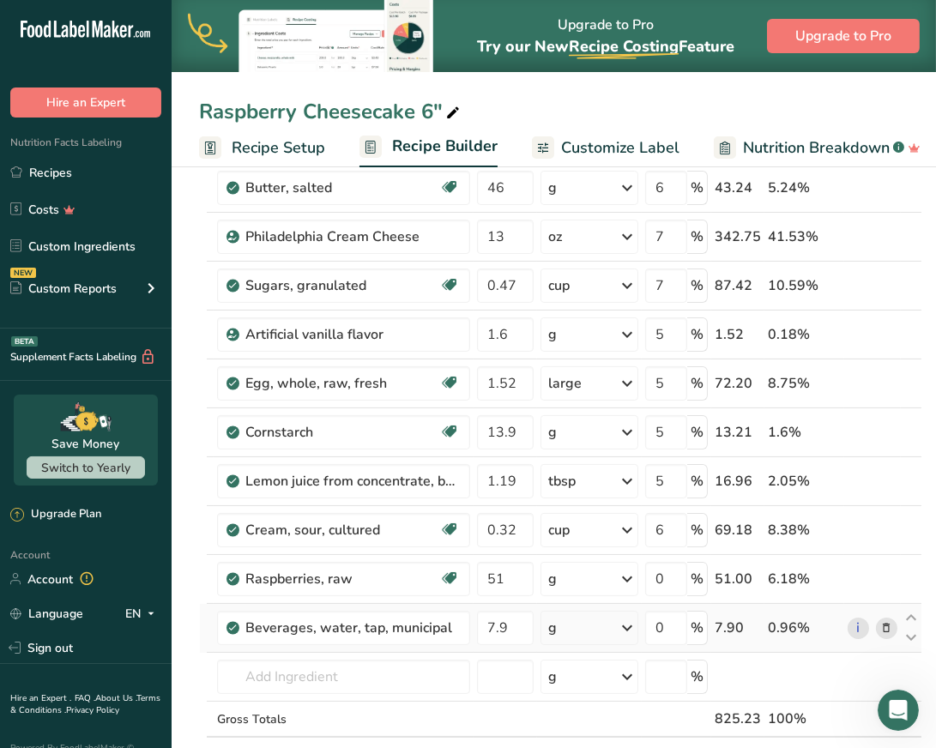
click at [877, 622] on span at bounding box center [887, 628] width 21 height 21
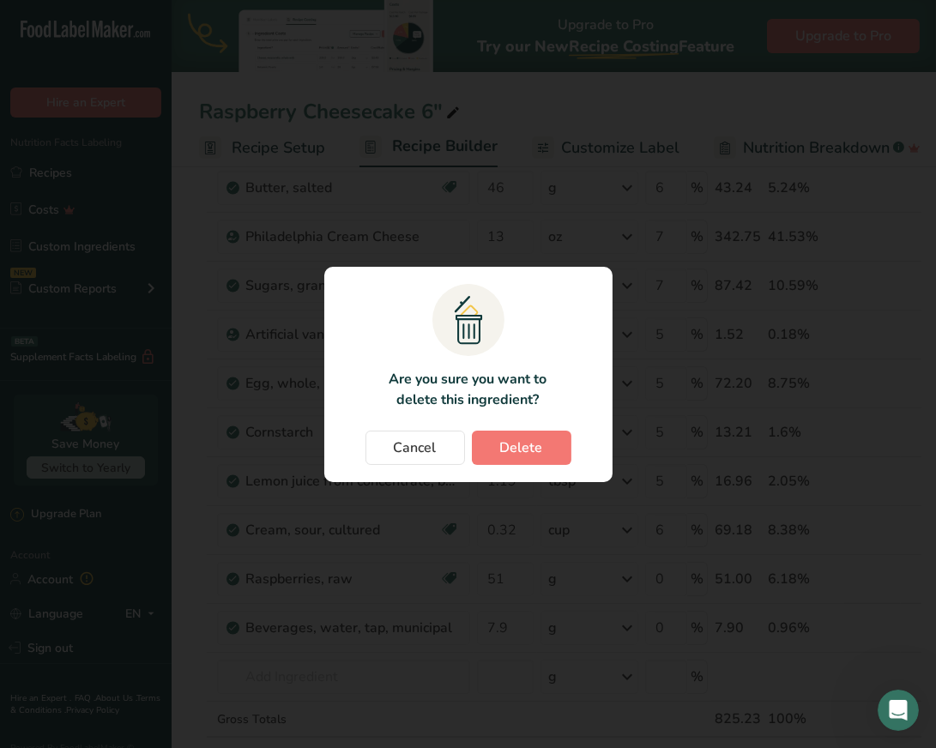
click at [527, 429] on section ".a{fill:#f5f3ed;}.b,.e{fill:#0f393a;}.c{fill:none;}.d{fill:#f2c549;}.e{stroke:r…" at bounding box center [468, 374] width 288 height 215
click at [517, 446] on span "Delete" at bounding box center [521, 448] width 43 height 21
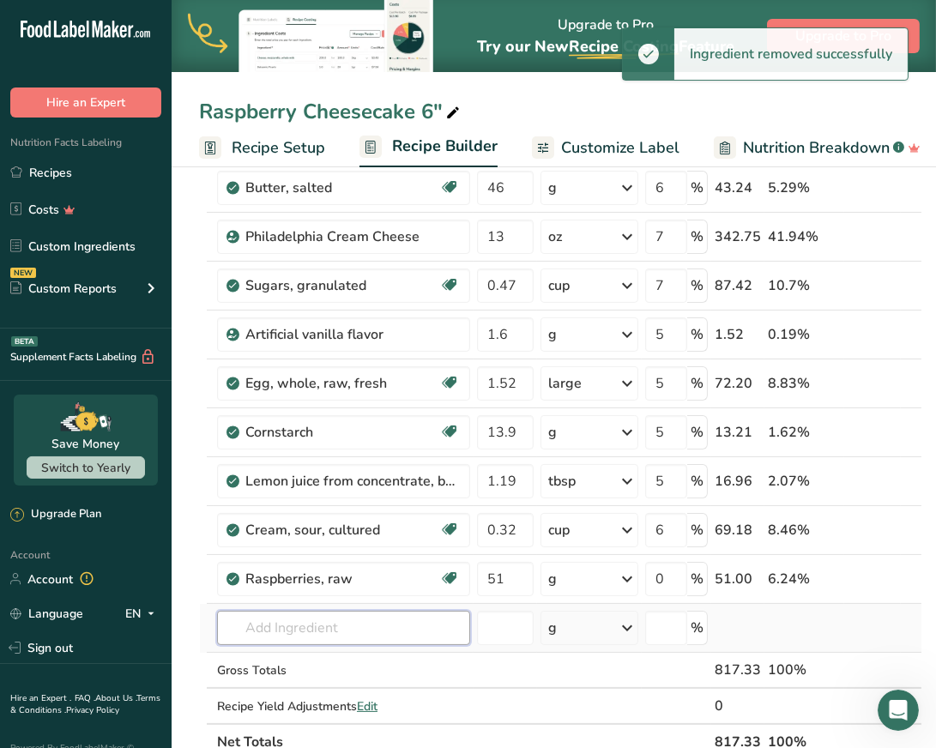
click at [305, 625] on input "text" at bounding box center [343, 628] width 253 height 34
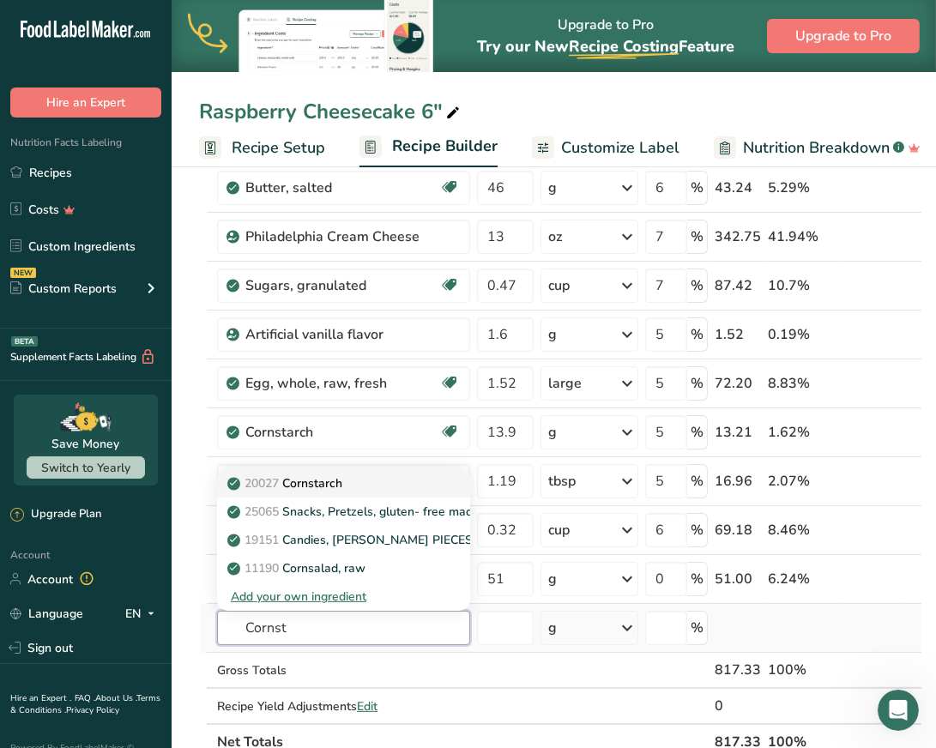
type input "Cornst"
click at [347, 487] on link "20027 Cornstarch" at bounding box center [343, 483] width 253 height 28
type input "Cornstarch"
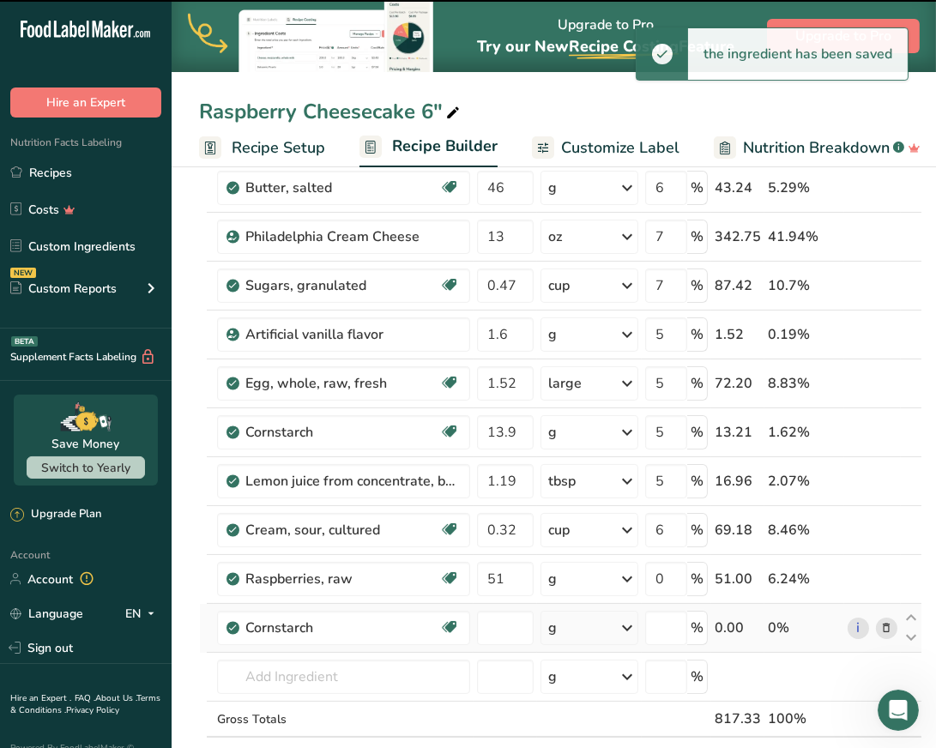
type input "0"
click at [516, 632] on input "0" at bounding box center [505, 628] width 57 height 34
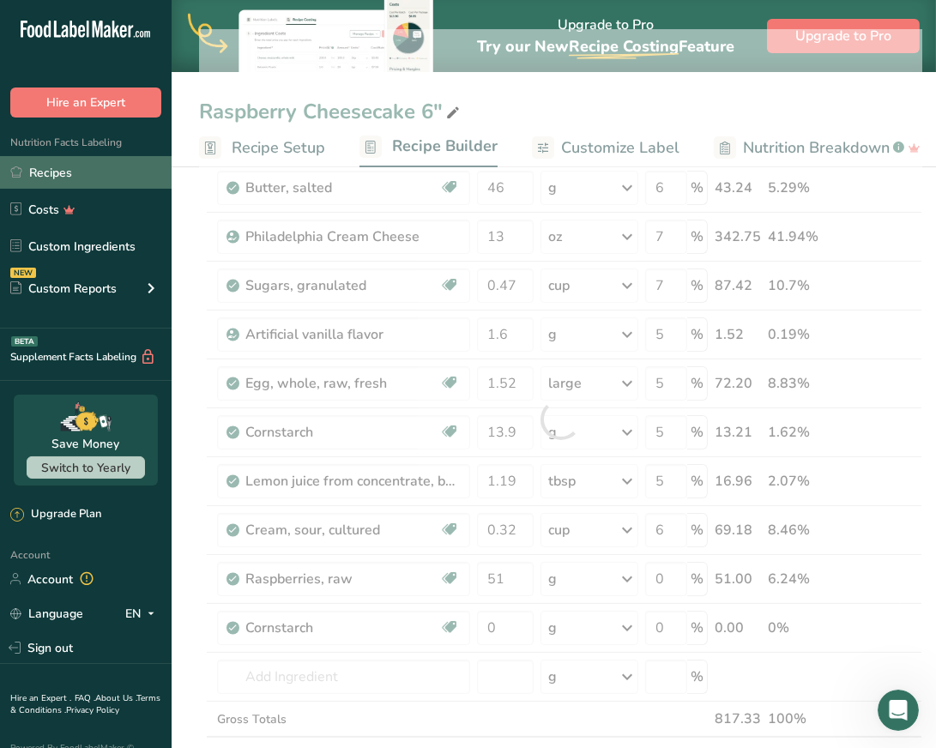
click at [76, 181] on link "Recipes" at bounding box center [86, 172] width 172 height 33
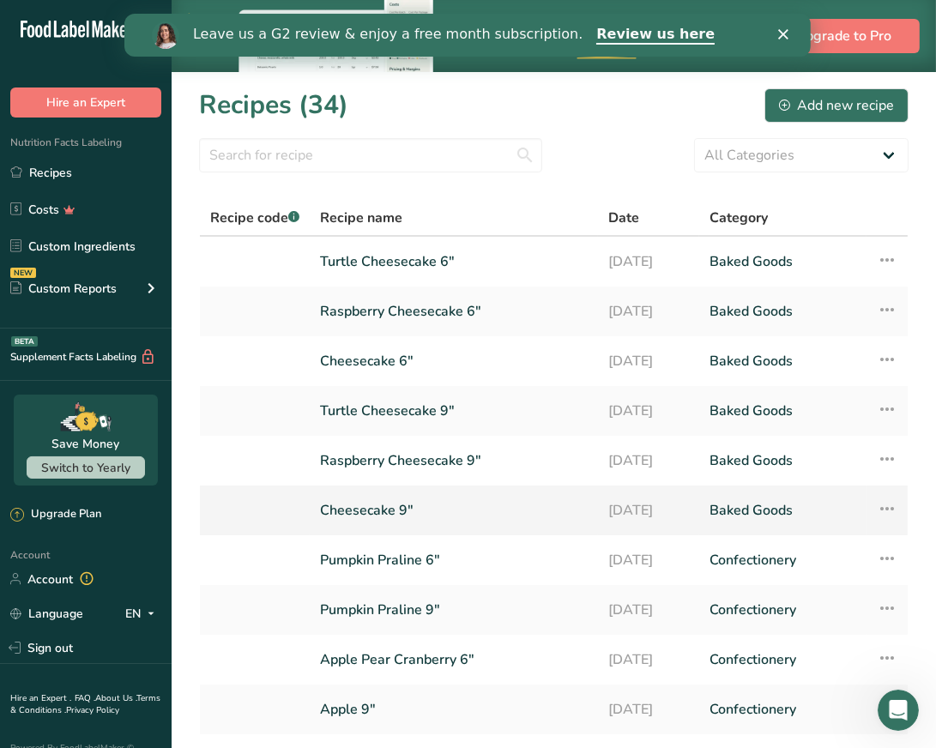
click at [354, 509] on link "Cheesecake 9"" at bounding box center [454, 511] width 268 height 36
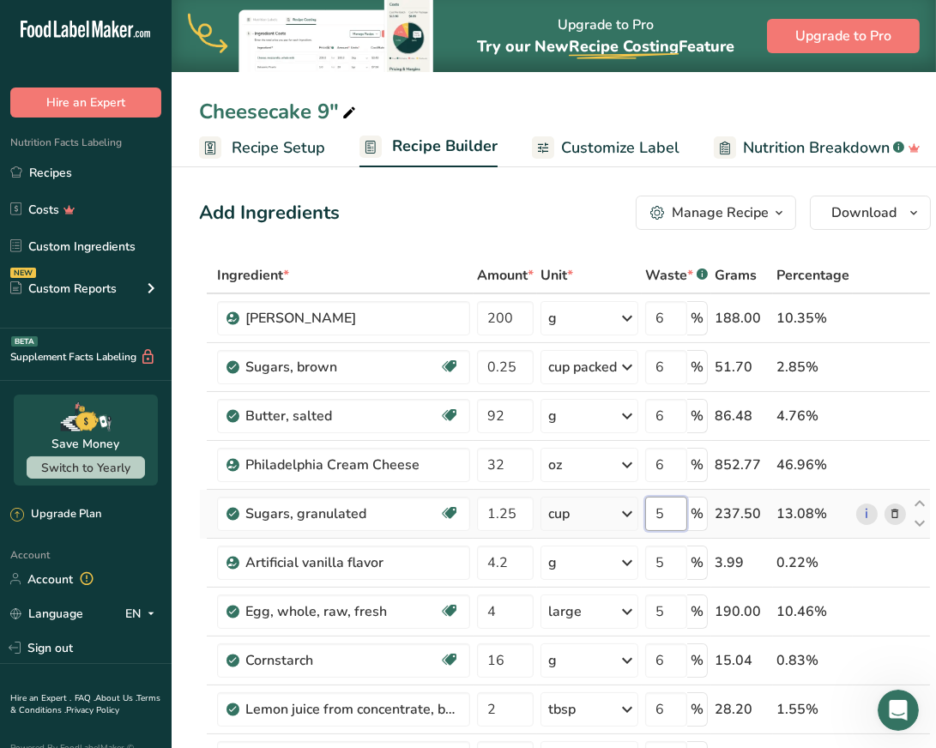
click at [668, 512] on input "5" at bounding box center [666, 514] width 42 height 34
type input "6"
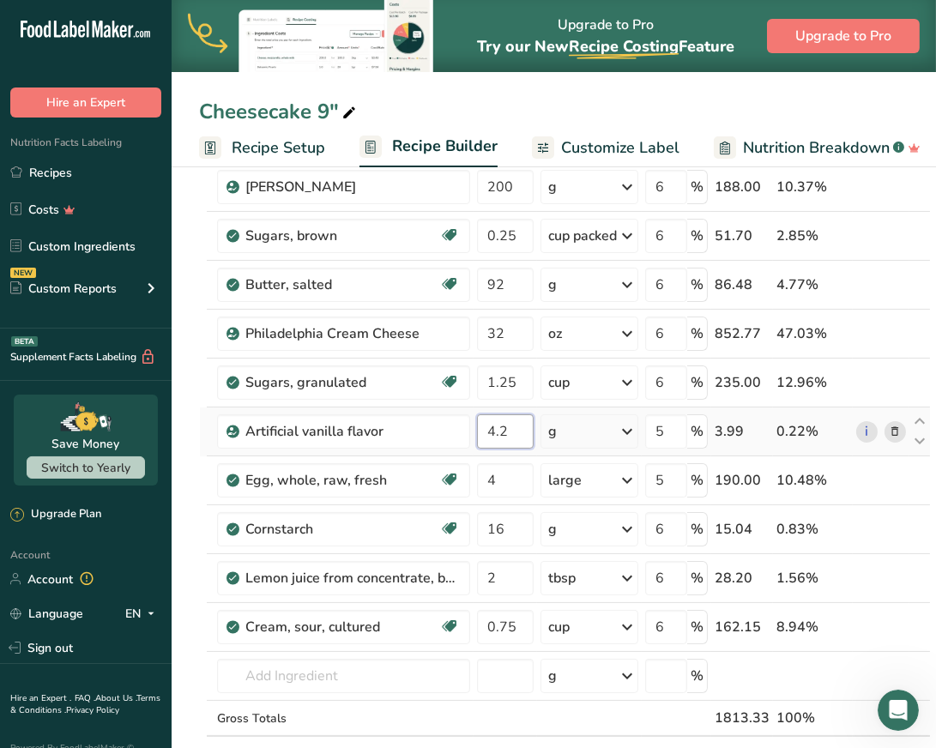
scroll to position [118, 0]
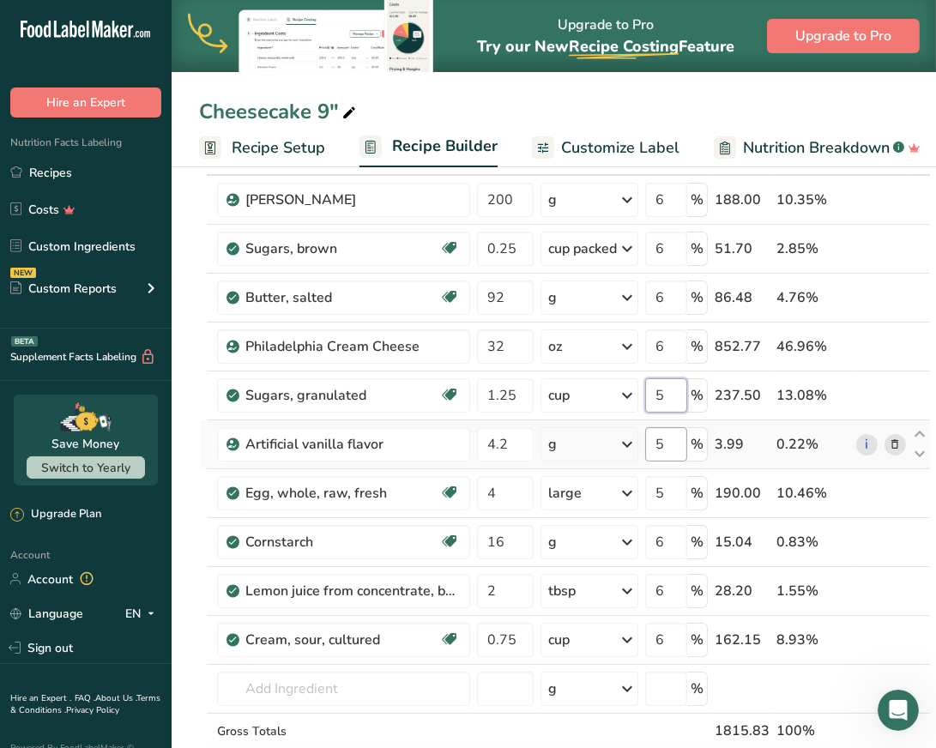
type input "5"
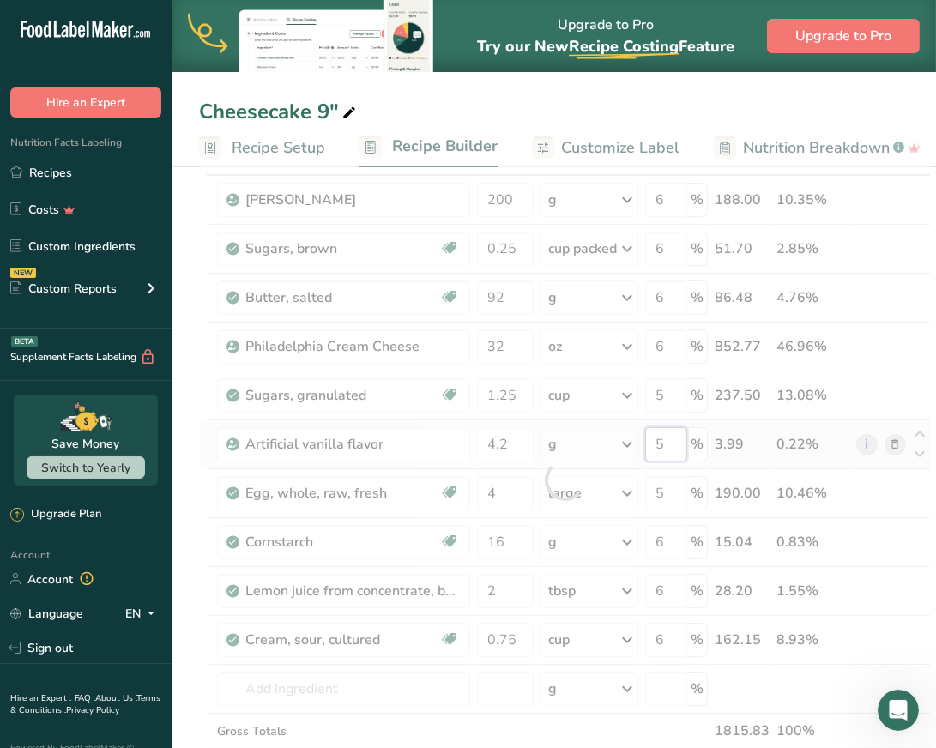
click at [671, 448] on div "Ingredient * Amount * Unit * Waste * .a-a{fill:#347362;}.b-a{fill:#fff;} Grams …" at bounding box center [565, 480] width 732 height 682
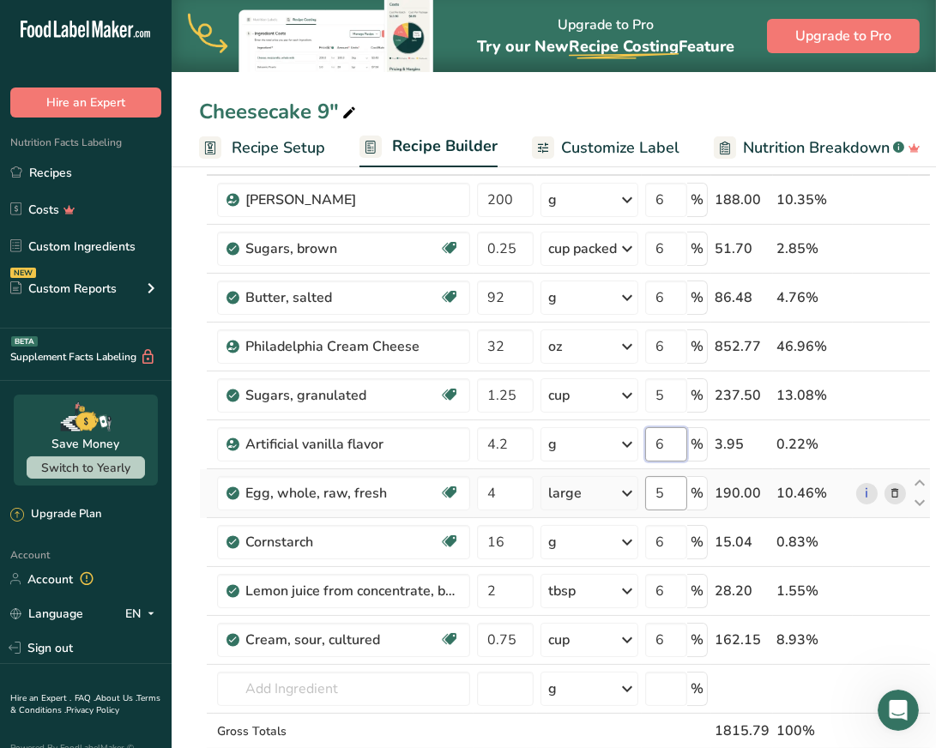
type input "6"
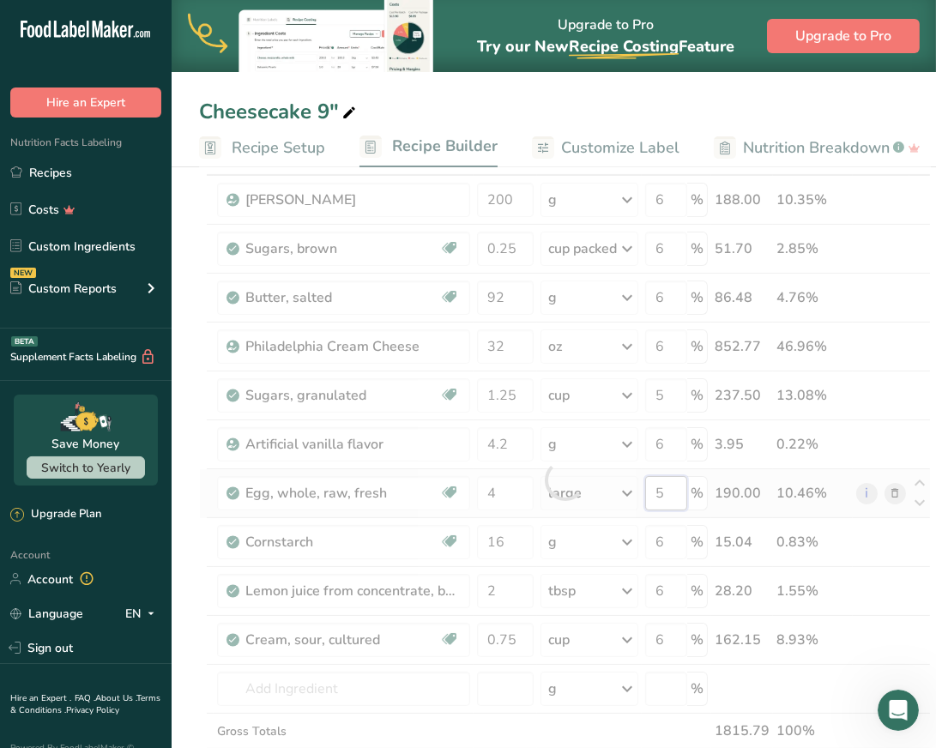
click at [667, 487] on div "Ingredient * Amount * Unit * Waste * .a-a{fill:#347362;}.b-a{fill:#fff;} Grams …" at bounding box center [565, 480] width 732 height 682
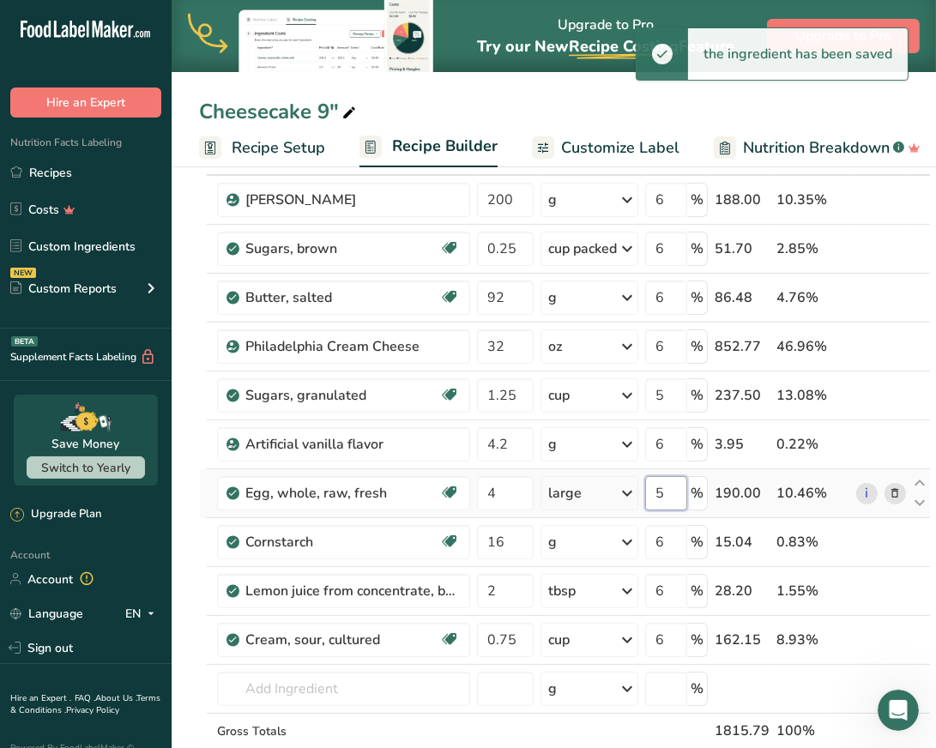
click at [667, 487] on input "5" at bounding box center [666, 493] width 42 height 34
type input "6"
click at [668, 395] on input "5" at bounding box center [666, 395] width 42 height 34
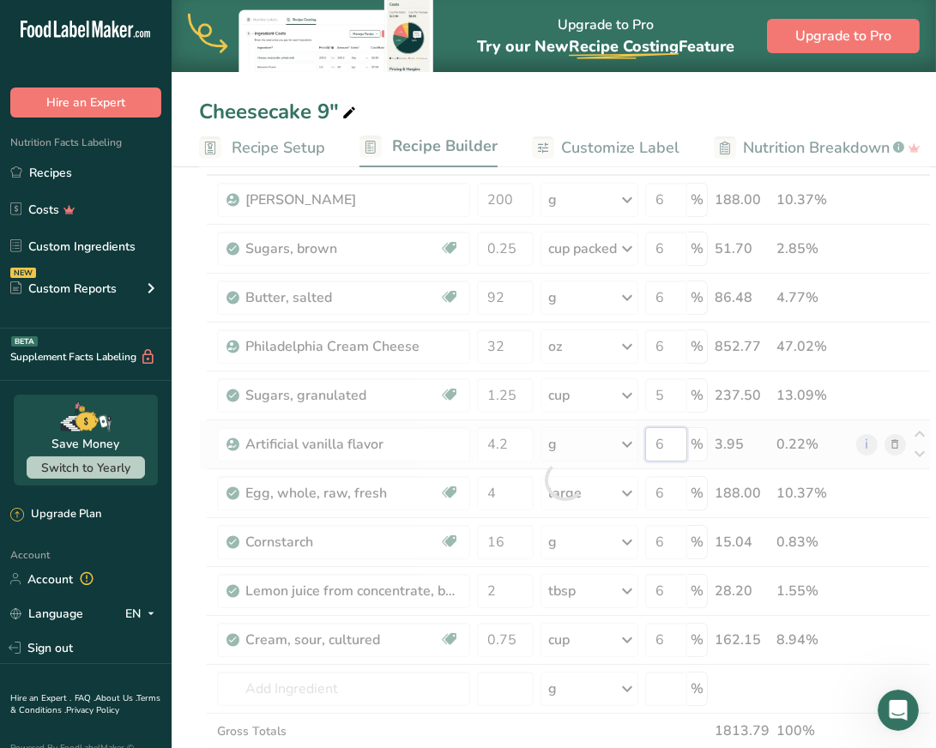
click at [674, 439] on div "Ingredient * Amount * Unit * Waste * .a-a{fill:#347362;}.b-a{fill:#fff;} Grams …" at bounding box center [565, 480] width 732 height 682
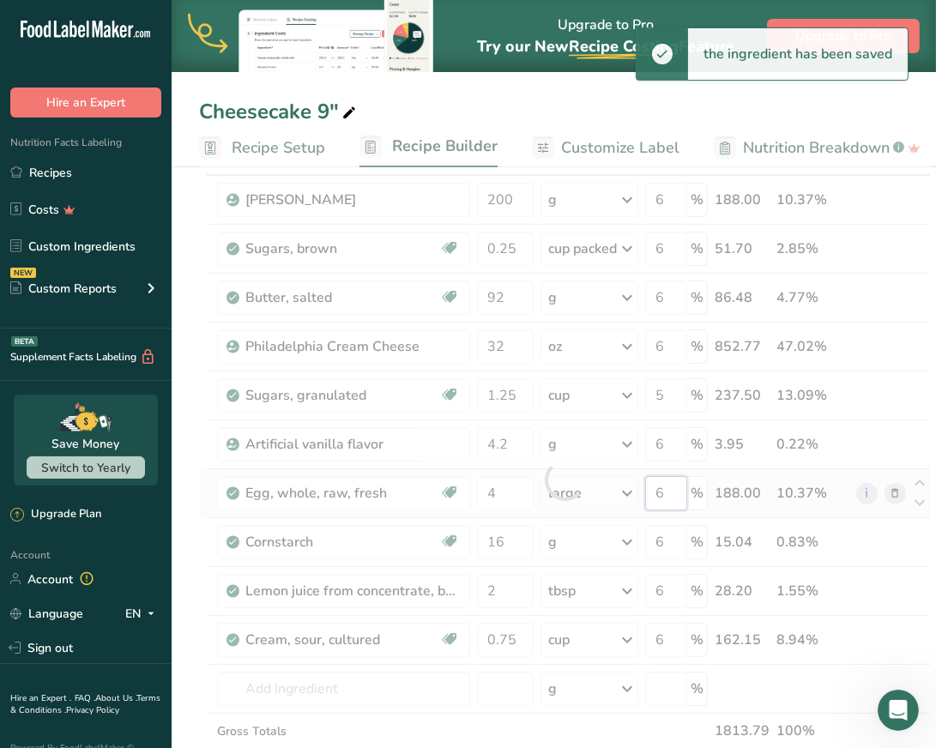
click at [669, 492] on div "Ingredient * Amount * Unit * Waste * .a-a{fill:#347362;}.b-a{fill:#fff;} Grams …" at bounding box center [565, 480] width 732 height 682
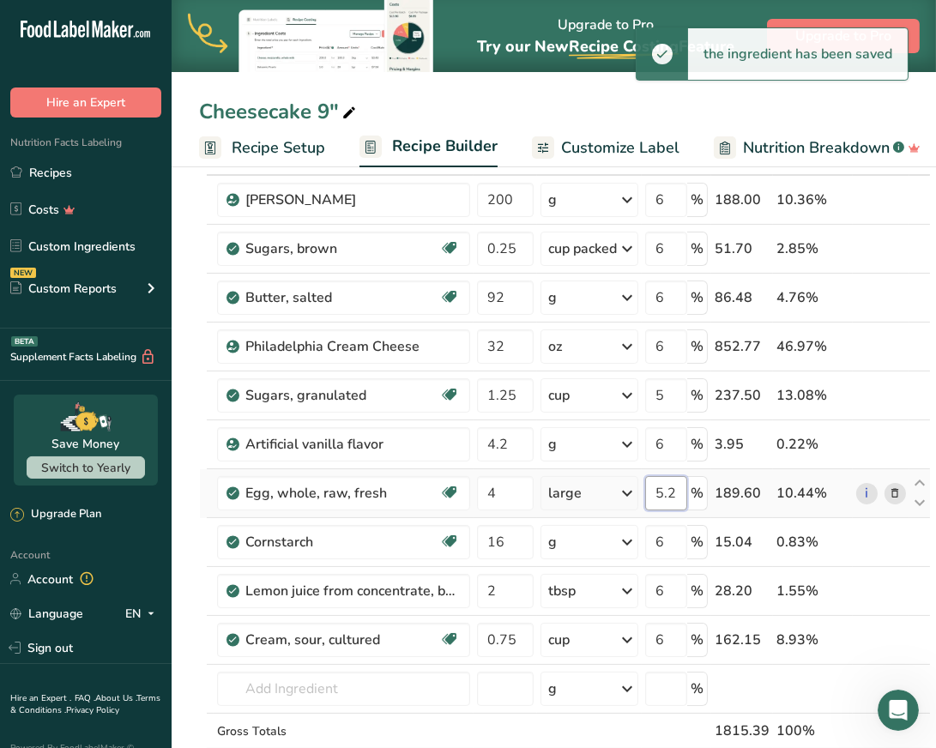
type input "5.2"
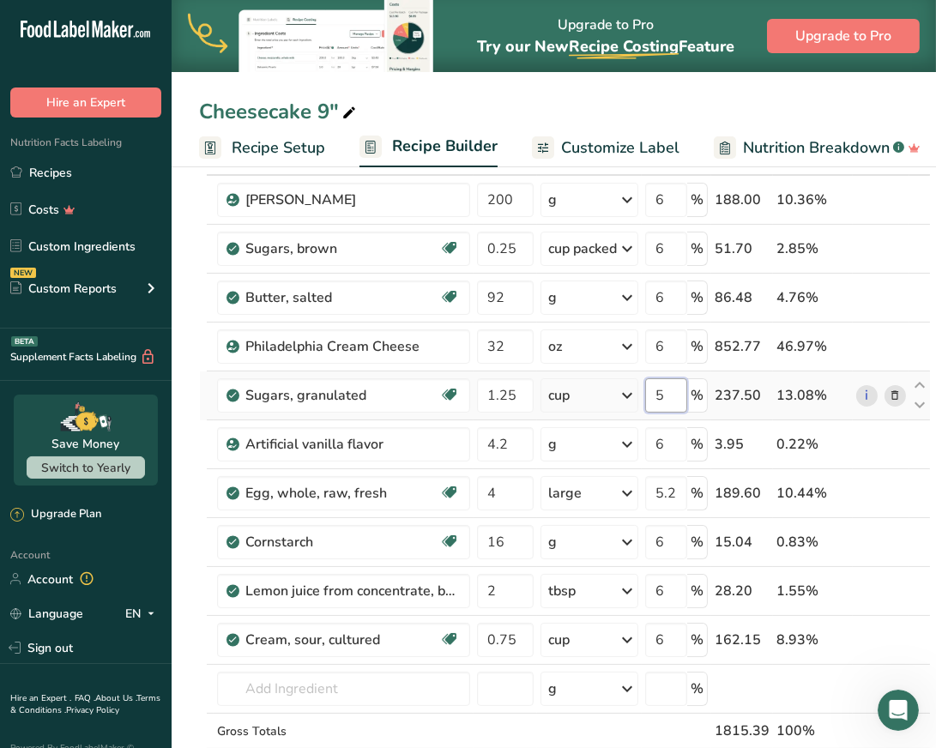
click at [666, 390] on input "5" at bounding box center [666, 395] width 42 height 34
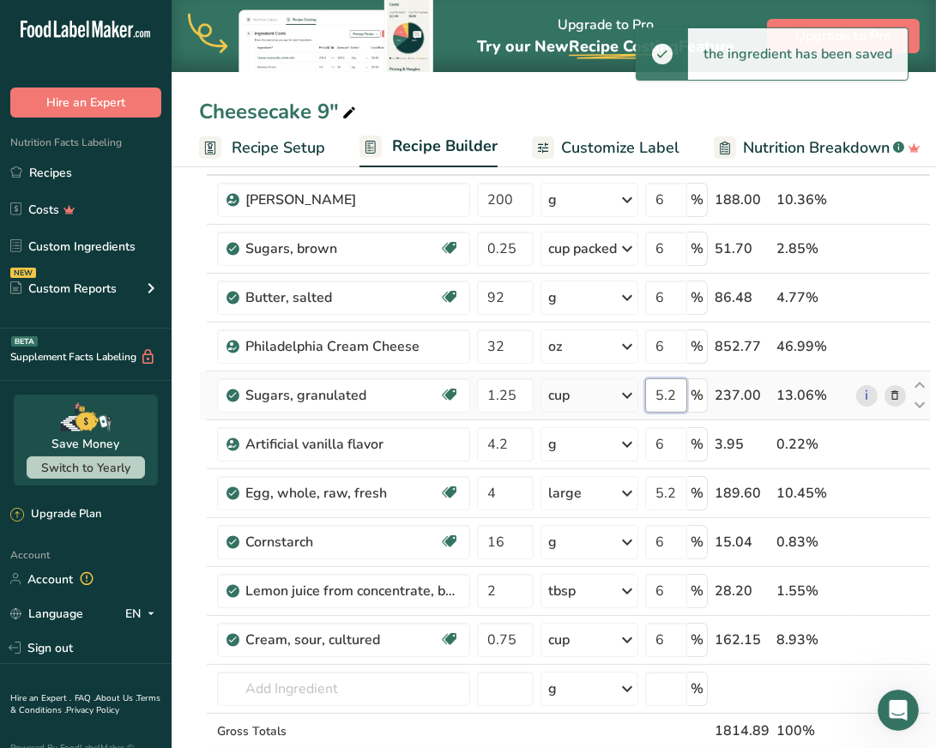
click at [678, 393] on input "5.2" at bounding box center [666, 395] width 42 height 34
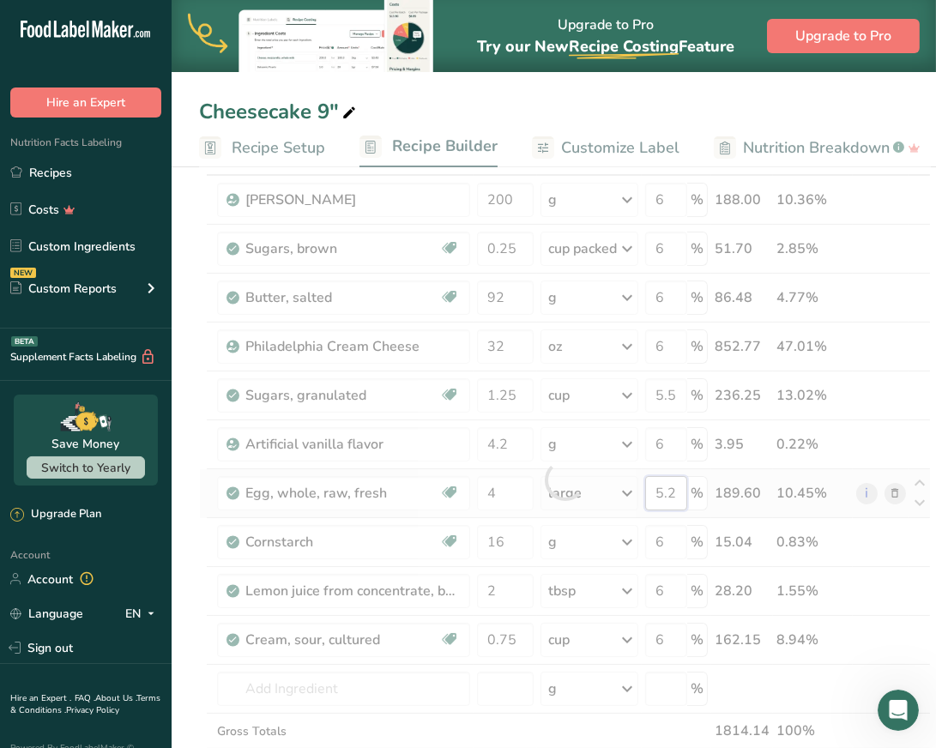
click at [678, 493] on div "Ingredient * Amount * Unit * Waste * .a-a{fill:#347362;}.b-a{fill:#fff;} Grams …" at bounding box center [565, 480] width 732 height 682
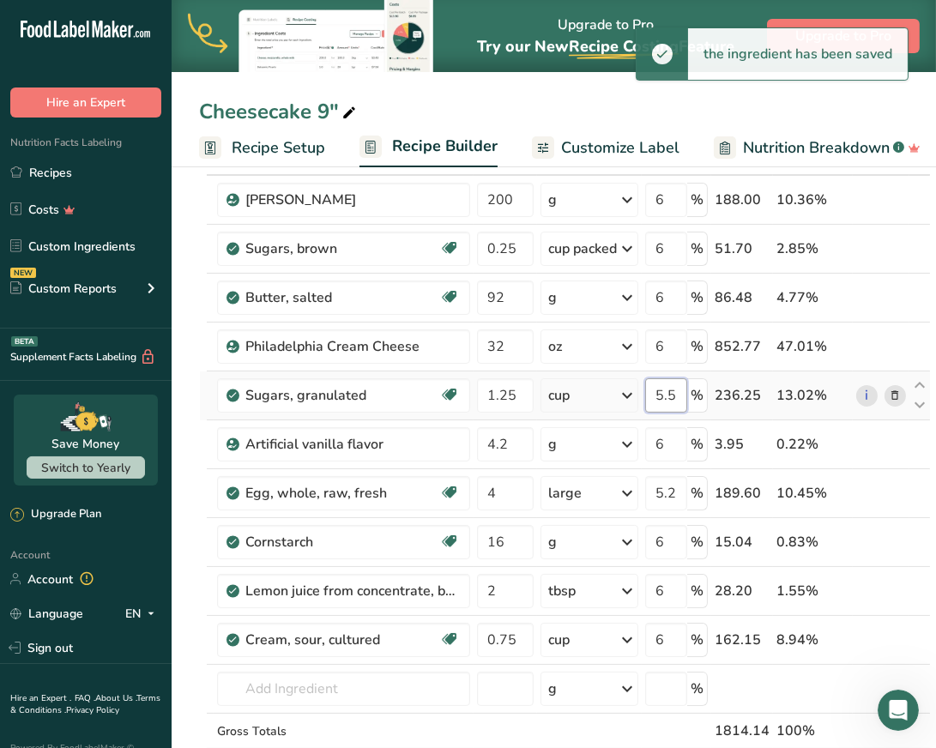
click at [671, 391] on div "Ingredient * Amount * Unit * Waste * .a-a{fill:#347362;}.b-a{fill:#fff;} Grams …" at bounding box center [565, 480] width 732 height 682
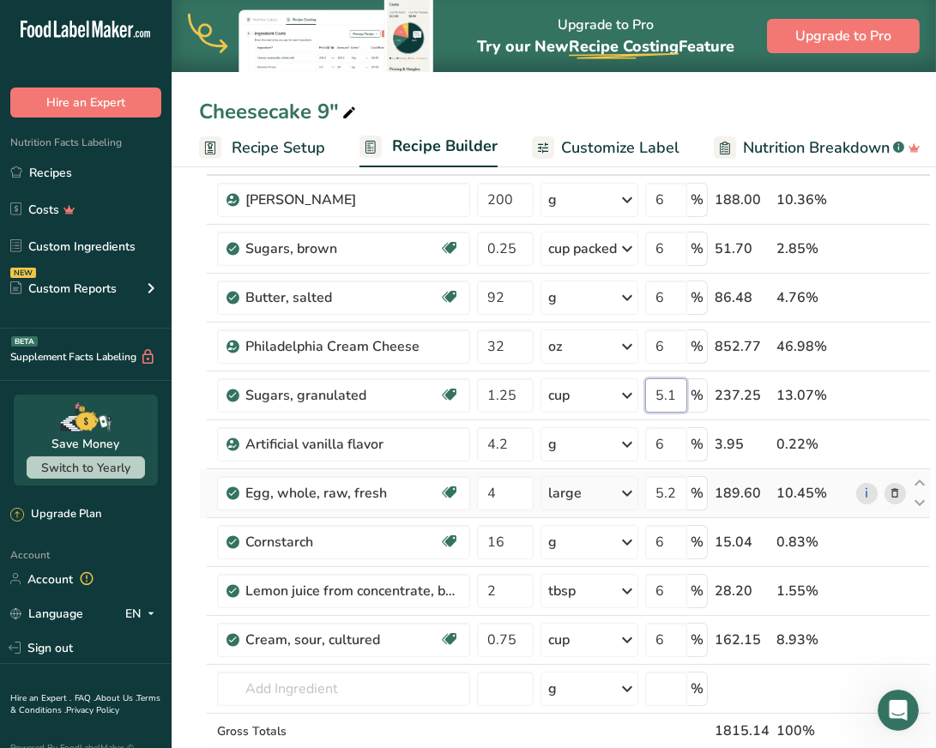
type input "5.1"
click at [85, 167] on link "Recipes" at bounding box center [86, 172] width 172 height 33
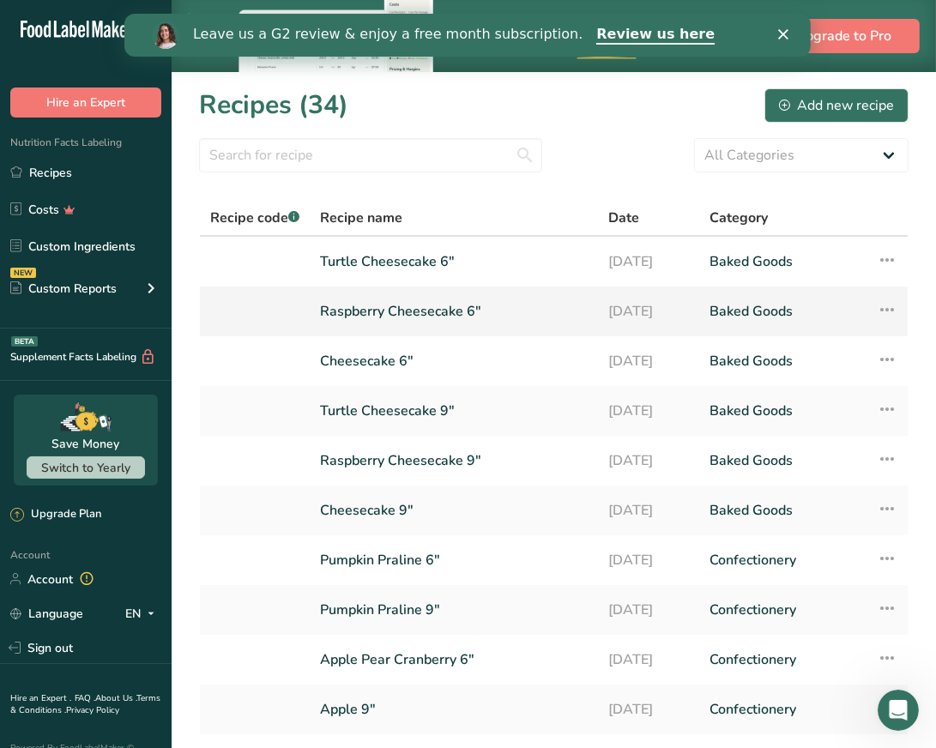
click at [391, 322] on link "Raspberry Cheesecake 6"" at bounding box center [454, 311] width 268 height 36
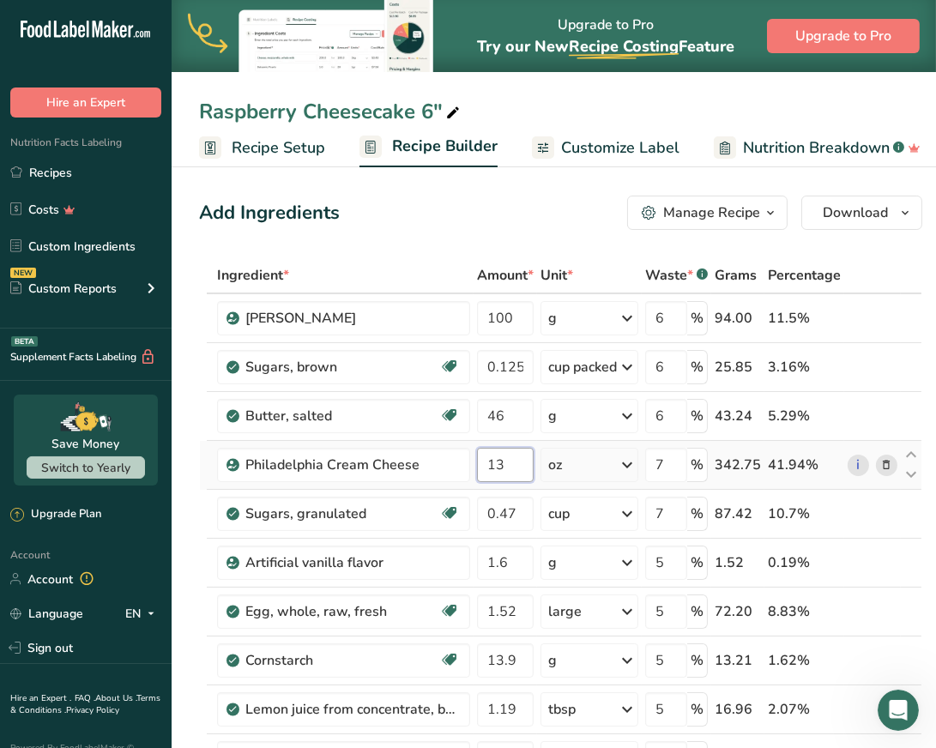
click at [504, 460] on input "13" at bounding box center [505, 465] width 57 height 34
type input "16"
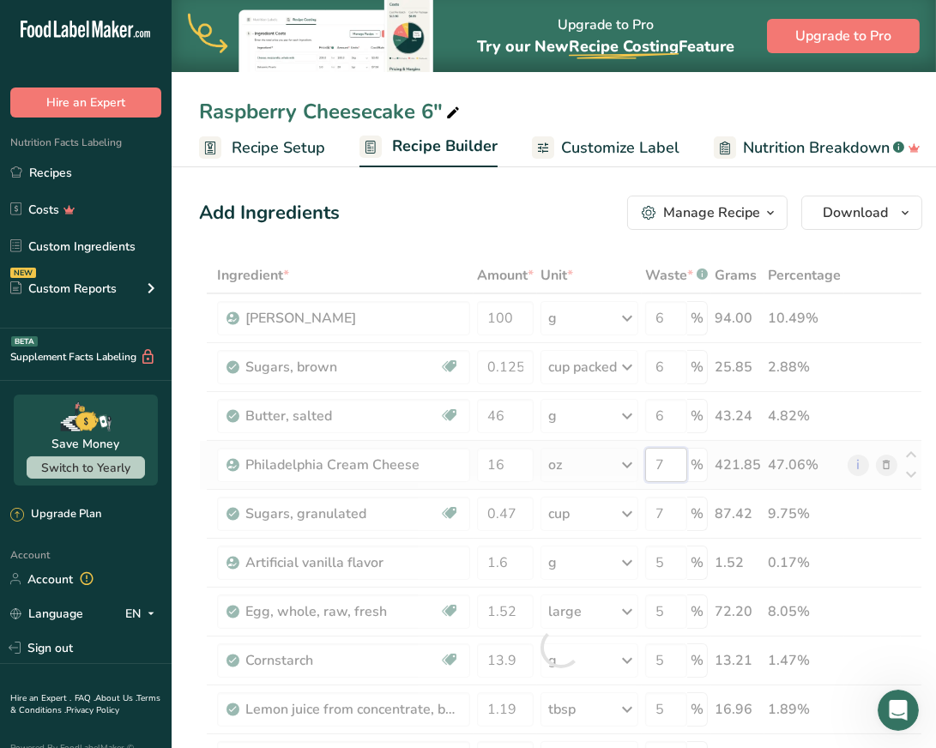
click at [669, 460] on div "Ingredient * Amount * Unit * Waste * .a-a{fill:#347362;}.b-a{fill:#fff;} Grams …" at bounding box center [560, 647] width 723 height 780
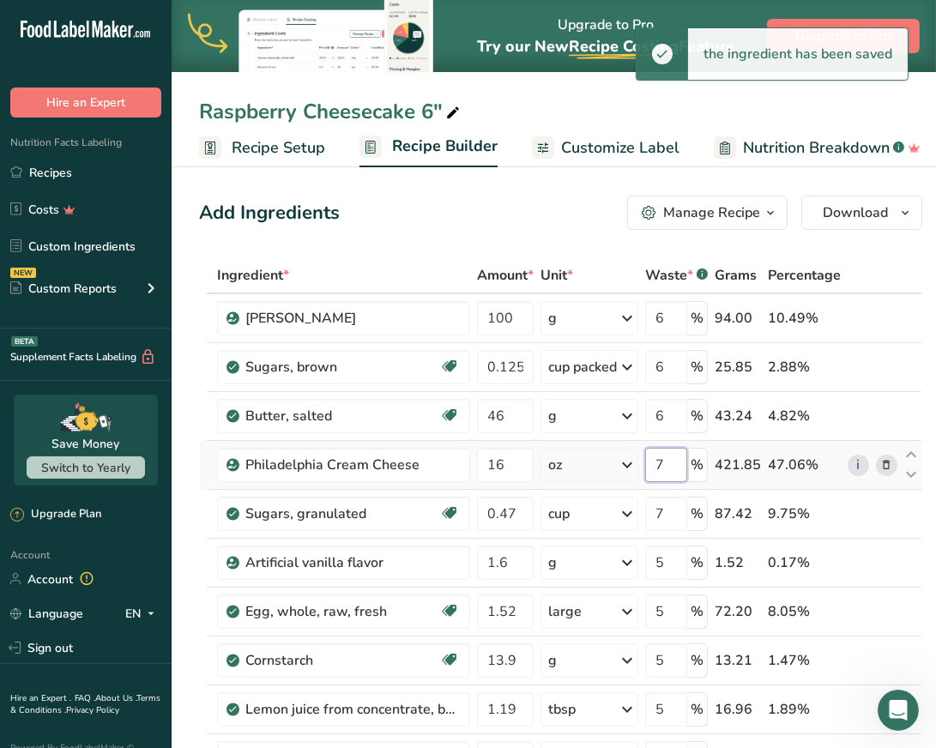
click at [667, 463] on input "7" at bounding box center [666, 465] width 42 height 34
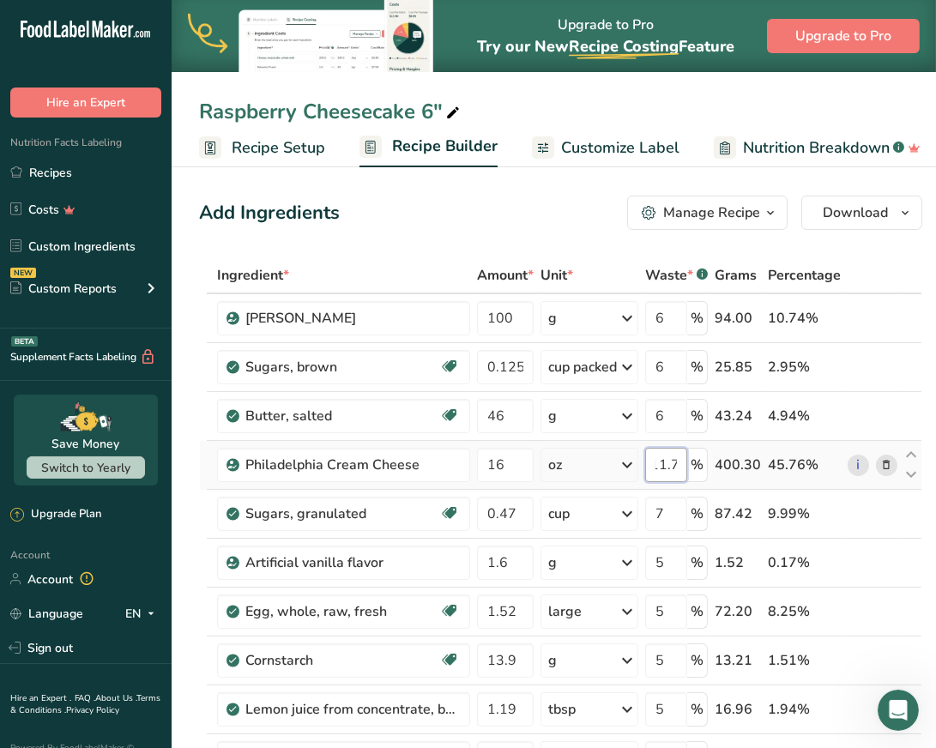
scroll to position [0, 14]
type input "11.75"
click at [900, 267] on div "Ingredient * Amount * Unit * Waste * .a-a{fill:#347362;}.b-a{fill:#fff;} Grams …" at bounding box center [560, 647] width 723 height 780
click at [667, 469] on input "11.75" at bounding box center [666, 465] width 42 height 34
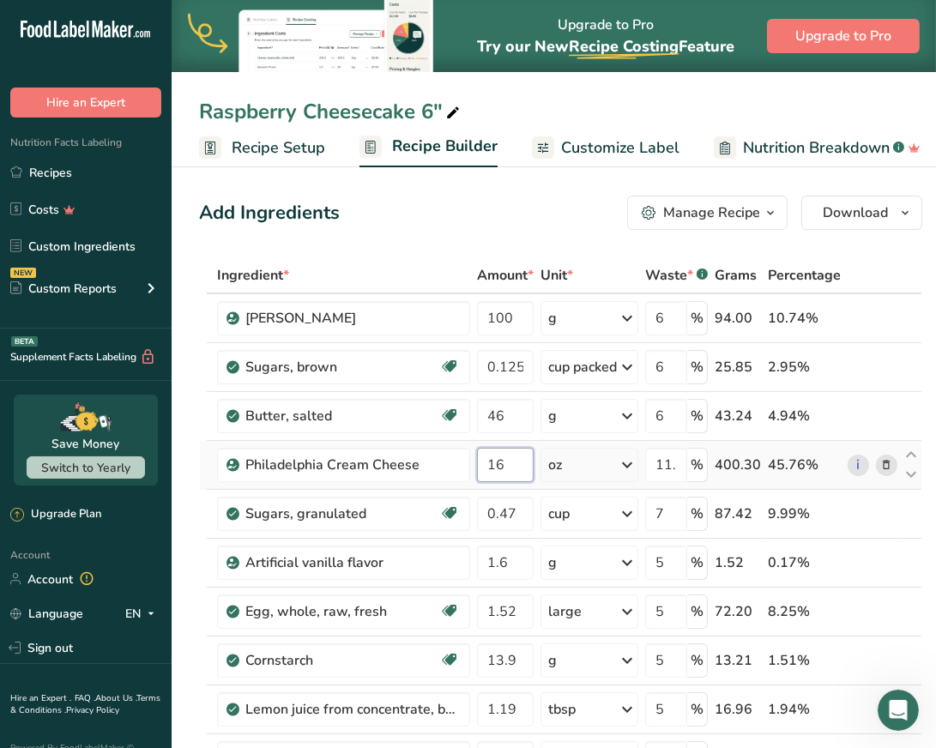
click at [502, 469] on div "Ingredient * Amount * Unit * Waste * .a-a{fill:#347362;}.b-a{fill:#fff;} Grams …" at bounding box center [560, 647] width 723 height 780
click at [672, 464] on div "Ingredient * Amount * Unit * Waste * .a-a{fill:#347362;}.b-a{fill:#fff;} Grams …" at bounding box center [560, 647] width 723 height 780
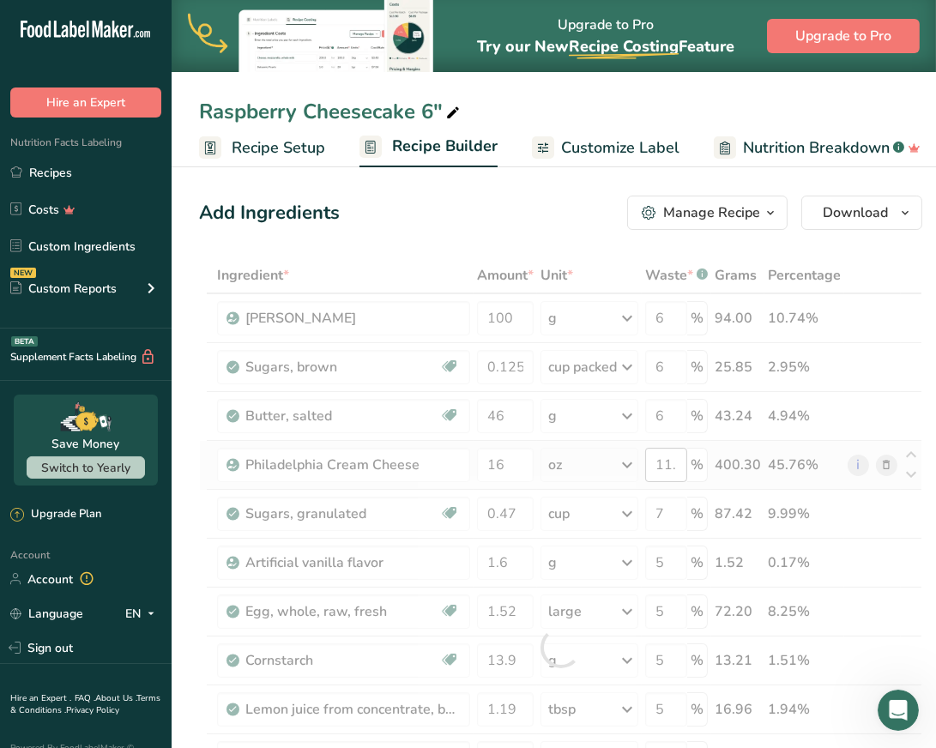
click at [672, 464] on div at bounding box center [560, 647] width 723 height 780
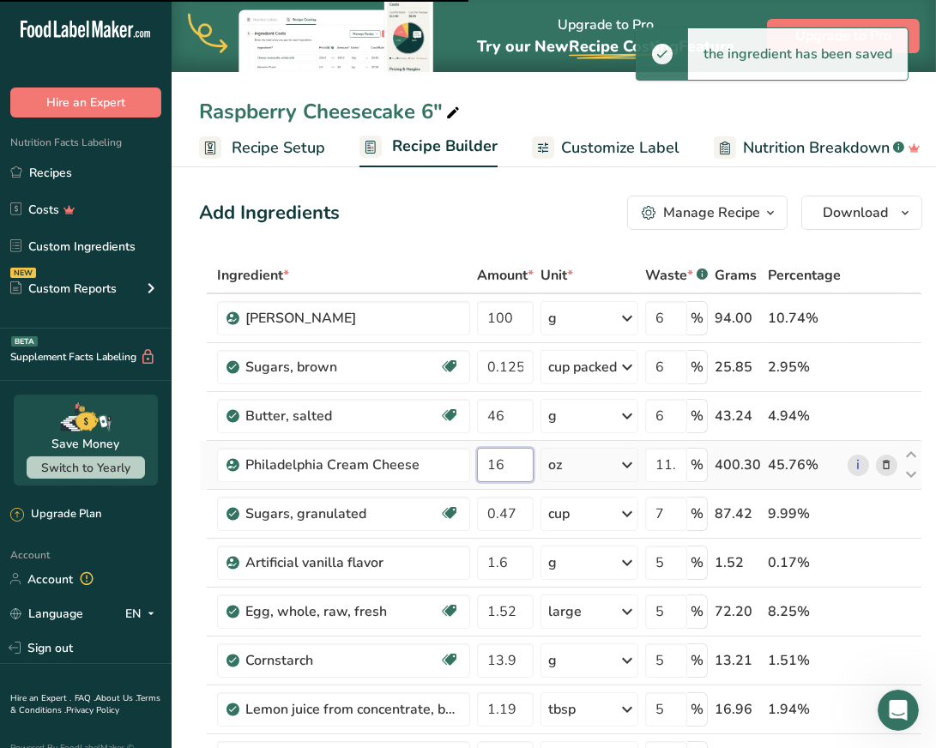
click at [505, 463] on input "16" at bounding box center [505, 465] width 57 height 34
type input "14"
click at [671, 464] on input "11.75" at bounding box center [666, 465] width 42 height 34
click at [672, 465] on input "10" at bounding box center [666, 465] width 42 height 34
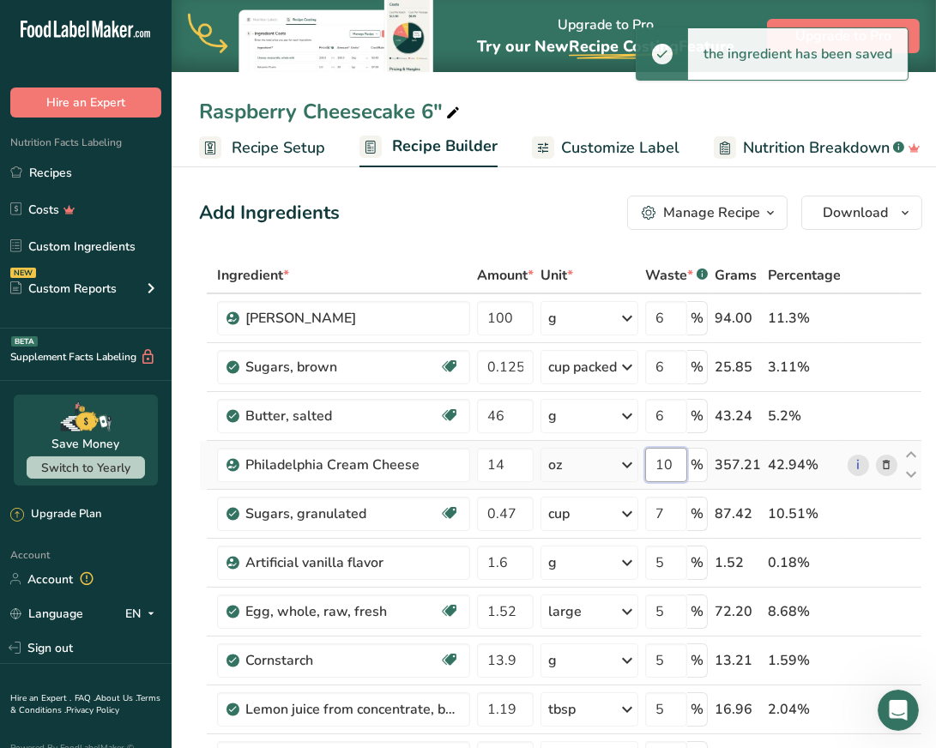
type input "1"
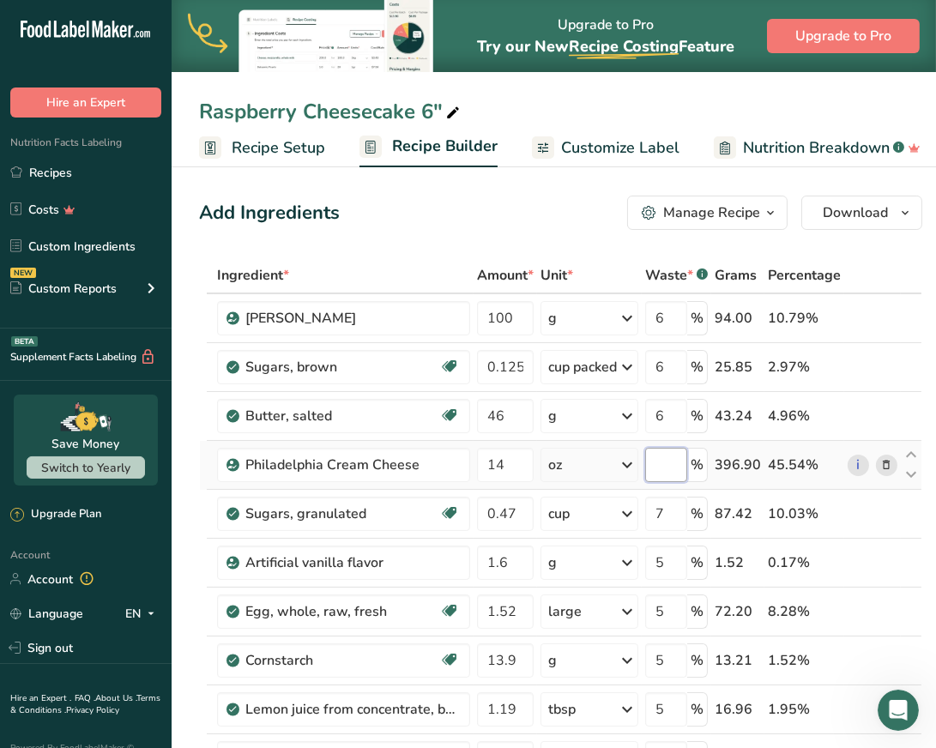
type input "8"
type input "7"
type input "9.2"
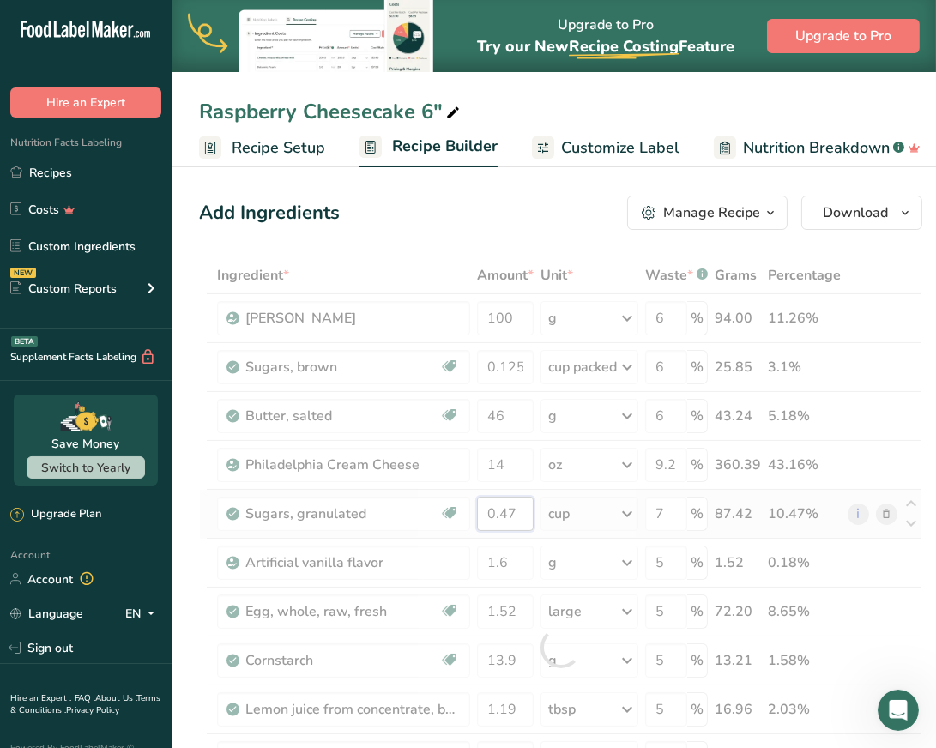
click at [495, 509] on div "Ingredient * Amount * Unit * Waste * .a-a{fill:#347362;}.b-a{fill:#fff;} Grams …" at bounding box center [560, 647] width 723 height 780
click at [673, 505] on div "Ingredient * Amount * Unit * Waste * .a-a{fill:#347362;}.b-a{fill:#fff;} Grams …" at bounding box center [560, 647] width 723 height 780
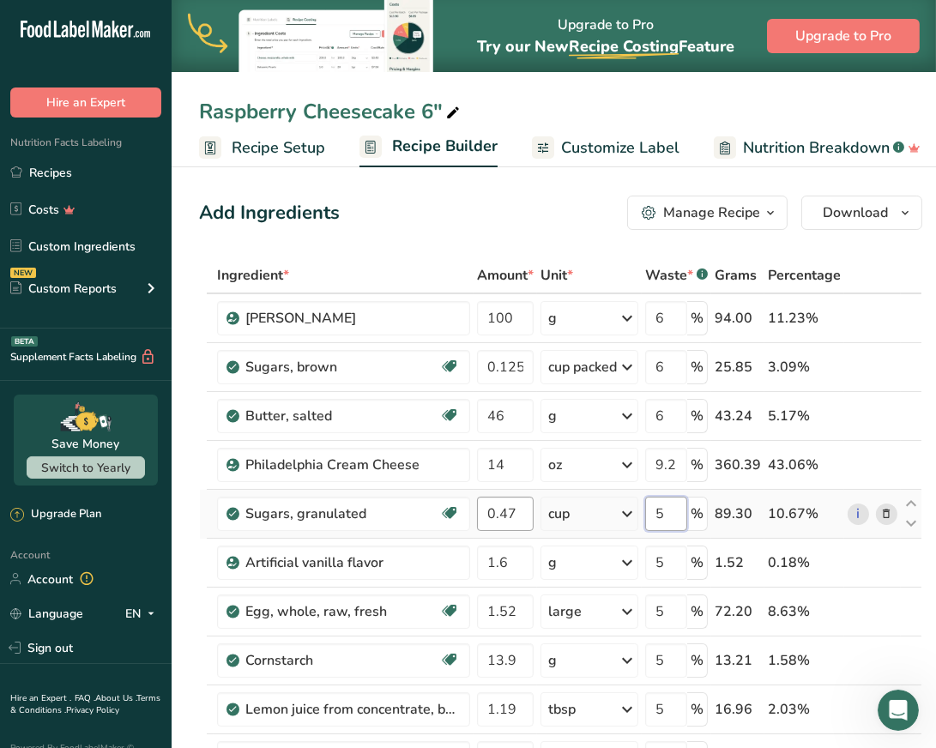
type input "5"
click at [511, 515] on div "Ingredient * Amount * Unit * Waste * .a-a{fill:#347362;}.b-a{fill:#fff;} Grams …" at bounding box center [560, 647] width 723 height 780
type input "0.5"
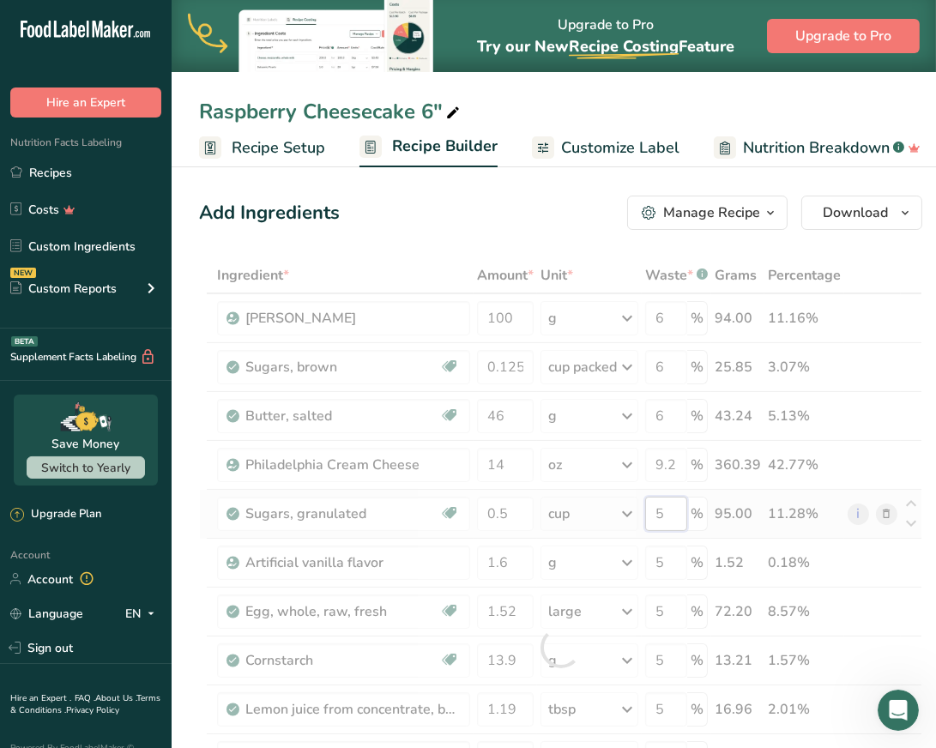
click at [675, 510] on div "Ingredient * Amount * Unit * Waste * .a-a{fill:#347362;}.b-a{fill:#fff;} Grams …" at bounding box center [560, 647] width 723 height 780
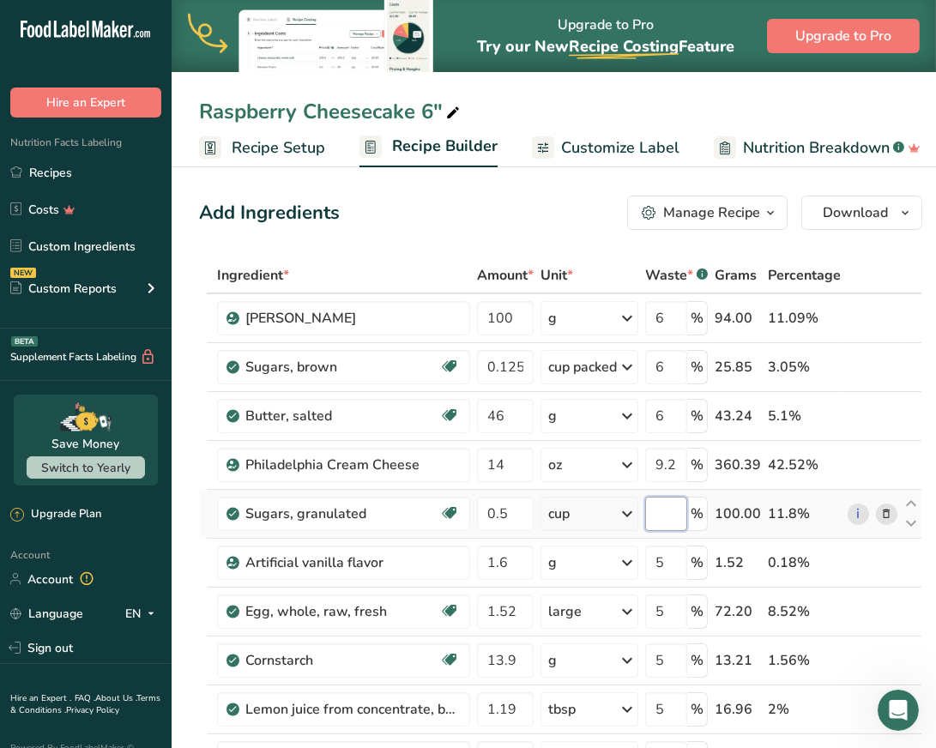
type input "4"
type input "1"
click at [875, 265] on div "Ingredient * Amount * Unit * Waste * .a-a{fill:#347362;}.b-a{fill:#fff;} Grams …" at bounding box center [560, 647] width 723 height 780
click at [674, 555] on input "5" at bounding box center [666, 563] width 42 height 34
type input "1"
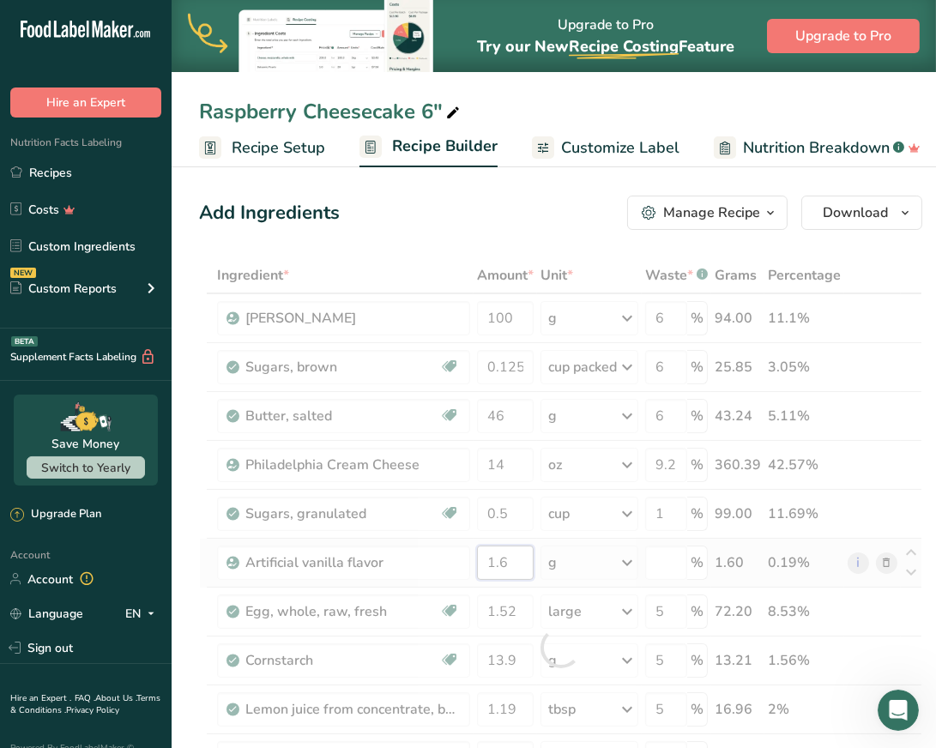
click at [511, 561] on div "Ingredient * Amount * Unit * Waste * .a-a{fill:#347362;}.b-a{fill:#fff;} Grams …" at bounding box center [560, 647] width 723 height 780
type input "0"
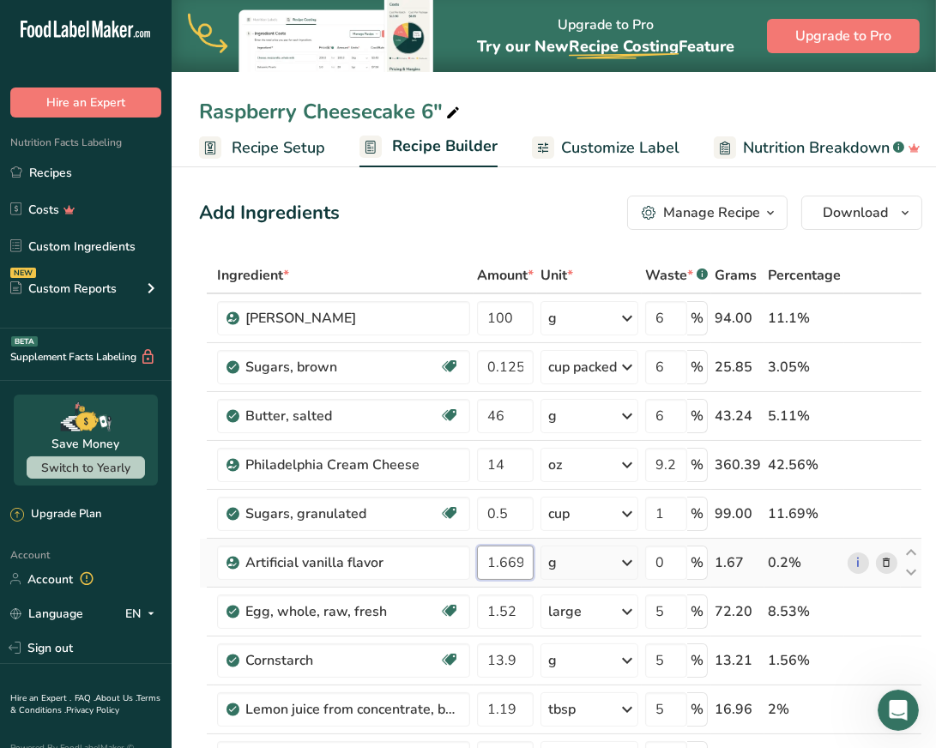
scroll to position [0, 6]
type input "1.6695"
click at [507, 608] on div "Ingredient * Amount * Unit * Waste * .a-a{fill:#347362;}.b-a{fill:#fff;} Grams …" at bounding box center [560, 647] width 723 height 780
click at [514, 607] on input "1.52" at bounding box center [505, 612] width 57 height 34
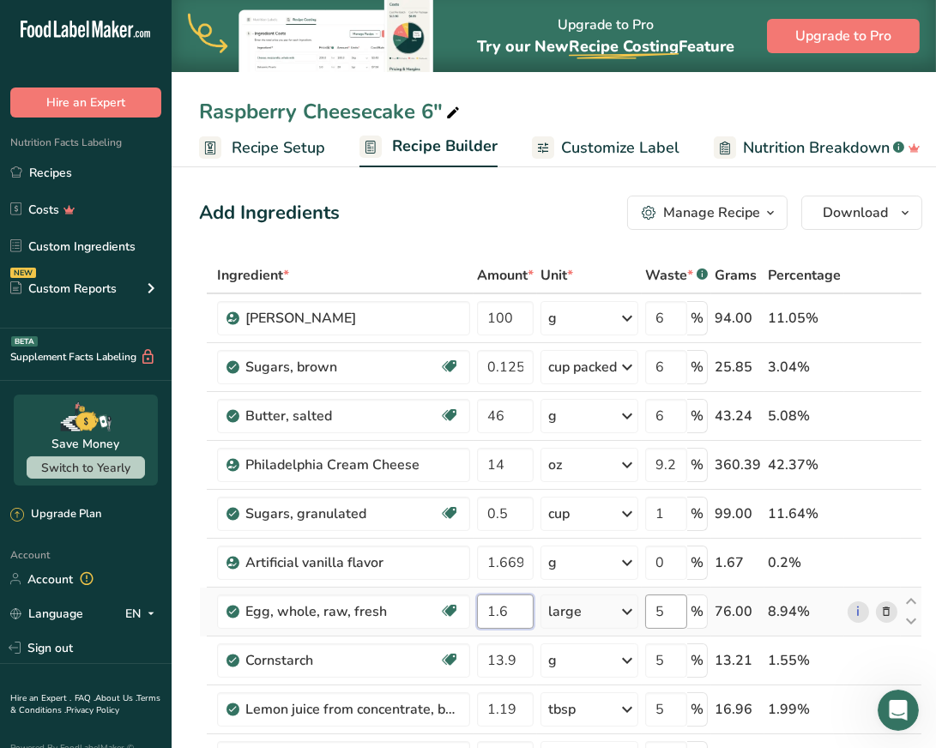
type input "1.6"
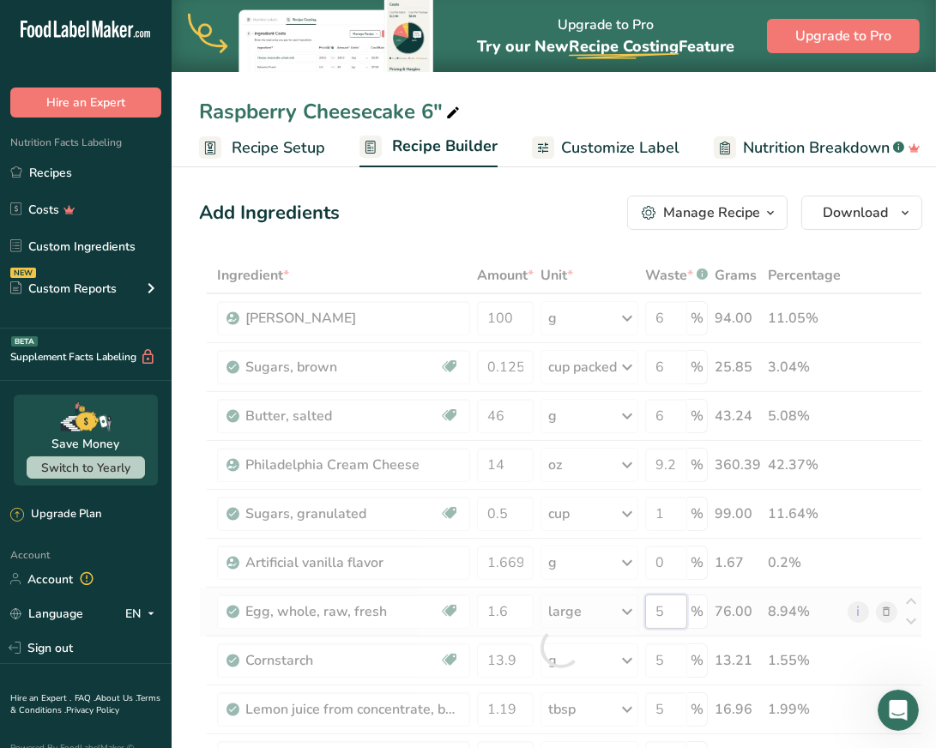
click at [667, 603] on div "Ingredient * Amount * Unit * Waste * .a-a{fill:#347362;}.b-a{fill:#fff;} Grams …" at bounding box center [560, 647] width 723 height 780
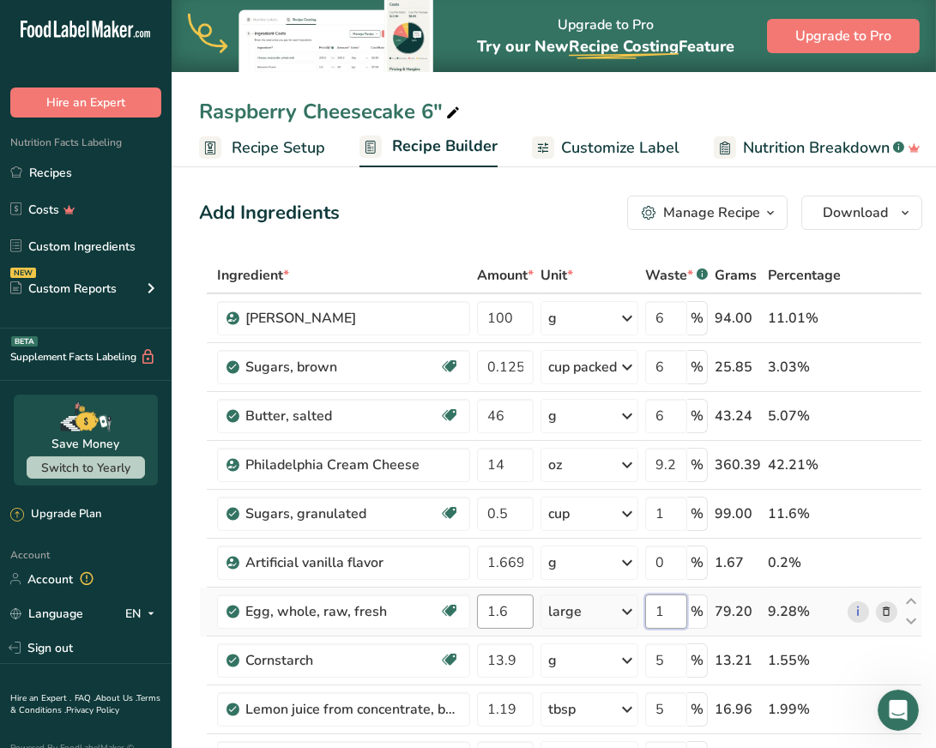
type input "1"
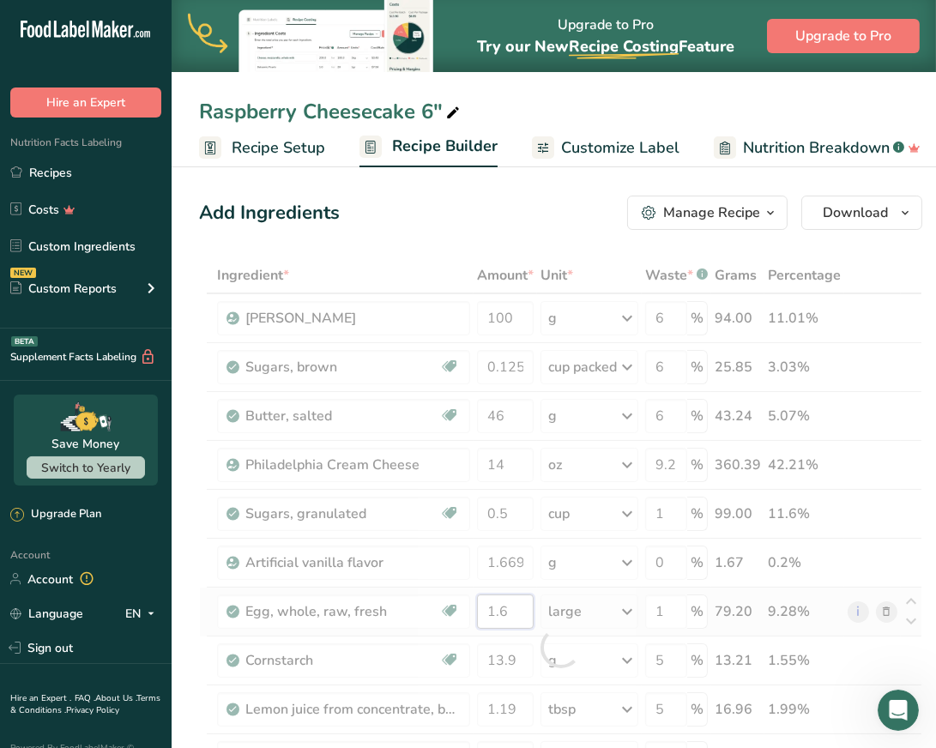
click at [511, 609] on div "Ingredient * Amount * Unit * Waste * .a-a{fill:#347362;}.b-a{fill:#fff;} Grams …" at bounding box center [560, 647] width 723 height 780
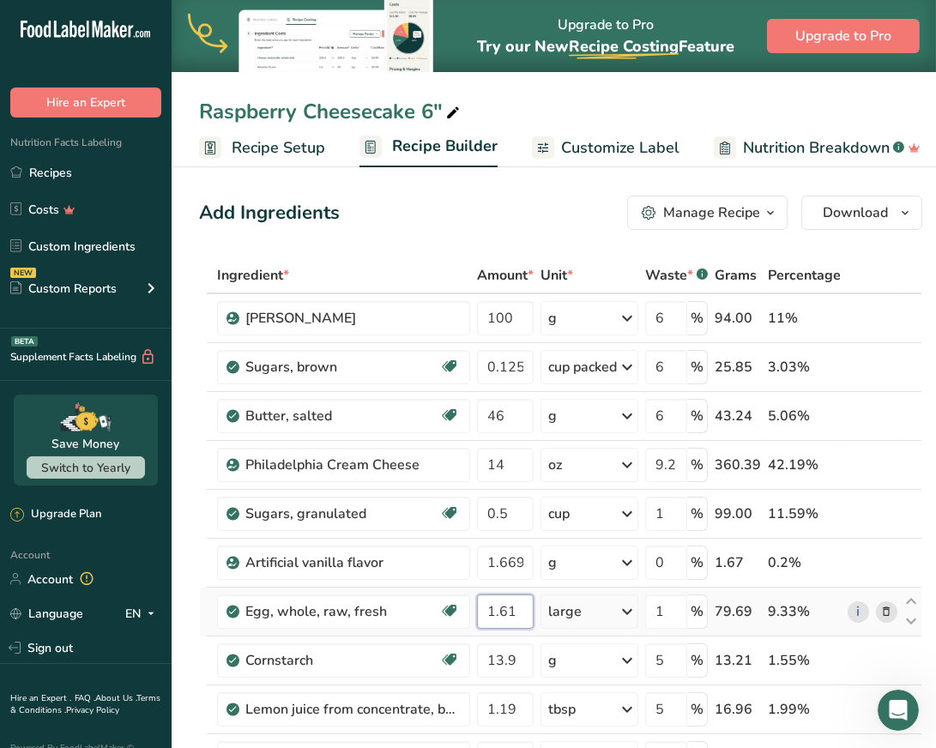
type input "1.6"
click at [518, 659] on div "Ingredient * Amount * Unit * Waste * .a-a{fill:#347362;}.b-a{fill:#fff;} Grams …" at bounding box center [560, 647] width 723 height 780
click at [516, 656] on input "13.9" at bounding box center [505, 661] width 57 height 34
click at [499, 656] on input "13.9" at bounding box center [505, 661] width 57 height 34
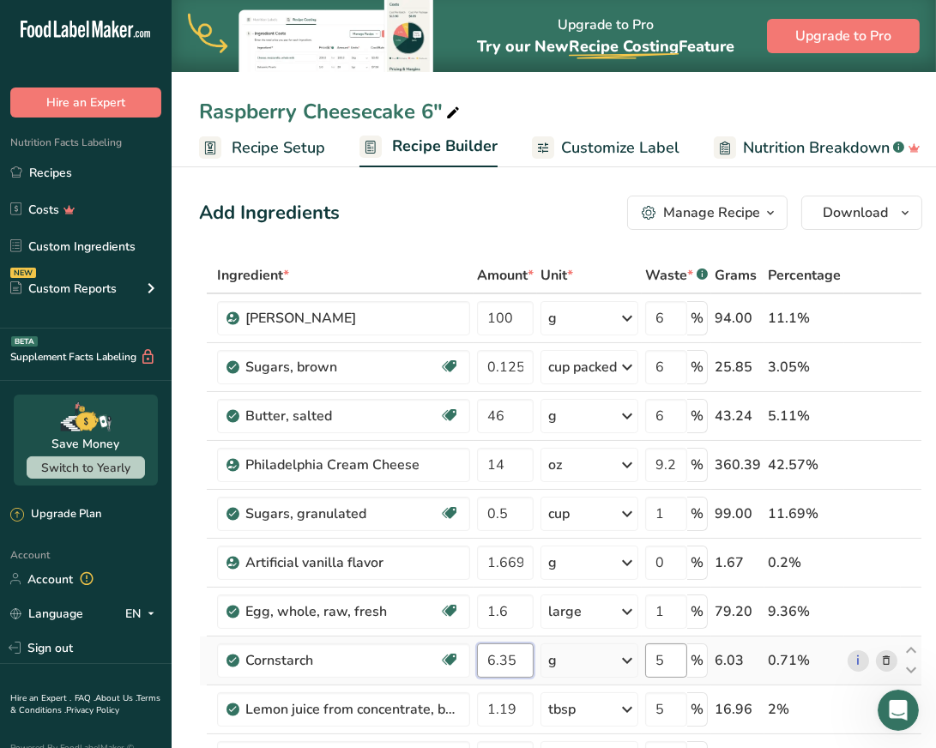
type input "6.35"
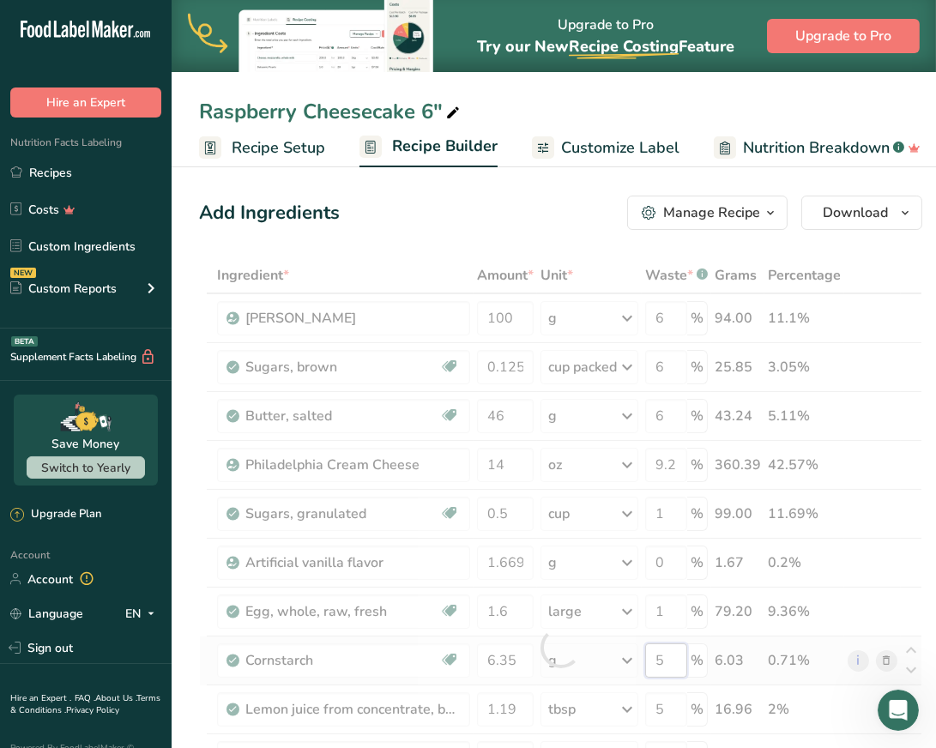
click at [669, 656] on div "Ingredient * Amount * Unit * Waste * .a-a{fill:#347362;}.b-a{fill:#fff;} Grams …" at bounding box center [560, 647] width 723 height 780
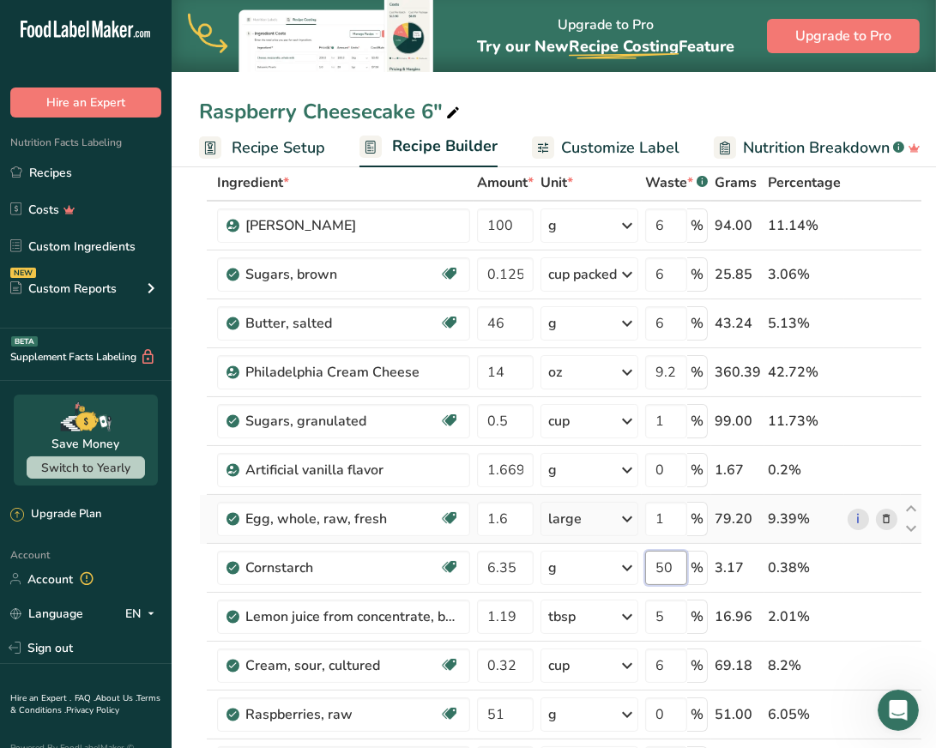
scroll to position [95, 0]
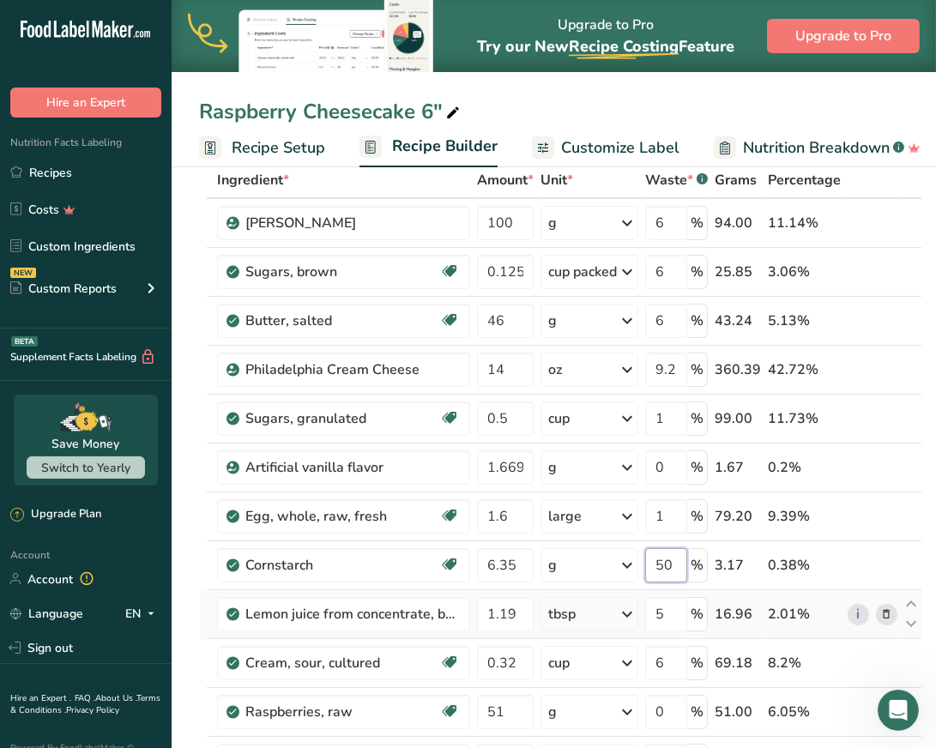
type input "5"
type input "0"
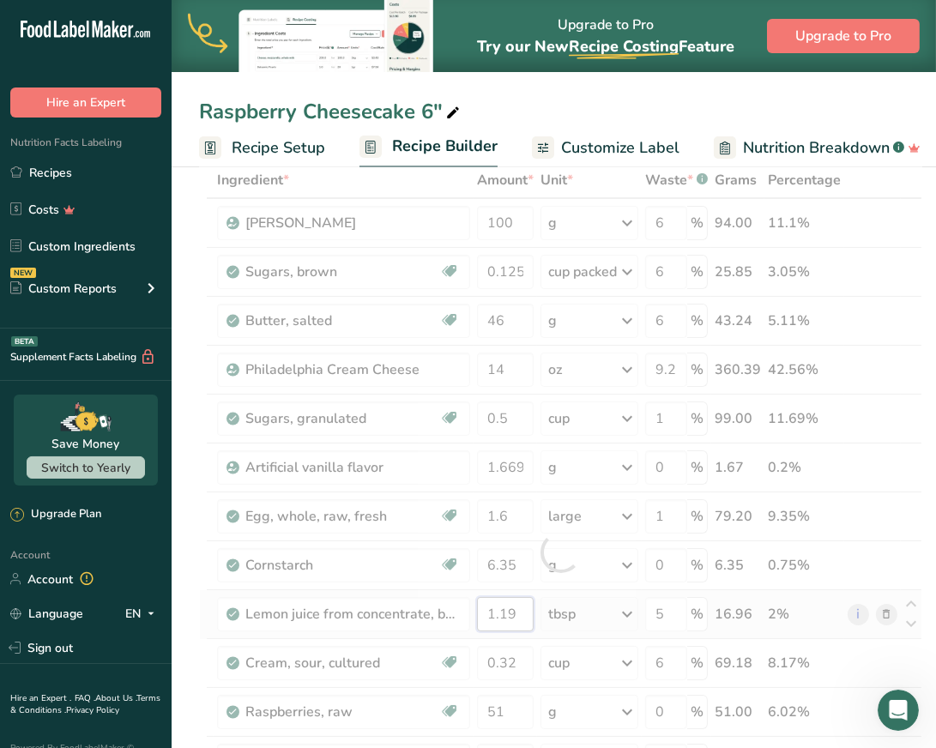
click at [508, 608] on div "Ingredient * Amount * Unit * Waste * .a-a{fill:#347362;}.b-a{fill:#fff;} Grams …" at bounding box center [560, 552] width 723 height 780
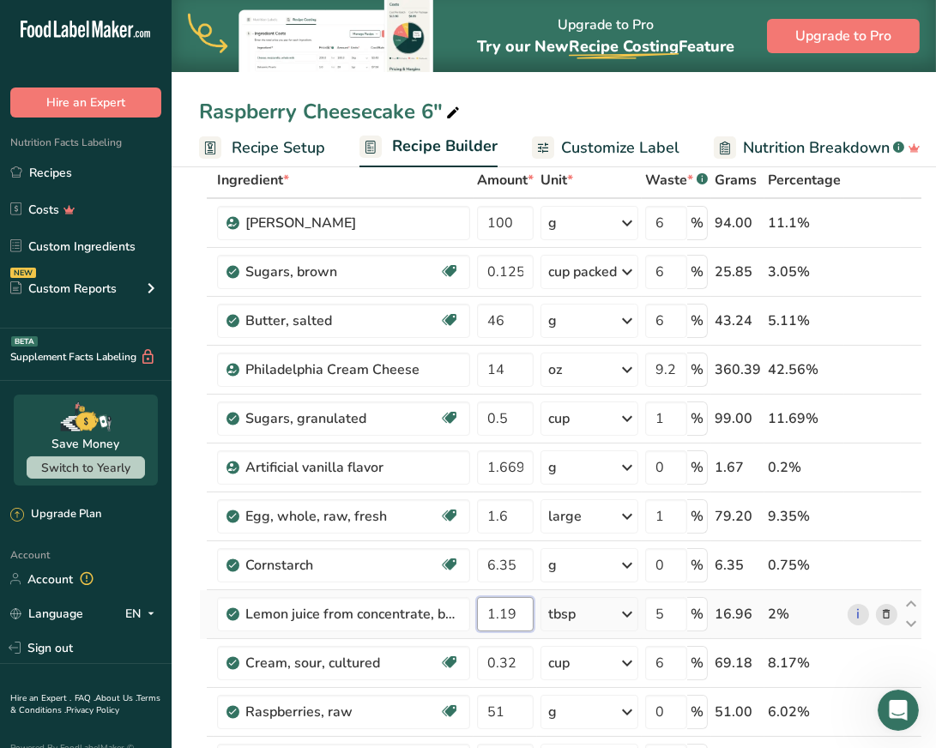
click at [521, 608] on input "1.19" at bounding box center [505, 614] width 57 height 34
type input "11.92"
click at [494, 619] on input "11.92" at bounding box center [505, 614] width 57 height 34
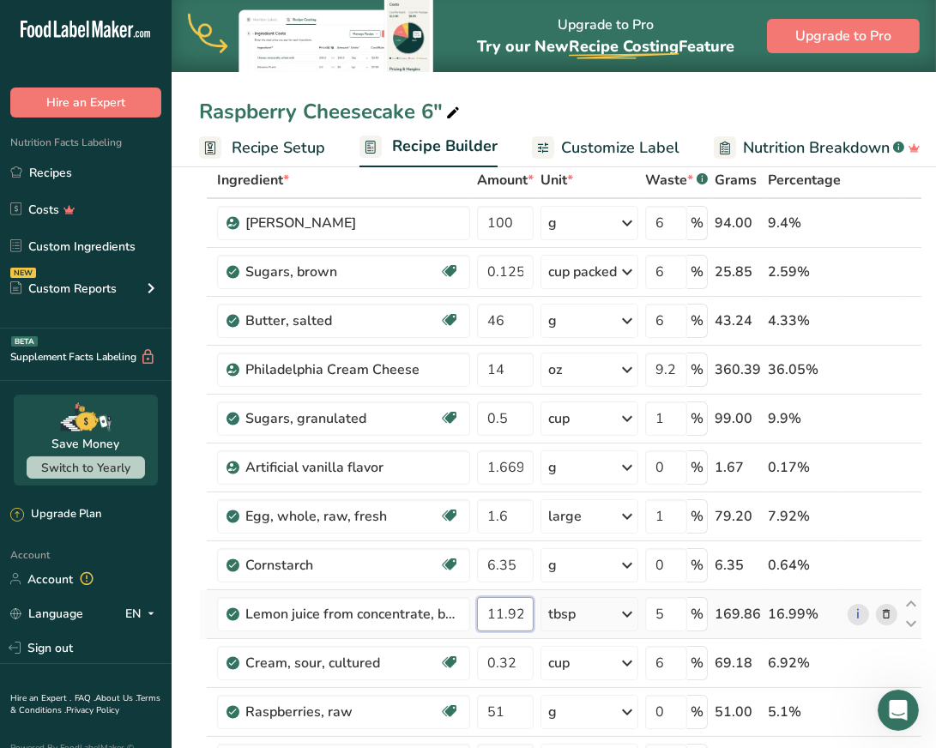
click at [503, 613] on input "11.92" at bounding box center [505, 614] width 57 height 34
type input "0.84"
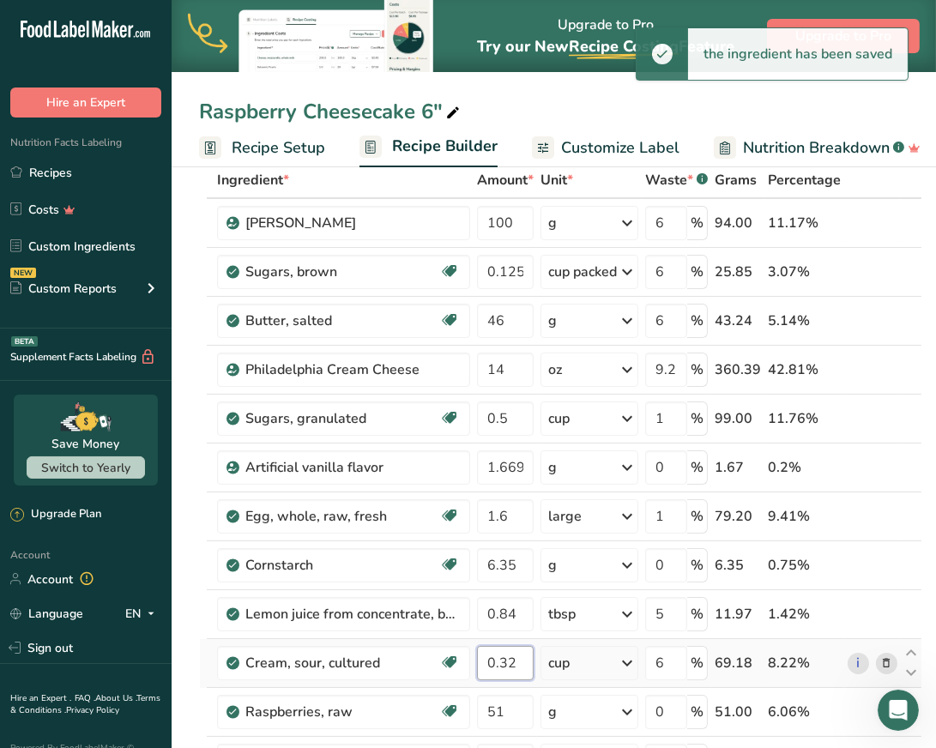
click at [519, 665] on input "0.32" at bounding box center [505, 663] width 57 height 34
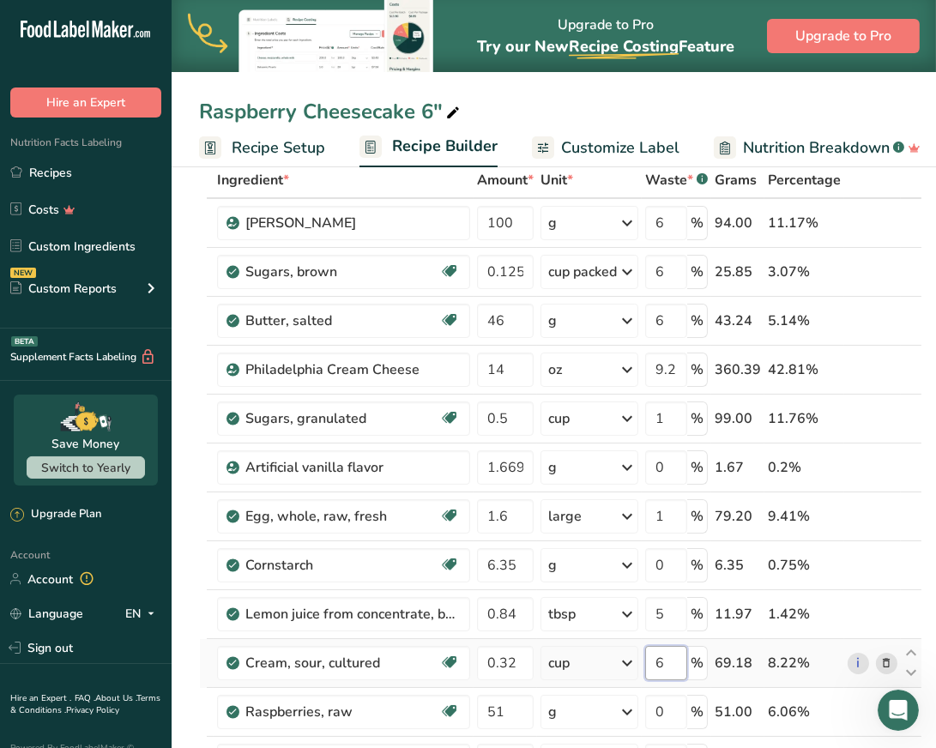
click at [667, 661] on div "Ingredient * Amount * Unit * Waste * .a-a{fill:#347362;}.b-a{fill:#fff;} Grams …" at bounding box center [560, 552] width 723 height 780
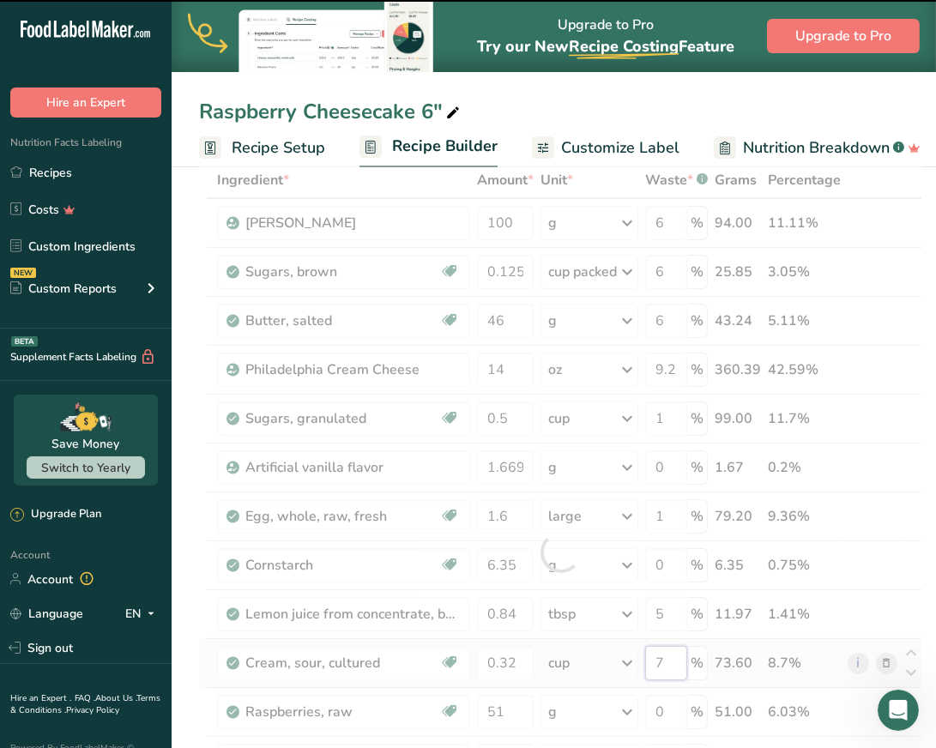
type input "6"
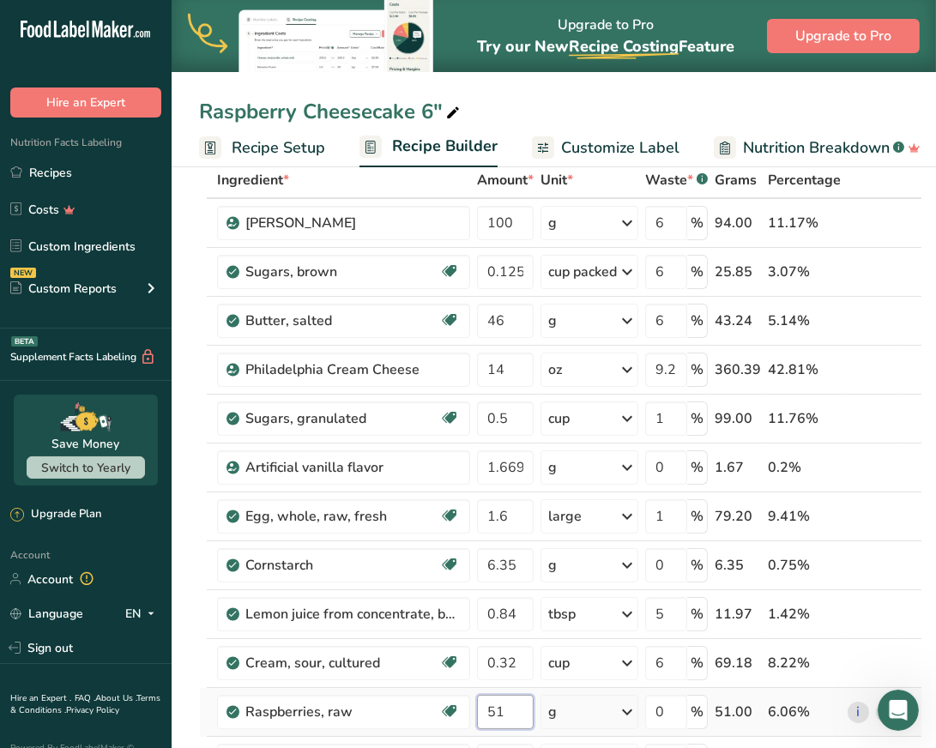
click at [520, 699] on div "Ingredient * Amount * Unit * Waste * .a-a{fill:#347362;}.b-a{fill:#fff;} Grams …" at bounding box center [560, 552] width 723 height 780
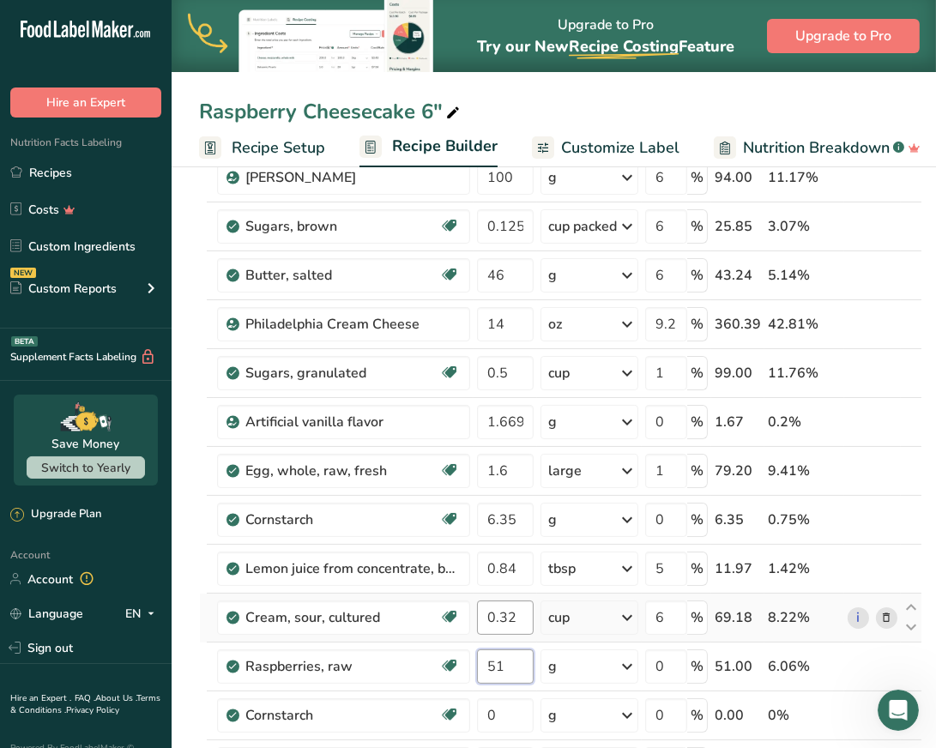
scroll to position [142, 0]
type input "5"
type input "42"
click at [493, 708] on div "Ingredient * Amount * Unit * Waste * .a-a{fill:#347362;}.b-a{fill:#fff;} Grams …" at bounding box center [560, 506] width 723 height 780
type input "0"
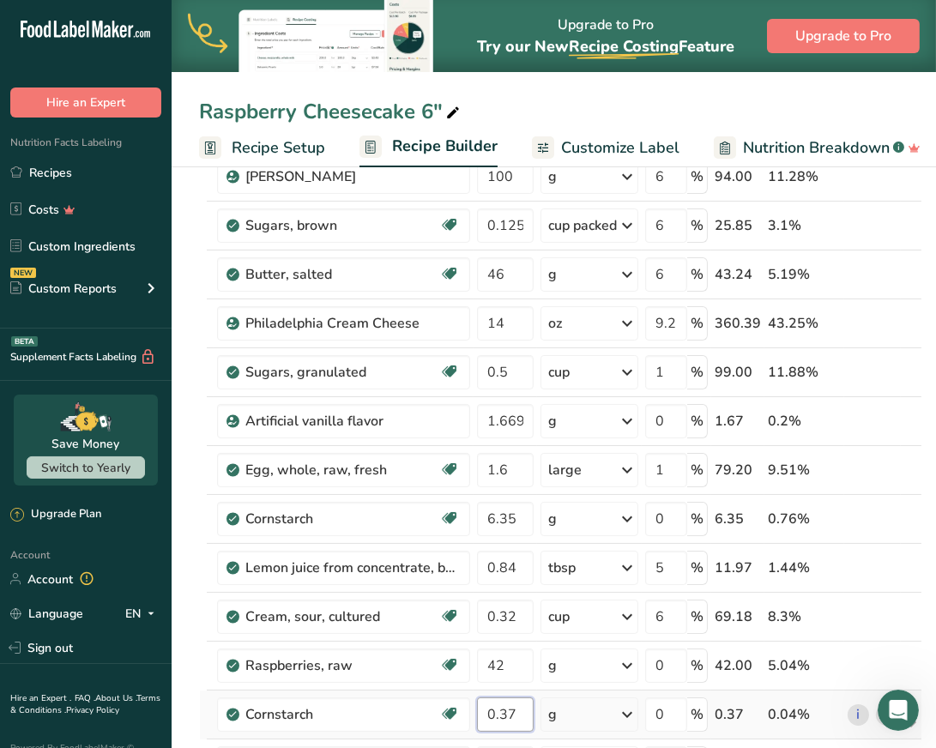
type input "0.369999"
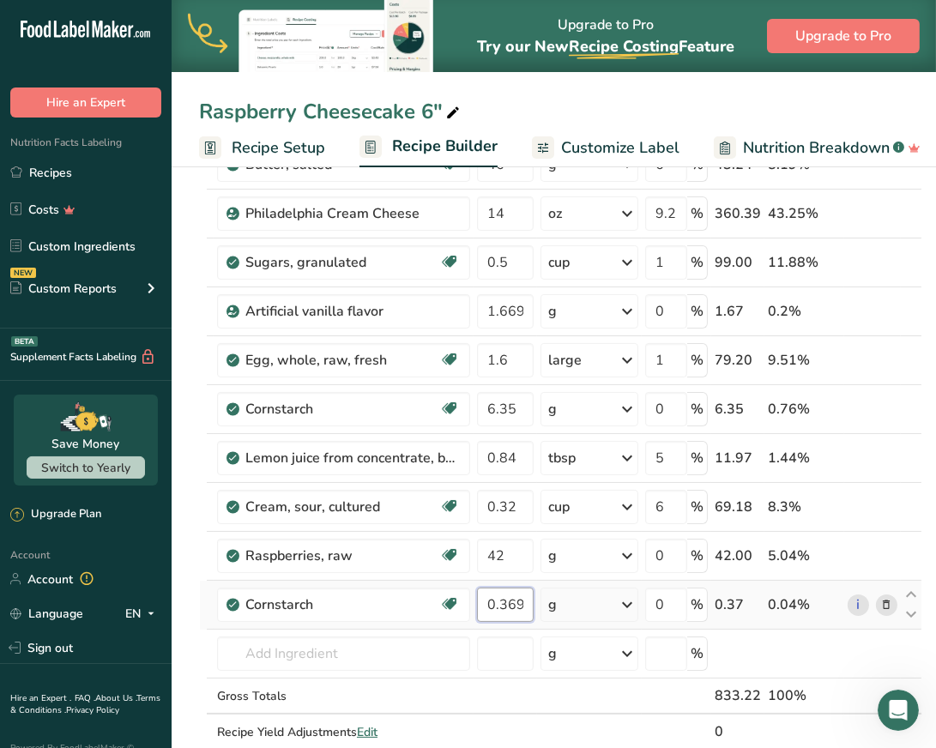
scroll to position [246, 0]
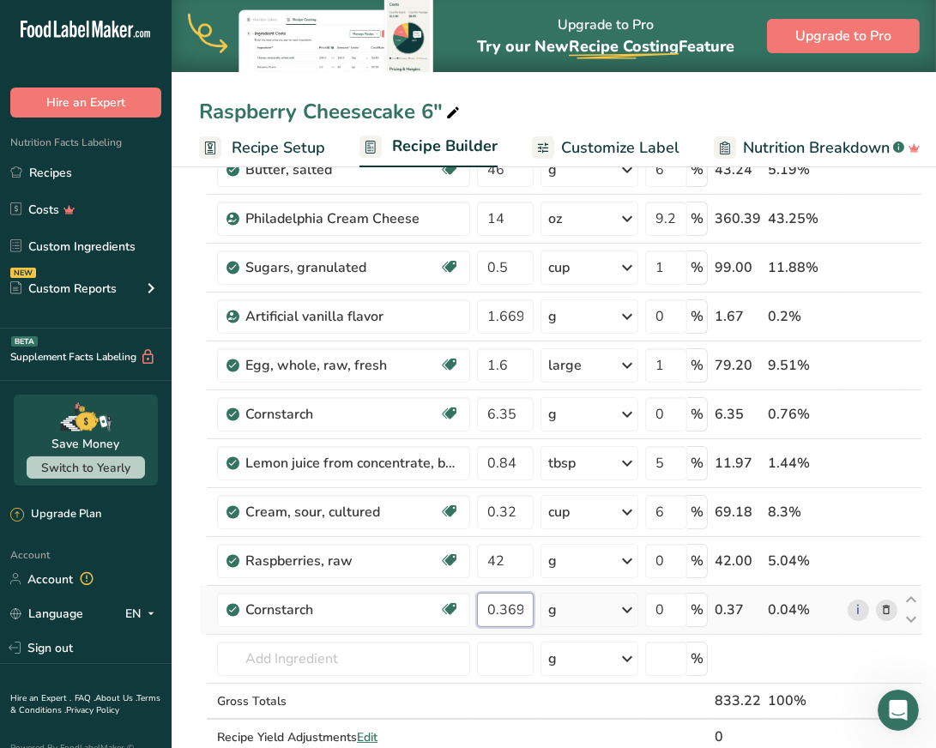
click at [511, 602] on input "0.369999" at bounding box center [505, 610] width 57 height 34
type input "0.37"
click at [759, 657] on div "Ingredient * Amount * Unit * Waste * .a-a{fill:#347362;}.b-a{fill:#fff;} Grams …" at bounding box center [560, 401] width 723 height 780
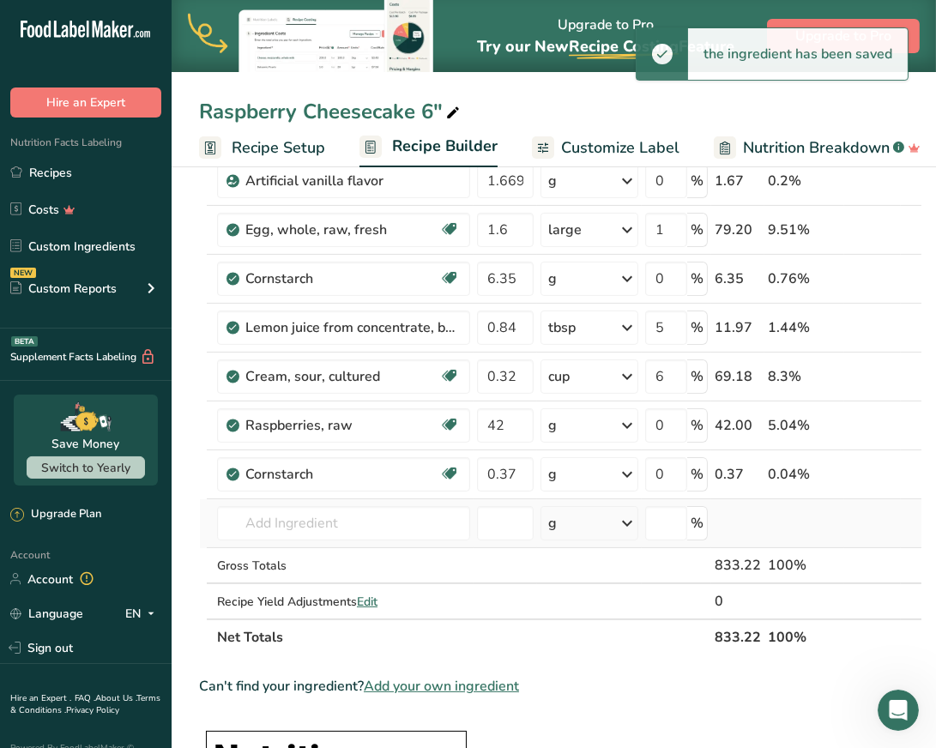
scroll to position [391, 0]
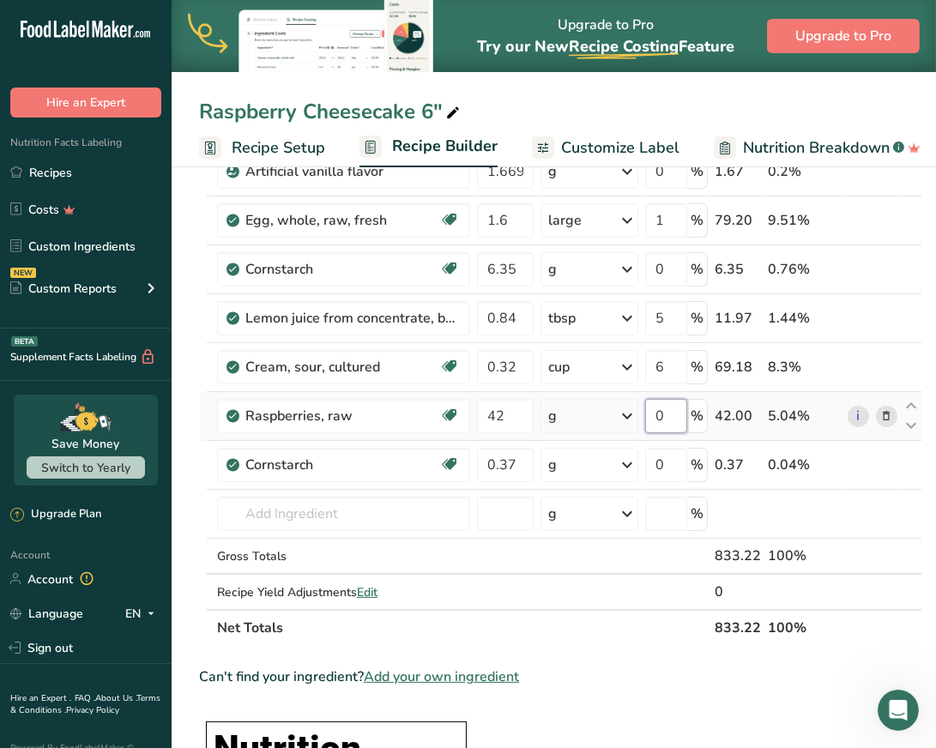
click at [674, 406] on input "0" at bounding box center [666, 416] width 42 height 34
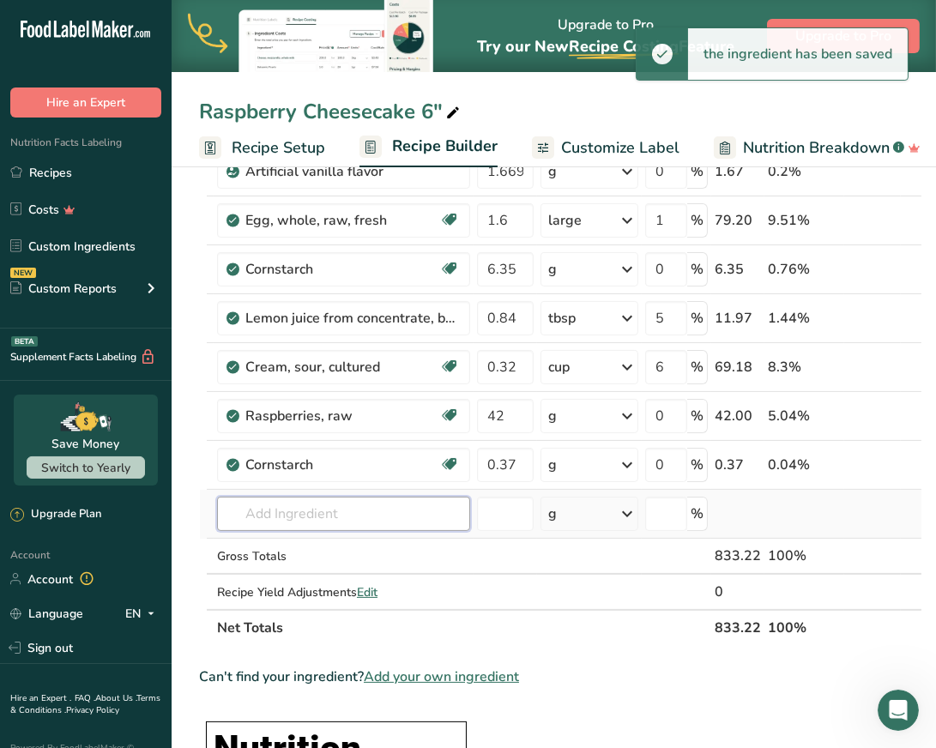
click at [279, 518] on div "Ingredient * Amount * Unit * Waste * .a-a{fill:#347362;}.b-a{fill:#fff;} Grams …" at bounding box center [560, 256] width 723 height 780
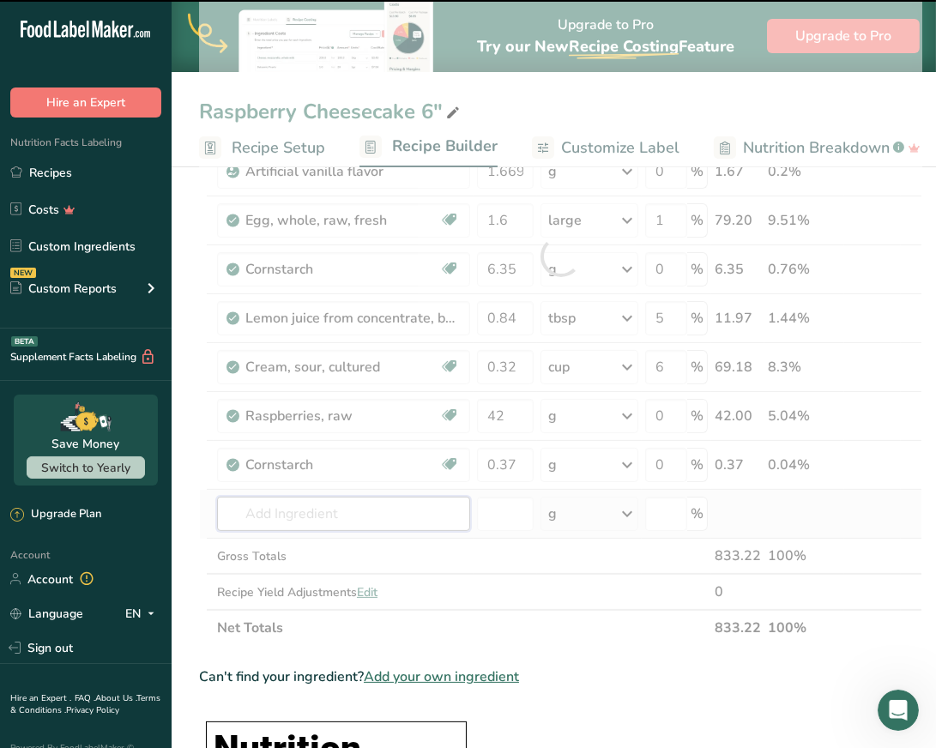
type input "A"
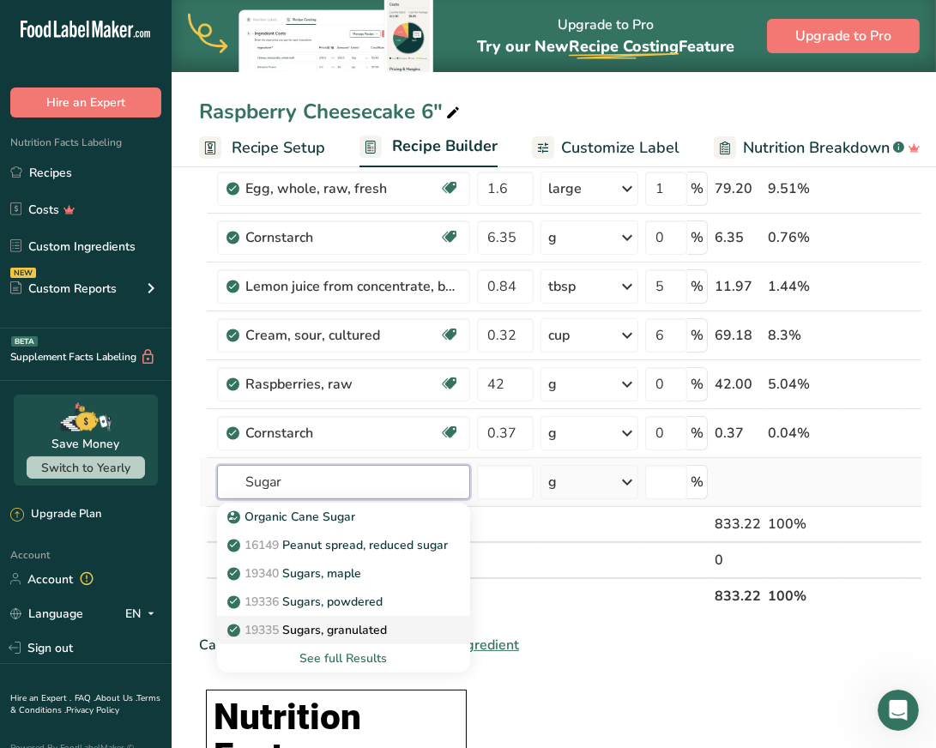
scroll to position [425, 0]
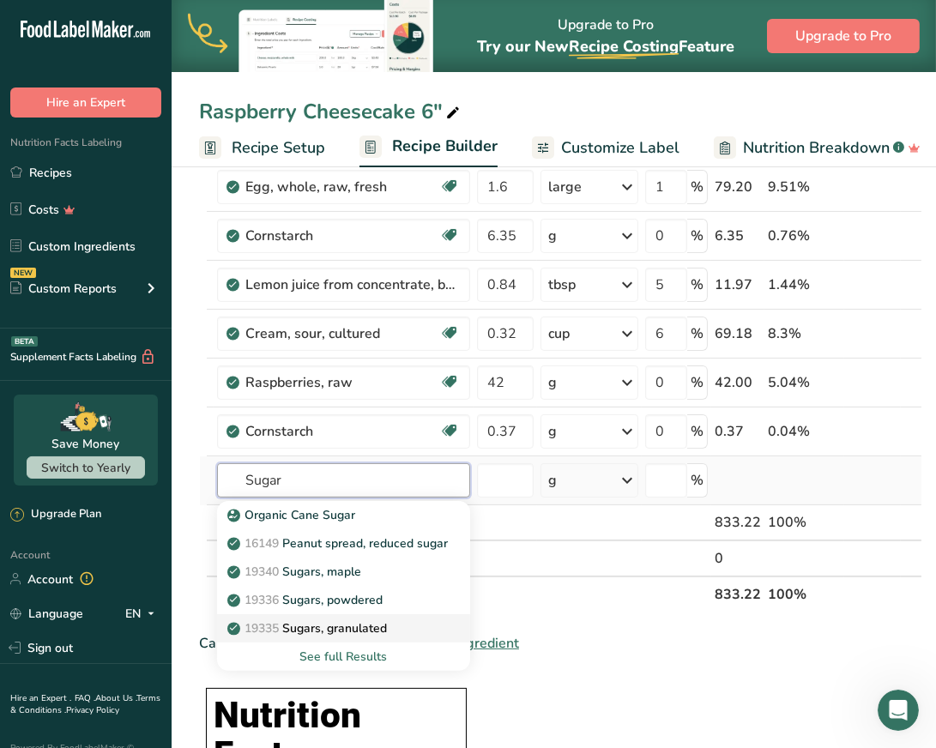
type input "Sugar"
click at [352, 624] on p "19335 Sugars, granulated" at bounding box center [309, 629] width 156 height 18
type input "Sugars, granulated"
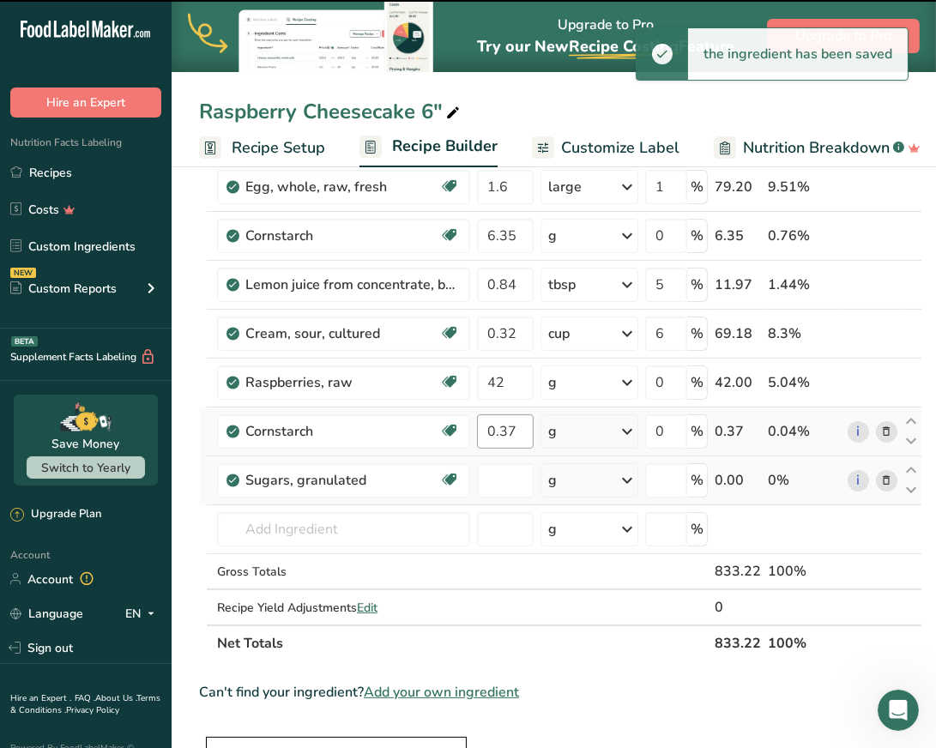
type input "0"
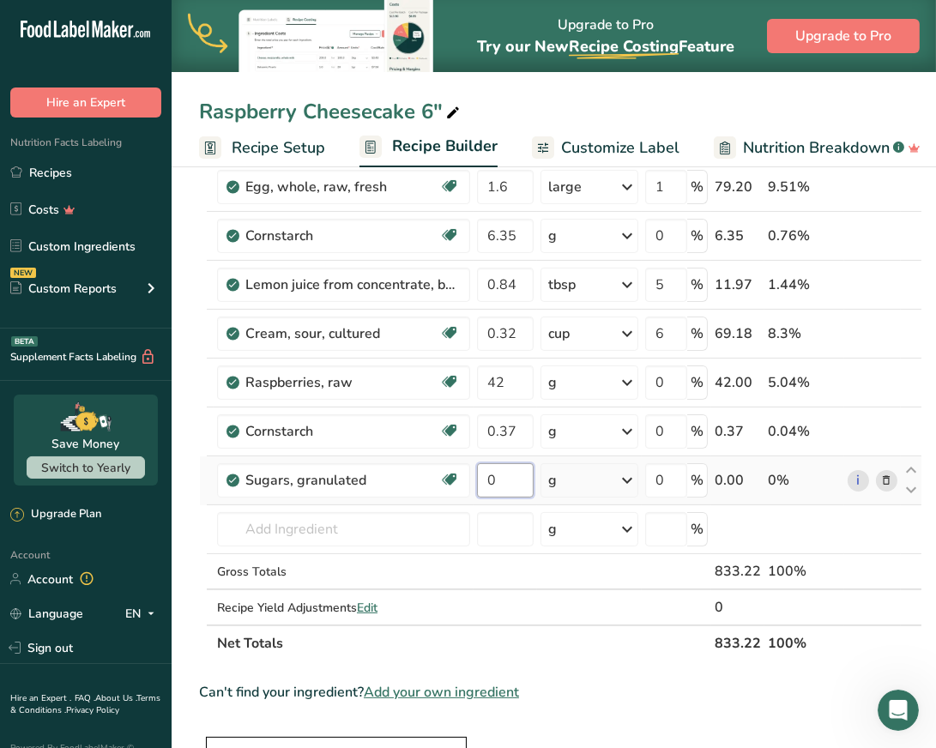
click at [507, 467] on input "0" at bounding box center [505, 480] width 57 height 34
type input "5.2"
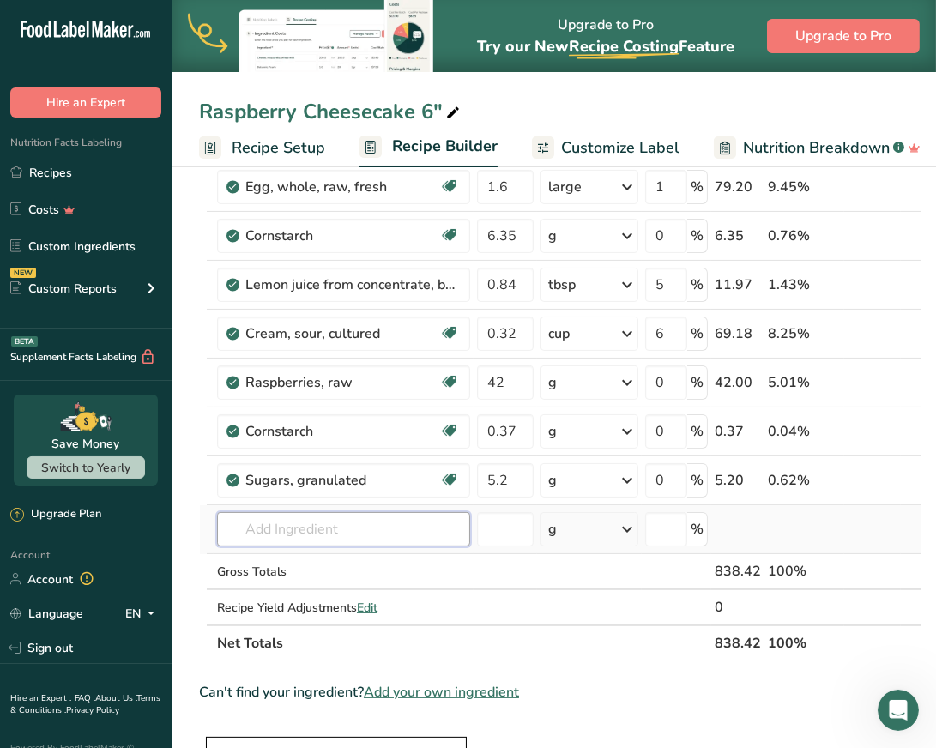
click at [305, 523] on input "text" at bounding box center [343, 529] width 253 height 34
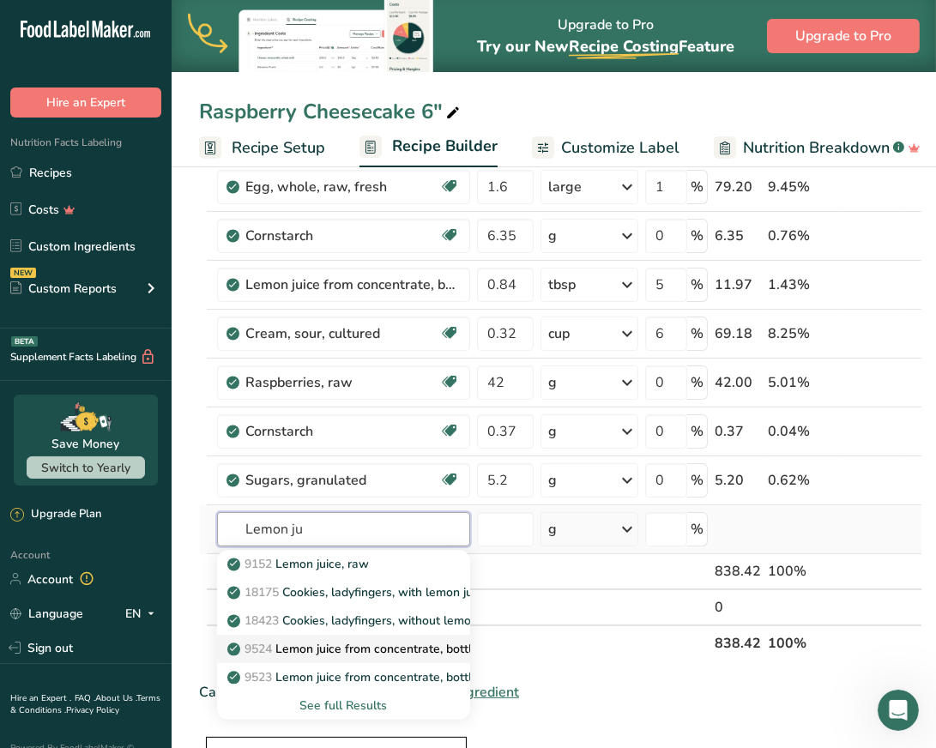
type input "Lemon ju"
click at [346, 646] on p "9524 Lemon juice from concentrate, bottled, REAL LEMON" at bounding box center [399, 649] width 336 height 18
type input "Lemon juice from concentrate, bottled, REAL LEMON"
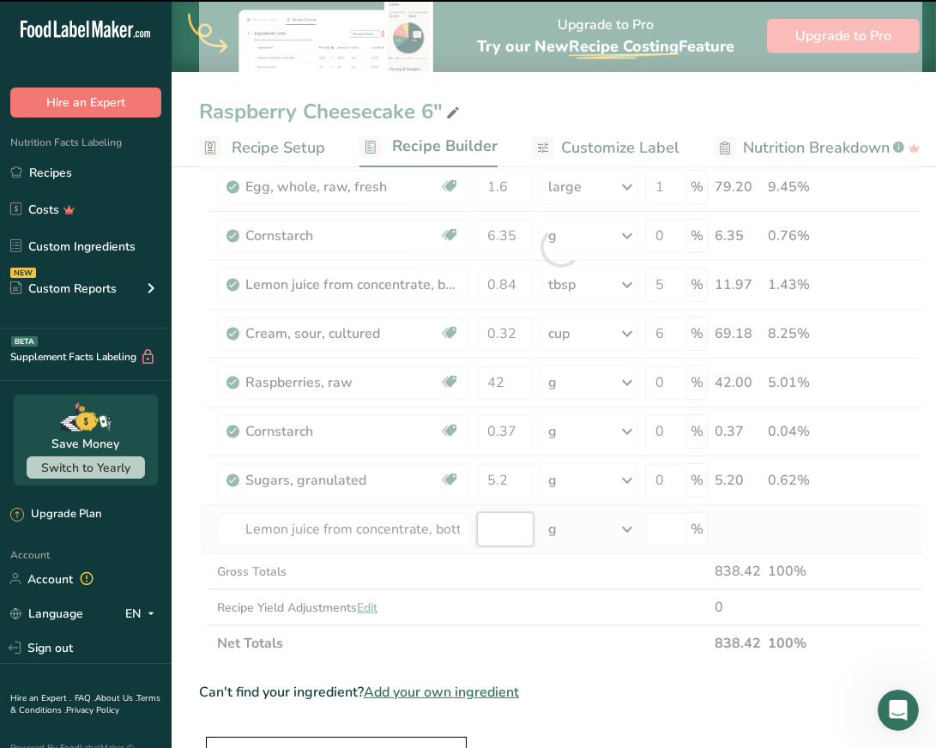
click at [511, 525] on input "number" at bounding box center [505, 529] width 57 height 34
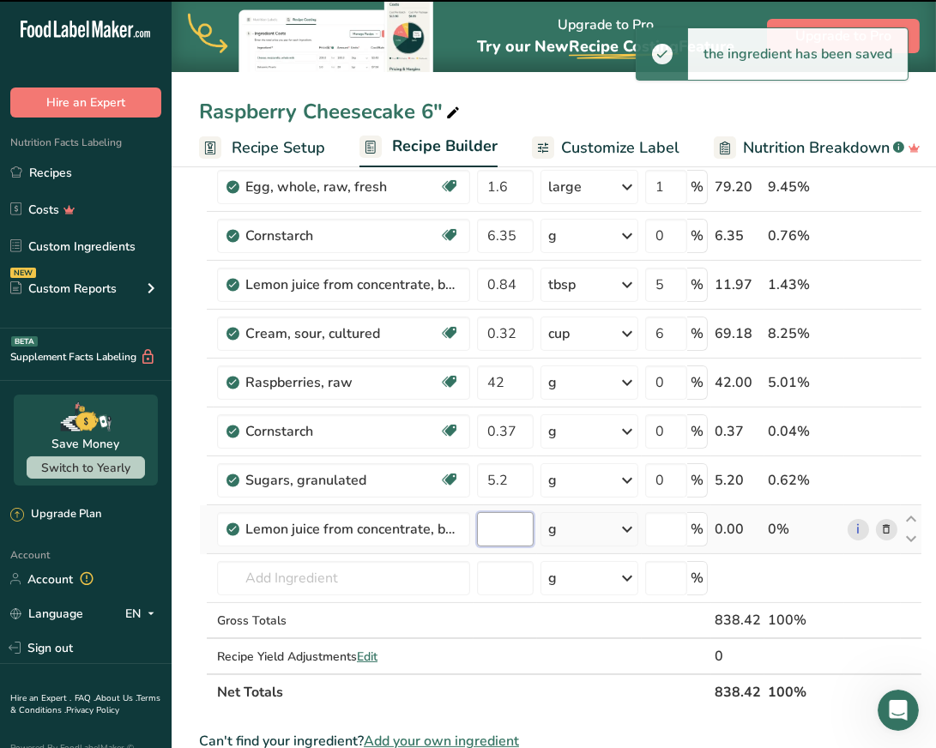
type input "0"
click at [511, 525] on input "0" at bounding box center [505, 529] width 57 height 34
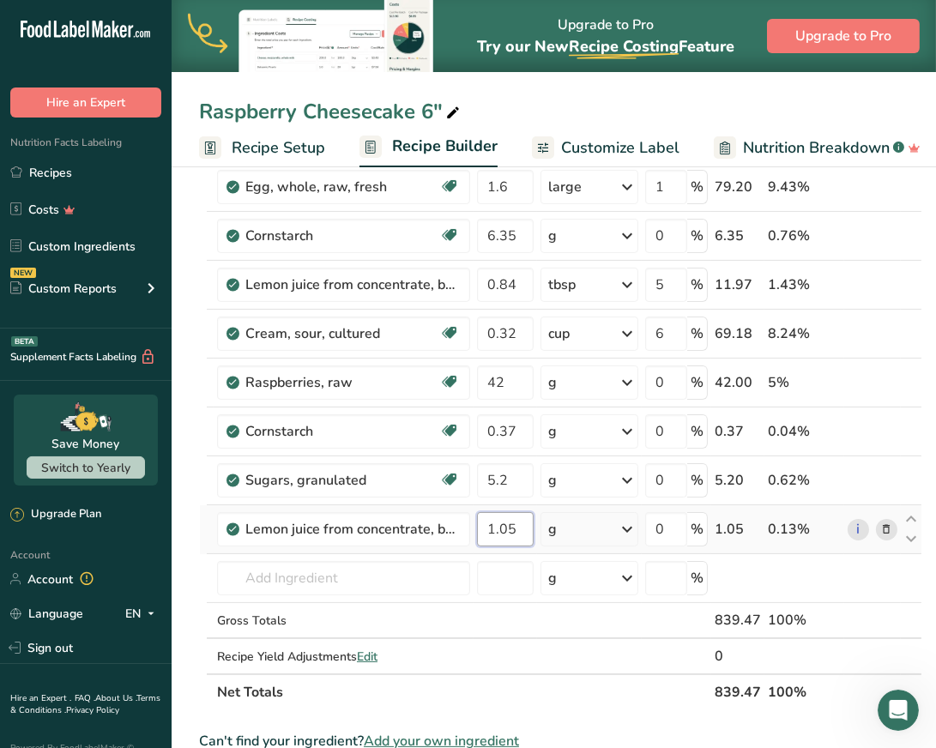
type input "1.05"
click at [515, 423] on input "0.37" at bounding box center [505, 431] width 57 height 34
type input "0.35"
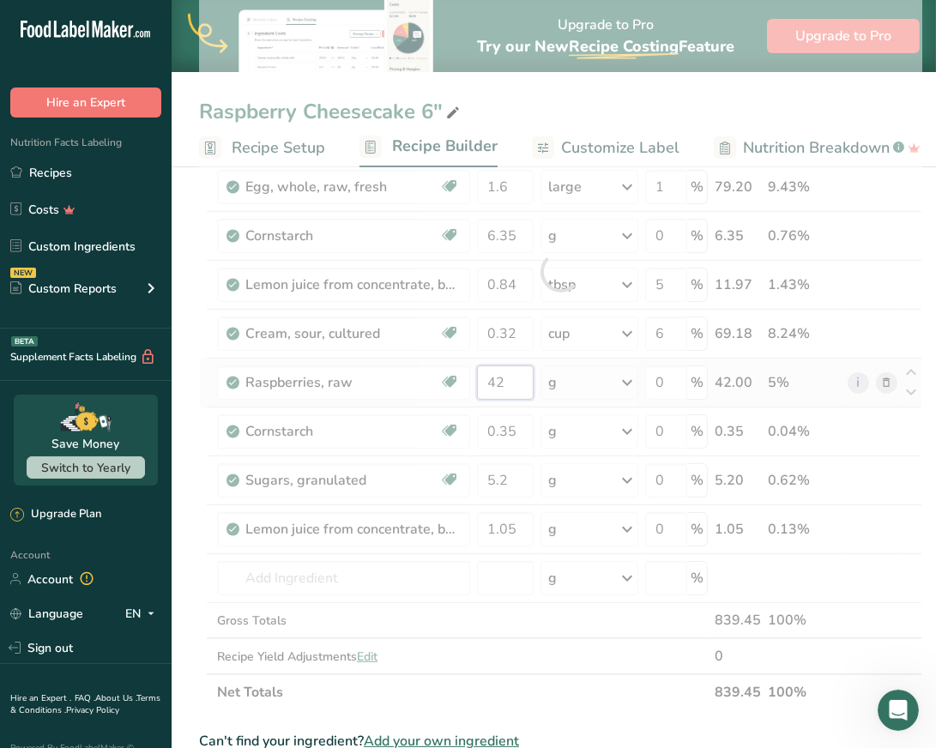
click at [500, 380] on div "Ingredient * Amount * Unit * Waste * .a-a{fill:#347362;}.b-a{fill:#fff;} Grams …" at bounding box center [560, 272] width 723 height 878
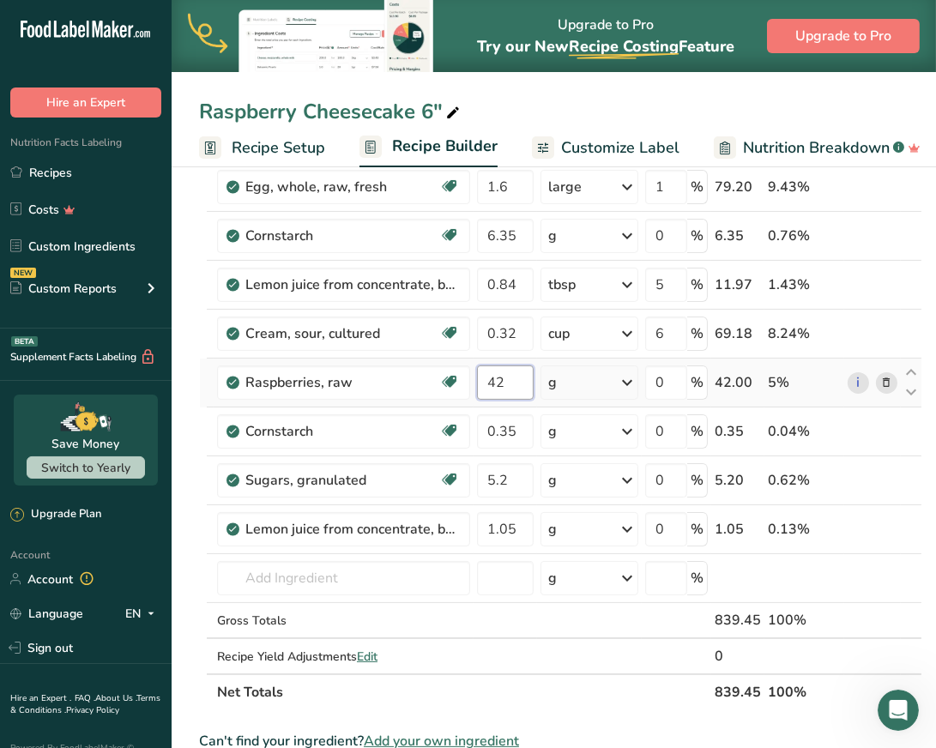
type input "4"
type input "35.9"
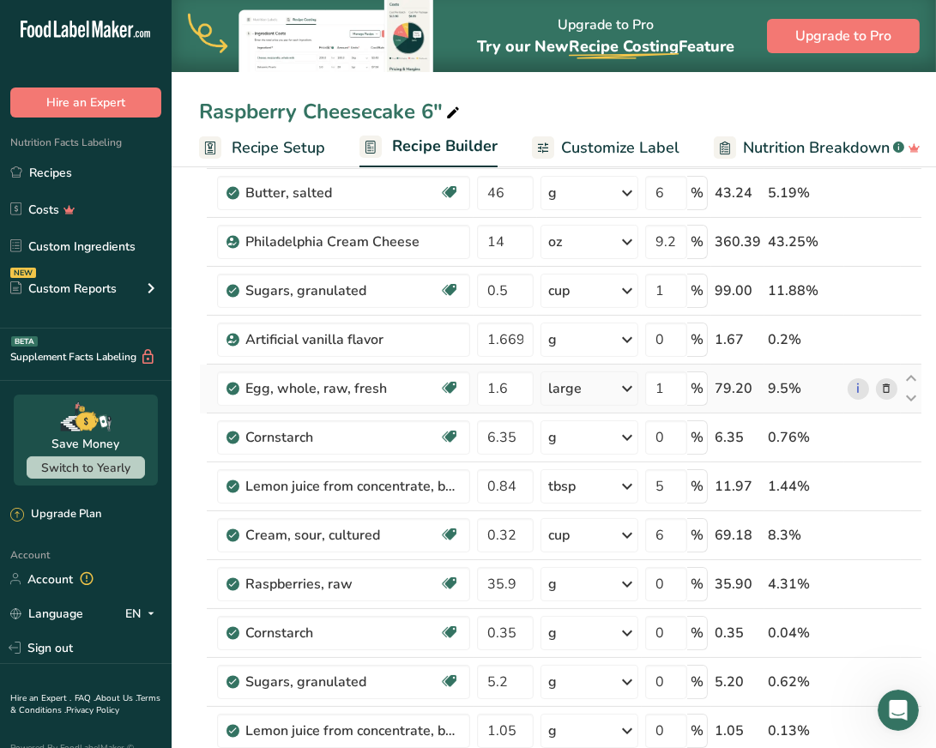
scroll to position [220, 0]
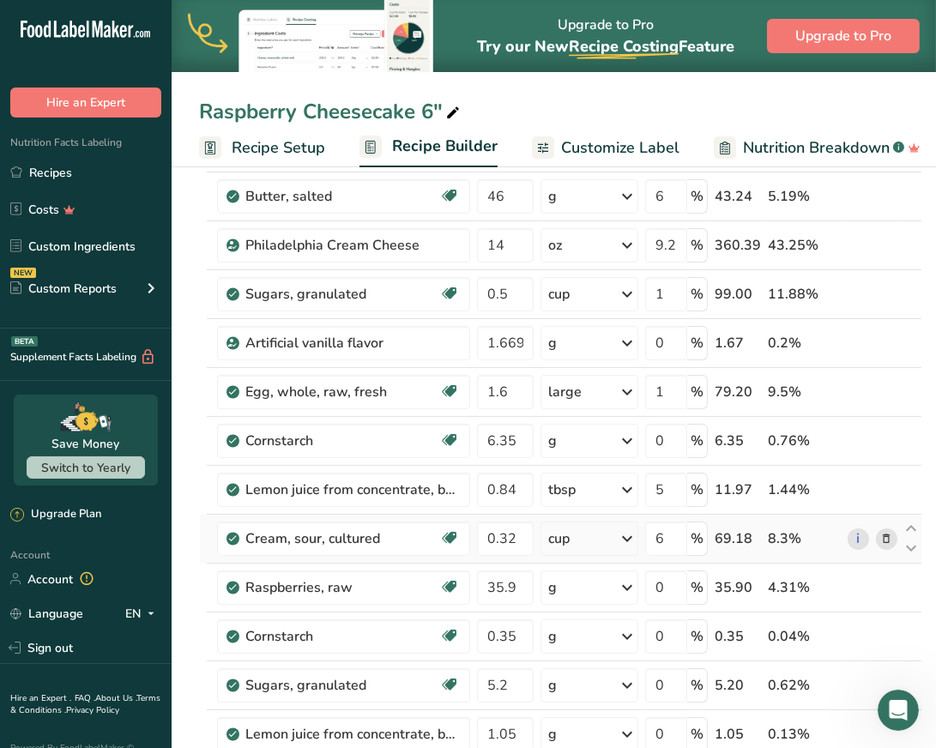
click at [748, 535] on div "69.18" at bounding box center [738, 539] width 46 height 21
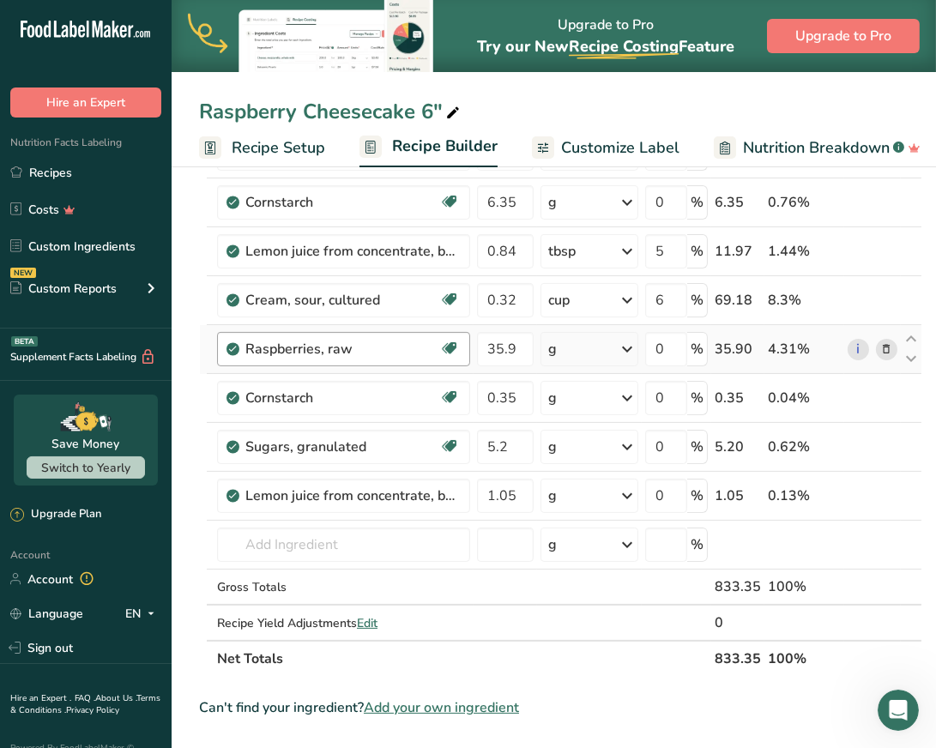
scroll to position [463, 0]
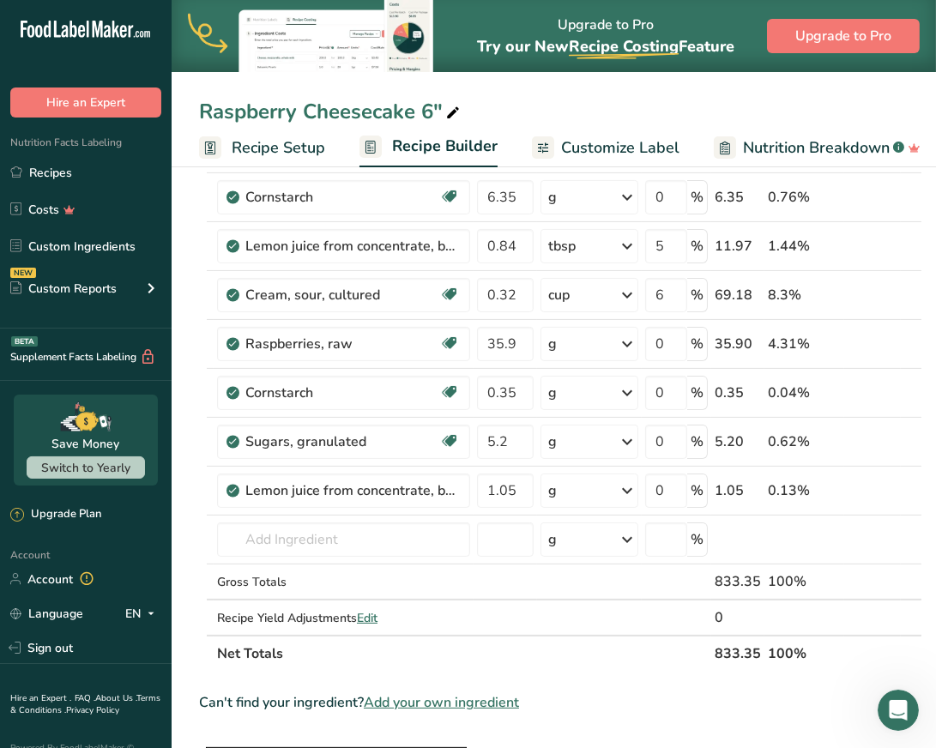
click at [600, 103] on div "Raspberry Cheesecake 6"" at bounding box center [554, 111] width 765 height 31
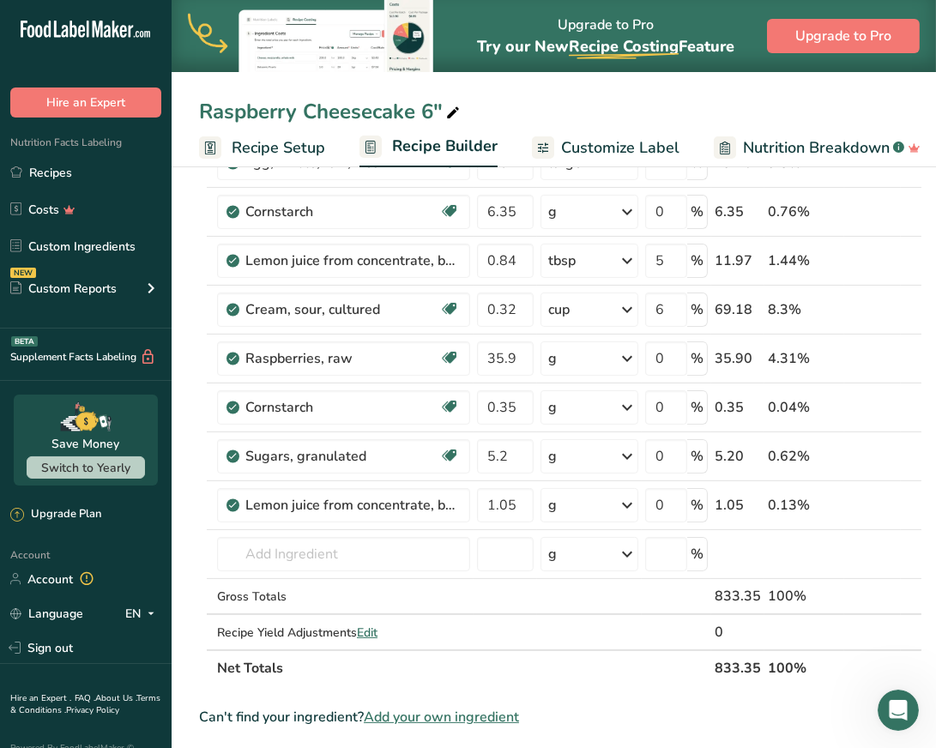
scroll to position [444, 0]
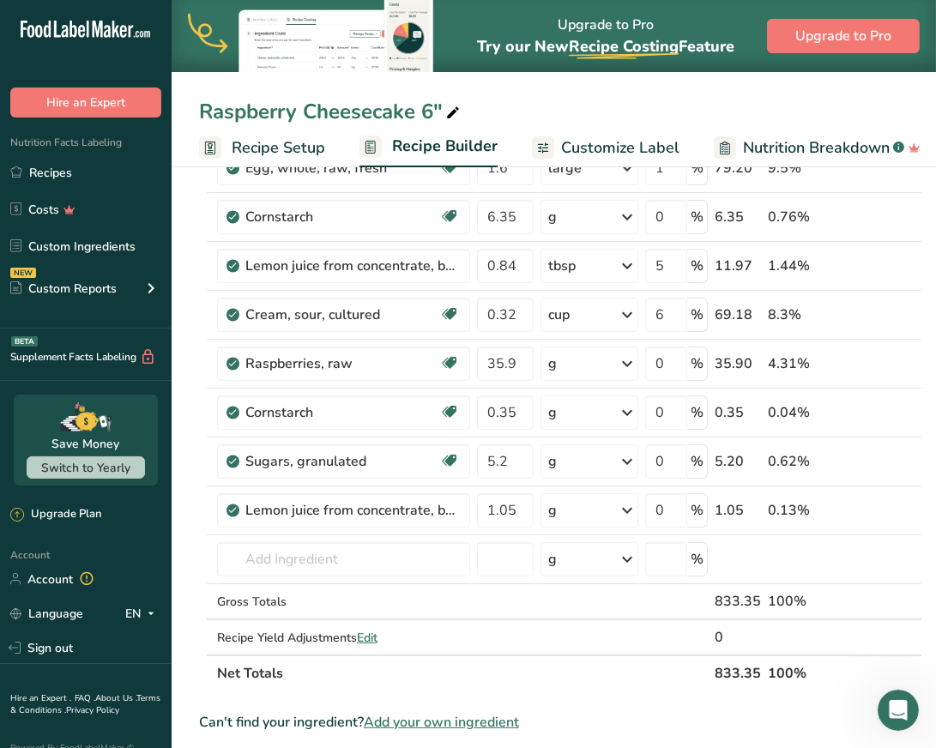
click at [601, 142] on span "Customize Label" at bounding box center [620, 147] width 118 height 23
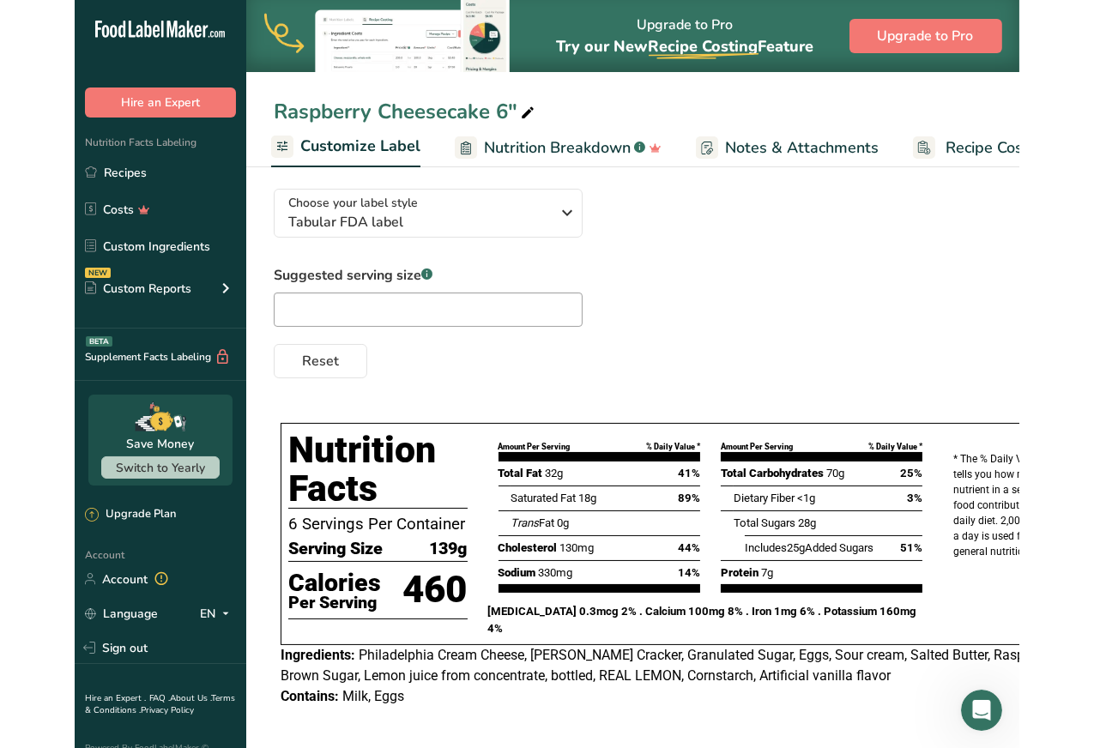
scroll to position [0, 257]
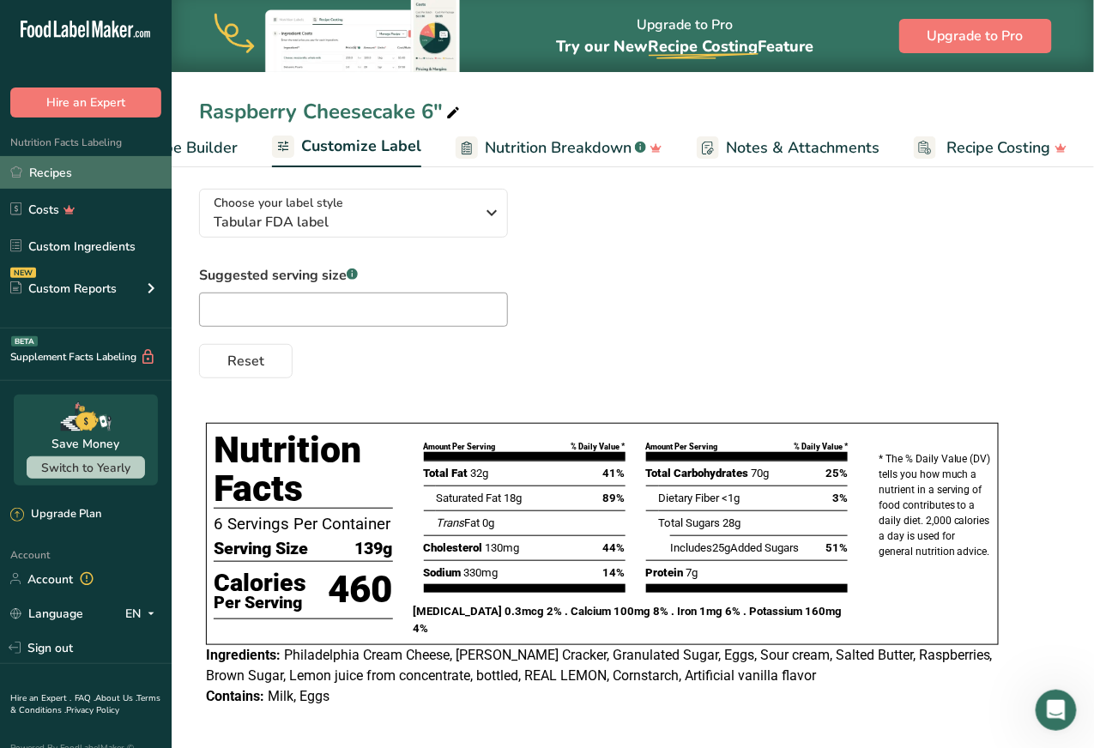
click at [64, 178] on link "Recipes" at bounding box center [86, 172] width 172 height 33
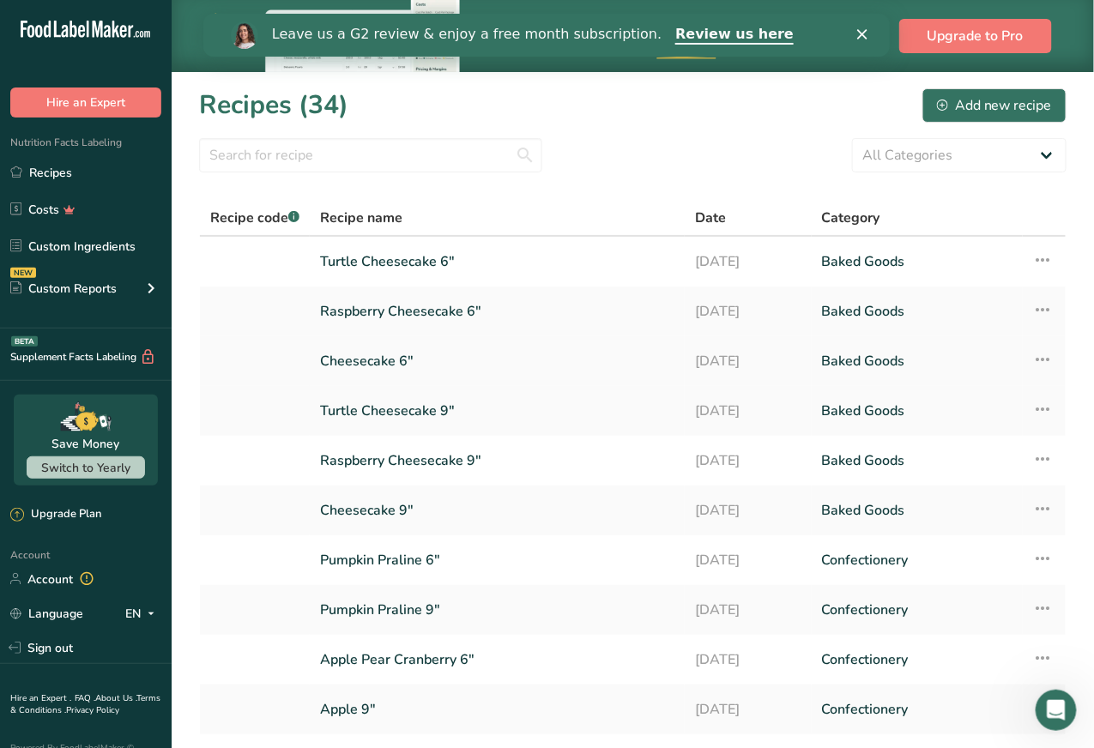
click at [372, 360] on link "Cheesecake 6"" at bounding box center [497, 361] width 354 height 36
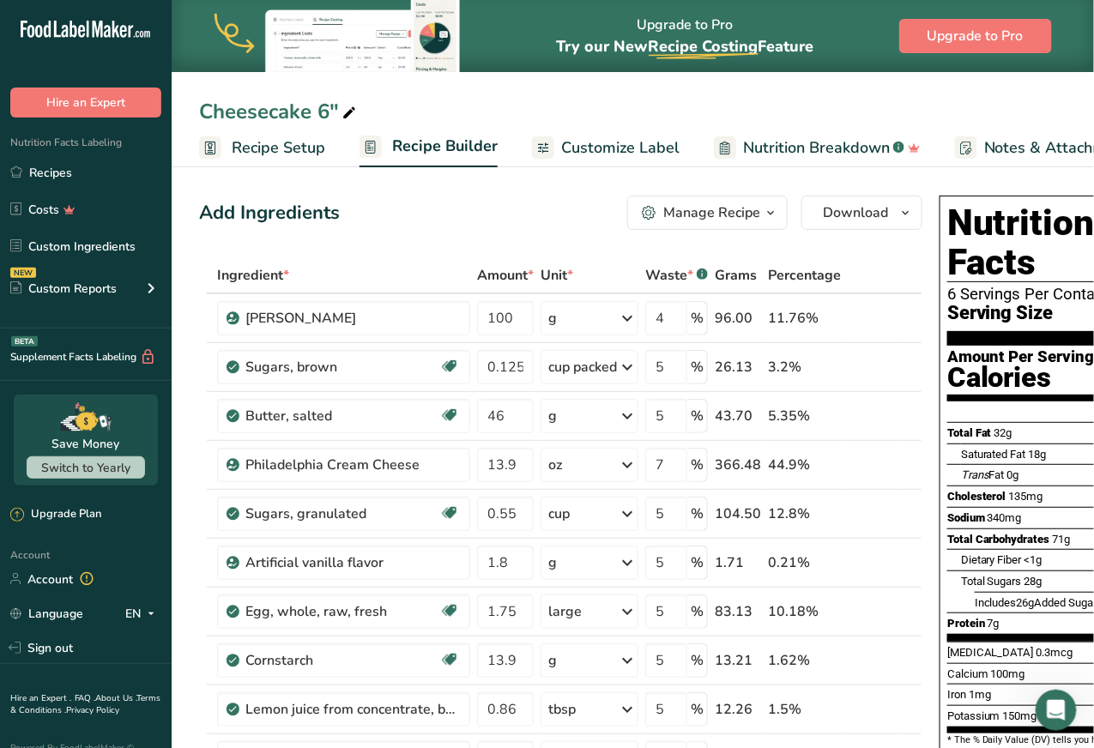
click at [607, 157] on span "Customize Label" at bounding box center [620, 147] width 118 height 23
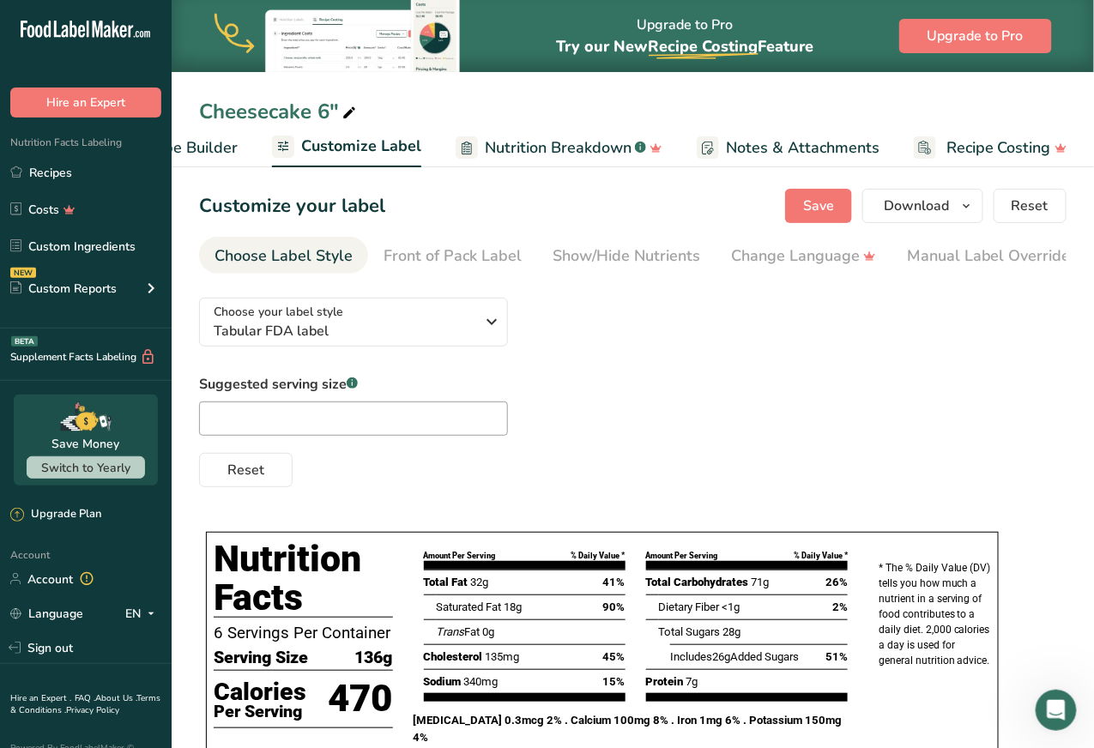
scroll to position [109, 0]
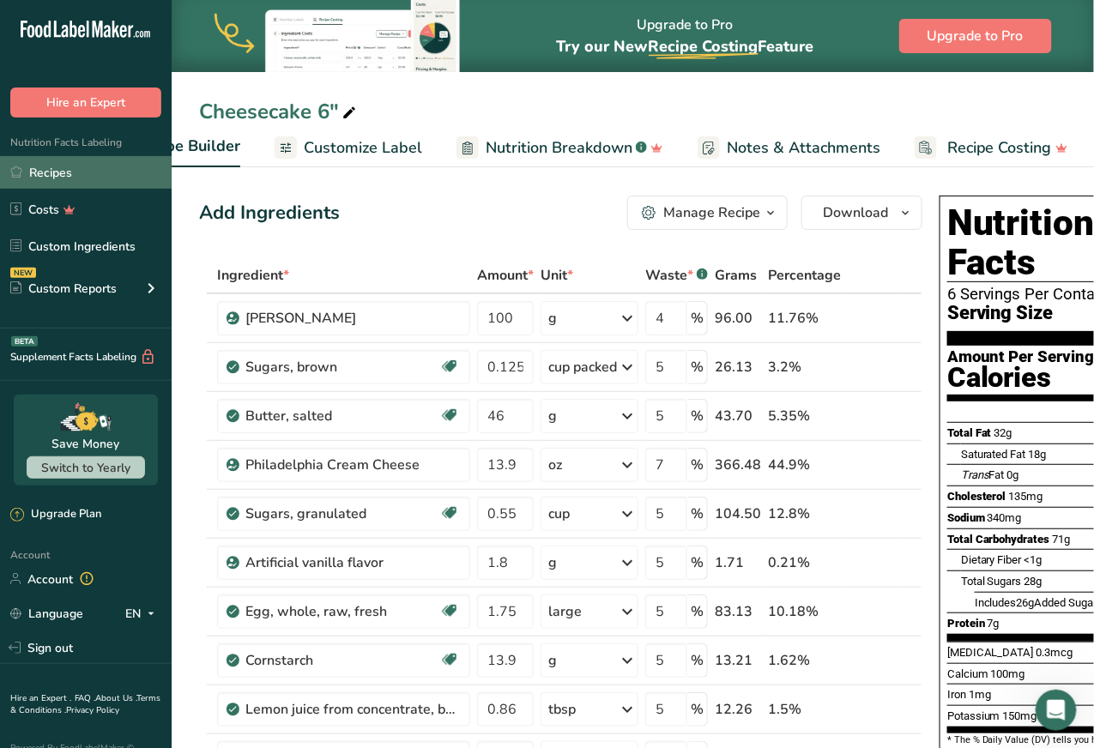
click at [72, 168] on link "Recipes" at bounding box center [86, 172] width 172 height 33
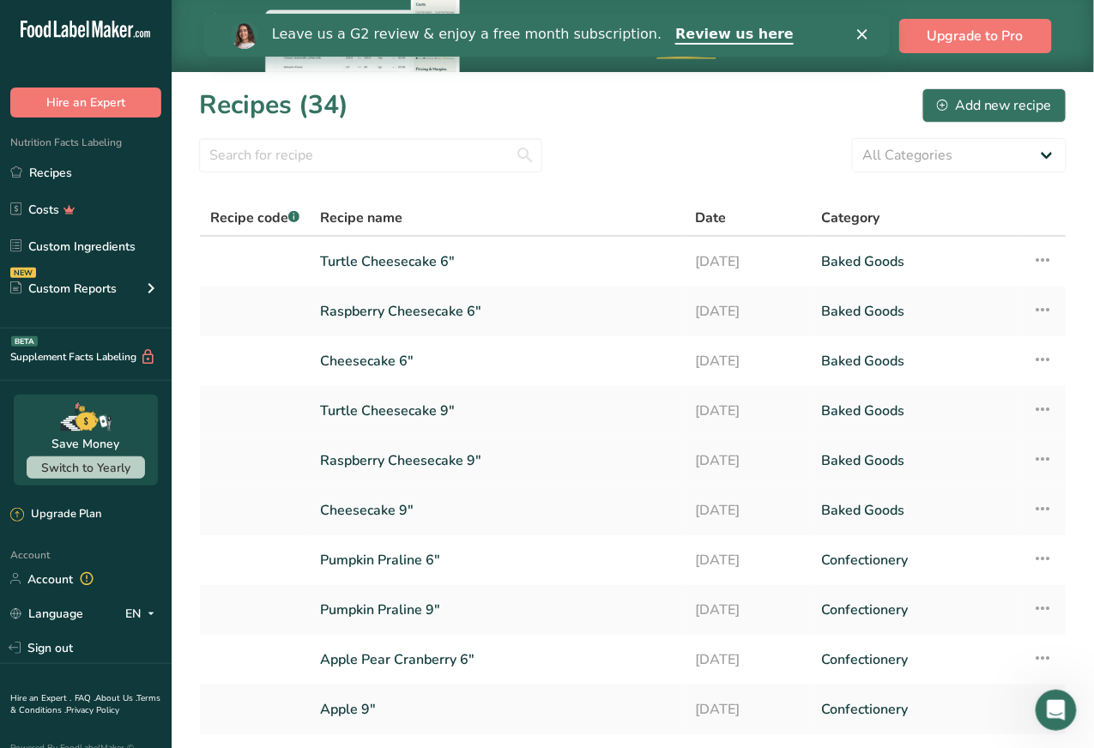
click at [441, 455] on link "Raspberry Cheesecake 9"" at bounding box center [497, 461] width 354 height 36
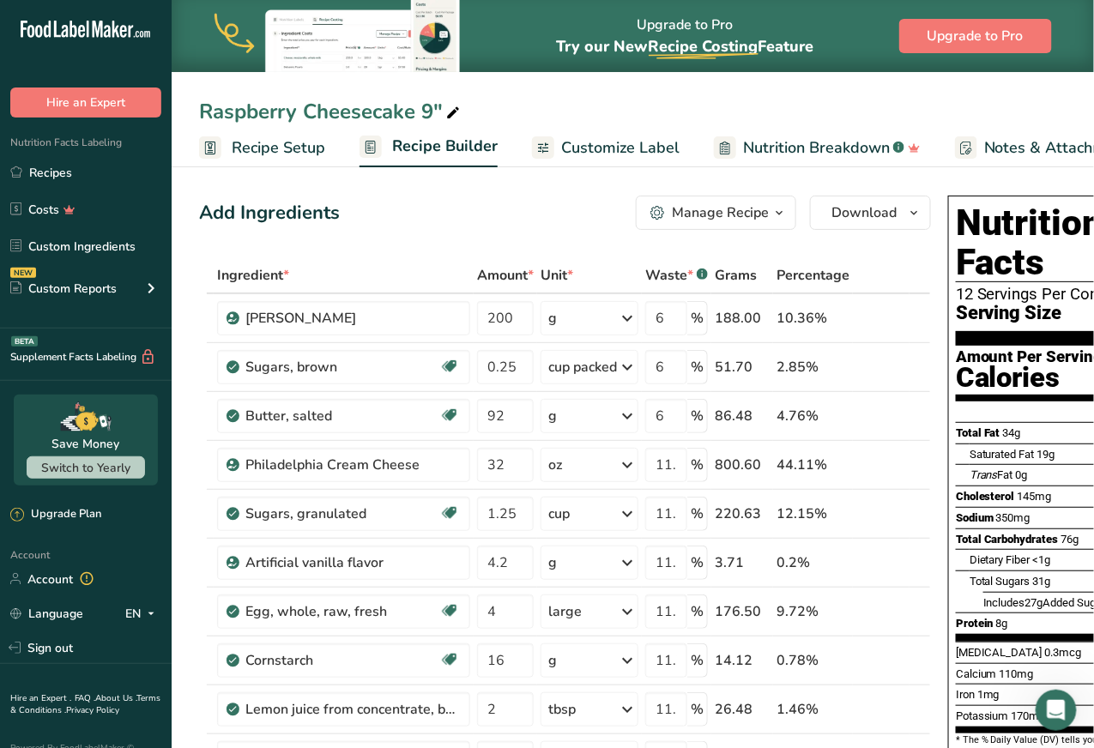
click at [581, 148] on span "Customize Label" at bounding box center [620, 147] width 118 height 23
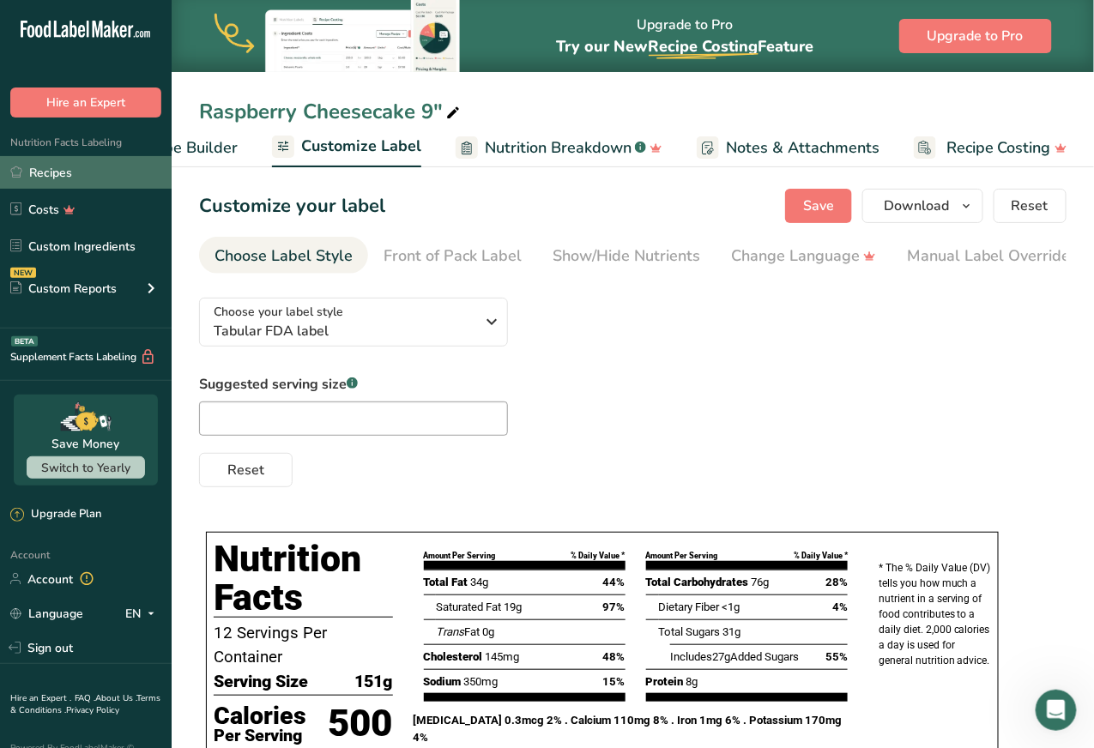
click at [94, 166] on link "Recipes" at bounding box center [86, 172] width 172 height 33
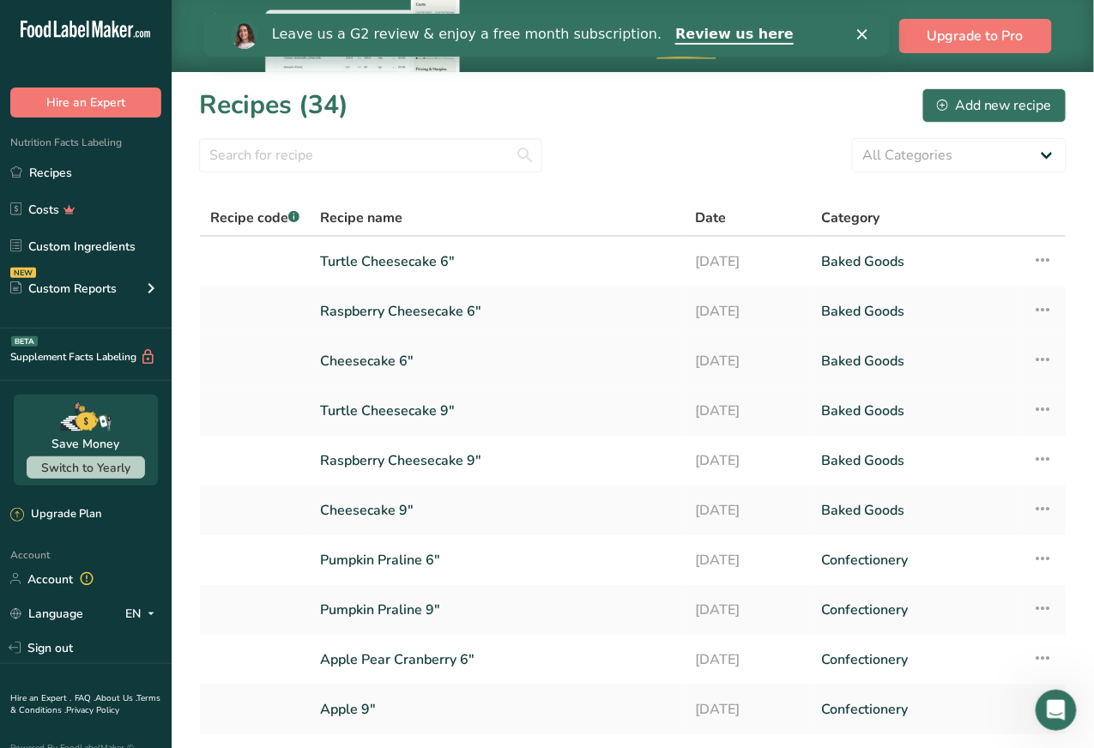
click at [376, 367] on link "Cheesecake 6"" at bounding box center [497, 361] width 354 height 36
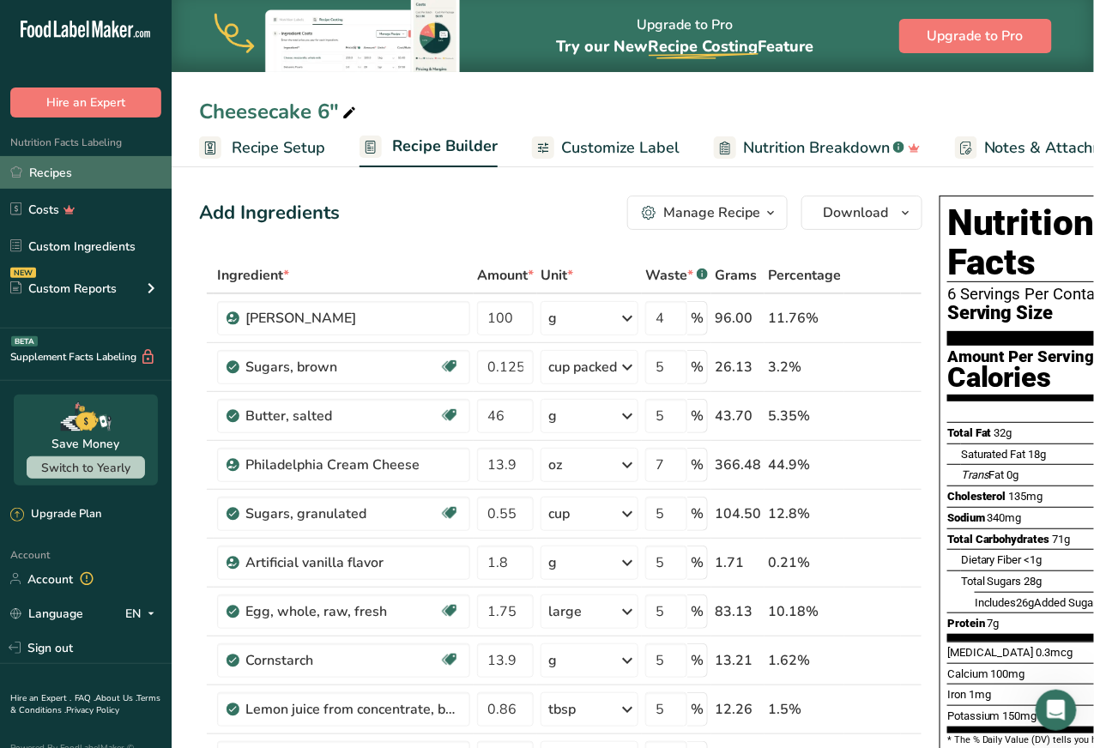
click at [57, 169] on link "Recipes" at bounding box center [86, 172] width 172 height 33
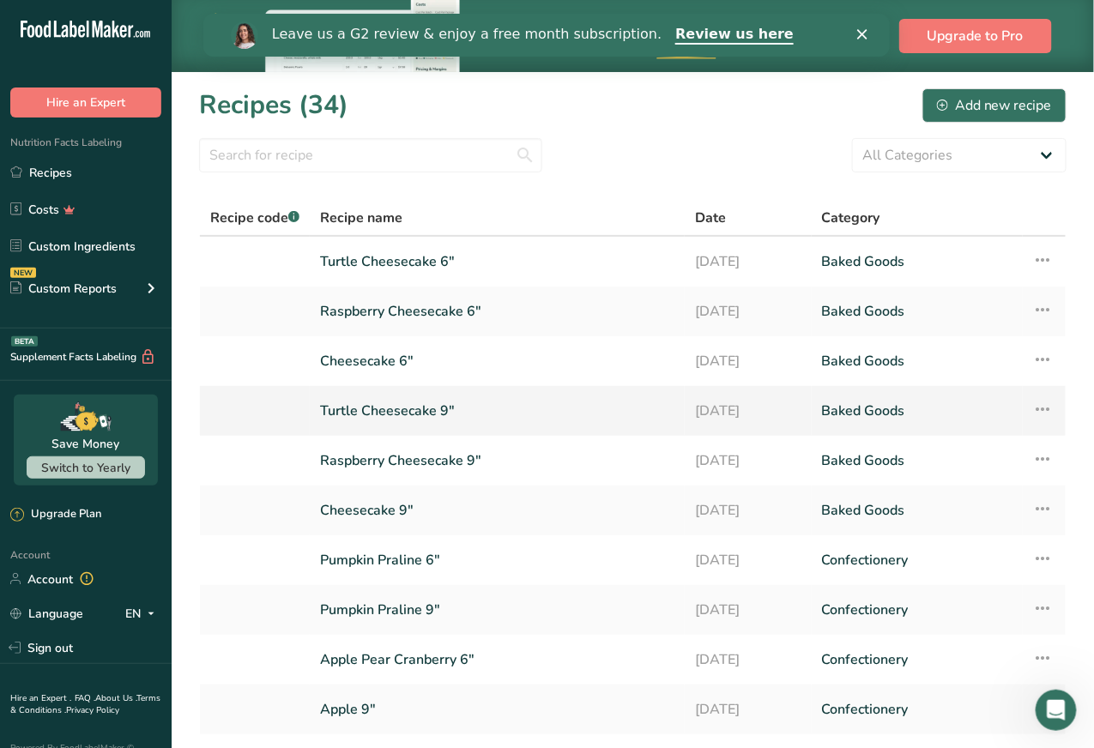
click at [390, 423] on link "Turtle Cheesecake 9"" at bounding box center [497, 411] width 354 height 36
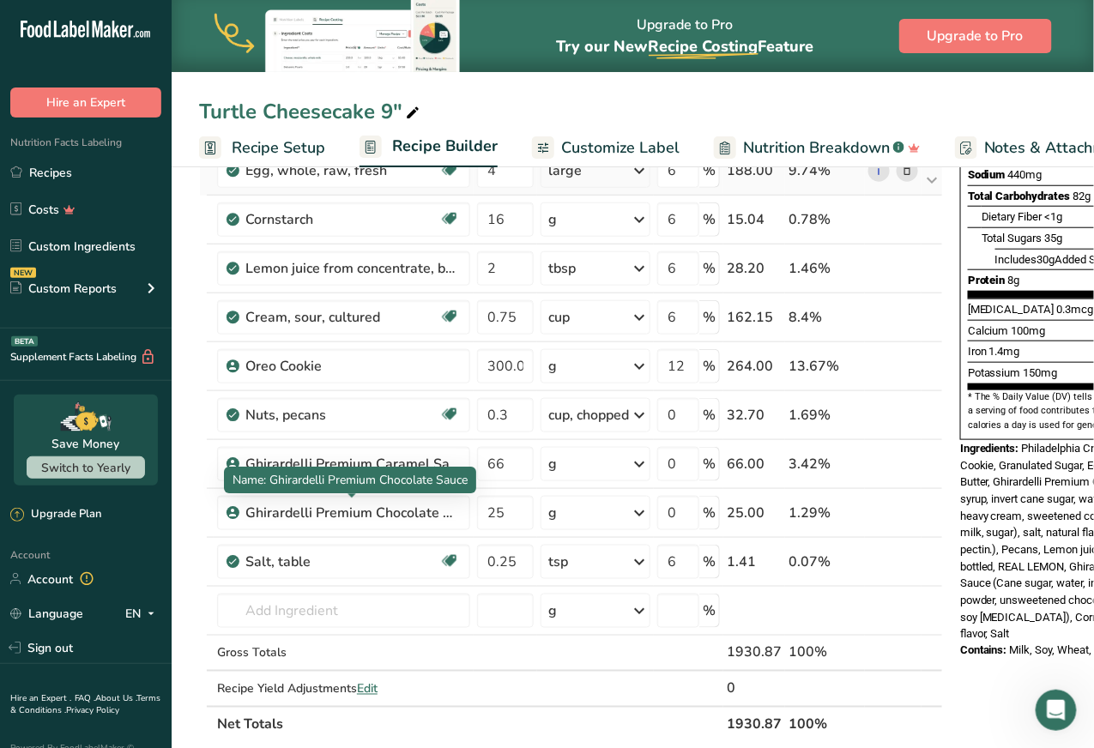
scroll to position [352, 0]
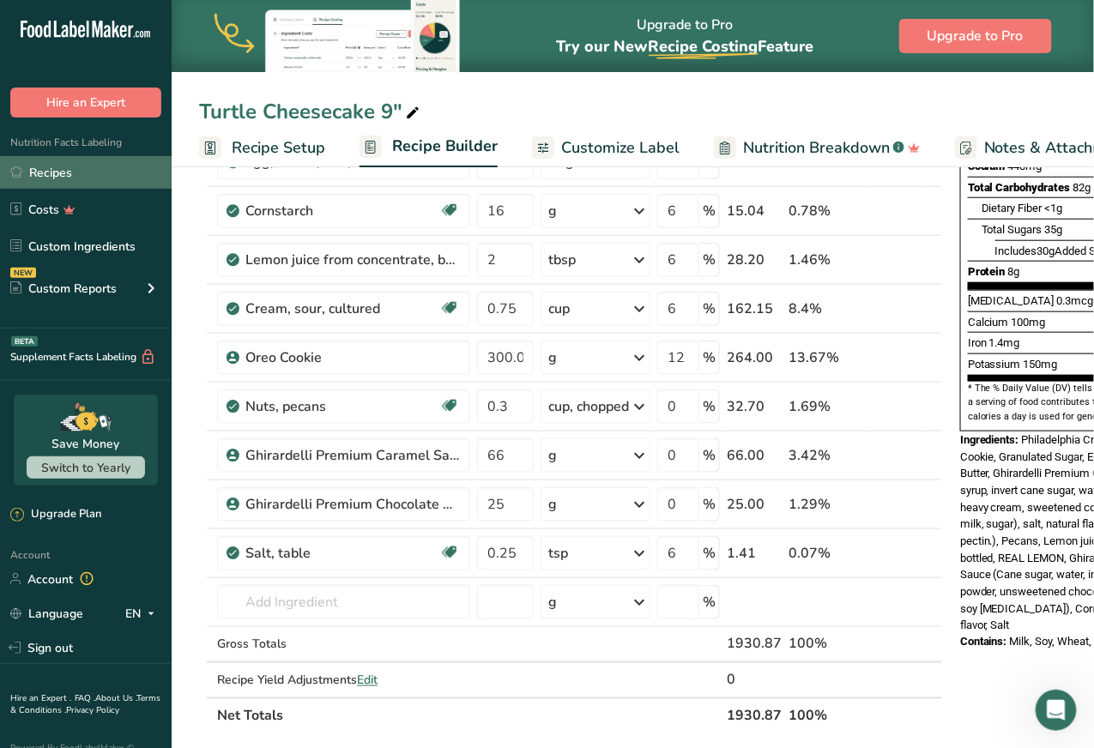
click at [66, 167] on link "Recipes" at bounding box center [86, 172] width 172 height 33
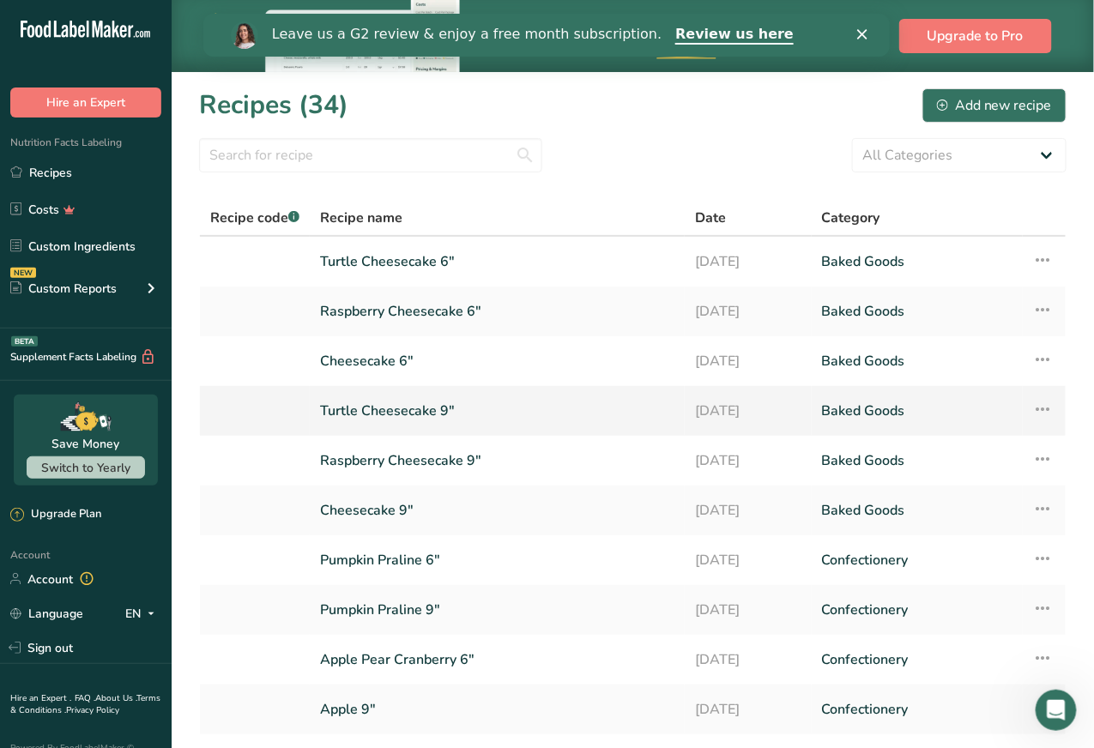
click at [387, 417] on link "Turtle Cheesecake 9"" at bounding box center [497, 411] width 354 height 36
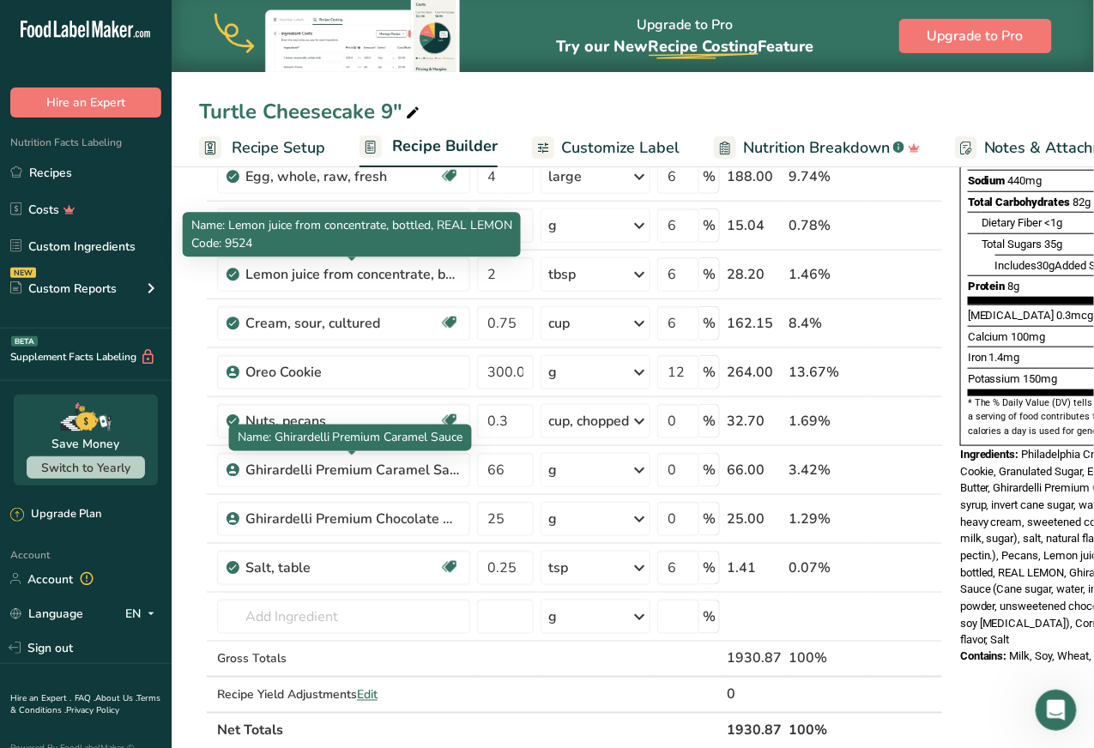
scroll to position [391, 0]
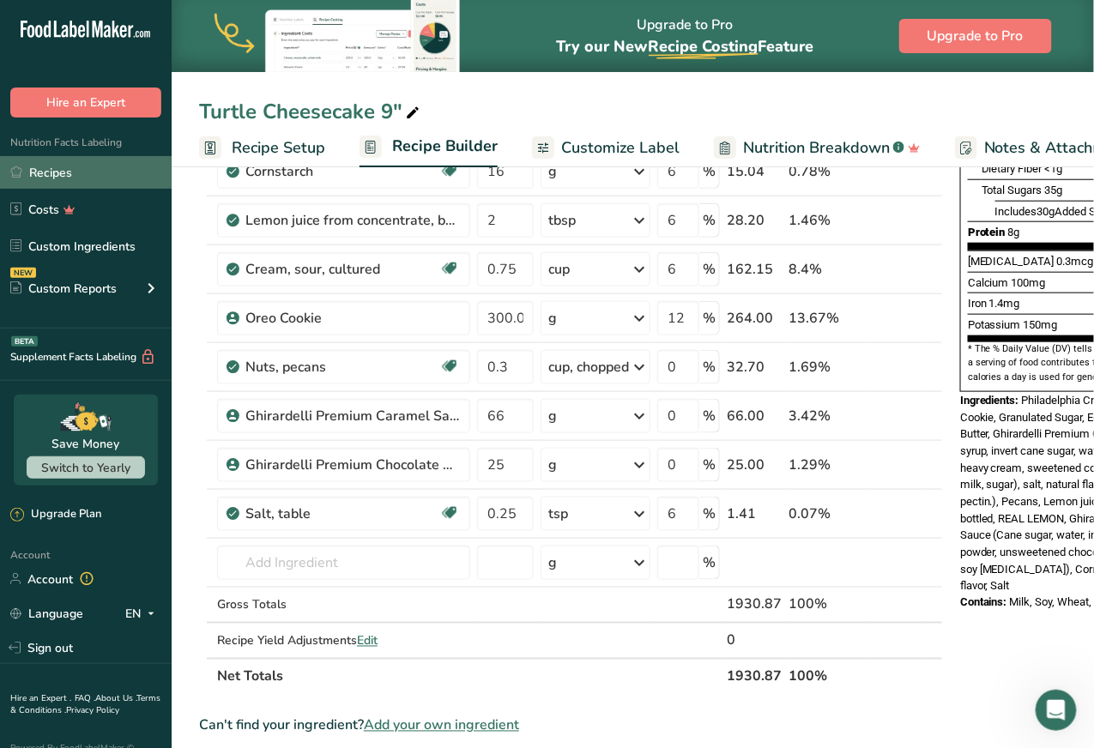
click at [57, 173] on link "Recipes" at bounding box center [86, 172] width 172 height 33
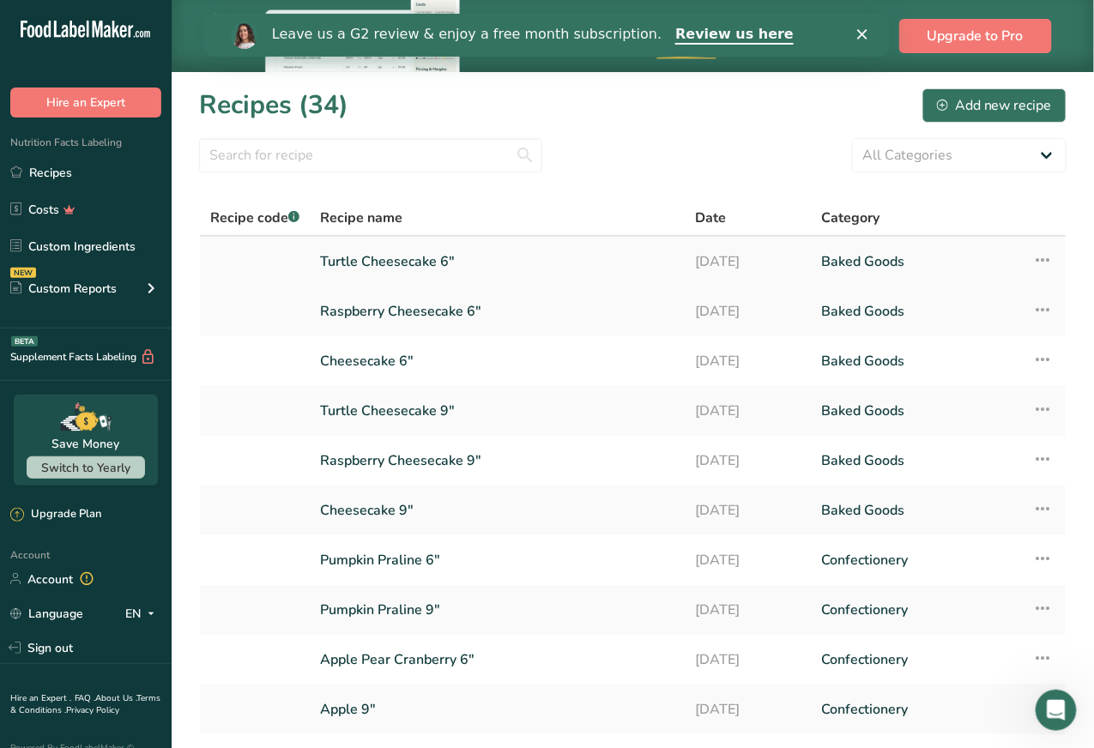
click at [377, 267] on link "Turtle Cheesecake 6"" at bounding box center [497, 262] width 354 height 36
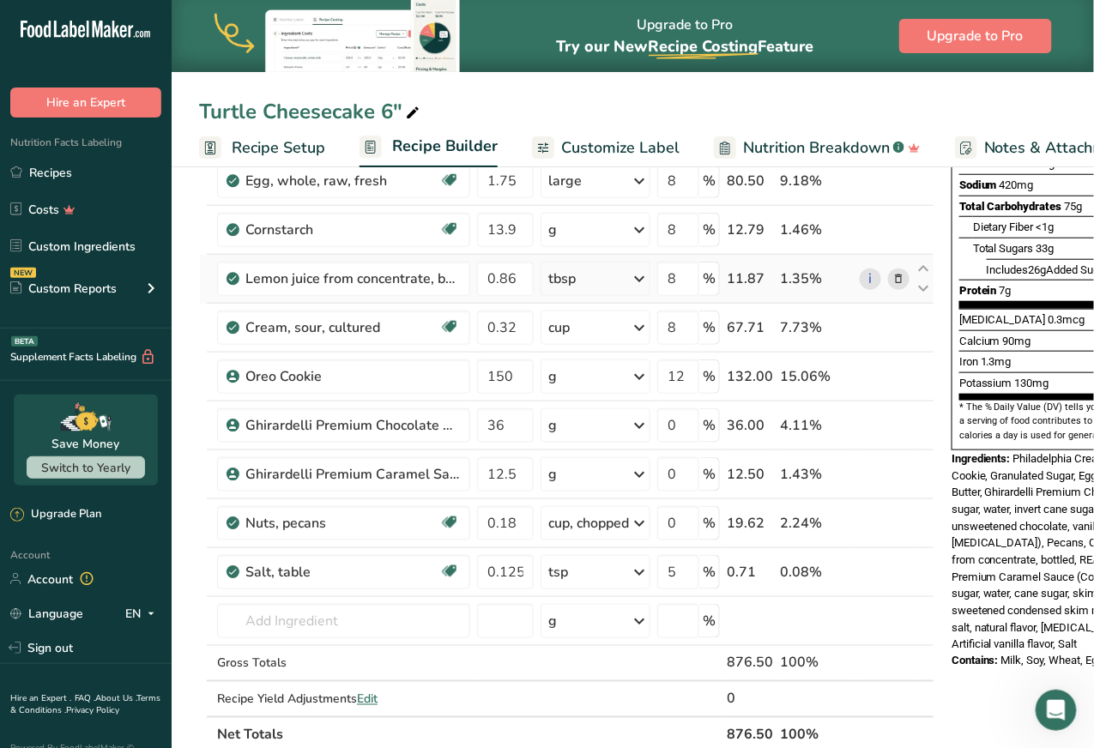
scroll to position [337, 0]
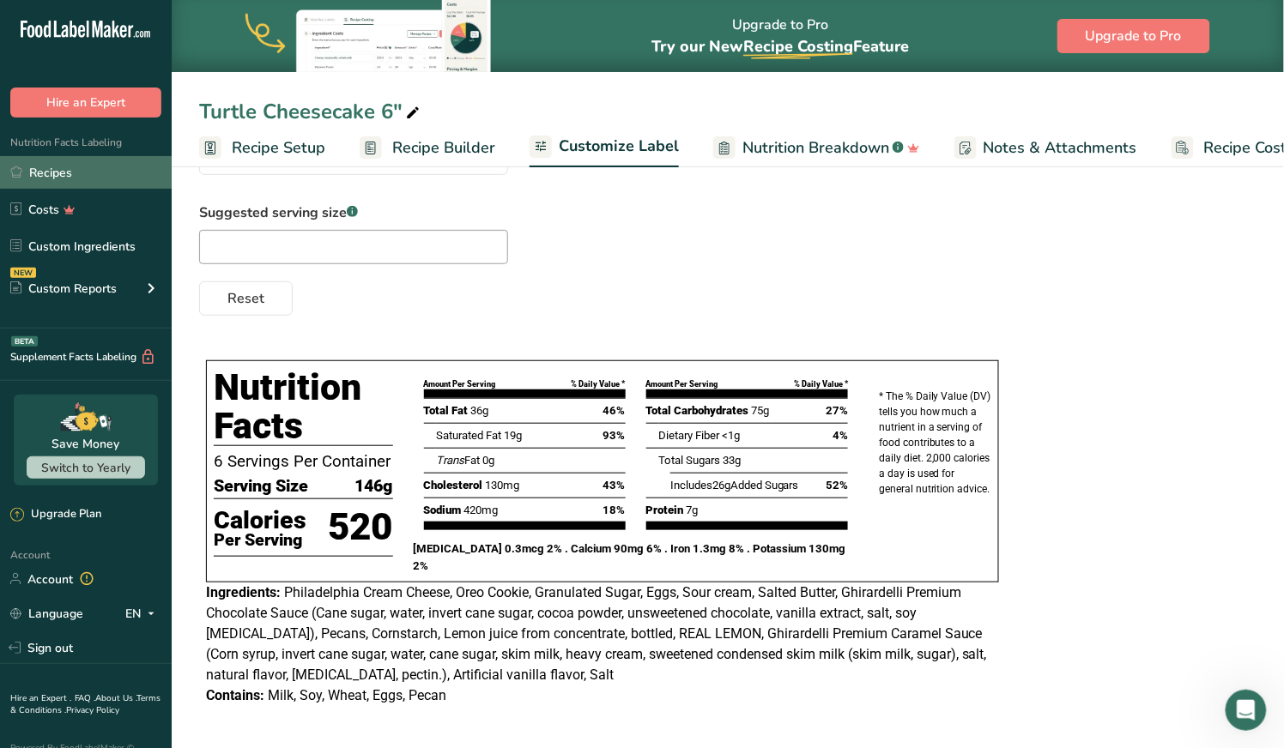
click at [91, 168] on link "Recipes" at bounding box center [86, 172] width 172 height 33
